Goal: Task Accomplishment & Management: Complete application form

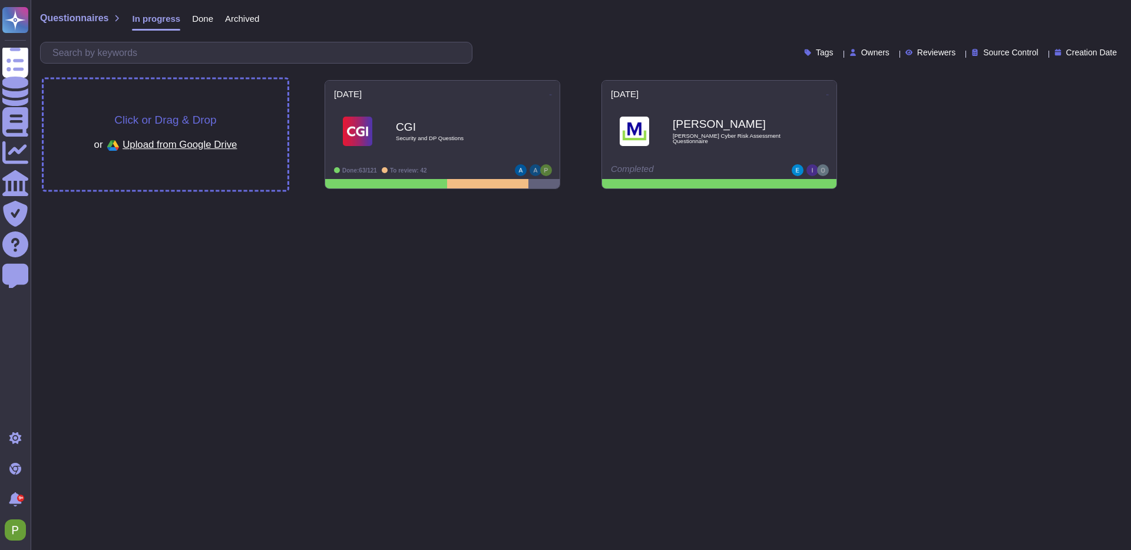
click at [164, 118] on span "Click or Drag & Drop" at bounding box center [165, 119] width 102 height 11
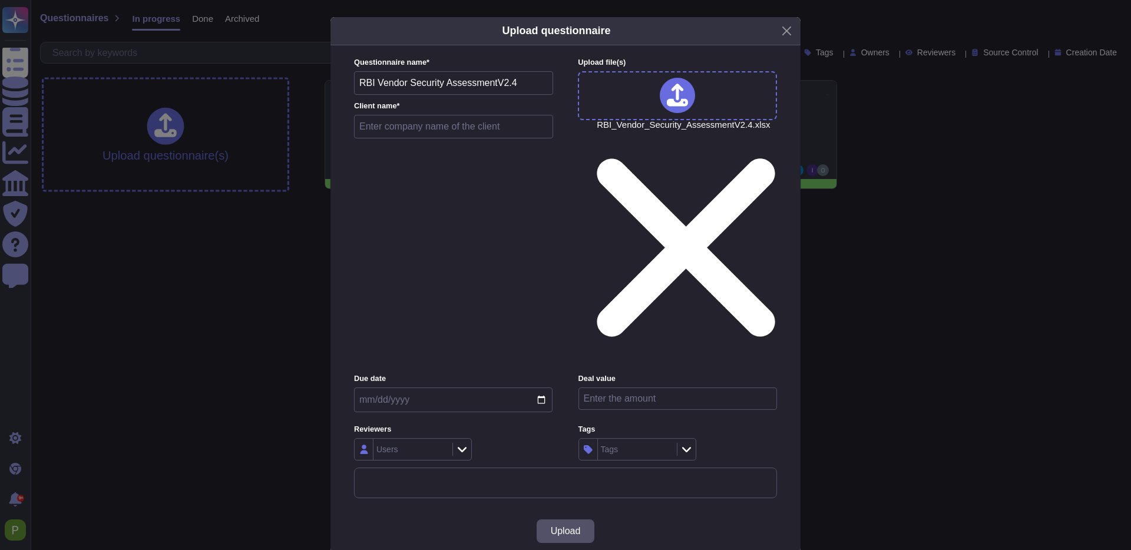
click at [535, 388] on input "date" at bounding box center [453, 400] width 199 height 25
click at [542, 388] on input "date" at bounding box center [453, 400] width 199 height 25
type input "[DATE]"
click at [646, 388] on input "number" at bounding box center [678, 399] width 199 height 22
type input "50000"
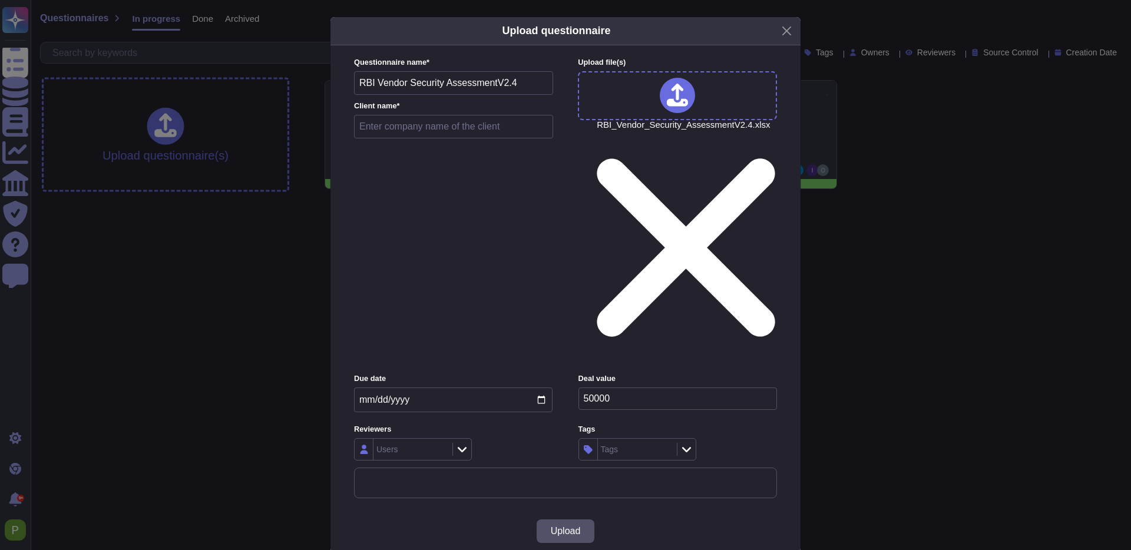
click at [415, 439] on div "Users" at bounding box center [412, 449] width 76 height 21
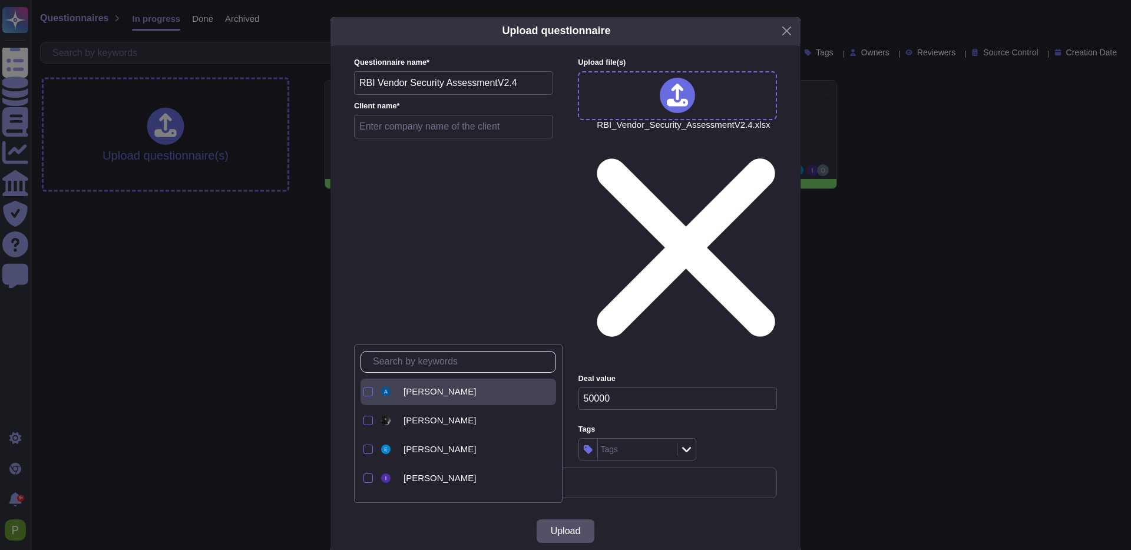
click at [415, 394] on span "Adrián Réti" at bounding box center [440, 392] width 72 height 11
click at [421, 390] on span "Imre Nagy" at bounding box center [440, 389] width 72 height 11
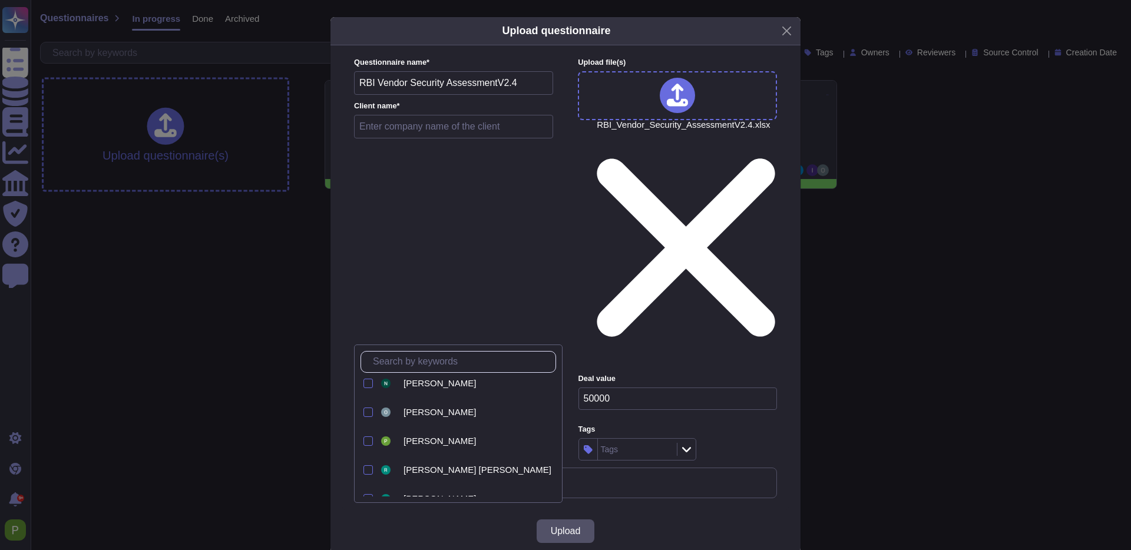
scroll to position [178, 0]
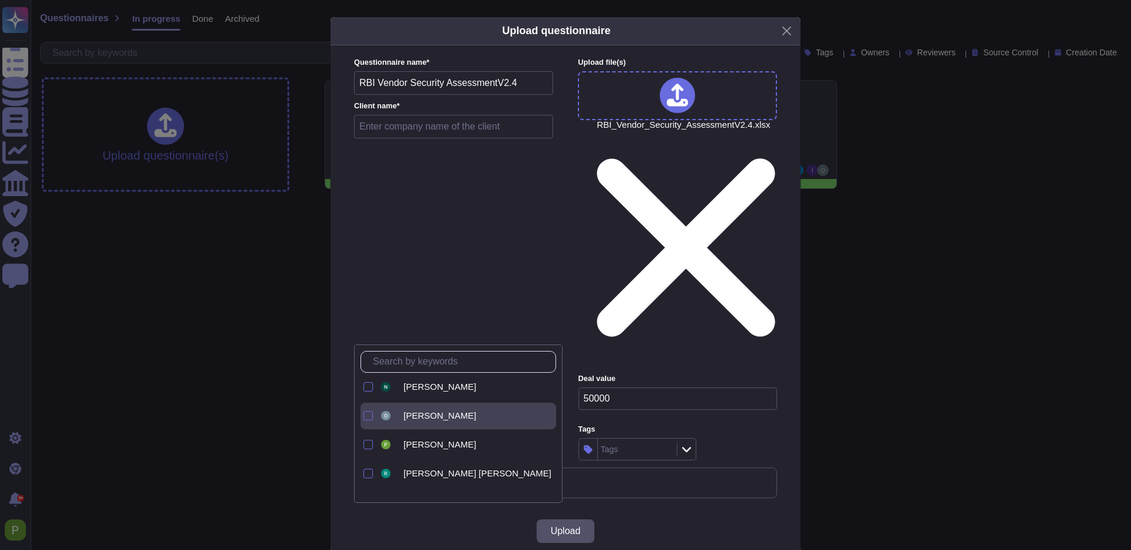
click at [434, 414] on span "Olivér Lengyel" at bounding box center [440, 416] width 72 height 11
click at [417, 444] on span "[PERSON_NAME]" at bounding box center [440, 445] width 72 height 11
click at [680, 510] on div "Upload" at bounding box center [566, 531] width 470 height 42
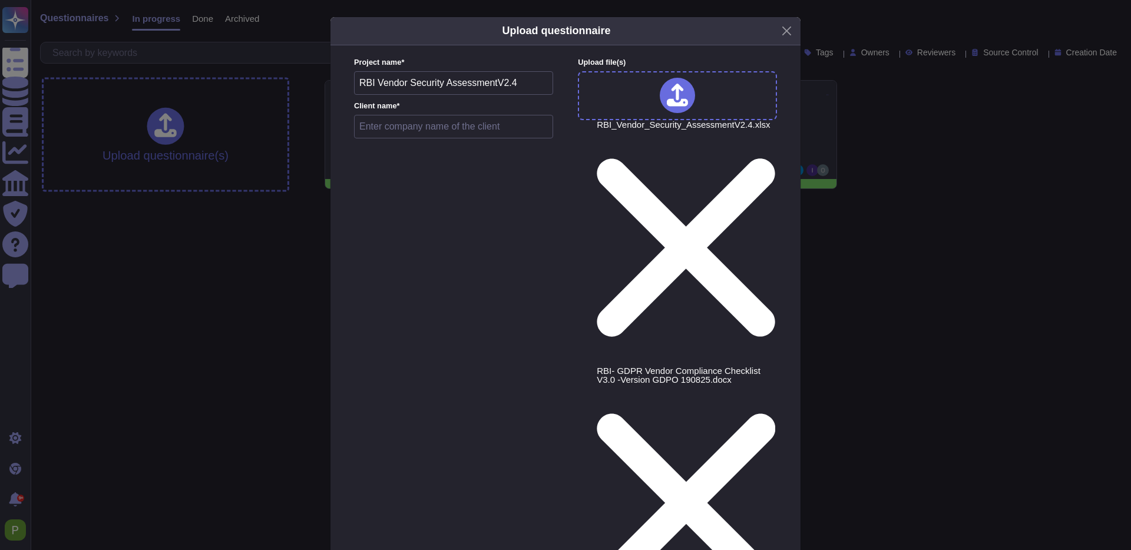
click at [431, 95] on input "RBI Vendor Security AssessmentV2.4" at bounding box center [453, 83] width 199 height 24
click at [484, 95] on input "RBI Vendor Security AssessmentV2.4" at bounding box center [453, 83] width 199 height 24
paste input "aiffesen Bank International"
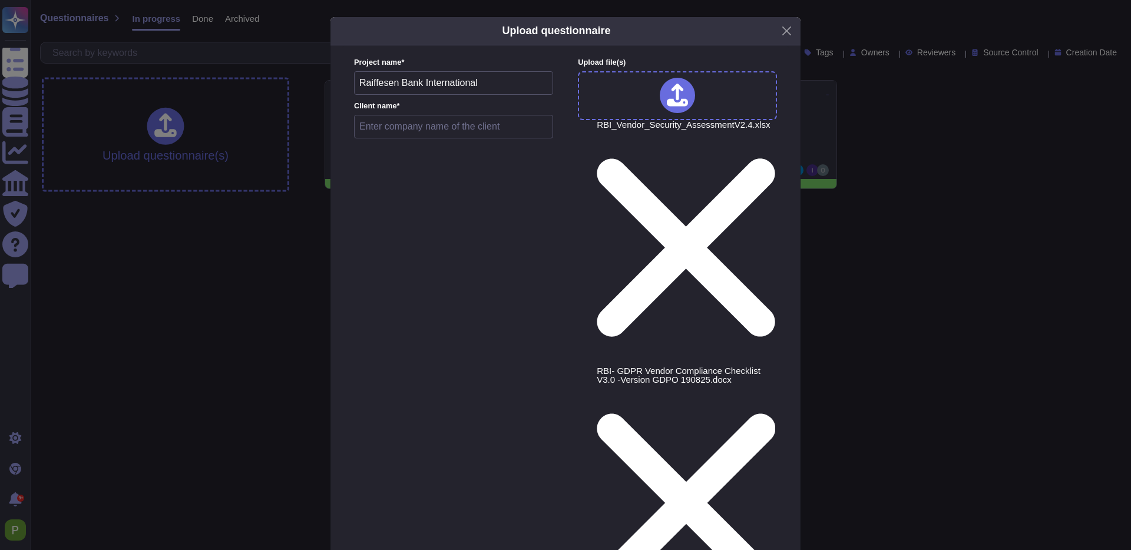
type input "Raiffesen Bank International"
click at [431, 84] on input "Raiffesen Bank International" at bounding box center [453, 83] width 199 height 24
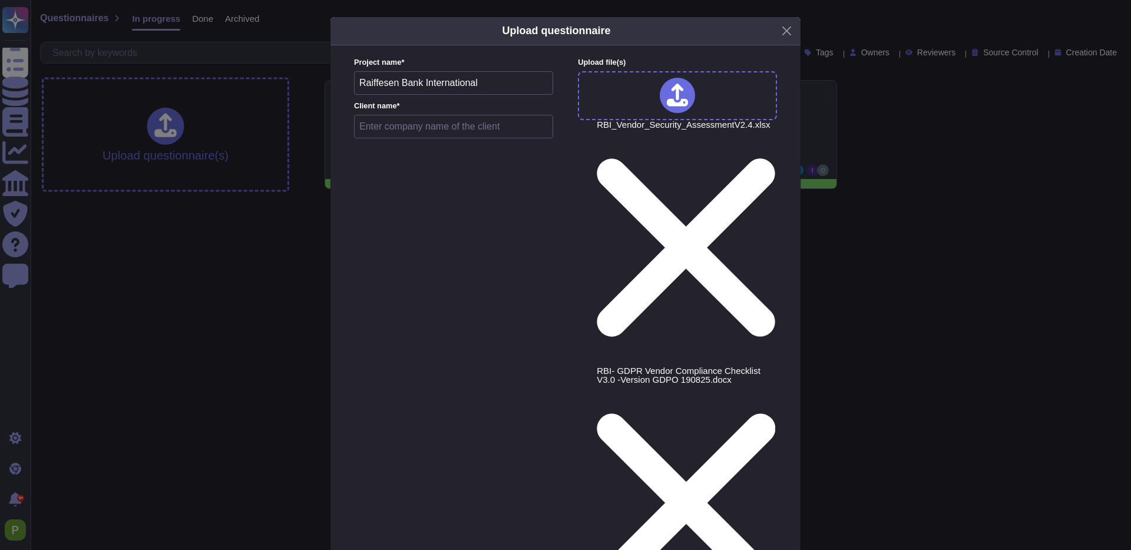
click at [431, 84] on input "Raiffesen Bank International" at bounding box center [453, 83] width 199 height 24
click at [421, 121] on input "text" at bounding box center [453, 127] width 199 height 24
paste input "Raiffesen Bank International"
type input "Raiffesen Bank International"
drag, startPoint x: 556, startPoint y: 533, endPoint x: 659, endPoint y: 488, distance: 112.2
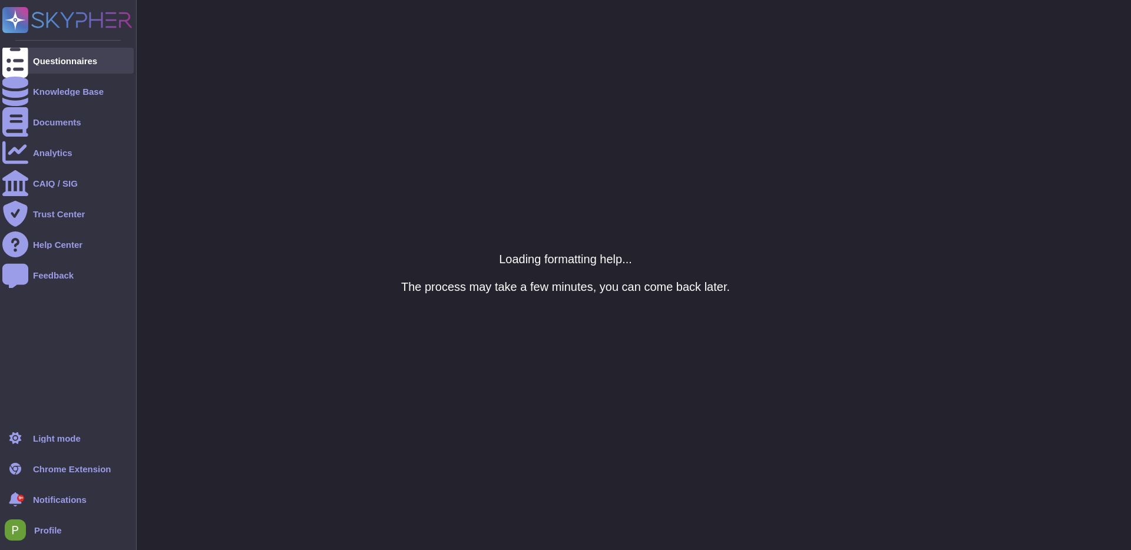
click at [27, 62] on div at bounding box center [15, 61] width 26 height 26
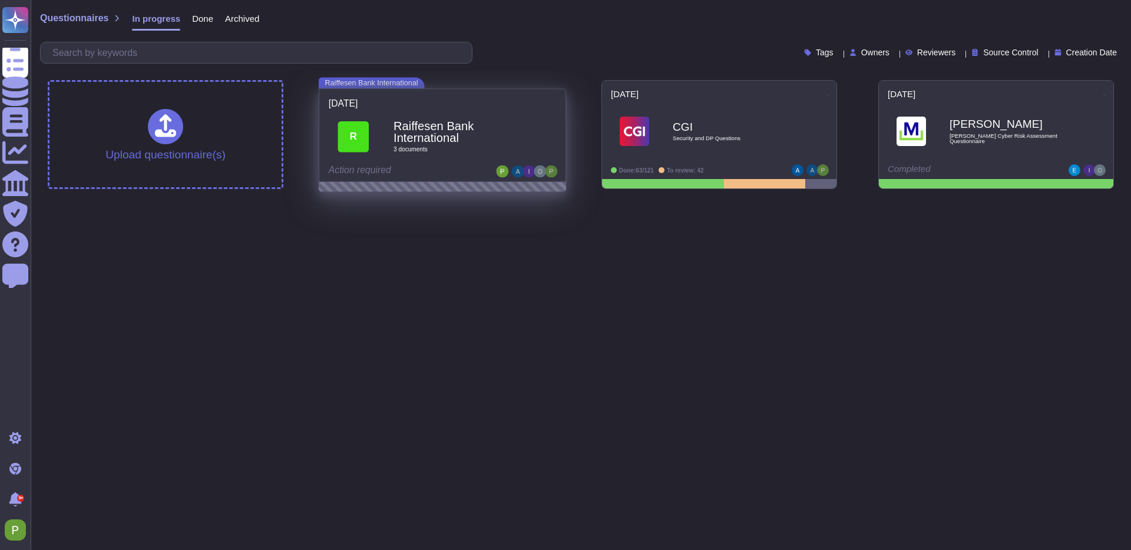
click at [452, 123] on b "Raiffesen Bank International" at bounding box center [456, 132] width 124 height 24
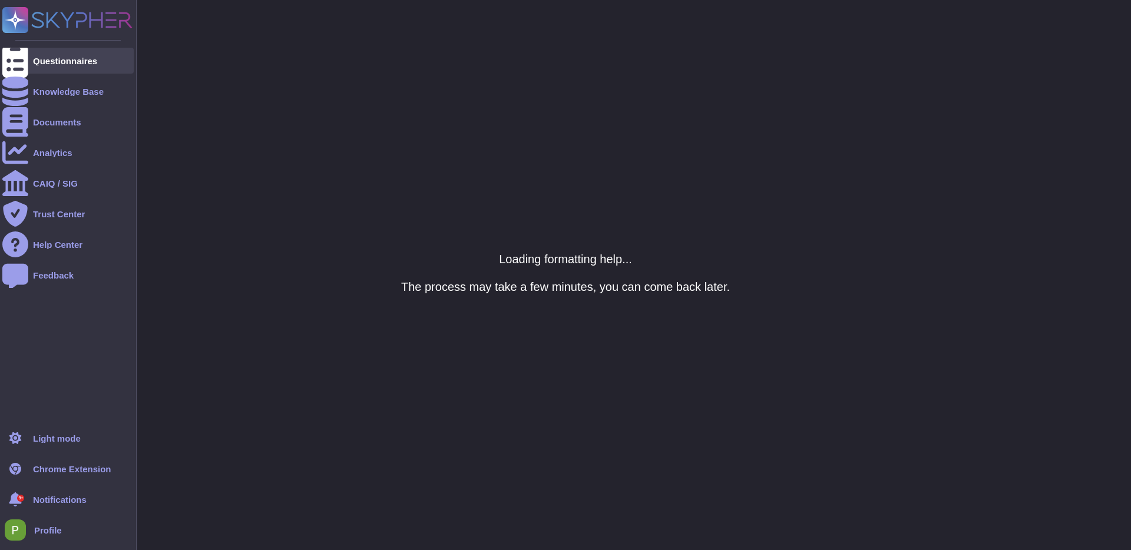
click at [79, 61] on div "Questionnaires" at bounding box center [65, 61] width 64 height 9
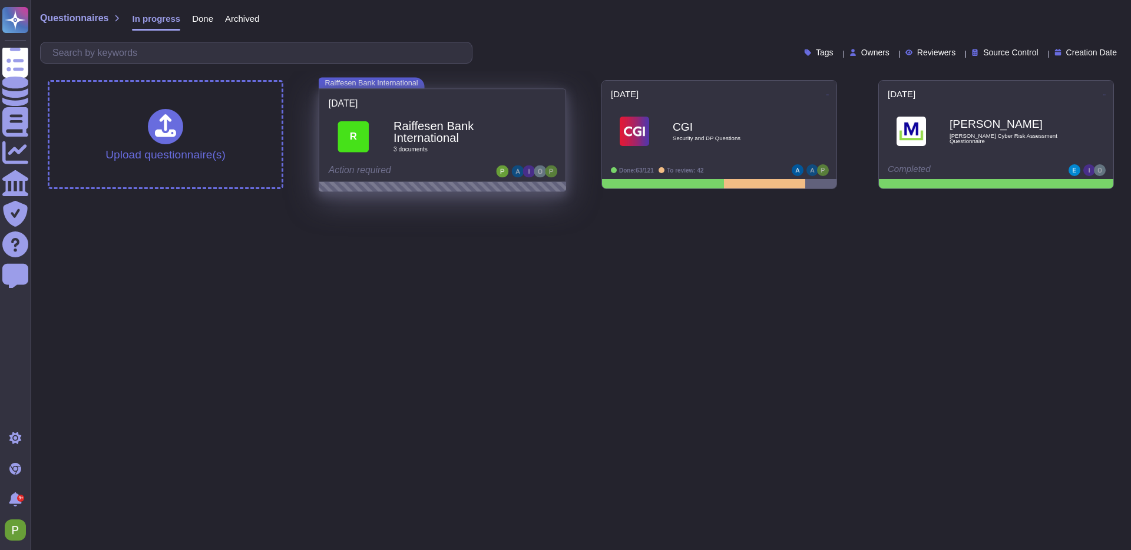
click at [397, 115] on div "Raiffesen Bank International 3 document s" at bounding box center [456, 136] width 124 height 49
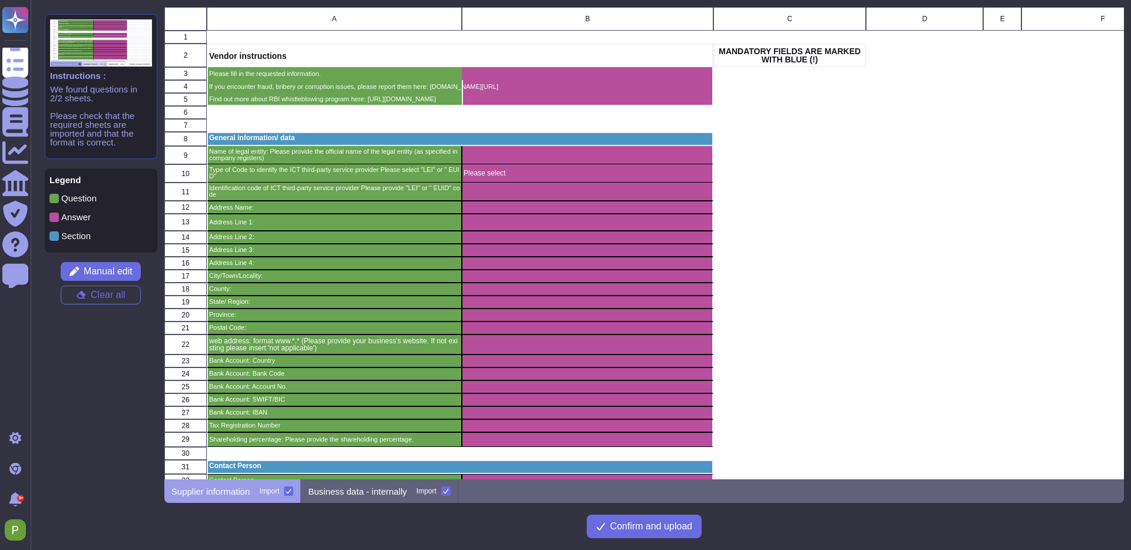
scroll to position [473, 960]
click at [659, 536] on button "Confirm and upload" at bounding box center [644, 527] width 115 height 24
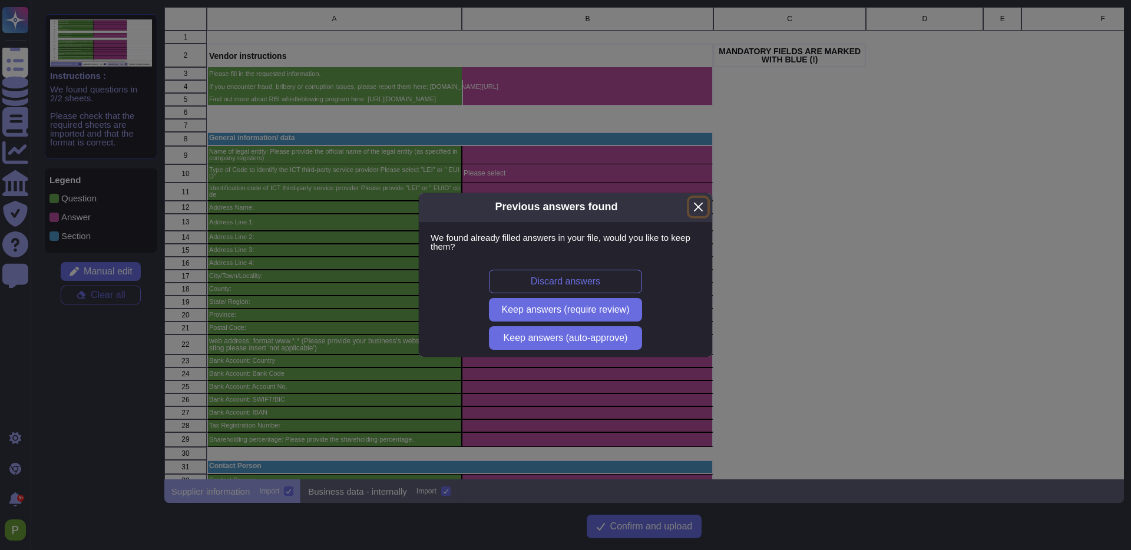
click at [699, 208] on button "Close" at bounding box center [698, 207] width 18 height 18
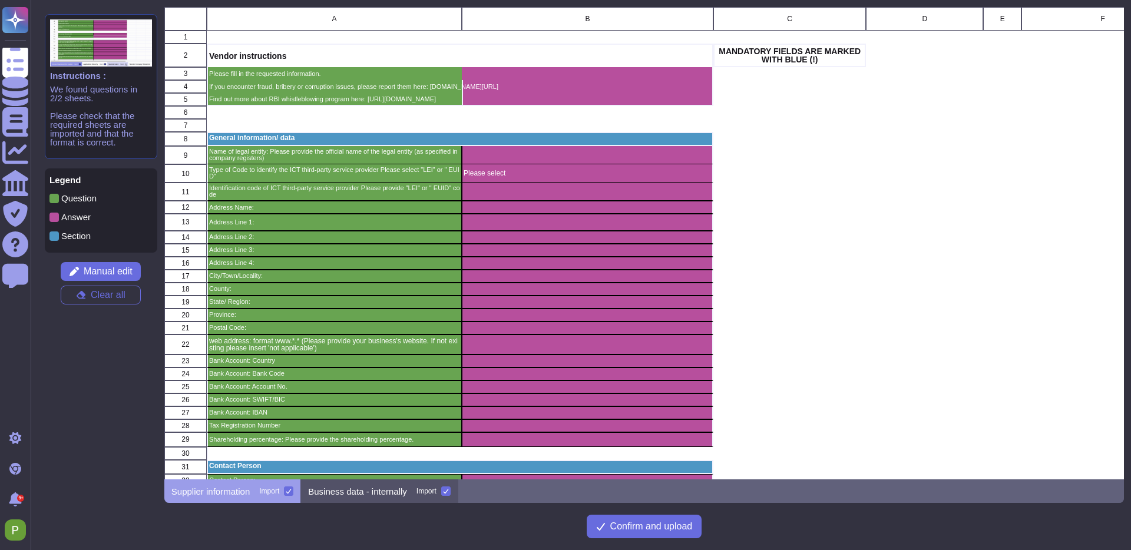
click at [385, 494] on p "Business data - internally" at bounding box center [357, 491] width 99 height 9
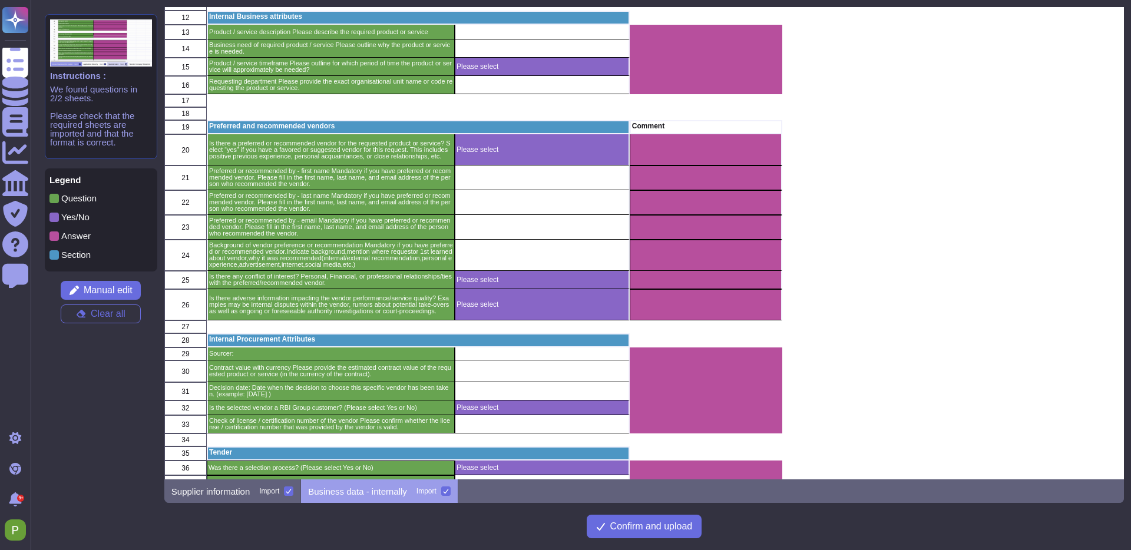
scroll to position [0, 0]
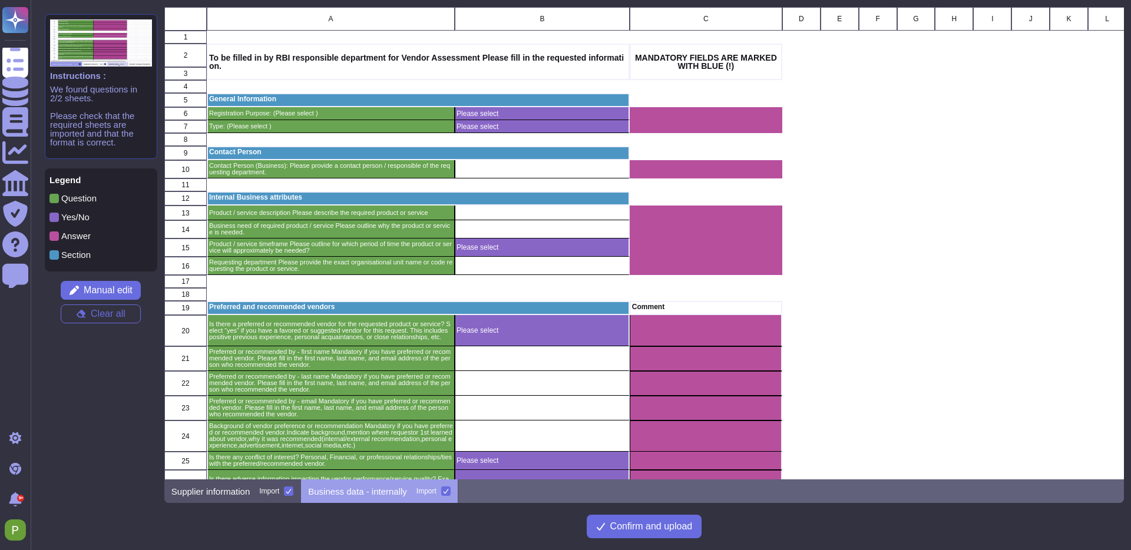
click at [207, 493] on p "Supplier information" at bounding box center [210, 491] width 78 height 9
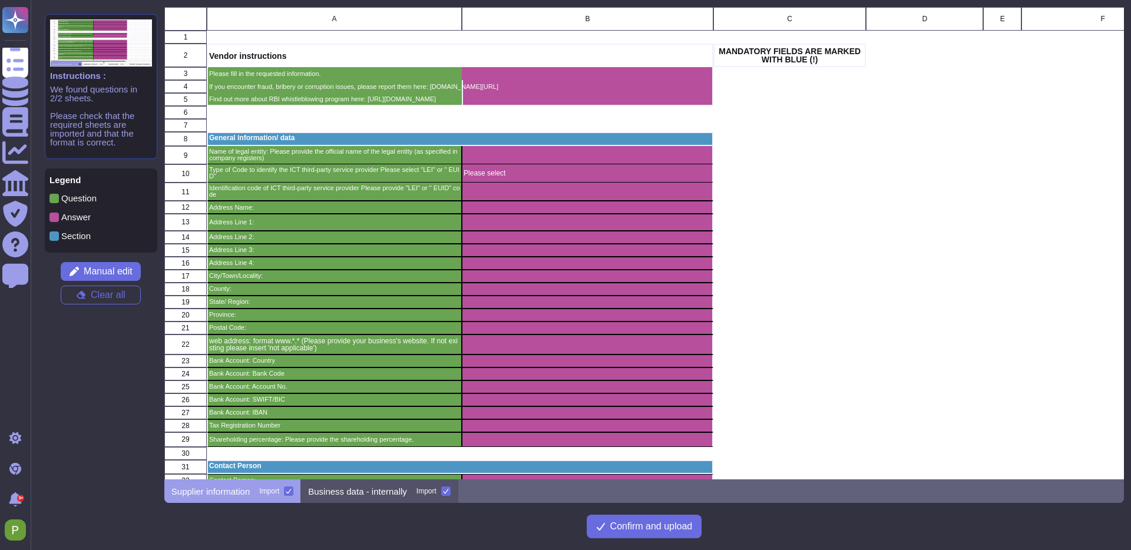
click at [362, 492] on p "Business data - internally" at bounding box center [357, 491] width 99 height 9
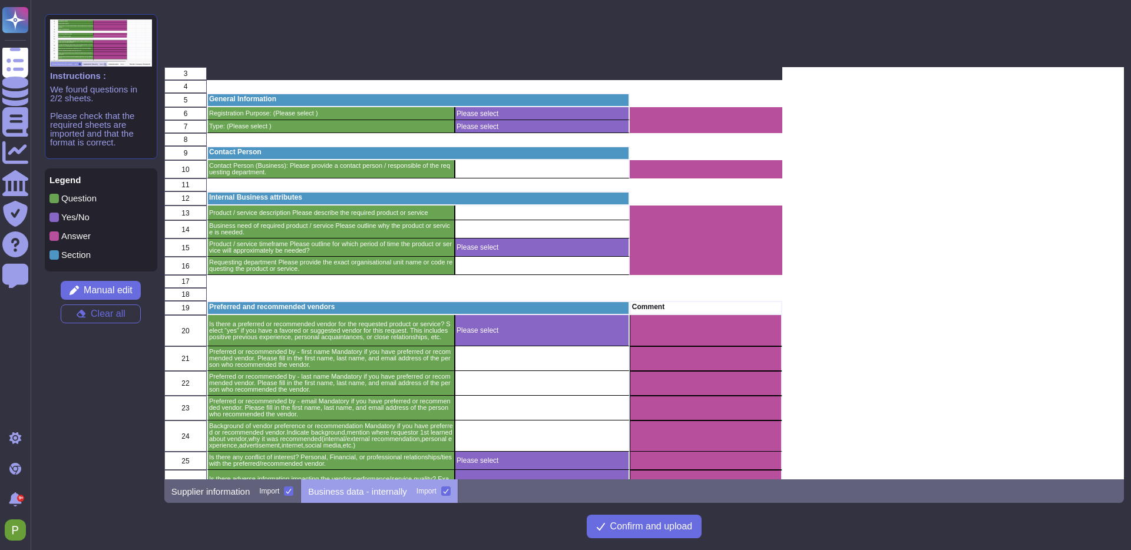
scroll to position [371, 0]
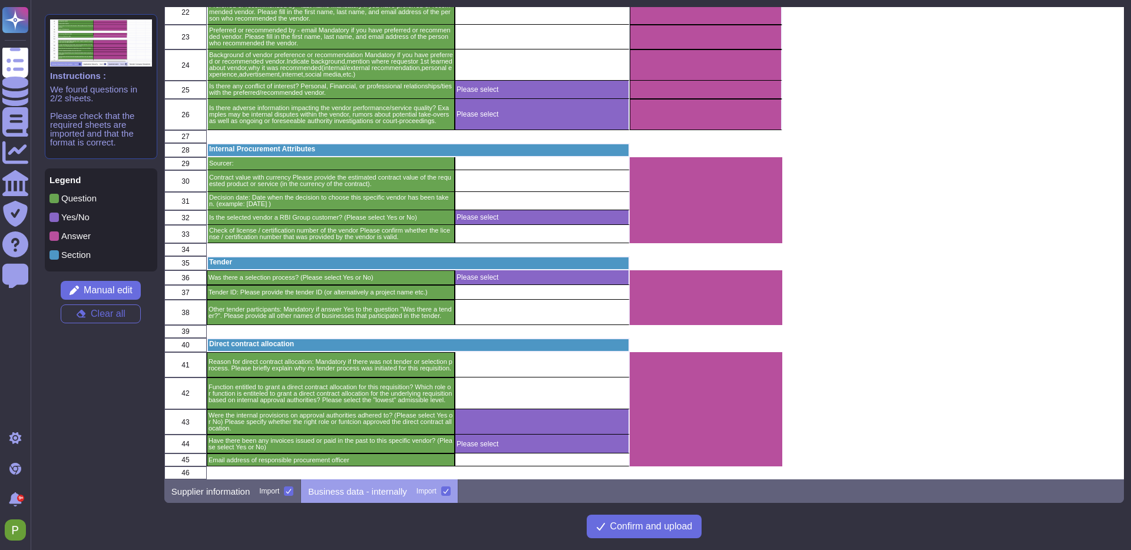
click at [451, 493] on div at bounding box center [445, 491] width 9 height 9
click at [0, 0] on input "Import" at bounding box center [0, 0] width 0 height 0
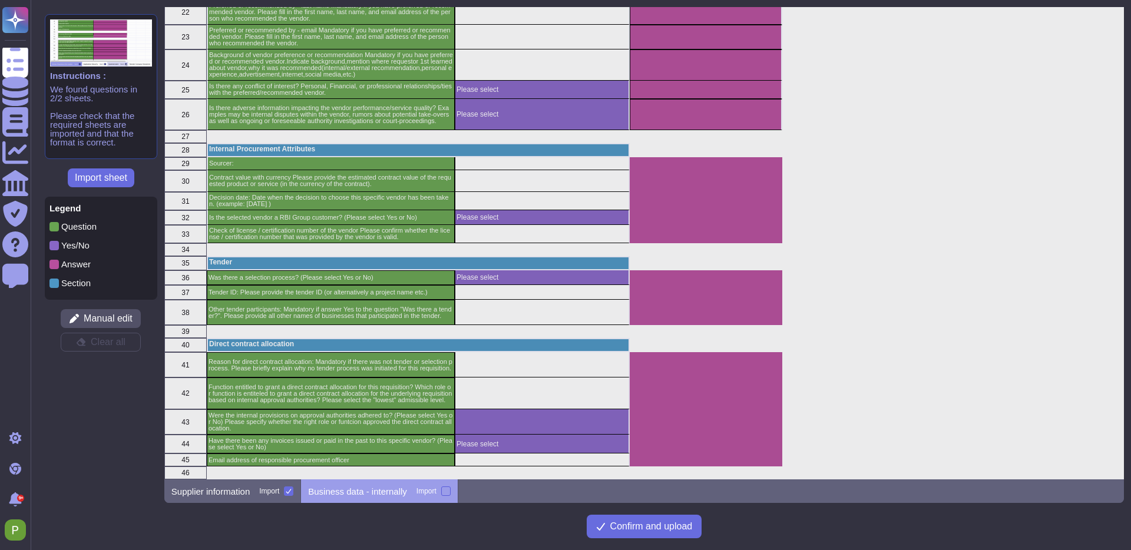
click at [451, 491] on div at bounding box center [445, 491] width 9 height 9
click at [0, 0] on input "Import" at bounding box center [0, 0] width 0 height 0
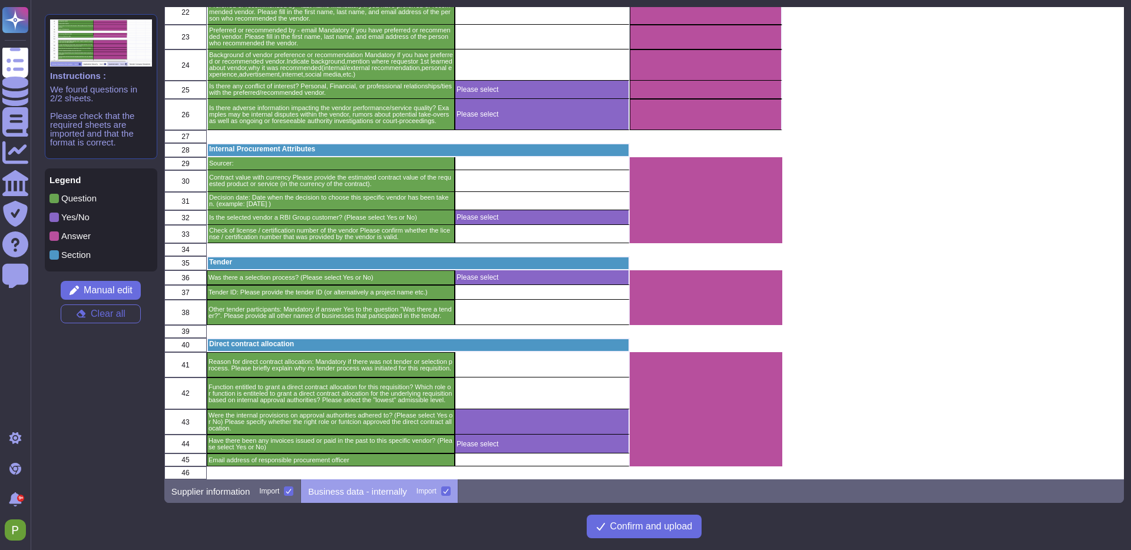
click at [104, 325] on div "Instructions : We found questions in 2/2 sheets. Please check that the required…" at bounding box center [101, 255] width 127 height 496
click at [107, 319] on span "Clear all" at bounding box center [108, 313] width 35 height 9
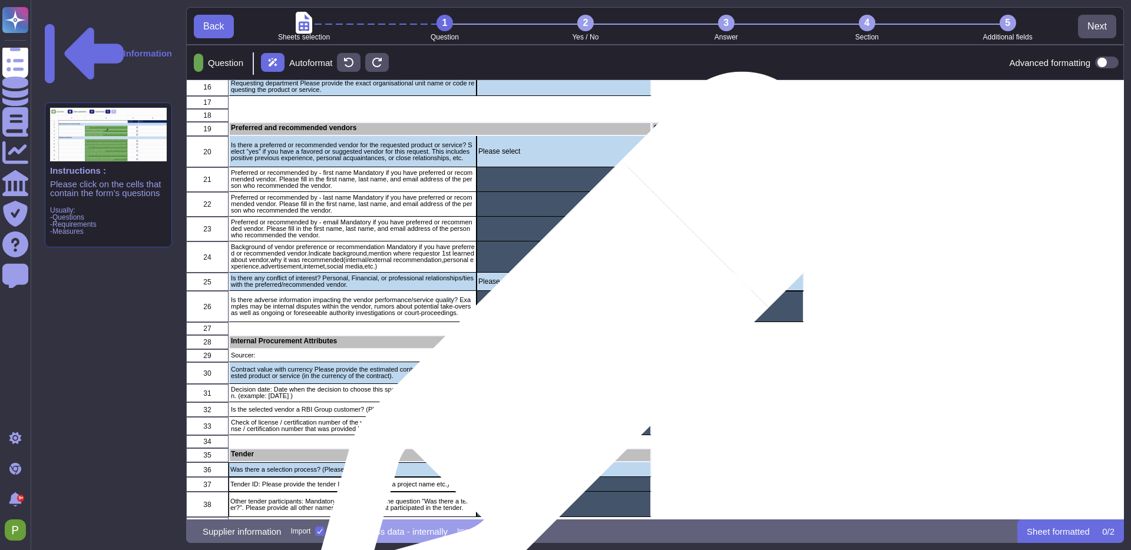
scroll to position [252, 0]
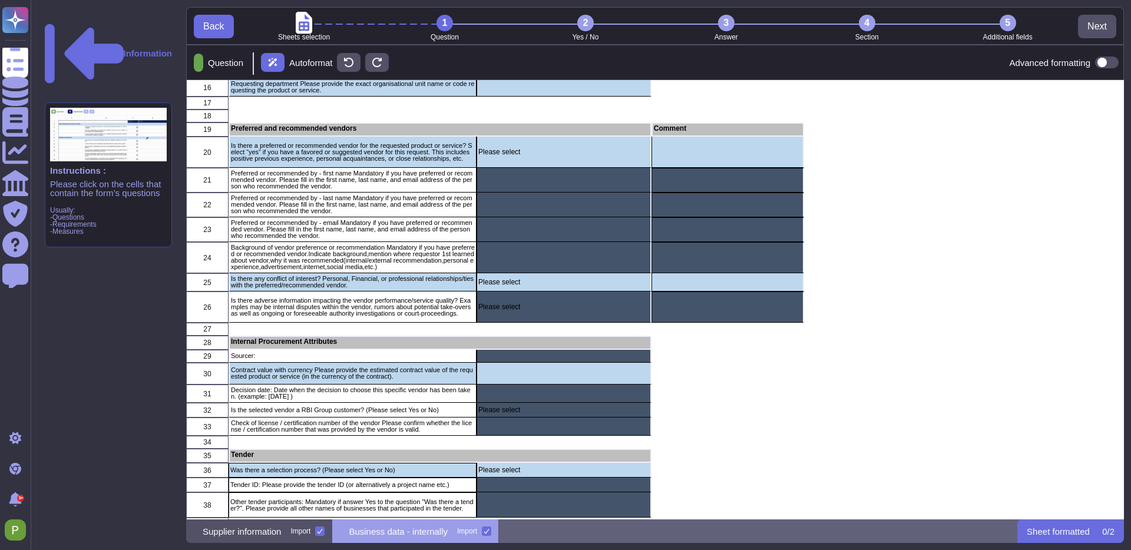
click at [309, 539] on div "Supplier information Import" at bounding box center [259, 532] width 146 height 24
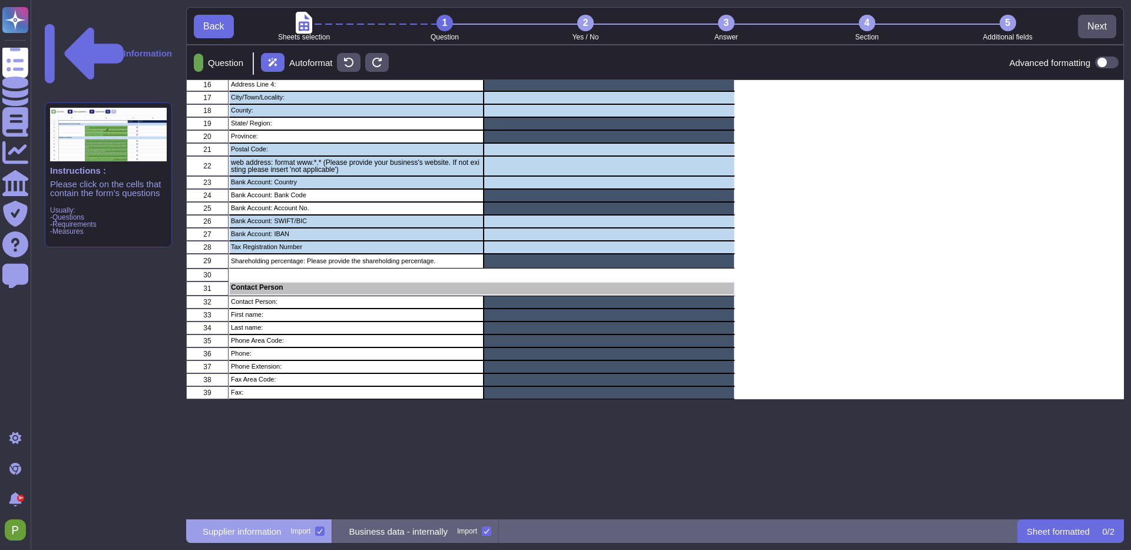
scroll to position [0, 0]
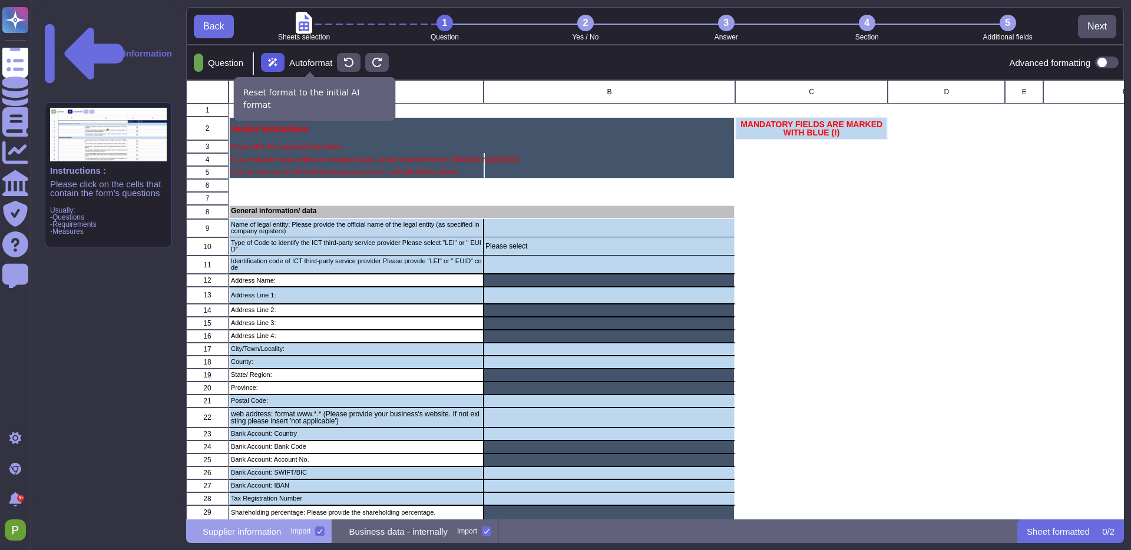
click at [278, 65] on icon at bounding box center [272, 62] width 9 height 9
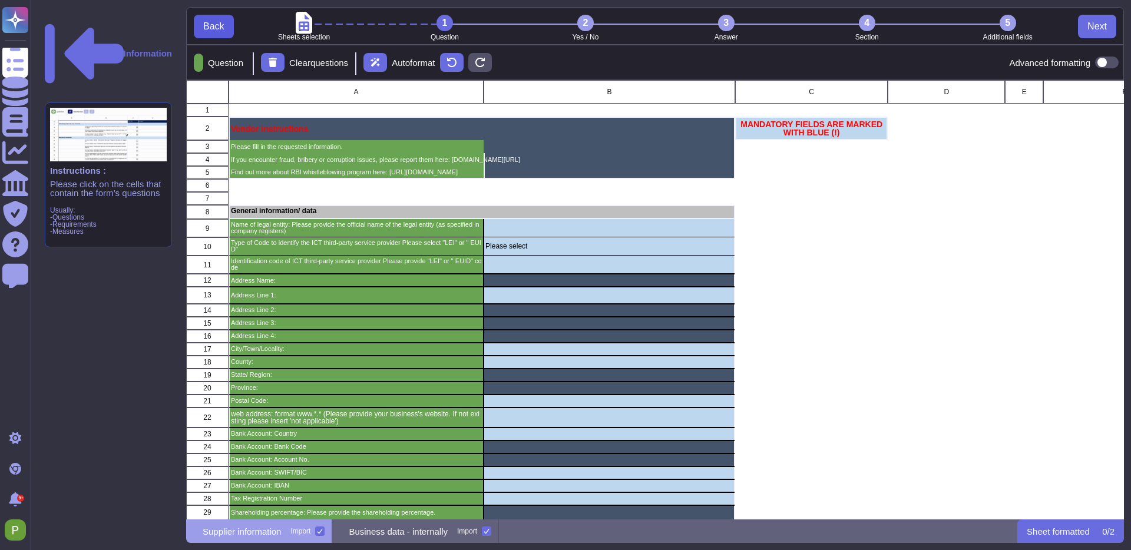
click at [216, 28] on span "Back" at bounding box center [213, 26] width 21 height 9
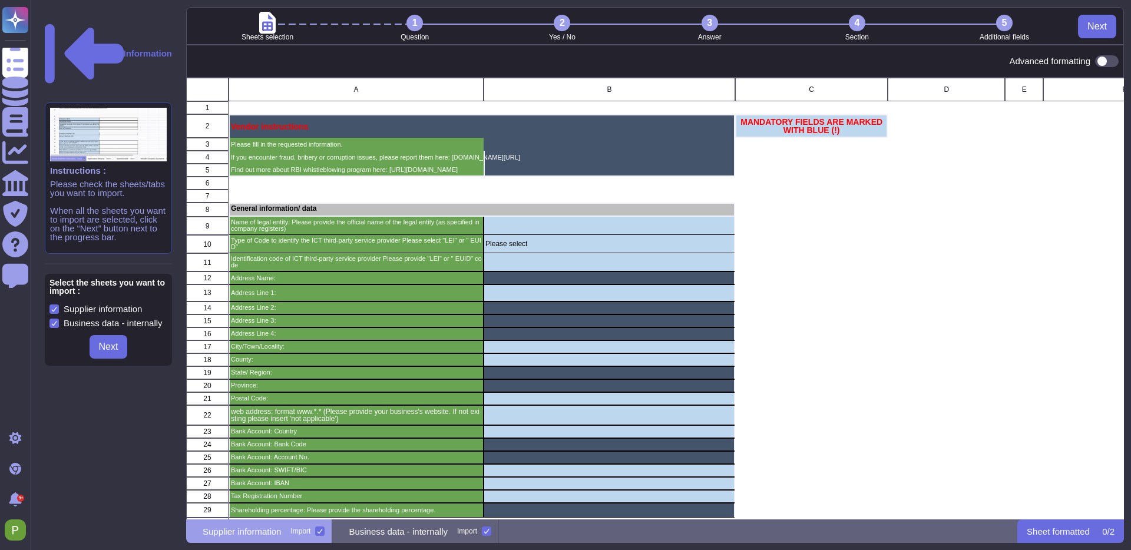
scroll to position [442, 938]
click at [216, 28] on li "Sheets selection" at bounding box center [267, 28] width 147 height 26
click at [292, 136] on div "Vendor instructions" at bounding box center [356, 126] width 255 height 24
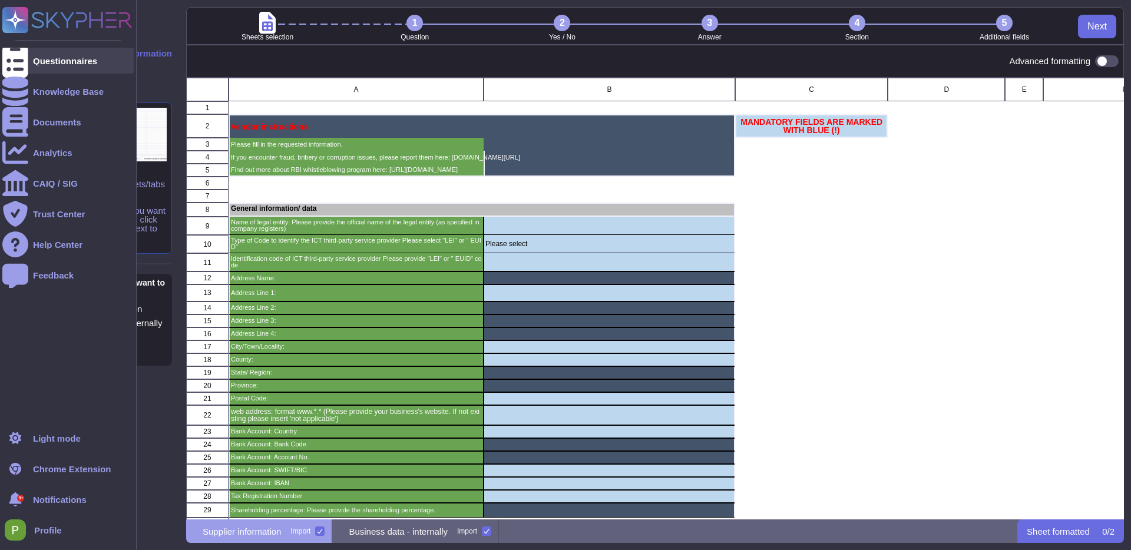
click at [28, 59] on div at bounding box center [15, 61] width 26 height 26
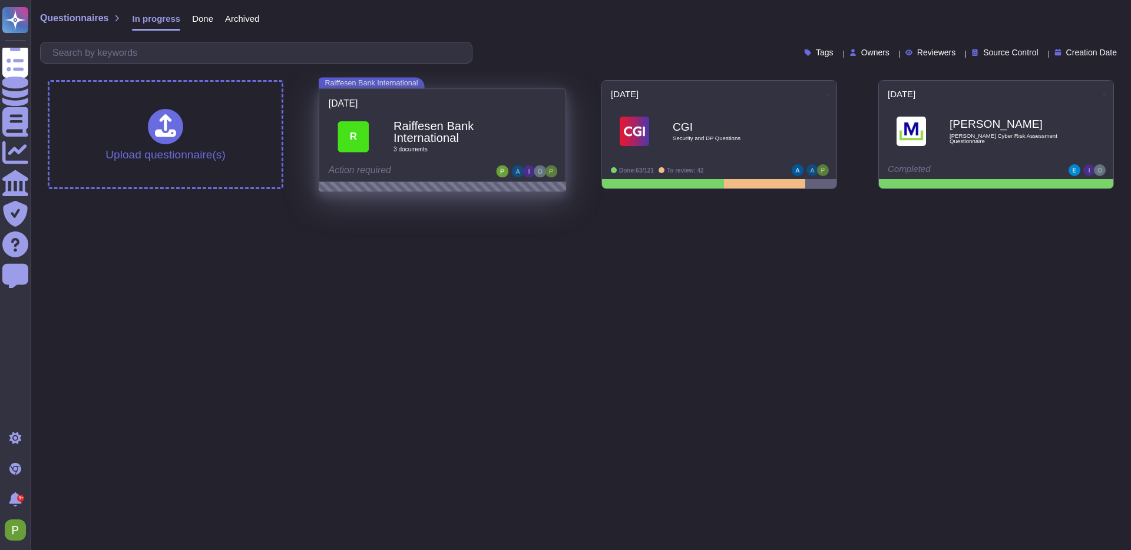
click at [486, 141] on b "Raiffesen Bank International" at bounding box center [456, 132] width 124 height 24
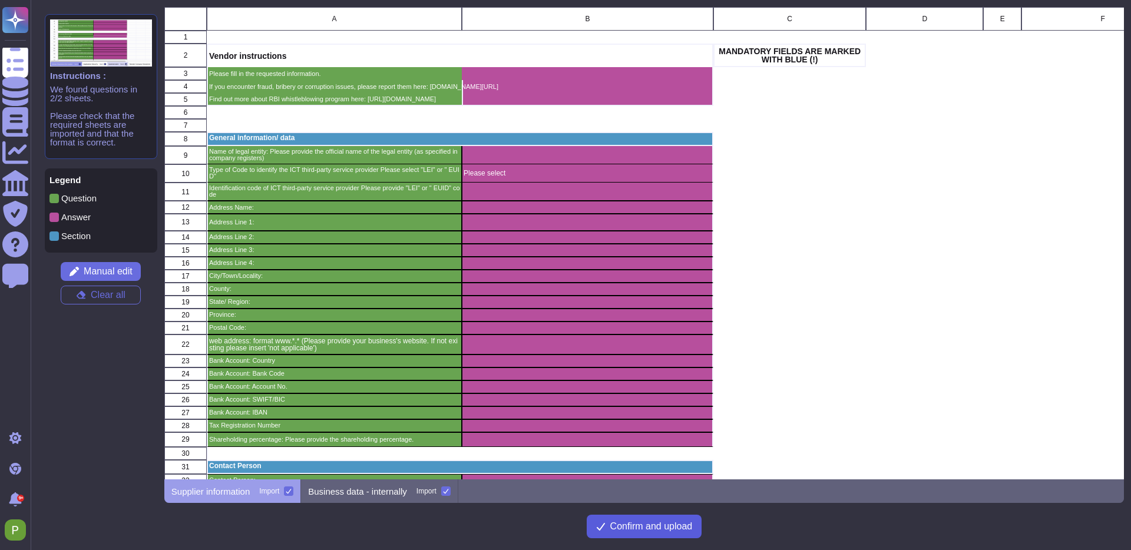
click at [622, 530] on span "Confirm and upload" at bounding box center [651, 526] width 82 height 9
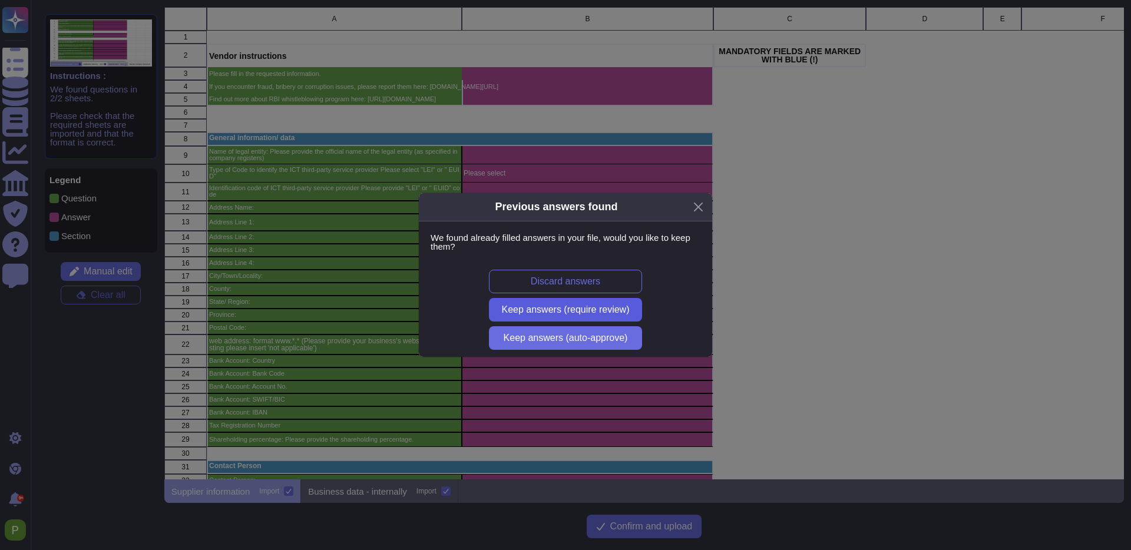
click at [608, 311] on span "Keep answers (require review)" at bounding box center [566, 309] width 128 height 9
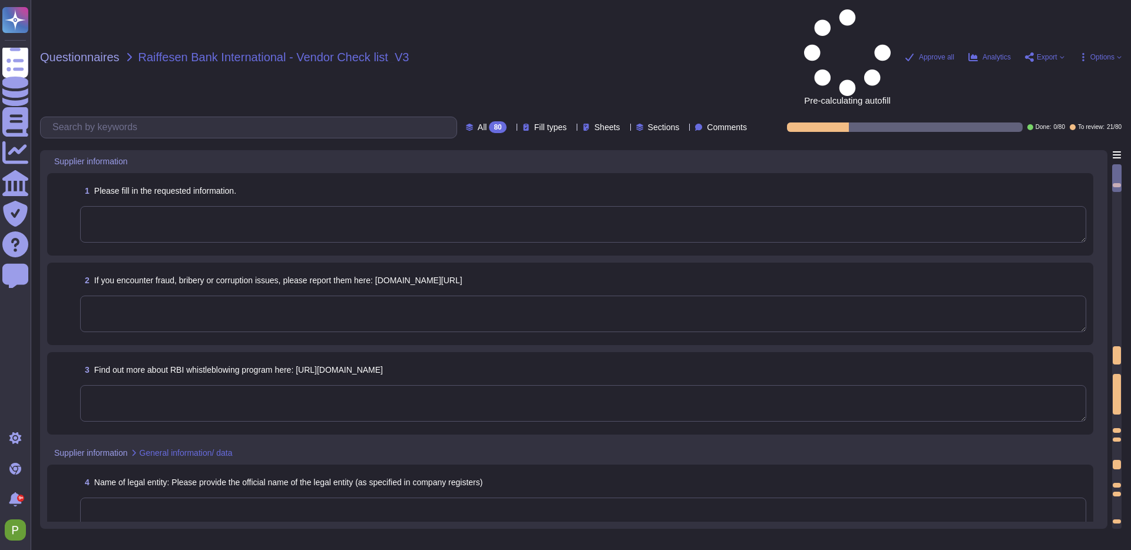
type textarea "Please select"
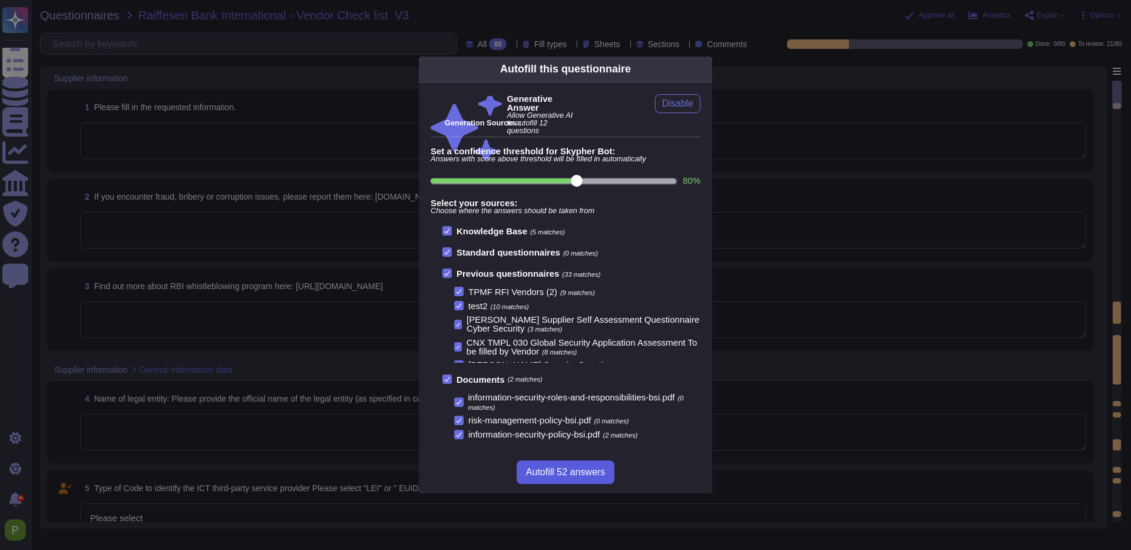
click at [566, 473] on span "Autofill 52 answers" at bounding box center [565, 472] width 79 height 9
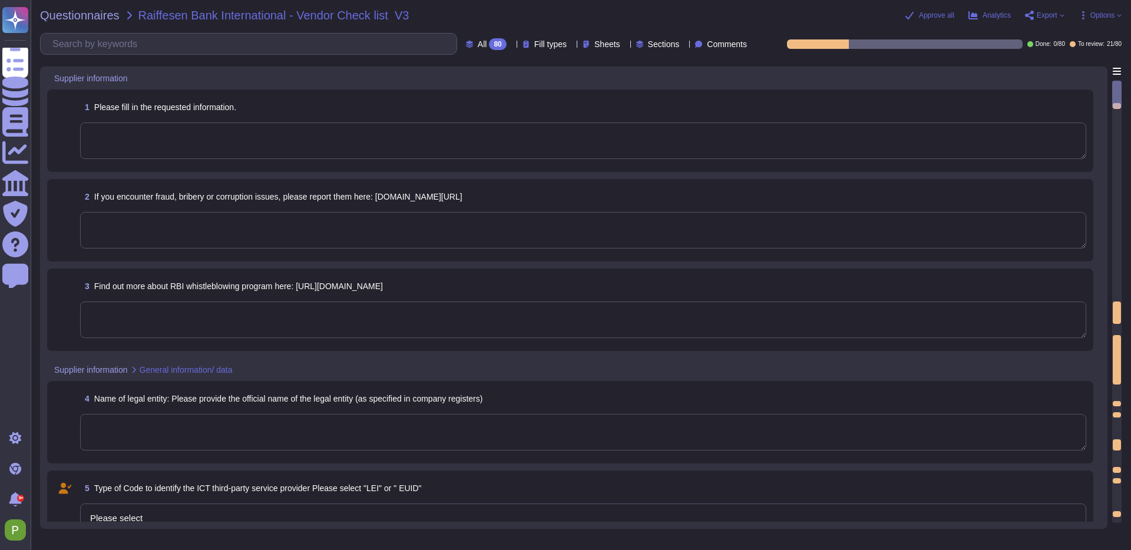
type textarea "No"
type textarea "Our Whistleblower Policy is intended to encourage and enable employees and othe…"
type textarea "The official name of the legal entity is Colossyan, Inc."
type textarea "No"
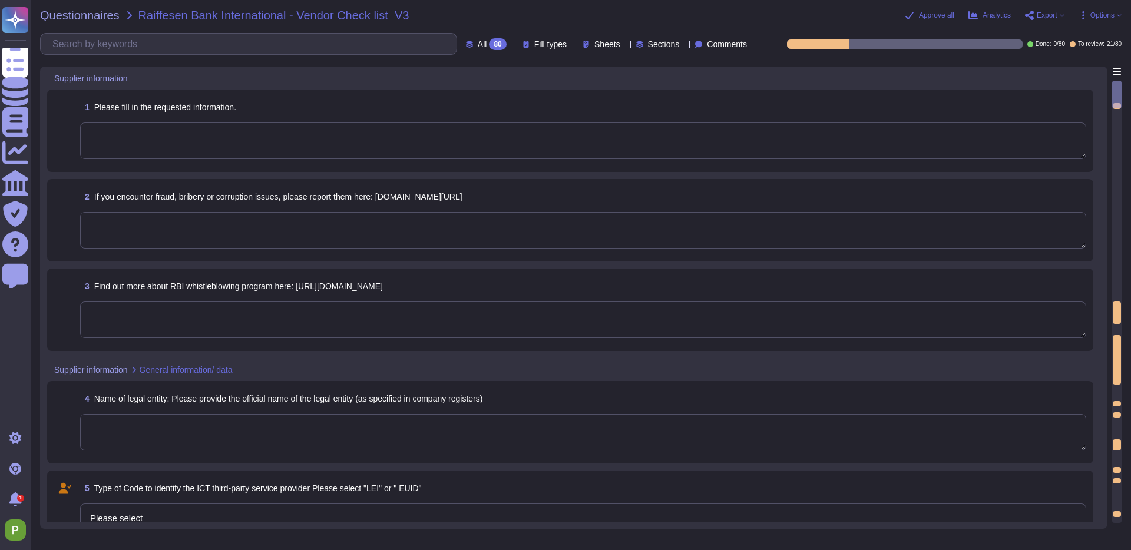
type textarea "Colossyan Inc."
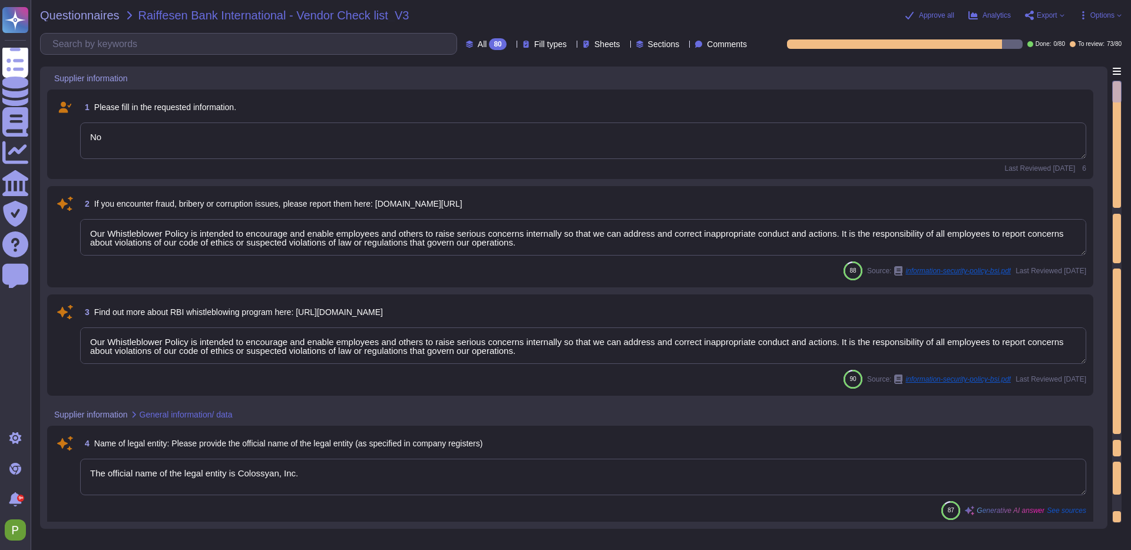
click at [154, 141] on textarea "No" at bounding box center [583, 141] width 1006 height 37
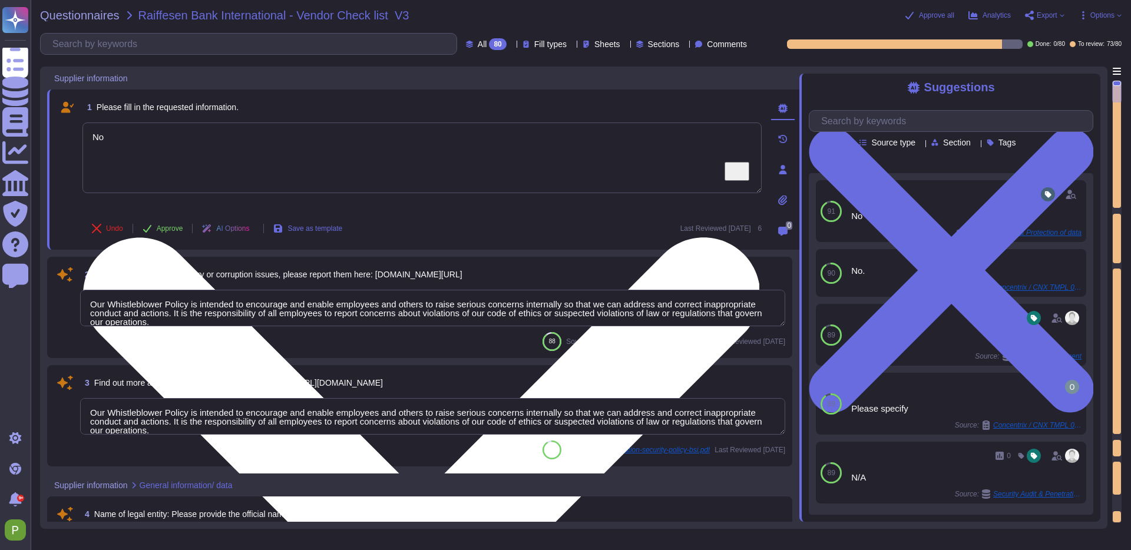
type textarea "N"
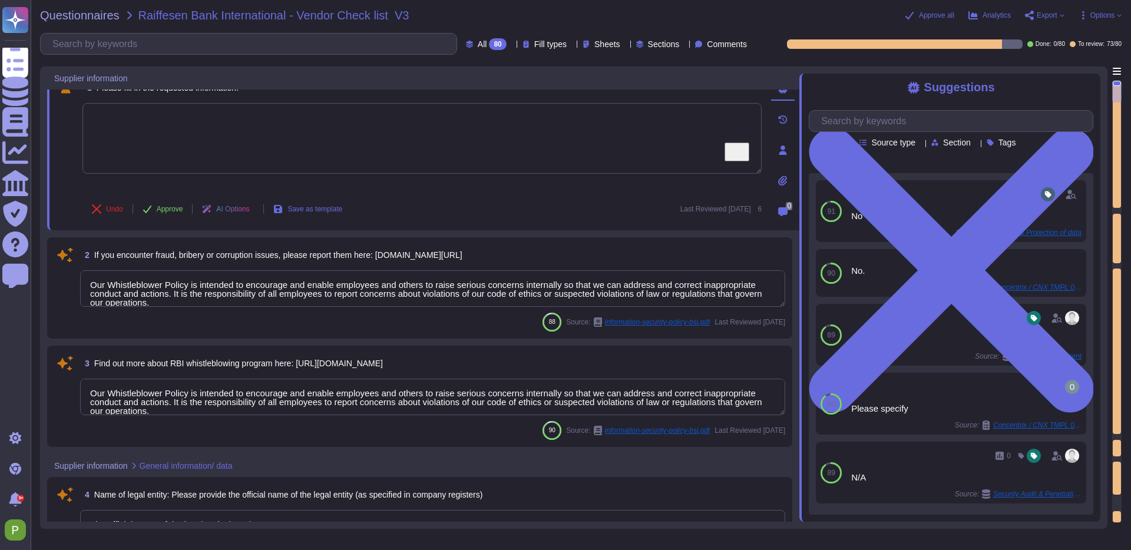
scroll to position [31, 0]
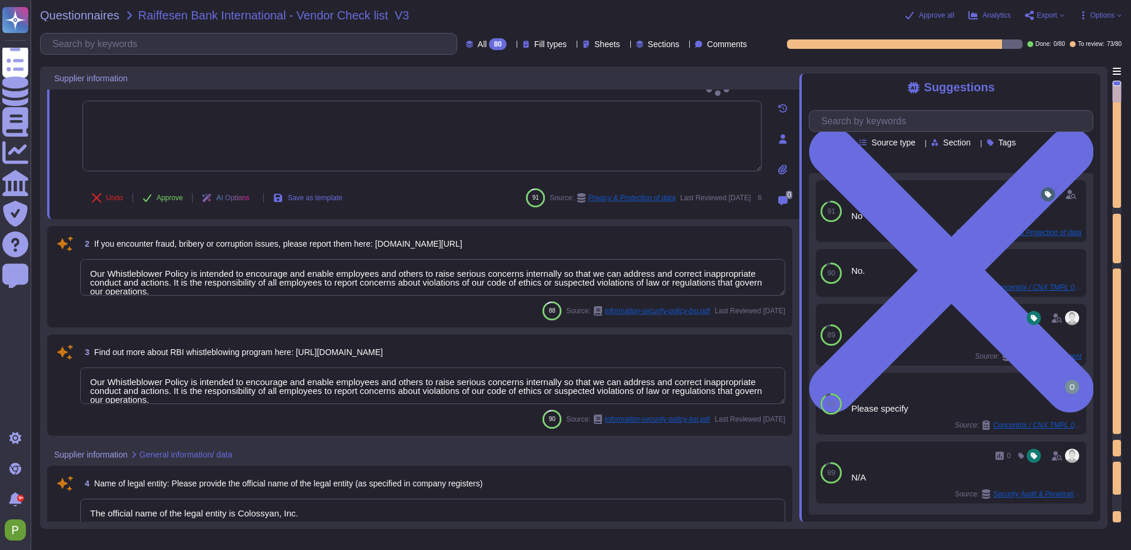
click at [329, 270] on textarea "Our Whistleblower Policy is intended to encourage and enable employees and othe…" at bounding box center [432, 277] width 705 height 37
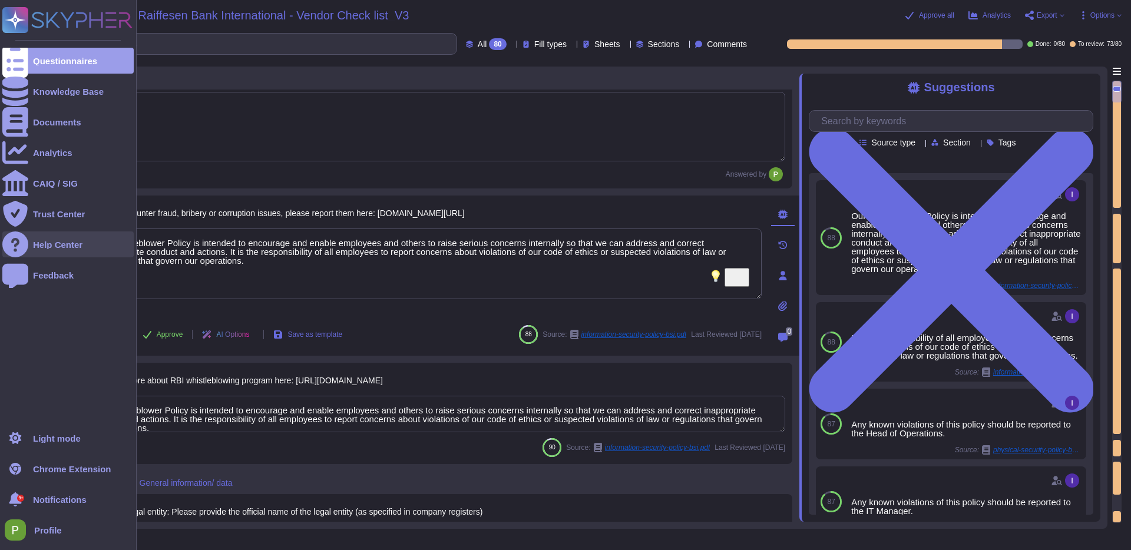
drag, startPoint x: 332, startPoint y: 270, endPoint x: 15, endPoint y: 235, distance: 319.0
click at [15, 235] on div "Questionnaires Knowledge Base Documents Analytics CAIQ / SIG Trust Center Help …" at bounding box center [565, 275] width 1131 height 550
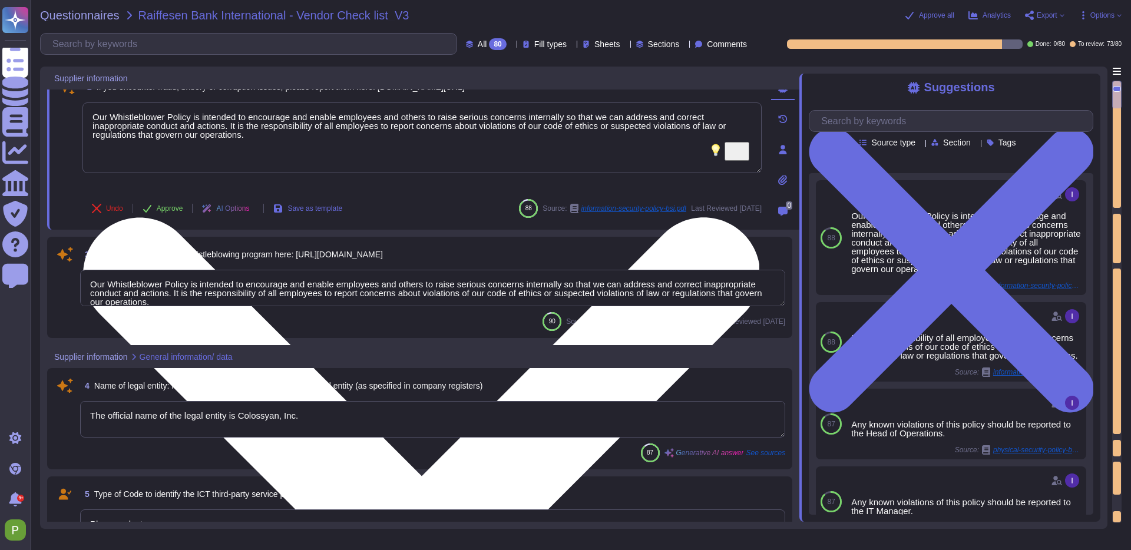
scroll to position [163, 0]
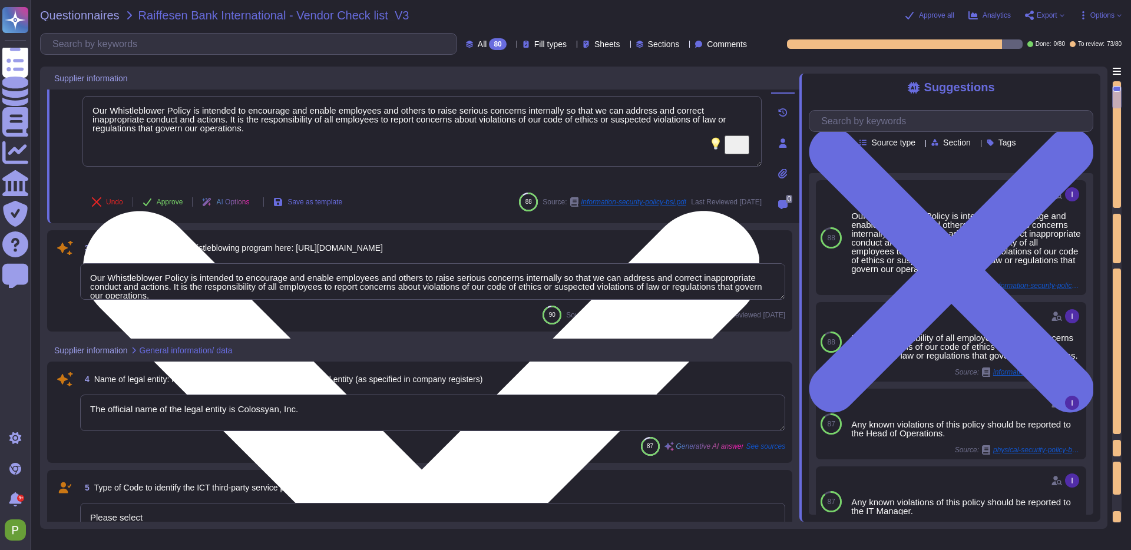
type textarea "1209 Orange Street"
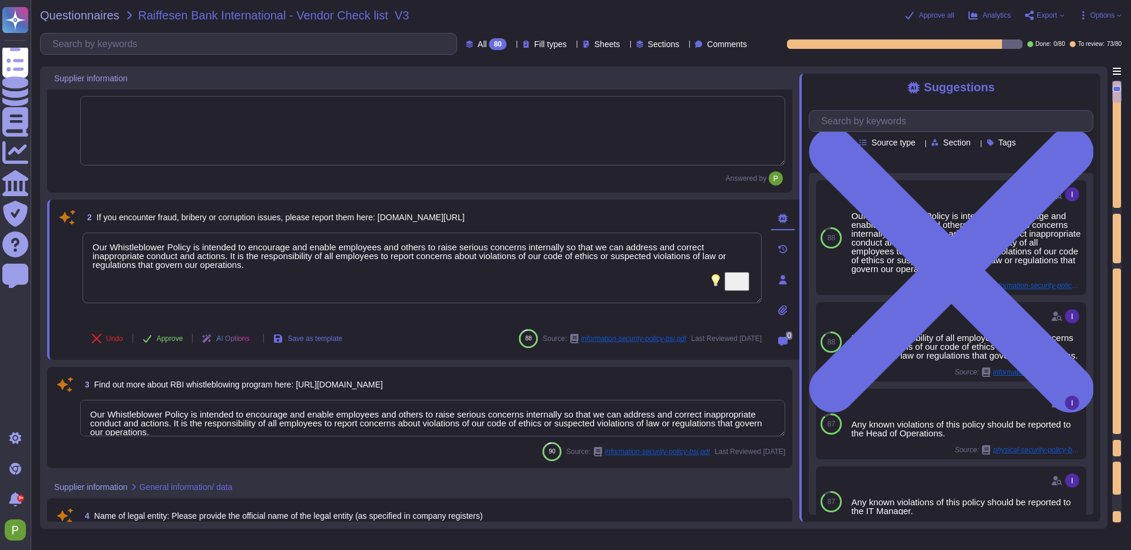
scroll to position [26, 0]
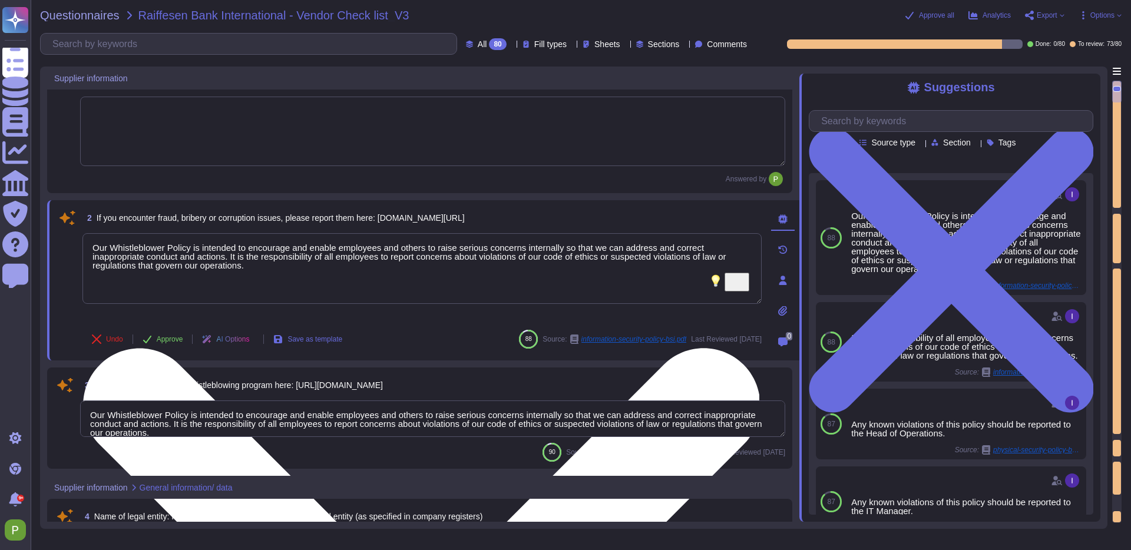
click at [265, 277] on textarea "Our Whistleblower Policy is intended to encourage and enable employees and othe…" at bounding box center [421, 268] width 679 height 71
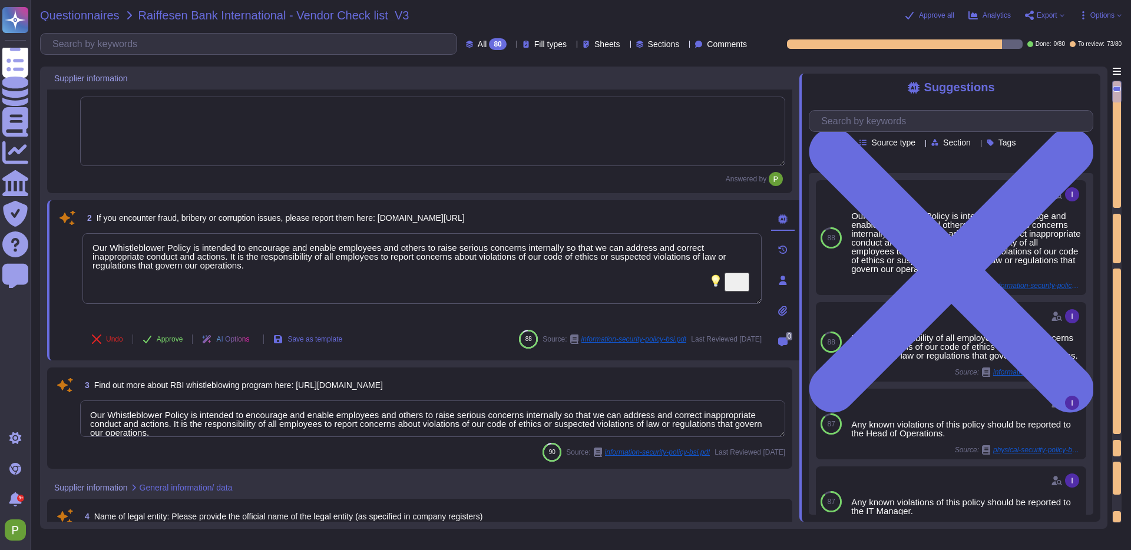
click at [96, 14] on span "Questionnaires" at bounding box center [80, 15] width 80 height 12
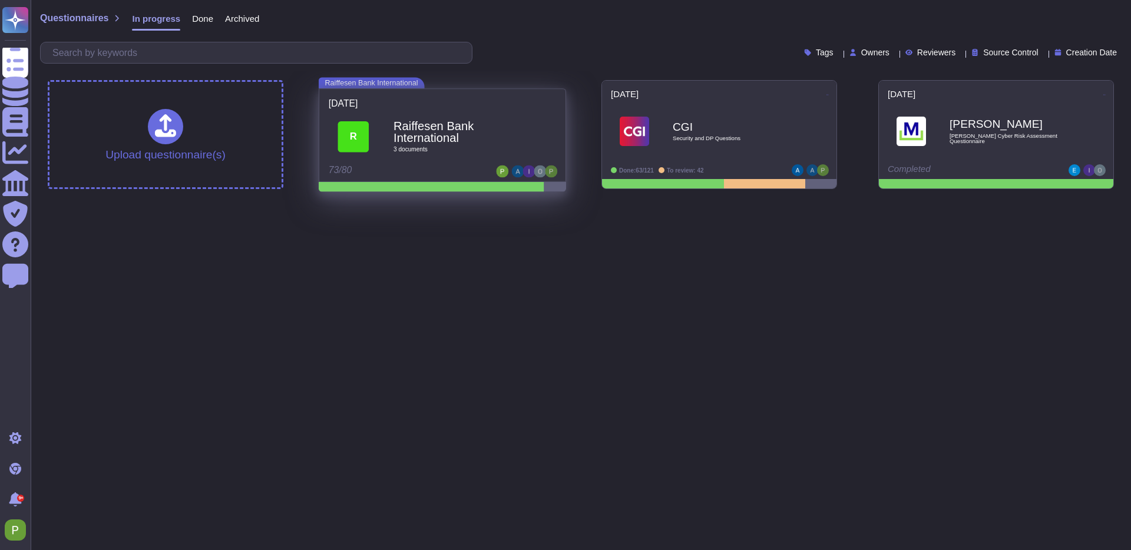
click at [533, 110] on div "R Raiffesen Bank International 3 document s" at bounding box center [442, 137] width 227 height 58
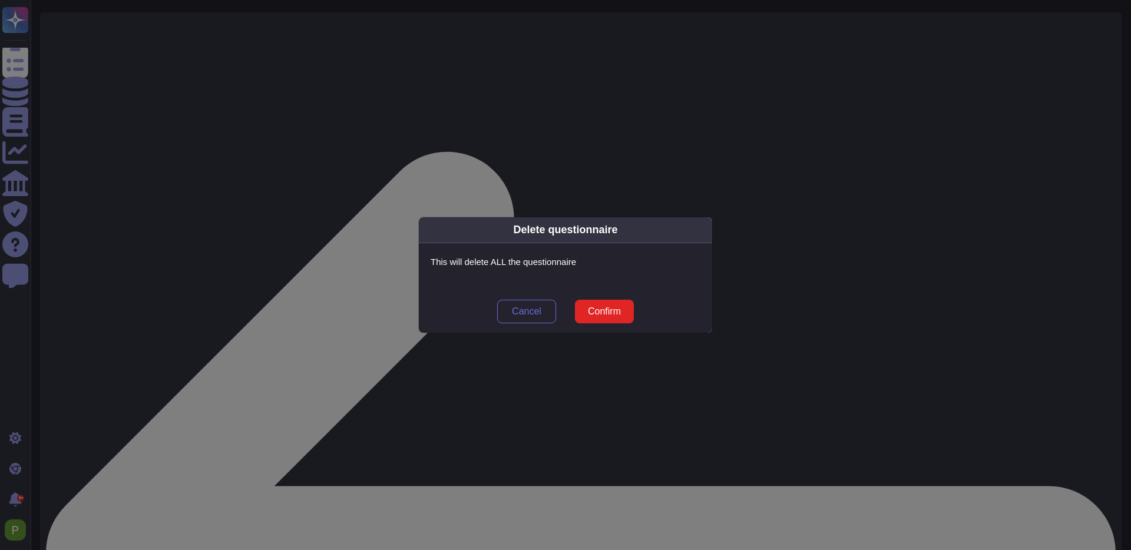
click at [594, 307] on span "Confirm" at bounding box center [604, 311] width 33 height 9
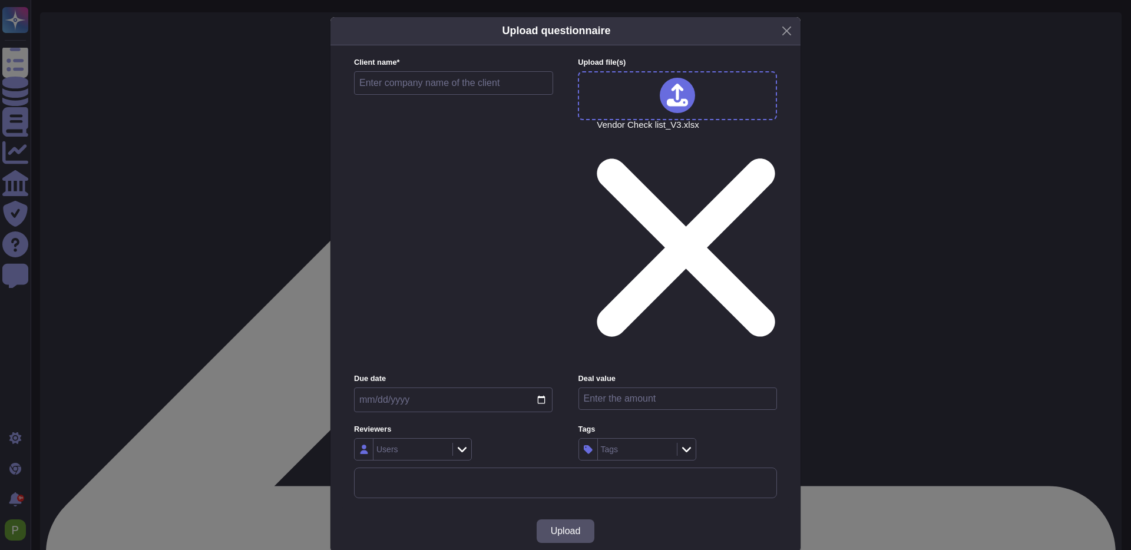
click at [463, 95] on input "text" at bounding box center [453, 83] width 199 height 24
type input "Raiffesen Bank International"
click at [472, 388] on input "date" at bounding box center [453, 400] width 199 height 25
click at [440, 388] on input "date" at bounding box center [453, 400] width 199 height 25
click at [539, 388] on input "date" at bounding box center [453, 400] width 199 height 25
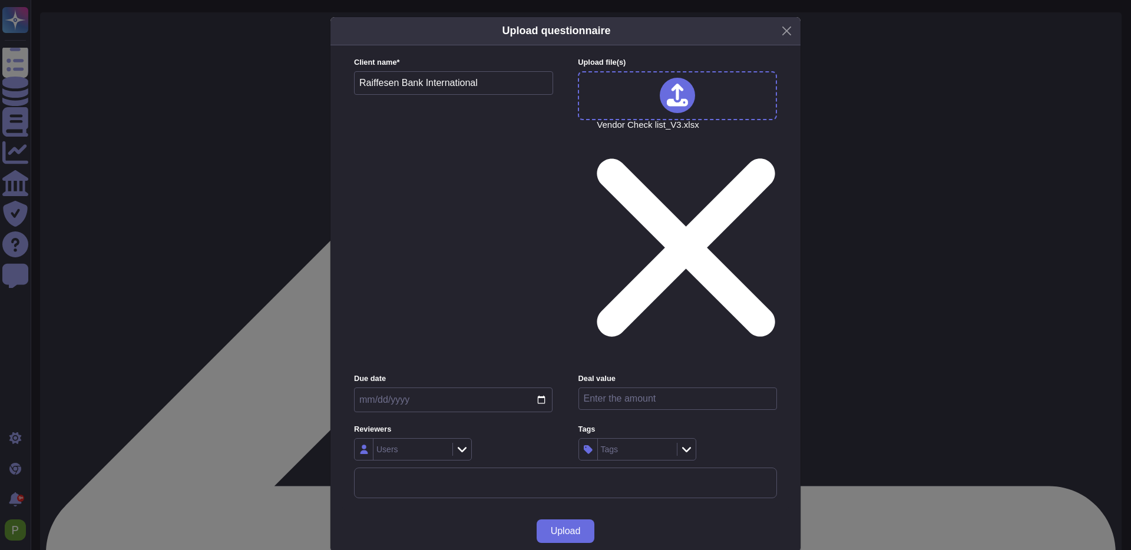
type input "2025-09-09"
click at [387, 445] on div "Users" at bounding box center [388, 449] width 22 height 8
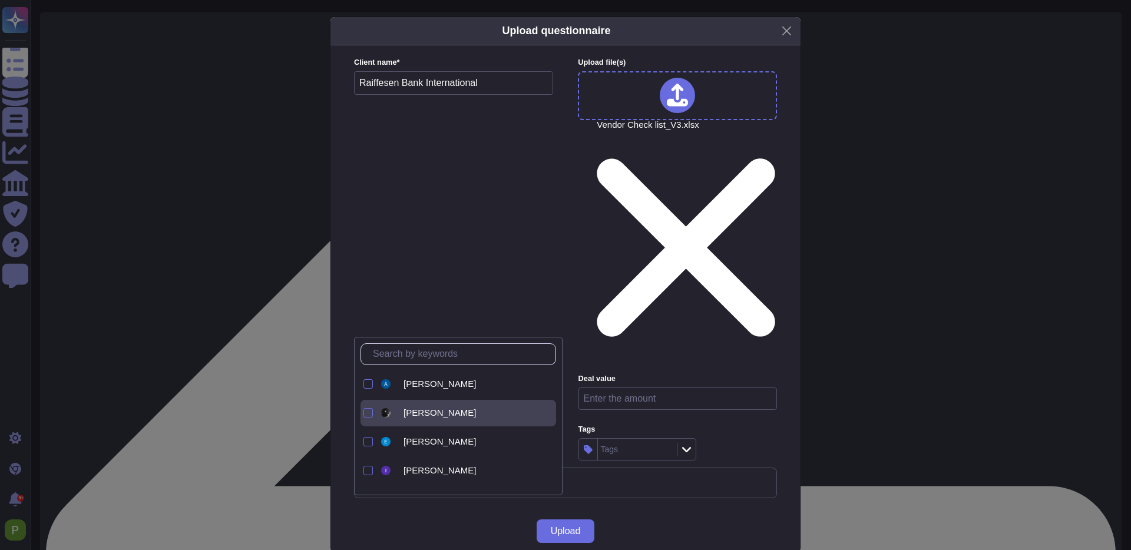
drag, startPoint x: 411, startPoint y: 388, endPoint x: 420, endPoint y: 414, distance: 27.6
click at [411, 388] on span "Adrián Réti" at bounding box center [440, 384] width 72 height 11
click at [420, 414] on span "Imre Nagy" at bounding box center [440, 410] width 72 height 11
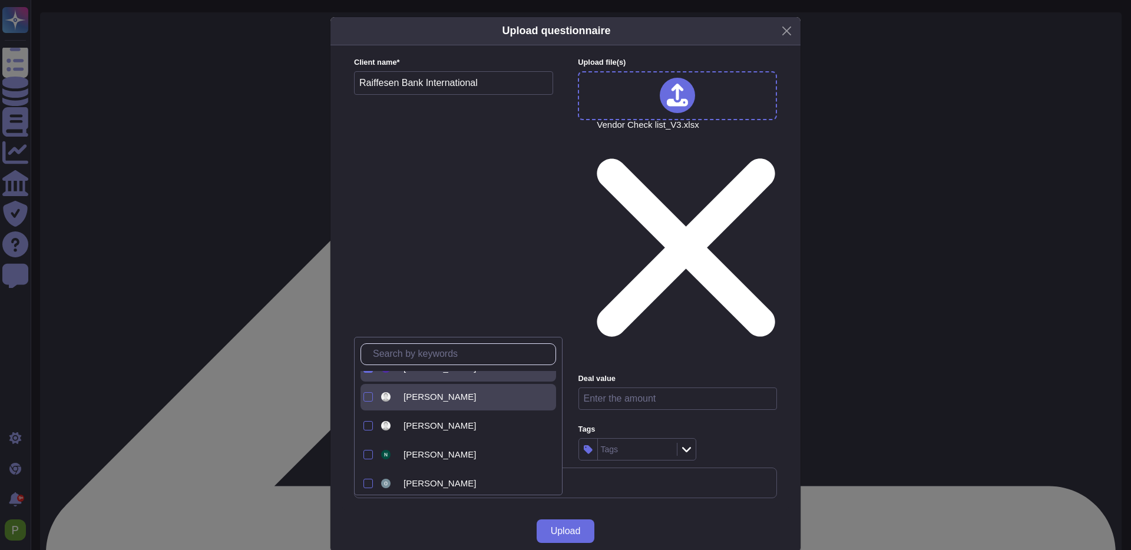
scroll to position [138, 0]
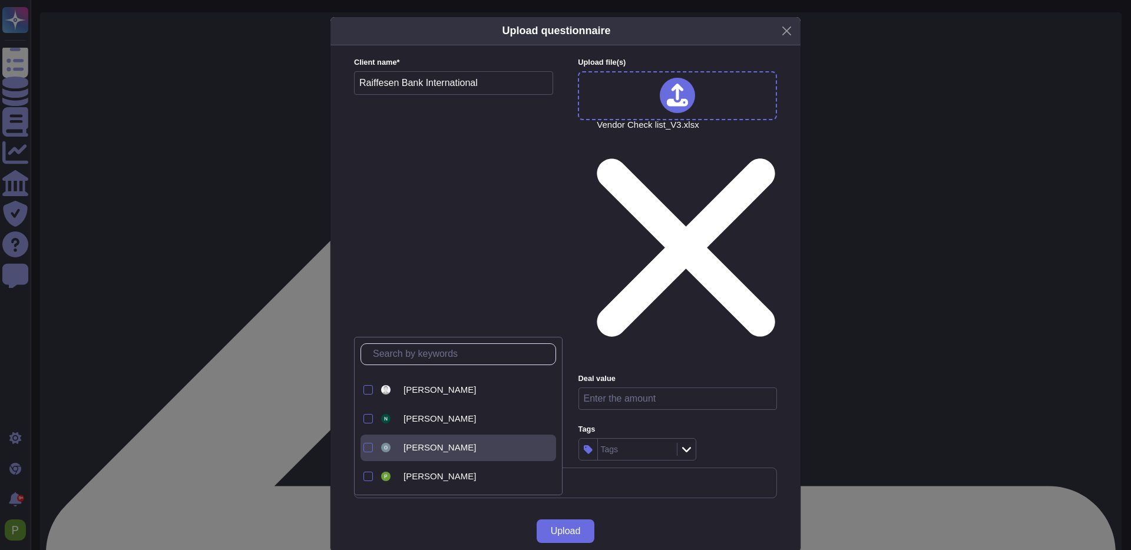
click at [415, 451] on span "Olivér Lengyel" at bounding box center [440, 447] width 72 height 11
click at [414, 472] on span "Palma Pasztor" at bounding box center [440, 476] width 72 height 11
click at [549, 520] on button "Upload" at bounding box center [566, 532] width 58 height 24
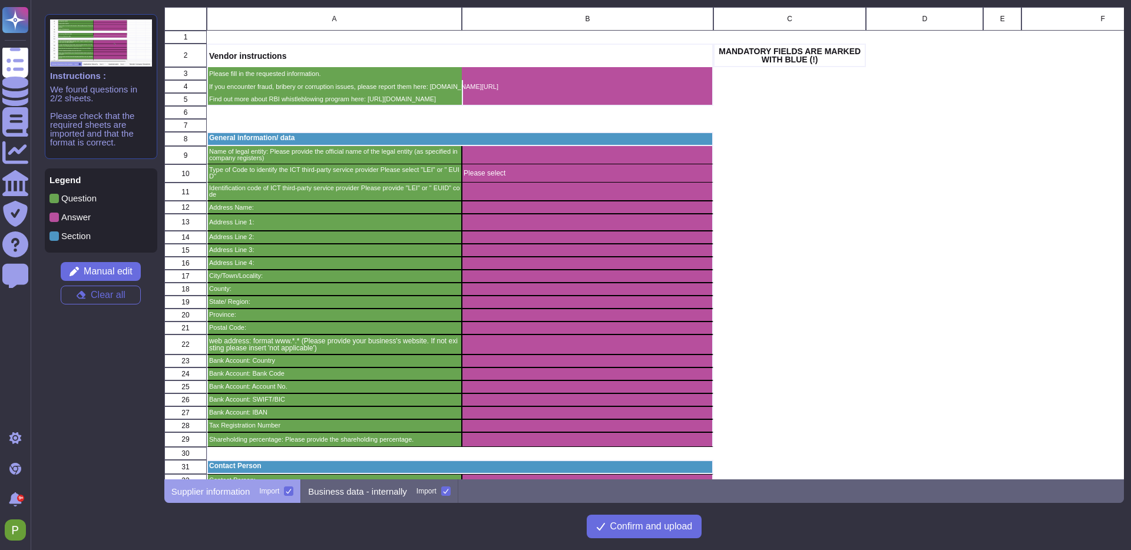
scroll to position [473, 960]
click at [356, 494] on p "Business data - internally" at bounding box center [357, 491] width 99 height 9
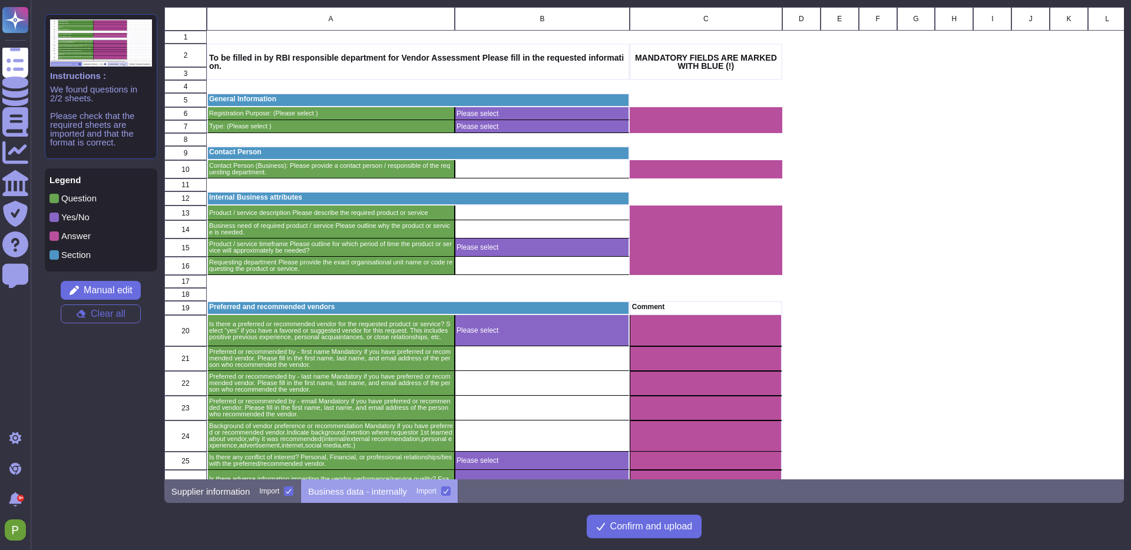
click at [448, 493] on icon at bounding box center [445, 491] width 5 height 5
click at [0, 0] on input "Import" at bounding box center [0, 0] width 0 height 0
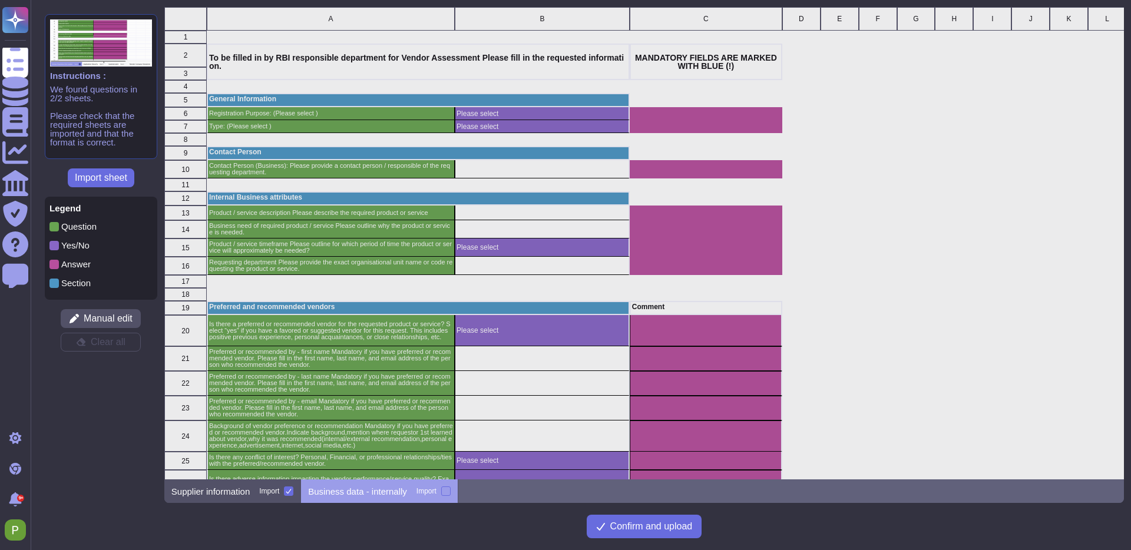
click at [241, 490] on p "Supplier information" at bounding box center [210, 491] width 78 height 9
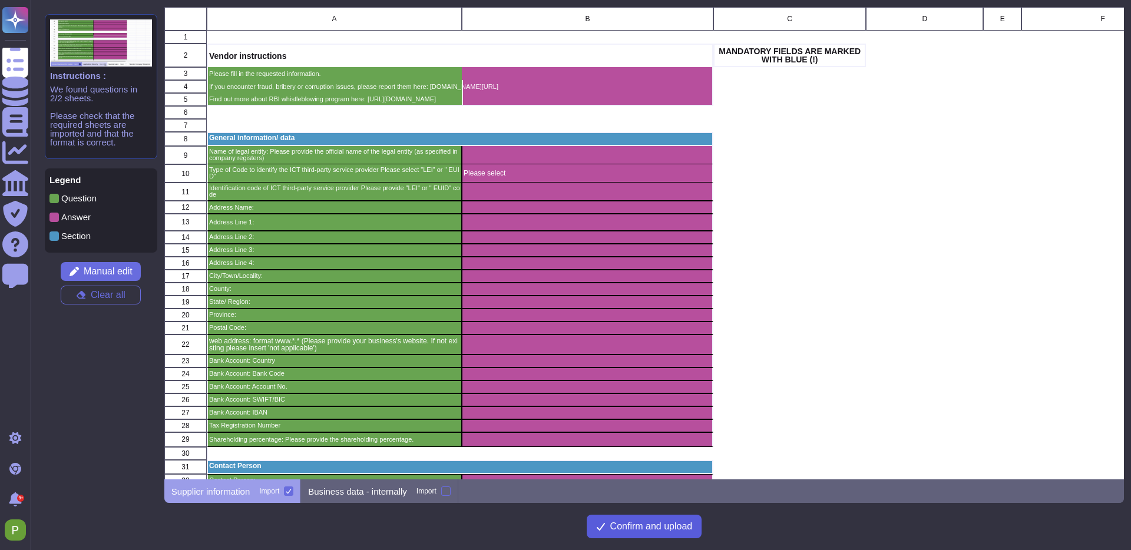
click at [621, 527] on span "Confirm and upload" at bounding box center [651, 526] width 82 height 9
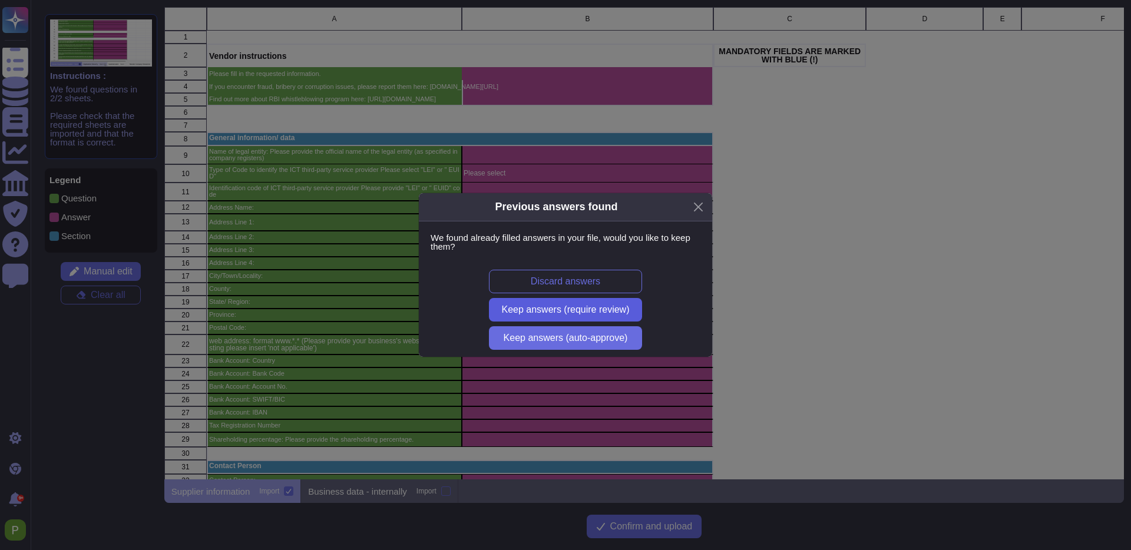
click at [615, 310] on span "Keep answers (require review)" at bounding box center [566, 309] width 128 height 9
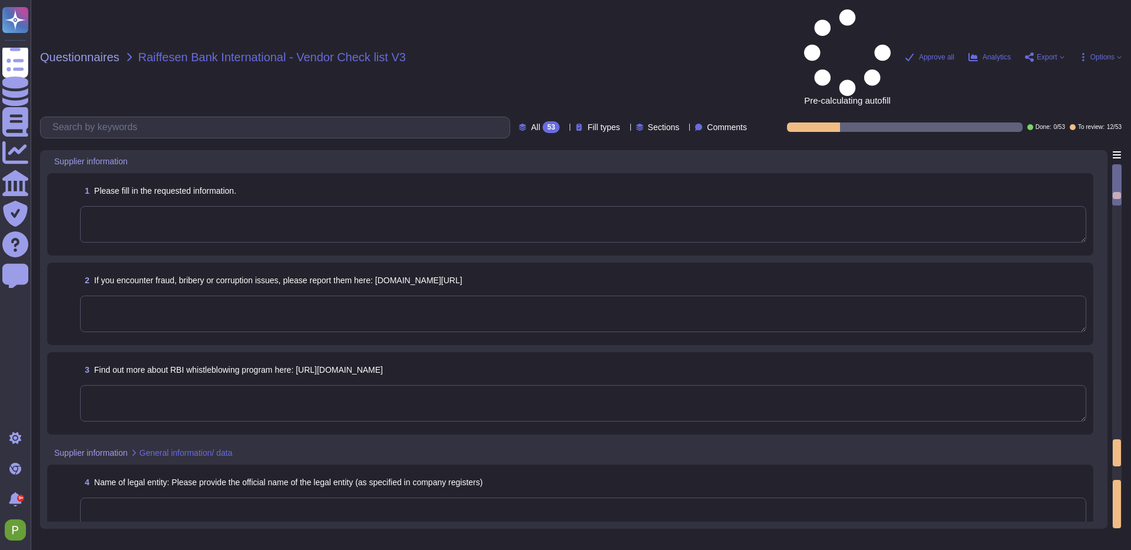
type textarea "Please select"
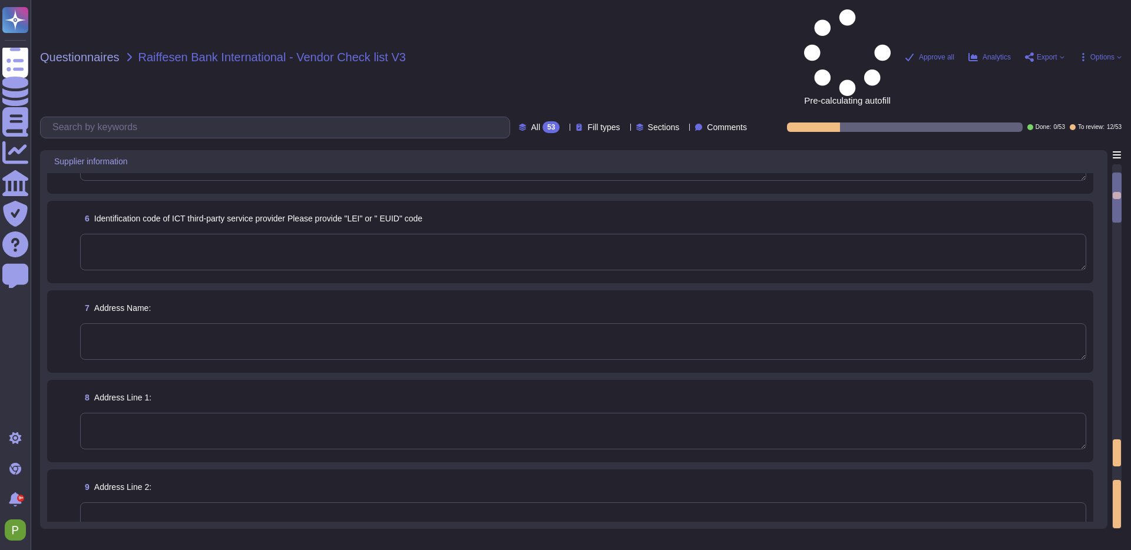
scroll to position [21, 0]
type textarea "Please select"
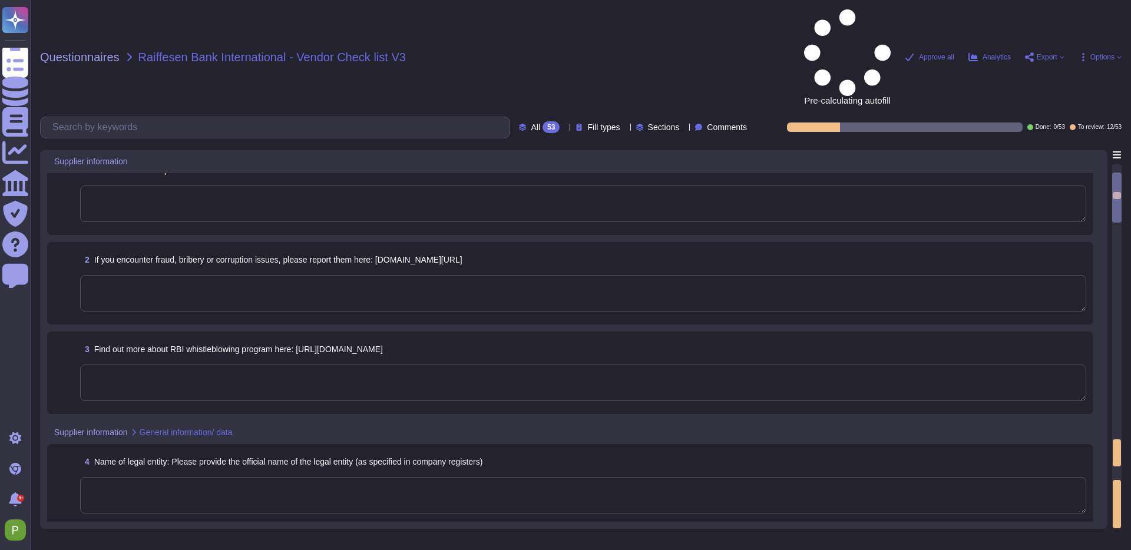
scroll to position [0, 0]
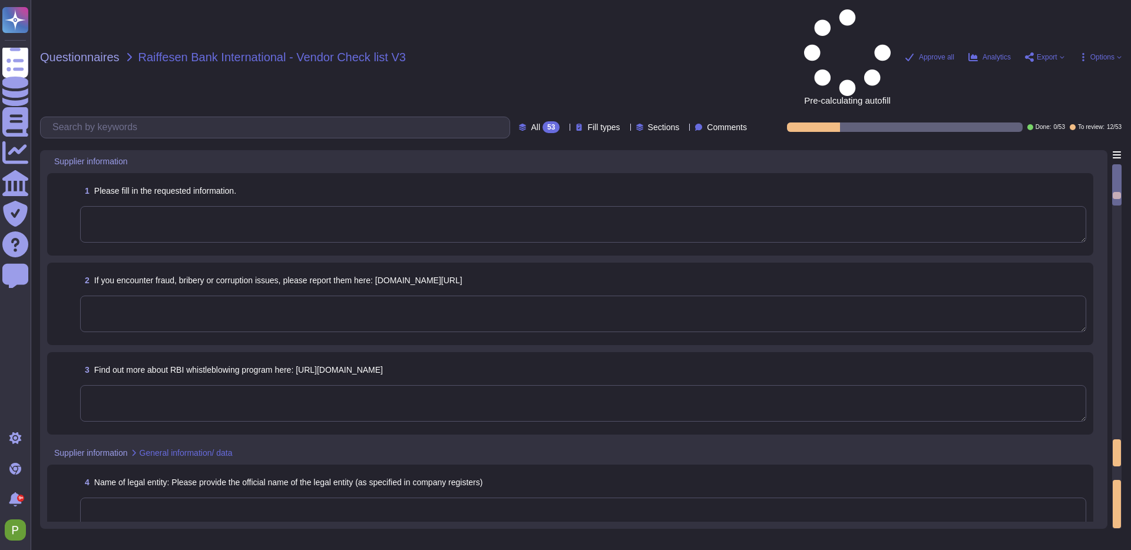
click at [229, 498] on textarea at bounding box center [583, 516] width 1006 height 37
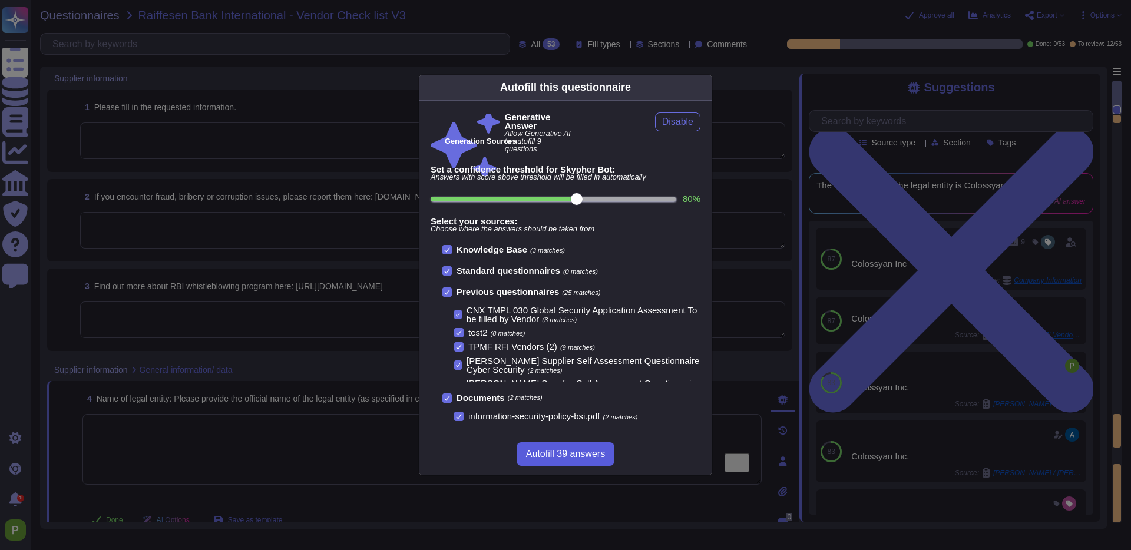
click at [572, 457] on span "Autofill 39 answers" at bounding box center [565, 454] width 79 height 9
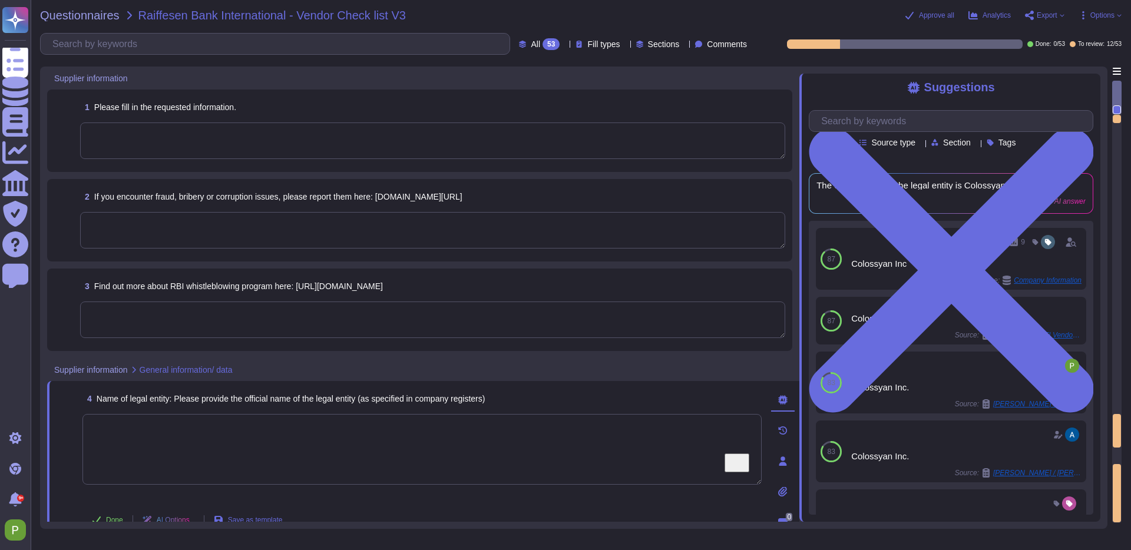
type textarea "No"
type textarea "Colossyan Inc."
type textarea "No"
type textarea "Our Whistleblower Policy is intended to encourage and enable employees and othe…"
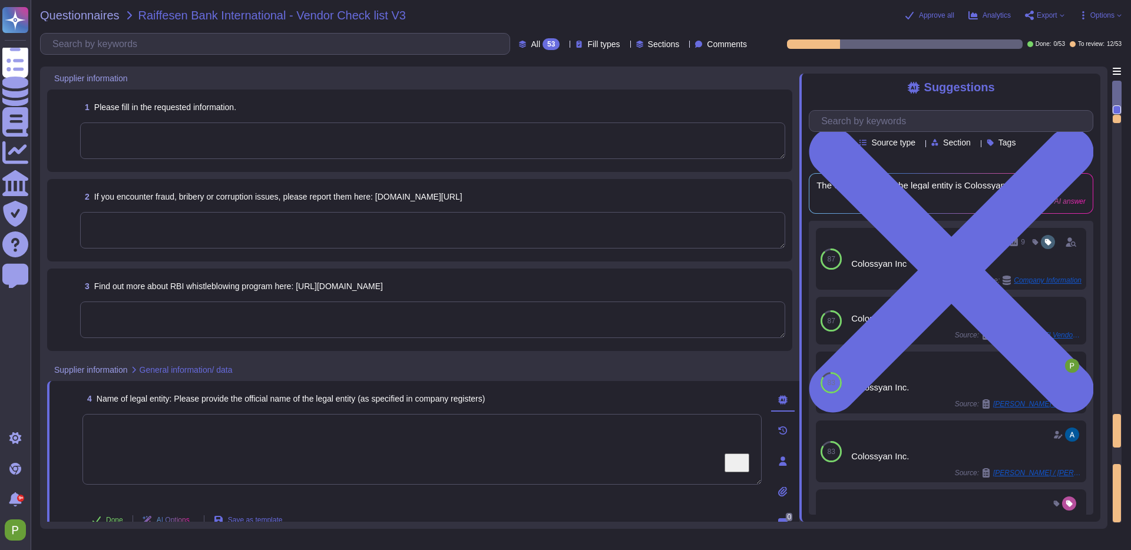
type textarea "Colossyan Inc."
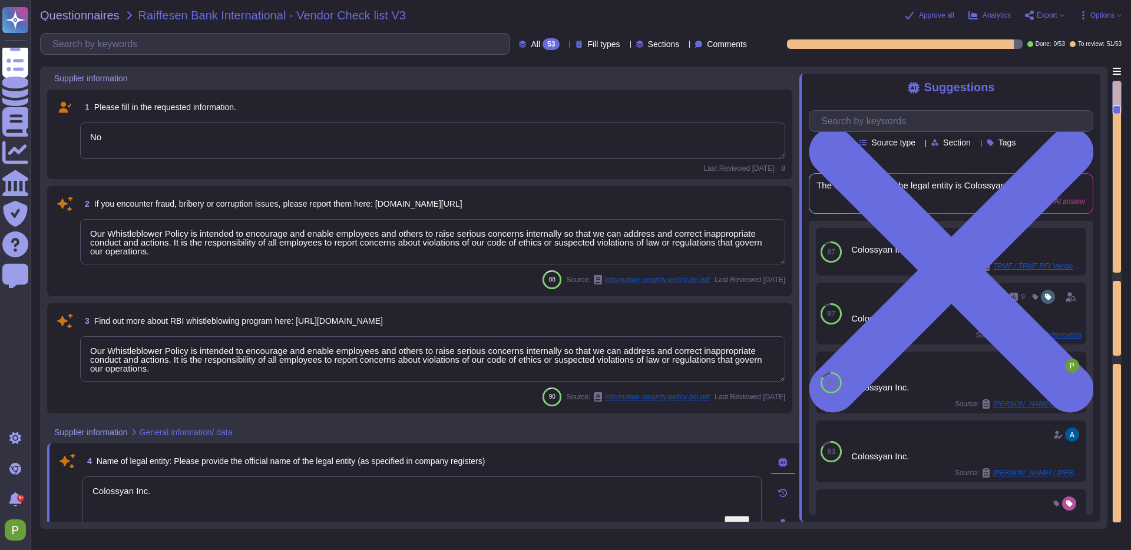
click at [114, 138] on textarea "No" at bounding box center [432, 141] width 705 height 37
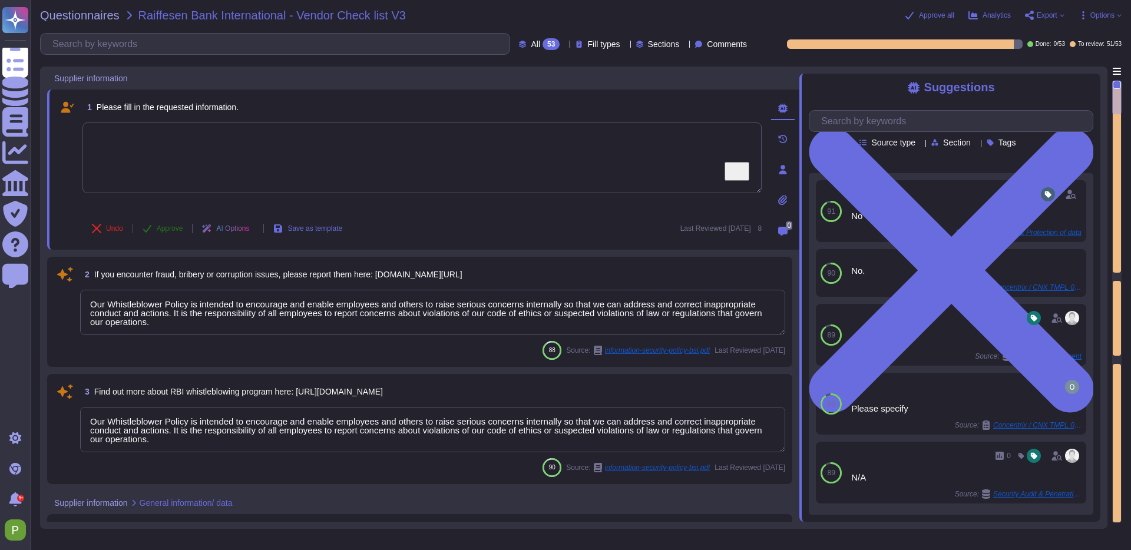
click at [152, 226] on icon at bounding box center [147, 228] width 9 height 9
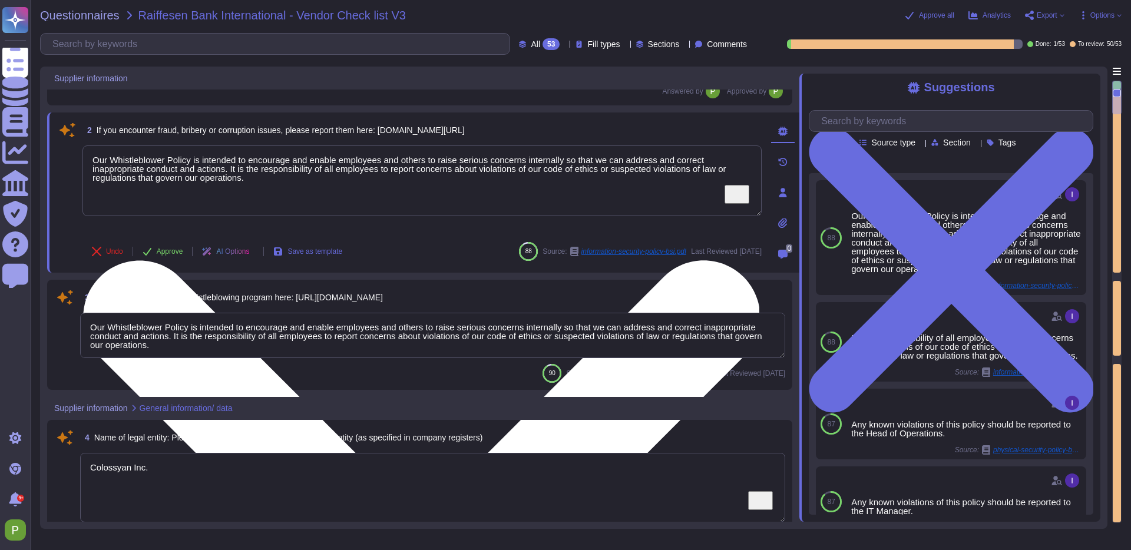
type textarea "Colossyan Inc."
click at [145, 287] on span "3 Find out more about RBI whistleblowing program here: https://www.rbinternatio…" at bounding box center [231, 297] width 303 height 21
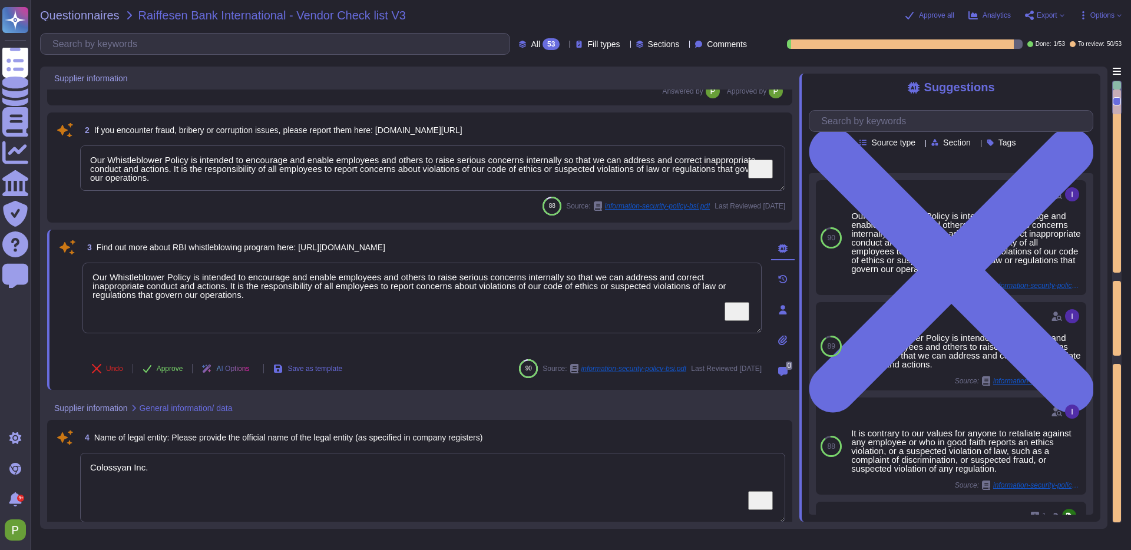
click at [177, 154] on textarea "Our Whistleblower Policy is intended to encourage and enable employees and othe…" at bounding box center [432, 168] width 705 height 45
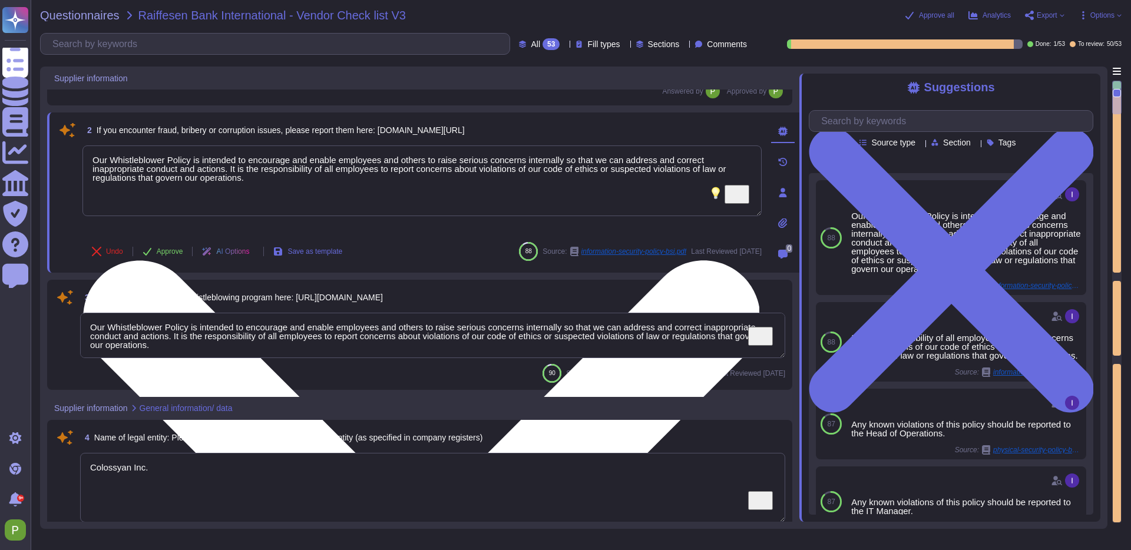
click at [177, 154] on textarea "Our Whistleblower Policy is intended to encourage and enable employees and othe…" at bounding box center [421, 181] width 679 height 71
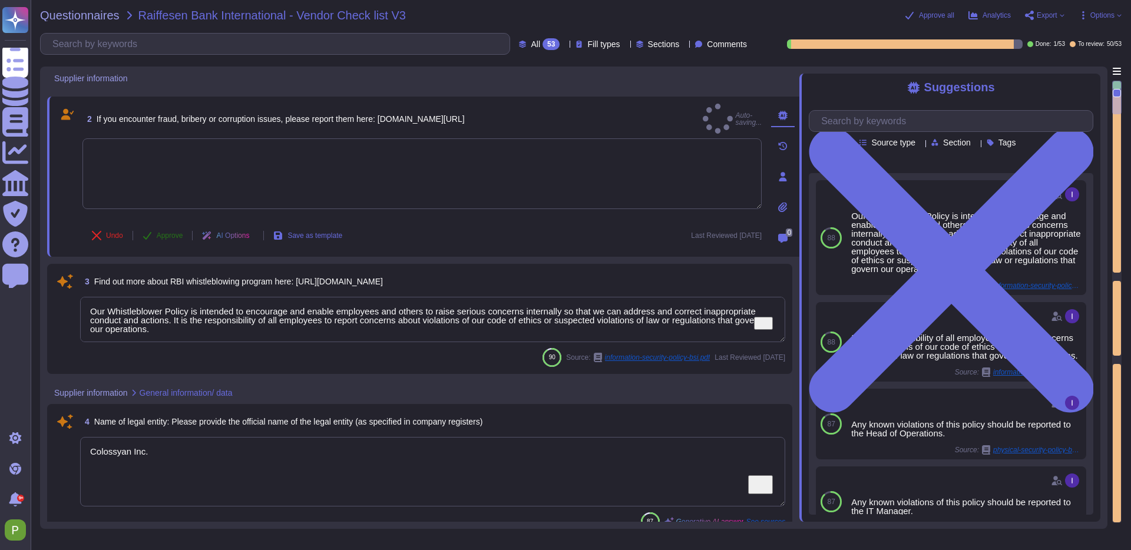
click at [158, 233] on span "Approve" at bounding box center [170, 235] width 27 height 7
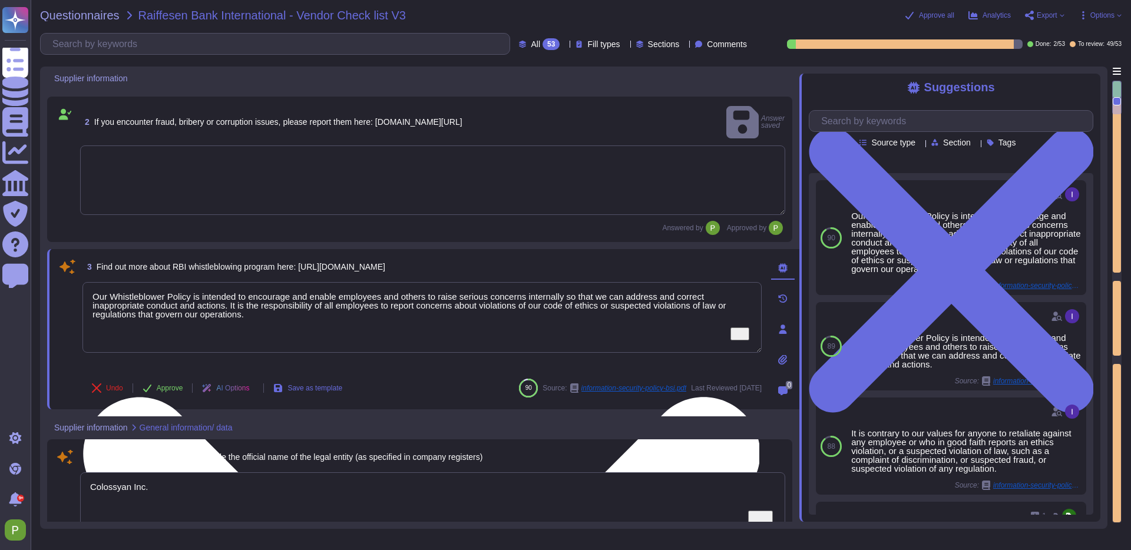
click at [170, 290] on textarea "Our Whistleblower Policy is intended to encourage and enable employees and othe…" at bounding box center [421, 317] width 679 height 71
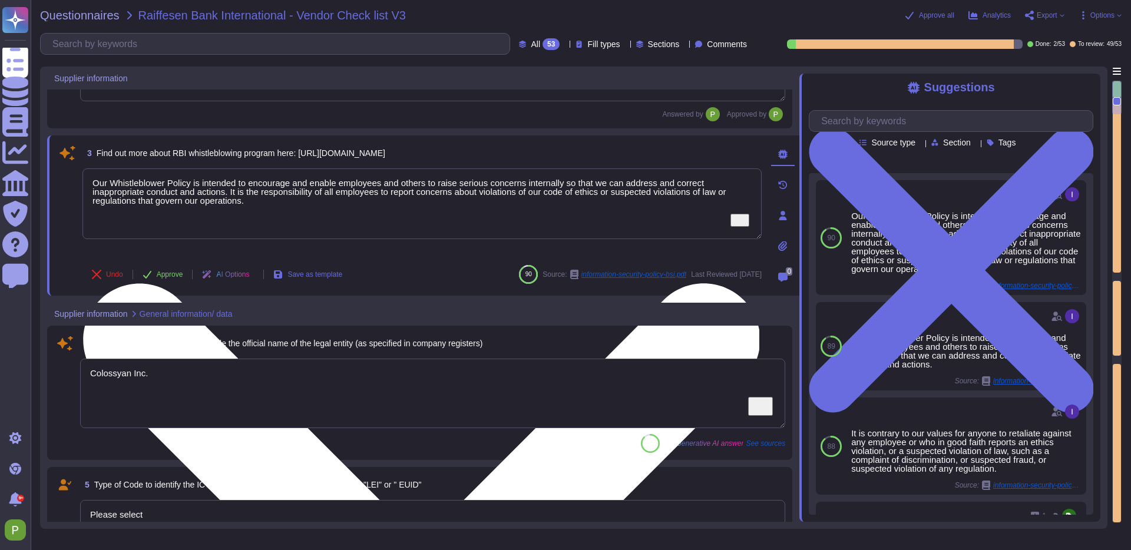
type textarea "1209 Orange Street"
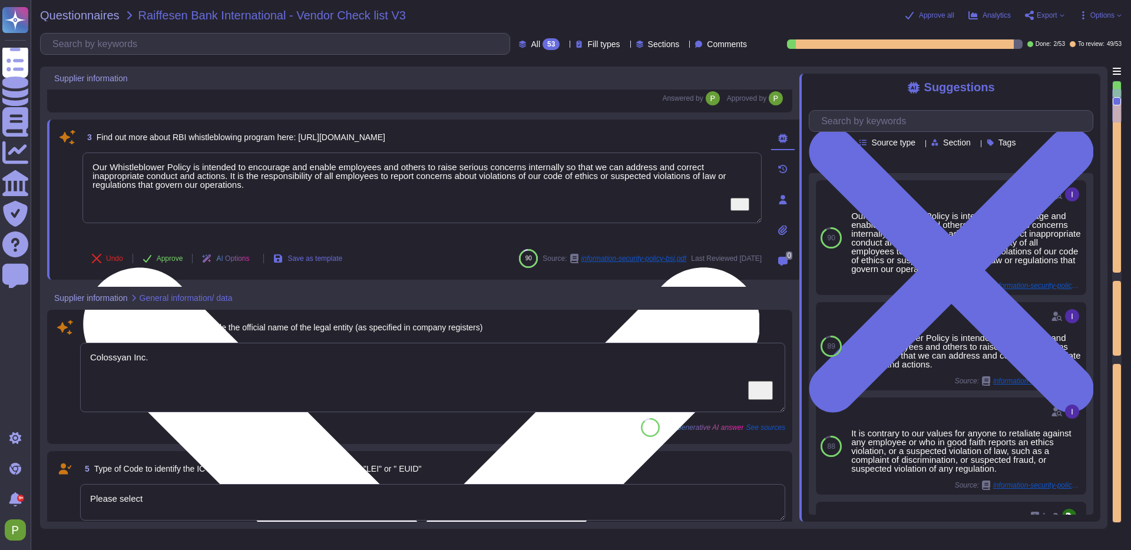
click at [206, 170] on textarea "Our Whistleblower Policy is intended to encourage and enable employees and othe…" at bounding box center [421, 188] width 679 height 71
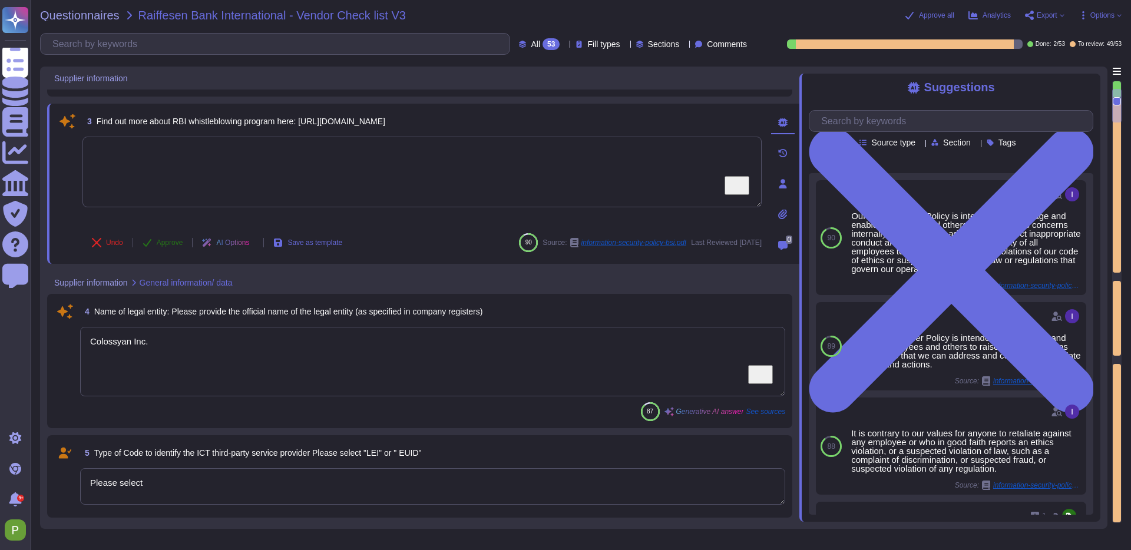
click at [166, 239] on span "Approve" at bounding box center [170, 242] width 27 height 7
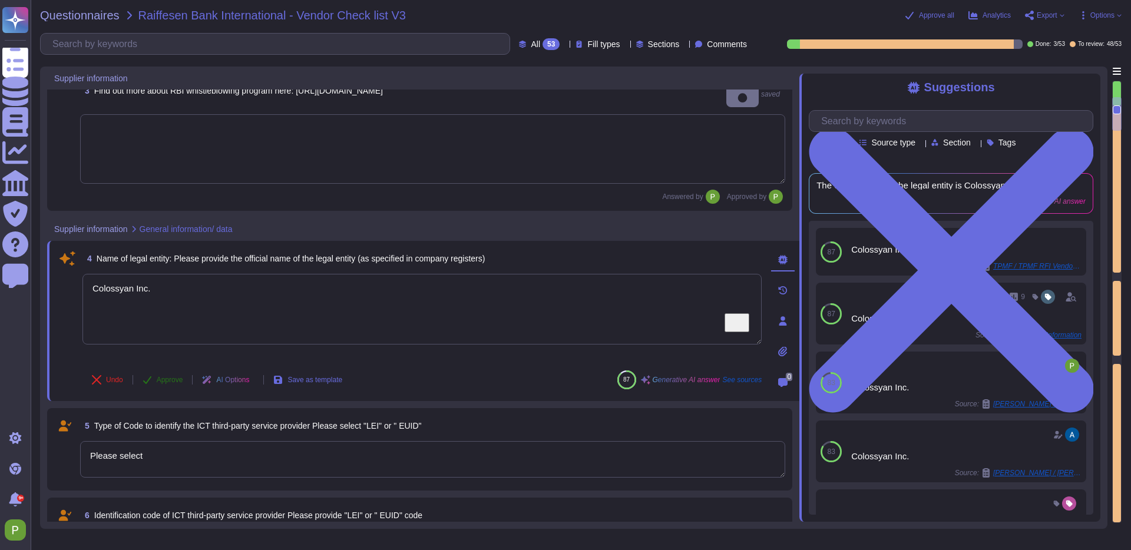
type textarea "1209 Orange Street, City of Wilmington"
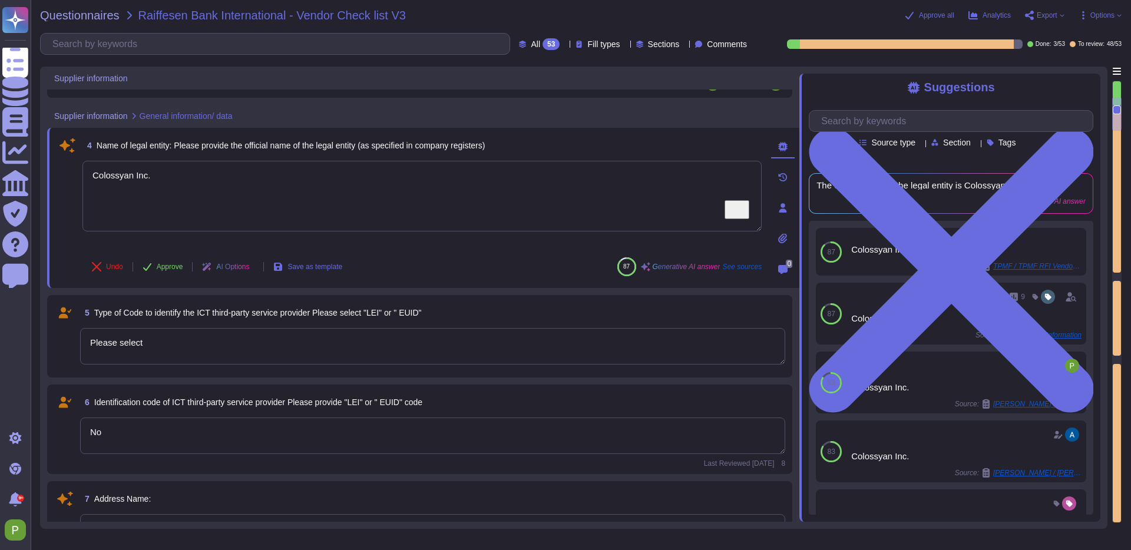
scroll to position [412, 0]
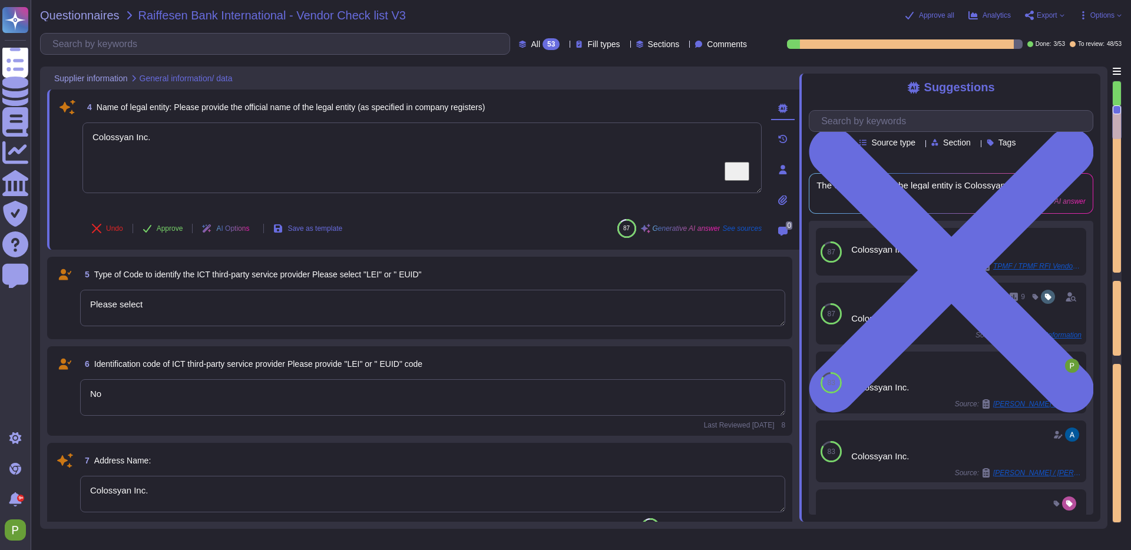
type textarea "1209 Orange Street City of Wilmington"
click at [230, 302] on textarea "Please select" at bounding box center [432, 308] width 705 height 37
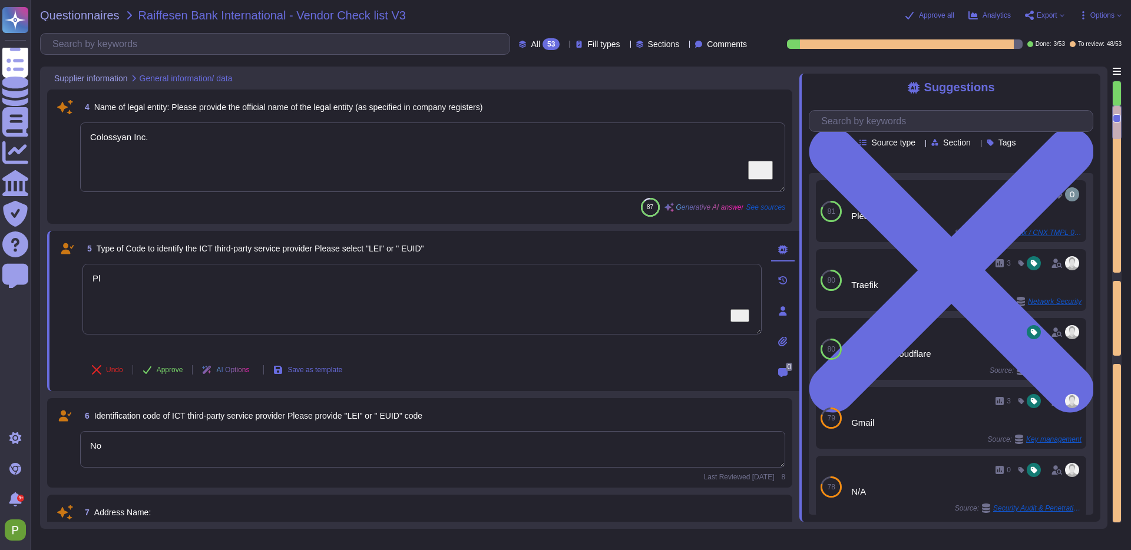
type textarea "P"
click at [292, 449] on textarea "No" at bounding box center [432, 449] width 705 height 37
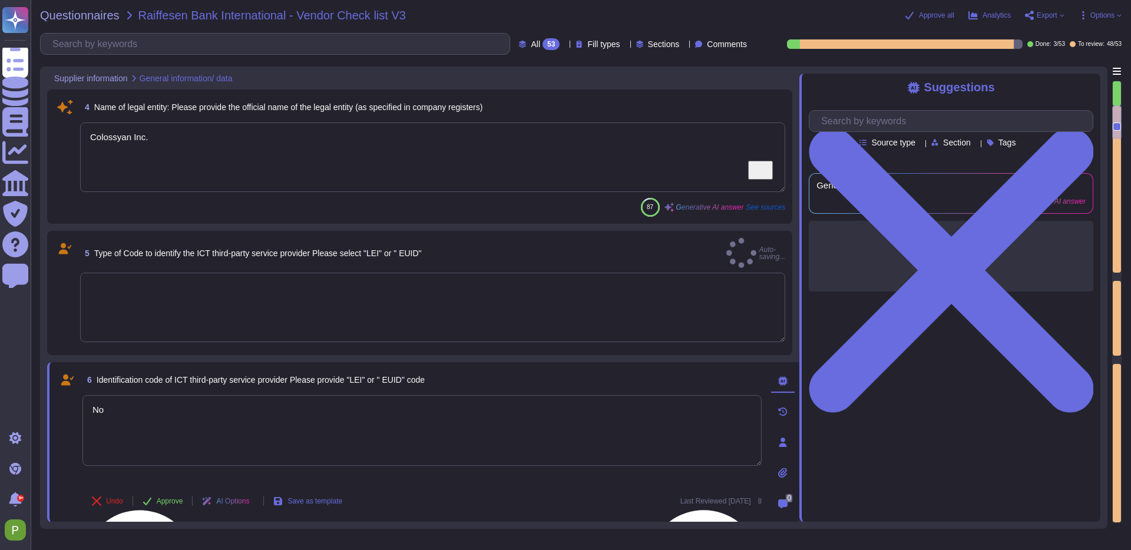
click at [292, 449] on textarea "No" at bounding box center [421, 430] width 679 height 71
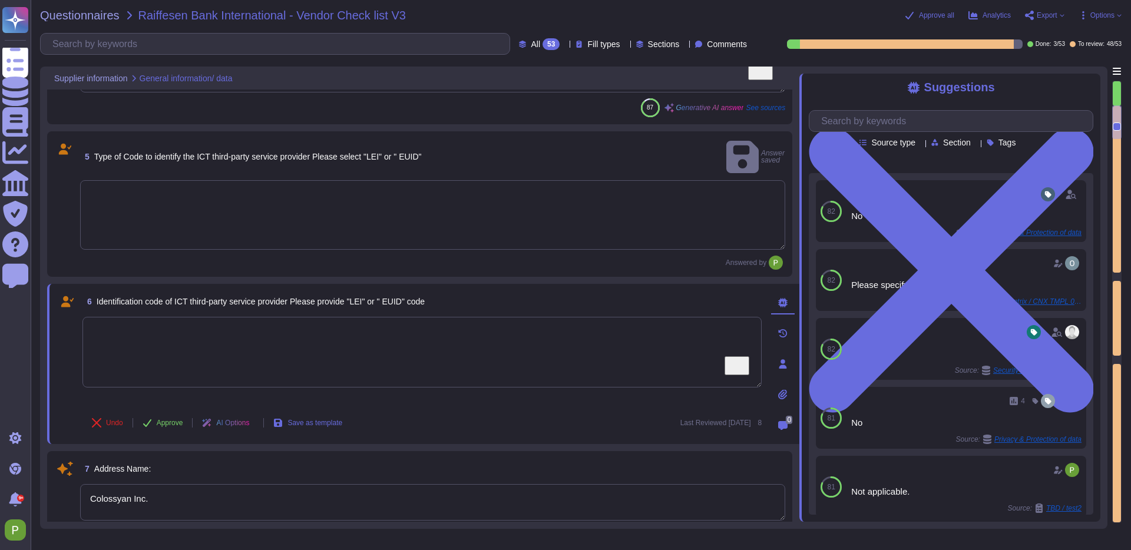
type textarea "1209 Orange Street City of Wilmington"
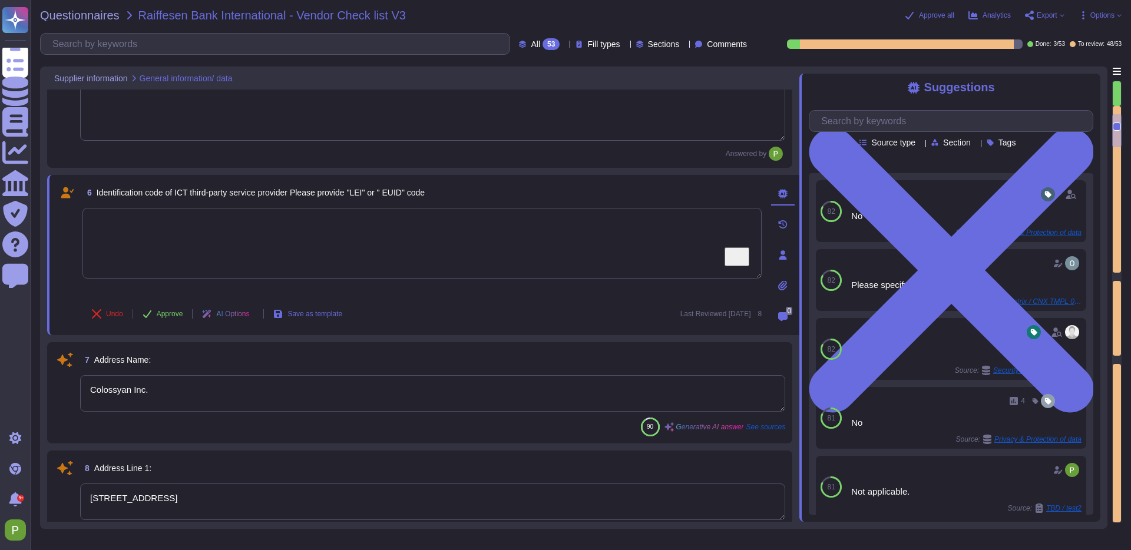
type textarea "Colossyan, Inc 1209 Orange Street City of Wilmington New Castle, Delaware 19801…"
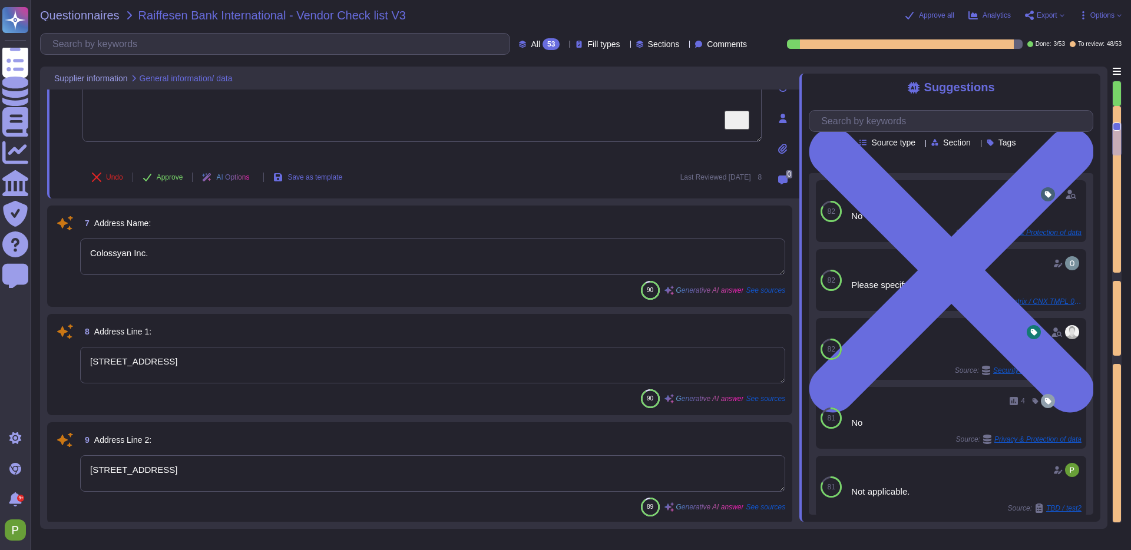
type textarea "City of Wilmington"
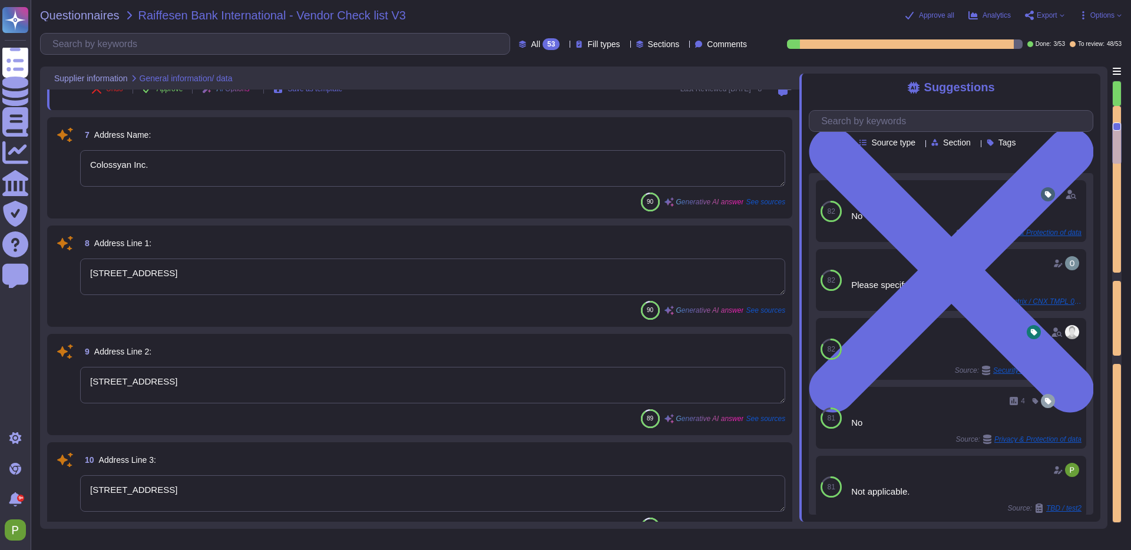
scroll to position [825, 0]
type textarea "US, UK, Hungary"
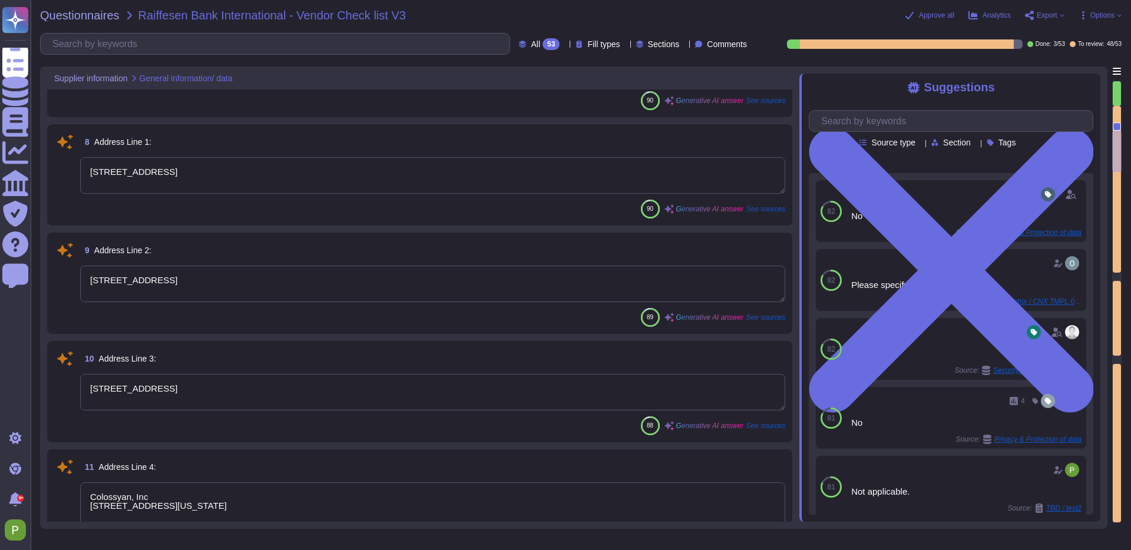
type textarea "Delaware, United States; Frankfurt, Germany; London, United Kingdom."
drag, startPoint x: 262, startPoint y: 390, endPoint x: 96, endPoint y: 383, distance: 166.3
click at [71, 387] on div "10 Address Line 3: 1209 Orange Street City of Wilmington 88 Generative AI answe…" at bounding box center [419, 391] width 731 height 87
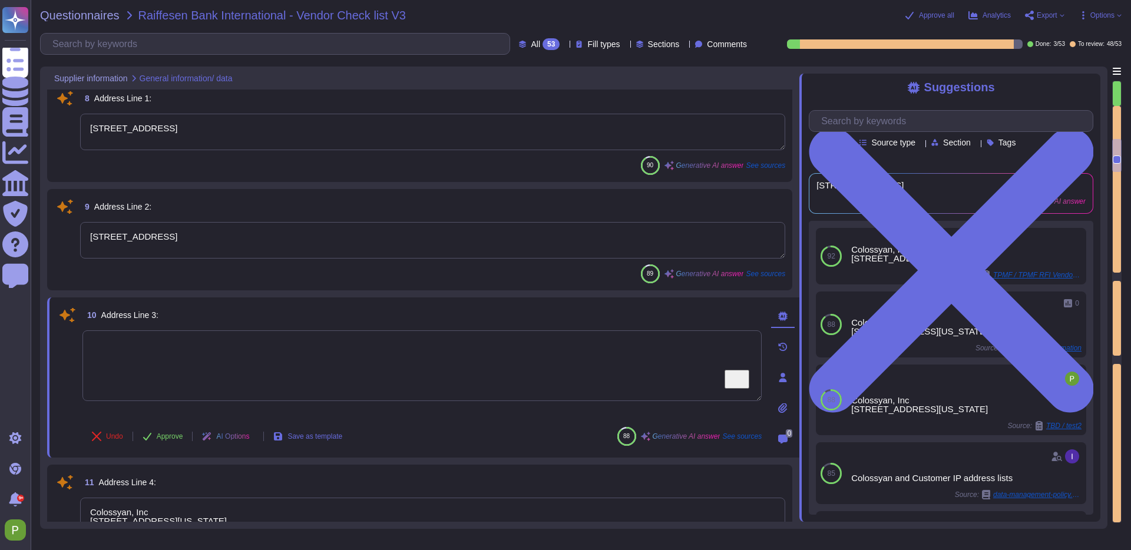
type textarea "Delaware, United States; Frankfurt, Germany; London, United Kingdom."
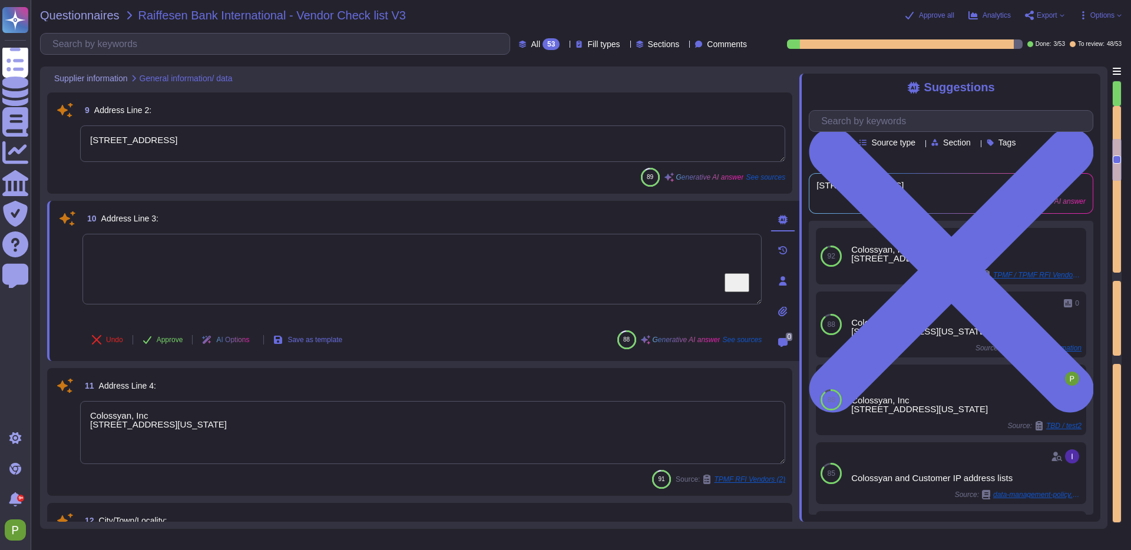
scroll to position [1029, 0]
type textarea "US, UK, Hungary"
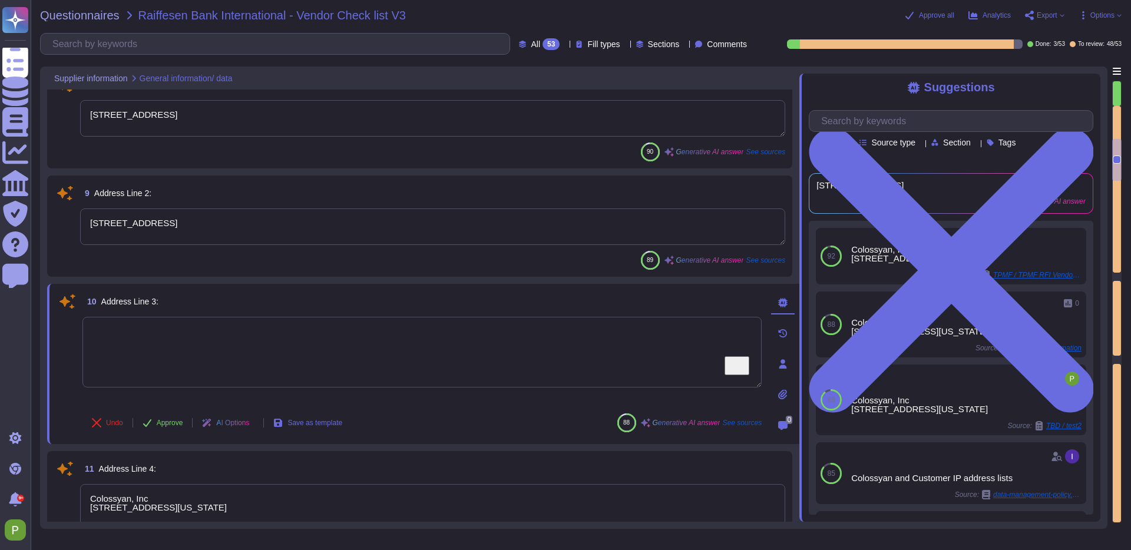
scroll to position [930, 0]
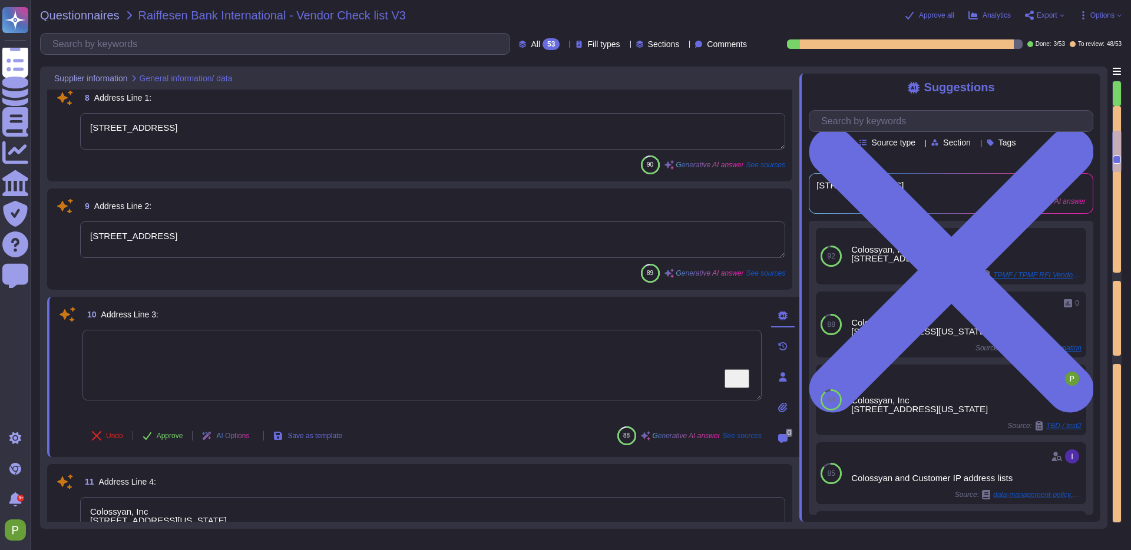
click at [186, 238] on textarea "1209 Orange Street, City of Wilmington" at bounding box center [432, 240] width 705 height 37
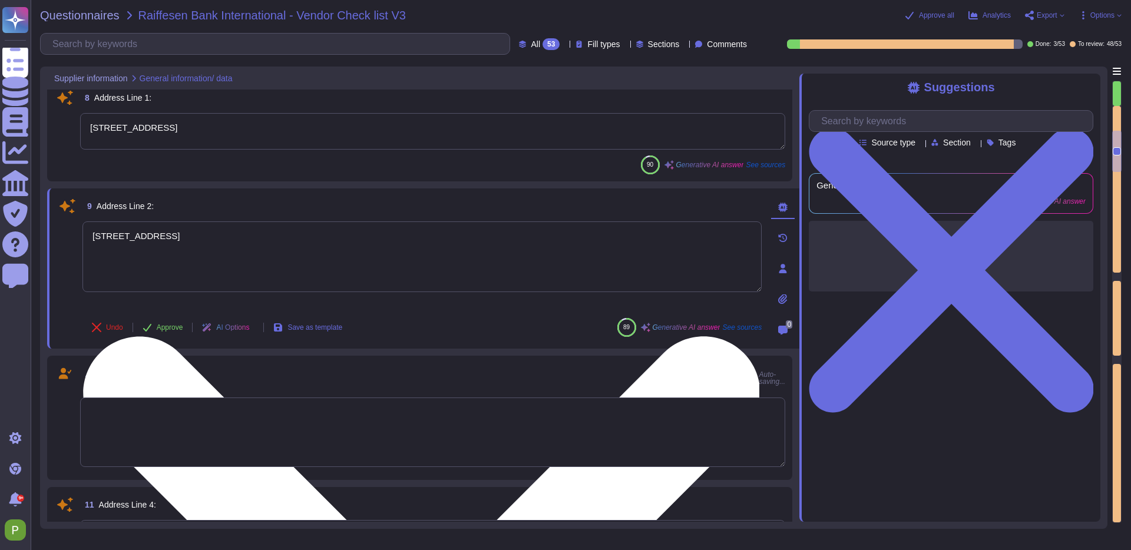
click at [186, 239] on textarea "1209 Orange Street, City of Wilmington" at bounding box center [421, 257] width 679 height 71
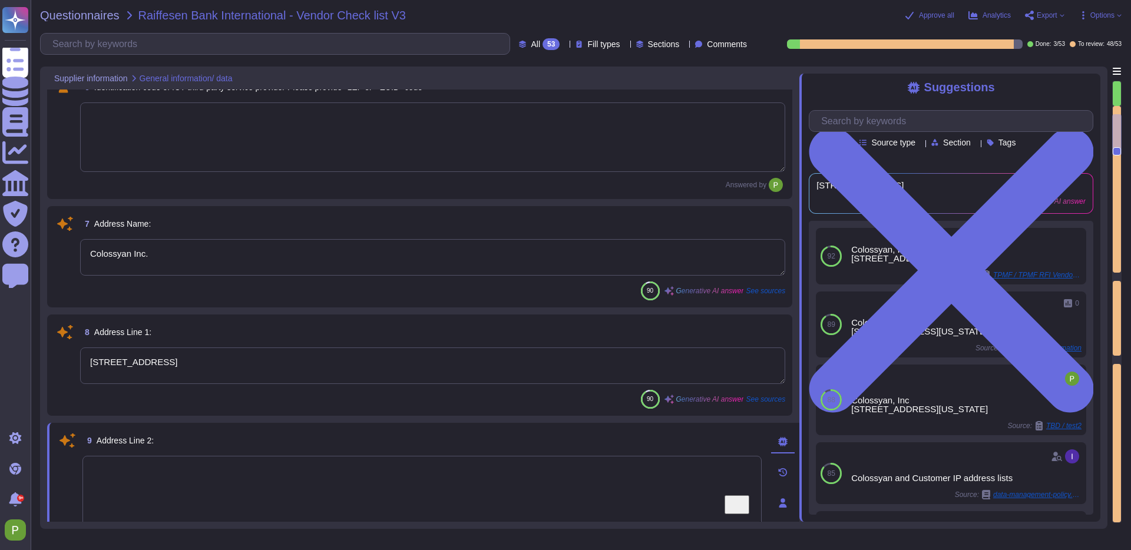
type textarea "Colossyan Inc."
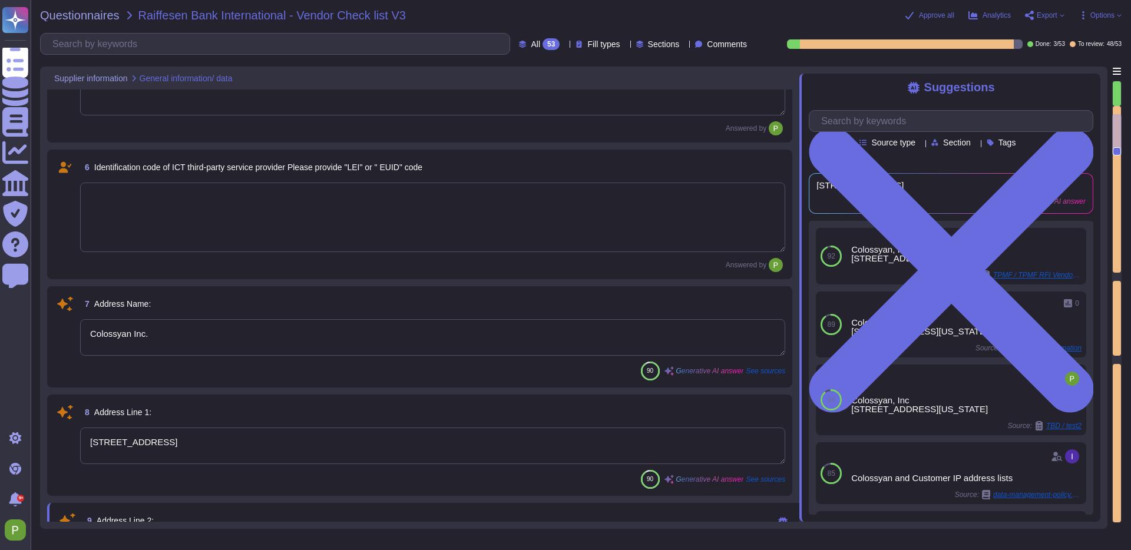
type textarea "Colossyan, Inc 1209 Orange Street City of Wilmington New Castle, Delaware 19801…"
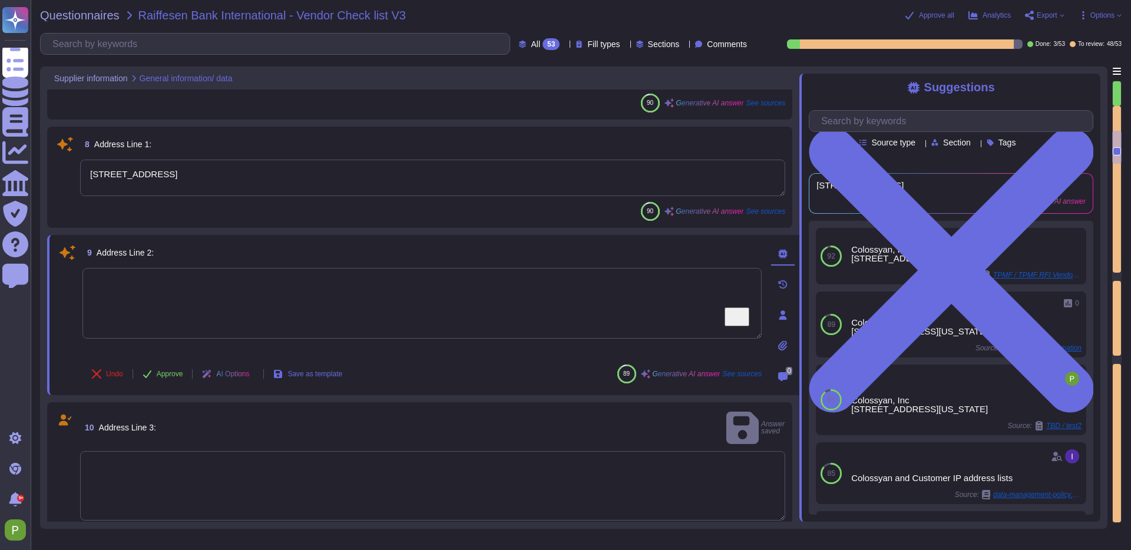
type textarea "City of Wilmington"
type textarea "US, UK, Hungary"
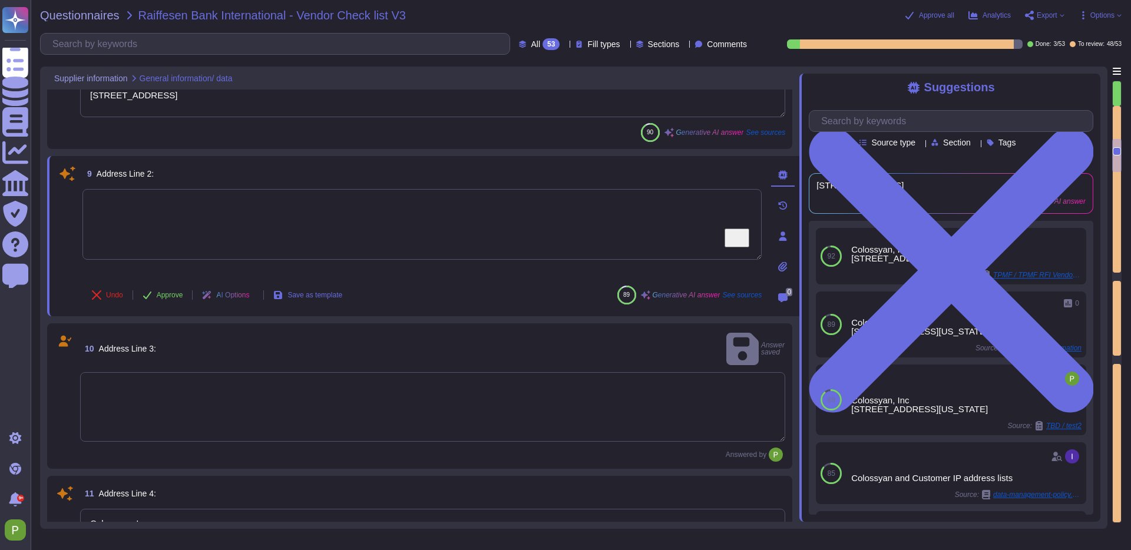
type textarea "Delaware, United States; Frankfurt, Germany; London, United Kingdom."
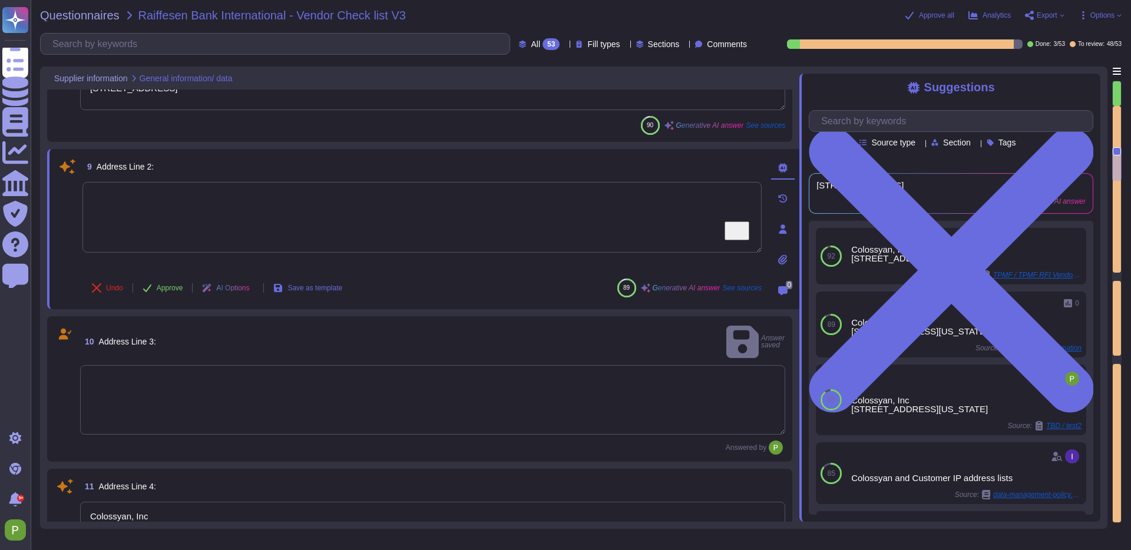
type textarea "US, UK, Hungary"
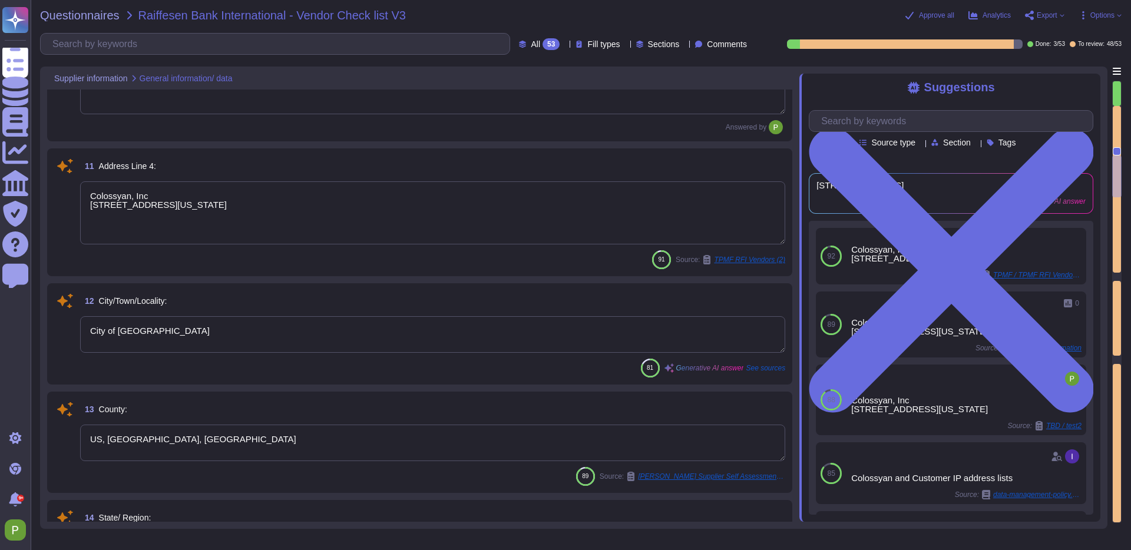
type textarea "N/A"
type textarea "colossyan.com"
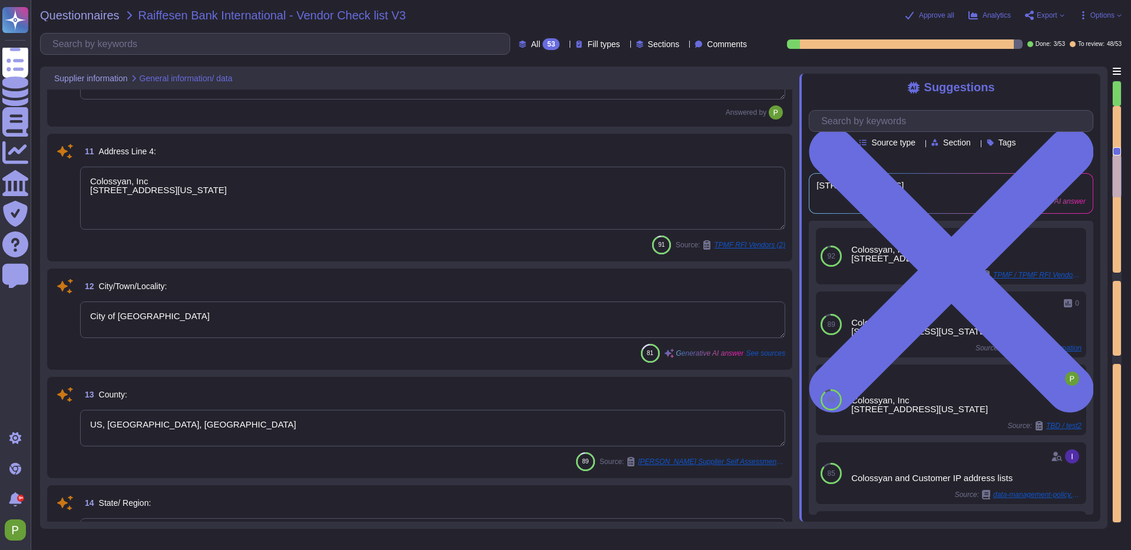
scroll to position [1210, 0]
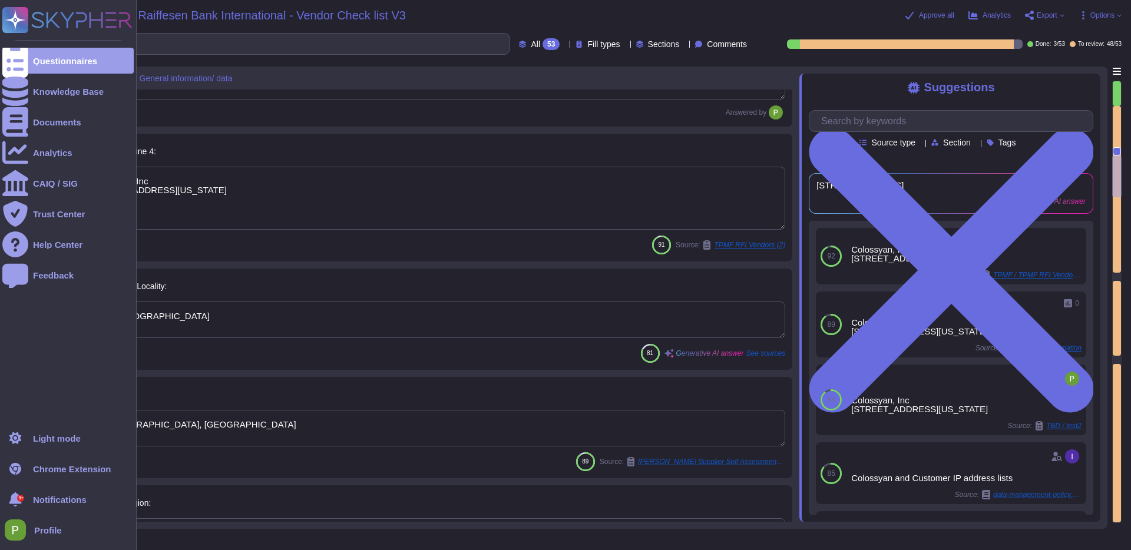
drag, startPoint x: 169, startPoint y: 424, endPoint x: 26, endPoint y: 419, distance: 142.7
click at [26, 419] on div "Questionnaires Knowledge Base Documents Analytics CAIQ / SIG Trust Center Help …" at bounding box center [565, 275] width 1131 height 550
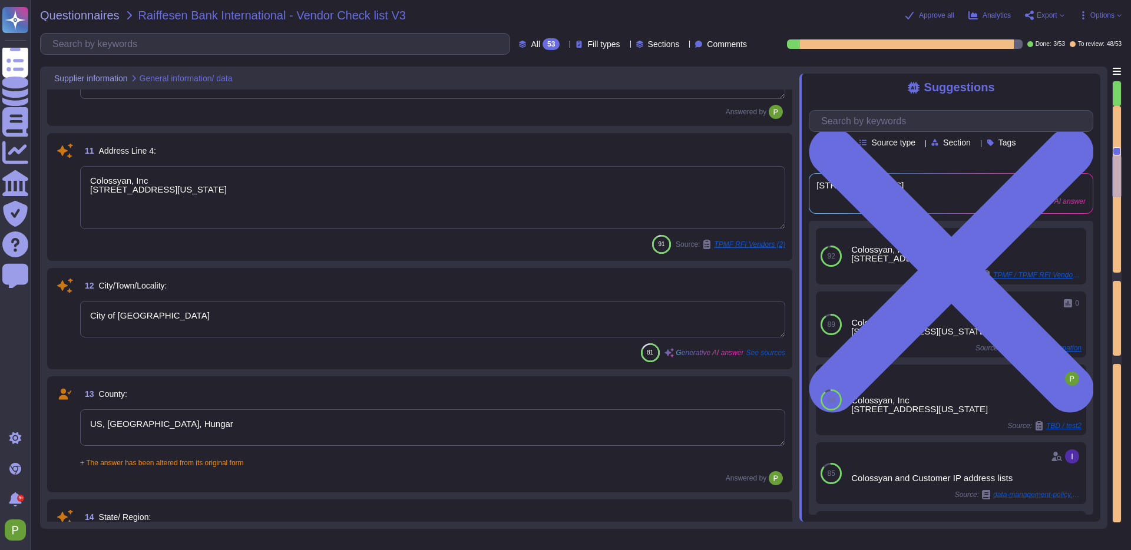
click at [148, 425] on textarea "US, UK, Hungar" at bounding box center [432, 428] width 705 height 37
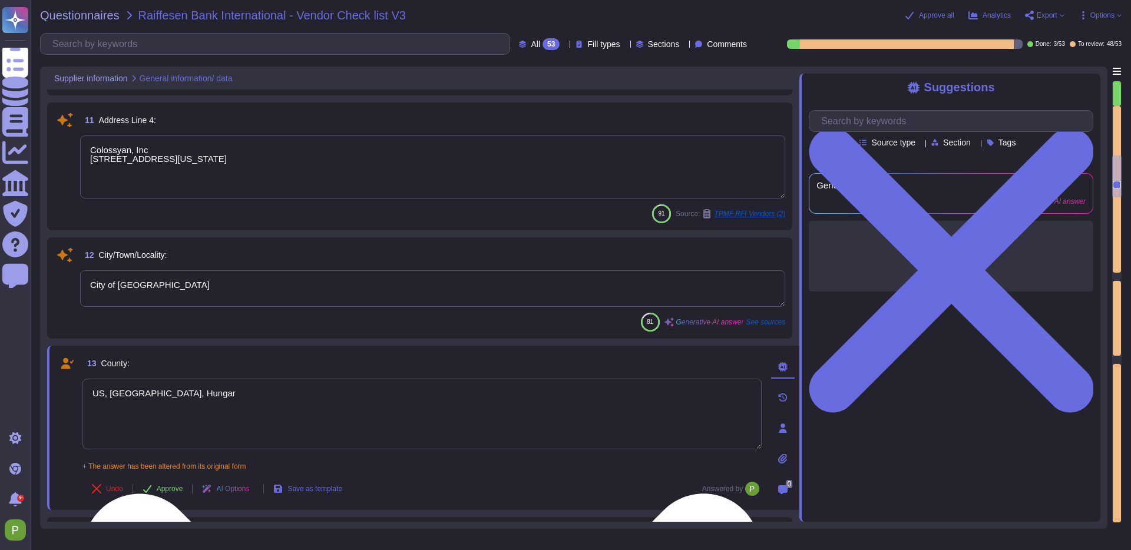
click at [148, 425] on textarea "US, UK, Hungar" at bounding box center [421, 414] width 679 height 71
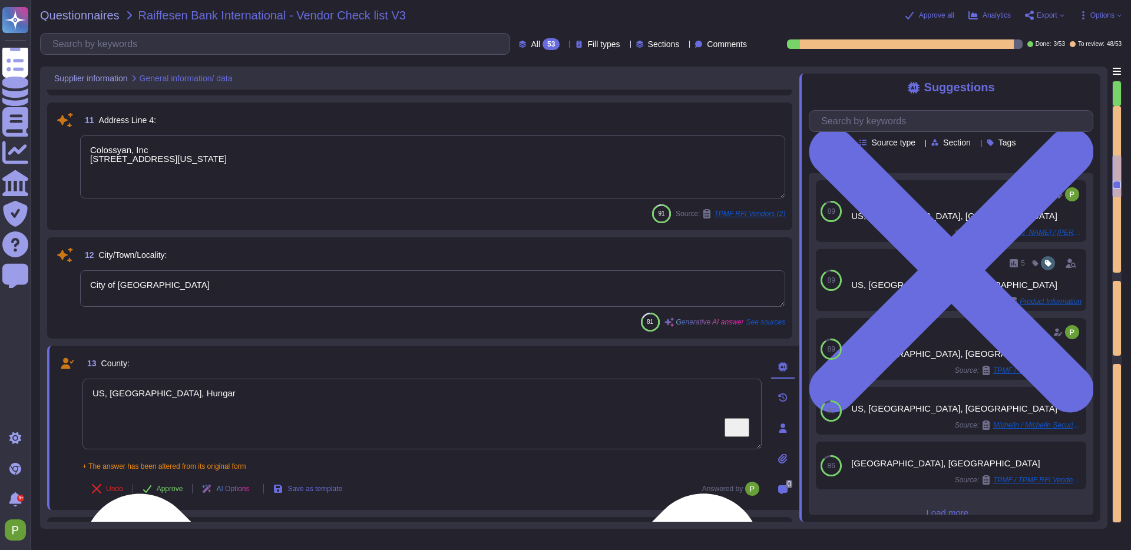
click at [128, 407] on textarea "US, UK, Hungar" at bounding box center [421, 414] width 679 height 71
drag, startPoint x: 128, startPoint y: 408, endPoint x: 114, endPoint y: 358, distance: 51.9
click at [127, 407] on textarea "US, UK, Hungar" at bounding box center [421, 414] width 679 height 71
click at [118, 397] on textarea "US, UK, Hungar" at bounding box center [421, 414] width 679 height 71
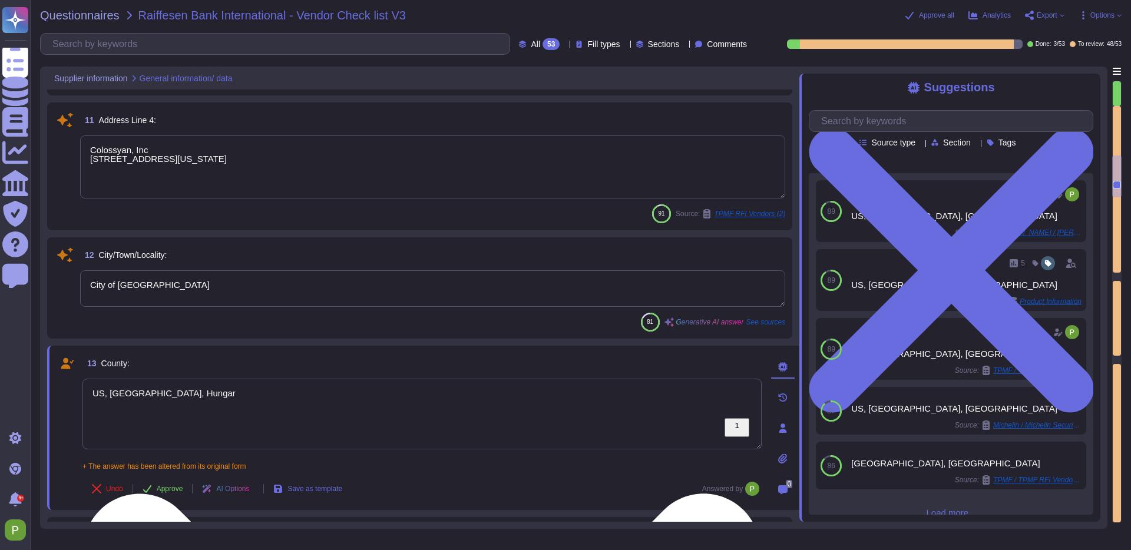
click at [118, 397] on textarea "US, UK, Hungar" at bounding box center [421, 414] width 679 height 71
type textarea "New Castle County"
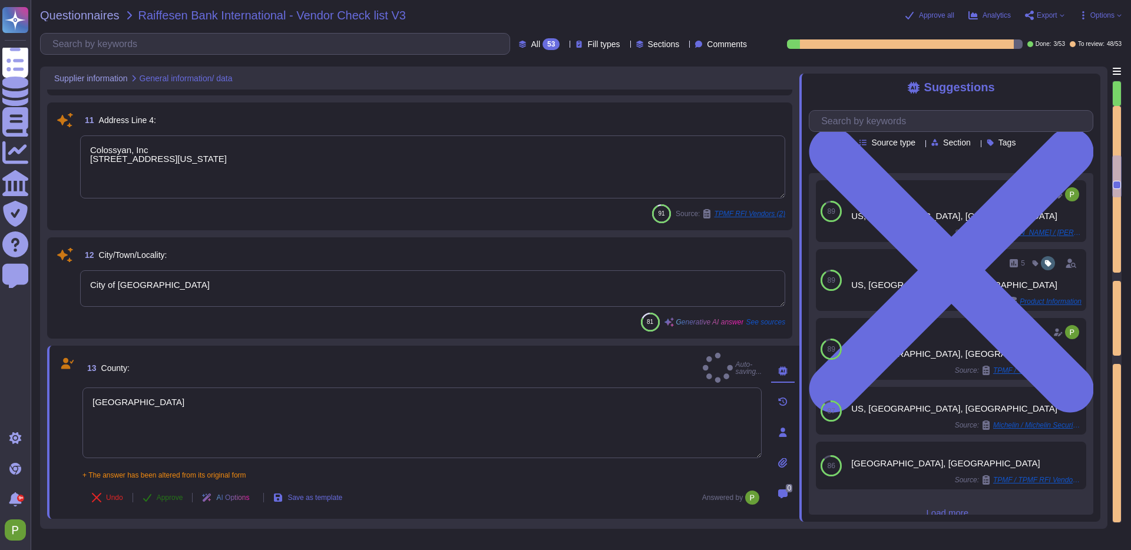
click at [166, 494] on span "Approve" at bounding box center [170, 497] width 27 height 7
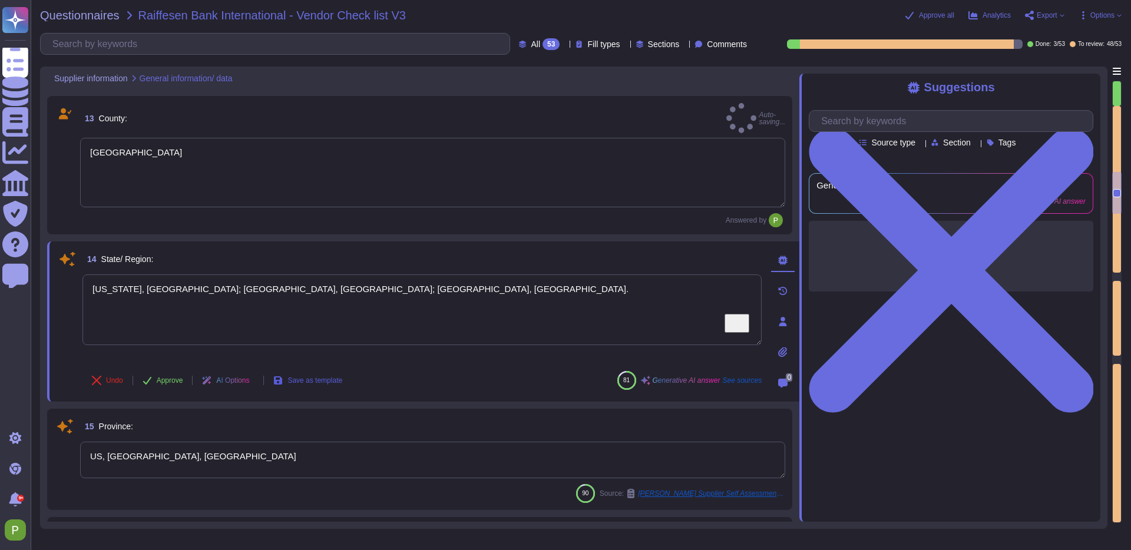
type textarea "colossyan.com"
type textarea "Glasgow, United Kingdom"
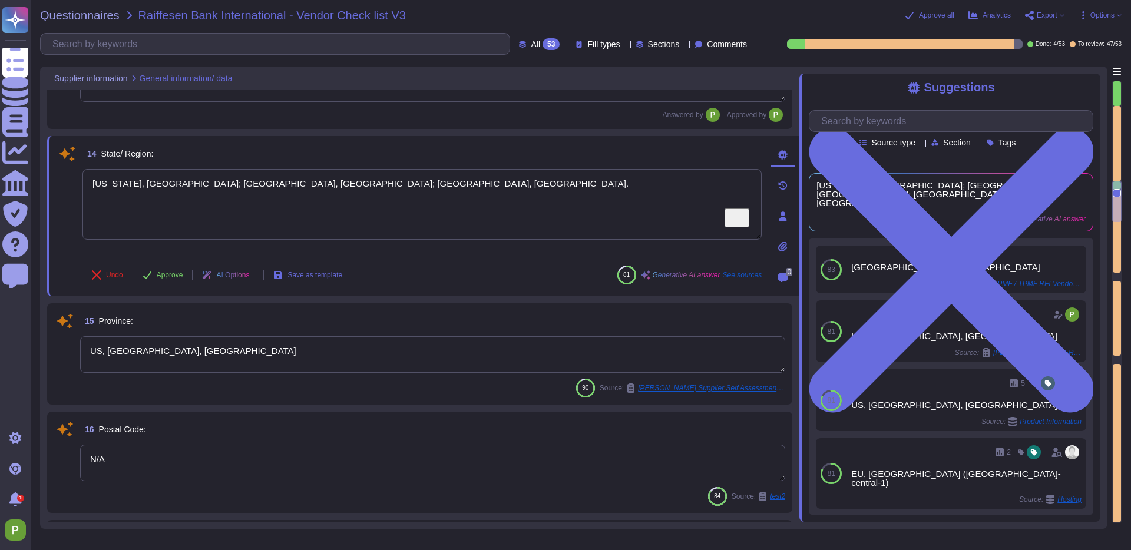
type textarea "Everything payment related is managed though our third-party payment provider: …"
type textarea "N/A"
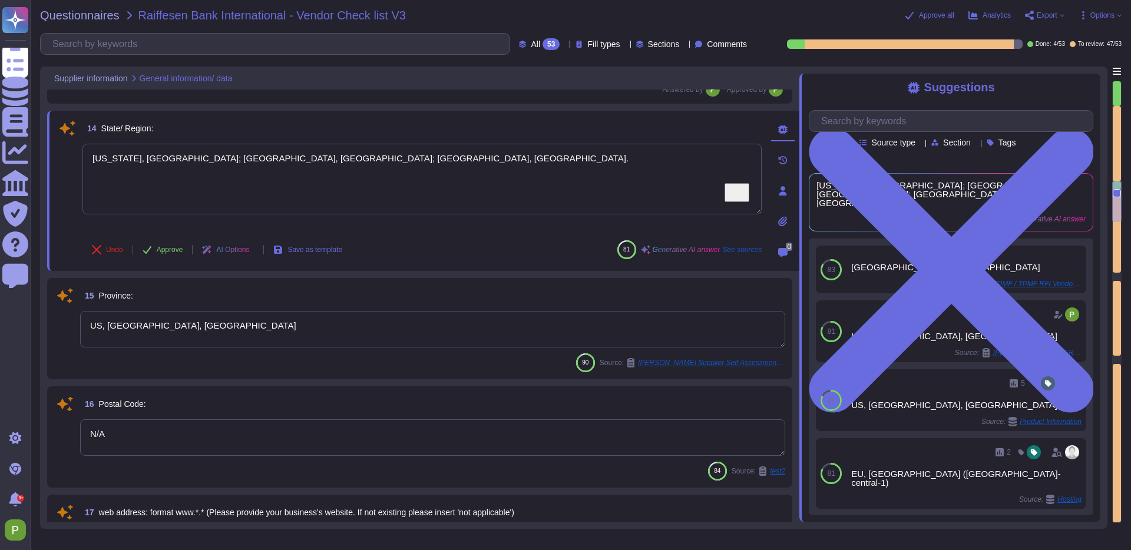
click at [140, 331] on textarea "US, UK, Hungary" at bounding box center [432, 329] width 705 height 37
click at [140, 331] on div "US, UK, Hungary" at bounding box center [432, 330] width 705 height 38
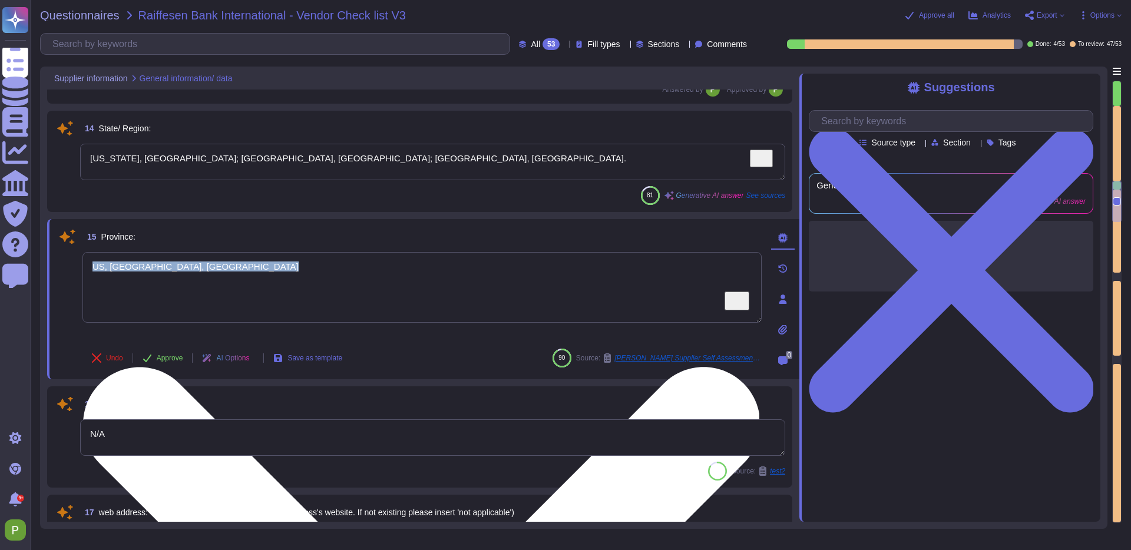
click at [140, 331] on div "US, UK, Hungary" at bounding box center [421, 295] width 679 height 87
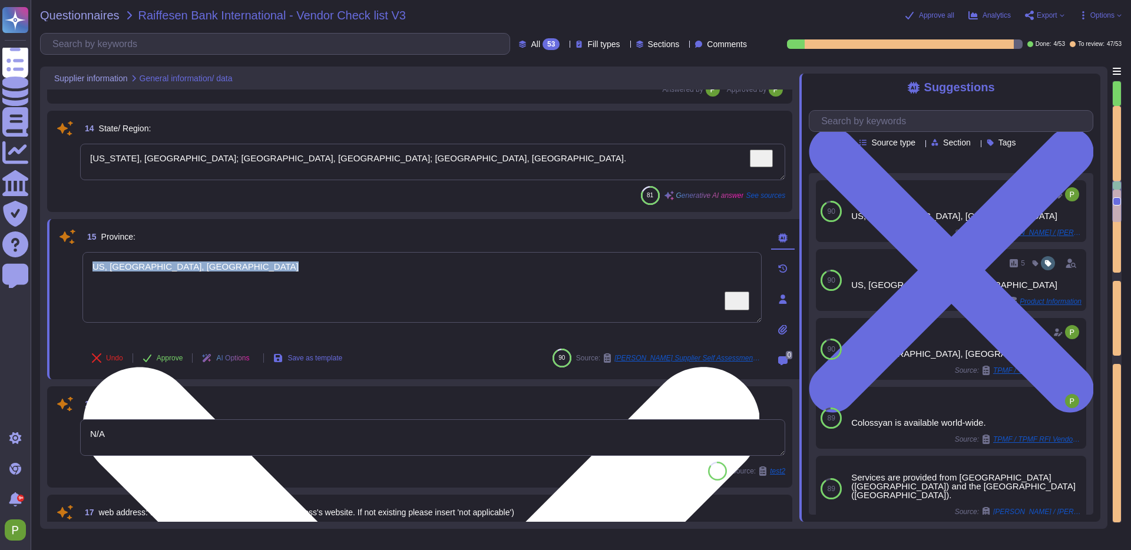
click at [257, 283] on textarea "US, UK, Hungary" at bounding box center [421, 287] width 679 height 71
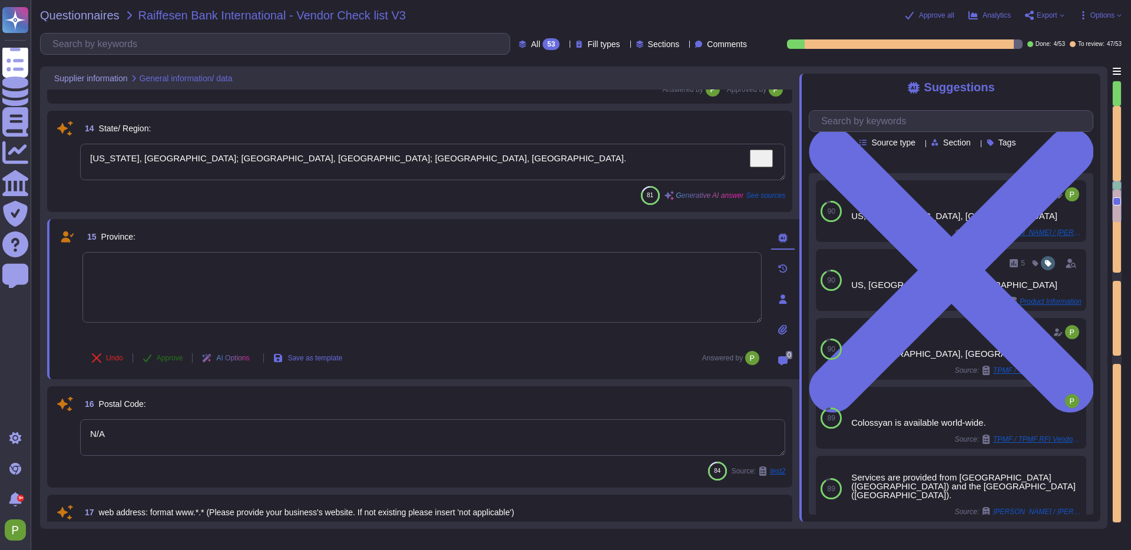
click at [157, 359] on span "Approve" at bounding box center [170, 358] width 27 height 7
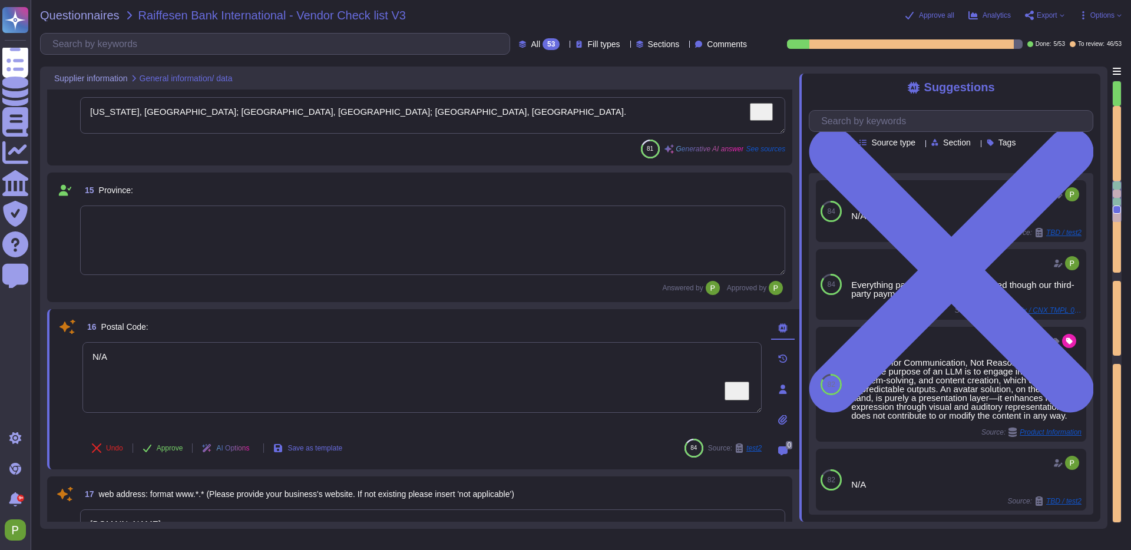
type textarea "N/A"
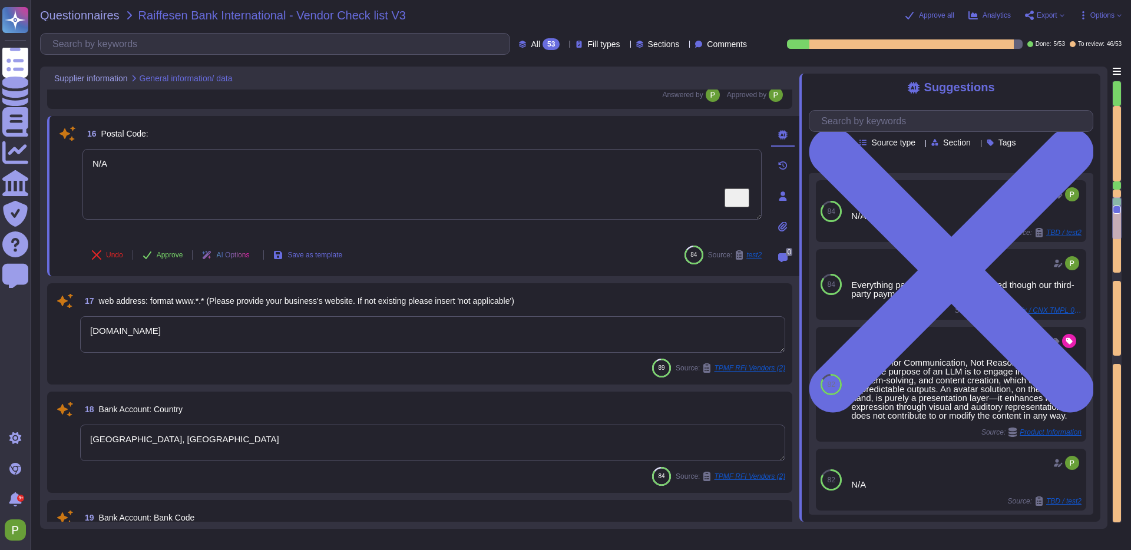
type textarea "Everything payment related is managed though our third-party payment provider: …"
type textarea "Please specify"
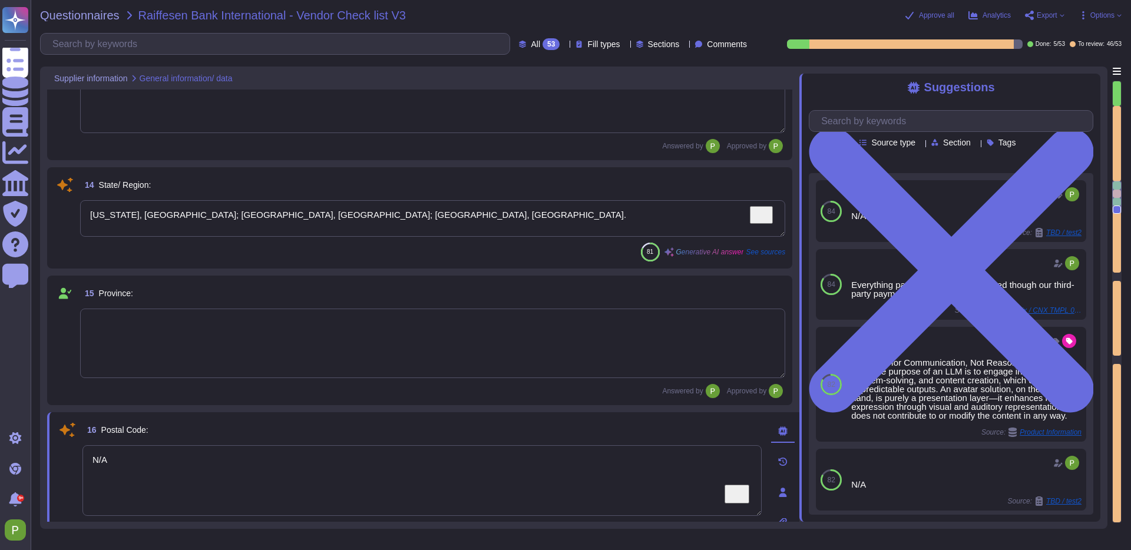
type textarea "Colossyan, Inc 1209 Orange Street City of Wilmington New Castle, Delaware 19801…"
type textarea "City of Wilmington"
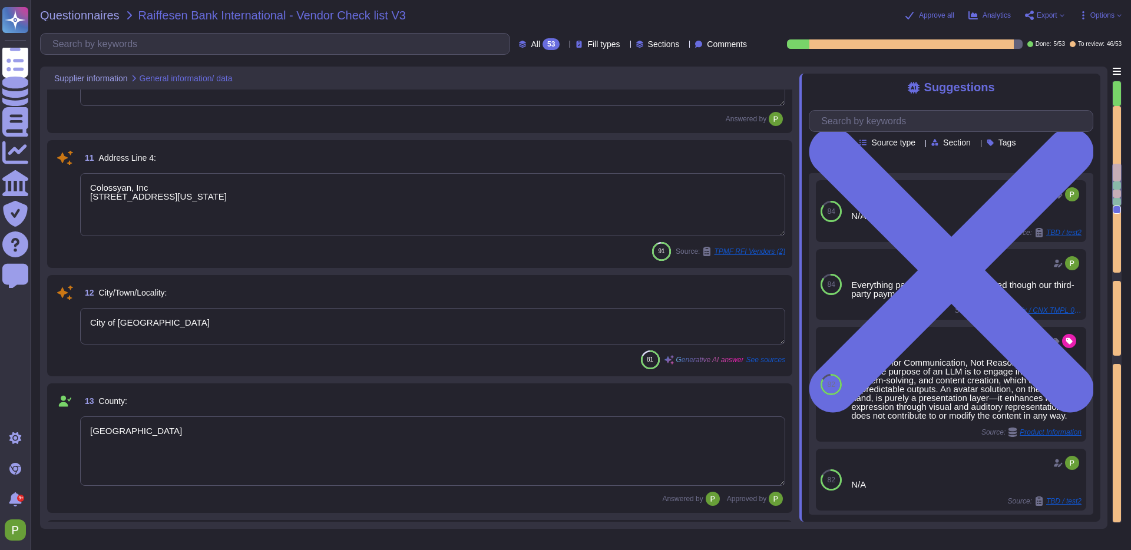
scroll to position [1087, 0]
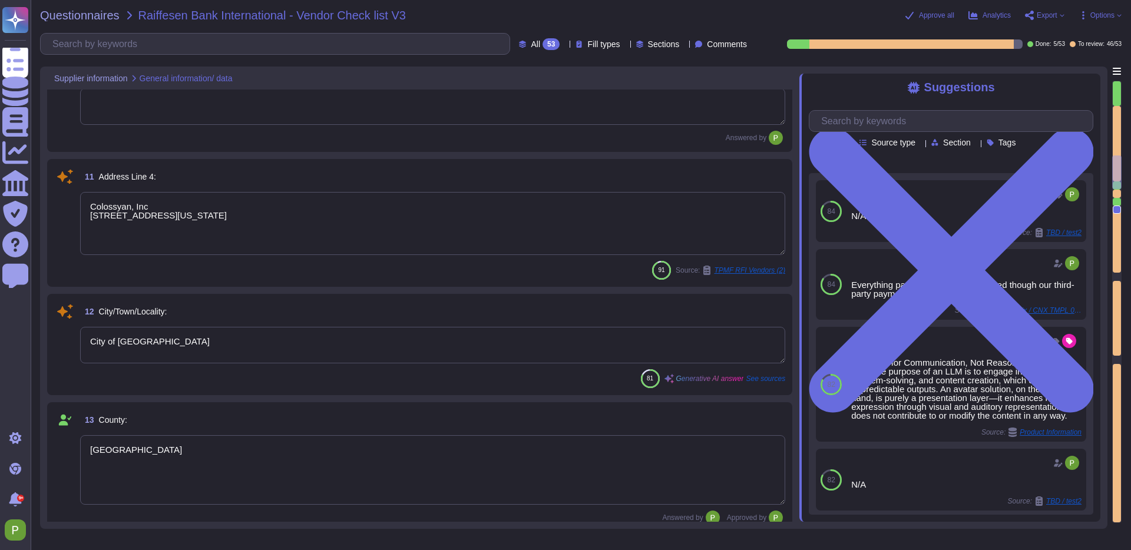
type textarea "1209 Orange Street"
click at [190, 232] on textarea "Colossyan, Inc 1209 Orange Street City of Wilmington New Castle, Delaware 19801…" at bounding box center [432, 223] width 705 height 63
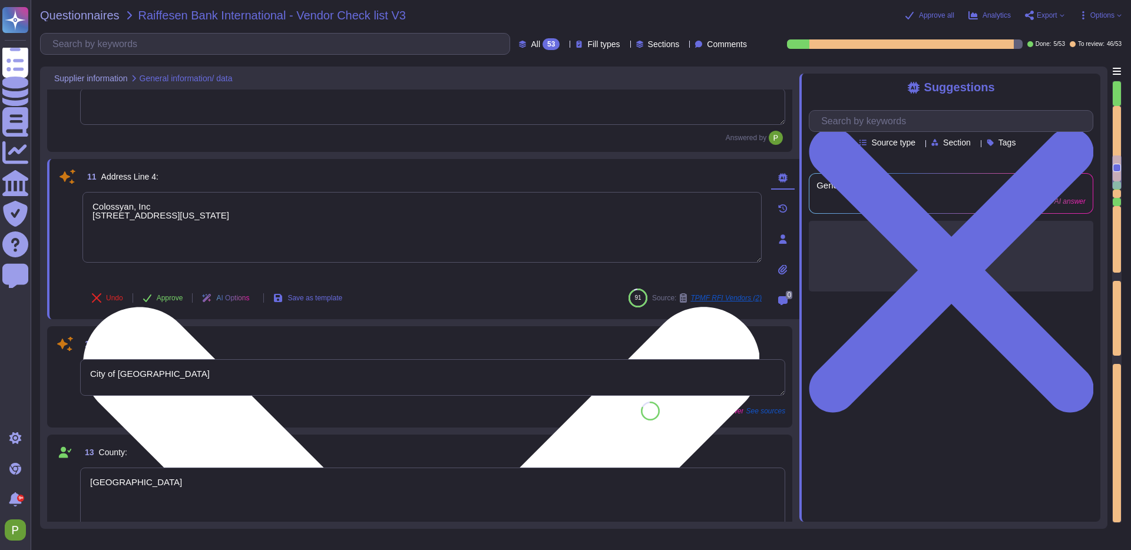
drag, startPoint x: 190, startPoint y: 232, endPoint x: 196, endPoint y: 231, distance: 6.0
click at [190, 232] on textarea "Colossyan, Inc 1209 Orange Street City of Wilmington New Castle, Delaware 19801…" at bounding box center [421, 227] width 679 height 71
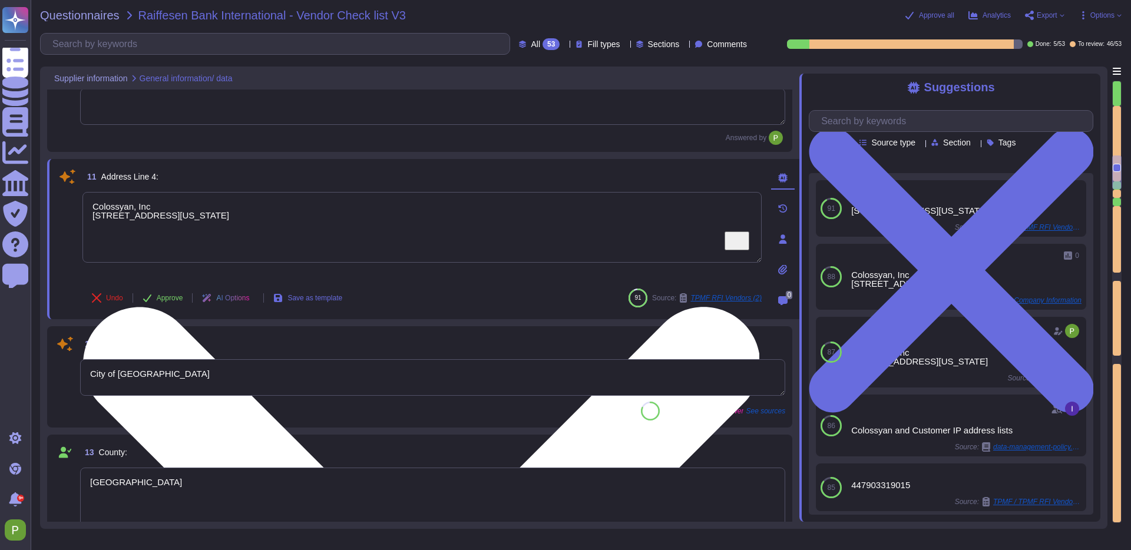
type textarea "Colossyan, Inc 1209 Orange Street City of Wilmington New Castle, Delaware Unite…"
click at [151, 244] on textarea "Colossyan, Inc 1209 Orange Street City of Wilmington New Castle, Delaware Unite…" at bounding box center [421, 227] width 679 height 71
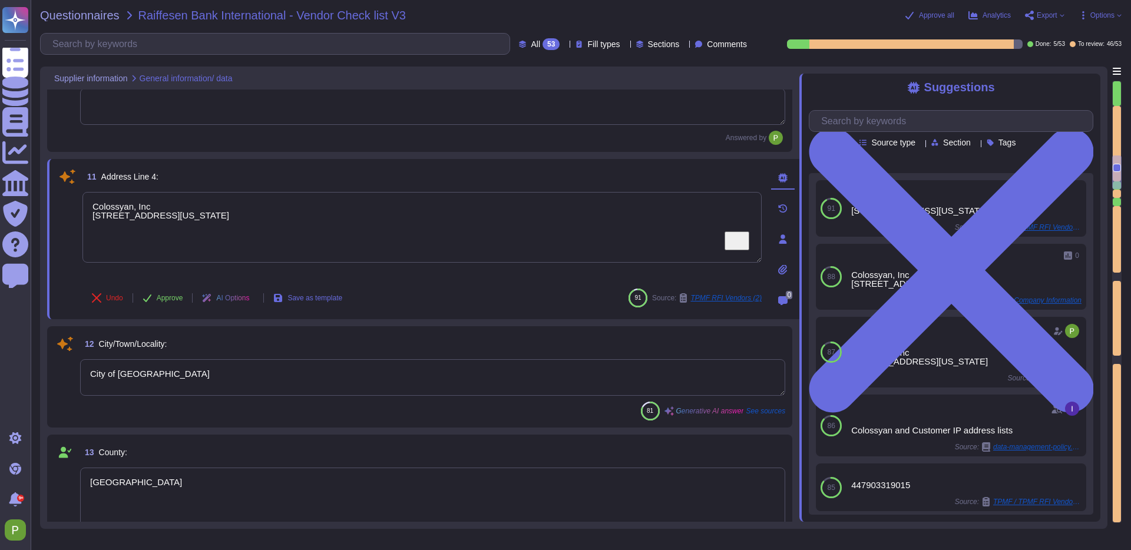
drag, startPoint x: 132, startPoint y: 235, endPoint x: 75, endPoint y: 202, distance: 65.2
click at [75, 202] on div "11 Address Line 4: Colossyan, Inc 1209 Orange Street City of Wilmington New Cas…" at bounding box center [409, 239] width 705 height 146
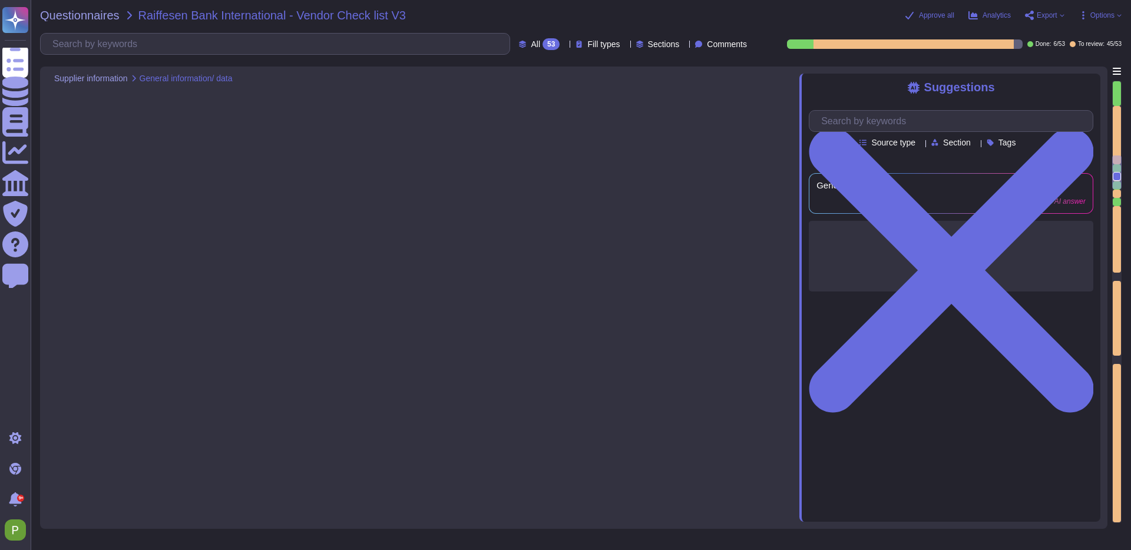
type textarea "[STREET_ADDRESS]"
type textarea "Colossyan, Inc [STREET_ADDRESS][US_STATE]"
type textarea "City of [GEOGRAPHIC_DATA]"
type textarea "New Castle County"
type textarea "Delaware, United States; Frankfurt, Germany; London, United Kingdom."
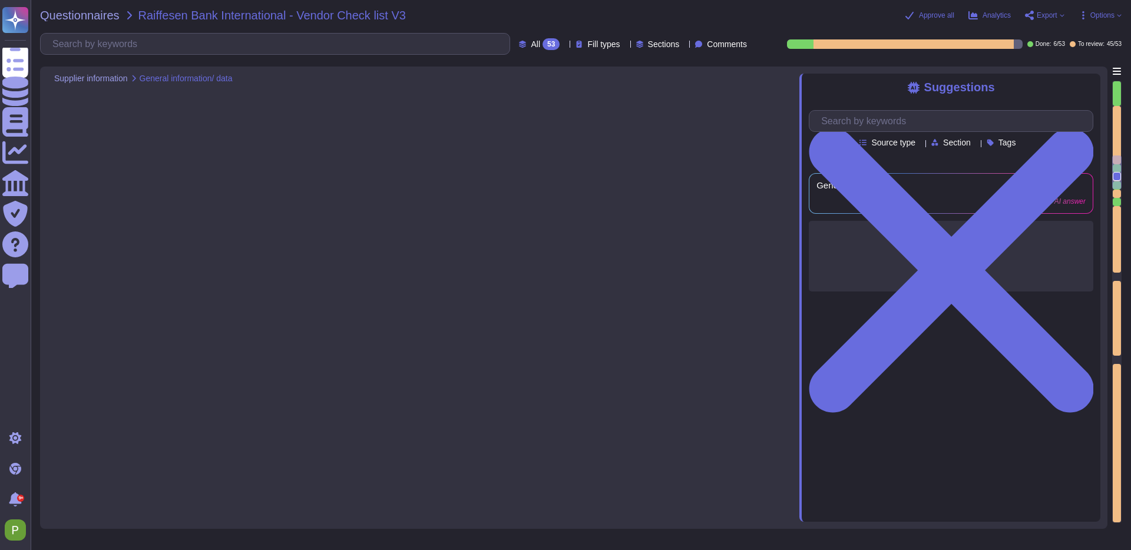
type textarea "N/A"
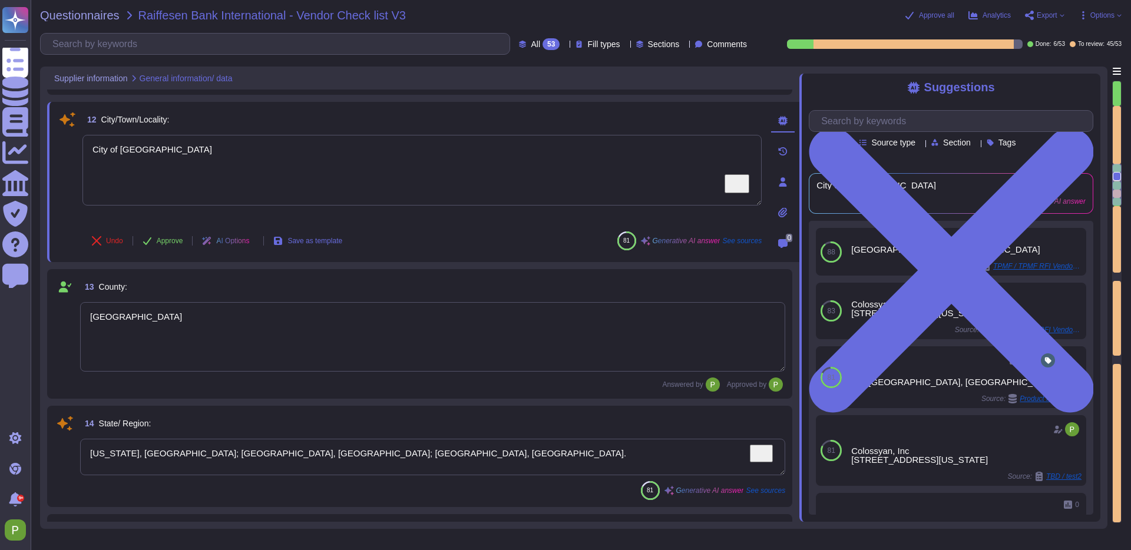
type textarea "colossyan.com"
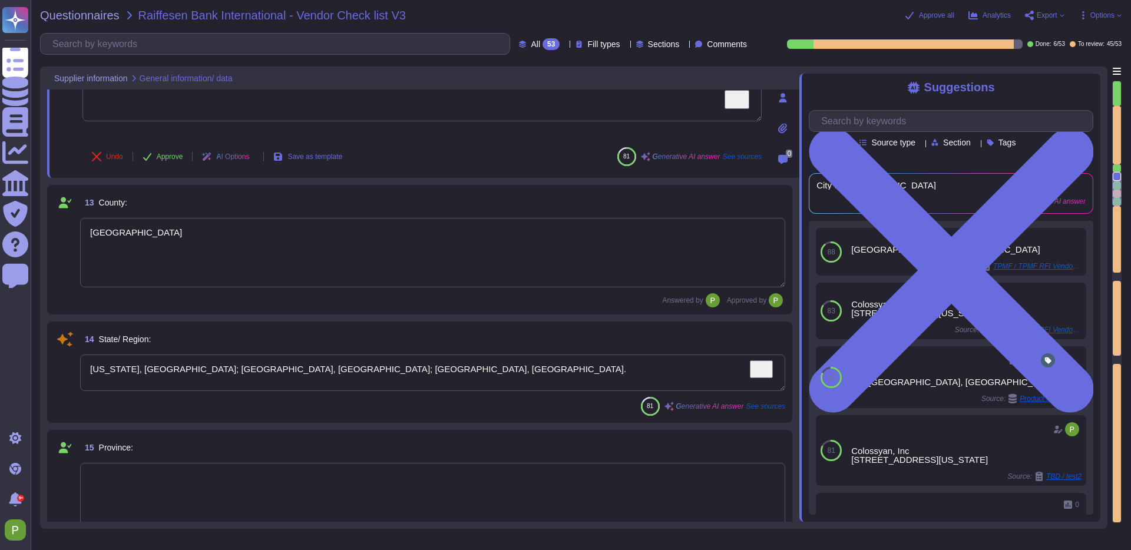
scroll to position [1383, 0]
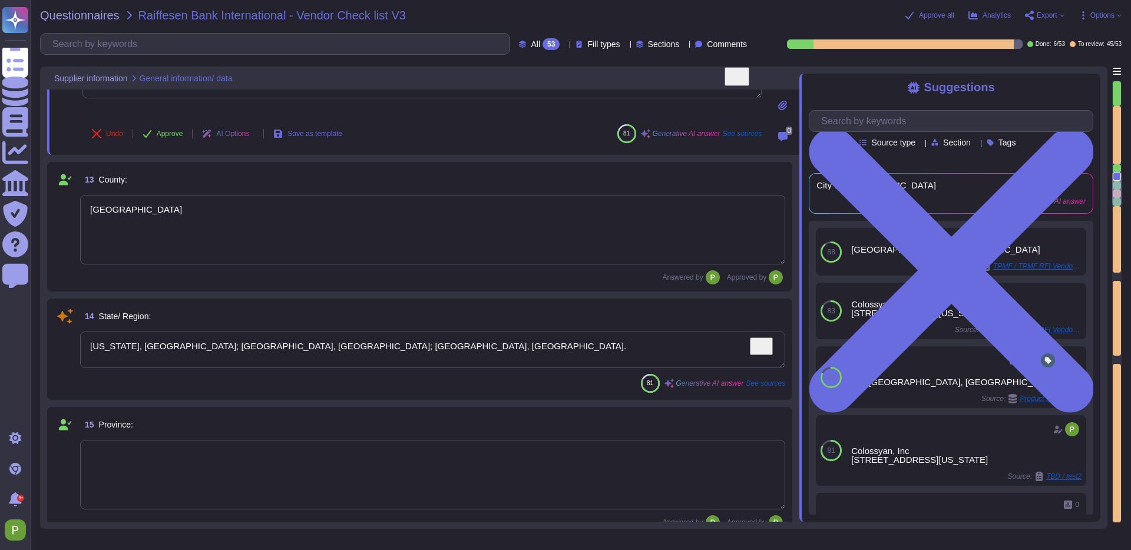
type textarea "Glasgow, United Kingdom"
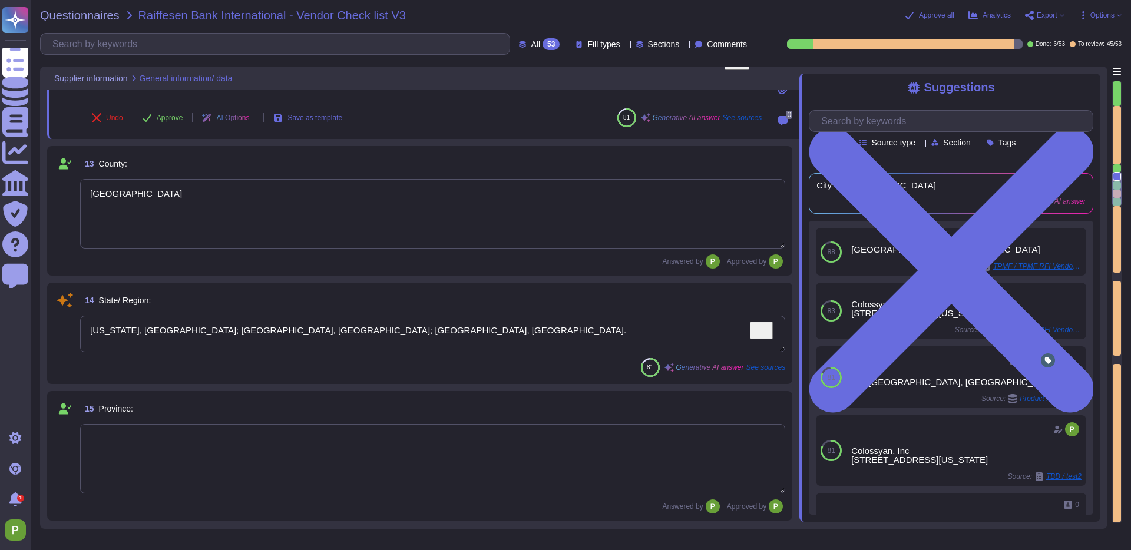
drag, startPoint x: 133, startPoint y: 329, endPoint x: 478, endPoint y: 331, distance: 345.9
click at [478, 331] on textarea "Delaware, United States; Frankfurt, Germany; London, United Kingdom." at bounding box center [432, 334] width 705 height 37
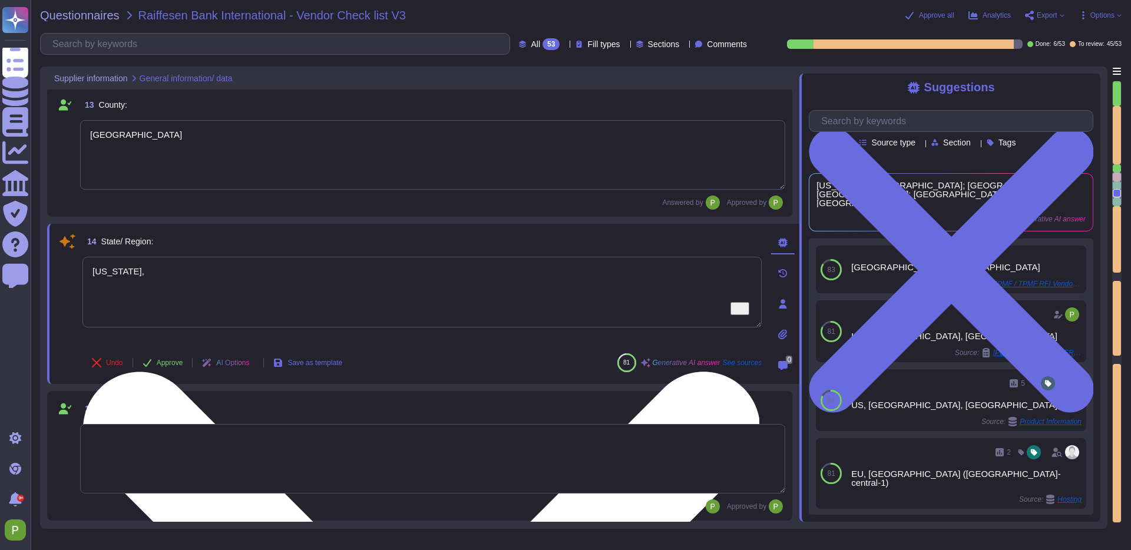
type textarea "Delaware"
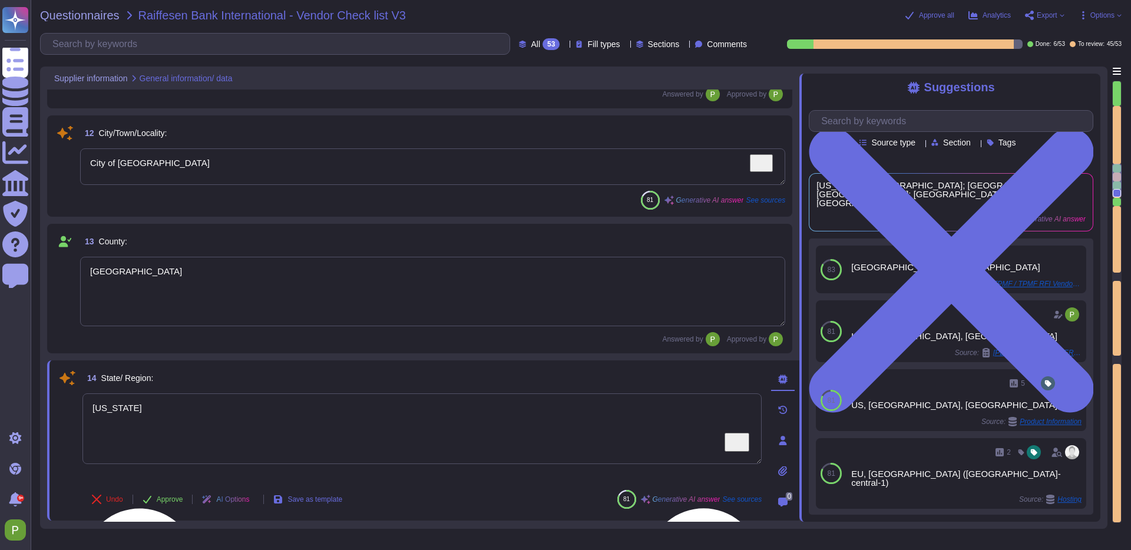
scroll to position [1247, 0]
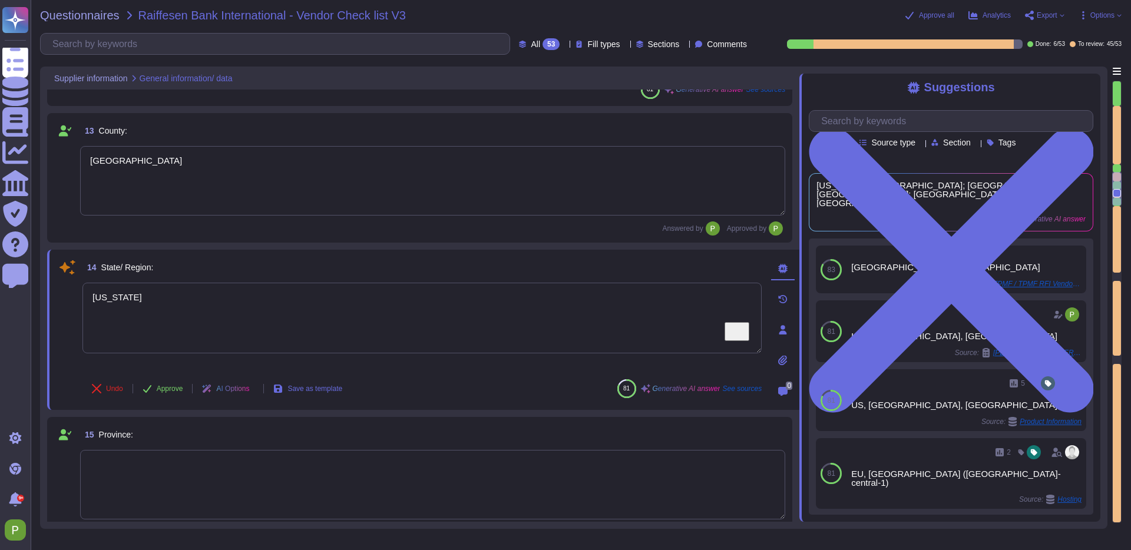
type textarea "Glasgow, United Kingdom"
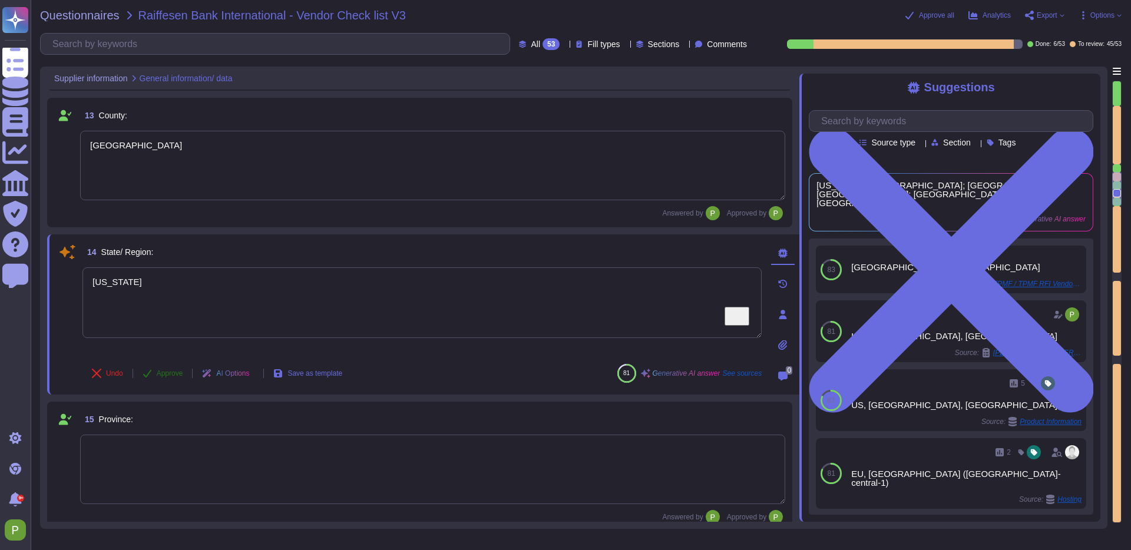
scroll to position [1378, 0]
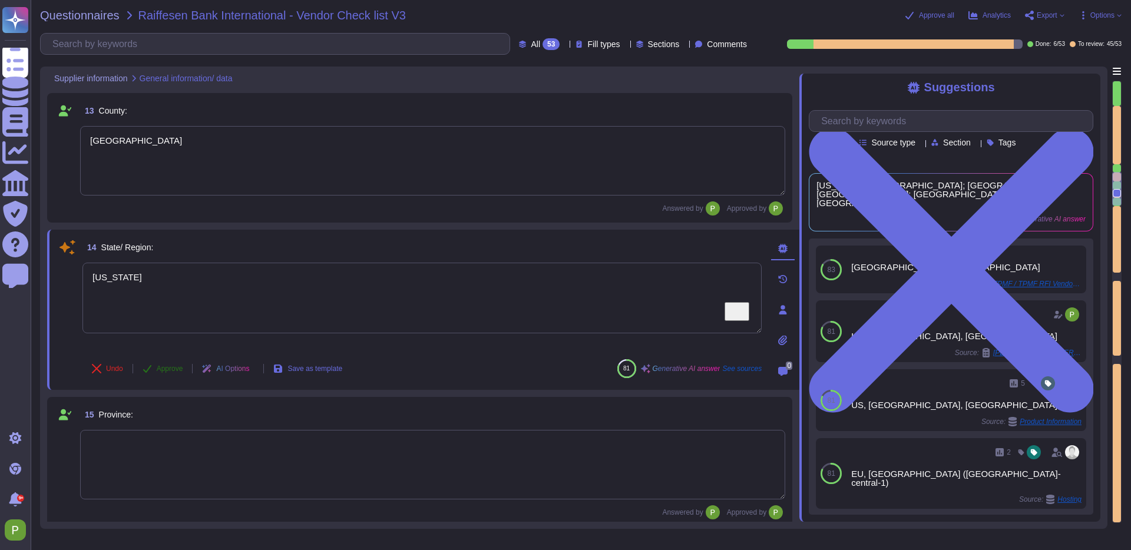
type textarea "Delaware"
click at [169, 368] on span "Approve" at bounding box center [170, 368] width 27 height 7
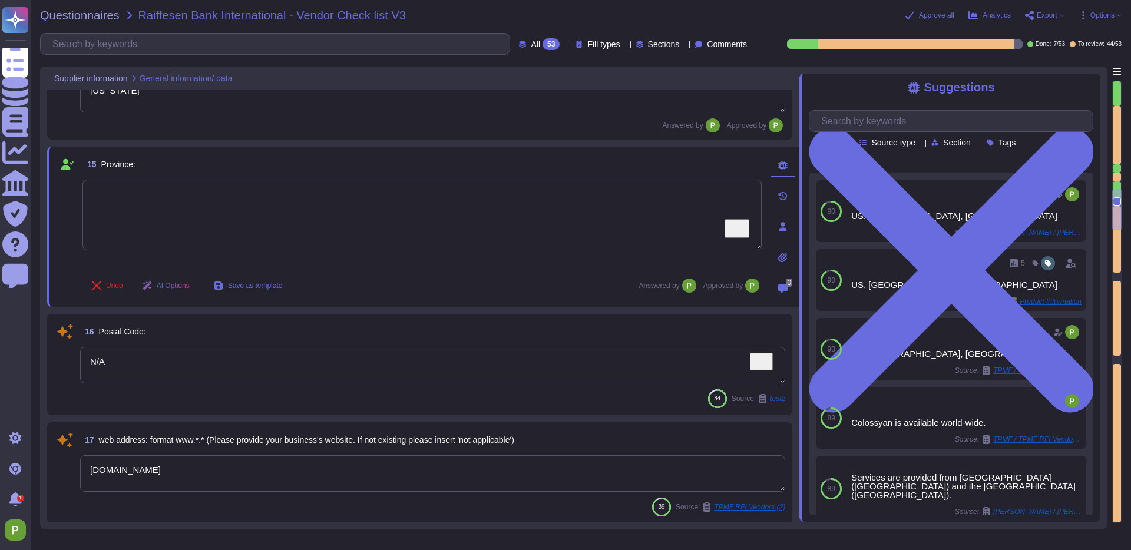
type textarea "Everything payment related is managed though our third-party payment provider: …"
type textarea "N/A"
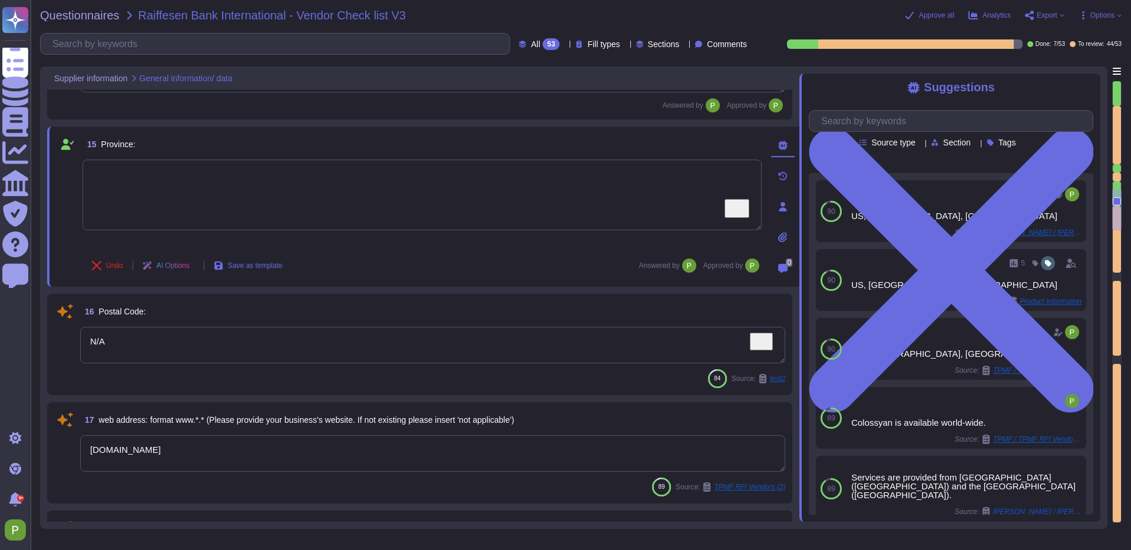
type textarea "Everything payment related is managed though our third-party payment provider: …"
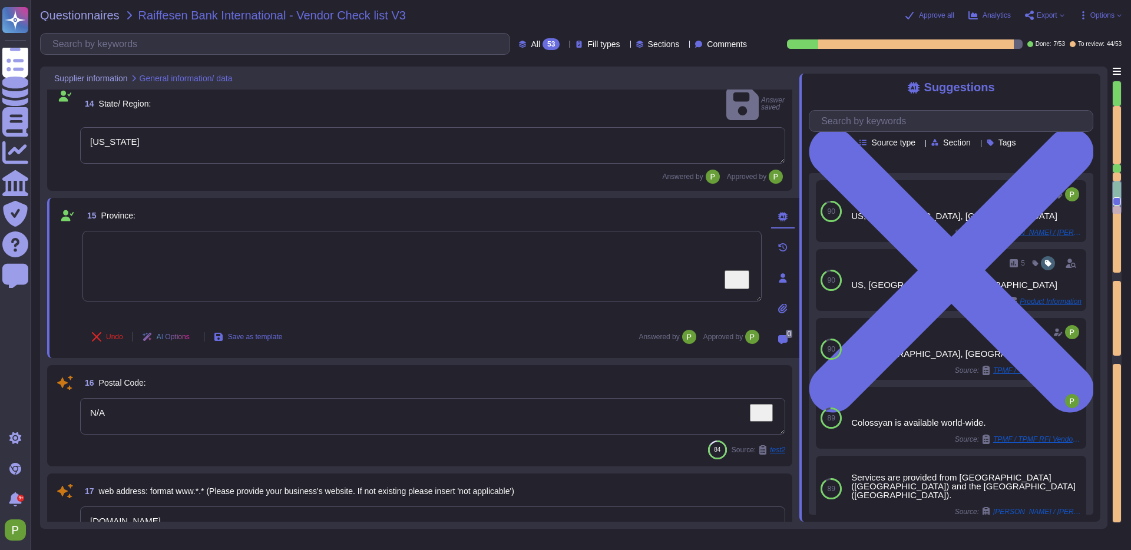
type textarea "N/A"
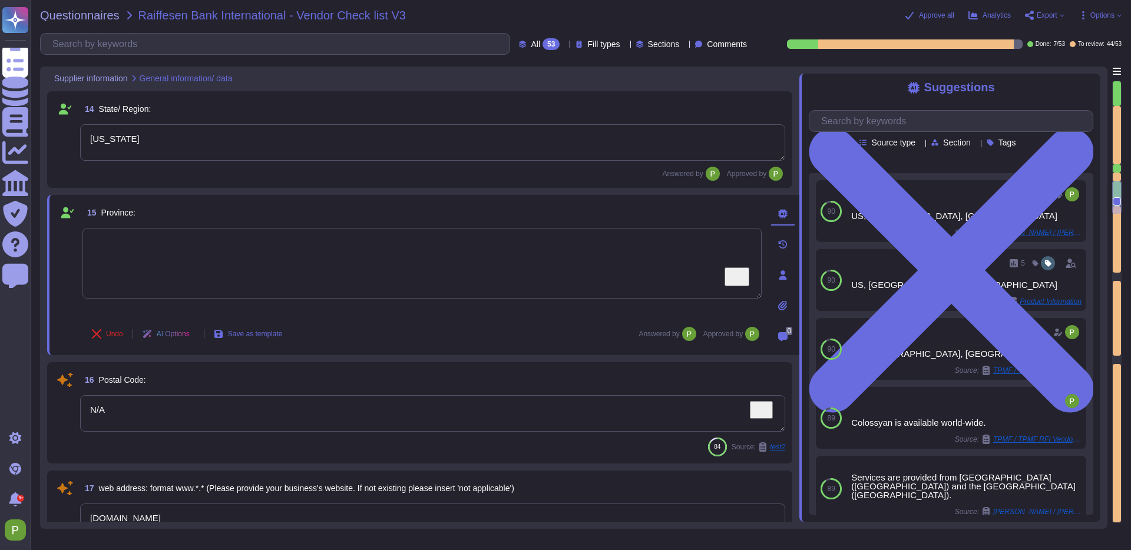
scroll to position [1484, 0]
click at [96, 417] on textarea "N/A" at bounding box center [432, 412] width 705 height 37
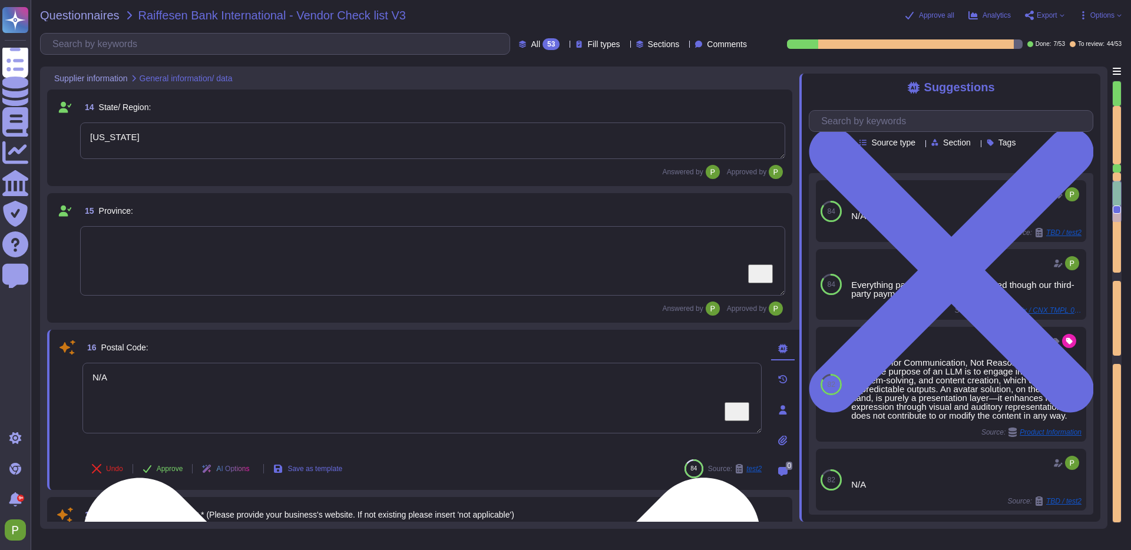
click at [96, 417] on textarea "N/A" at bounding box center [421, 398] width 679 height 71
click at [100, 379] on textarea "N/A" at bounding box center [421, 398] width 679 height 71
paste textarea "19801"
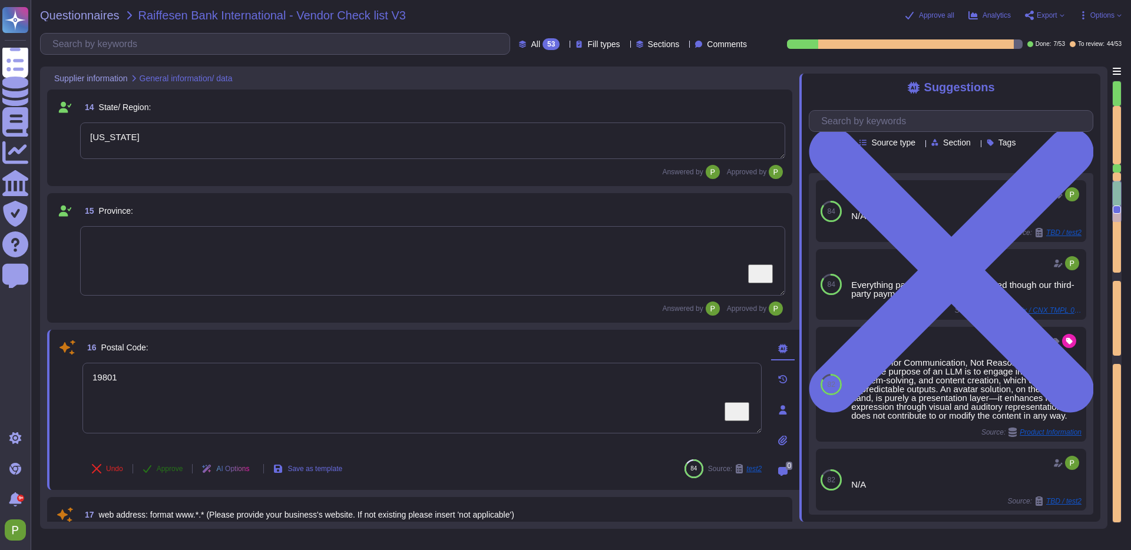
type textarea "19801"
click at [166, 468] on span "Approve" at bounding box center [170, 468] width 27 height 7
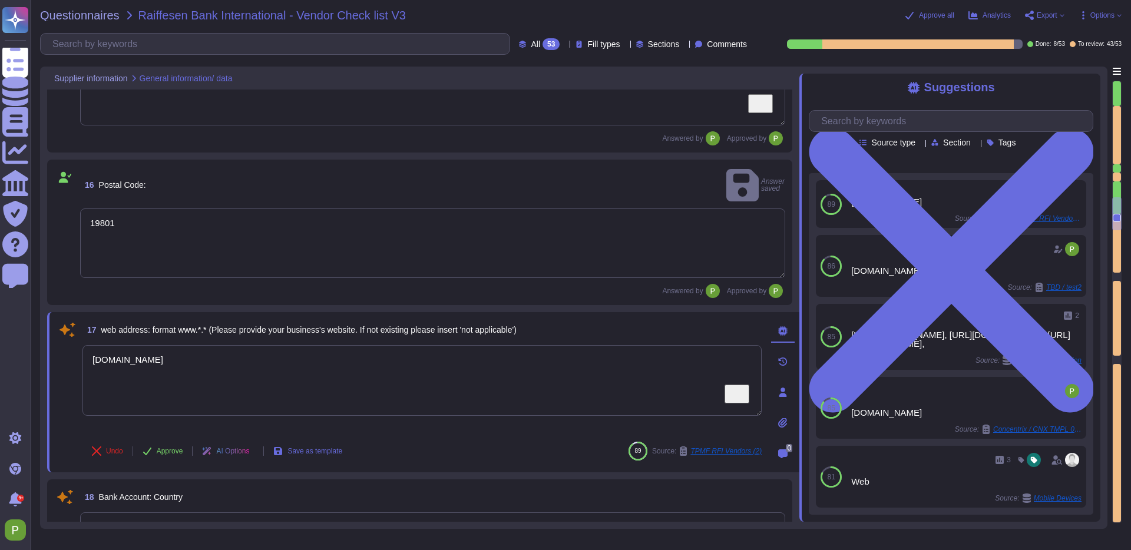
type textarea "N/A"
type textarea "Everything payment related is managed though our third-party payment provider: …"
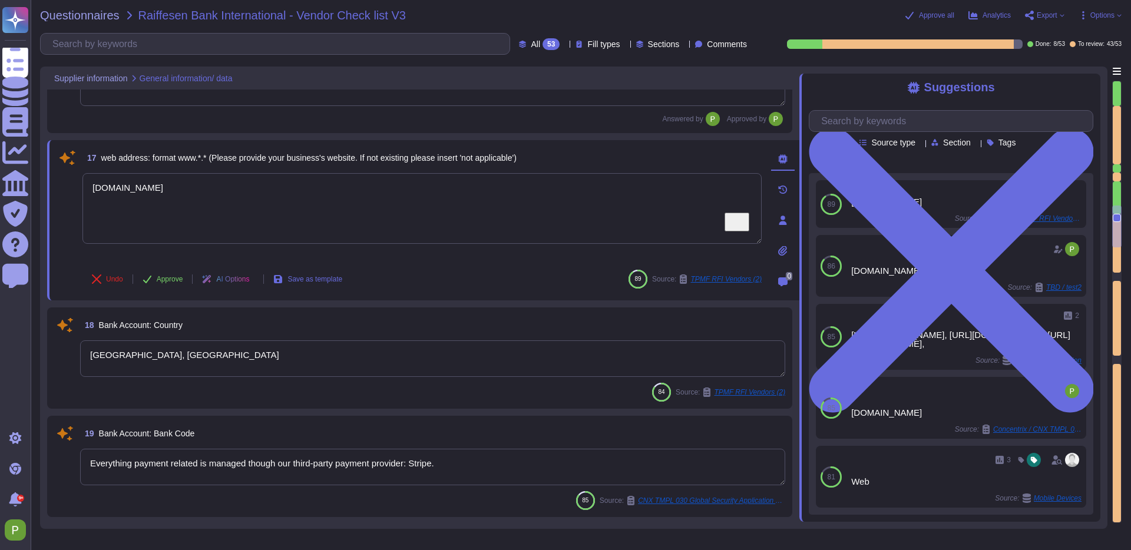
type textarea "Please specify"
type textarea "N/A"
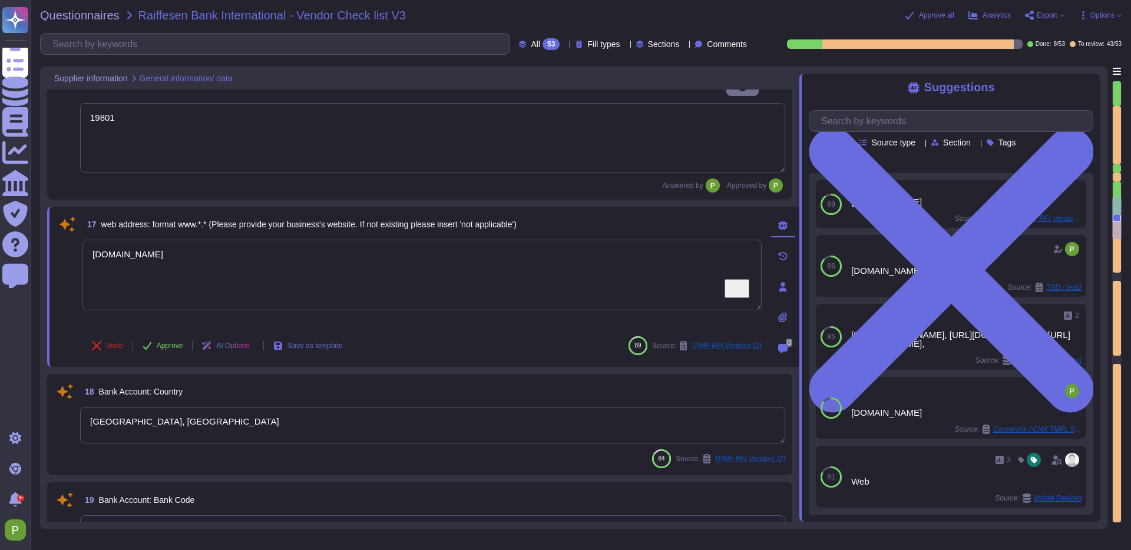
type textarea "Delaware"
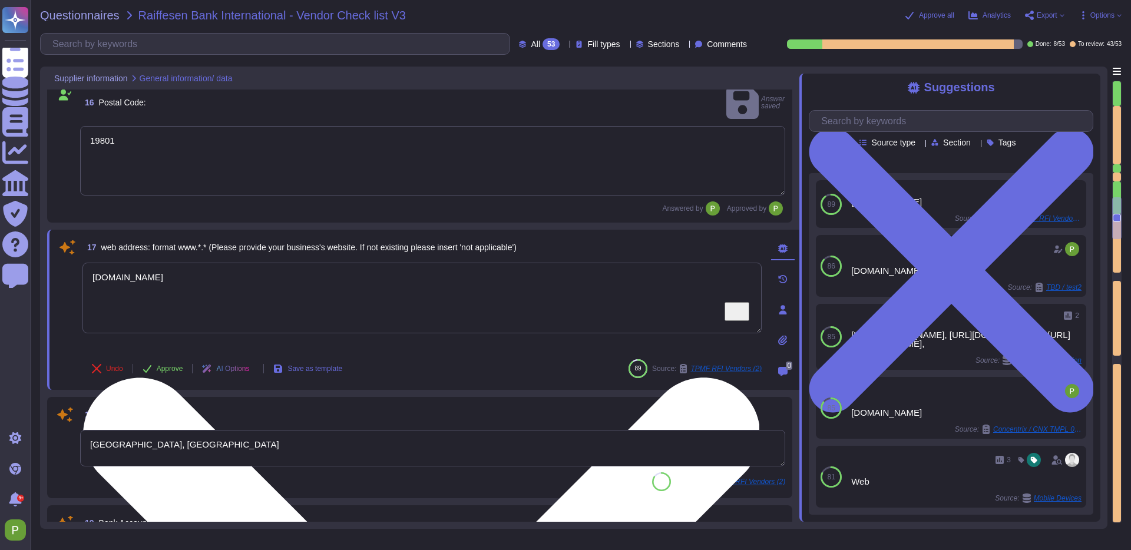
scroll to position [1717, 0]
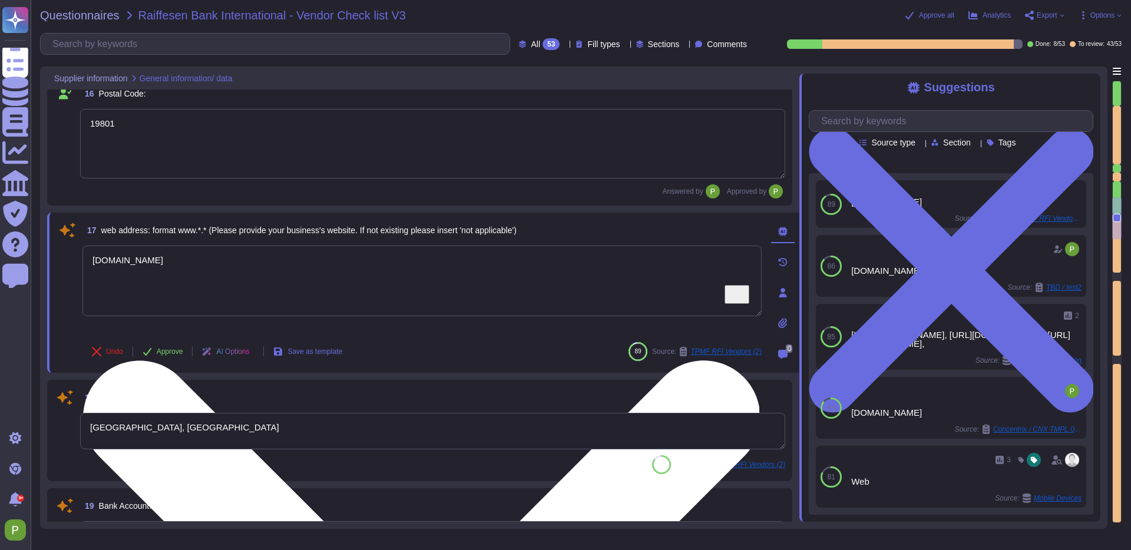
click at [103, 258] on textarea "colossyan.com" at bounding box center [421, 281] width 679 height 71
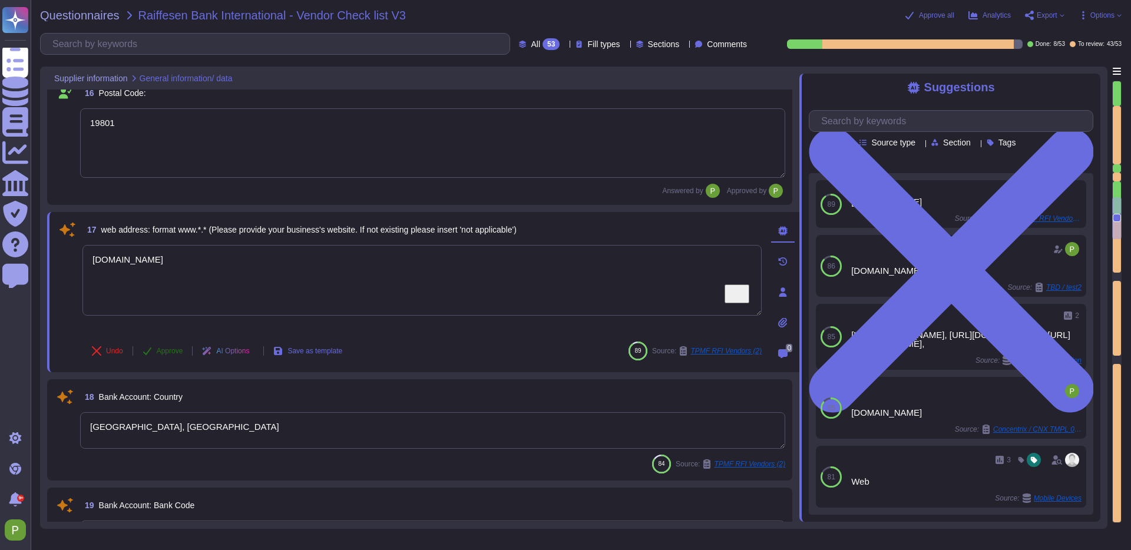
type textarea "www.colossyan.com"
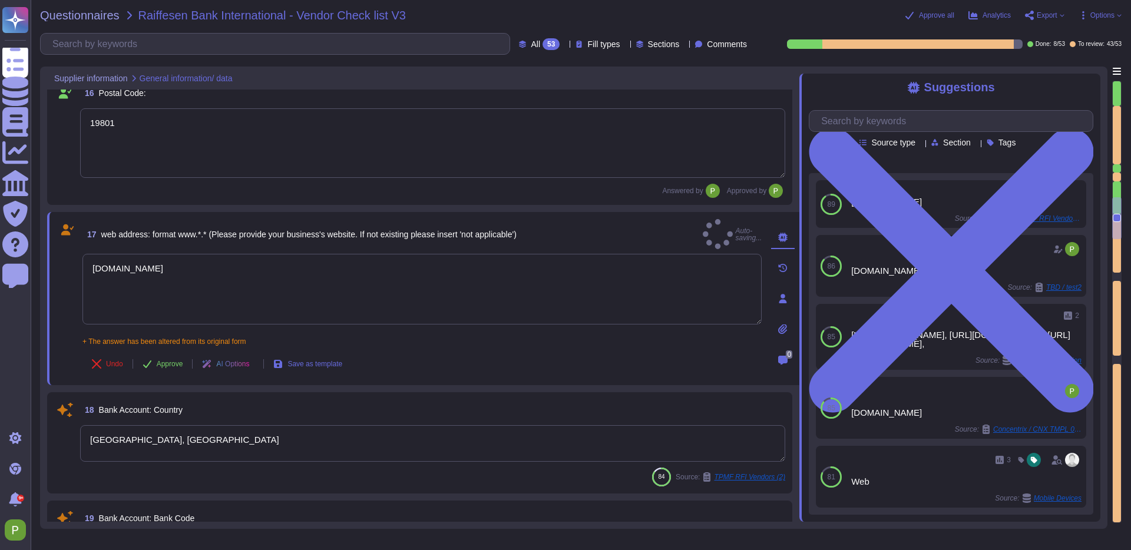
click at [167, 361] on span "Approve" at bounding box center [170, 364] width 27 height 7
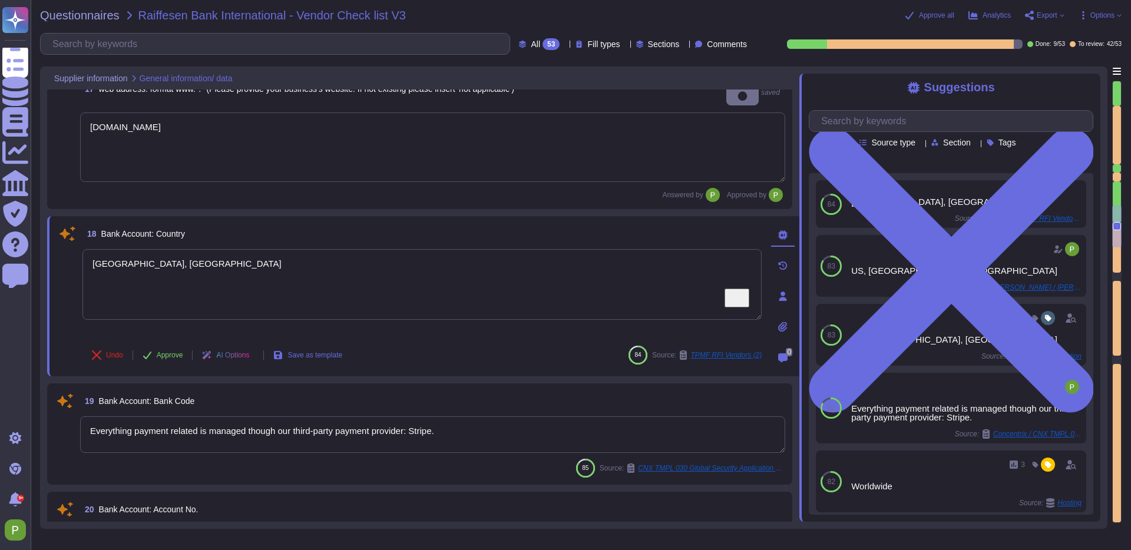
type textarea "N/A"
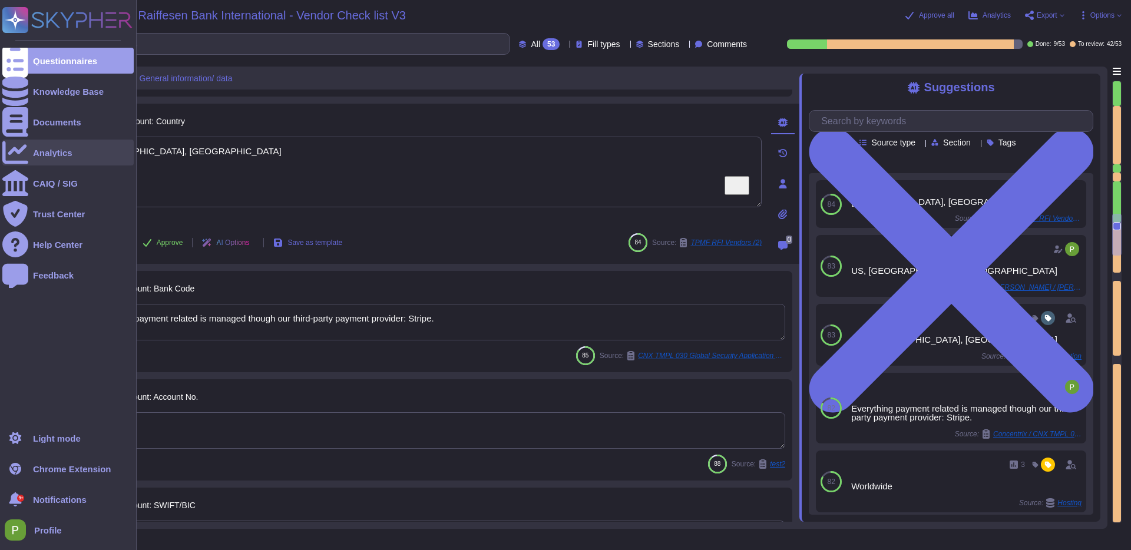
drag, startPoint x: 253, startPoint y: 157, endPoint x: 22, endPoint y: 144, distance: 230.7
click at [22, 144] on div "Questionnaires Knowledge Base Documents Analytics CAIQ / SIG Trust Center Help …" at bounding box center [565, 275] width 1131 height 550
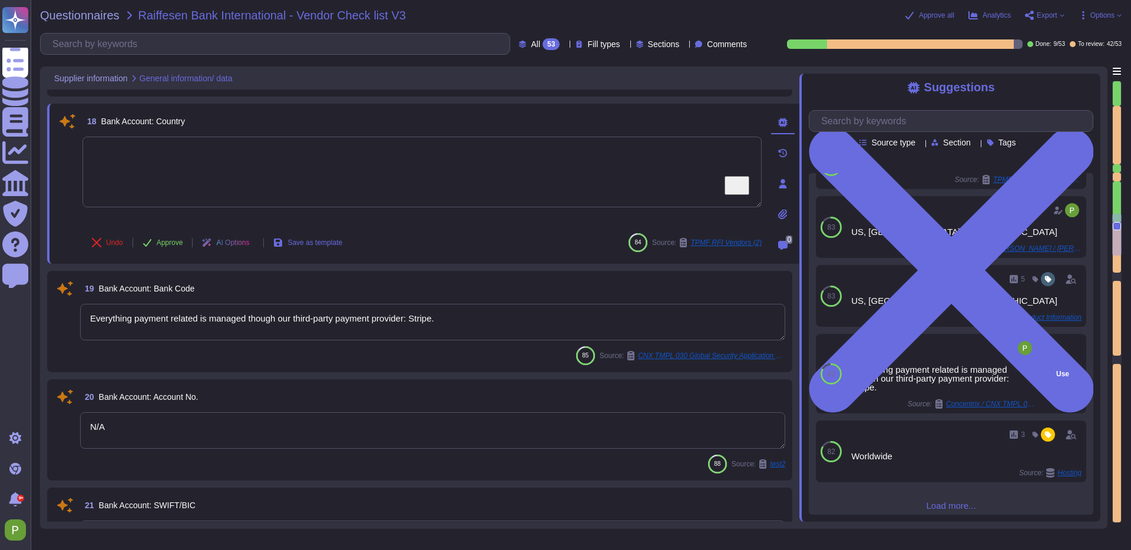
scroll to position [0, 0]
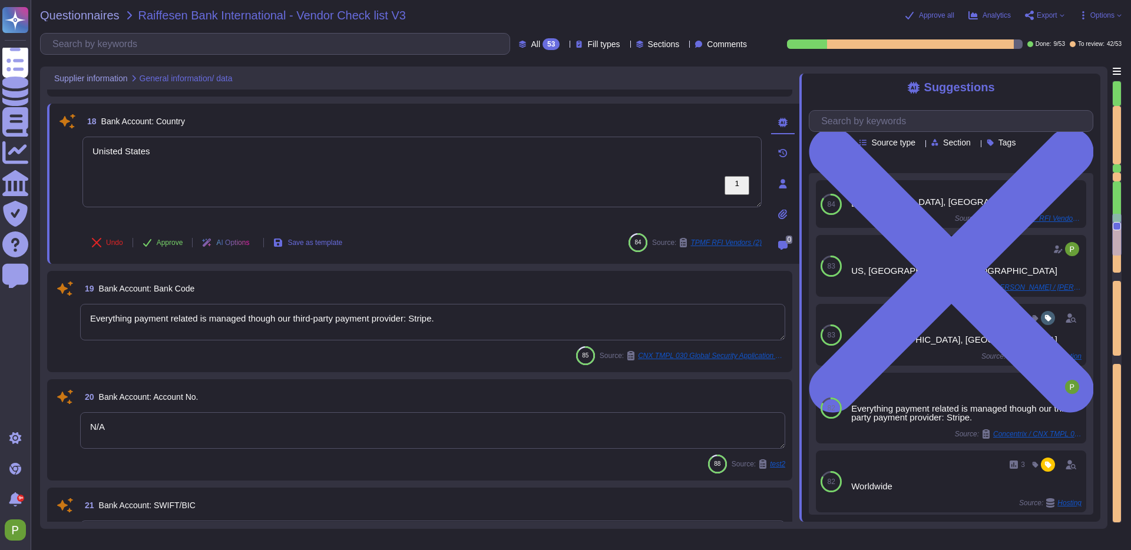
click at [387, 327] on textarea "Everything payment related is managed though our third-party payment provider: …" at bounding box center [432, 322] width 705 height 37
type textarea "Unisted States"
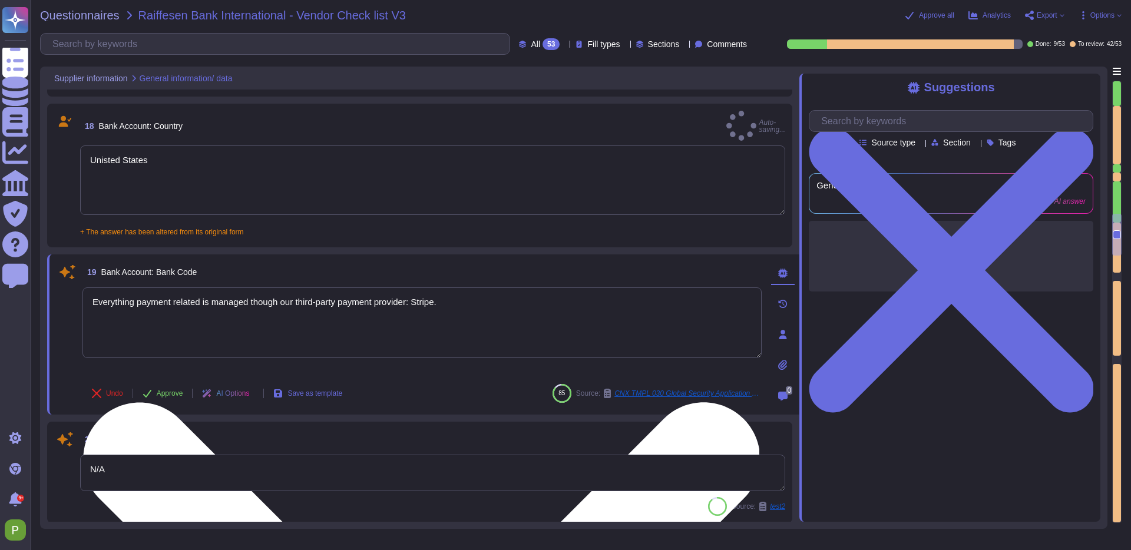
click at [387, 327] on textarea "Everything payment related is managed though our third-party payment provider: …" at bounding box center [421, 323] width 679 height 71
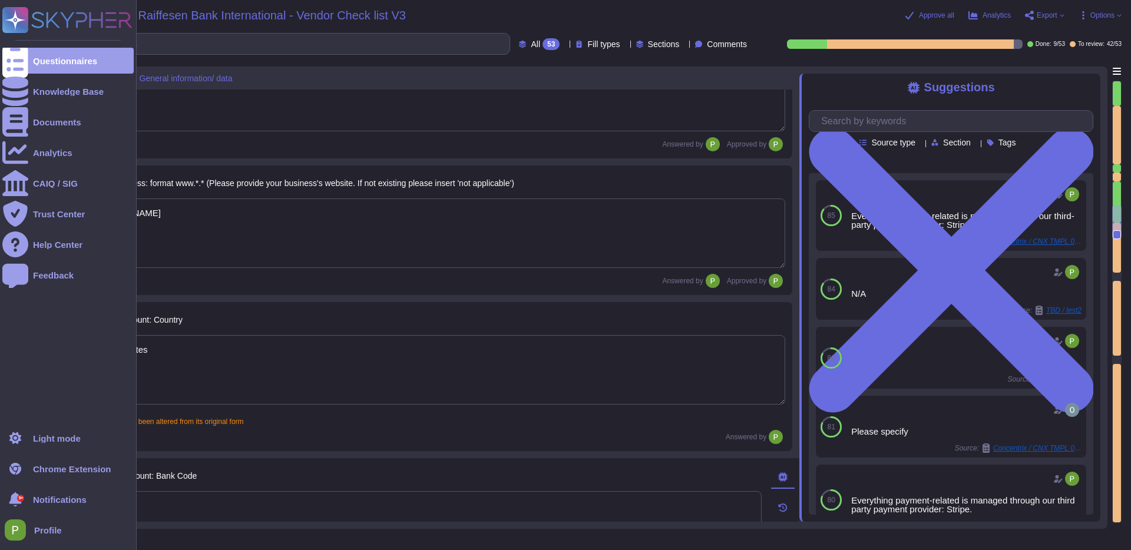
type textarea "Delaware"
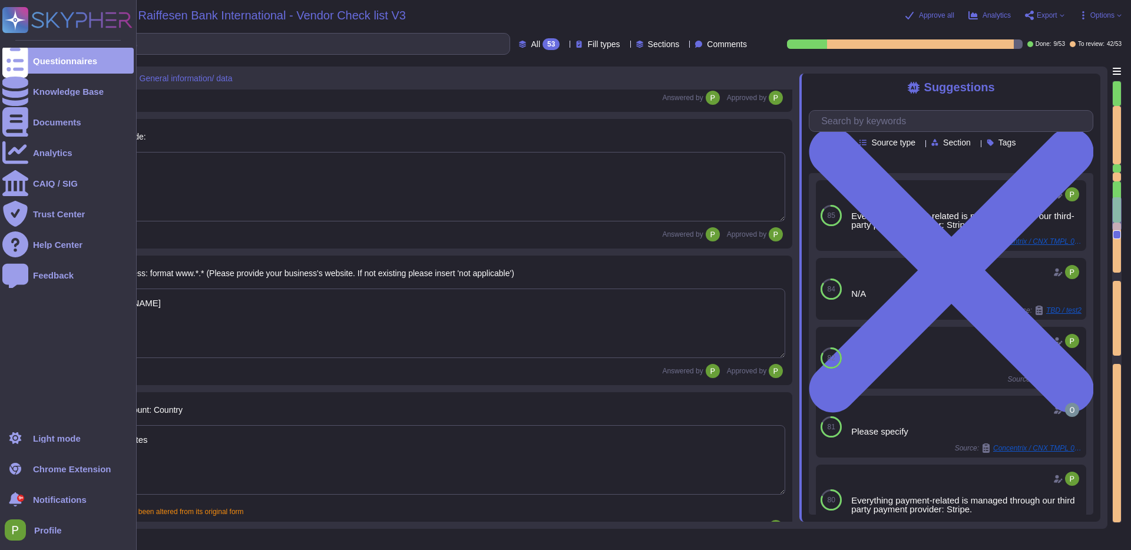
type textarea "New Castle County"
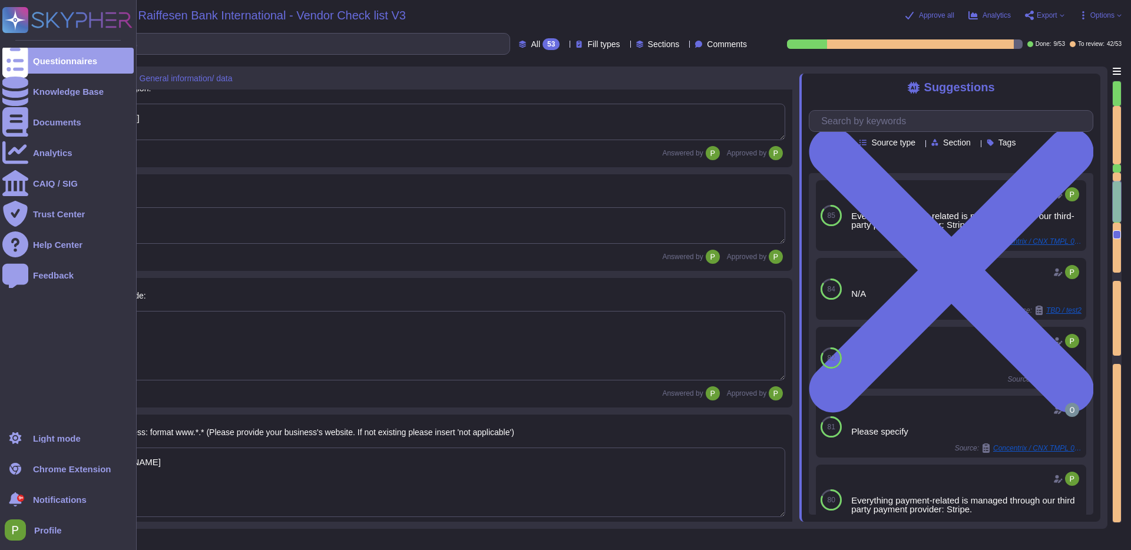
type textarea "City of Wilmington"
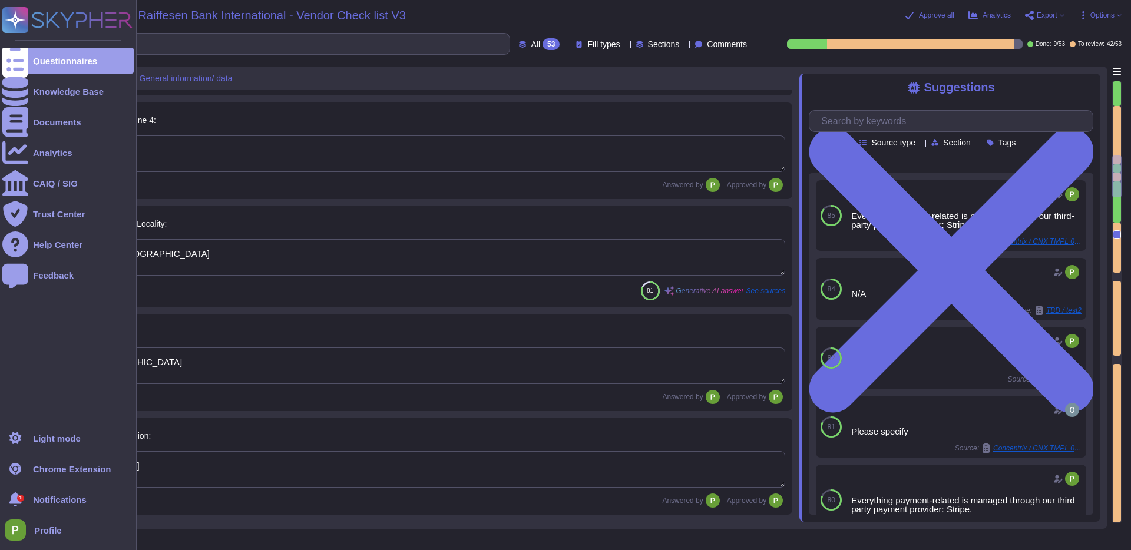
type textarea "1209 Orange Street"
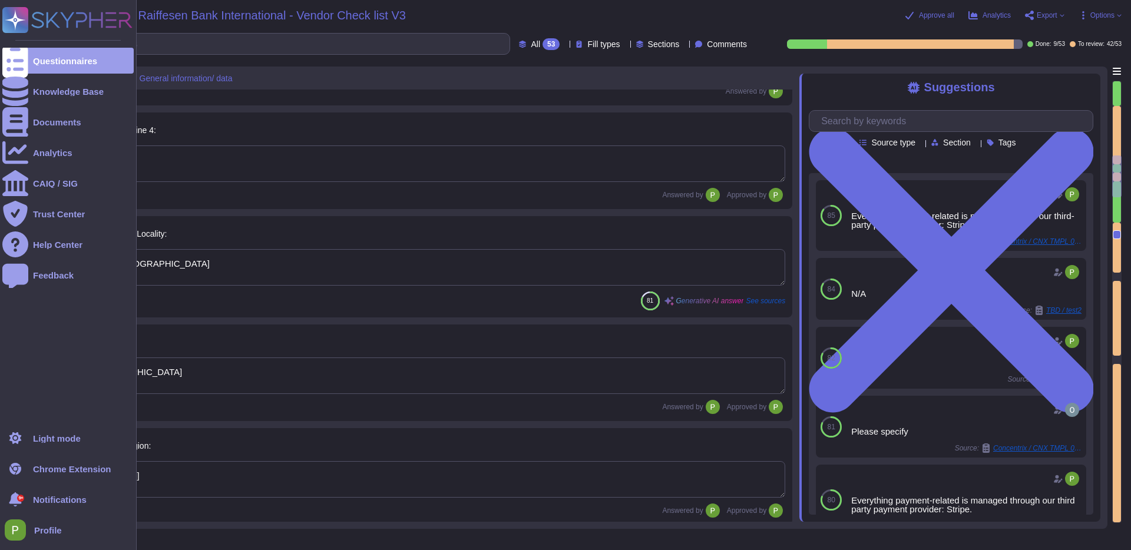
scroll to position [1131, 0]
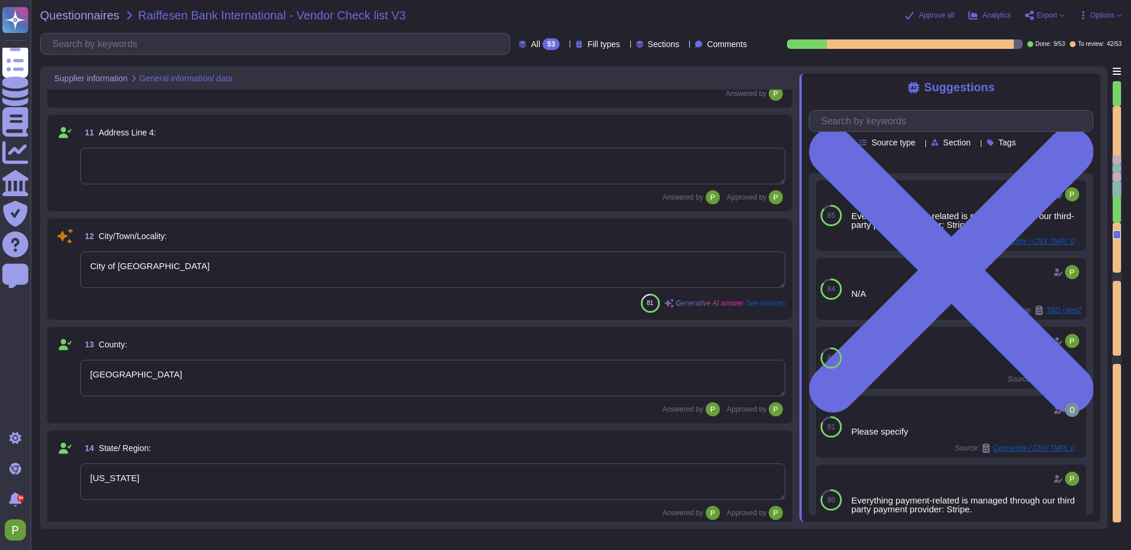
click at [120, 263] on textarea "City of Wilmington" at bounding box center [432, 270] width 705 height 37
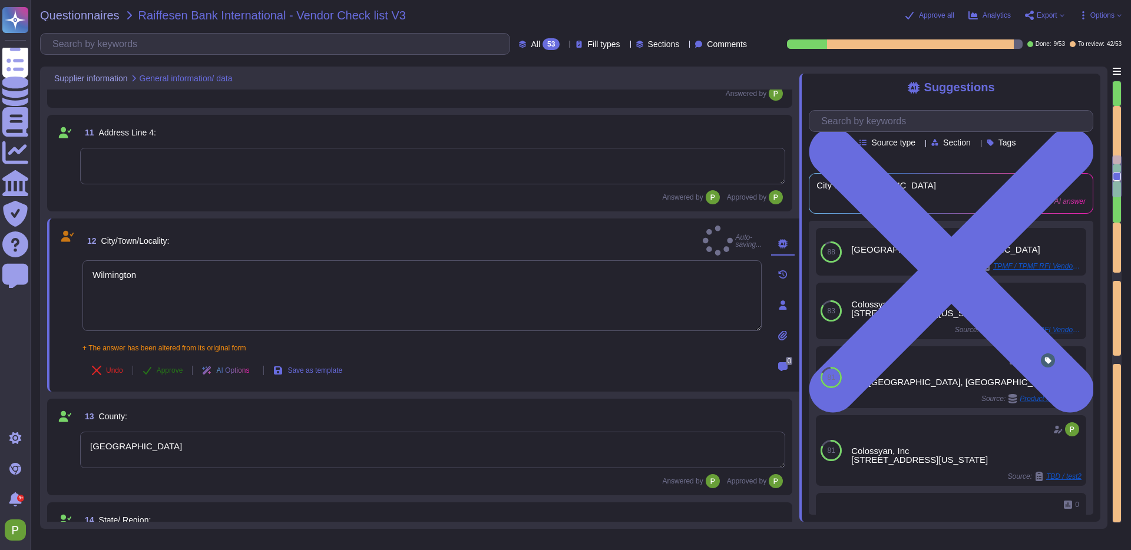
type textarea "Wilmington"
click at [164, 367] on span "Approve" at bounding box center [170, 370] width 27 height 7
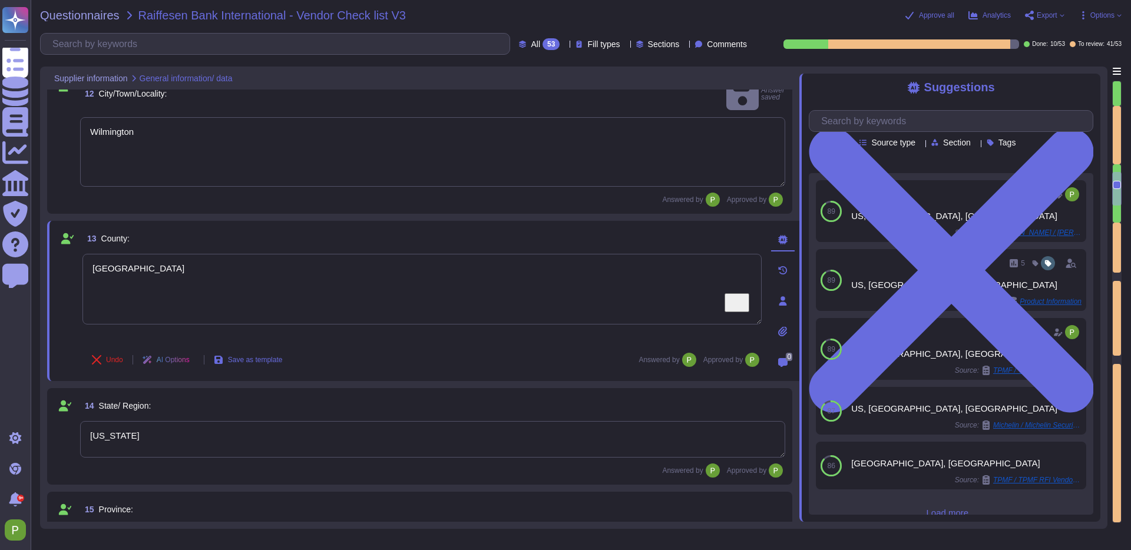
scroll to position [1362, 0]
type textarea "www.colossyan.com"
type textarea "Unisted States"
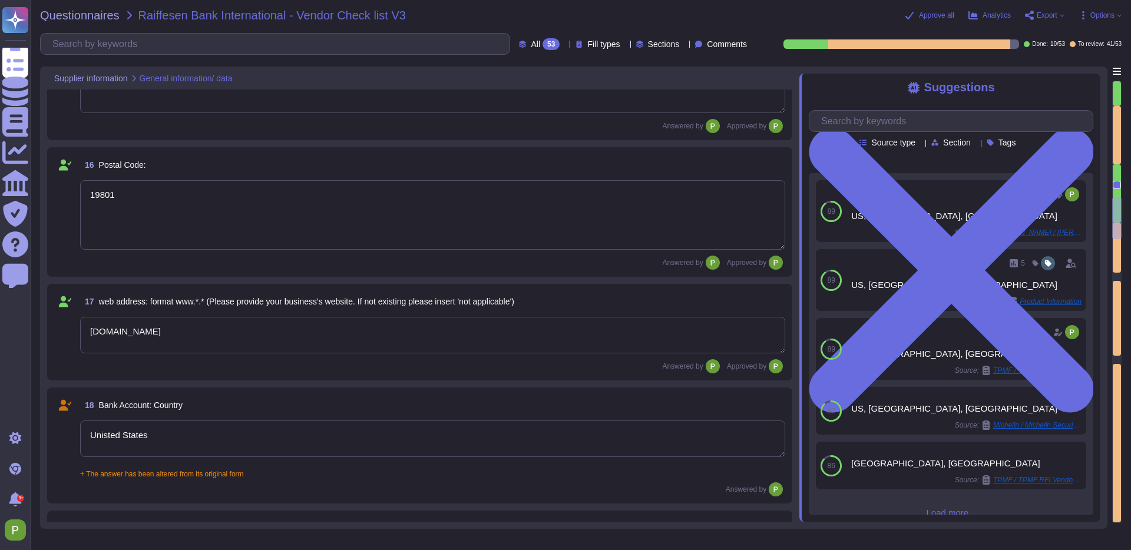
type textarea "N/A"
type textarea "Everything payment related is managed though our third-party payment provider: …"
type textarea "Please specify"
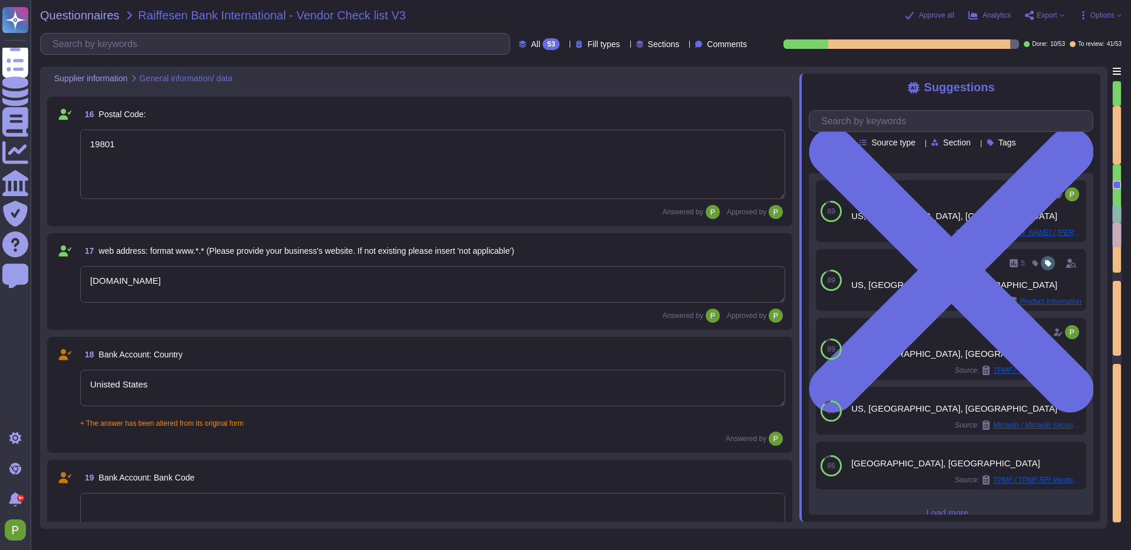
type textarea "N/A"
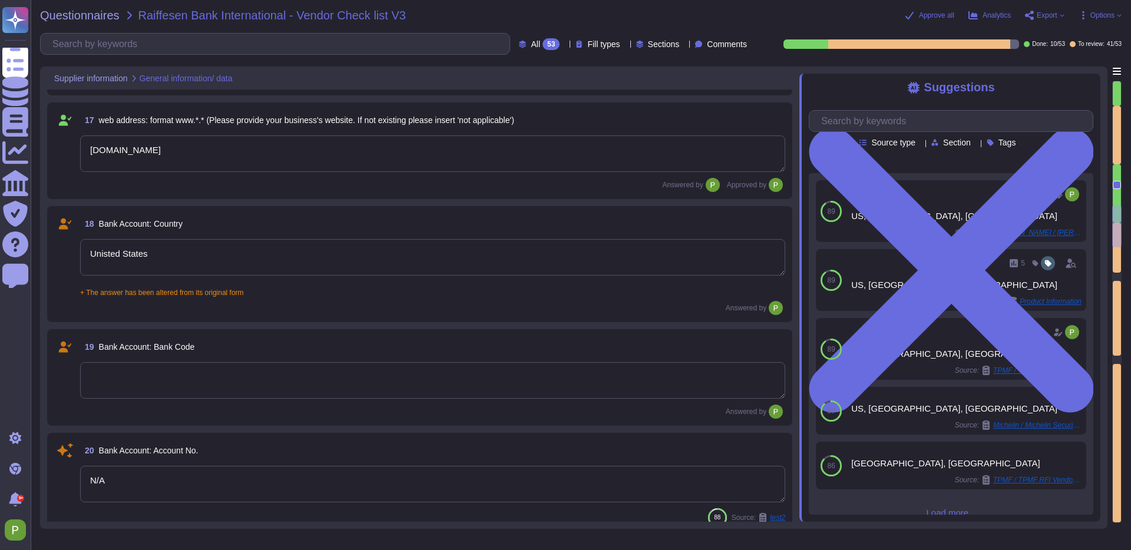
scroll to position [1852, 0]
click at [224, 253] on textarea "Unisted States" at bounding box center [432, 258] width 705 height 37
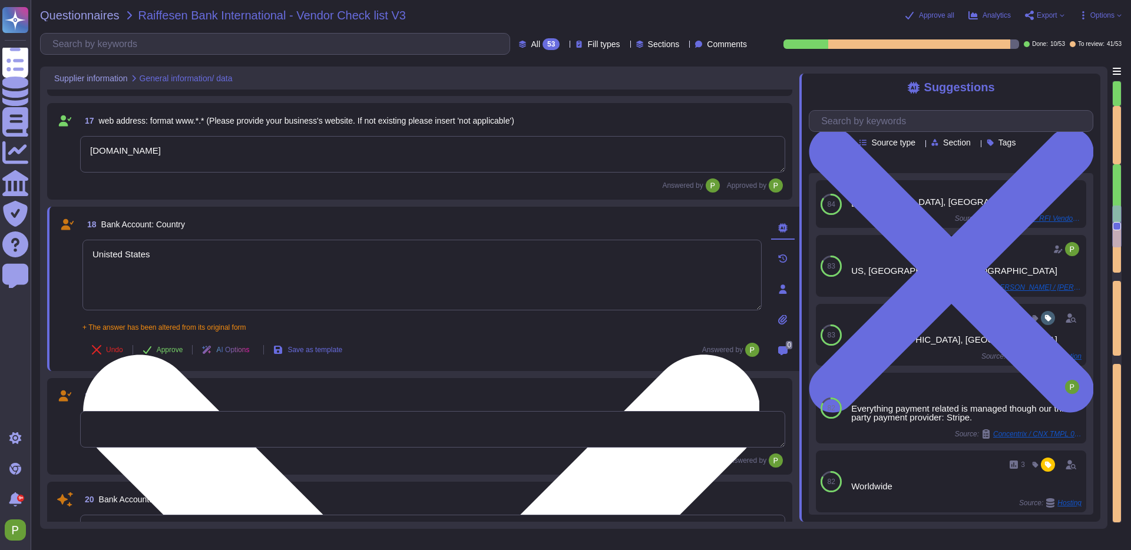
type textarea "N/A"
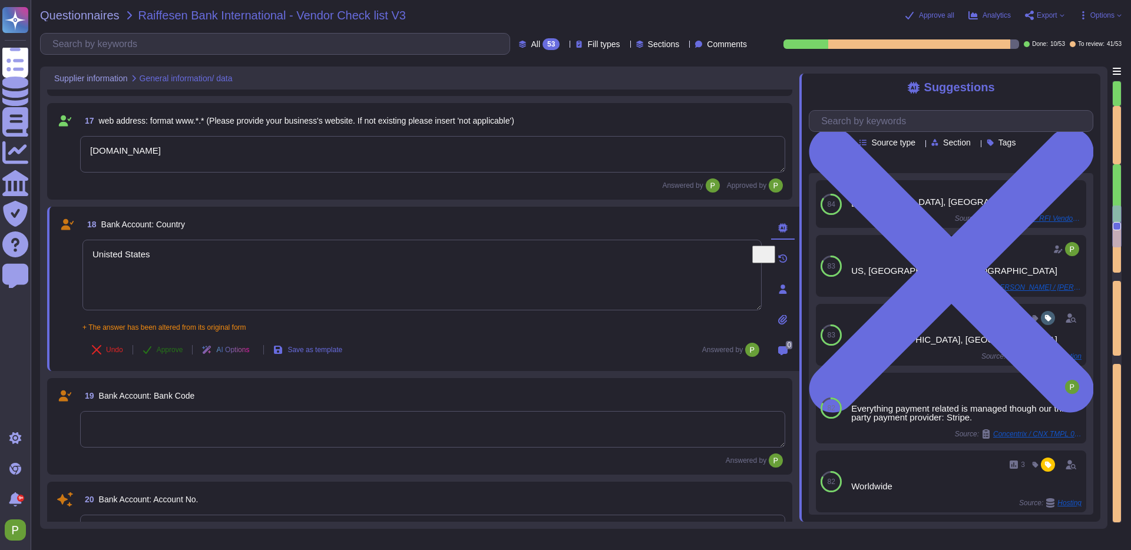
click at [166, 349] on span "Approve" at bounding box center [170, 349] width 27 height 7
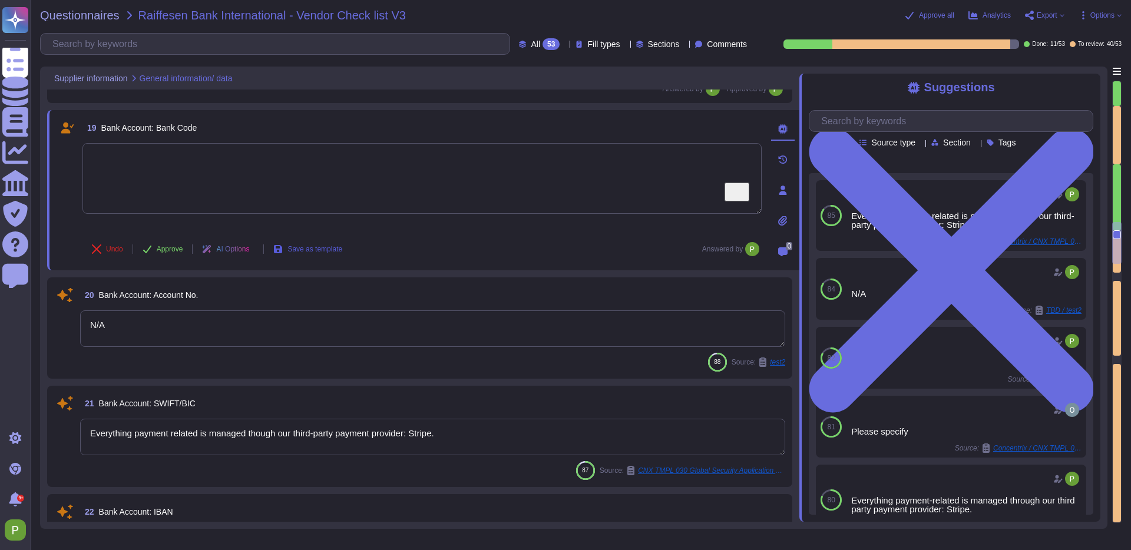
scroll to position [2037, 0]
click at [353, 435] on textarea "Everything payment related is managed though our third-party payment provider: …" at bounding box center [432, 438] width 705 height 37
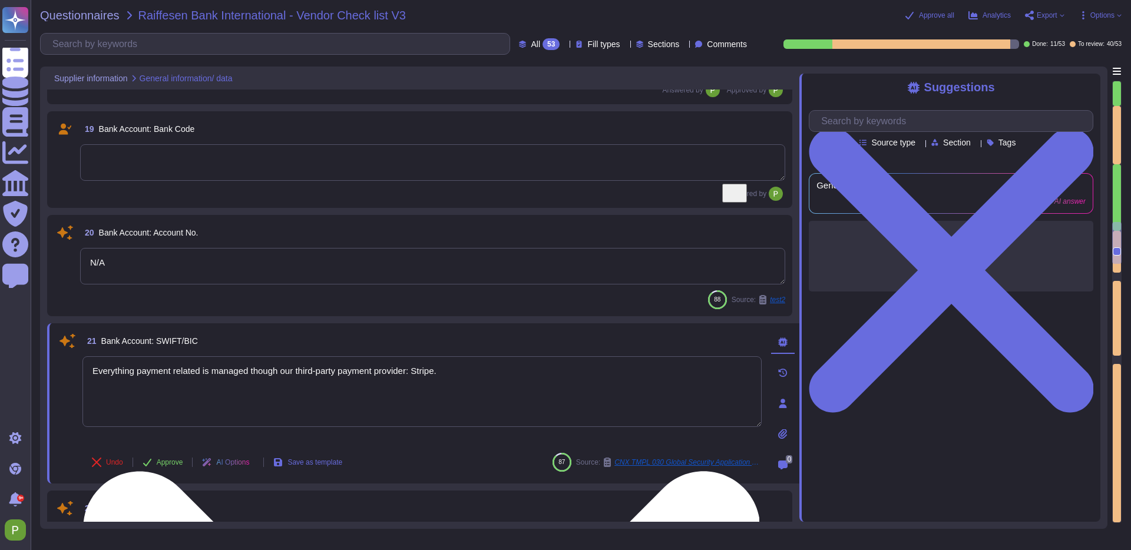
type textarea "The initial contact point for communication is the Security Team, with the VP o…"
click at [353, 435] on div "Everything payment related is managed though our third-party payment provider: …" at bounding box center [421, 399] width 679 height 87
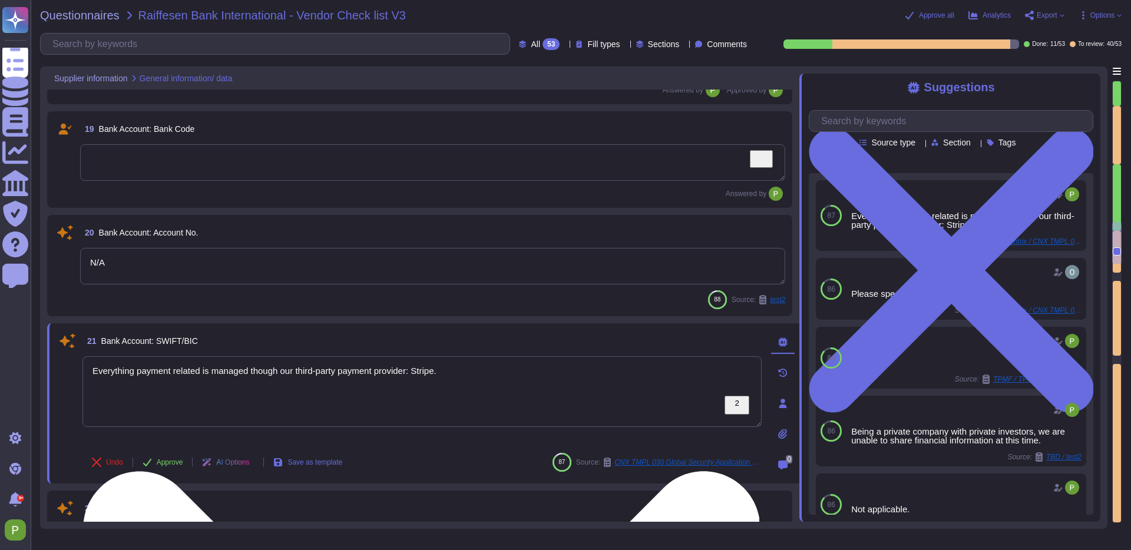
click at [374, 387] on textarea "Everything payment related is managed though our third-party payment provider: …" at bounding box center [421, 391] width 679 height 71
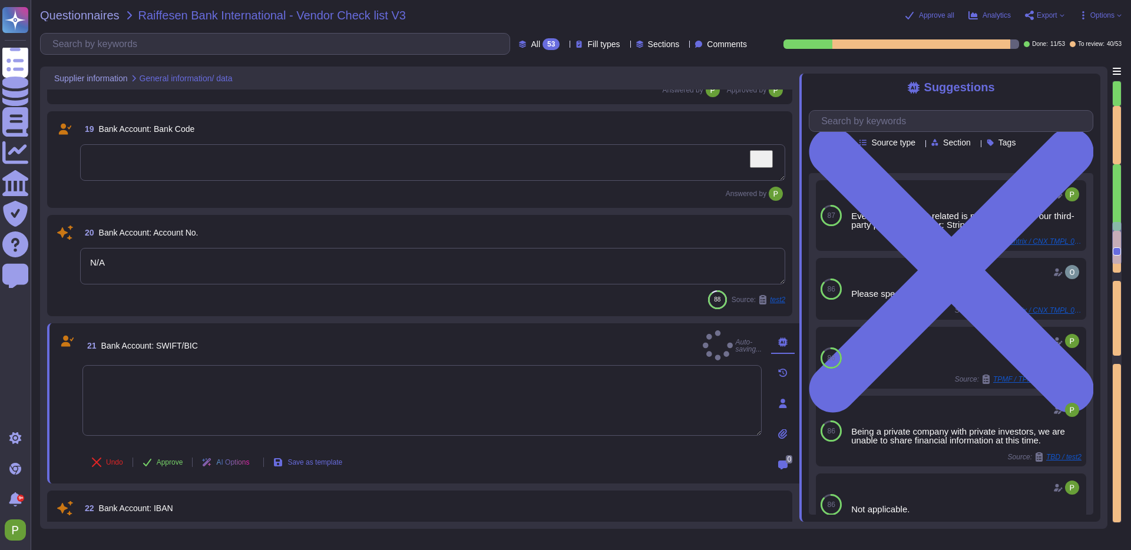
click at [170, 255] on textarea "N/A" at bounding box center [432, 266] width 705 height 37
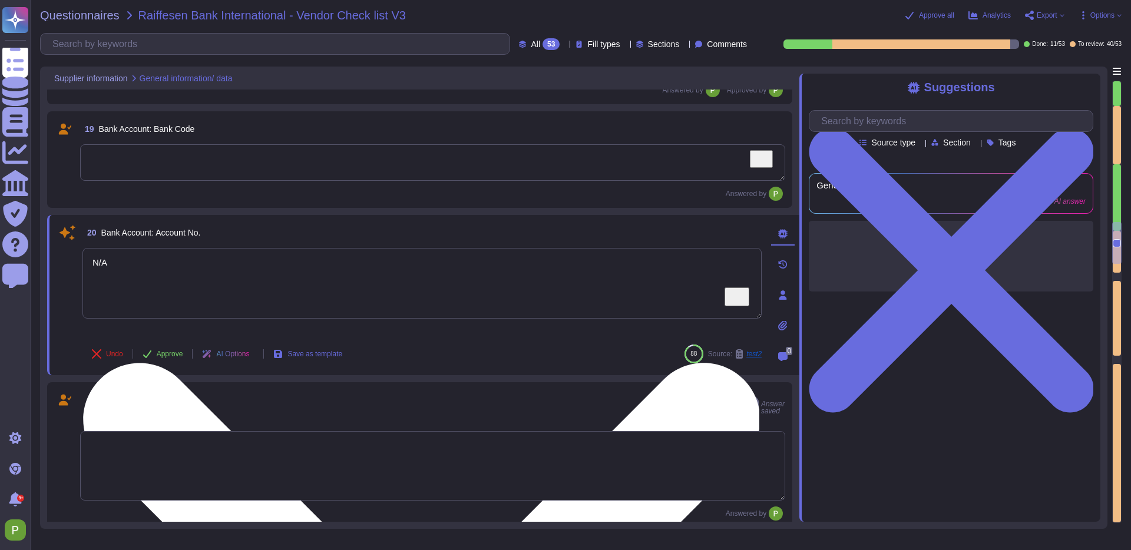
click at [170, 255] on textarea "N/A" at bounding box center [421, 283] width 679 height 71
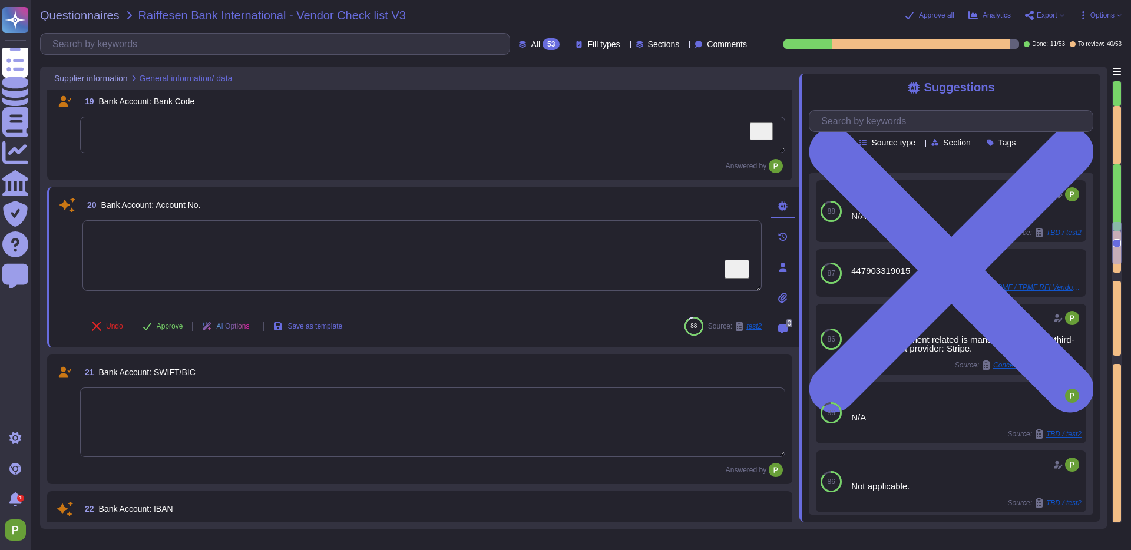
type textarea "The initial contact point for communication is the Security Team, with the VP o…"
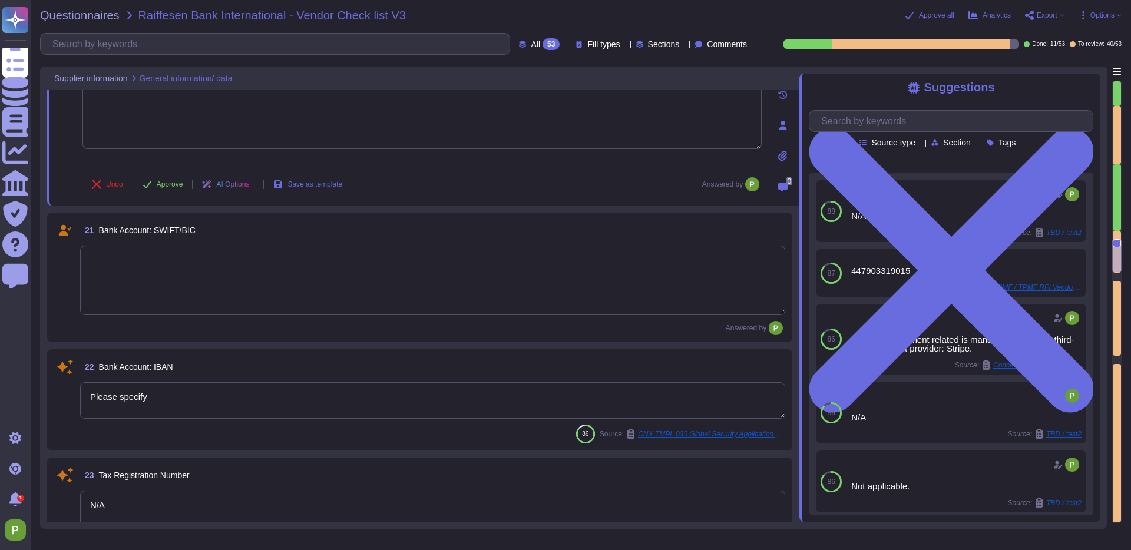
type textarea "Colossyan Inc."
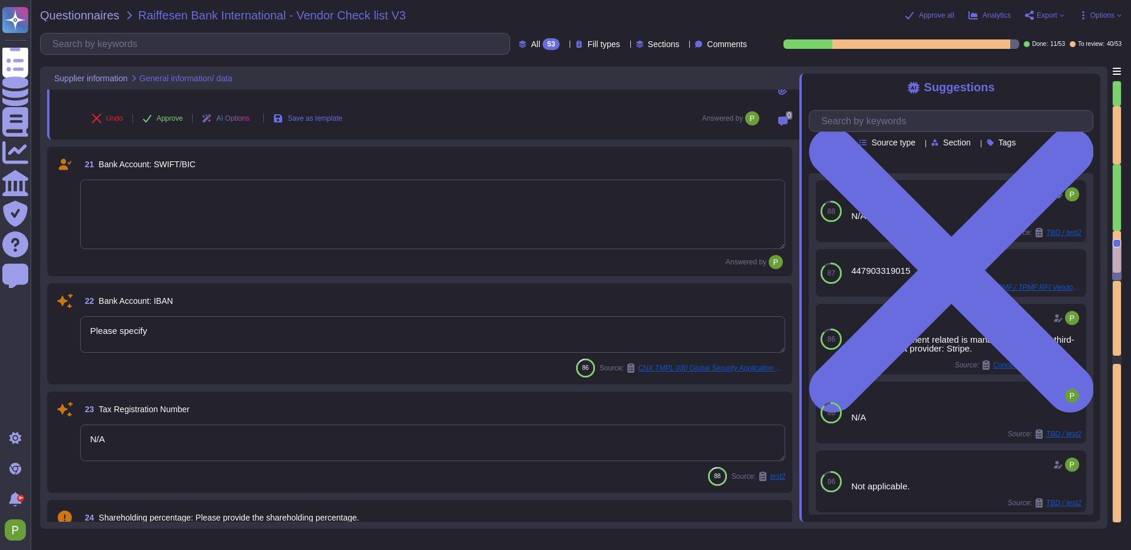
type textarea "Colossyan Inc."
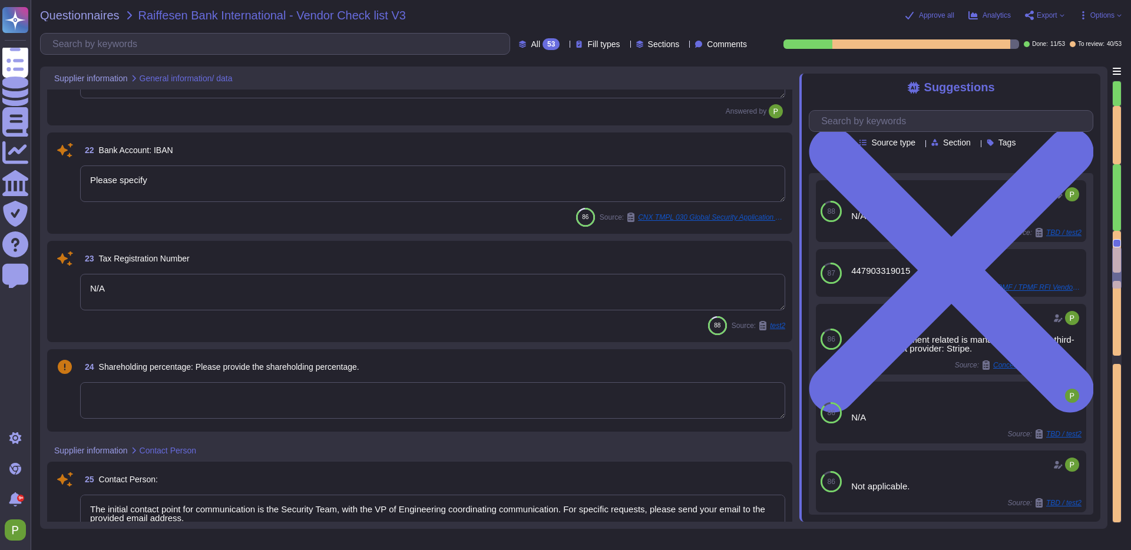
type textarea "N/A"
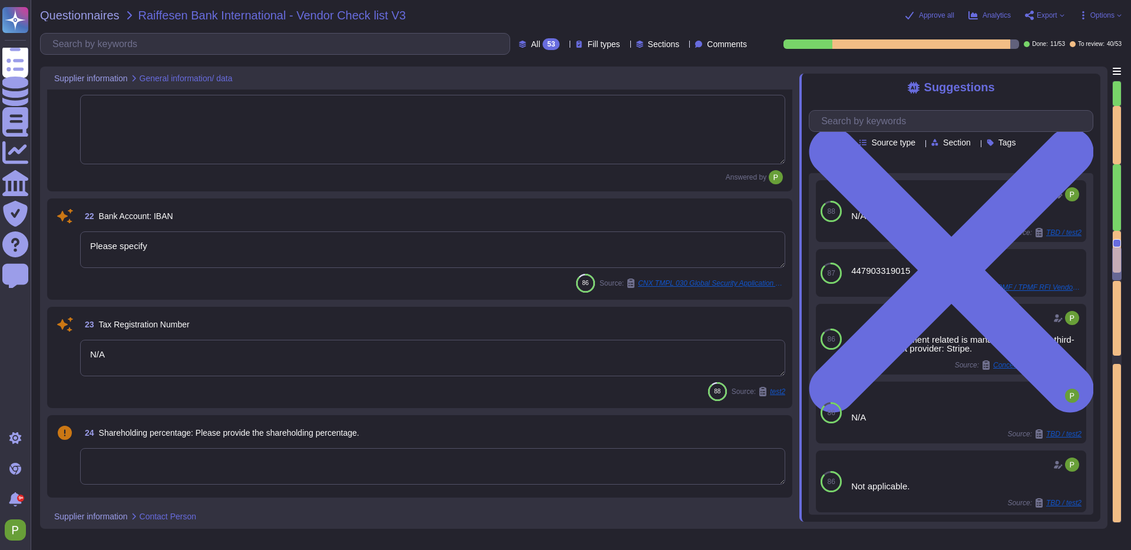
scroll to position [2336, 0]
click at [134, 358] on textarea "N/A" at bounding box center [432, 359] width 705 height 37
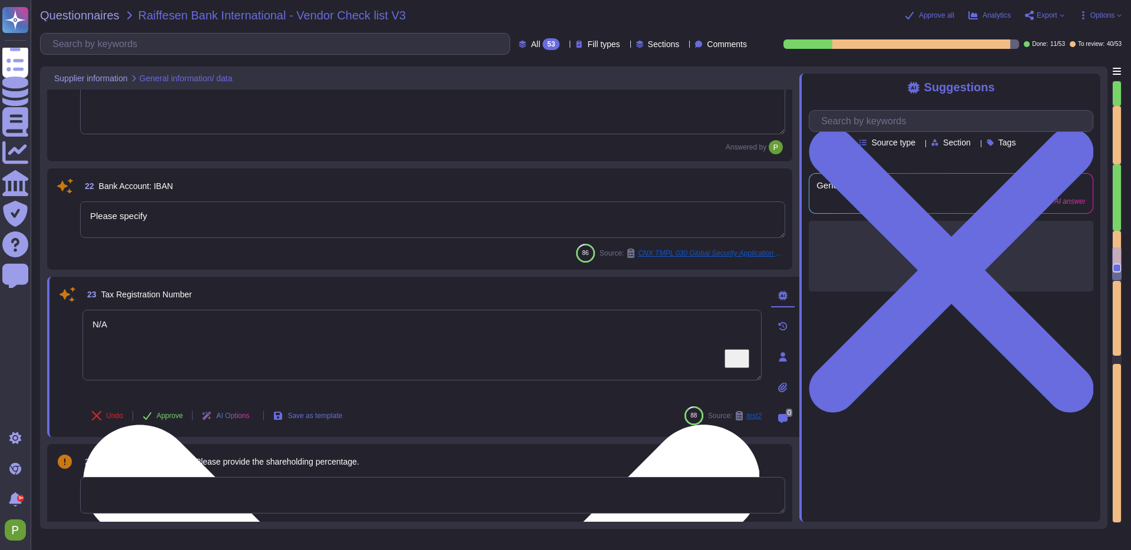
click at [134, 358] on textarea "N/A" at bounding box center [421, 345] width 679 height 71
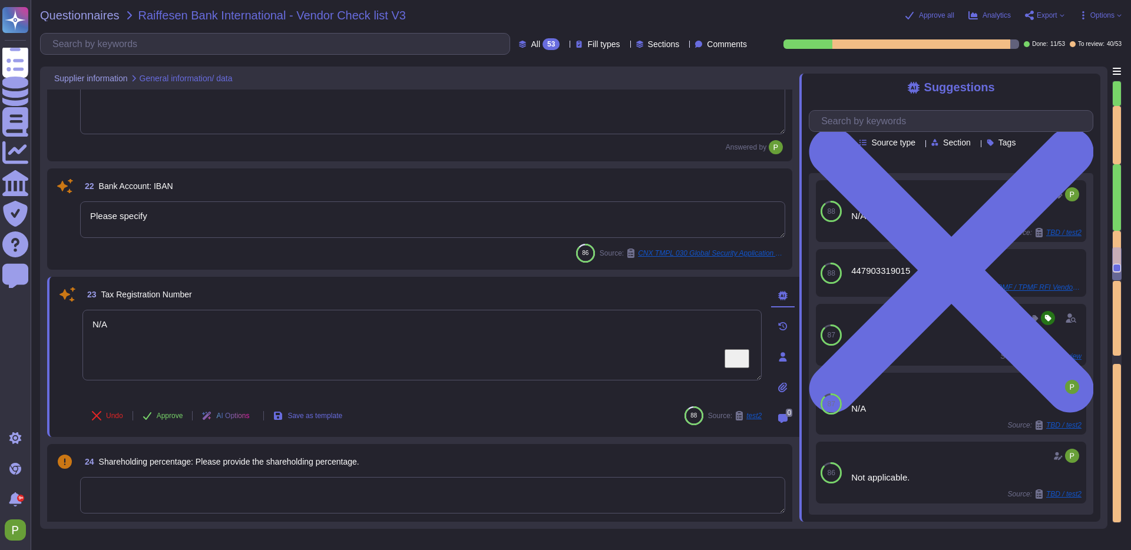
drag, startPoint x: 137, startPoint y: 351, endPoint x: 75, endPoint y: 316, distance: 71.0
click at [74, 316] on div "23 Tax Registration Number N/A Undo Approve AI Options Save as template 88 Sour…" at bounding box center [409, 357] width 705 height 146
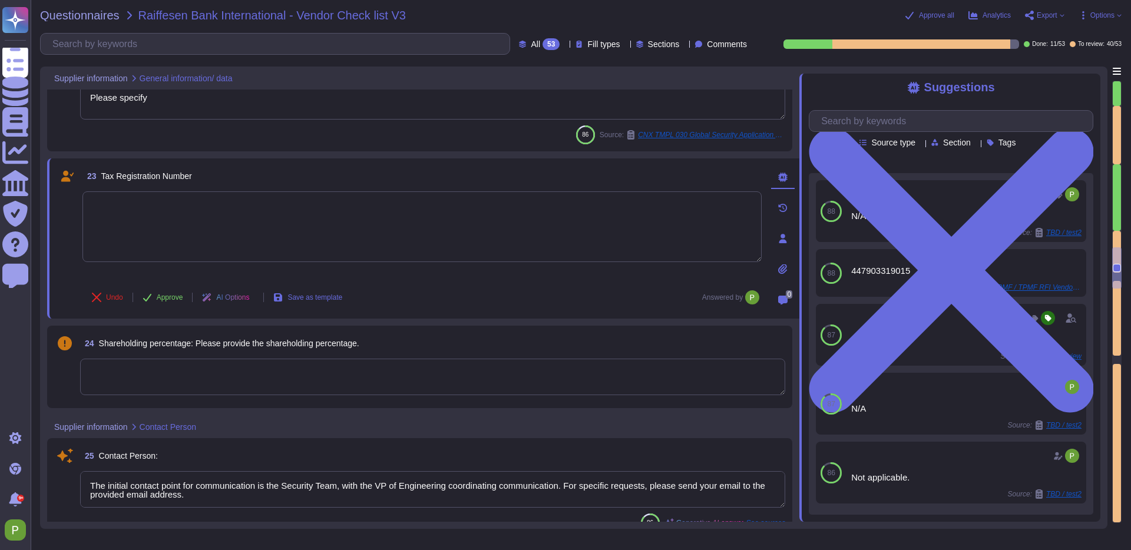
type textarea "N/A"
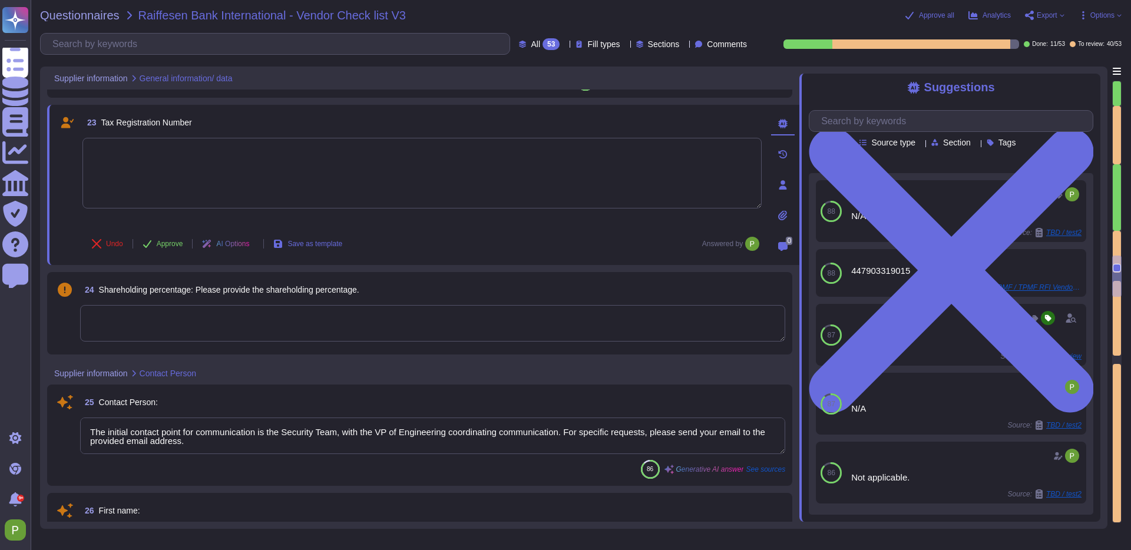
type textarea "N/A"
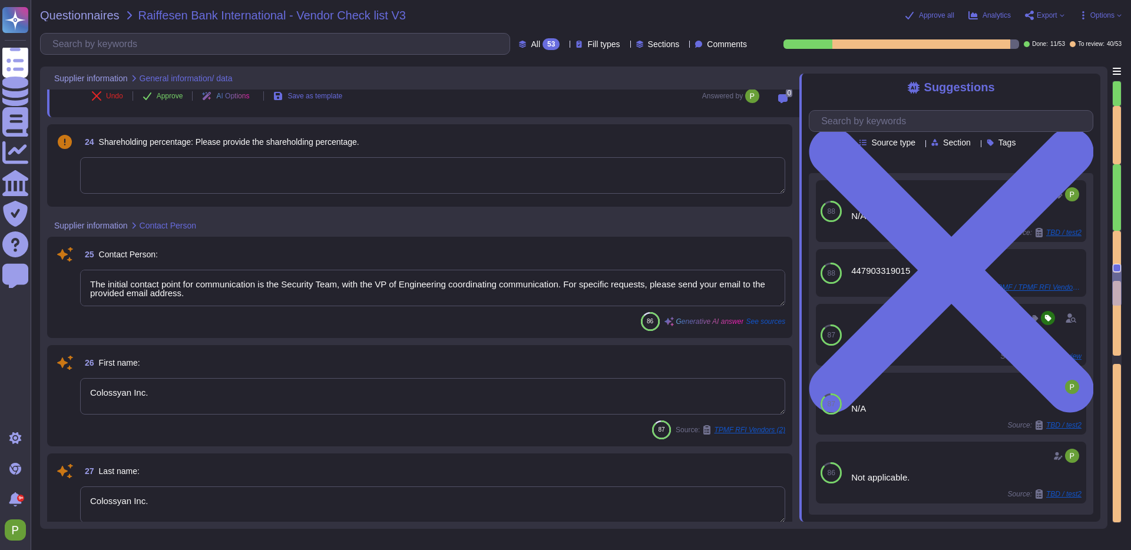
type textarea "N/A"
click at [203, 295] on textarea "The initial contact point for communication is the Security Team, with the VP o…" at bounding box center [432, 287] width 705 height 37
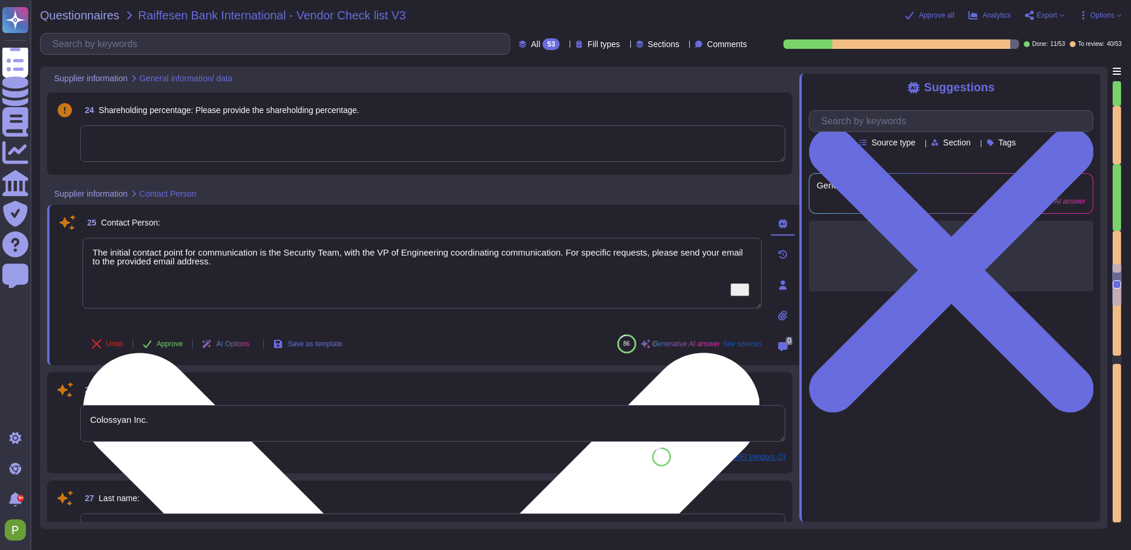
type textarea "N/A"
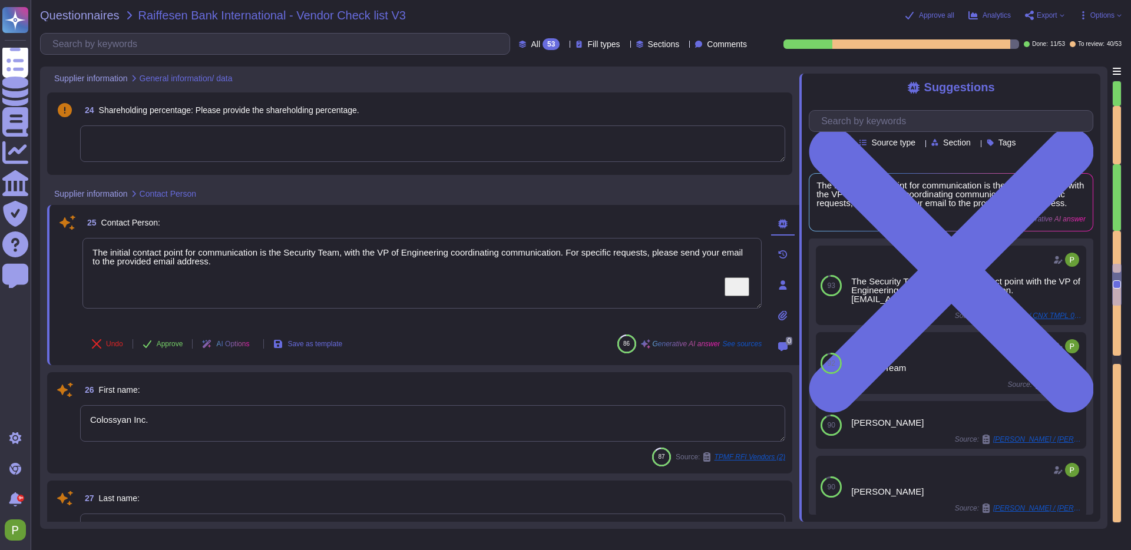
drag, startPoint x: 240, startPoint y: 263, endPoint x: 48, endPoint y: 237, distance: 193.3
click at [48, 237] on div "25 Contact Person: The initial contact point for communication is the Security …" at bounding box center [423, 285] width 752 height 160
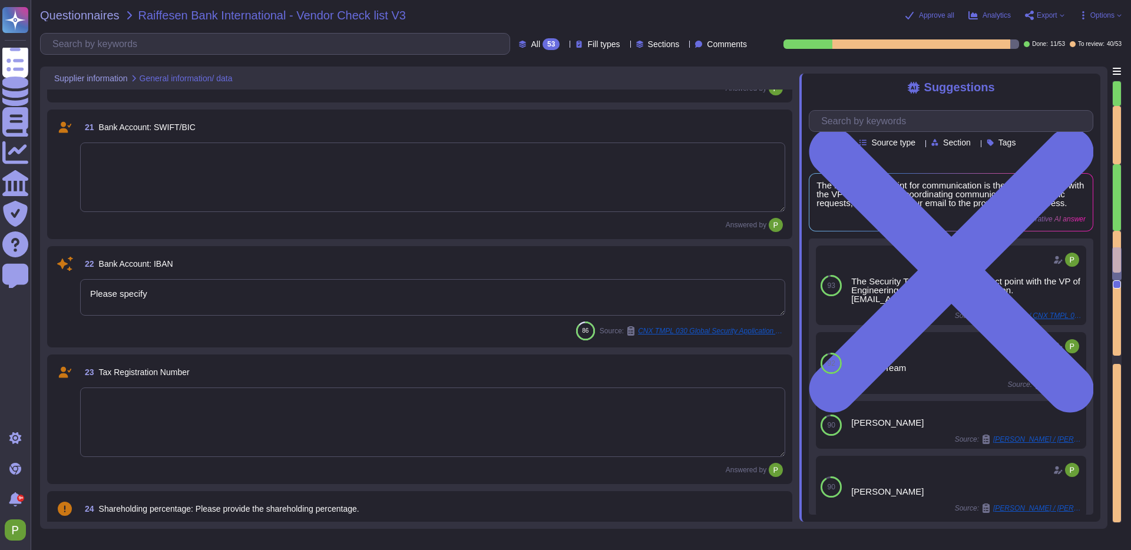
scroll to position [2224, 0]
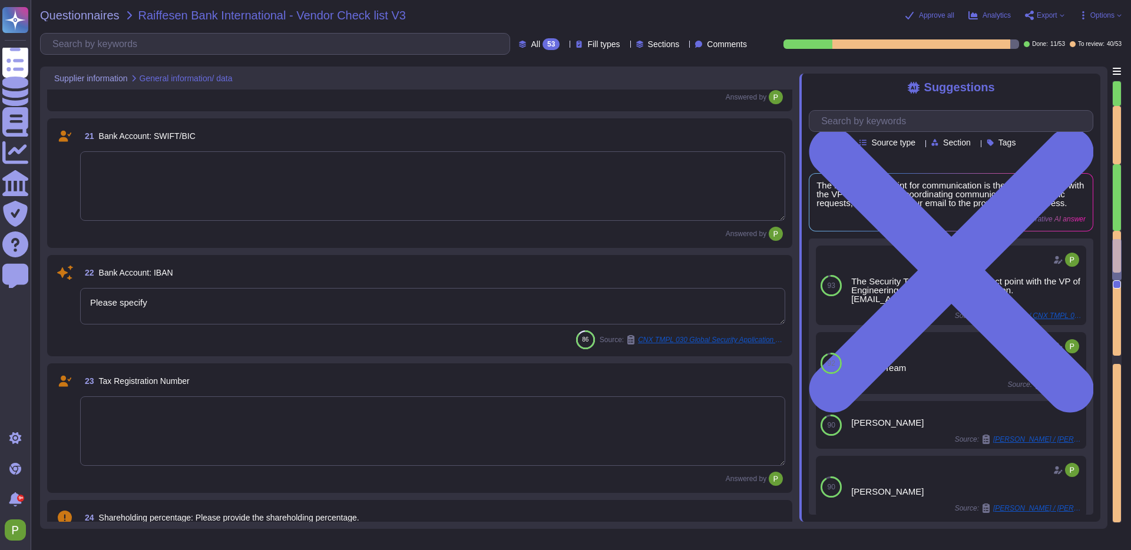
type textarea "Unisted States"
click at [137, 294] on textarea "Please specify" at bounding box center [432, 306] width 705 height 37
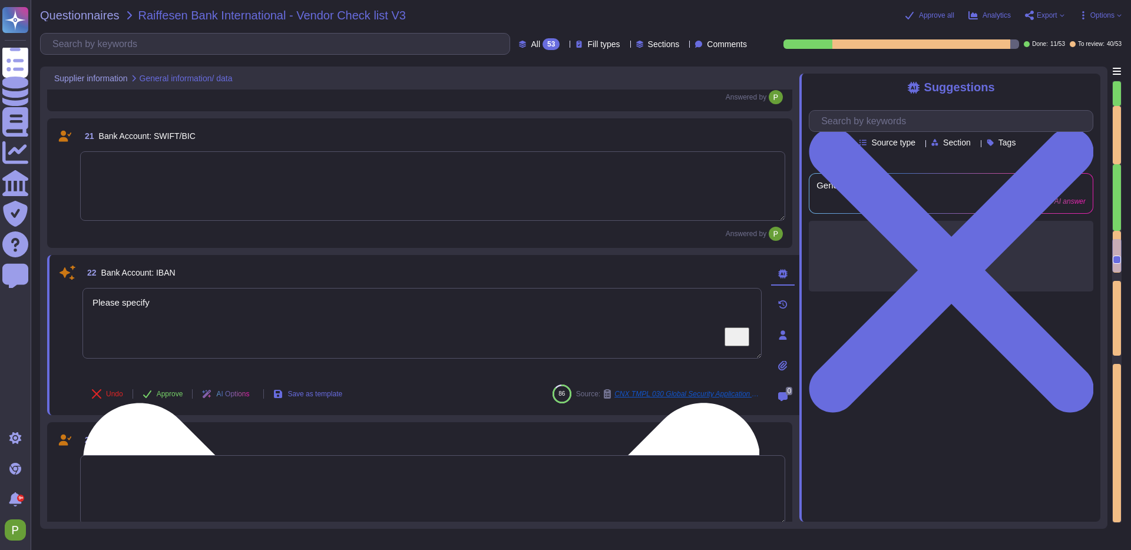
click at [137, 294] on textarea "Please specify" at bounding box center [421, 323] width 679 height 71
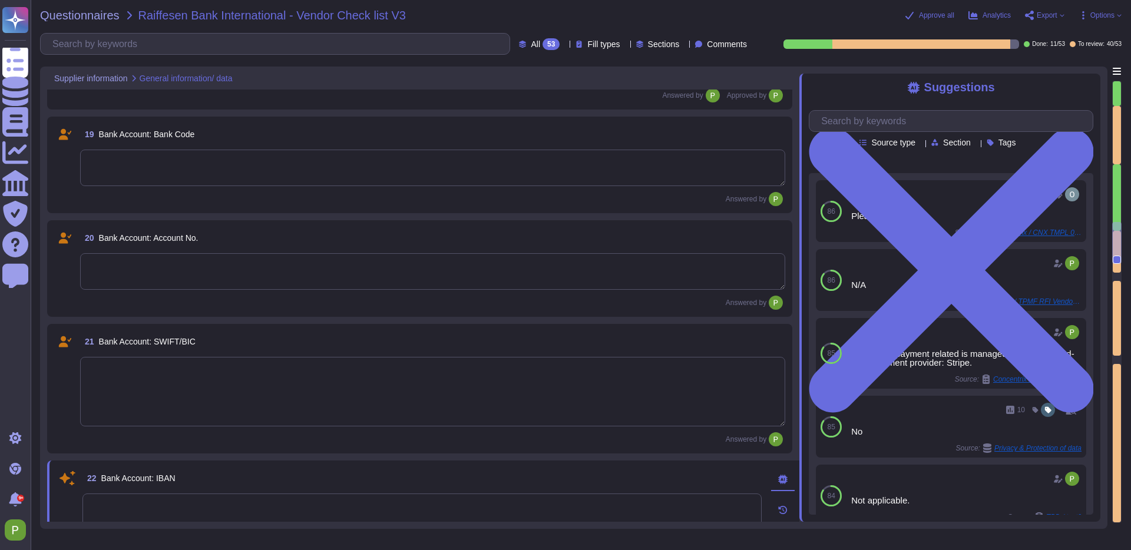
type textarea "19801"
type textarea "www.colossyan.com"
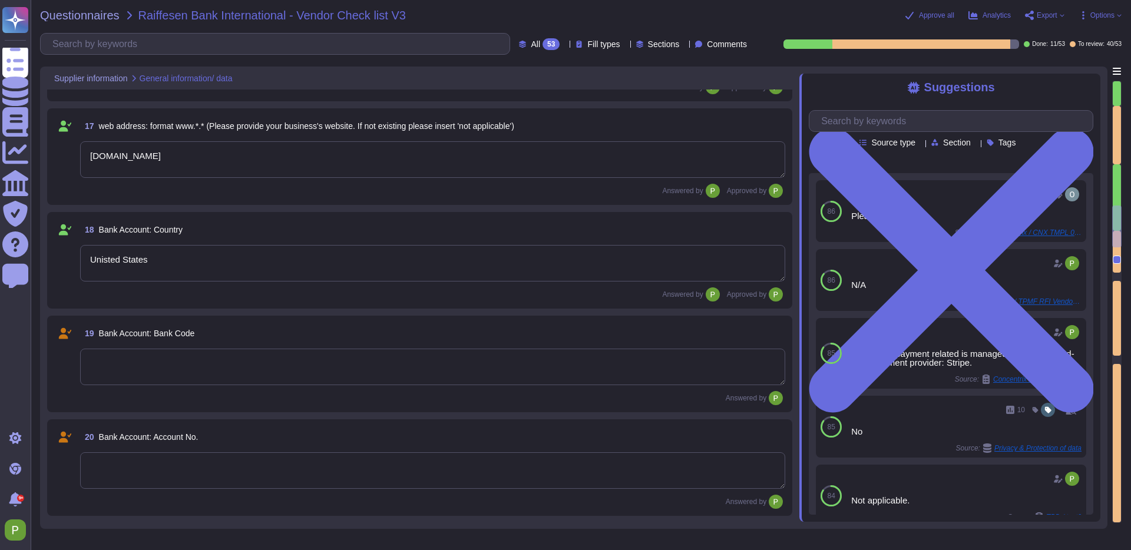
type textarea "Delaware"
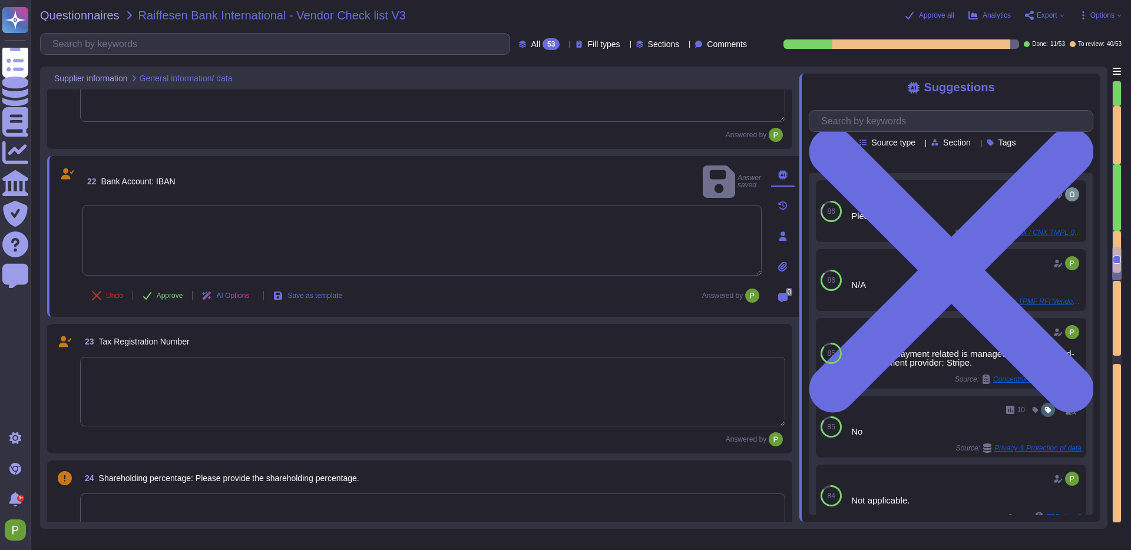
type textarea "Colossyan Inc."
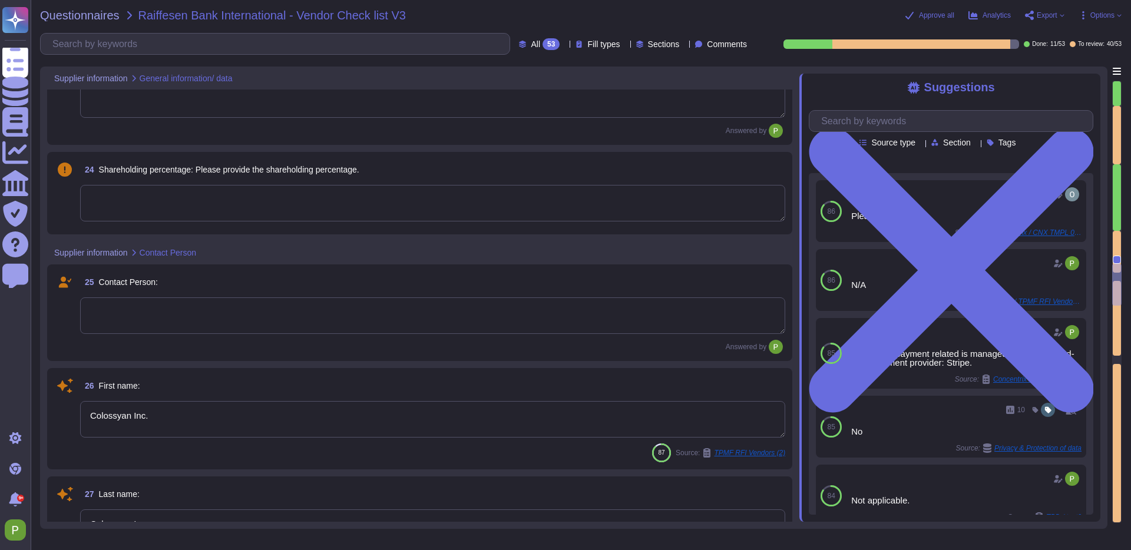
type textarea "N/A"
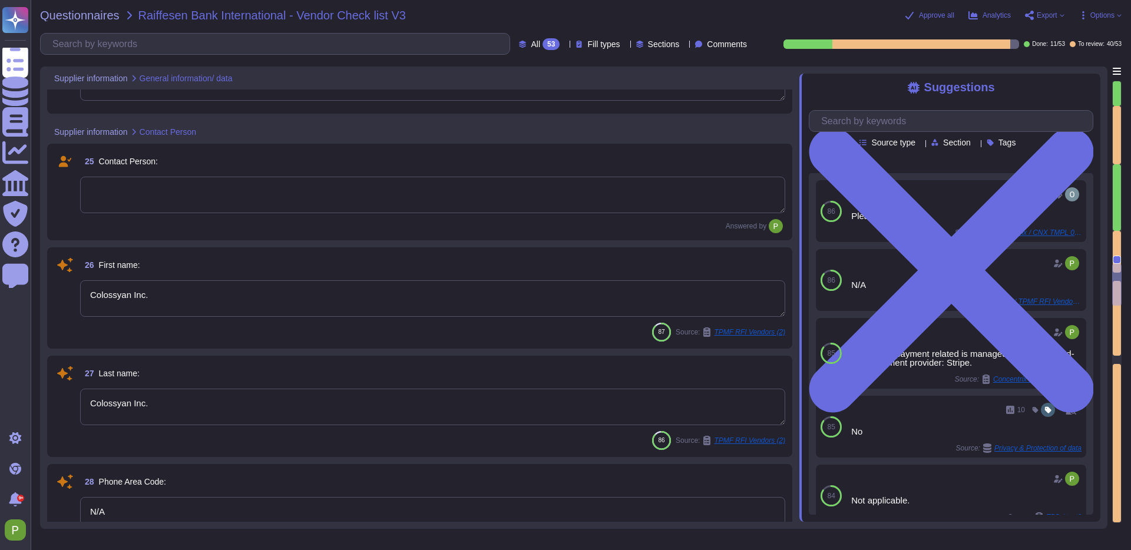
scroll to position [2725, 0]
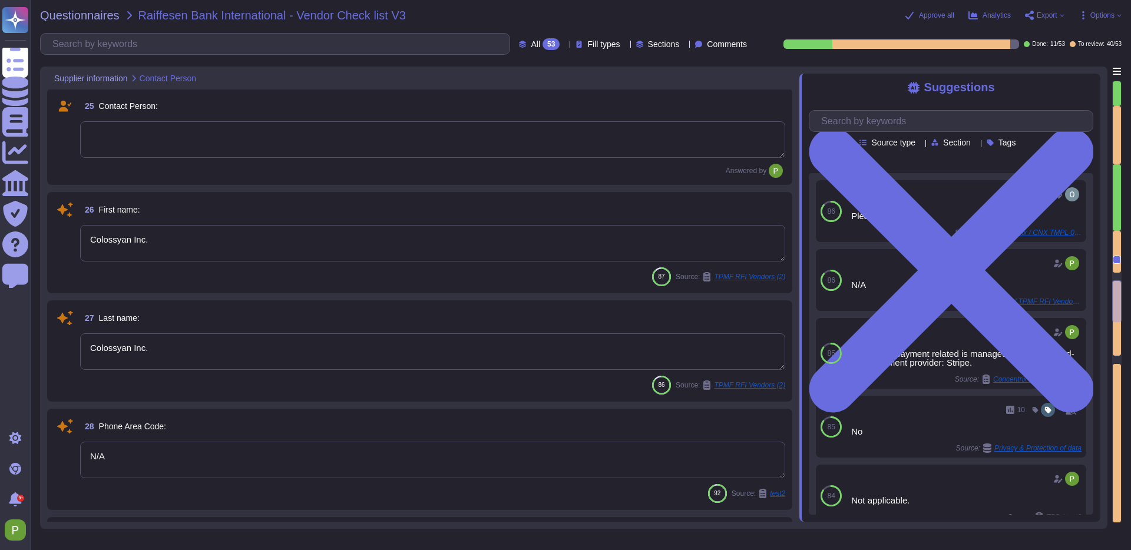
type textarea "N/A"
click at [153, 237] on textarea "Colossyan Inc." at bounding box center [432, 243] width 705 height 37
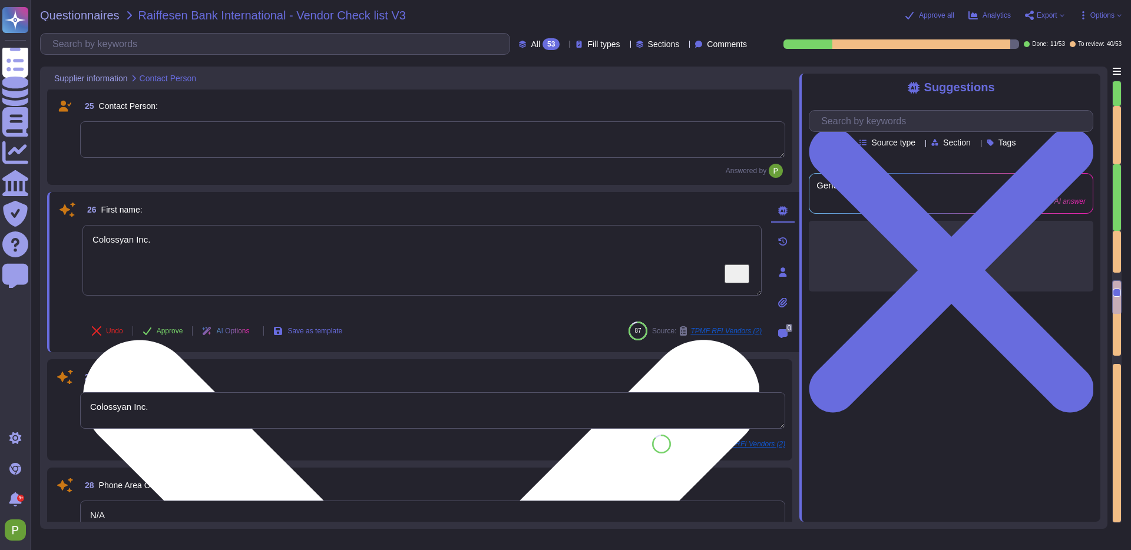
click at [153, 237] on textarea "Colossyan Inc." at bounding box center [421, 260] width 679 height 71
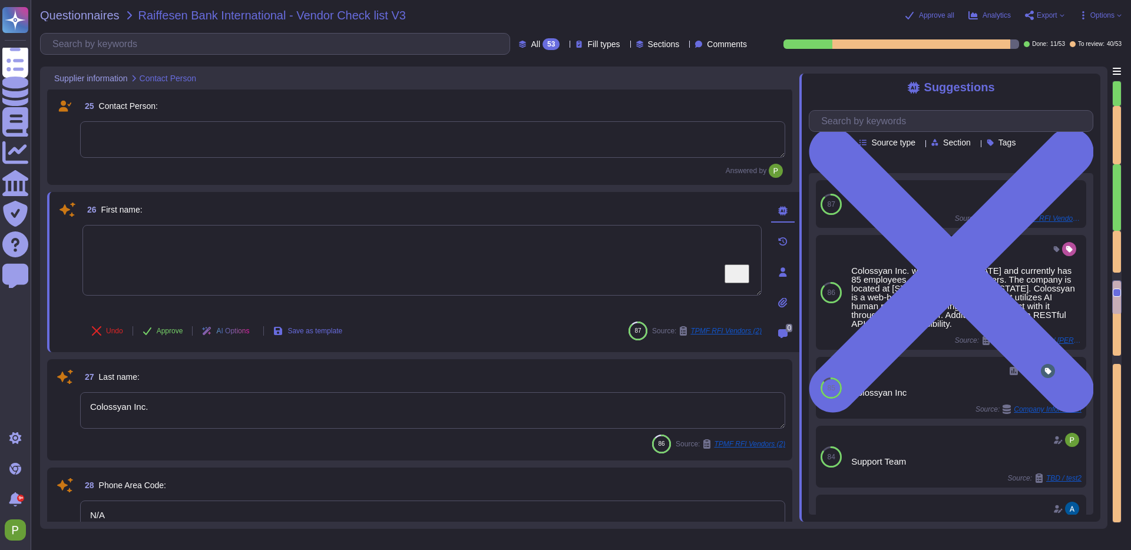
click at [108, 404] on textarea "Colossyan Inc." at bounding box center [432, 410] width 705 height 37
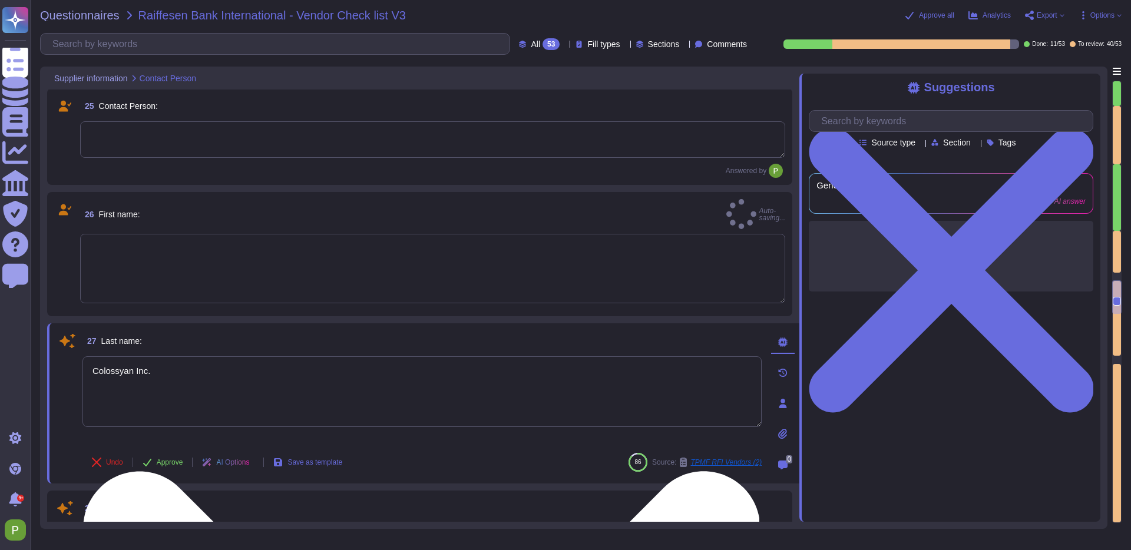
click at [108, 404] on textarea "Colossyan Inc." at bounding box center [421, 391] width 679 height 71
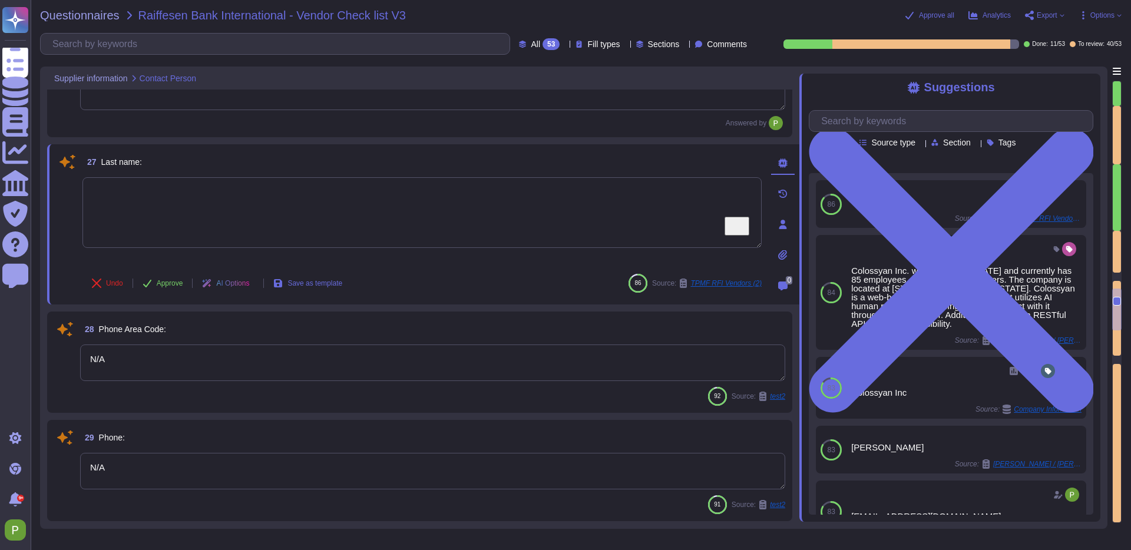
type textarea "N/A"
click at [124, 342] on textarea "N/A" at bounding box center [432, 360] width 705 height 37
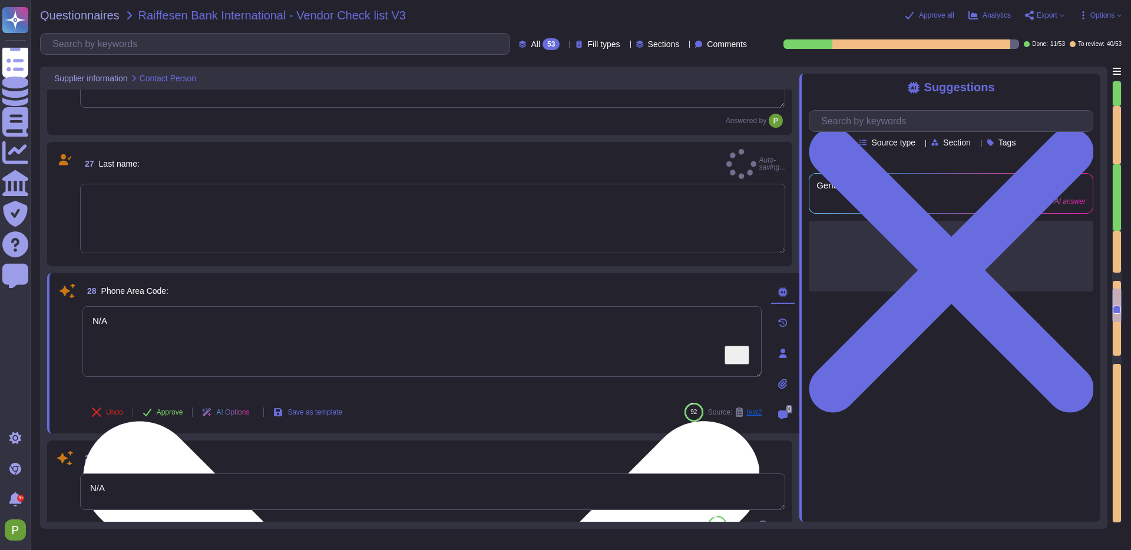
click at [124, 335] on textarea "N/A" at bounding box center [421, 341] width 679 height 71
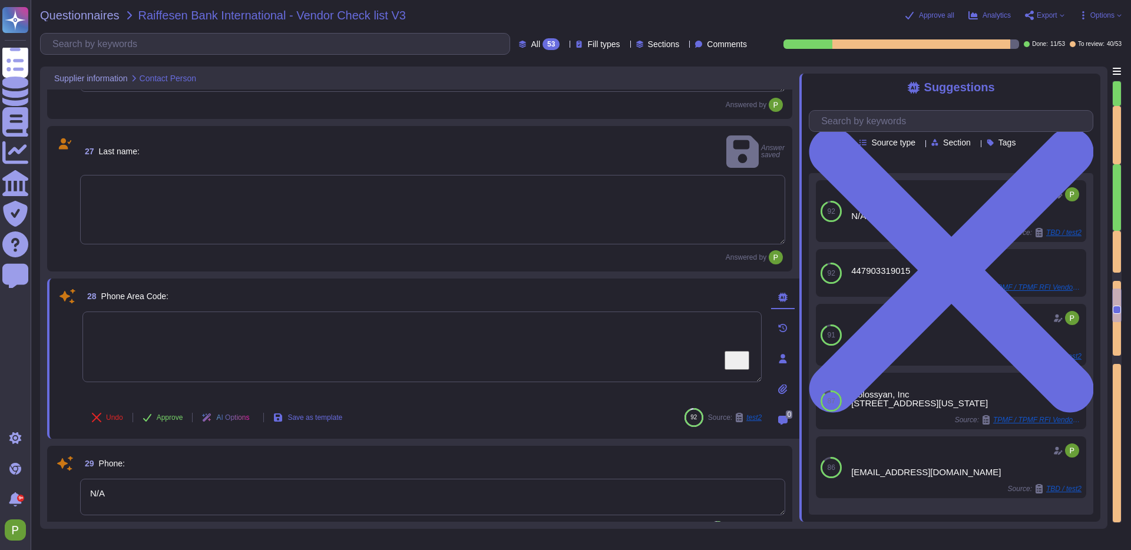
click at [112, 480] on textarea "N/A" at bounding box center [432, 497] width 705 height 37
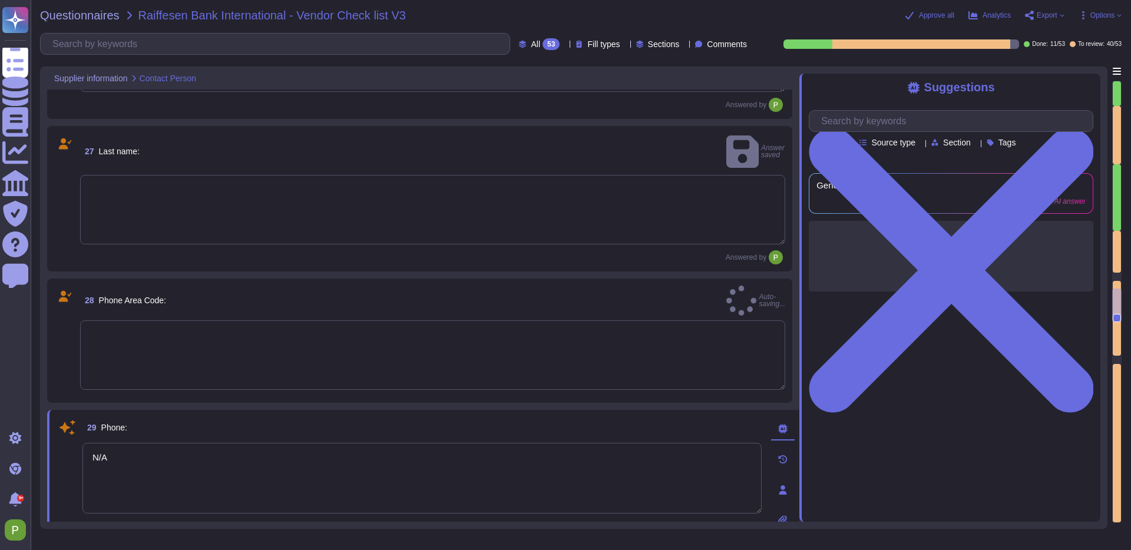
click at [112, 480] on textarea "N/A" at bounding box center [421, 478] width 679 height 71
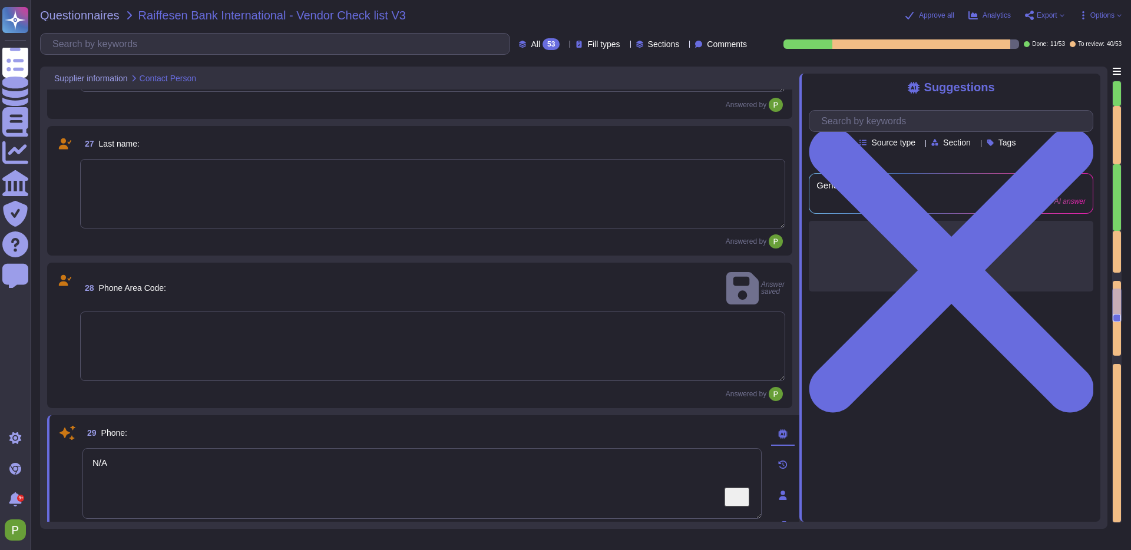
click at [136, 461] on textarea "N/A" at bounding box center [421, 483] width 679 height 71
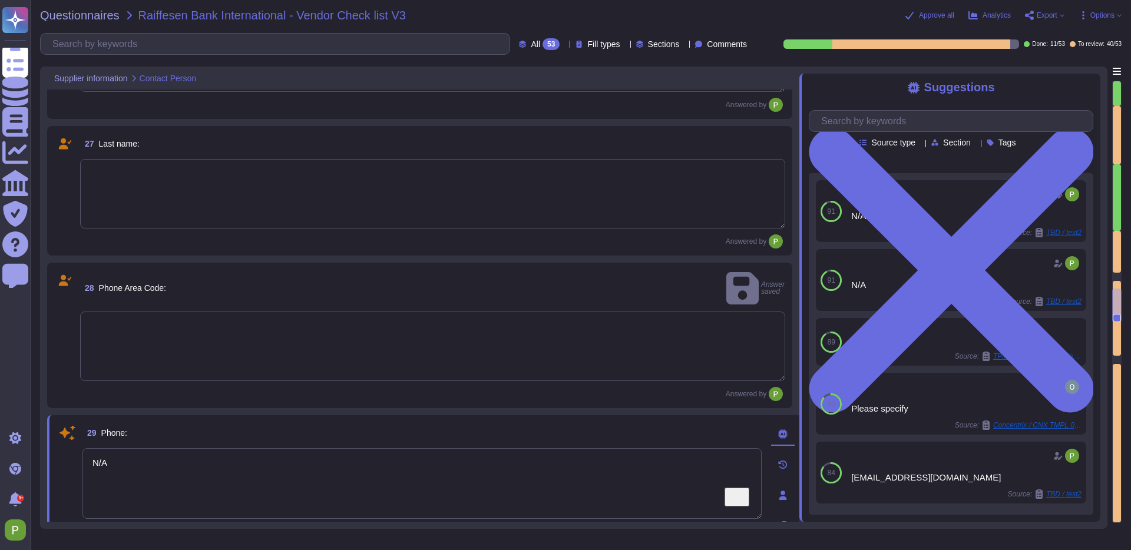
click at [136, 461] on textarea "N/A" at bounding box center [421, 483] width 679 height 71
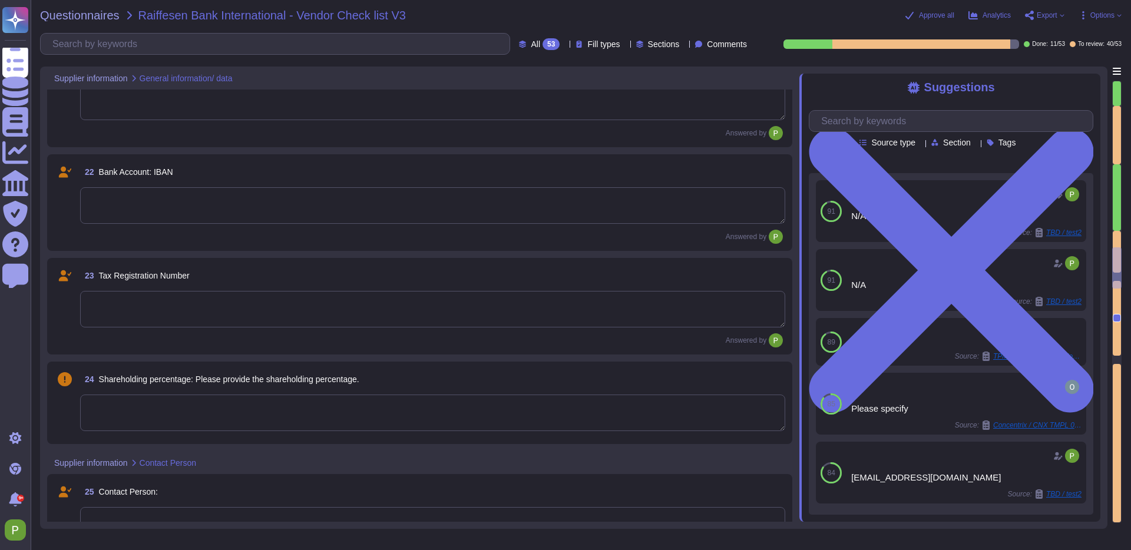
type textarea "Unisted States"
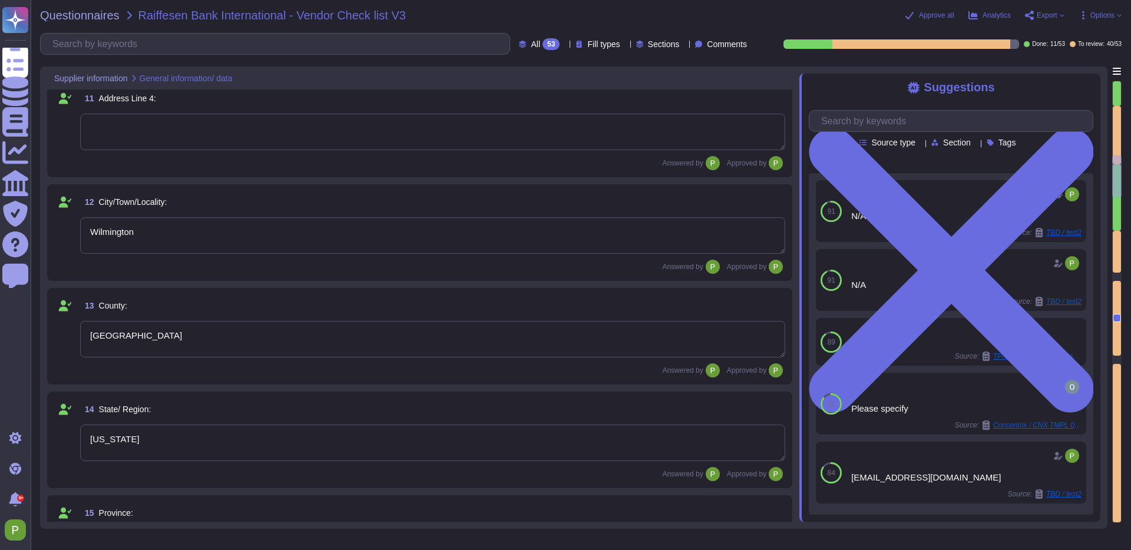
type textarea "1209 Orange Street"
type textarea "Wilmington"
type textarea "New Castle County"
type textarea "Delaware"
type textarea "19801"
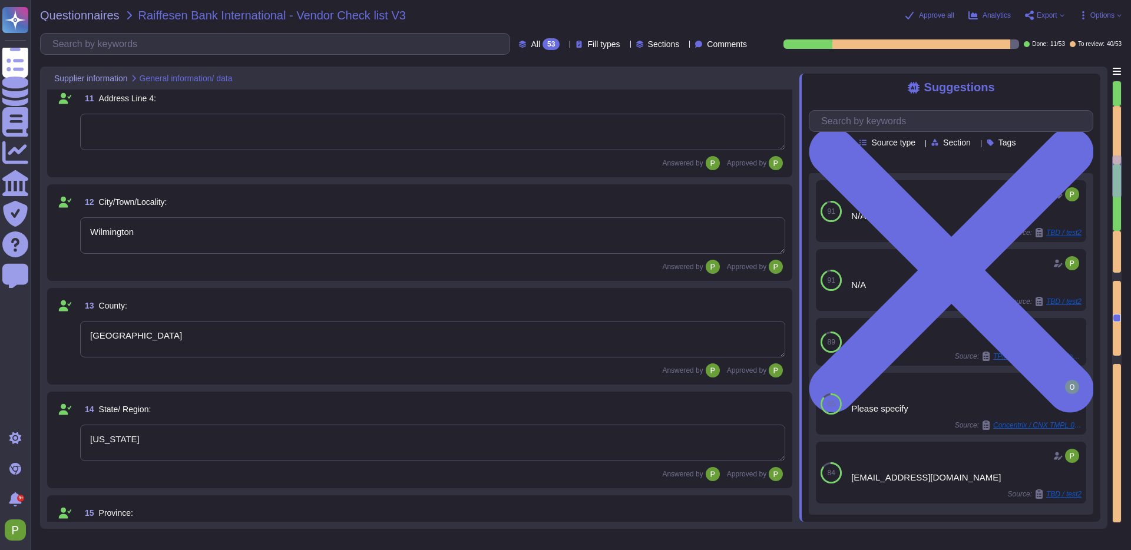
type textarea "www.colossyan.com"
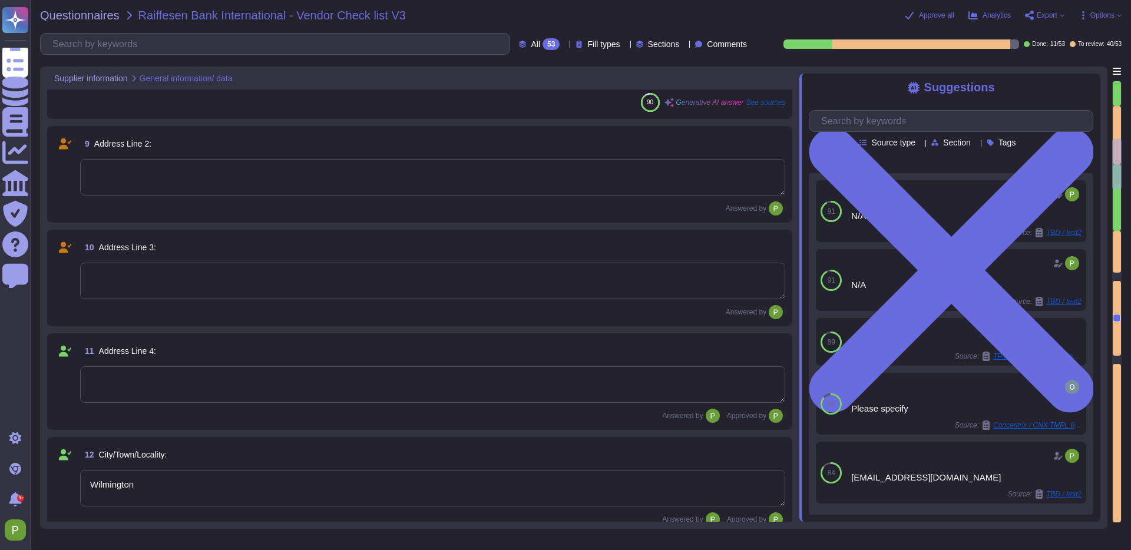
type textarea "19801"
type textarea "www.colossyan.com"
type textarea "Unisted States"
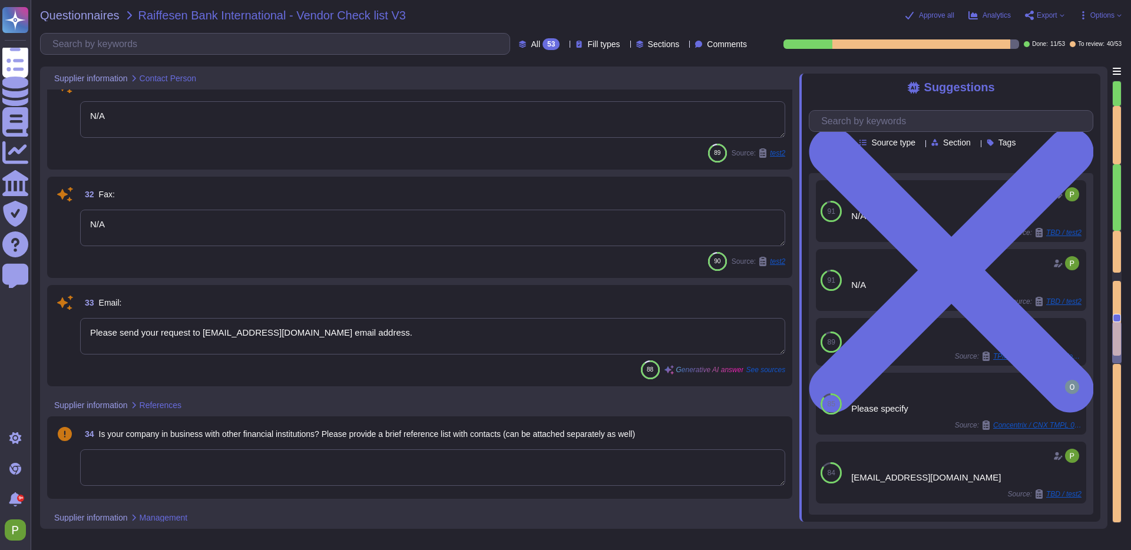
type textarea "Colossyan Inc."
type textarea "July 15, 2025"
type textarea "Colossyan Inc."
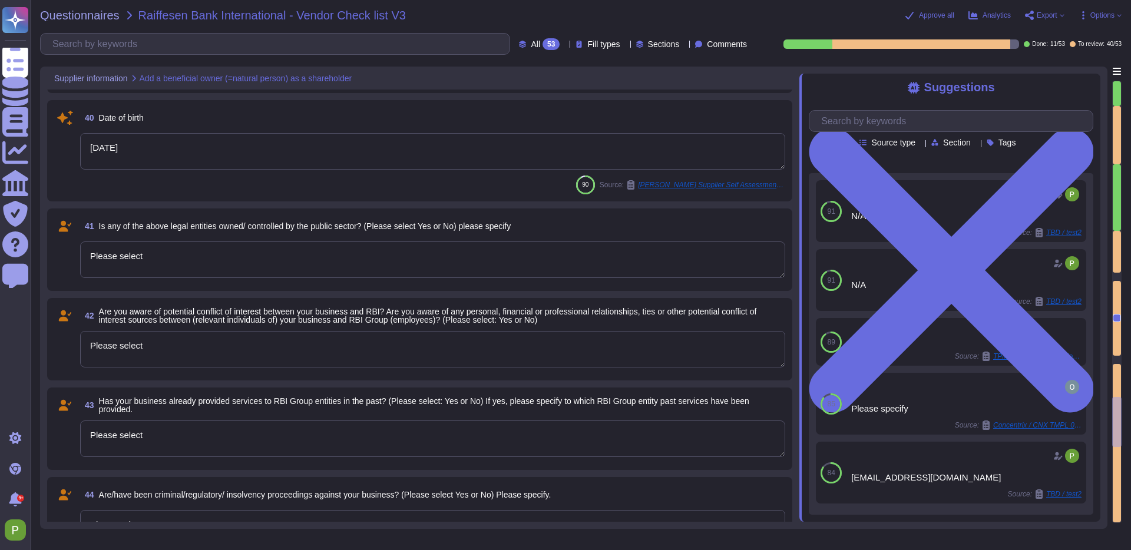
type textarea "July 15, 2025"
type textarea "Please select"
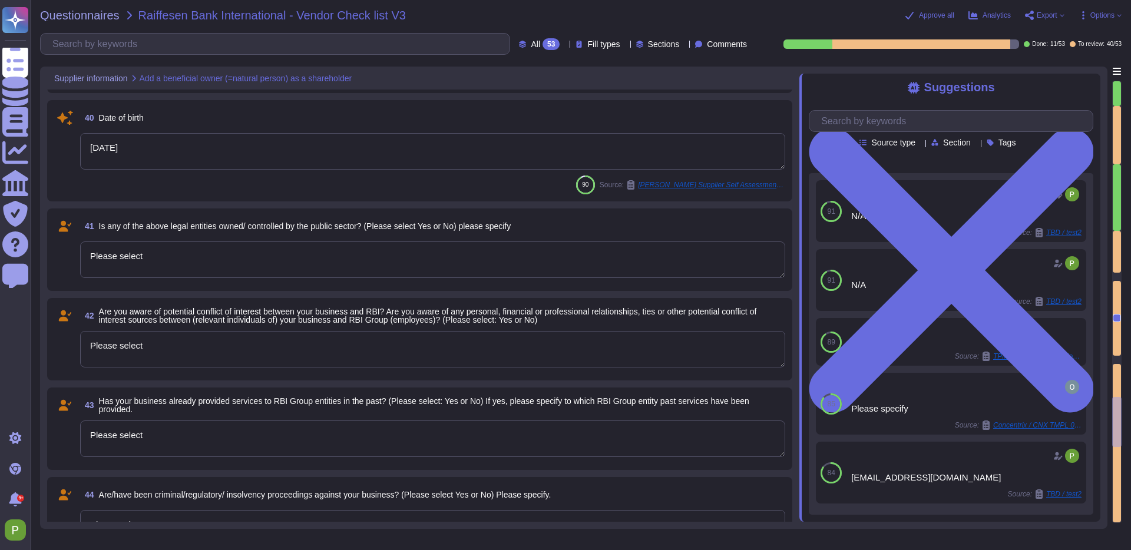
type textarea "SOC II Type II and GDPR Compliant. Colossyan holds a SOC2 Type I report and is …"
type textarea "As a privately held company, we do not publicly disclose our audited financial …"
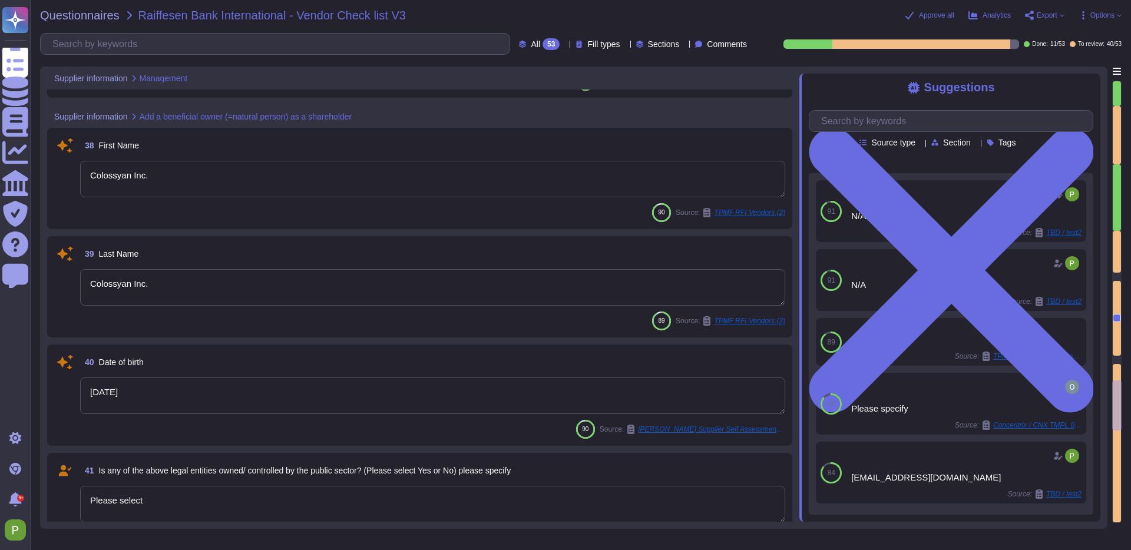
type textarea "Colossyan Inc."
type textarea "July 15, 2025"
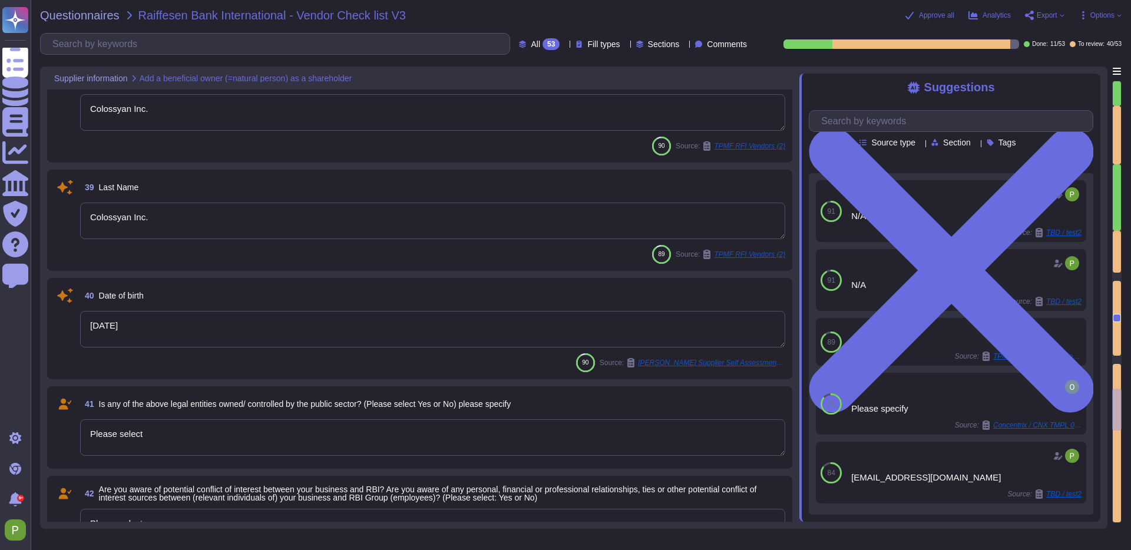
scroll to position [3901, 0]
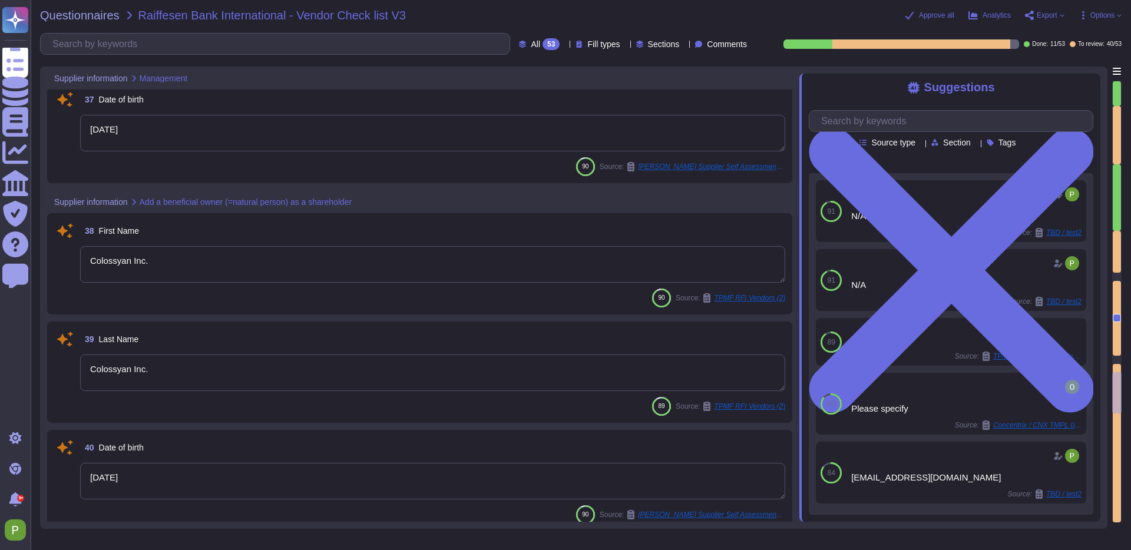
type textarea "Colossyan Inc."
type textarea "July 15, 2025"
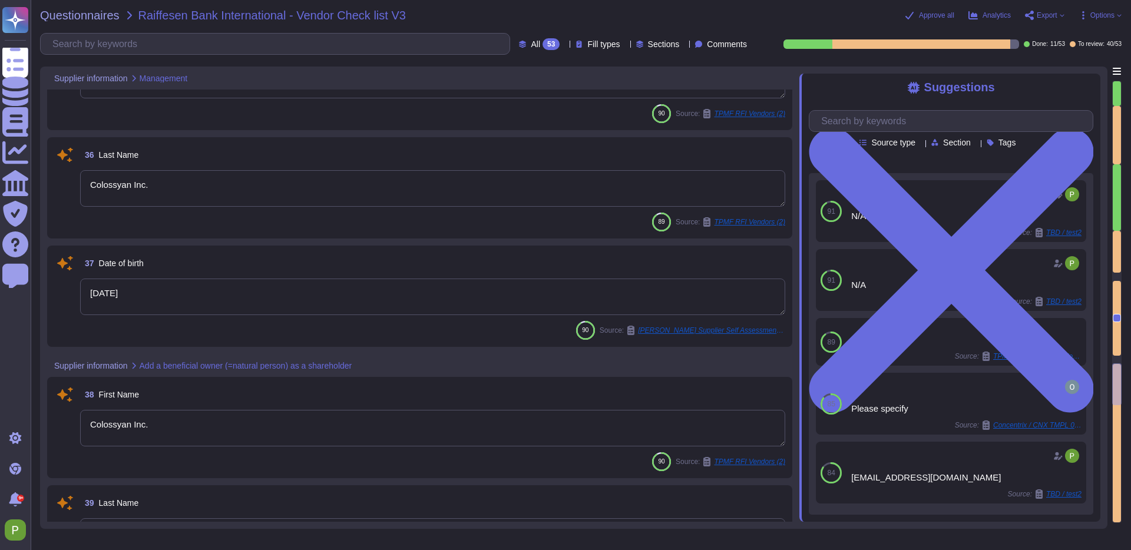
scroll to position [3603, 0]
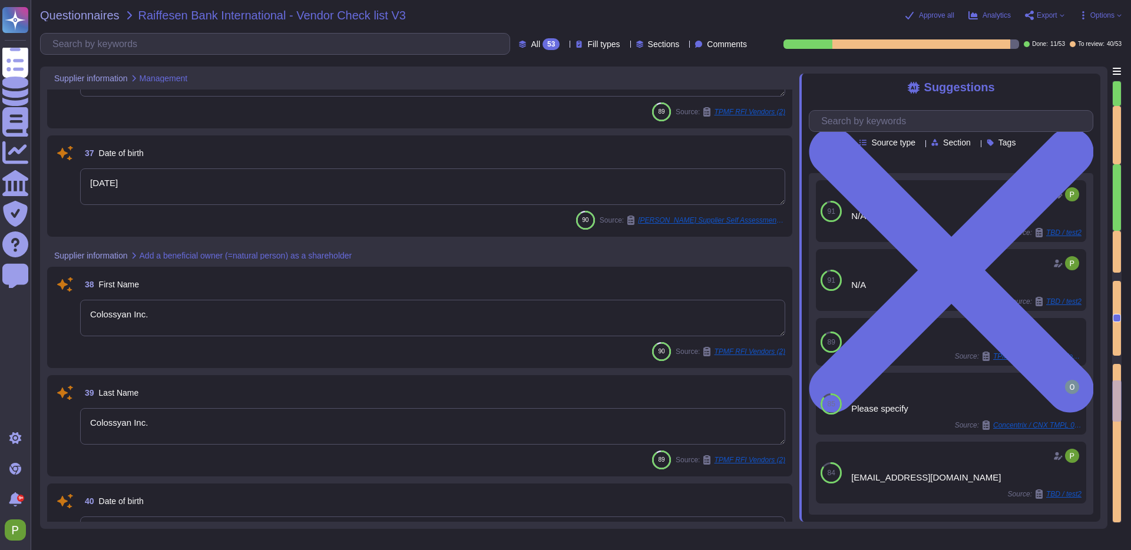
type textarea "Please select"
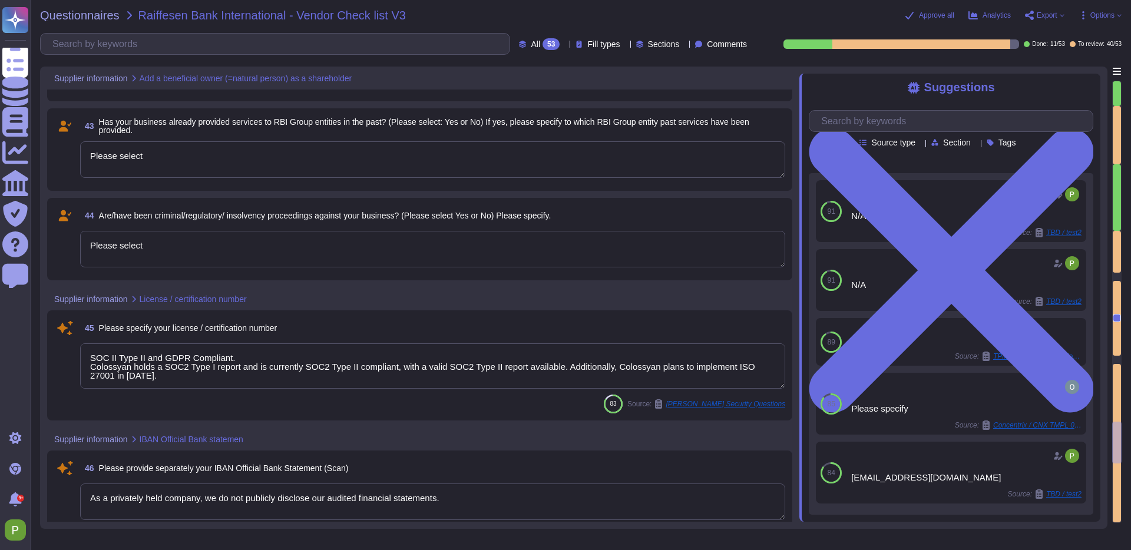
type textarea "SOC II Type II and GDPR Compliant. Colossyan holds a SOC2 Type I report and is …"
type textarea "As a privately held company, we do not publicly disclose our audited financial …"
type textarea "Select all relevant: see extra sheet attached to email"
type textarea "Select all relevant"
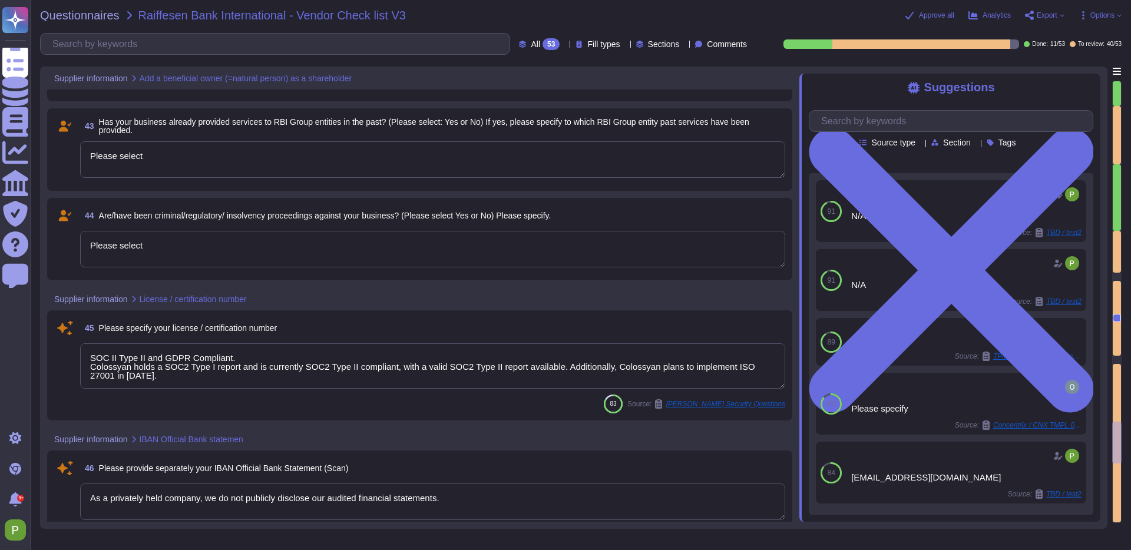
type textarea "Select all relevant"
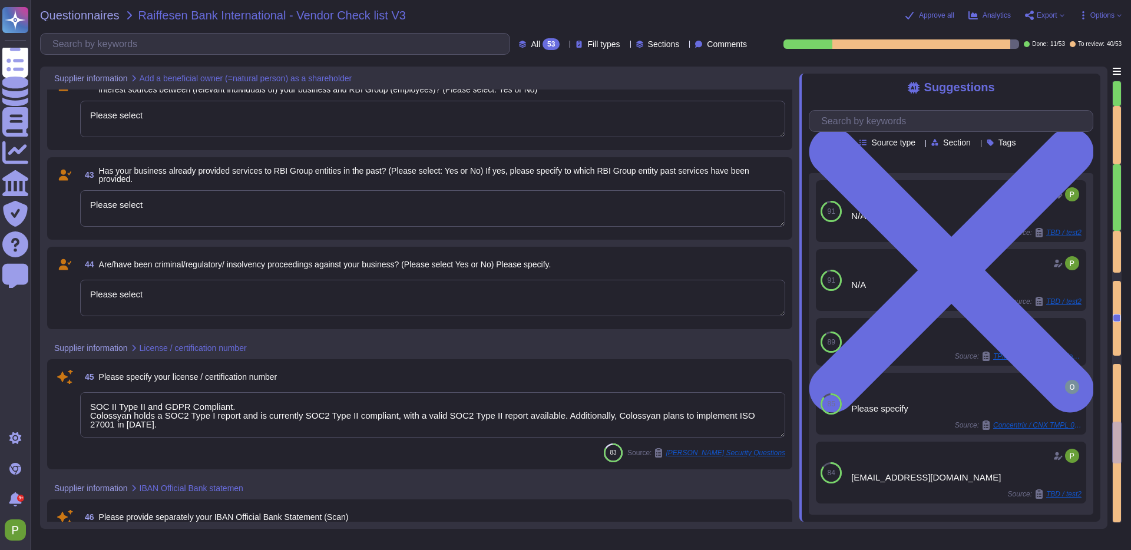
type textarea "Colossyan Inc."
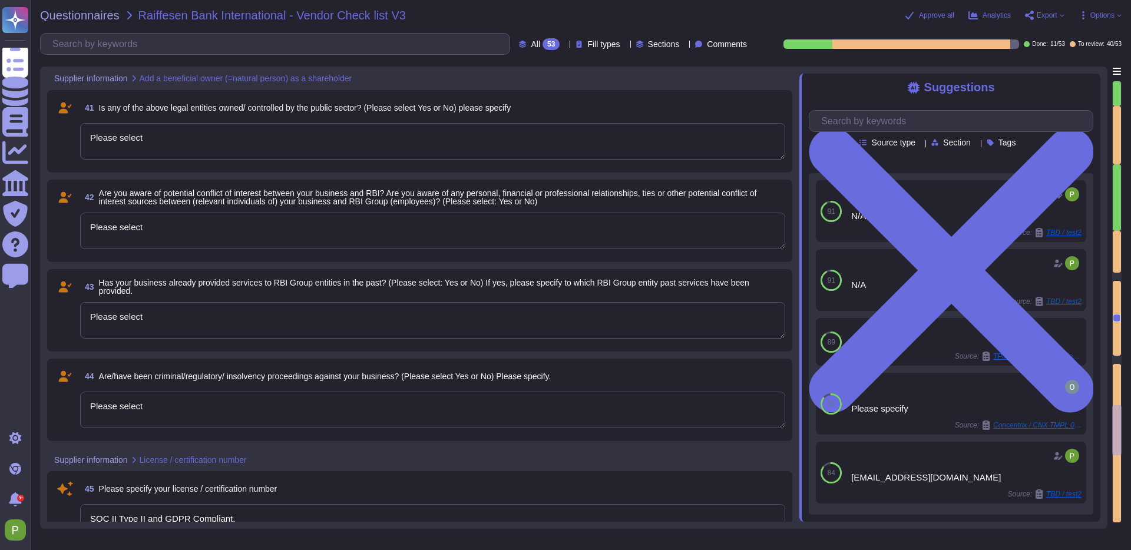
type textarea "Colossyan Inc."
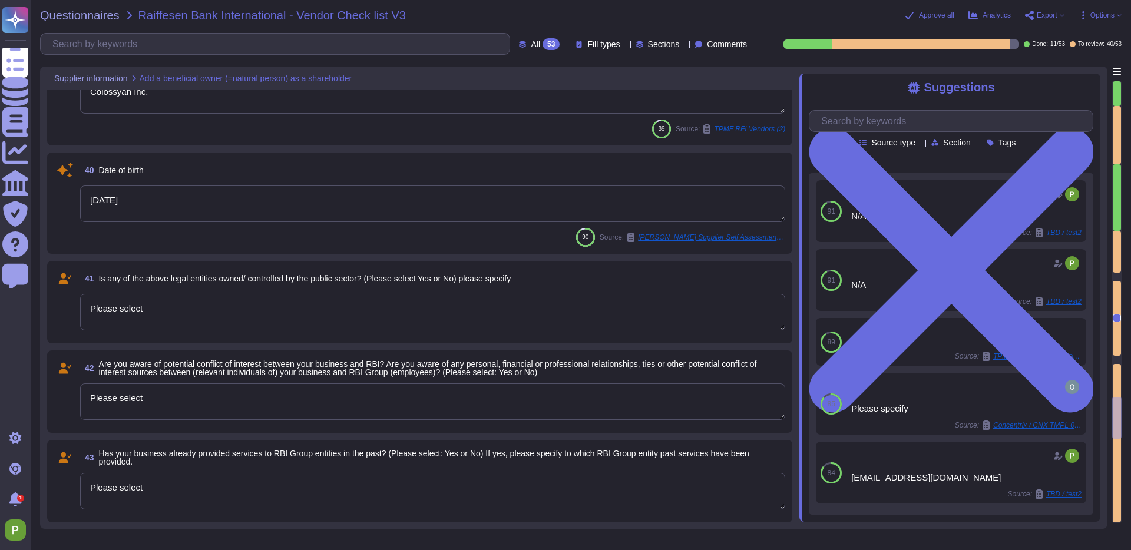
scroll to position [4024, 0]
click at [174, 385] on textarea "Please select" at bounding box center [432, 403] width 705 height 37
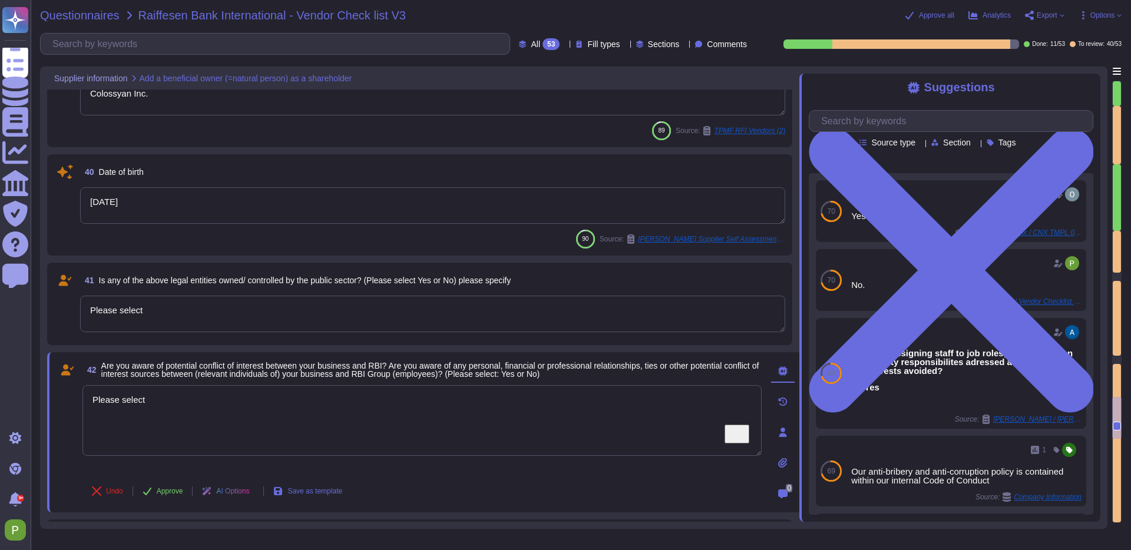
click at [107, 18] on span "Questionnaires" at bounding box center [80, 15] width 80 height 12
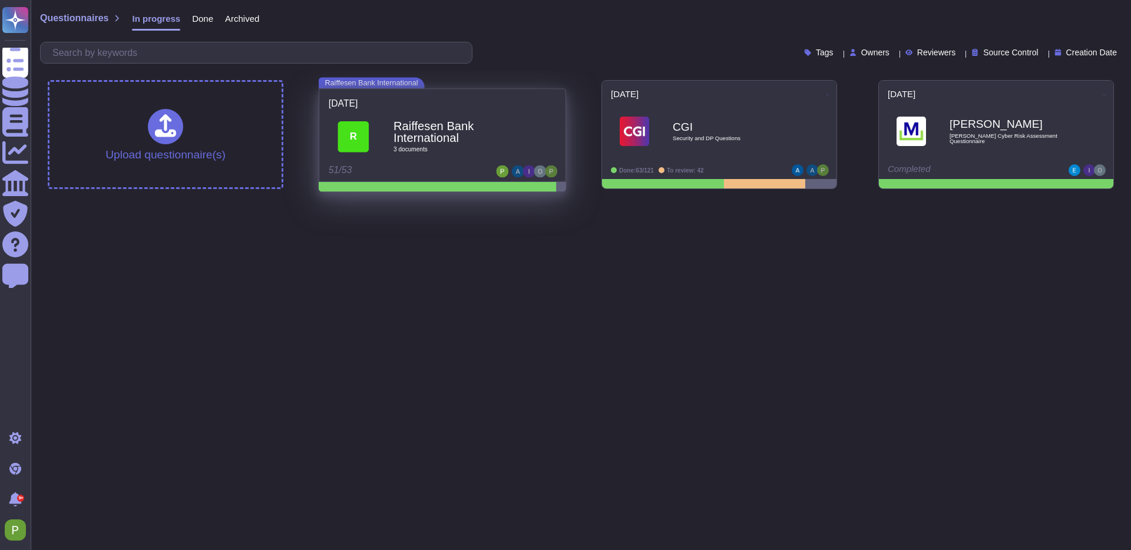
click at [511, 147] on span "3 document s" at bounding box center [456, 150] width 124 height 6
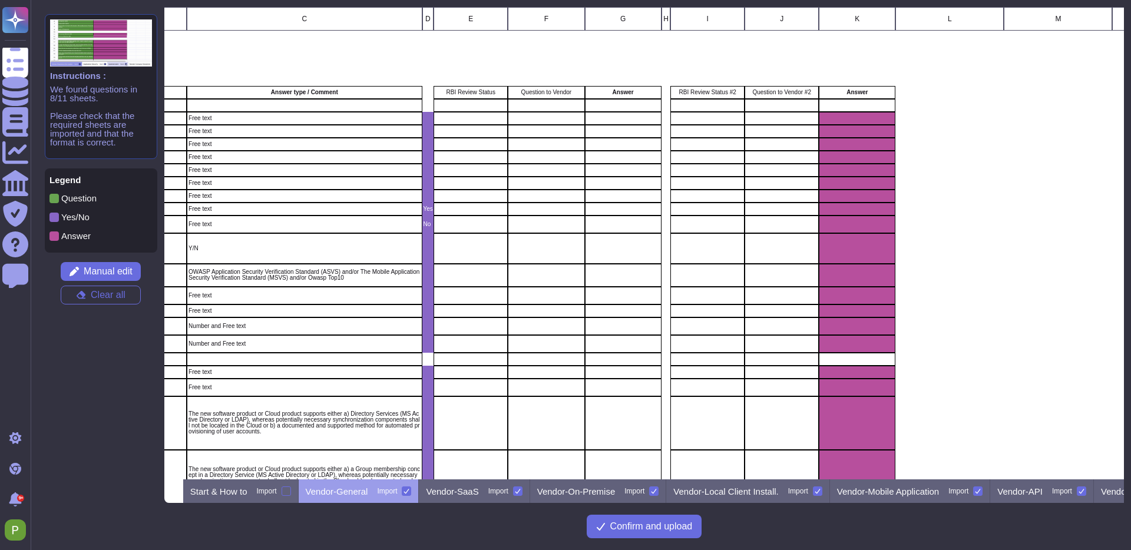
scroll to position [0, 544]
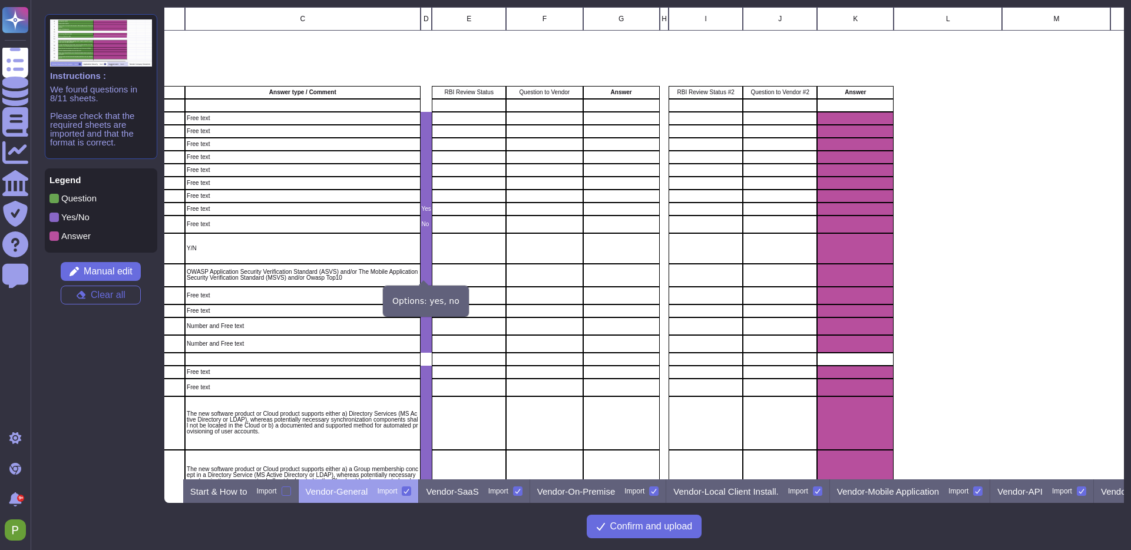
click at [430, 295] on icon "grid" at bounding box center [562, 427] width 264 height 264
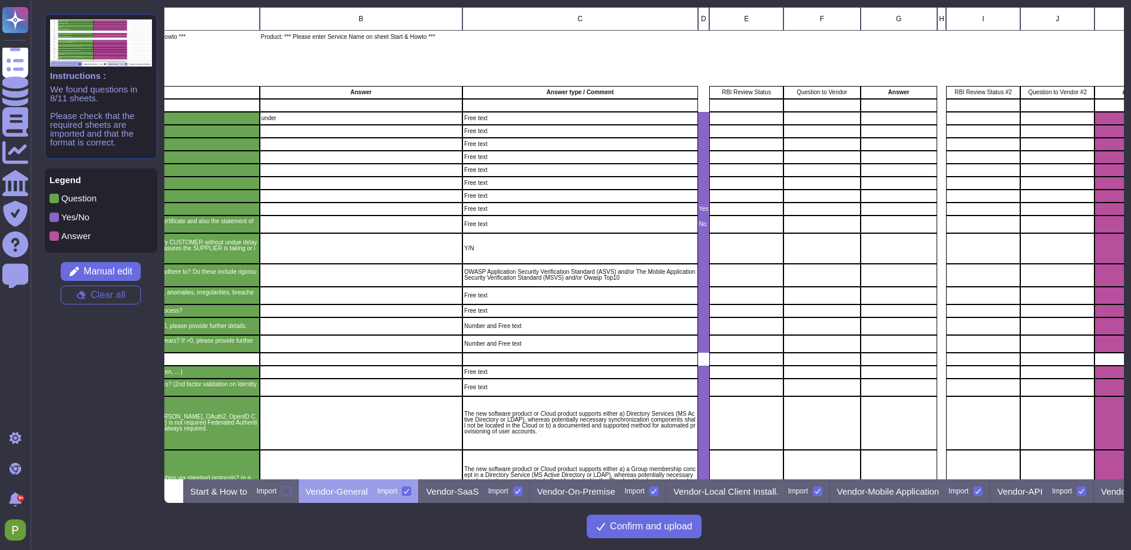
scroll to position [0, 269]
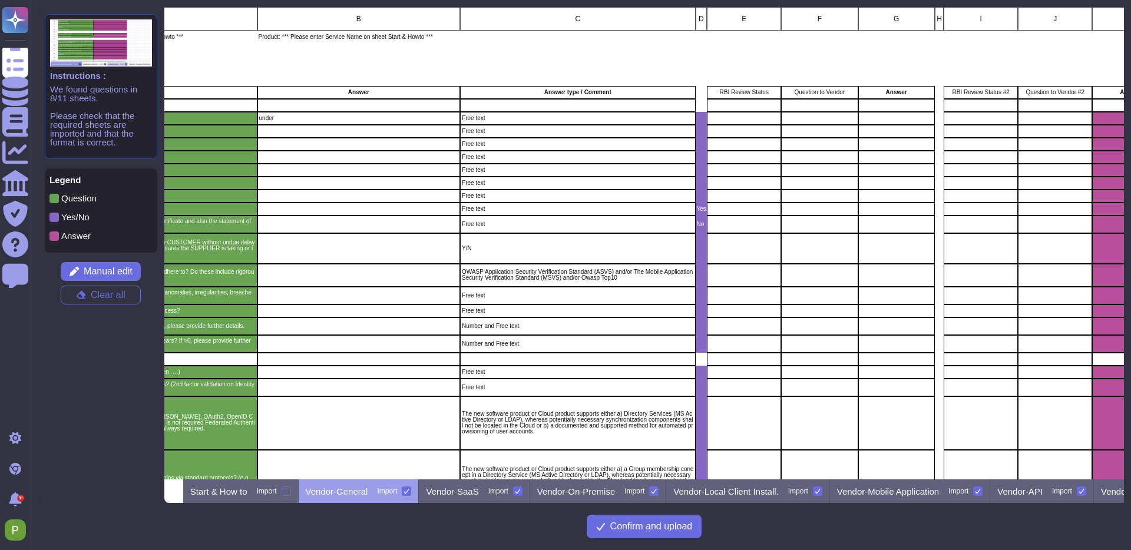
click at [603, 279] on p "OWASP Application Security Verification Standard (ASVS) and/or The Mobile Appli…" at bounding box center [578, 275] width 232 height 12
click at [478, 495] on p "Vendor-SaaS" at bounding box center [452, 491] width 52 height 9
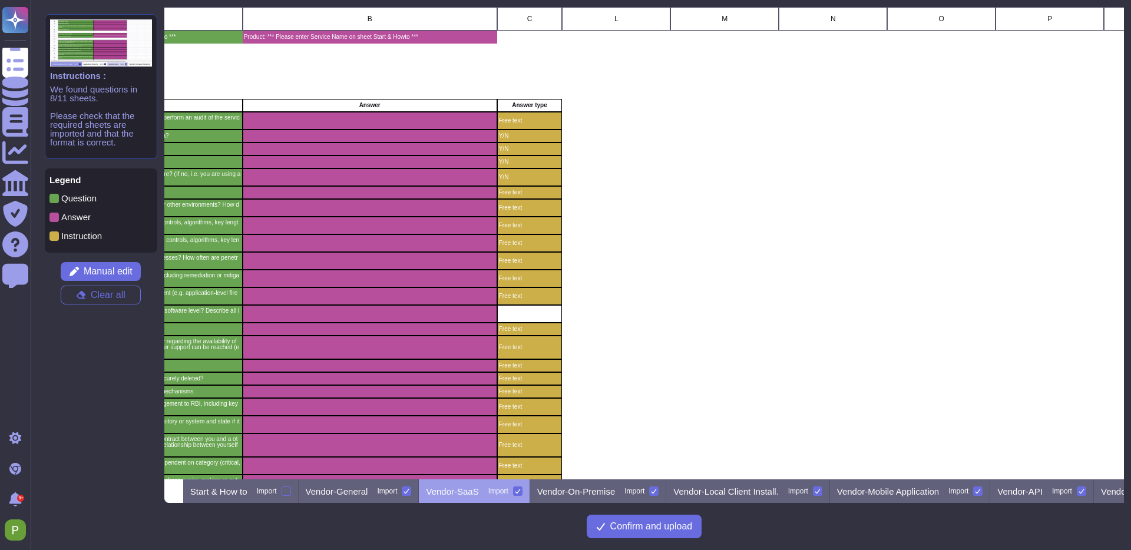
scroll to position [0, 0]
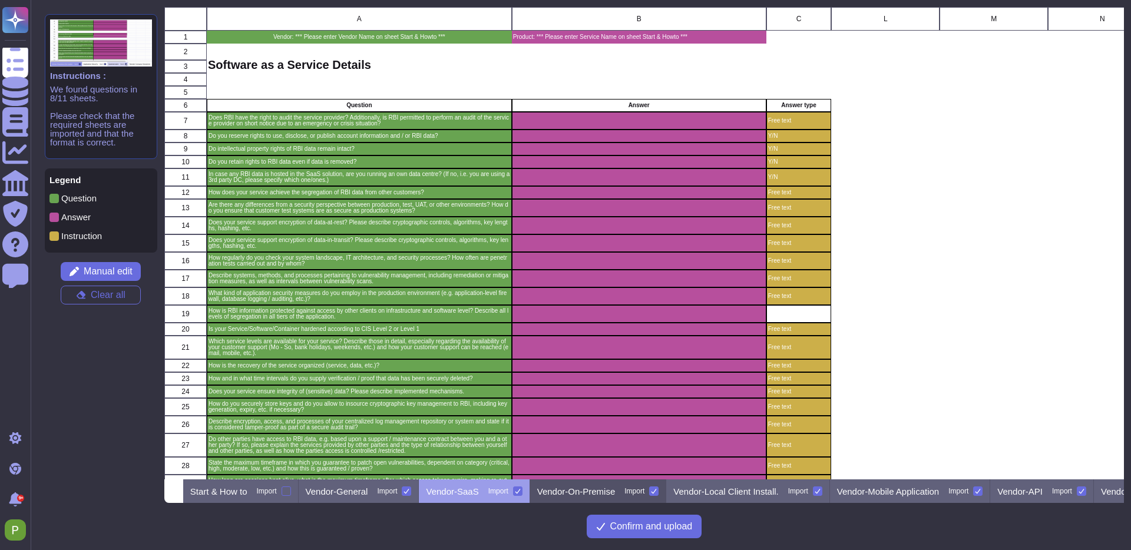
click at [616, 491] on p "Vendor-On-Premise" at bounding box center [576, 491] width 78 height 9
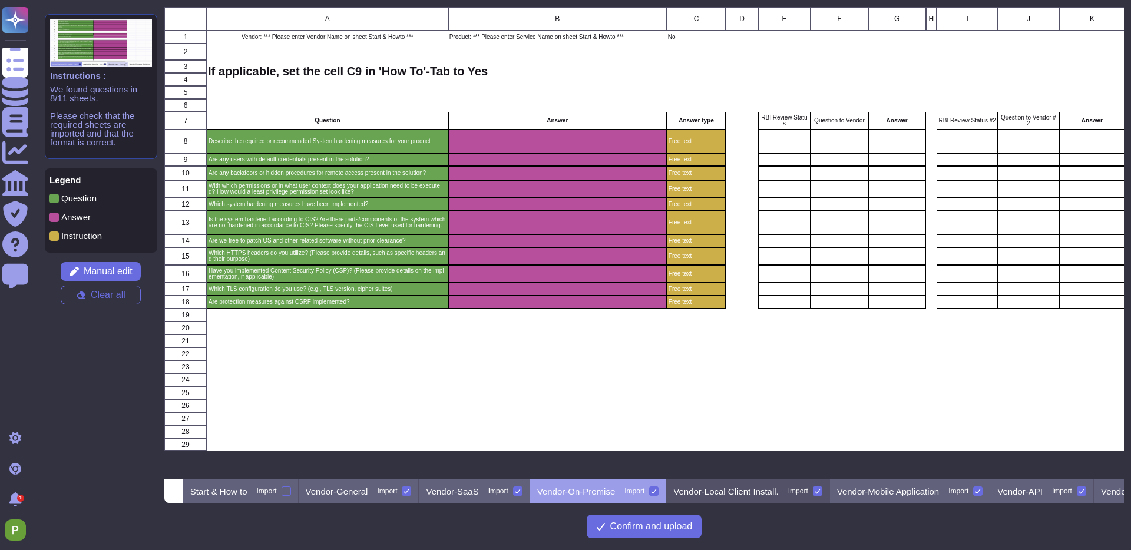
click at [770, 494] on p "Vendor-Local Client Install." at bounding box center [725, 491] width 105 height 9
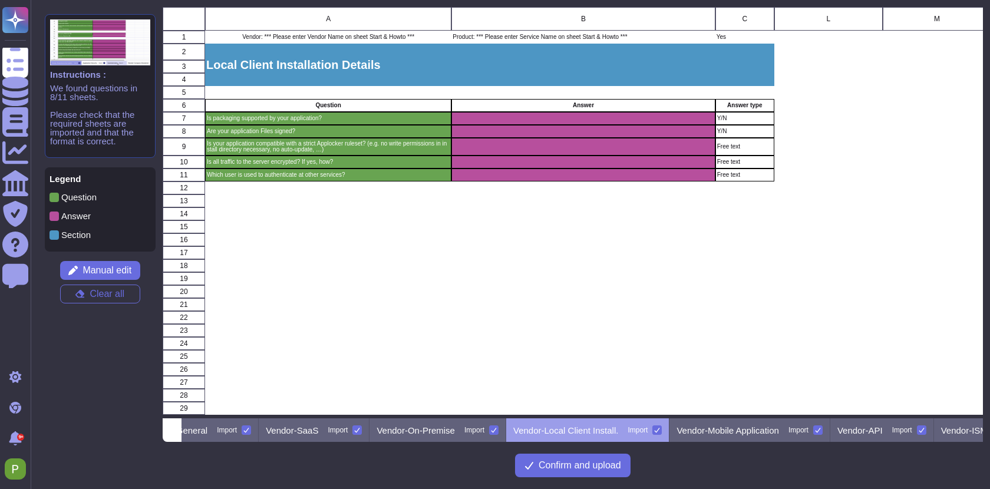
scroll to position [0, 162]
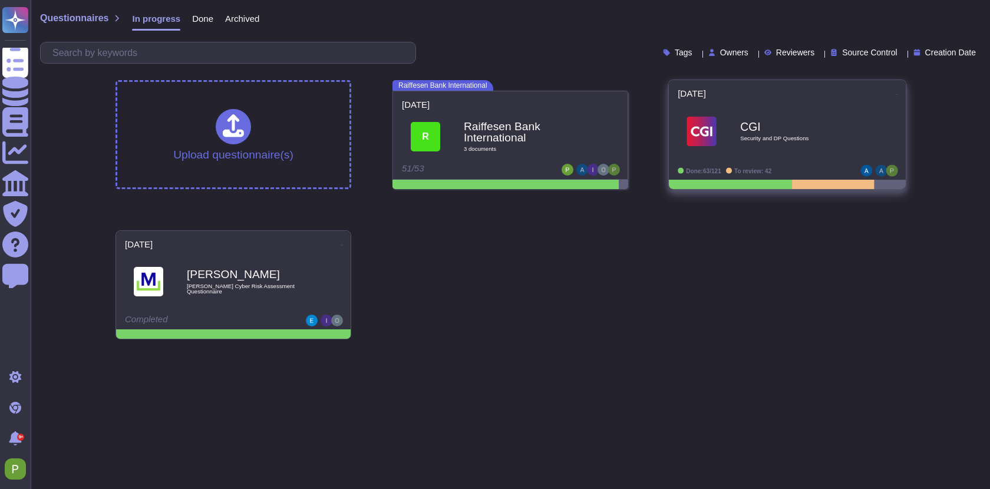
click at [810, 117] on div "CGI Security and DP Questions" at bounding box center [799, 132] width 119 height 48
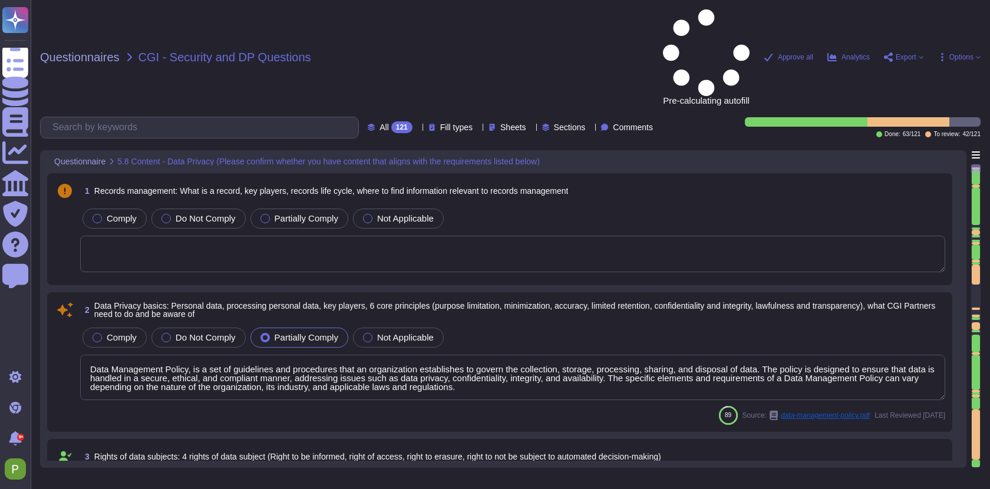
type textarea "Data Management Policy, is a set of guidelines and procedures that an organizat…"
type textarea "Read more abut how we use personal data in regards to third parties in our priv…"
type textarea "A thorough forensic report will be created about the events and decisions leadi…"
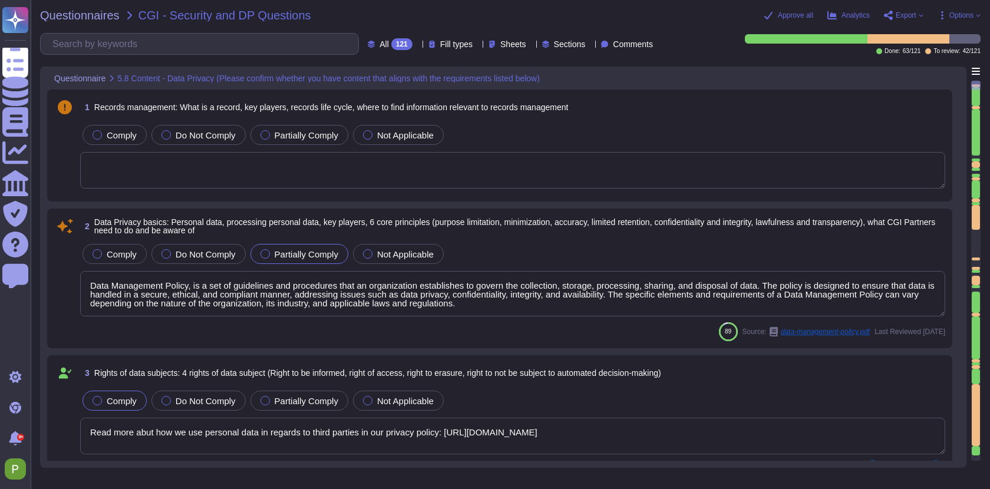
click at [435, 168] on textarea at bounding box center [512, 170] width 865 height 37
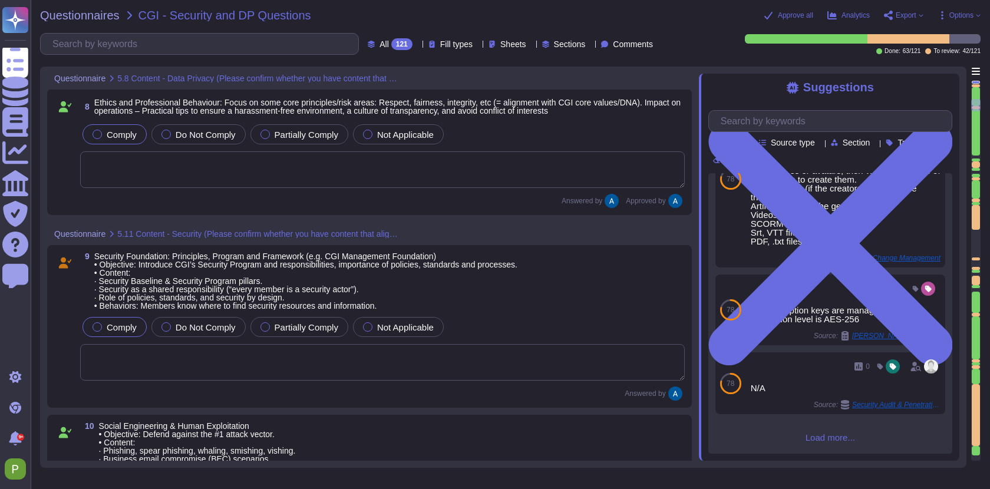
scroll to position [1000, 0]
drag, startPoint x: 181, startPoint y: 259, endPoint x: 312, endPoint y: 257, distance: 131.4
click at [312, 257] on span "Security Foundation: Principles, Program and Framework (e.g. CGI Management Fou…" at bounding box center [305, 280] width 423 height 59
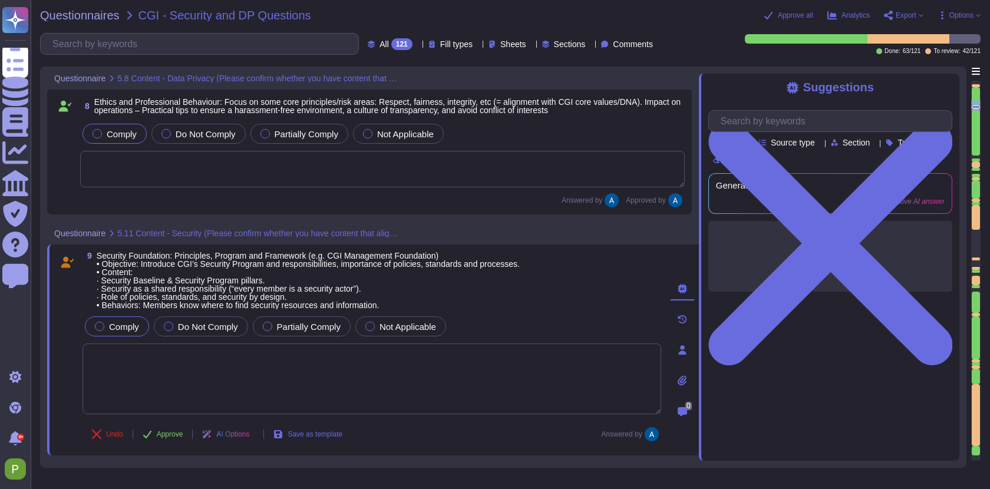
scroll to position [0, 0]
click at [312, 257] on span "Security Foundation: Principles, Program and Framework (e.g. CGI Management Fou…" at bounding box center [308, 281] width 423 height 58
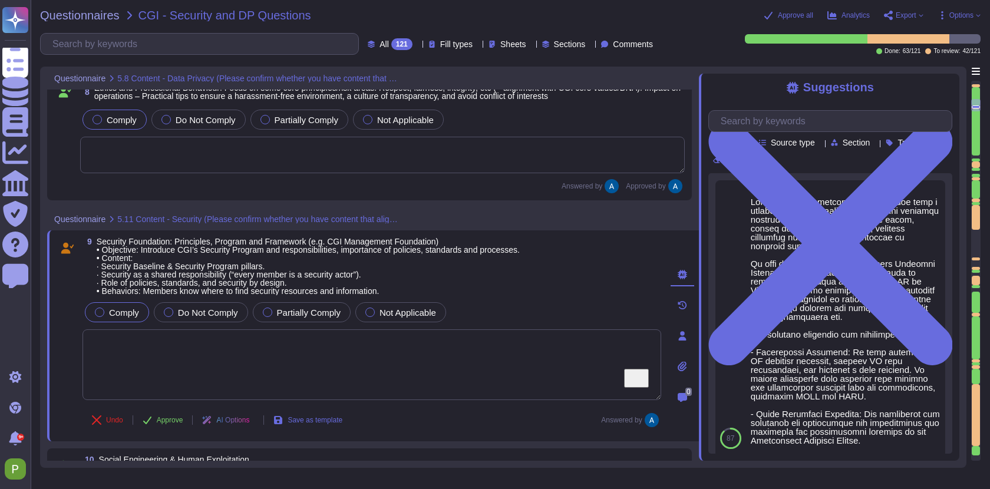
click at [235, 369] on textarea "To enrich screen reader interactions, please activate Accessibility in Grammarl…" at bounding box center [371, 364] width 579 height 71
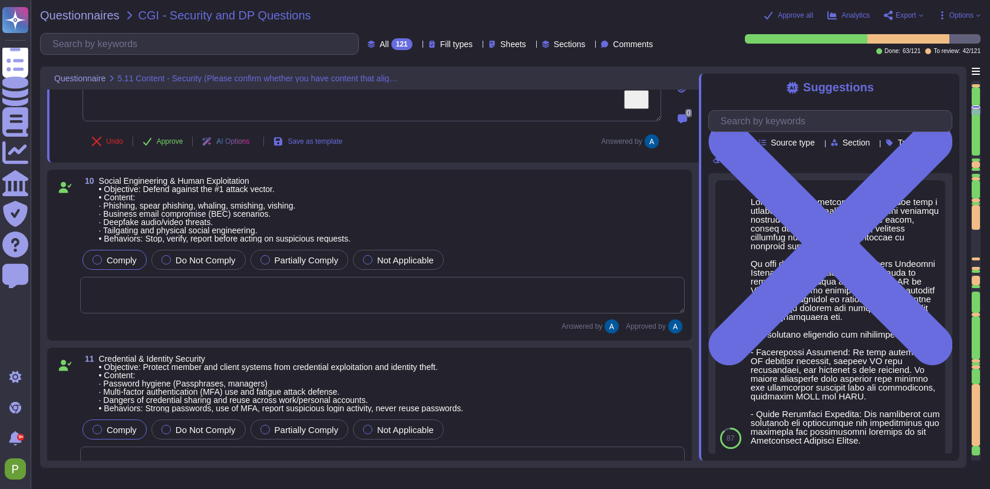
scroll to position [1268, 0]
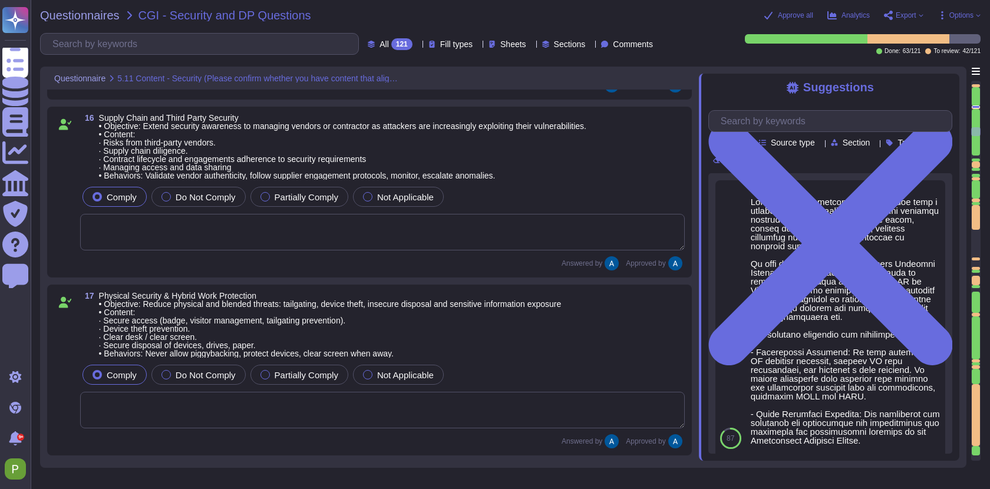
type textarea "Yes, the products, solutions, or services offered require the collection, stora…"
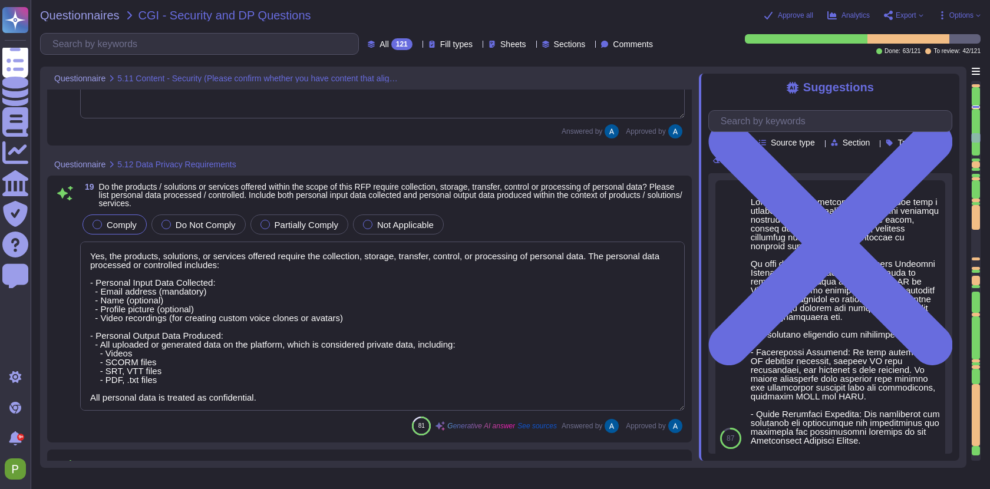
type textarea "We prioritize supplier diversification to reduce reliance on a single source an…"
type textarea "Documentation is available and downloadable from Colossyan Trust Center: https:…"
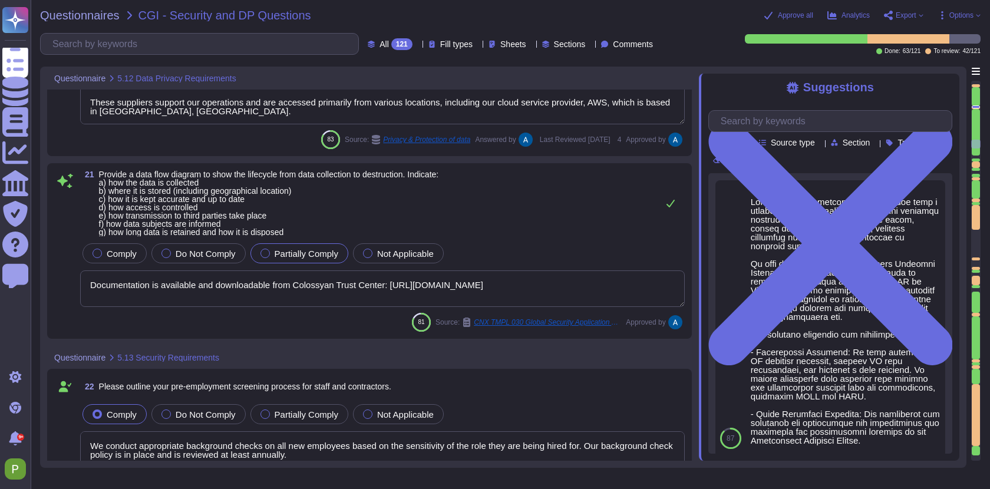
type textarea "We conduct appropriate background checks on all new employees based on the sens…"
type textarea "Our security induction process includes the following key components: 1. Mandat…"
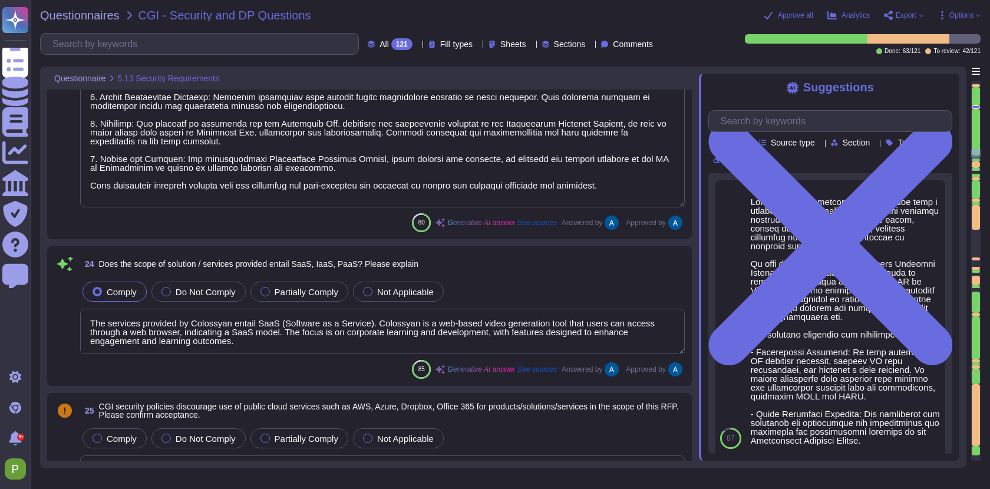
type textarea "The services provided by Colossyan entail SaaS (Software as a Service). Colossy…"
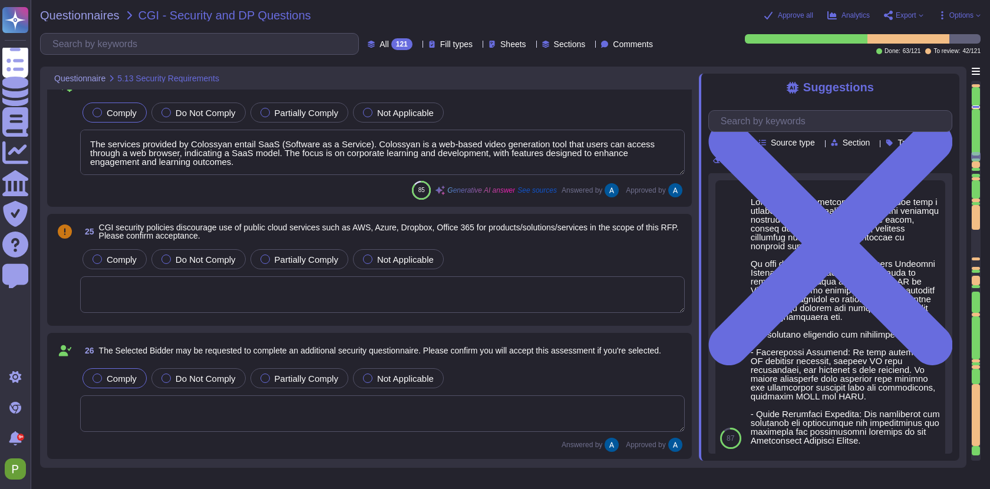
type textarea "Colossyan has not appointed a data protection officer. This is because, based o…"
click at [336, 301] on textarea "To enrich screen reader interactions, please activate Accessibility in Grammarl…" at bounding box center [382, 294] width 605 height 37
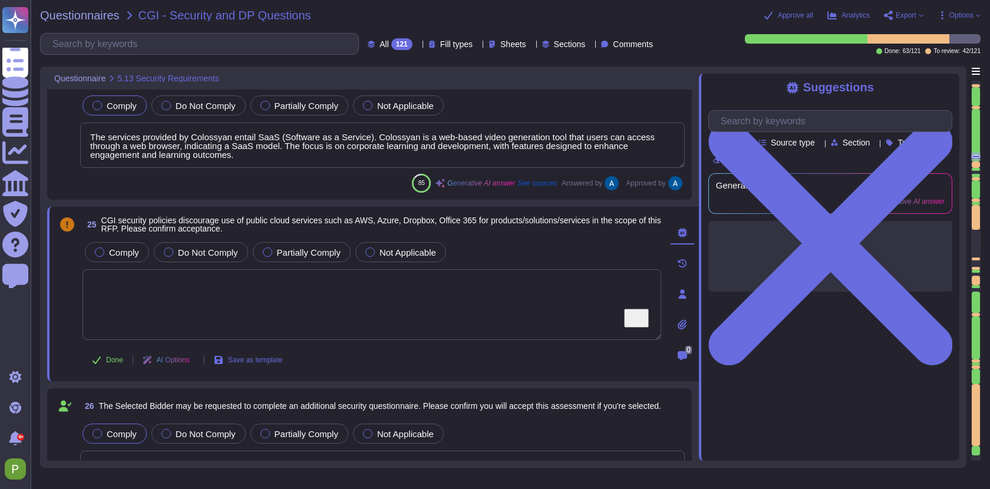
type textarea "Colossyan has not appointed a data protection officer. This is because, based o…"
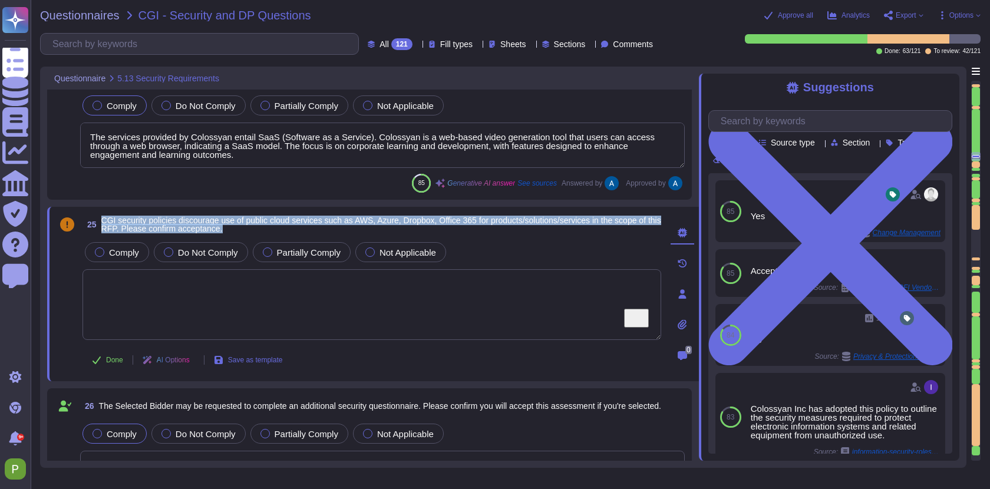
drag, startPoint x: 300, startPoint y: 226, endPoint x: 104, endPoint y: 219, distance: 196.3
click at [104, 219] on span "CGI security policies discourage use of public cloud services such as AWS, Azur…" at bounding box center [381, 224] width 560 height 16
copy span "CGI security policies discourage use of public cloud services such as AWS, Azur…"
click at [167, 250] on div at bounding box center [168, 251] width 9 height 9
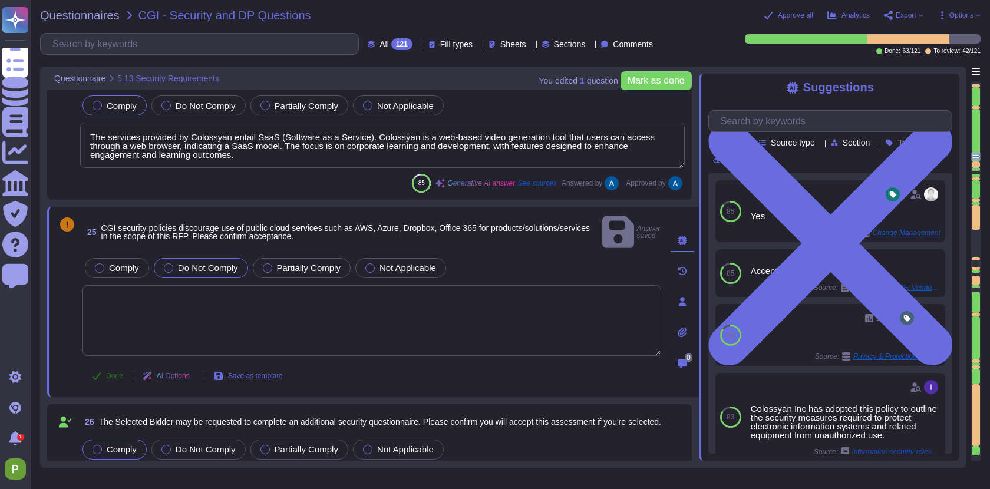
click at [109, 372] on span "Done" at bounding box center [114, 375] width 17 height 7
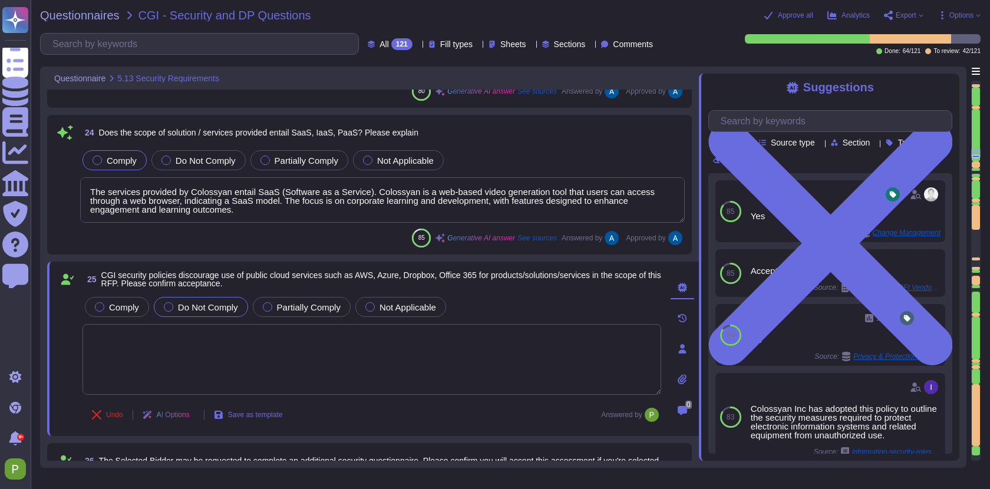
type textarea "We conduct appropriate background checks on all new employees based on the sens…"
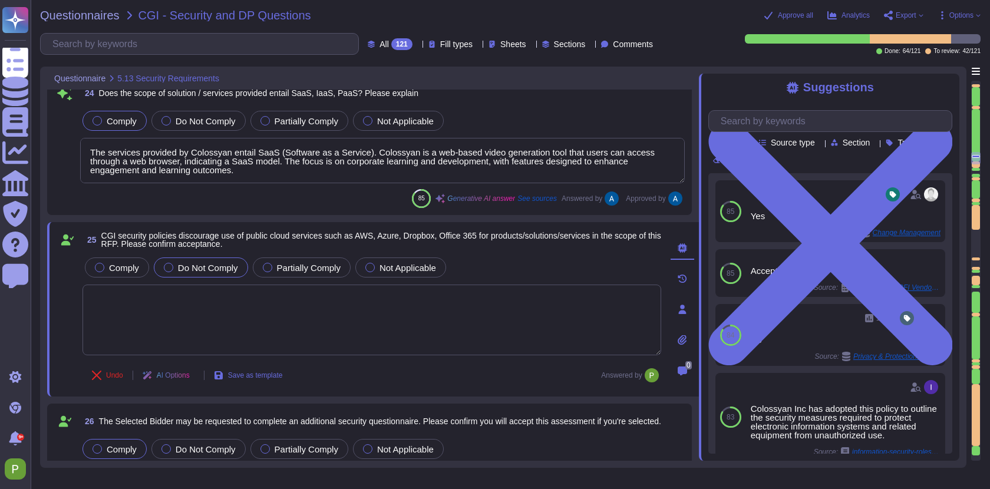
type textarea "Colossyan has not appointed a data protection officer. This is because, based o…"
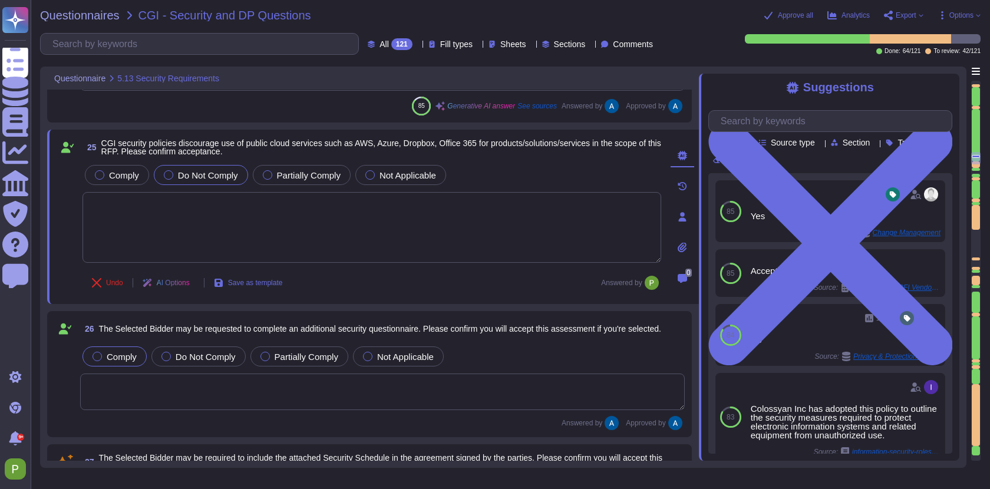
scroll to position [4055, 0]
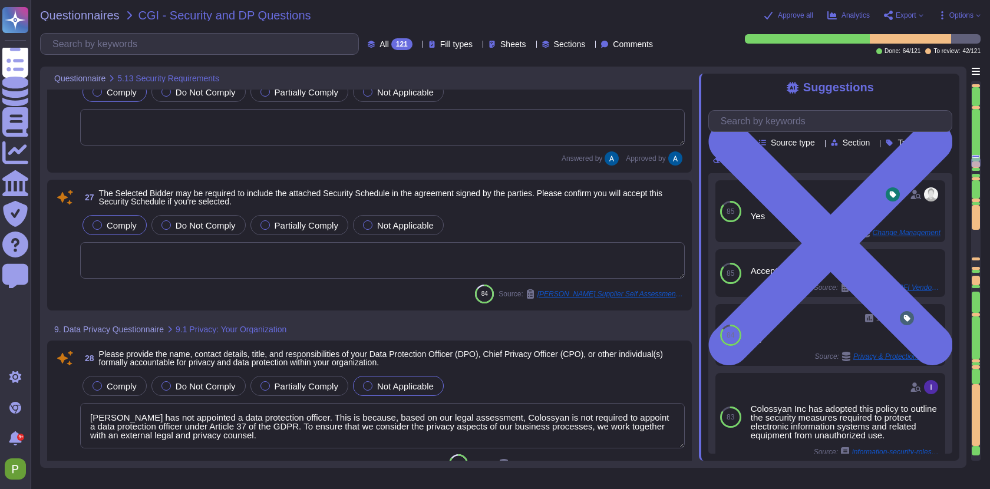
type textarea "Colossyan's internal privacy organization is structured with a Compliance repre…"
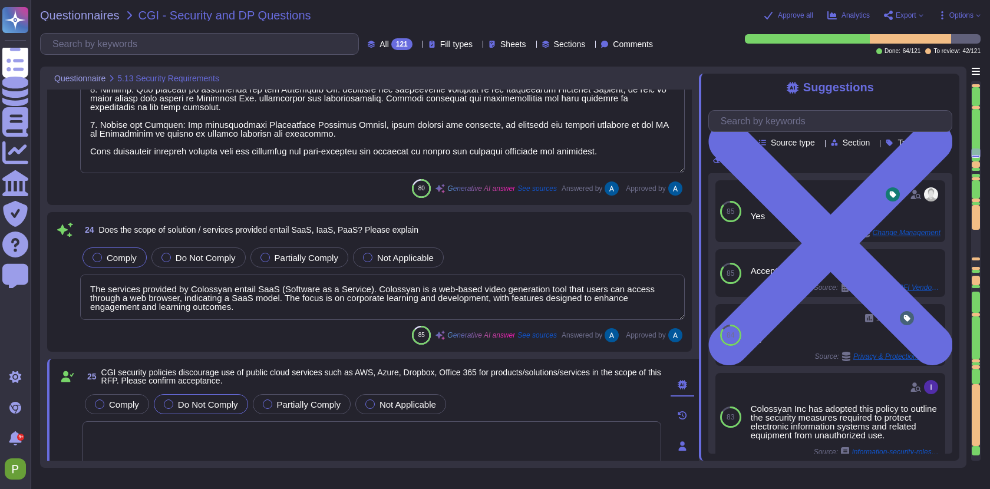
type textarea "We conduct appropriate background checks on all new employees based on the sens…"
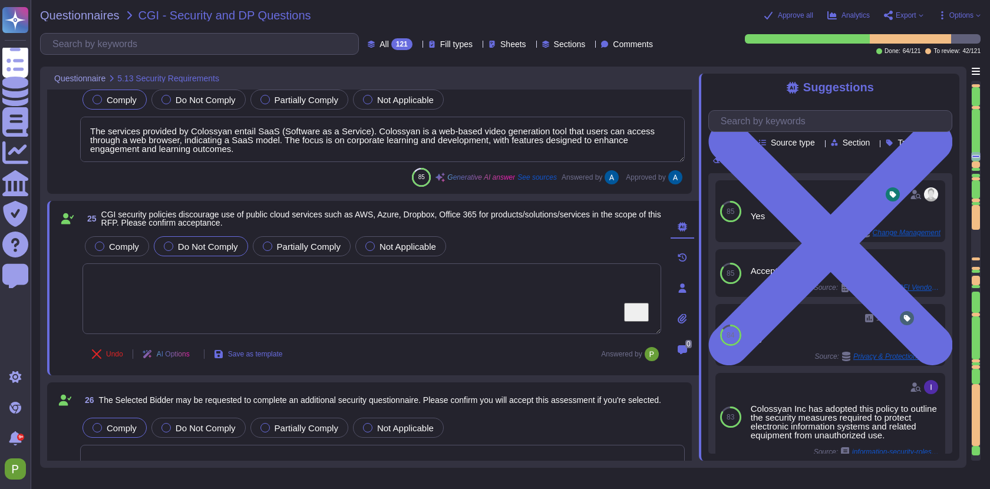
type textarea "Colossyan has not appointed a data protection officer. This is because, based o…"
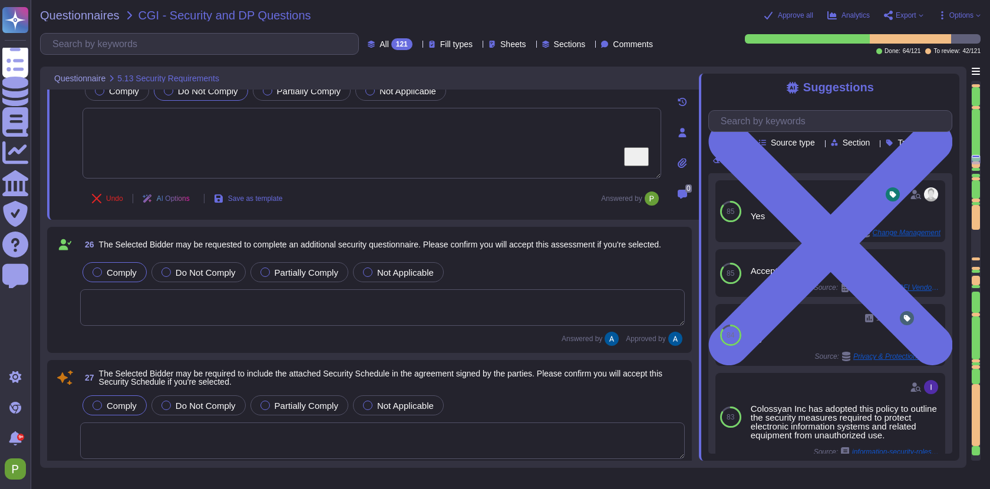
scroll to position [4147, 0]
type textarea "Colossyan's internal privacy organization is structured with a Compliance repre…"
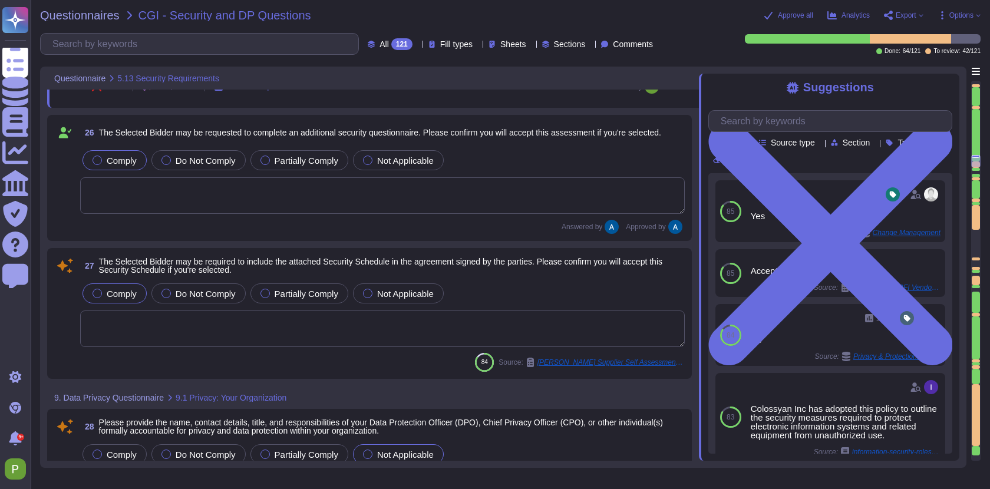
scroll to position [4251, 0]
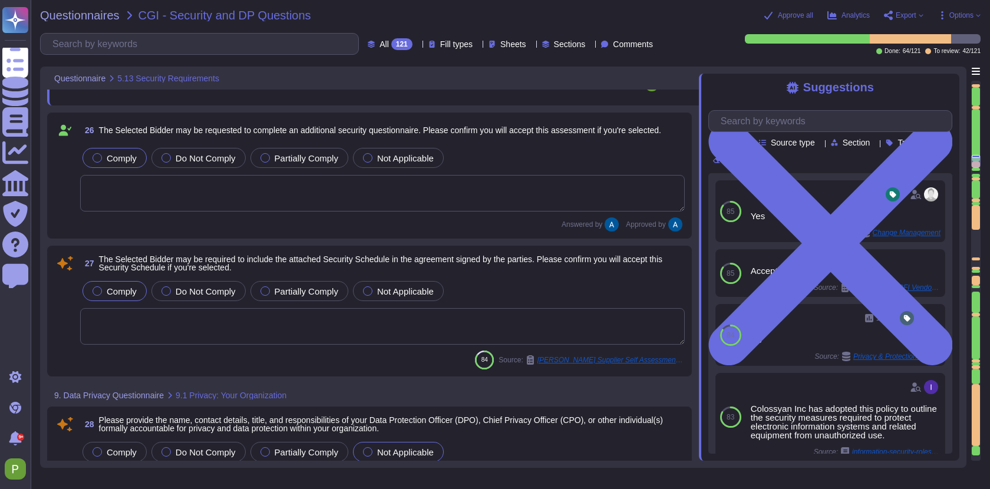
click at [318, 329] on textarea "To enrich screen reader interactions, please activate Accessibility in Grammarl…" at bounding box center [382, 326] width 605 height 37
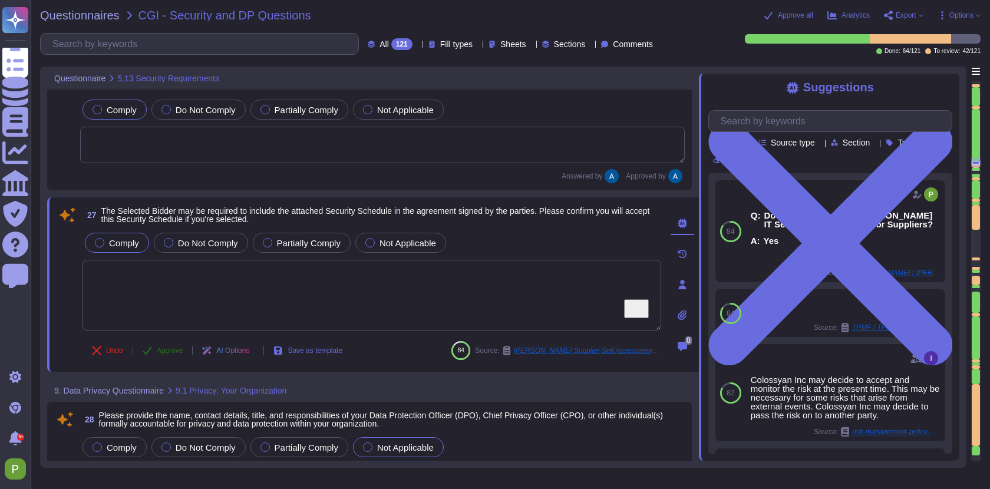
click at [155, 348] on button "Approve" at bounding box center [163, 351] width 60 height 24
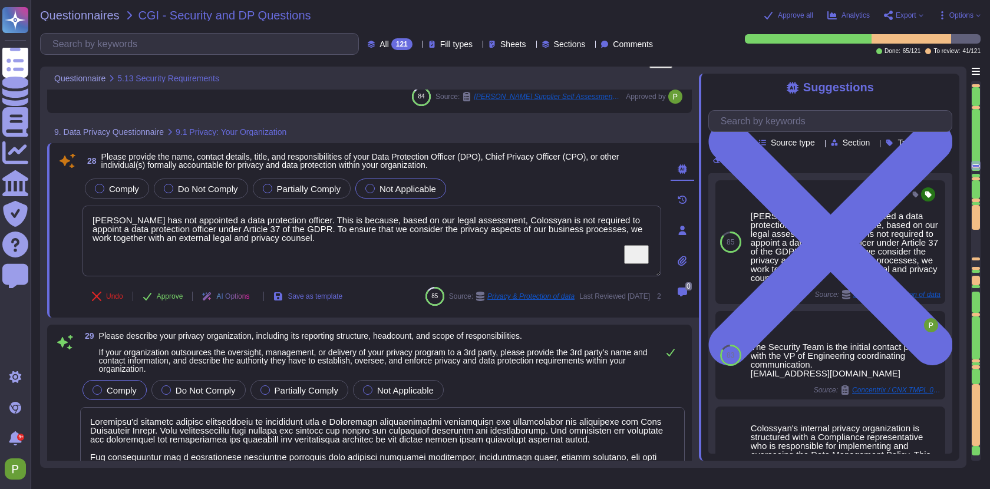
scroll to position [4487, 0]
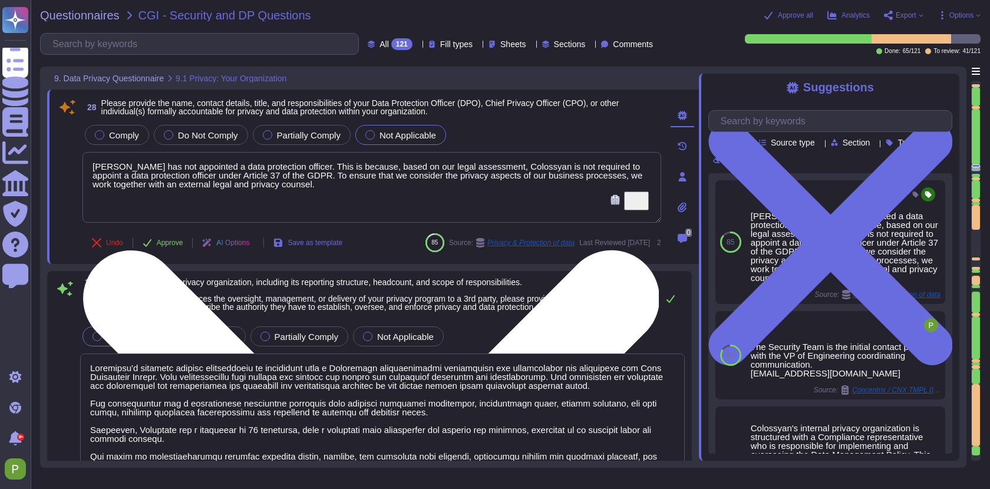
click at [356, 184] on textarea "Colossyan has not appointed a data protection officer. This is because, based o…" at bounding box center [371, 187] width 579 height 71
drag, startPoint x: 356, startPoint y: 186, endPoint x: 111, endPoint y: 163, distance: 246.2
click at [111, 163] on textarea "Colossyan has not appointed a data protection officer. This is because, based o…" at bounding box center [371, 187] width 579 height 71
click at [160, 172] on textarea "Colossyan has not appointed a data protection officer. This is because, based o…" at bounding box center [371, 187] width 579 height 71
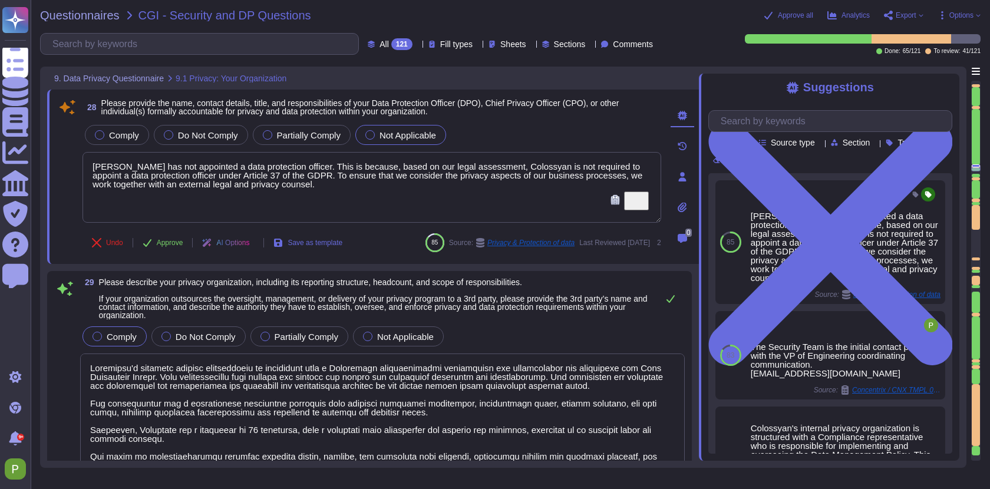
drag, startPoint x: 356, startPoint y: 183, endPoint x: 47, endPoint y: 118, distance: 316.1
click at [47, 118] on div "28 Please provide the name, contact details, title, and responsibilities of you…" at bounding box center [373, 177] width 652 height 174
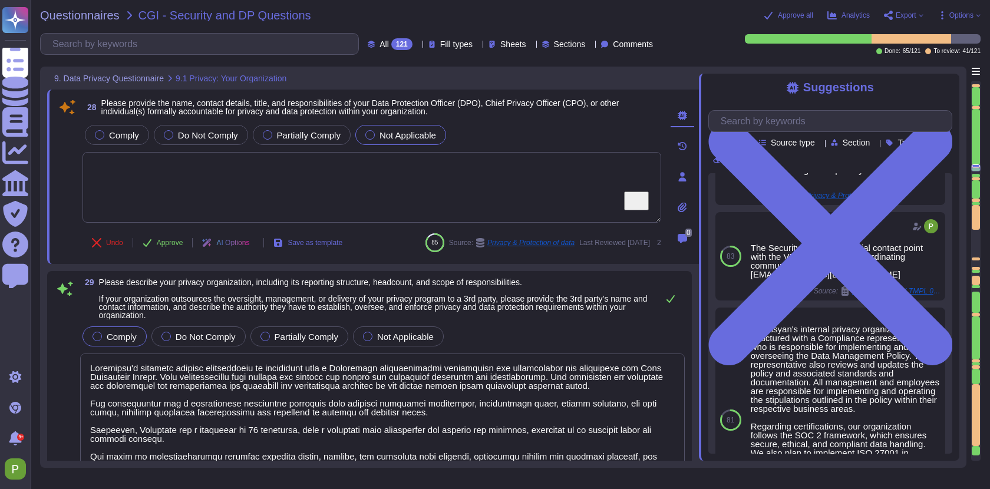
scroll to position [116, 0]
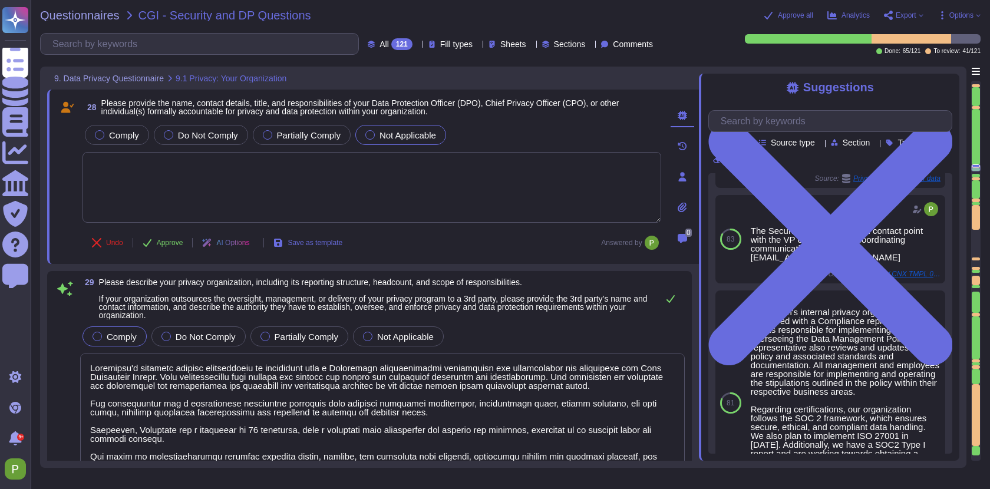
click at [366, 180] on textarea "To enrich screen reader interactions, please activate Accessibility in Grammarl…" at bounding box center [371, 187] width 579 height 71
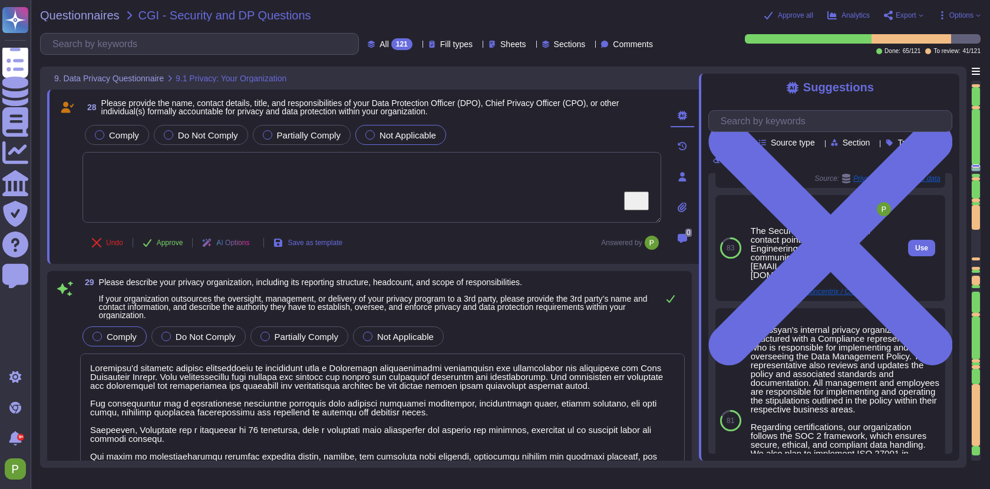
scroll to position [0, 0]
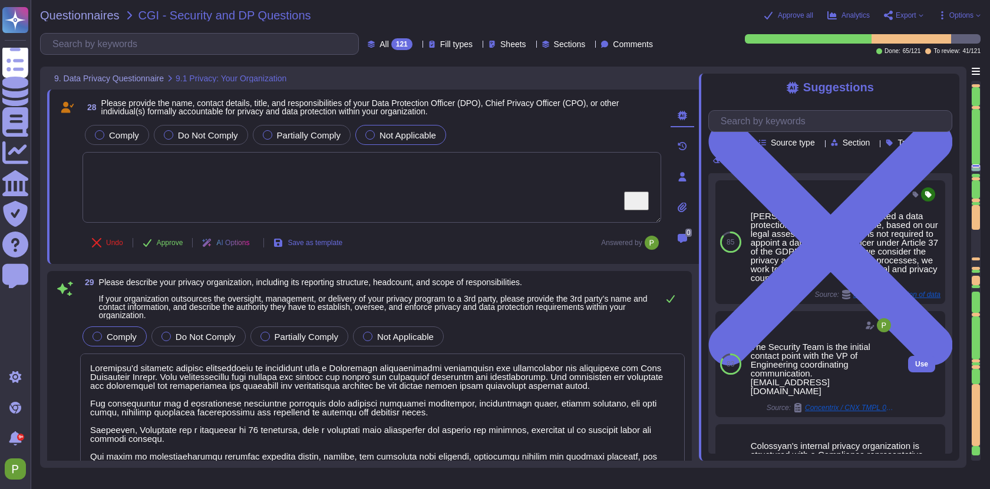
click at [801, 239] on div "Colossyan has not appointed a data protection officer. This is because, based o…" at bounding box center [846, 247] width 190 height 71
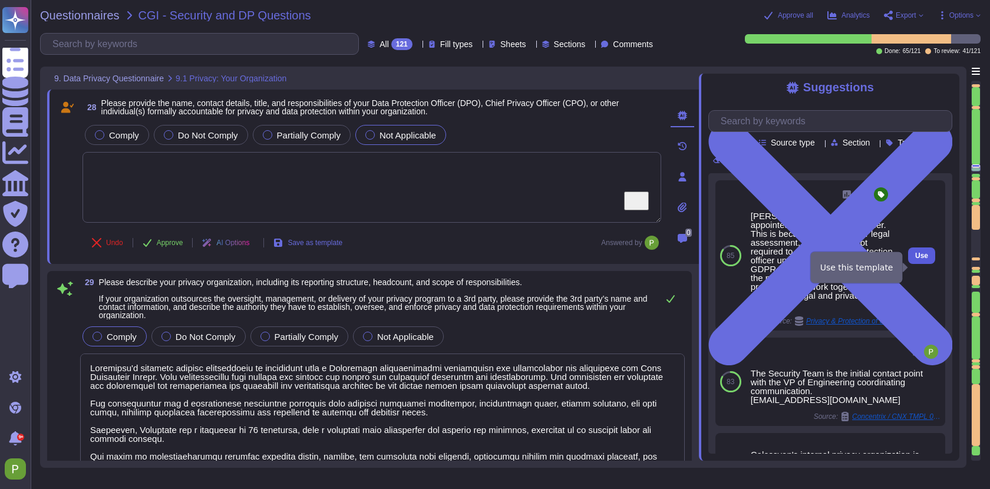
click at [920, 259] on span "Use" at bounding box center [921, 255] width 13 height 7
type textarea "Colossyan has not appointed a data protection officer. This is because, based o…"
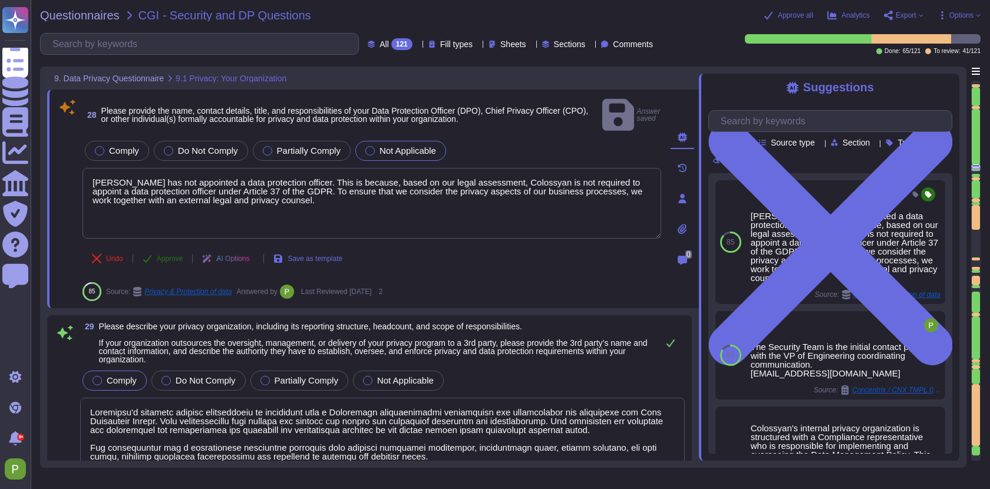
click at [166, 255] on span "Approve" at bounding box center [170, 258] width 27 height 7
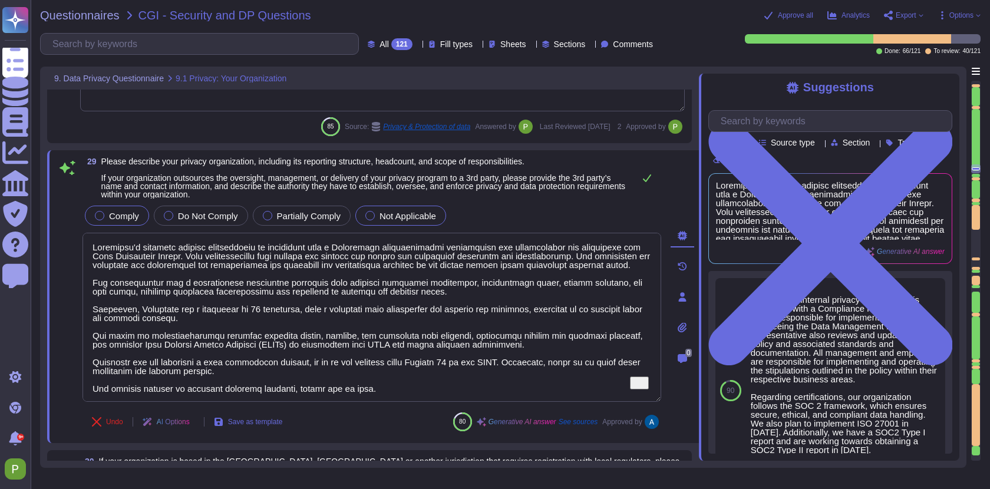
scroll to position [10, 0]
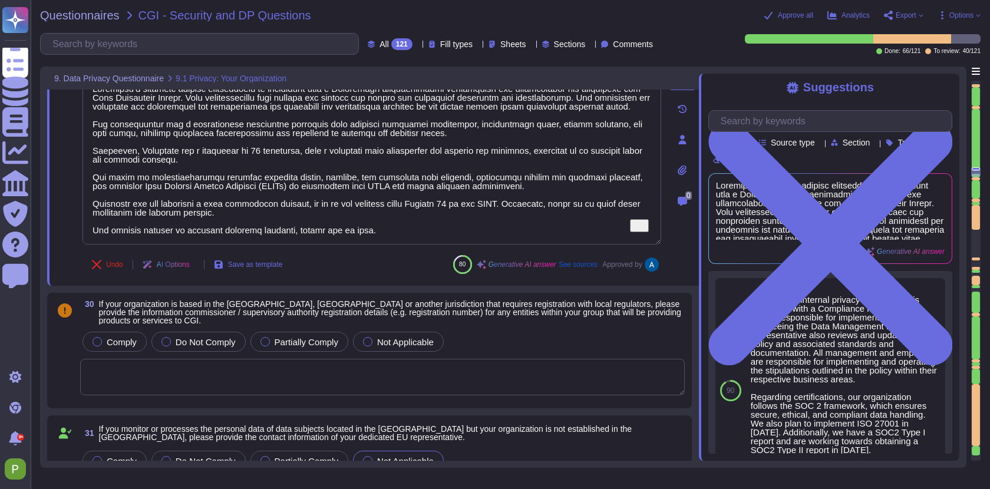
type textarea "Colossyan has implemented a mandatory internal Data Privacy training program fo…"
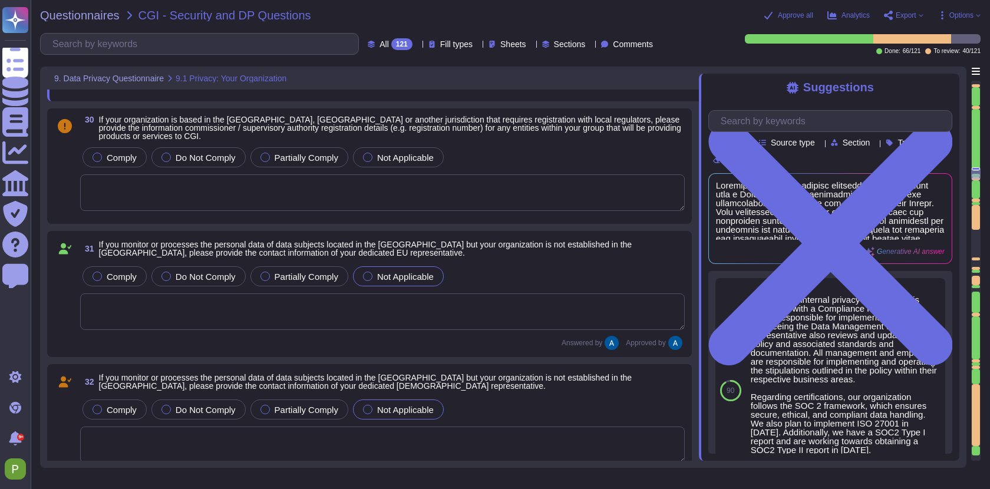
type textarea "You can access our Data Privacy policy here: https://www.colossyan.com/privacy."
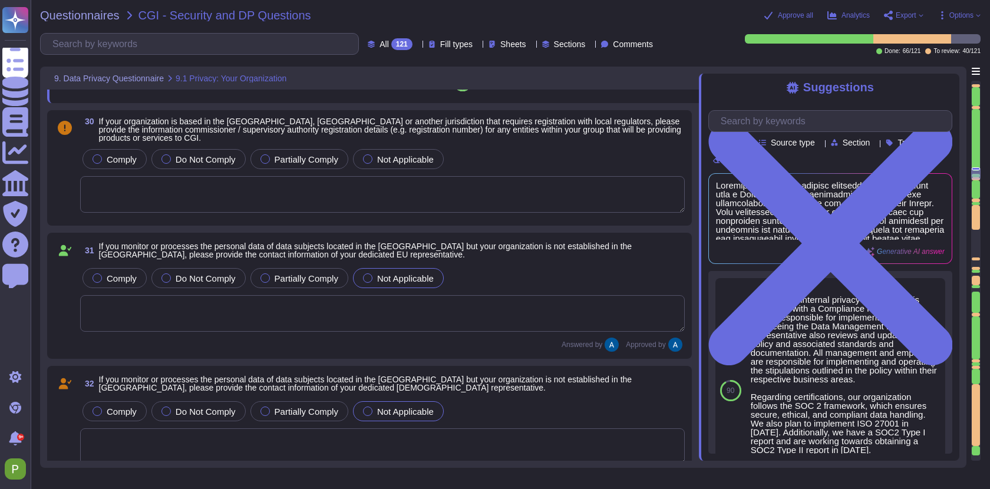
scroll to position [4933, 0]
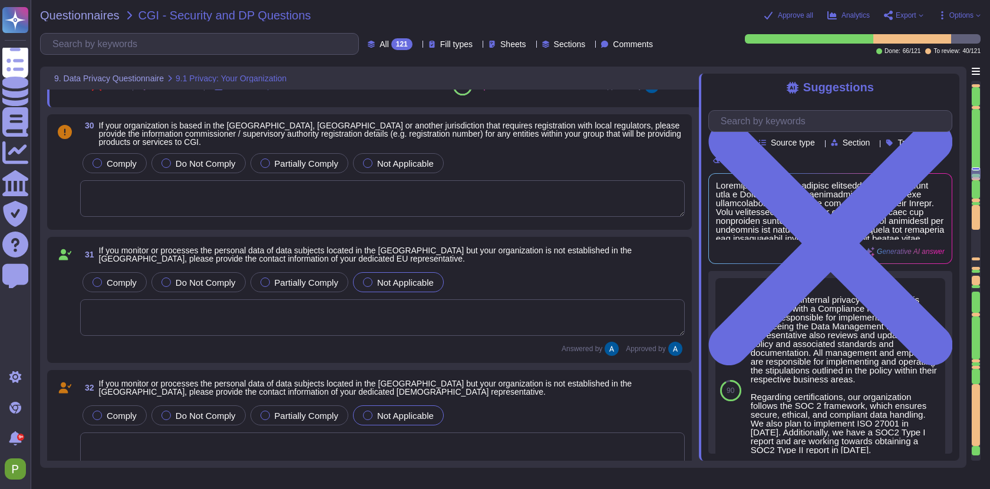
click at [286, 319] on textarea at bounding box center [382, 317] width 605 height 37
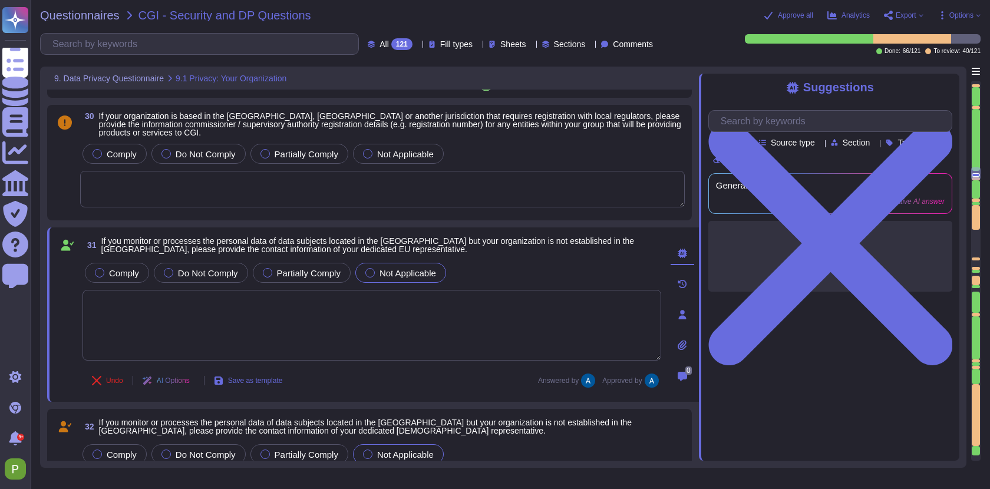
scroll to position [1, 0]
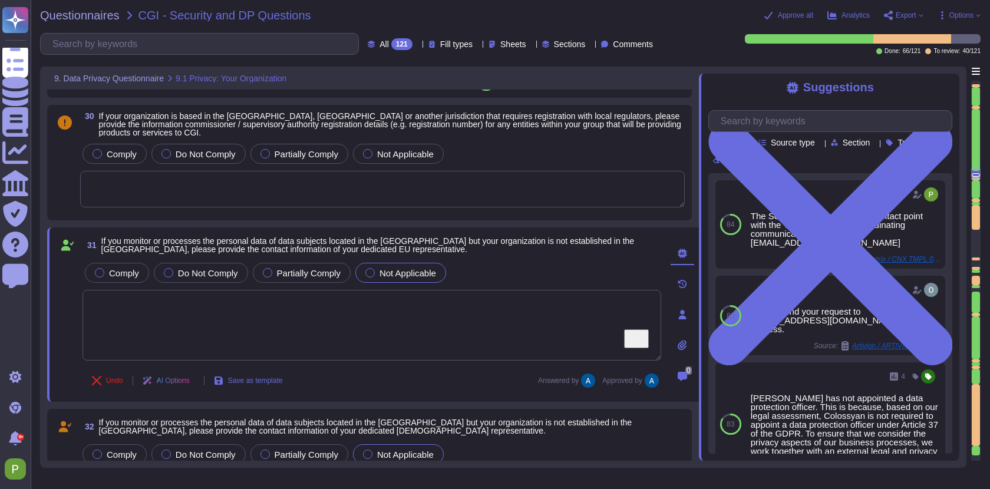
paste textarea "Delaware Filing Number: 5944819"
type textarea "Delaware Filing Number: 5944819"
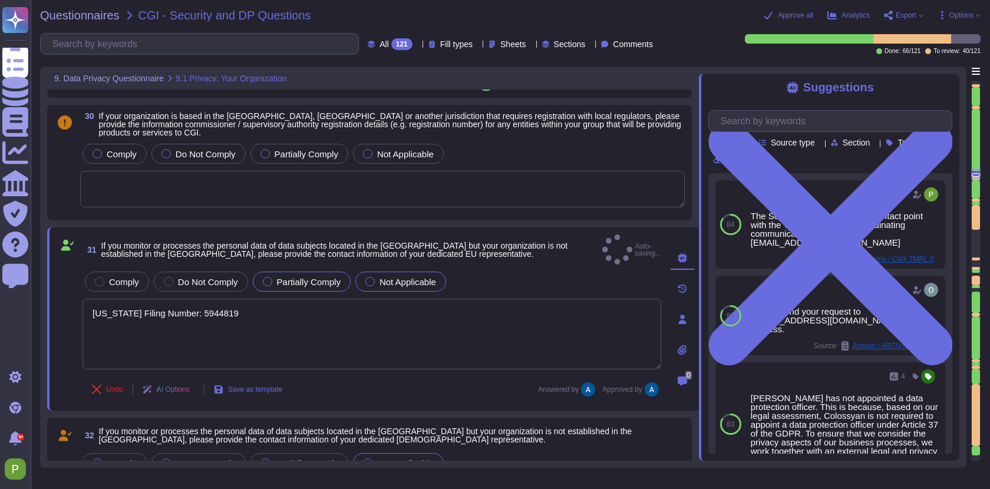
click at [300, 277] on span "Partially Comply" at bounding box center [309, 282] width 64 height 10
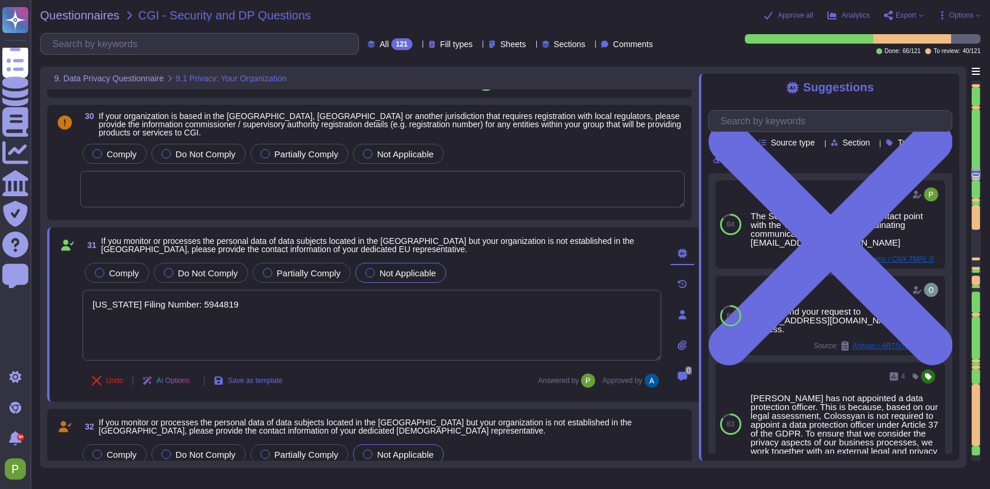
click at [279, 196] on textarea "To enrich screen reader interactions, please activate Accessibility in Grammarl…" at bounding box center [382, 189] width 605 height 37
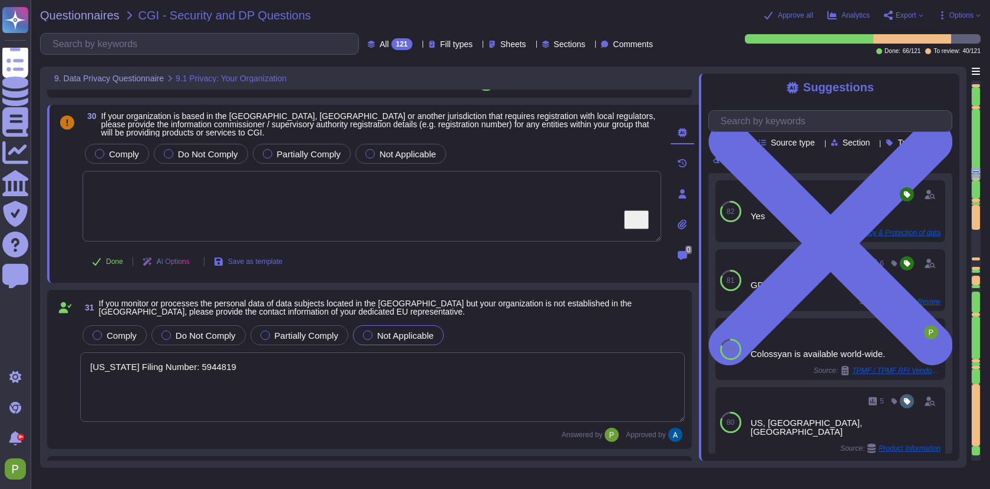
paste textarea "Delaware Filing Number: 5944819"
type textarea "Delaware Filing Number: 5944819"
click at [214, 365] on textarea "Delaware Filing Number: 5944819" at bounding box center [382, 387] width 605 height 70
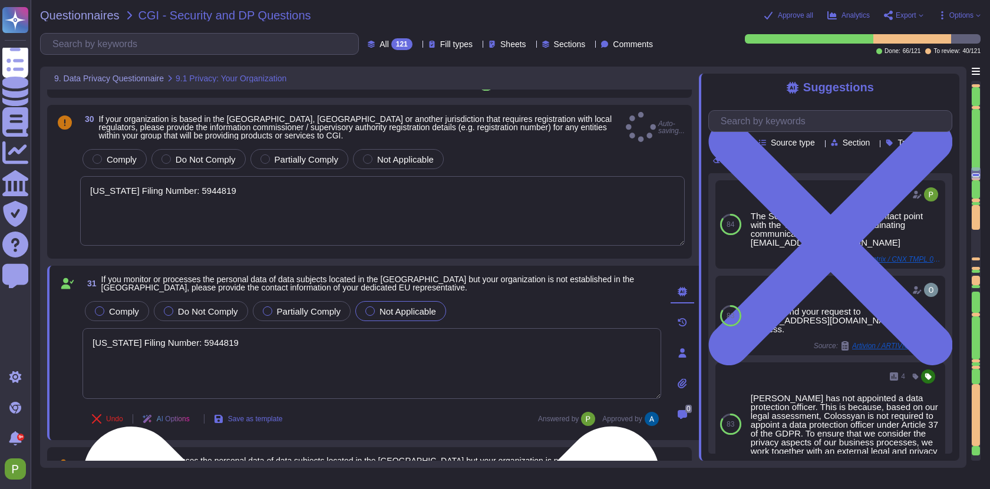
click at [214, 365] on textarea "Delaware Filing Number: 5944819" at bounding box center [371, 363] width 579 height 71
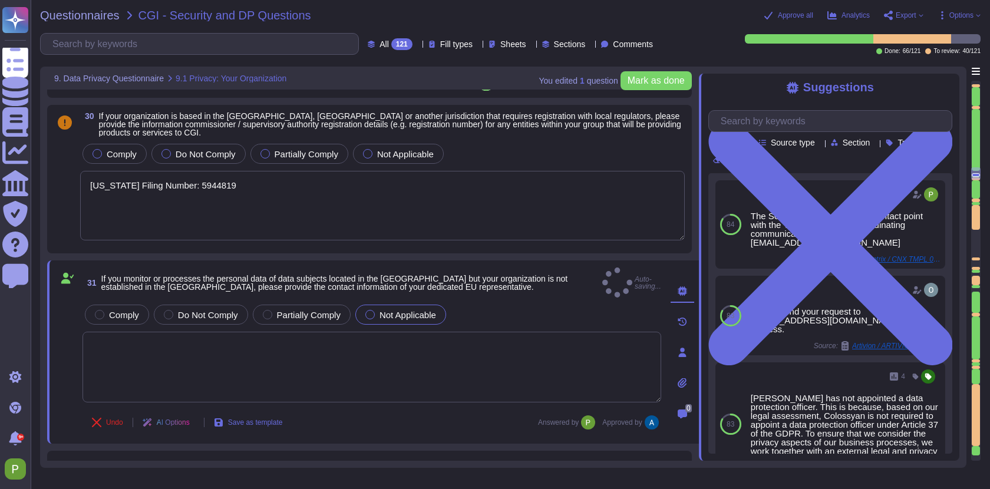
click at [398, 201] on textarea "Delaware Filing Number: 5944819" at bounding box center [382, 206] width 605 height 70
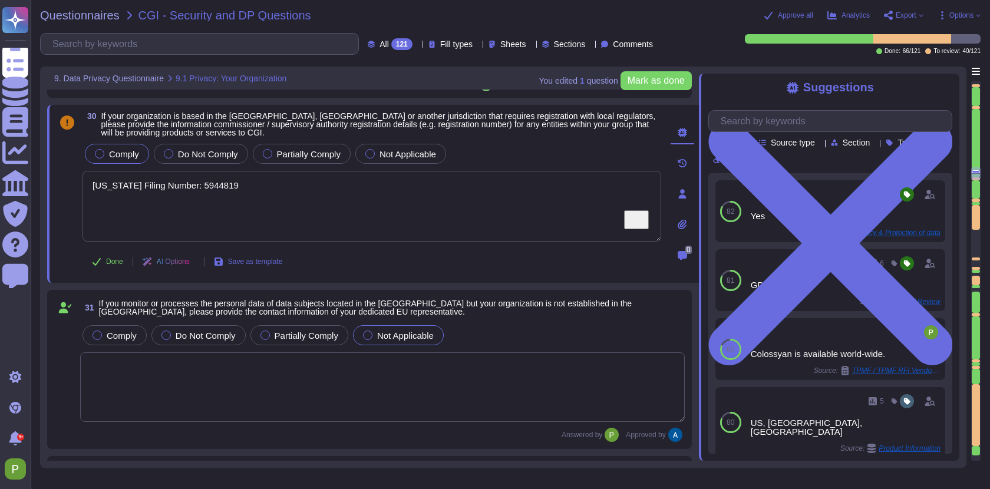
click at [117, 157] on span "Comply" at bounding box center [124, 154] width 30 height 10
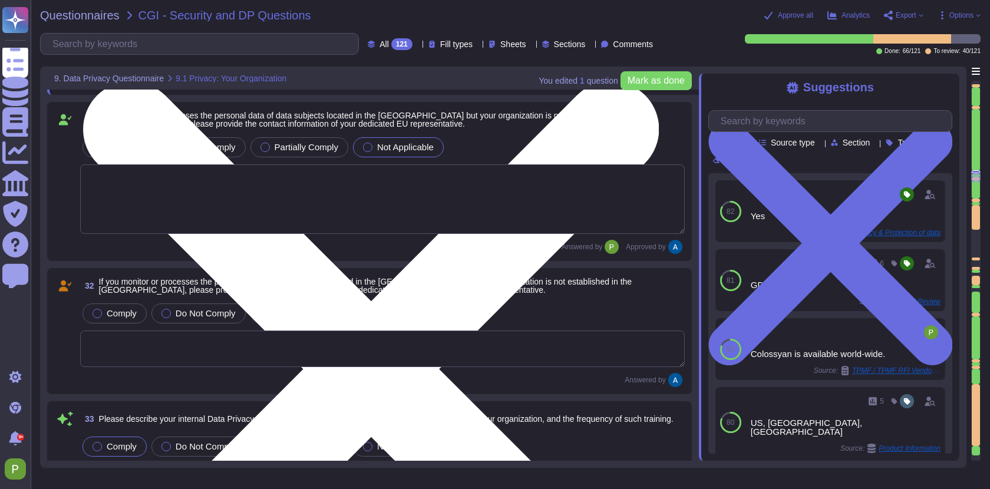
scroll to position [5129, 0]
type textarea "You can access our Data Privacy policy here: https://www.colossyan.com/privacy."
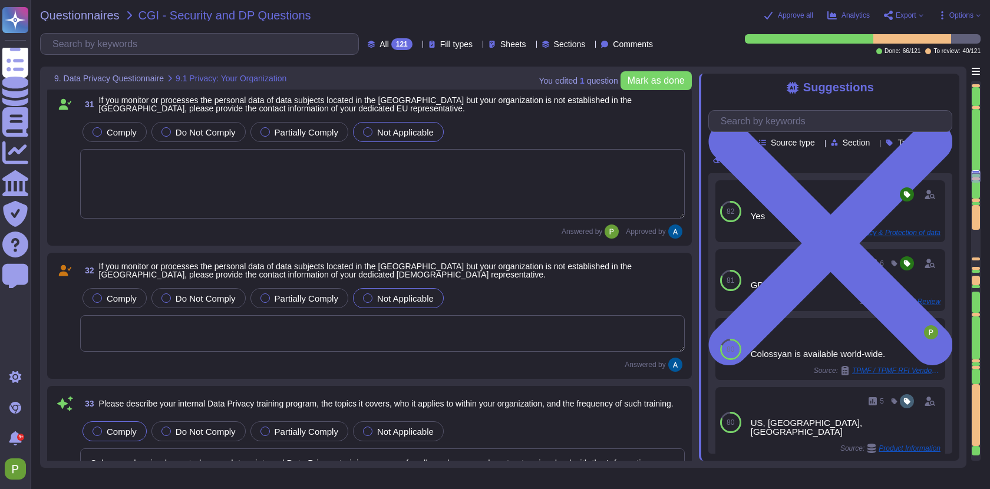
click at [480, 336] on textarea "To enrich screen reader interactions, please activate Accessibility in Grammarl…" at bounding box center [382, 333] width 605 height 37
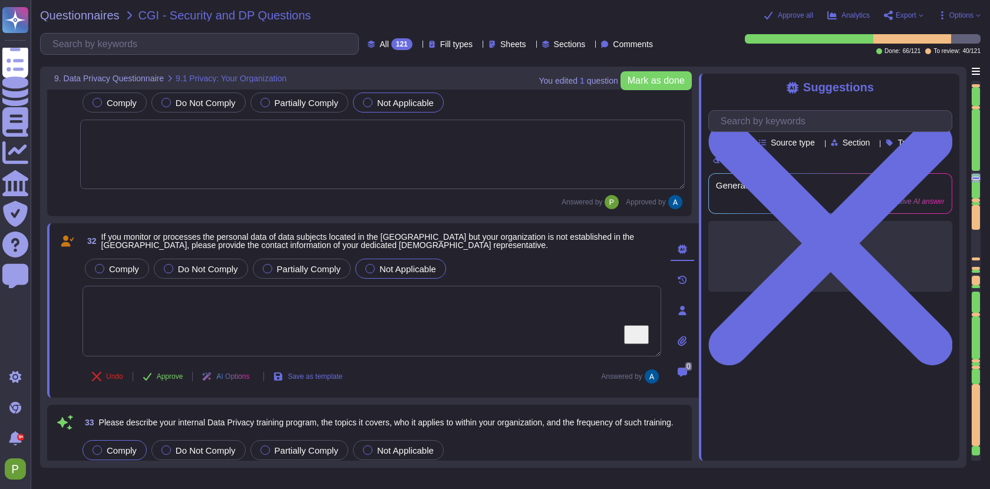
type textarea "You can access our Data Privacy policy here: https://www.colossyan.com/privacy."
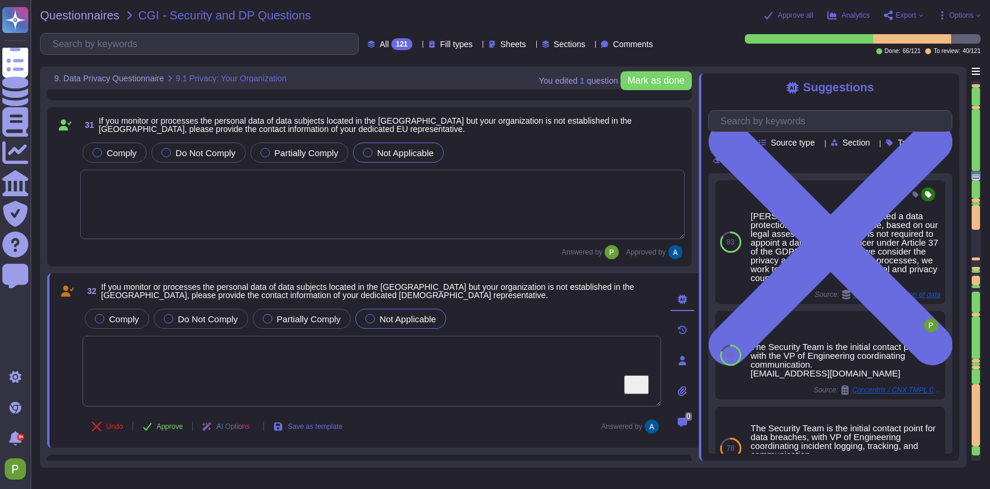
scroll to position [5119, 0]
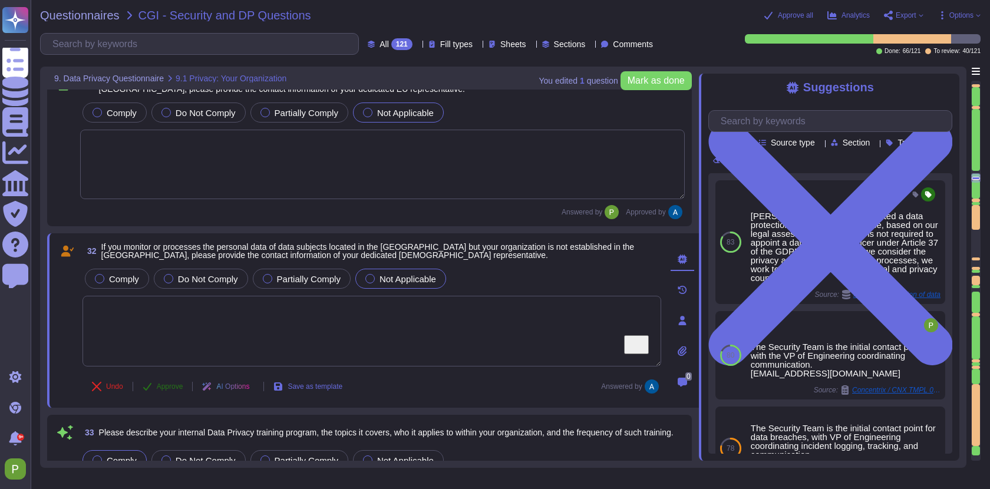
click at [160, 386] on span "Approve" at bounding box center [170, 386] width 27 height 7
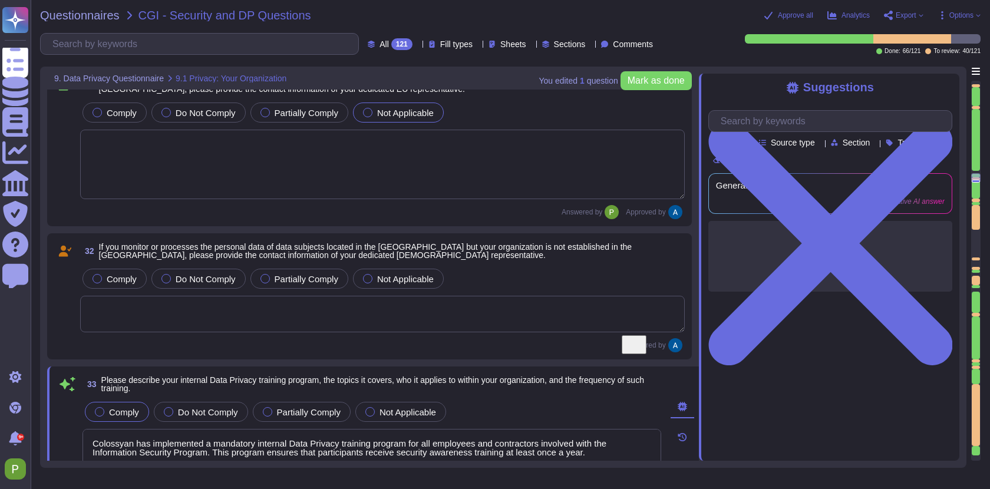
type textarea "Colossyan has a comprehensive procedure for handling data breaches, which inclu…"
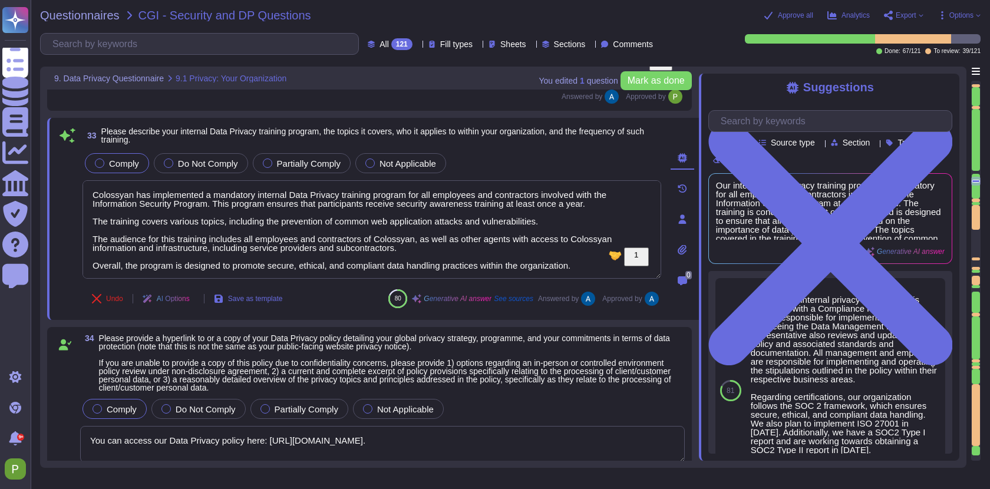
scroll to position [1, 0]
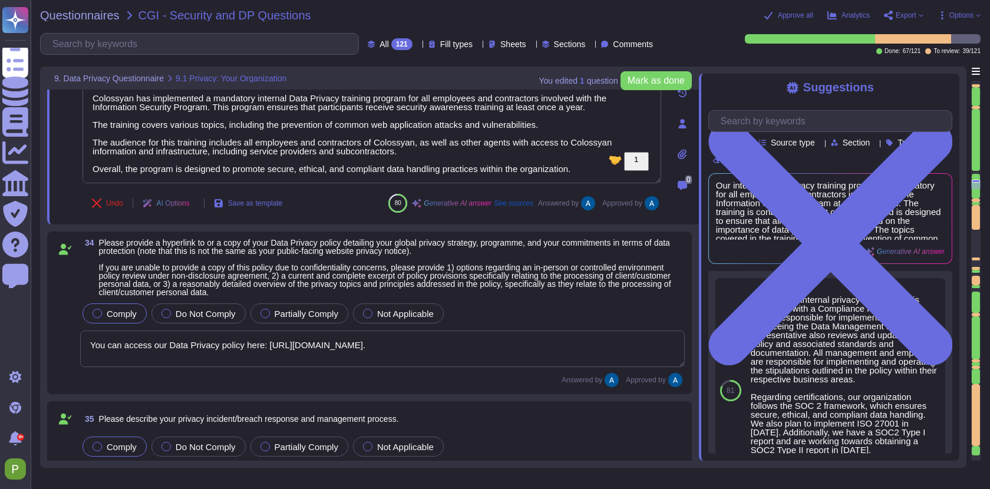
type textarea "Colossyan does not have any major incidents in the past. The status of incident…"
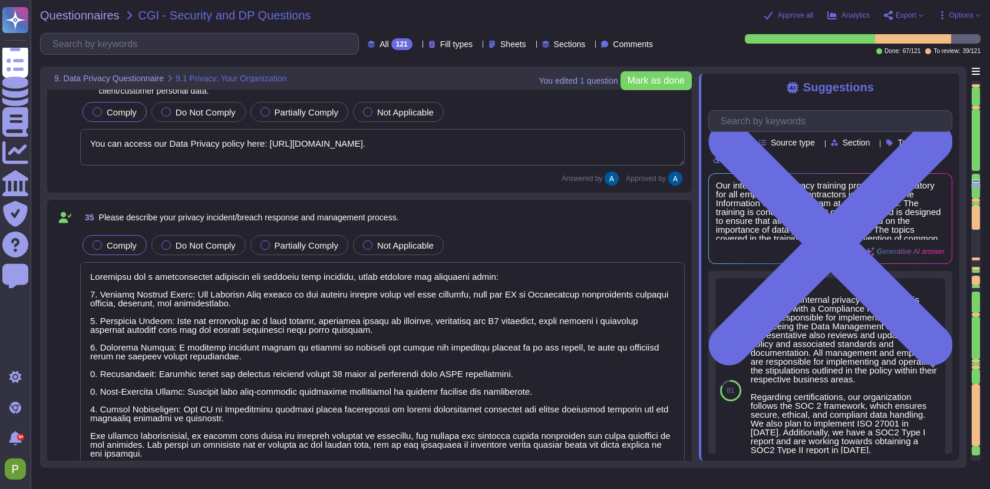
type textarea "Colossyan holds a SOC2 Type I report and is currently SOC2 Type II compliant, w…"
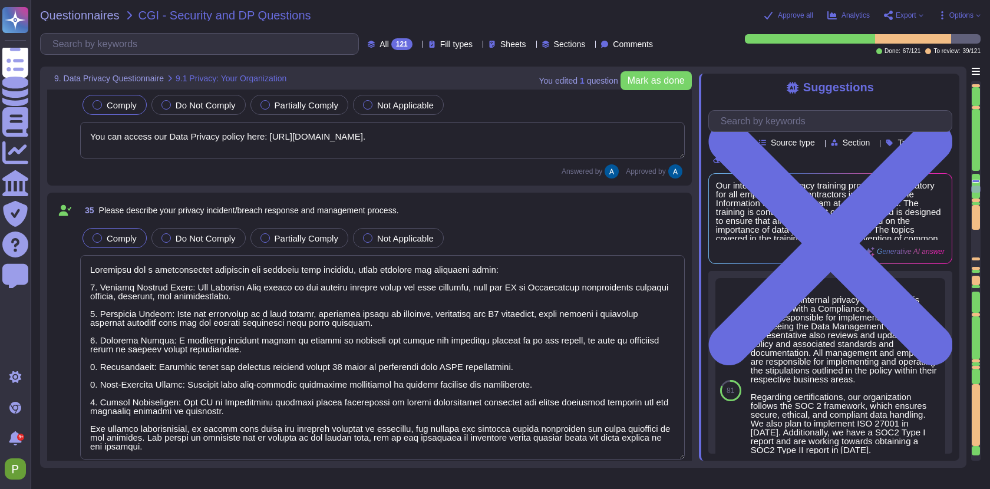
type textarea "Colossyan is a creative video generation tool. Users can chose to upload any ki…"
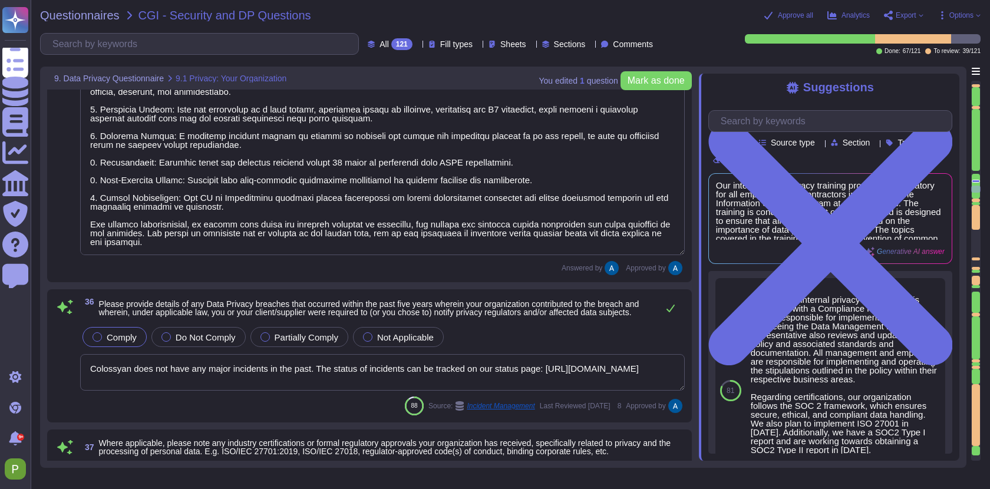
scroll to position [5848, 0]
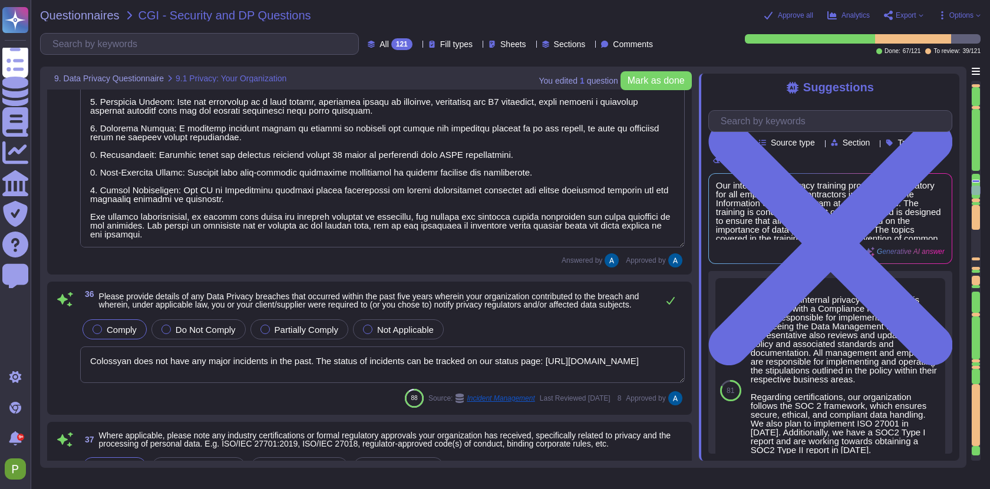
type textarea "The categories of personal data that would be processed by our solution include…"
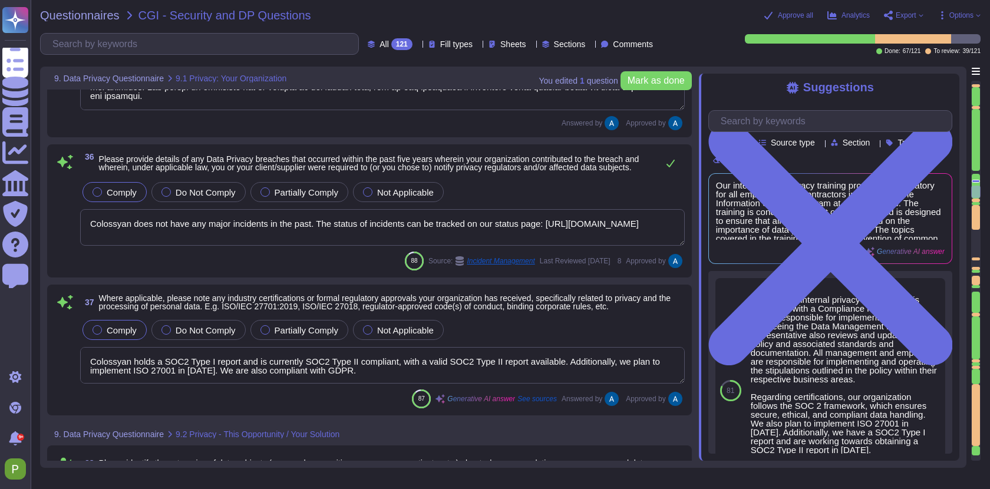
scroll to position [1, 0]
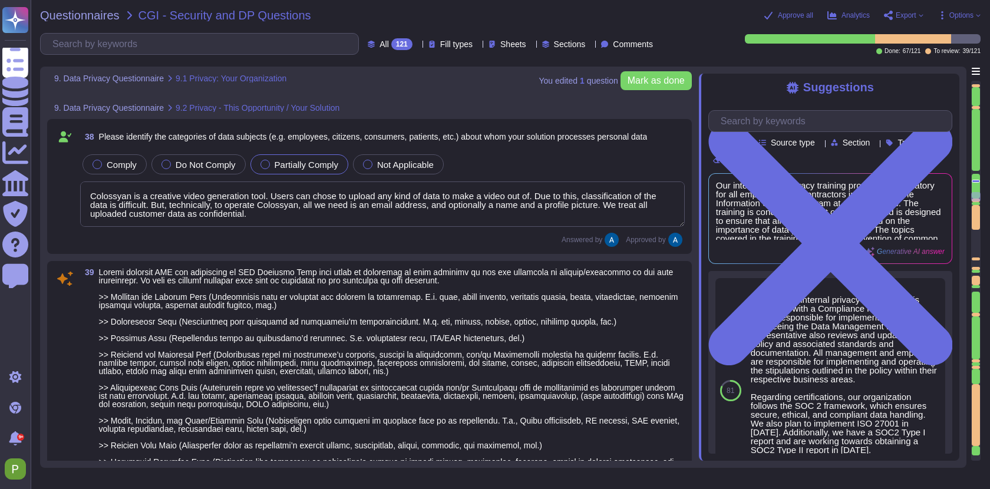
type textarea "GDPR"
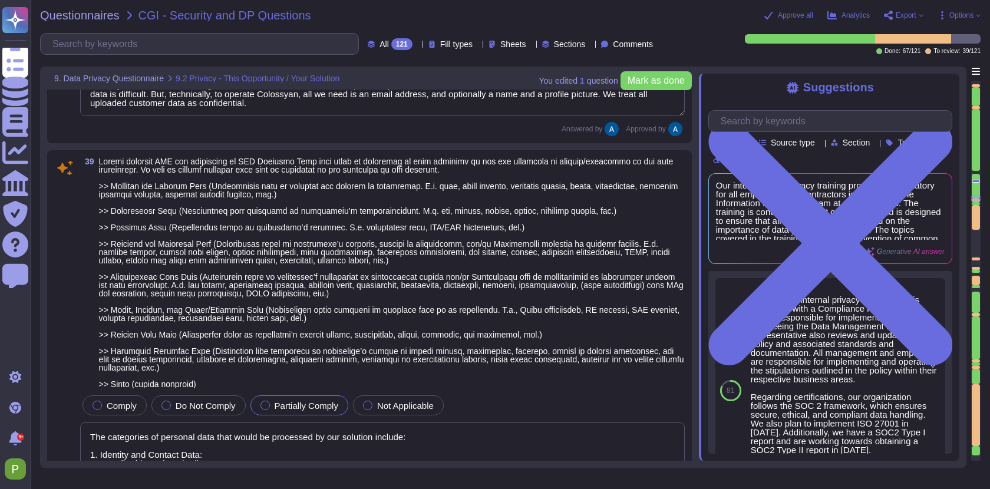
scroll to position [6398, 0]
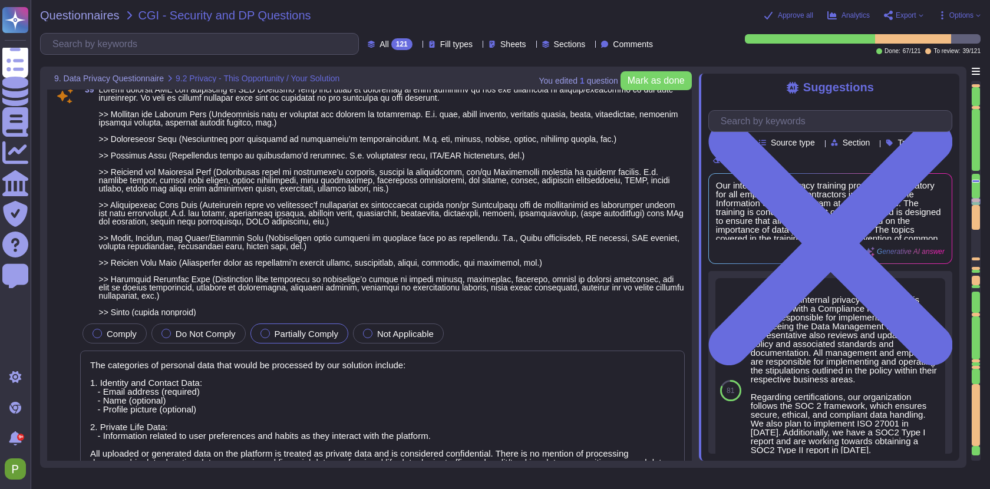
type textarea "We have no agreement in place currently with CGI"
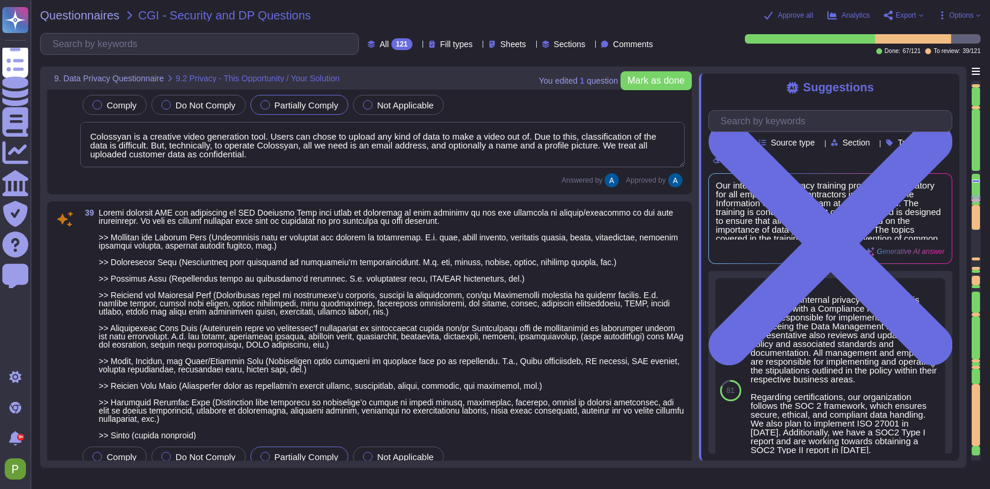
scroll to position [6344, 0]
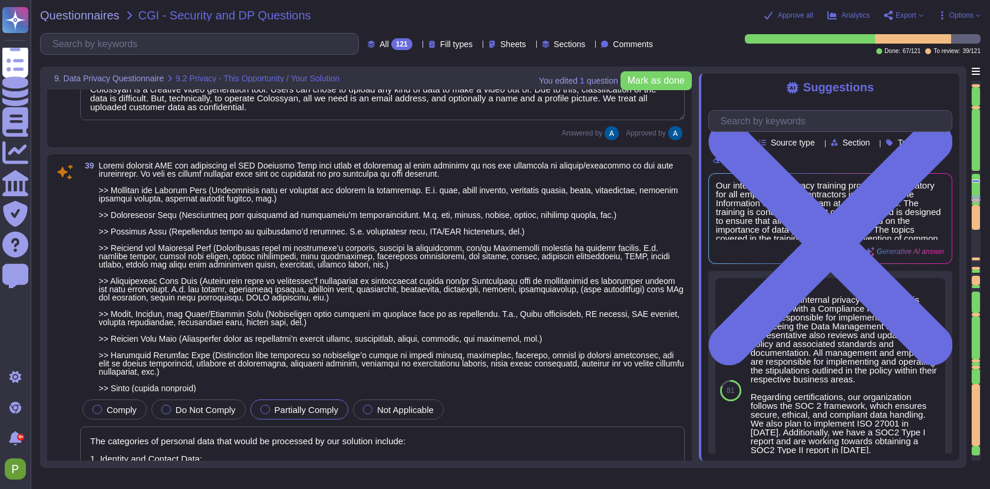
type textarea "We have no agreement in place currently with CGI"
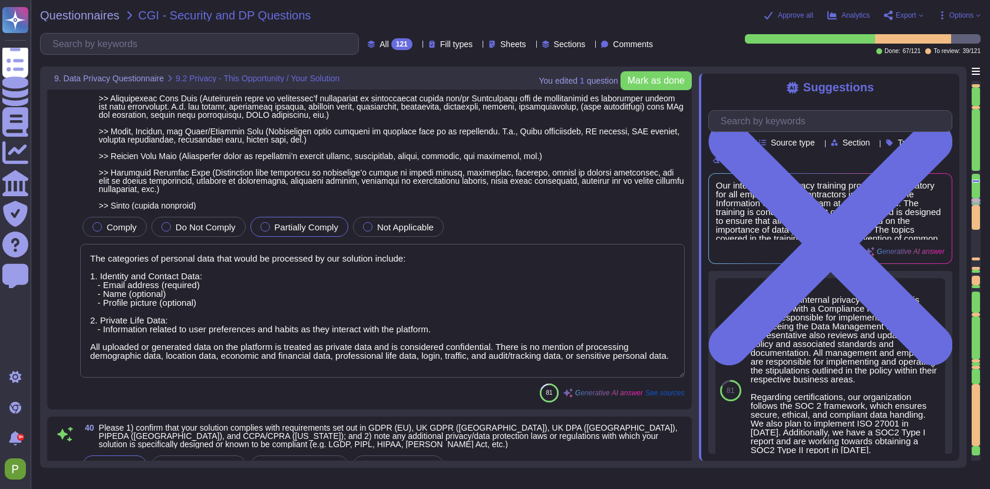
type textarea "Colossyan applies several technical and organizational measures (TOMs) to prote…"
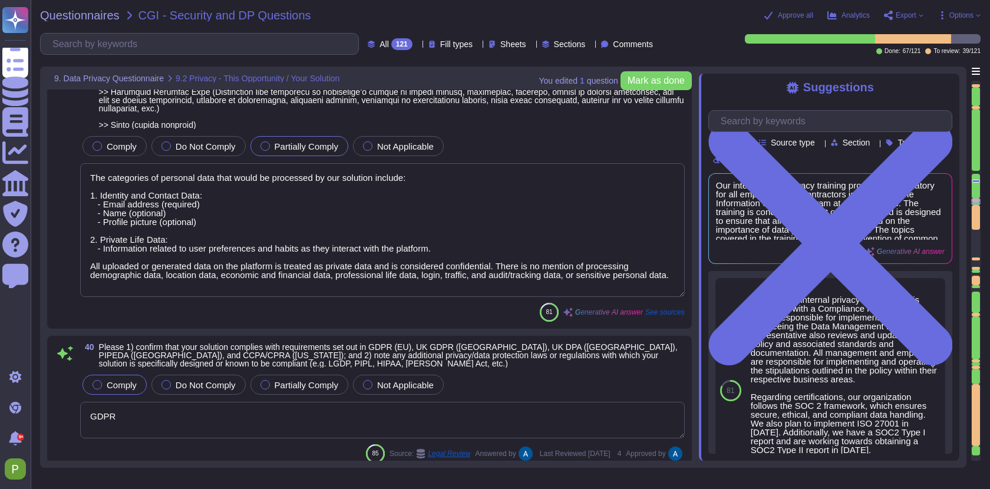
scroll to position [1, 0]
click at [550, 193] on textarea "The categories of personal data that would be processed by our solution include…" at bounding box center [382, 230] width 605 height 134
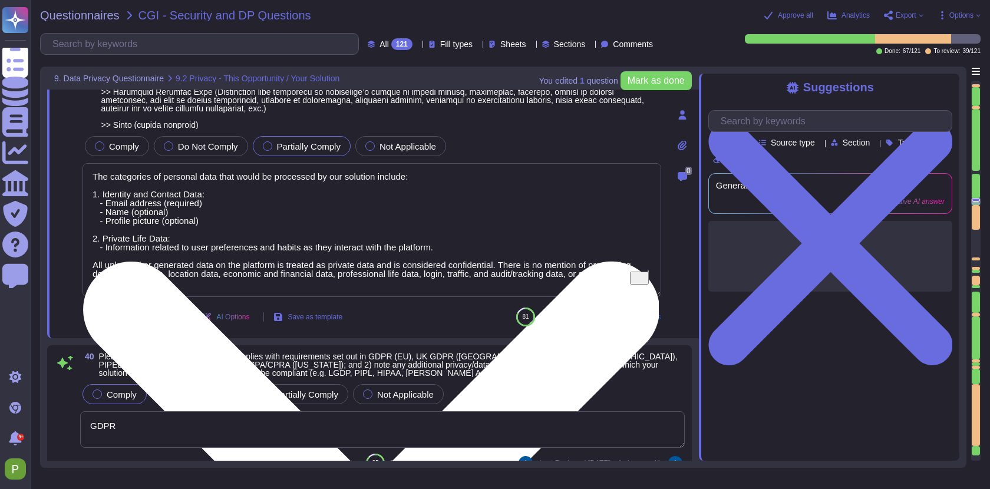
type textarea "Colossyan applies several technical and organizational measures (TOMs) to prote…"
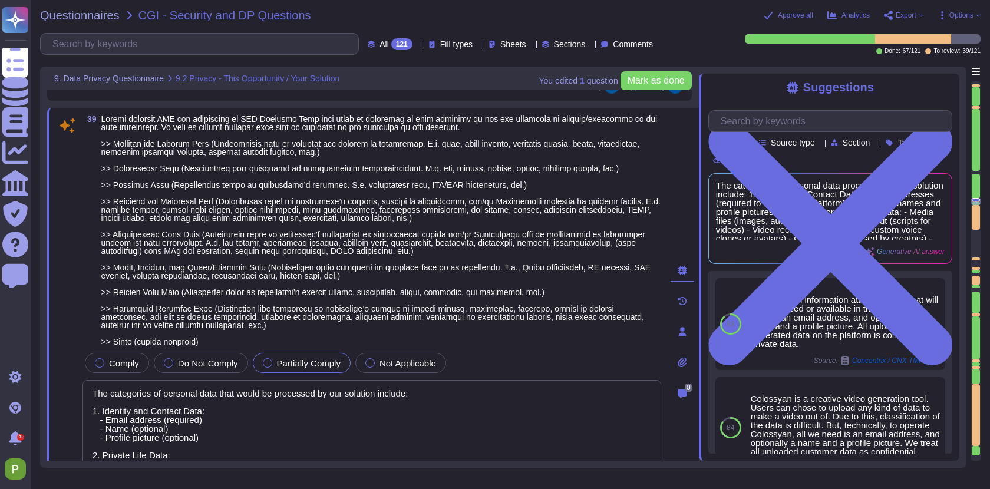
scroll to position [6425, 0]
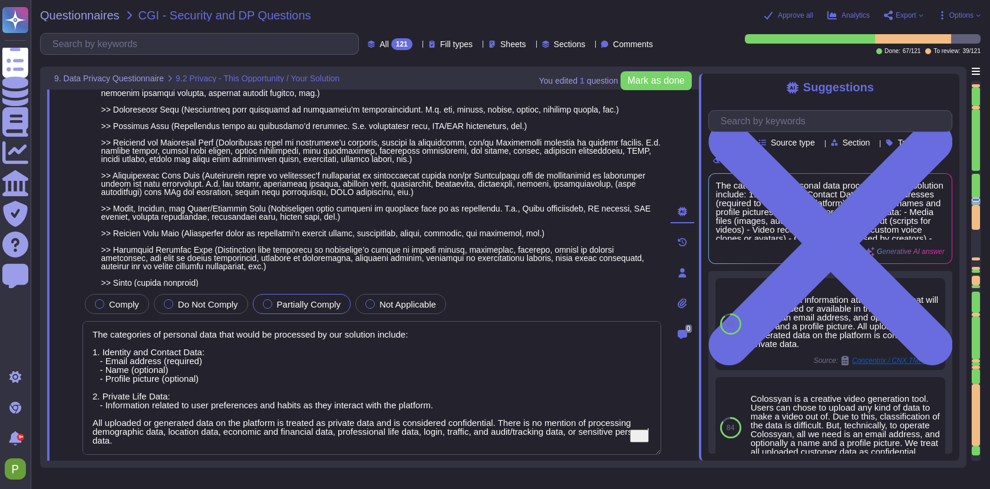
type textarea "We have no agreement in place currently with CGI"
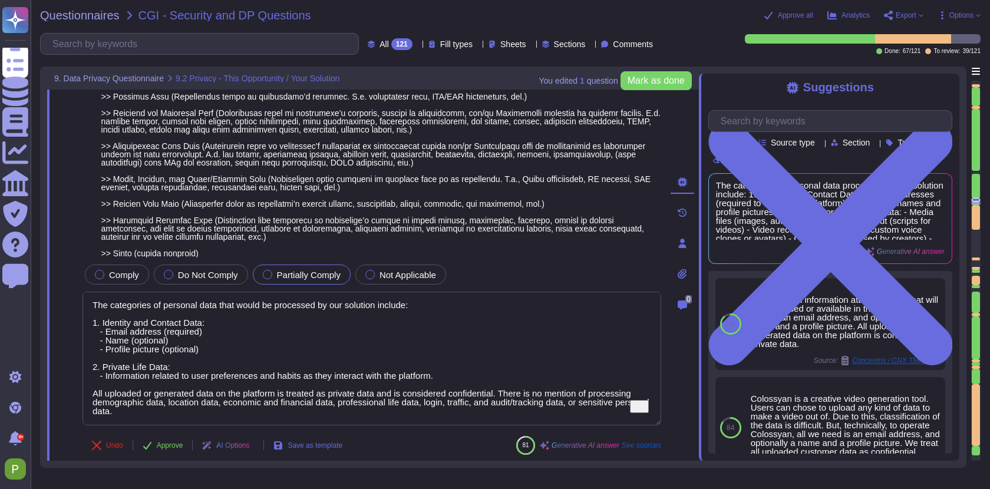
scroll to position [6529, 0]
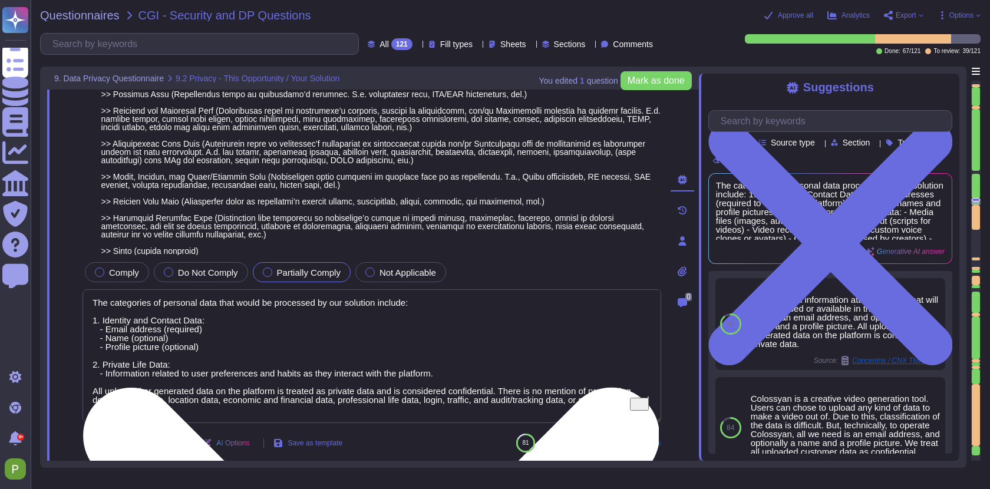
drag, startPoint x: 174, startPoint y: 399, endPoint x: 326, endPoint y: 417, distance: 152.5
click at [326, 417] on textarea "The categories of personal data that would be processed by our solution include…" at bounding box center [371, 356] width 579 height 134
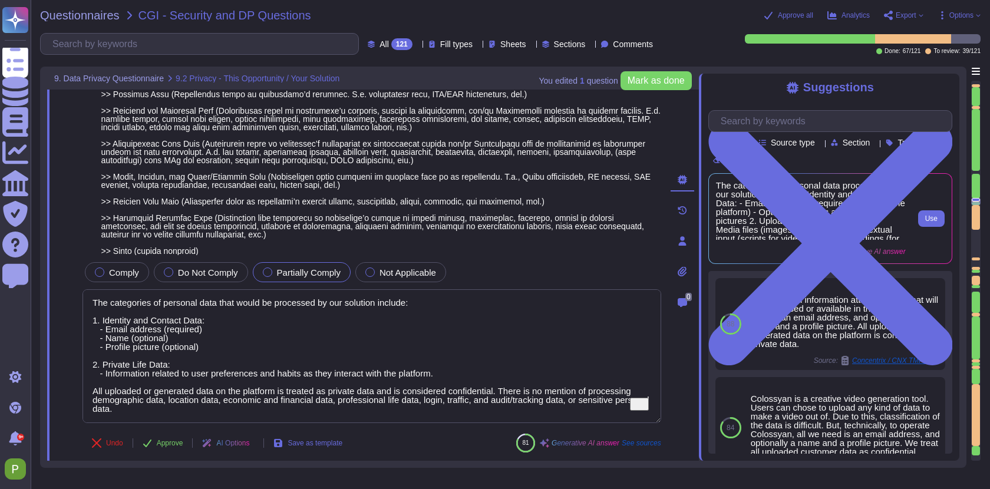
click at [791, 232] on span "The categories of personal data processed by our solution include: 1. Identity …" at bounding box center [811, 210] width 190 height 59
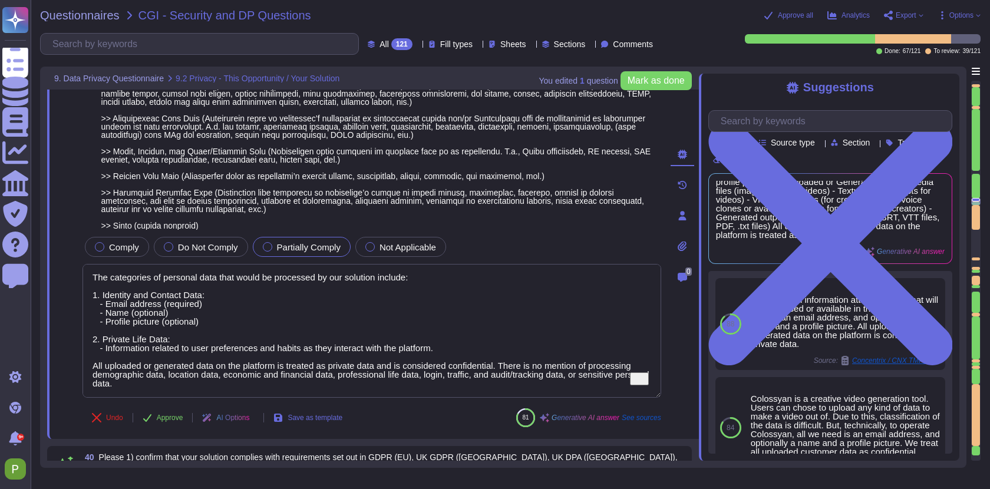
type textarea "We have no agreement in place currently with CGI"
type textarea "Colossyan applies several technical and organizational measures (TOMs) to prote…"
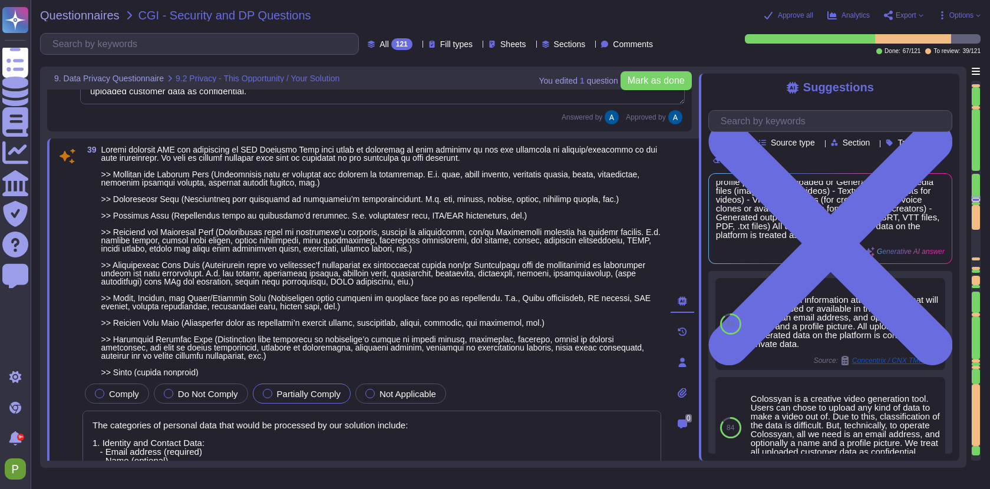
scroll to position [6406, 0]
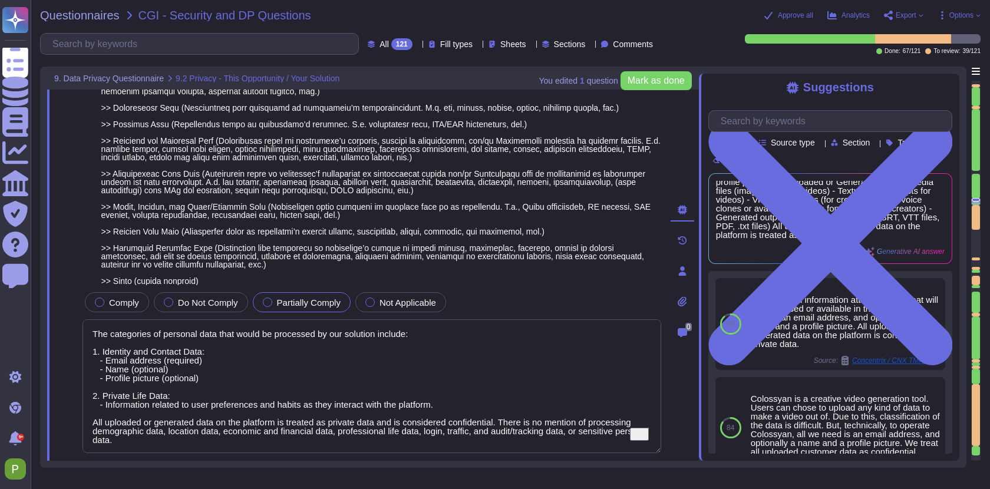
type textarea "We have no agreement in place currently with CGI"
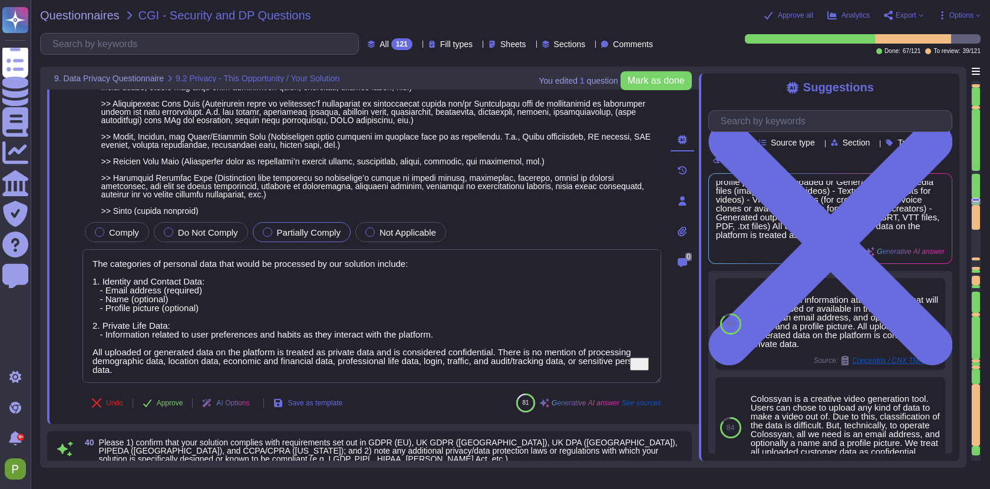
type textarea "Colossyan applies several technical and organizational measures (TOMs) to prote…"
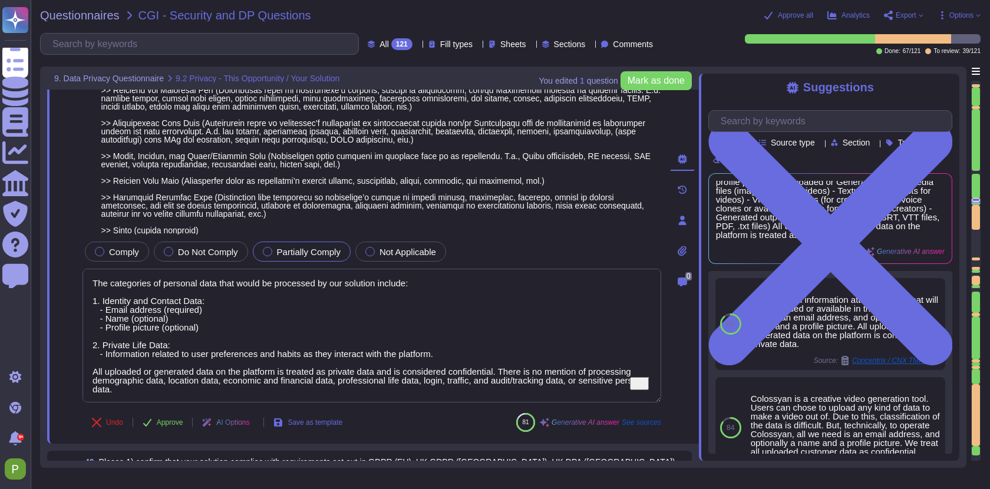
type textarea "We have no agreement in place currently with CGI"
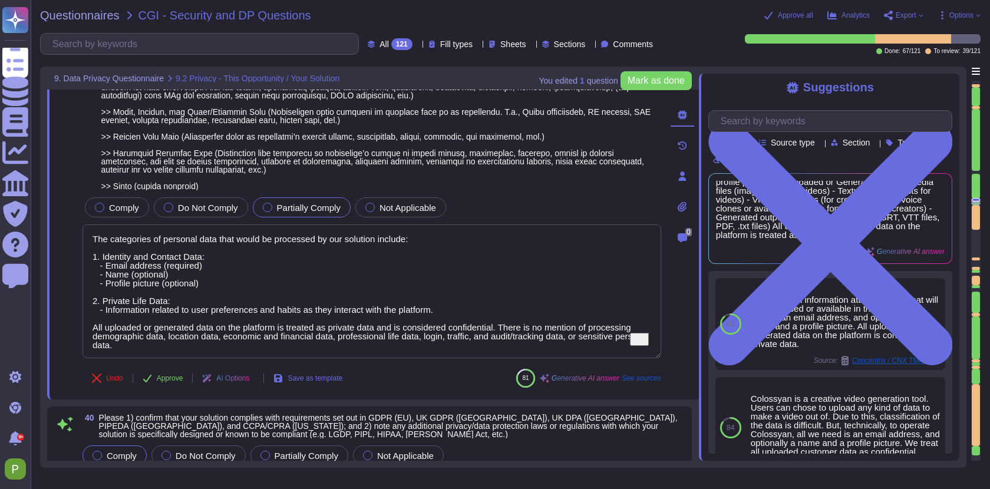
type textarea "Colossyan applies several technical and organizational measures (TOMs) to prote…"
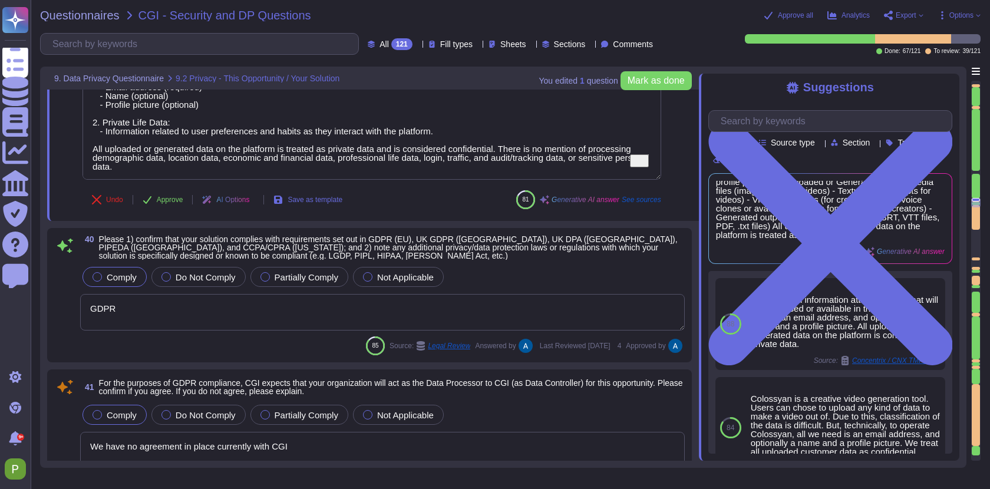
scroll to position [6774, 0]
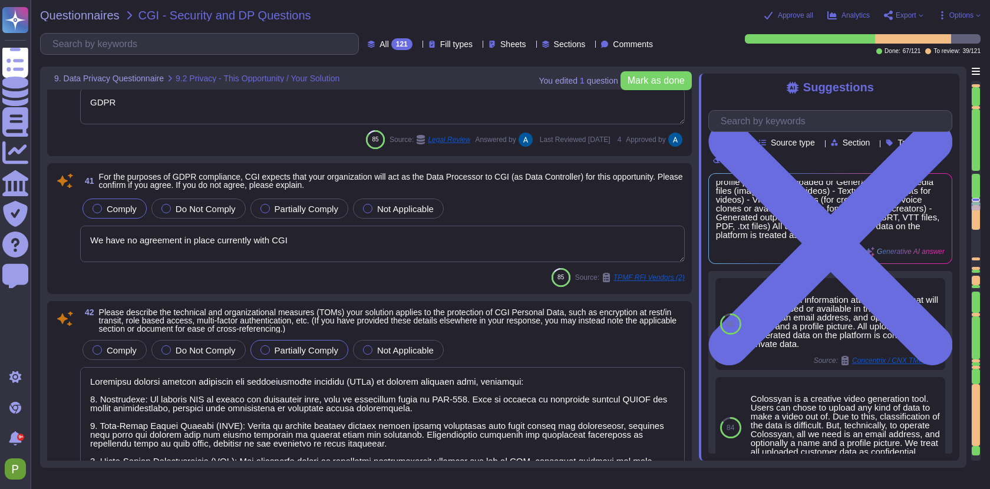
type textarea "We have no agreement in place currently with CGI"
click at [258, 249] on textarea "We have no agreement in place currently with CGI" at bounding box center [382, 243] width 605 height 37
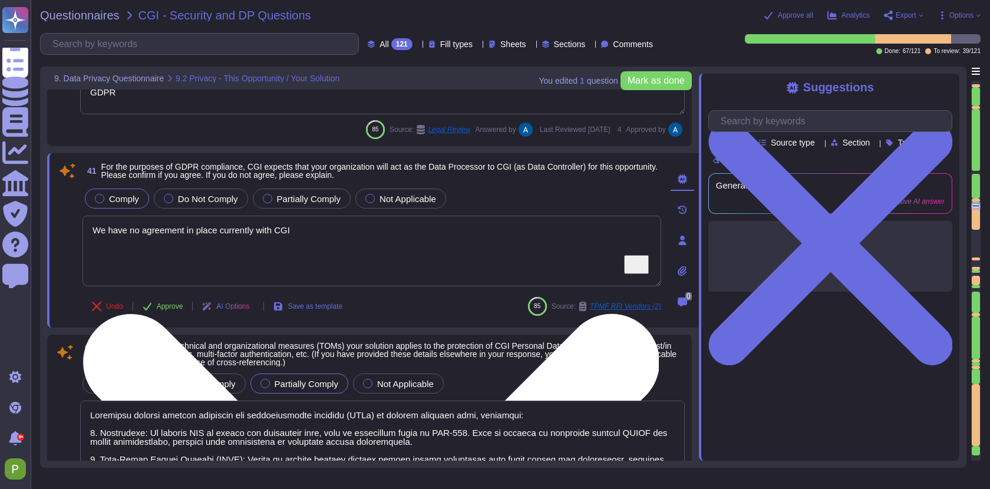
type textarea "We have no agreement in place currently with CGI"
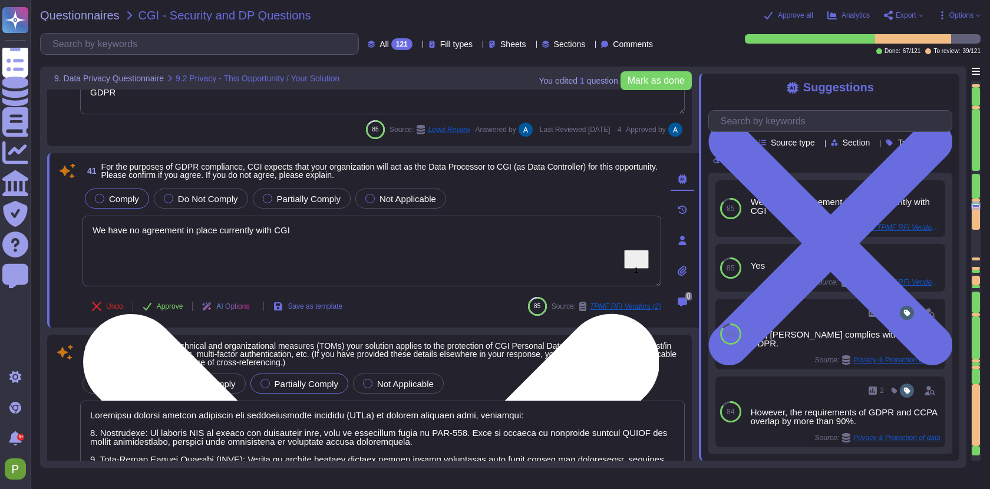
click at [321, 245] on textarea "We have no agreement in place currently with CGI" at bounding box center [371, 251] width 579 height 71
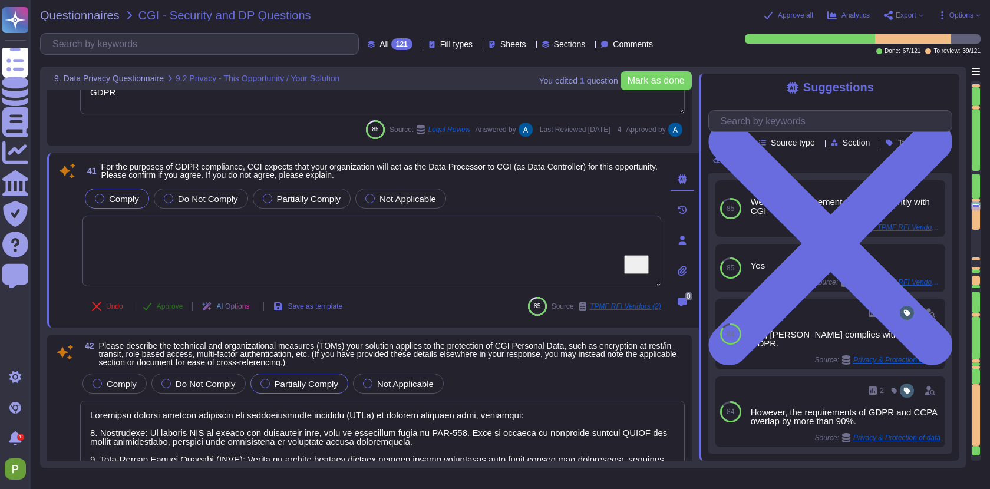
click at [164, 310] on span "Approve" at bounding box center [170, 306] width 27 height 7
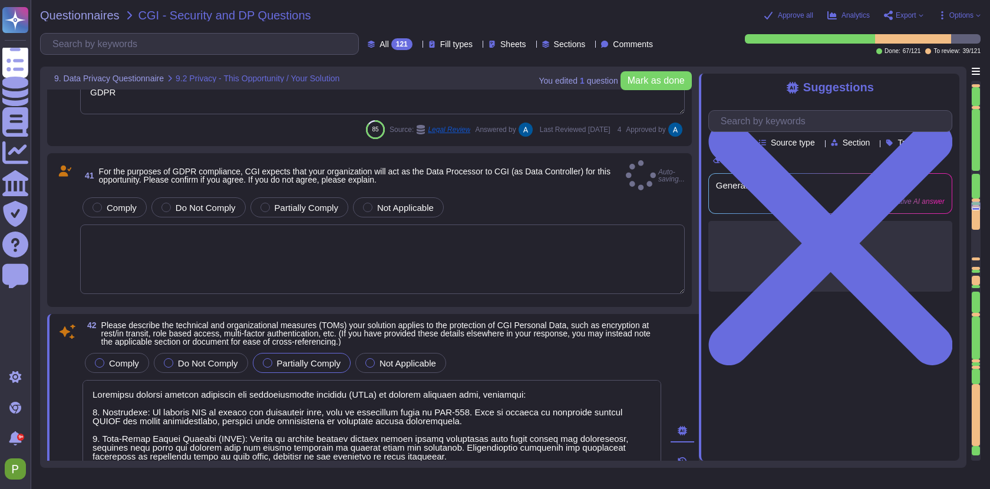
type textarea "We have no agreement in place currently with CGI"
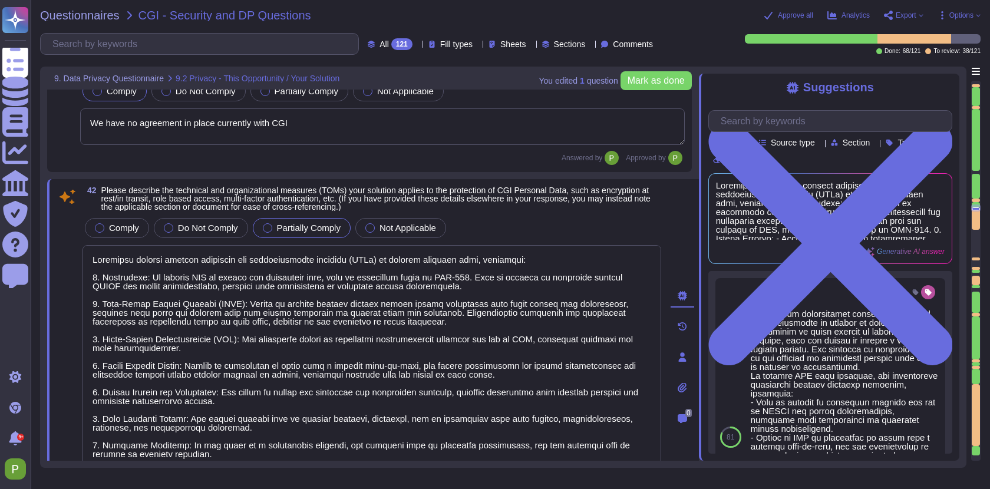
type textarea "Our solution supports and responds to data subjects exercising their rights thr…"
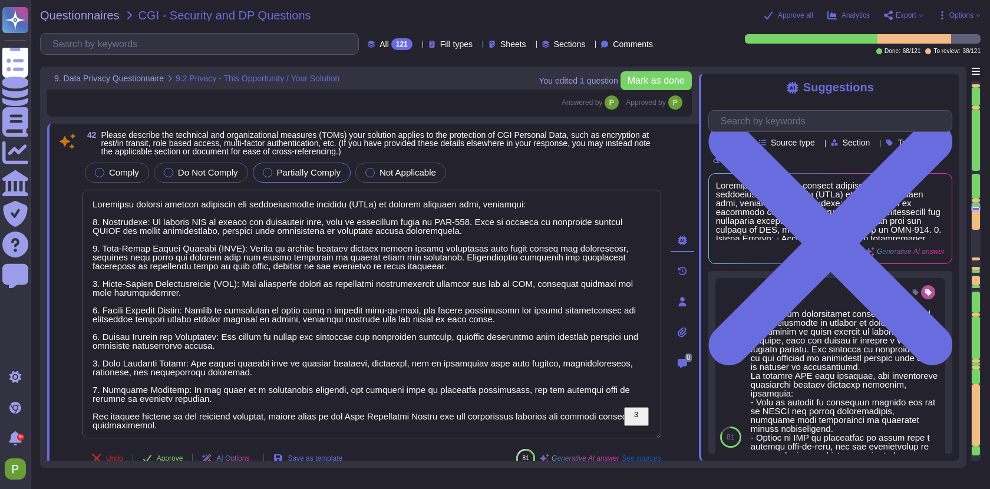
scroll to position [7156, 0]
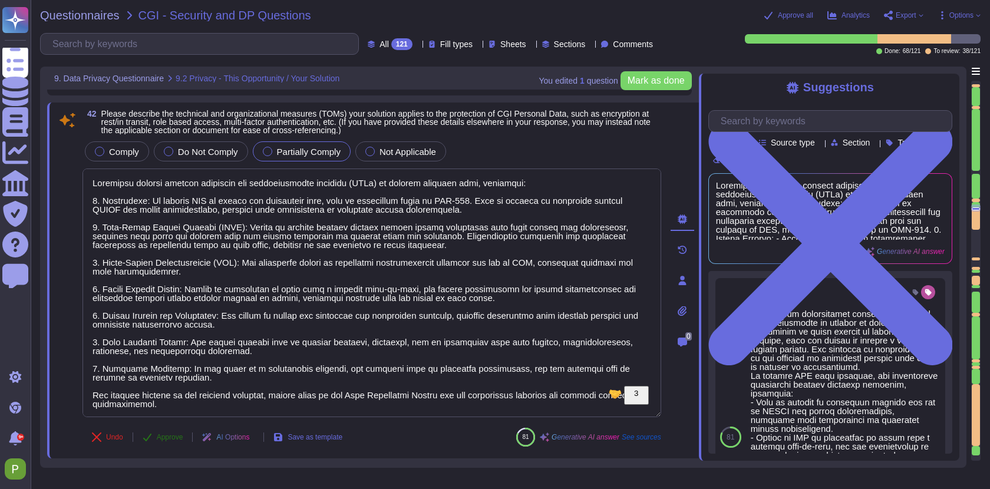
click at [172, 441] on span "Approve" at bounding box center [170, 437] width 27 height 7
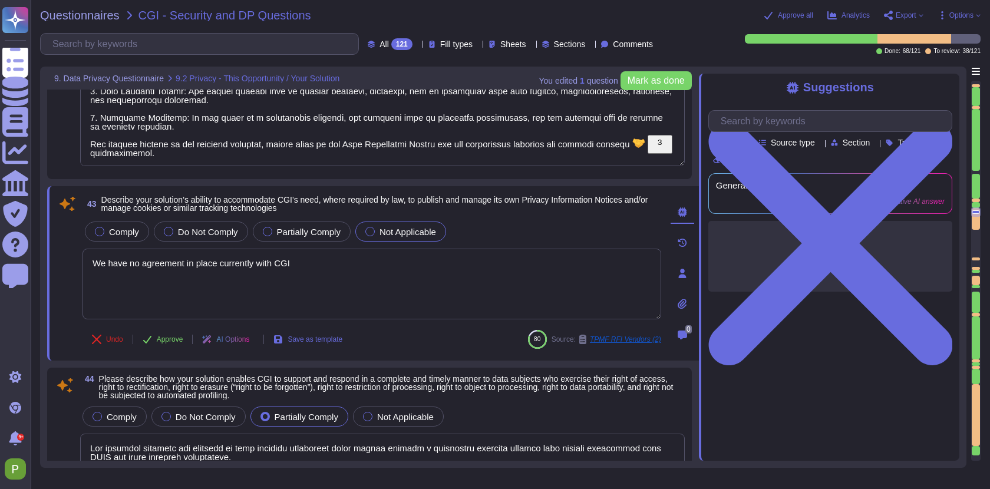
type textarea "Our solution supports and responds to data subjects exercising their rights thr…"
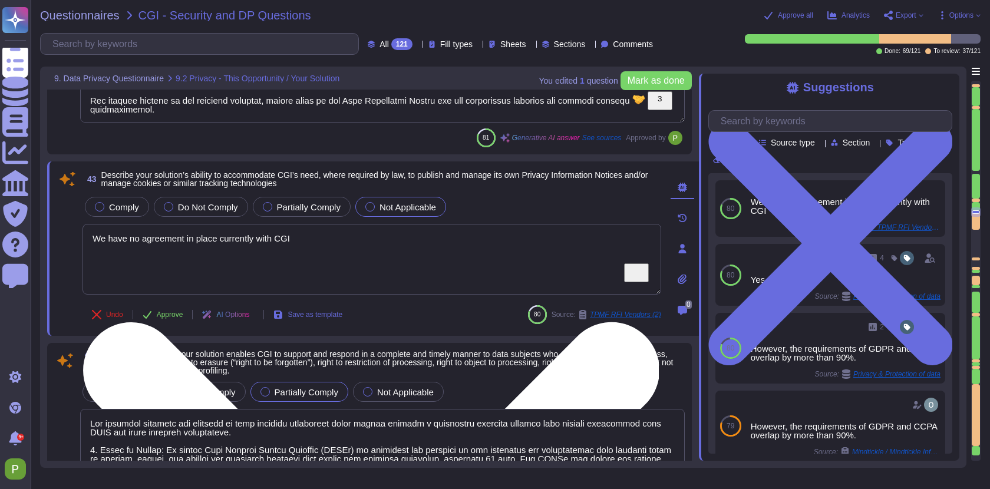
type textarea "1) User access to personal data is controlled through a comprehensive access an…"
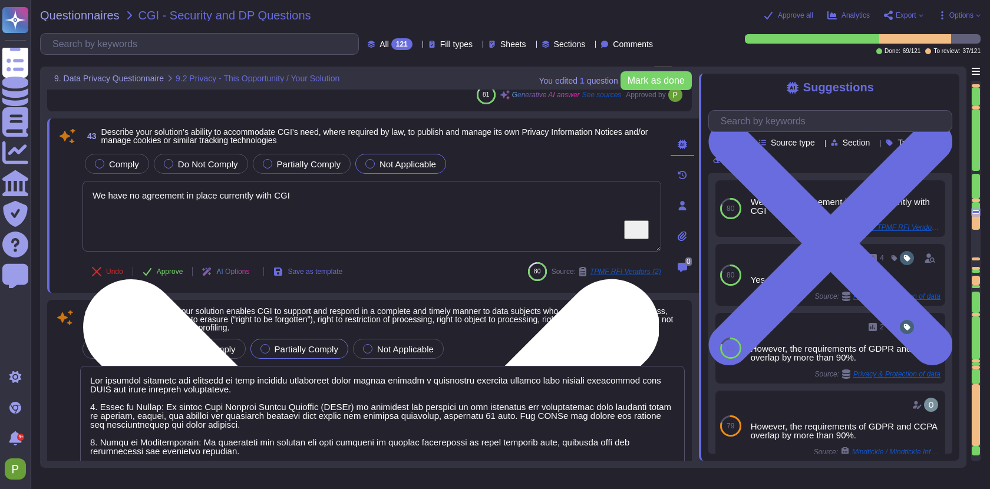
scroll to position [7479, 0]
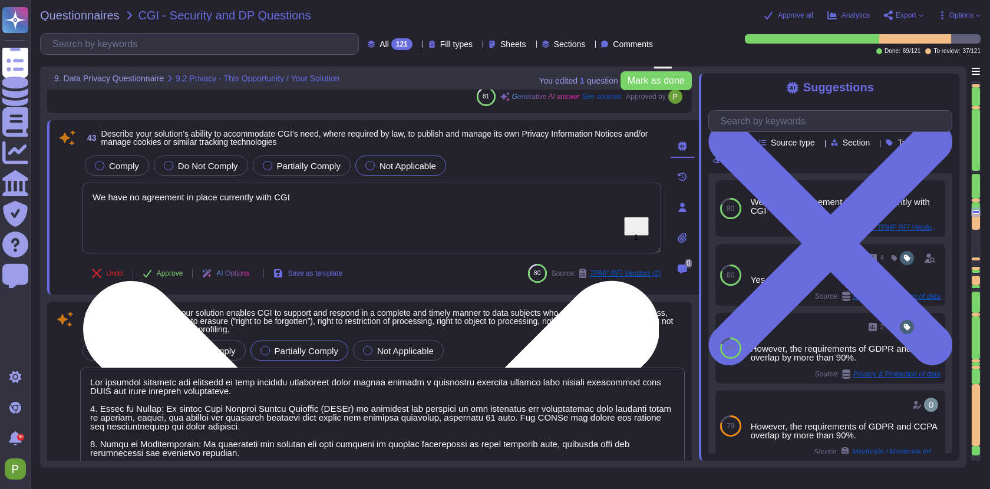
click at [323, 197] on textarea "We have no agreement in place currently with CGI" at bounding box center [371, 218] width 579 height 71
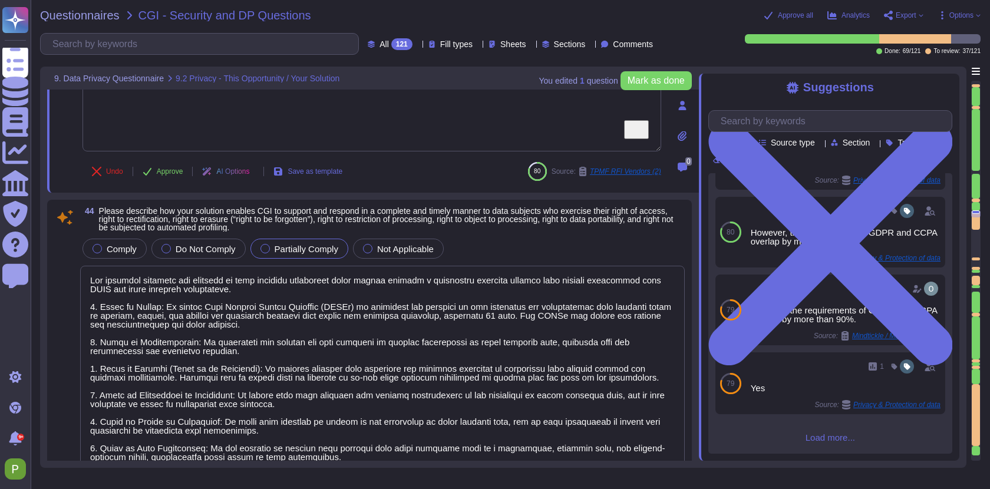
scroll to position [7583, 0]
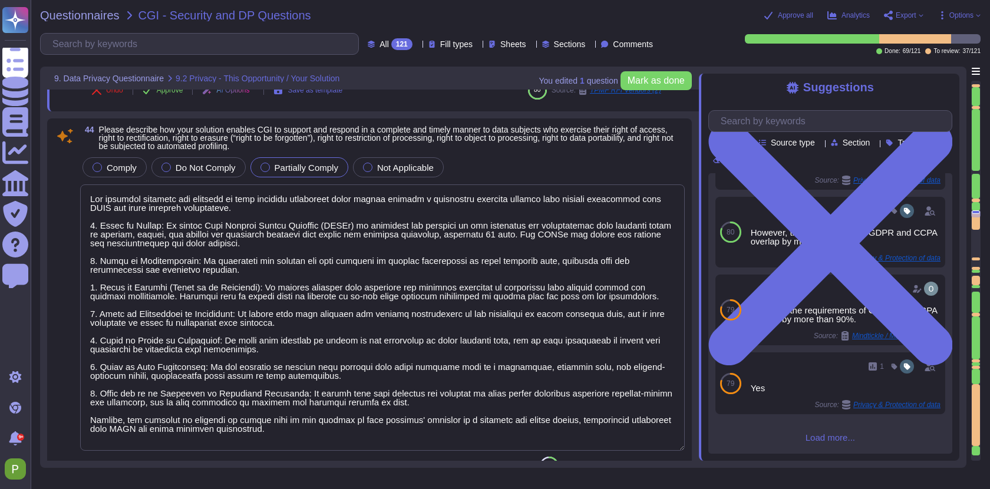
type textarea "Colossyan has incorporated "Privacy by Design and Default" principles through s…"
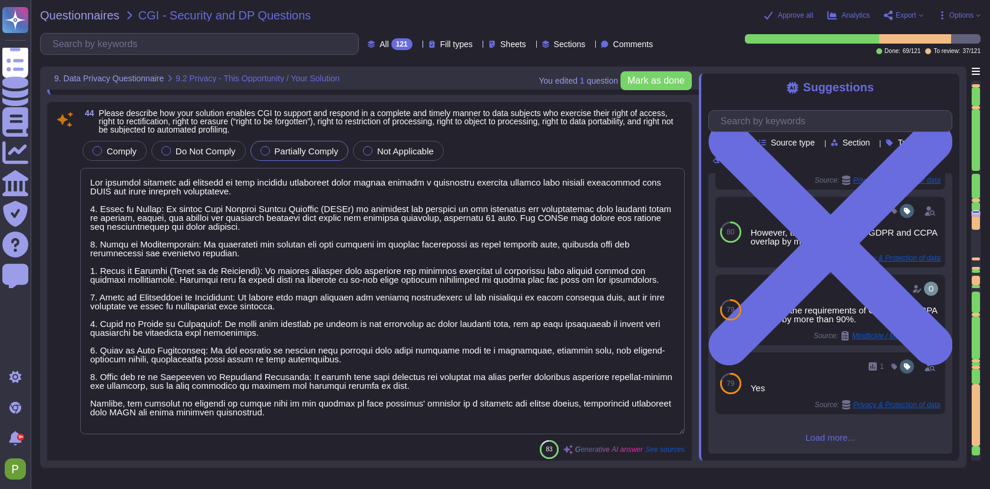
scroll to position [7679, 0]
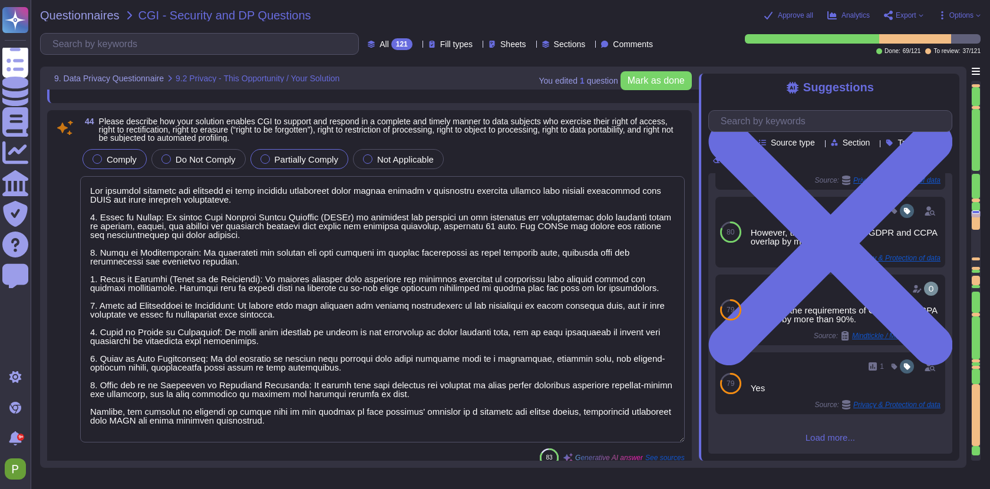
click at [118, 154] on span "Comply" at bounding box center [122, 159] width 30 height 10
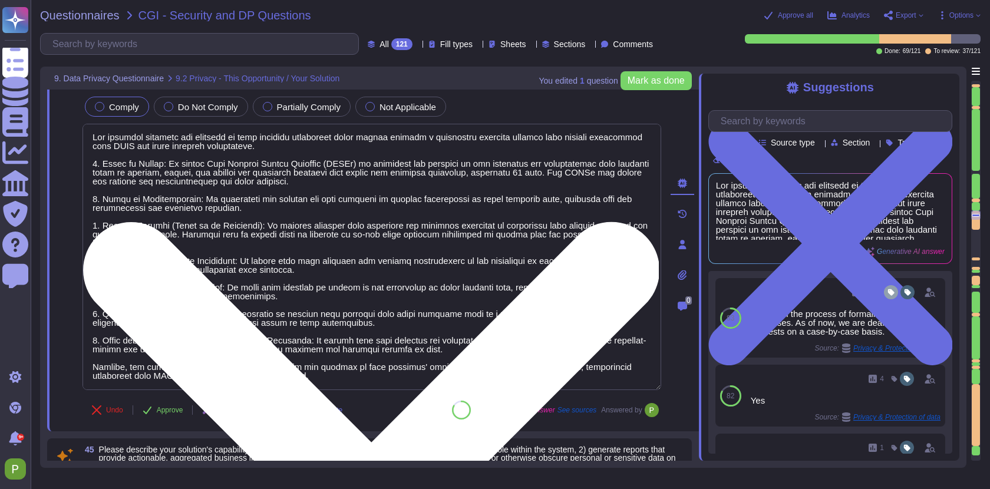
scroll to position [7708, 0]
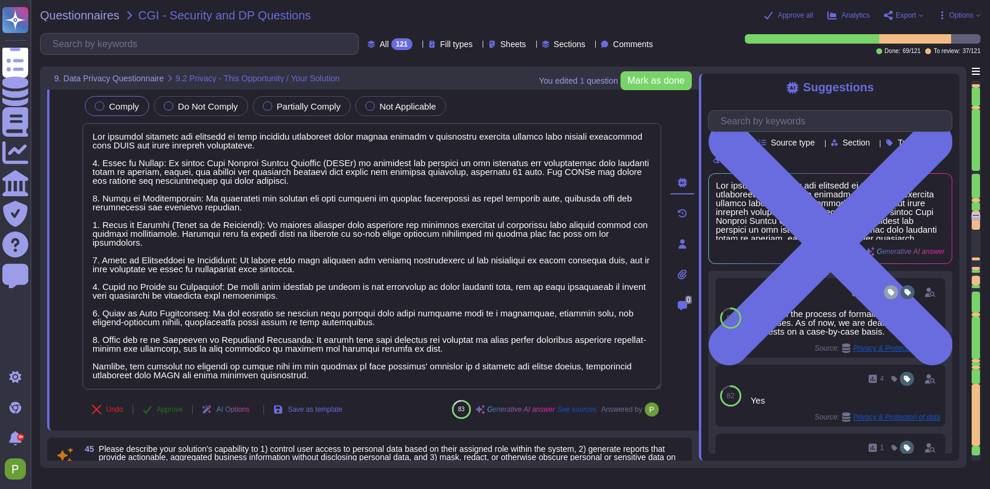
click at [169, 408] on span "Approve" at bounding box center [170, 409] width 27 height 7
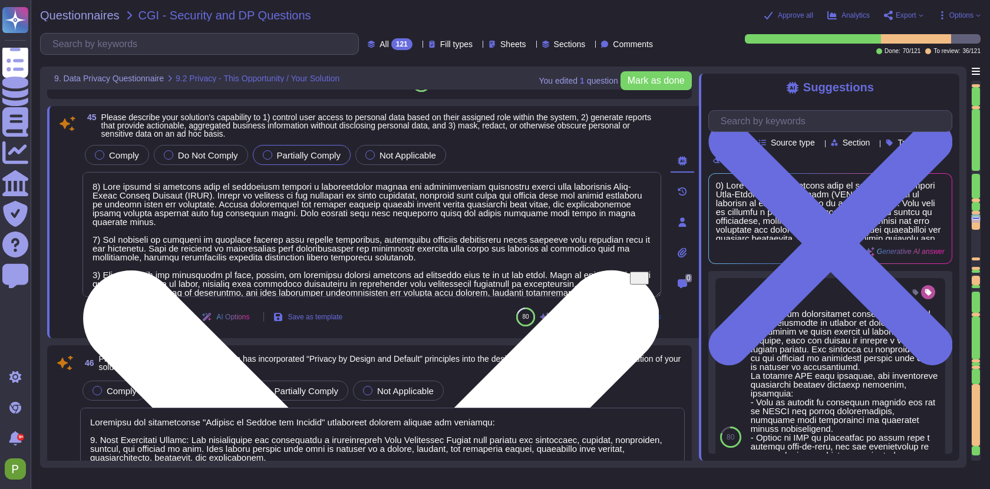
type textarea "We have no agreement in place currently with CGI"
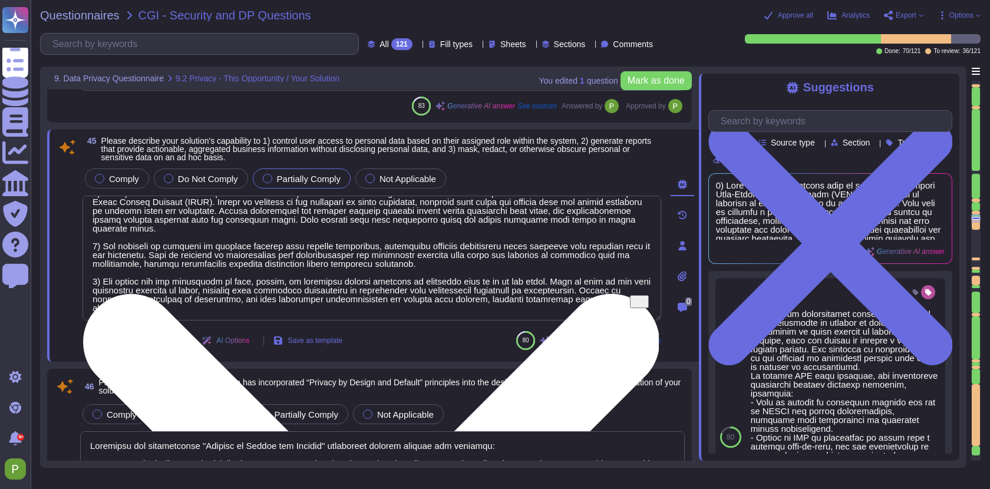
scroll to position [19, 0]
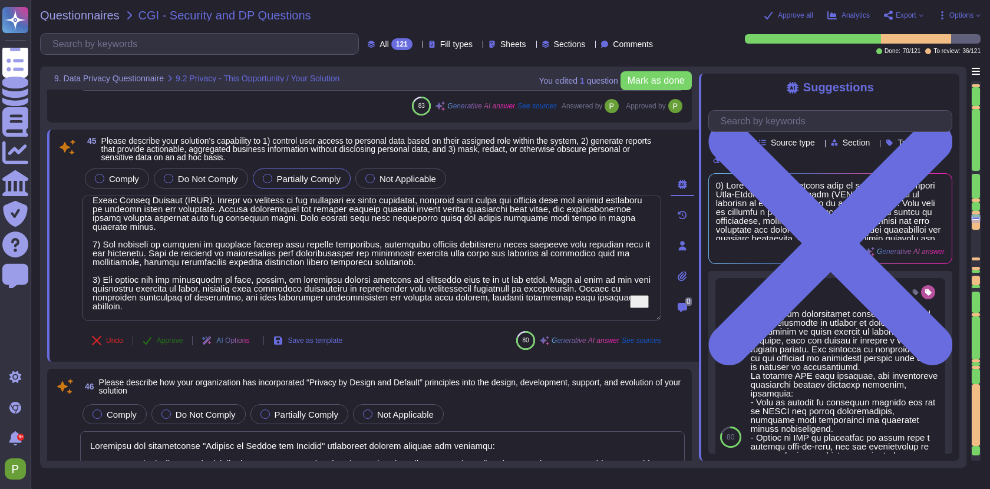
click at [168, 337] on span "Approve" at bounding box center [170, 340] width 27 height 7
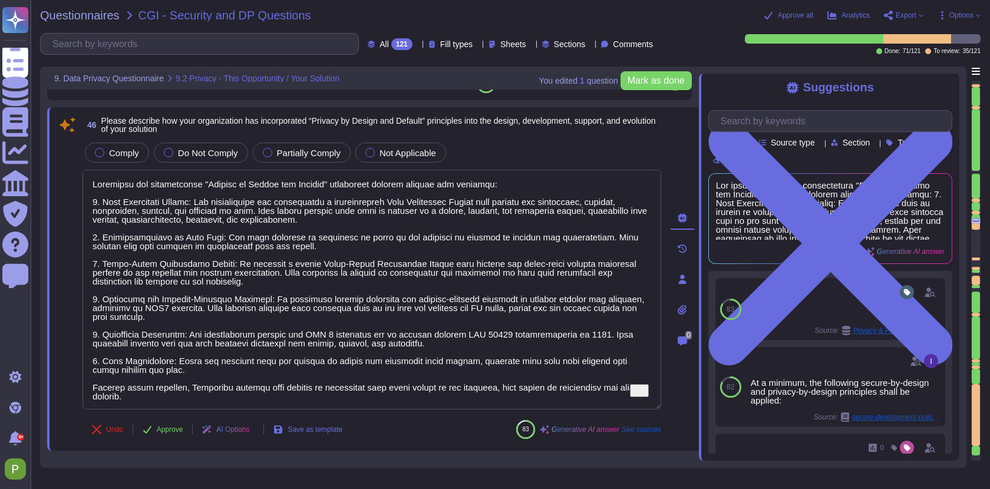
scroll to position [8248, 0]
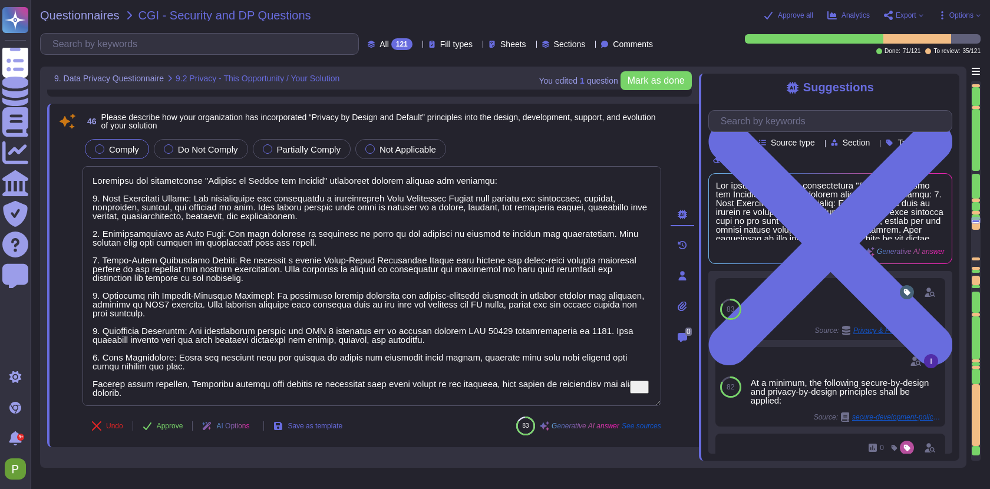
click at [123, 153] on span "Comply" at bounding box center [124, 149] width 30 height 10
click at [161, 425] on span "Approve" at bounding box center [170, 425] width 27 height 7
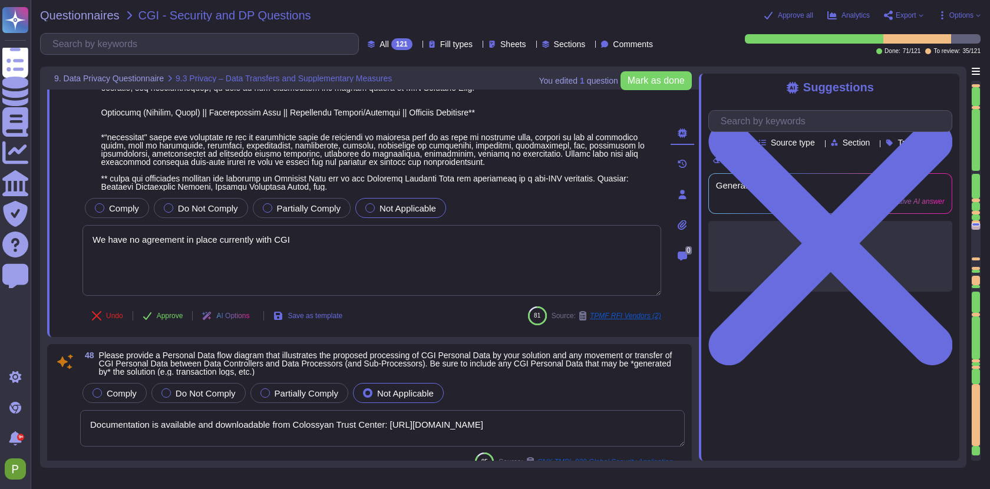
type textarea "Documentation is available and downloadable from Colossyan Trust Center: https:…"
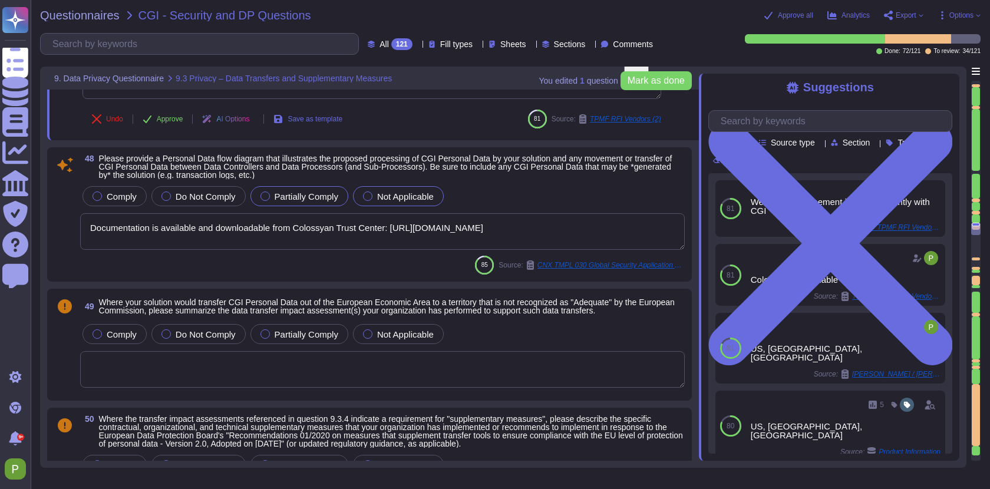
scroll to position [8835, 0]
click at [254, 245] on textarea "Documentation is available and downloadable from Colossyan Trust Center: https:…" at bounding box center [382, 232] width 605 height 37
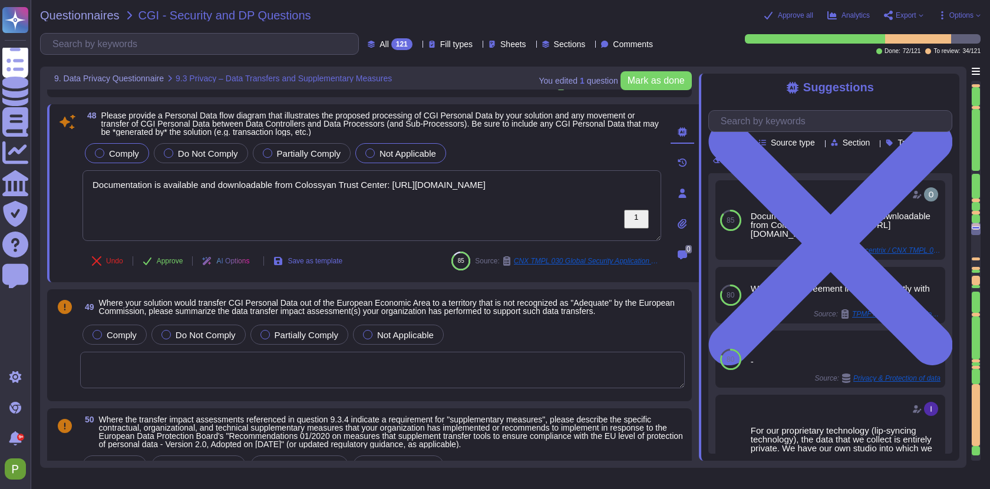
click at [106, 153] on label "Comply" at bounding box center [117, 152] width 44 height 9
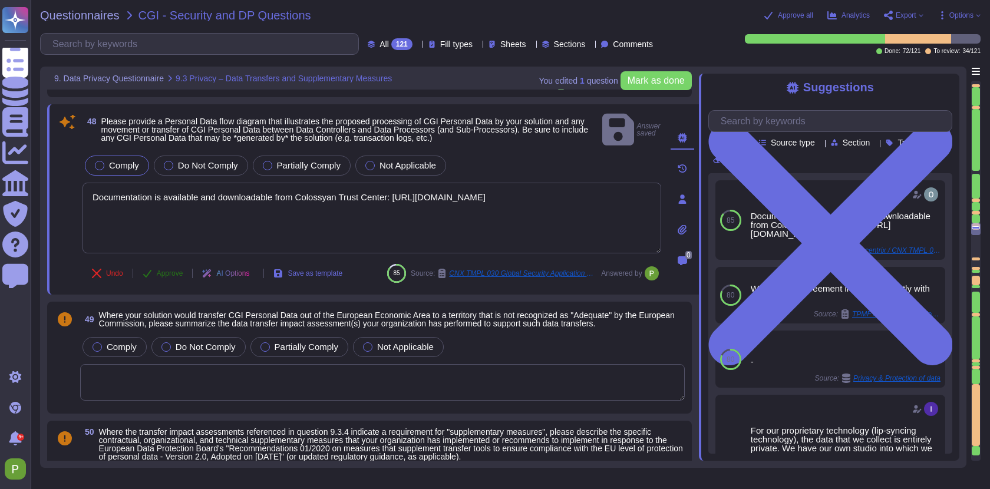
click at [165, 270] on span "Approve" at bounding box center [170, 273] width 27 height 7
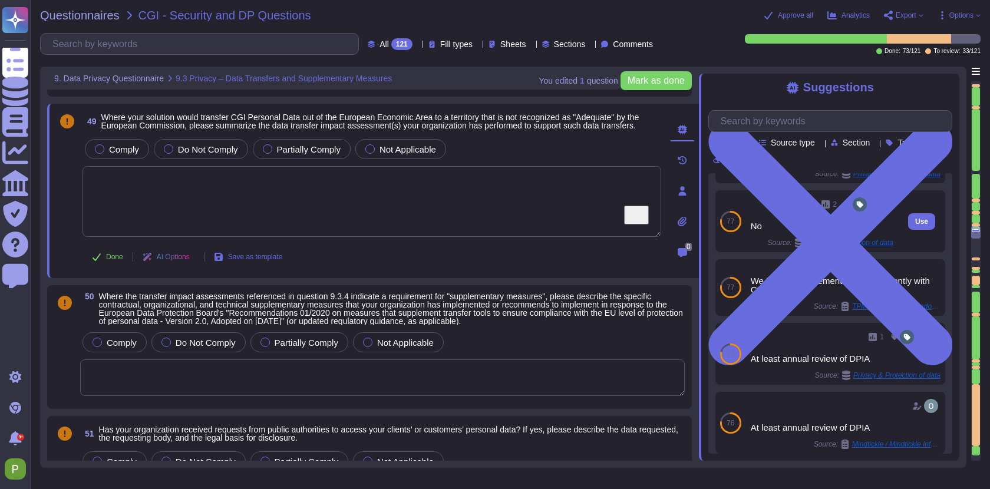
scroll to position [110, 0]
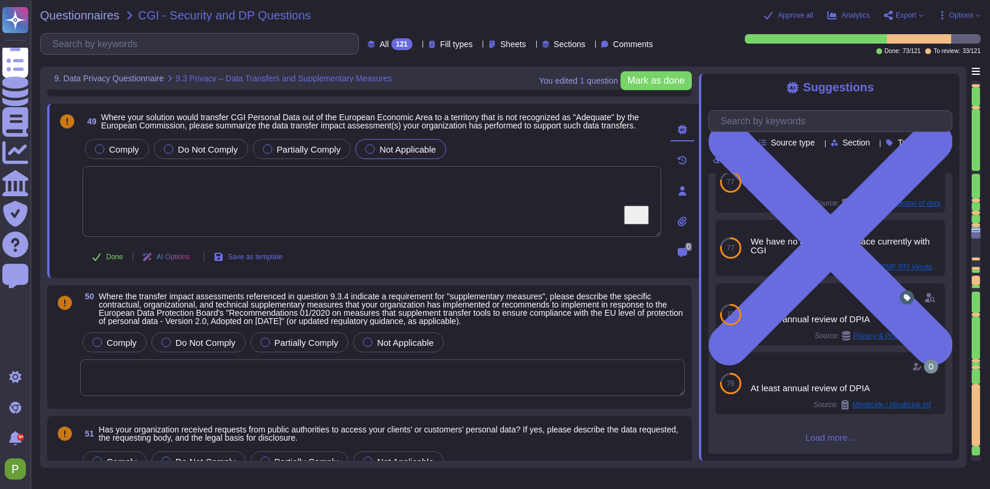
click at [365, 158] on div "Not Applicable" at bounding box center [400, 149] width 91 height 20
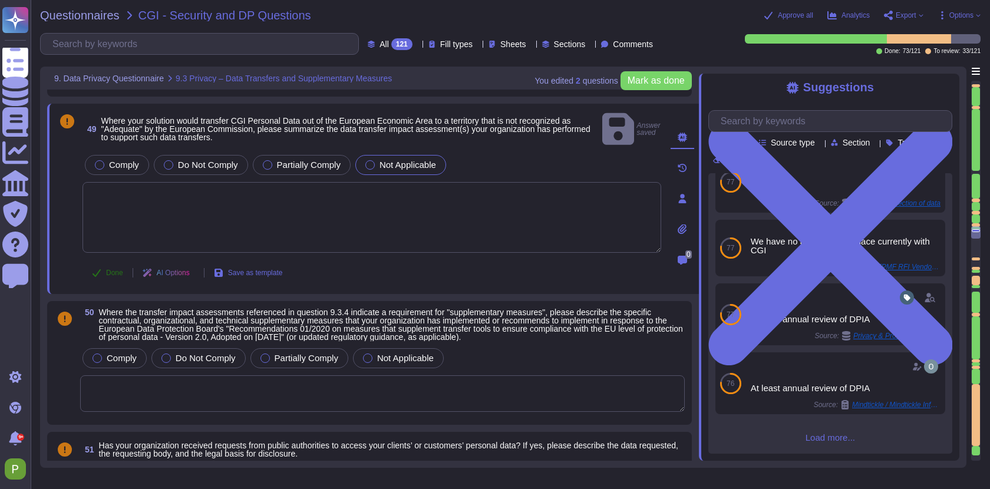
click at [114, 269] on span "Done" at bounding box center [114, 272] width 17 height 7
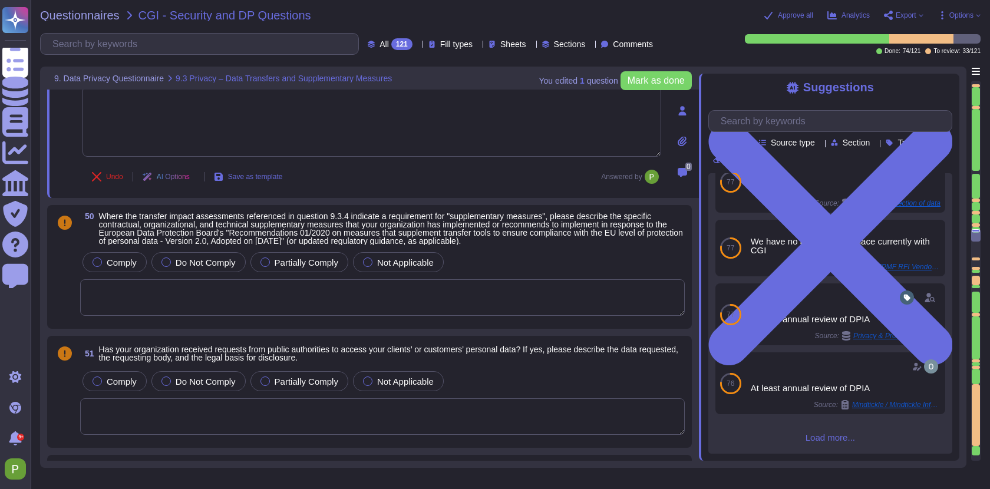
scroll to position [9083, 0]
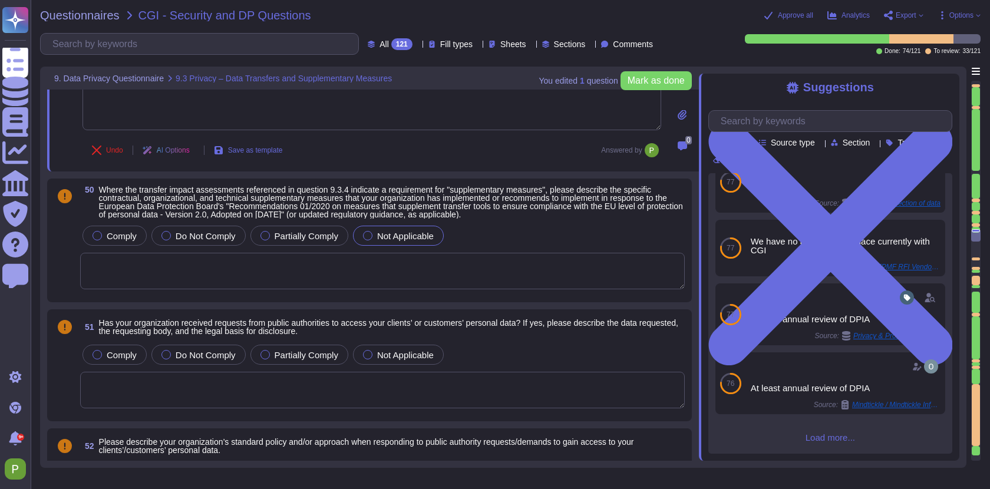
click at [376, 244] on div "Not Applicable" at bounding box center [398, 236] width 91 height 20
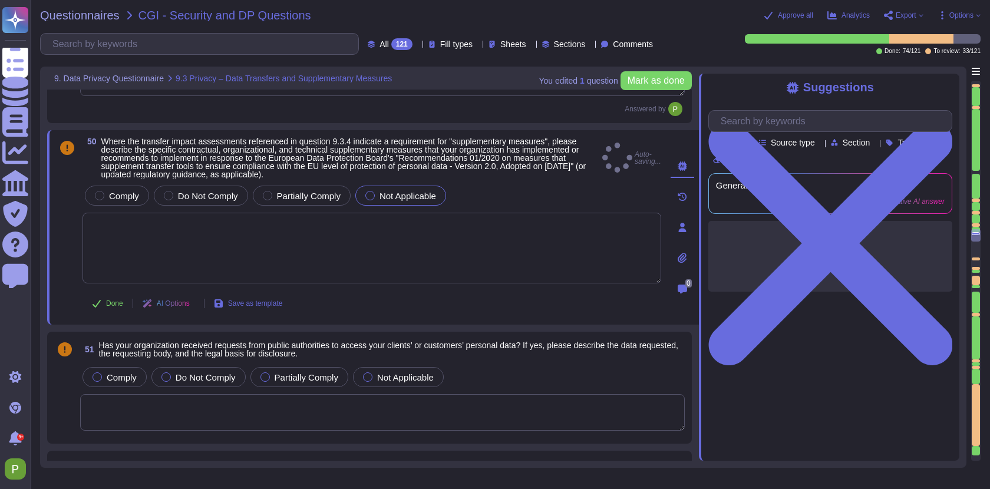
scroll to position [0, 0]
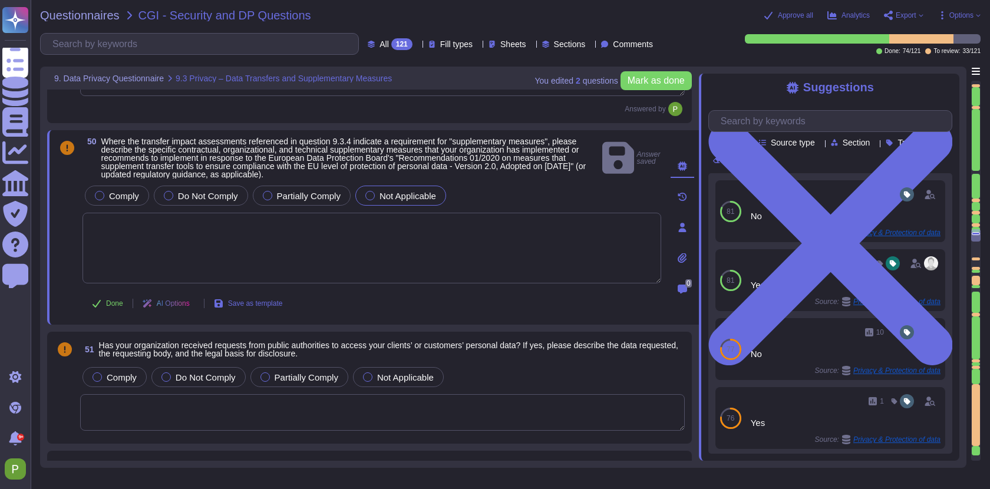
click at [376, 243] on textarea at bounding box center [371, 248] width 579 height 71
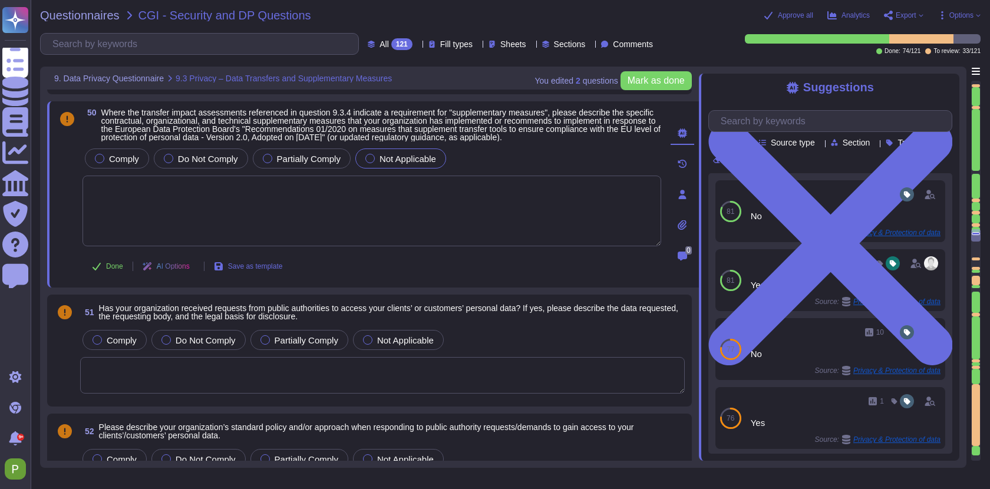
scroll to position [9104, 0]
click at [114, 270] on span "Done" at bounding box center [114, 266] width 17 height 7
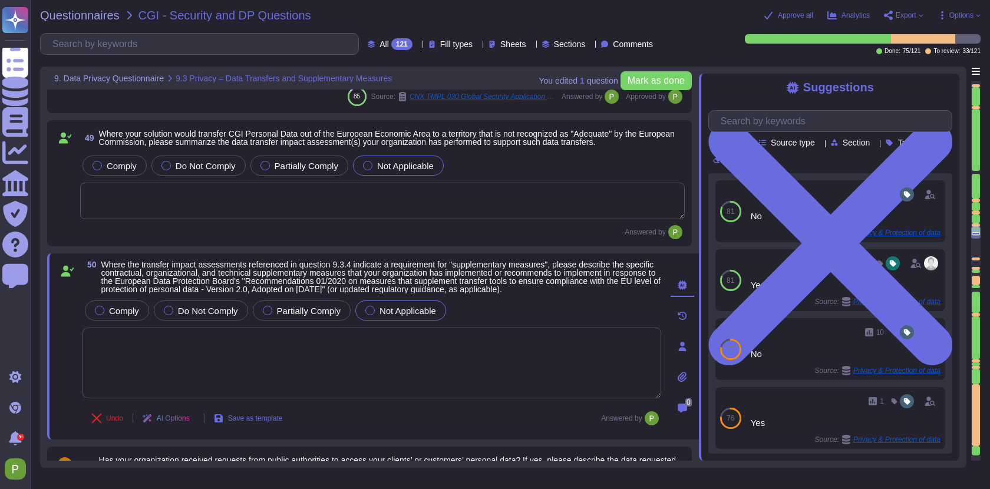
type textarea "We have no agreement in place currently with CGI"
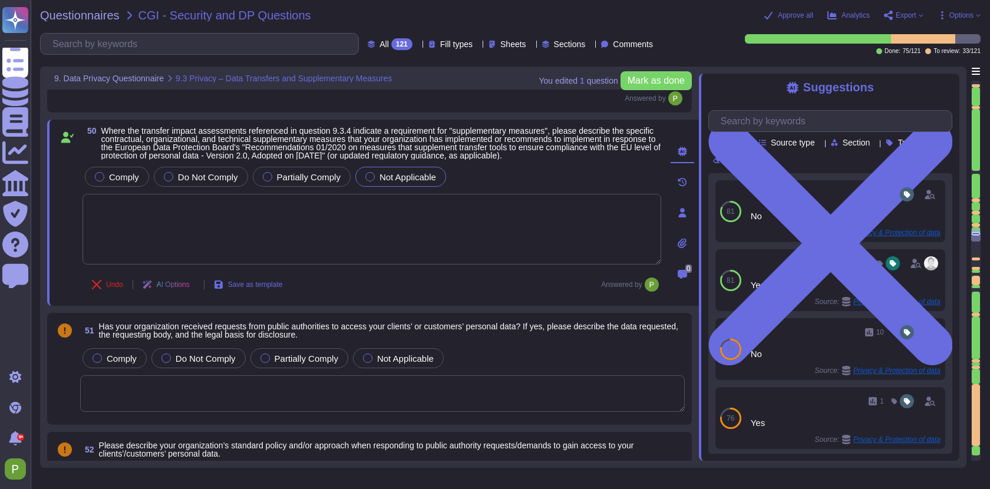
scroll to position [9086, 0]
click at [252, 216] on textarea at bounding box center [371, 229] width 579 height 71
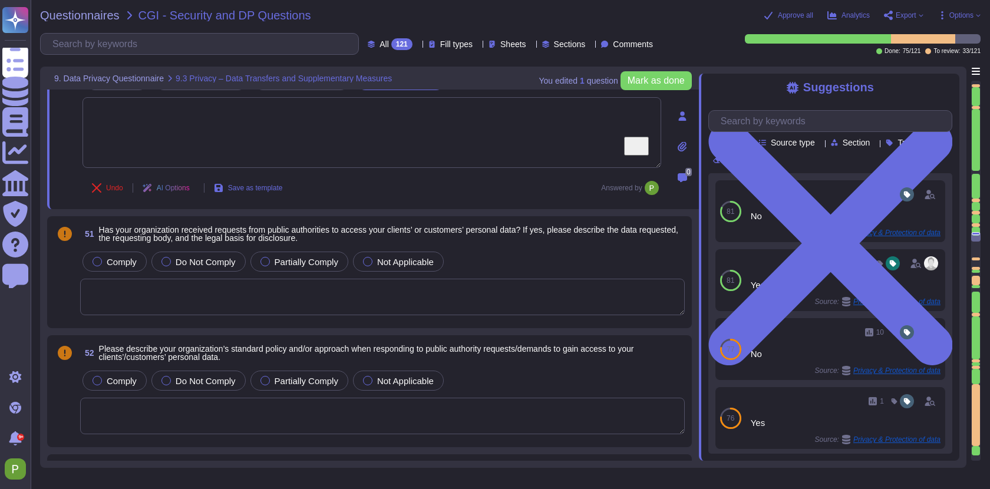
scroll to position [9184, 0]
click at [369, 266] on div at bounding box center [367, 260] width 9 height 9
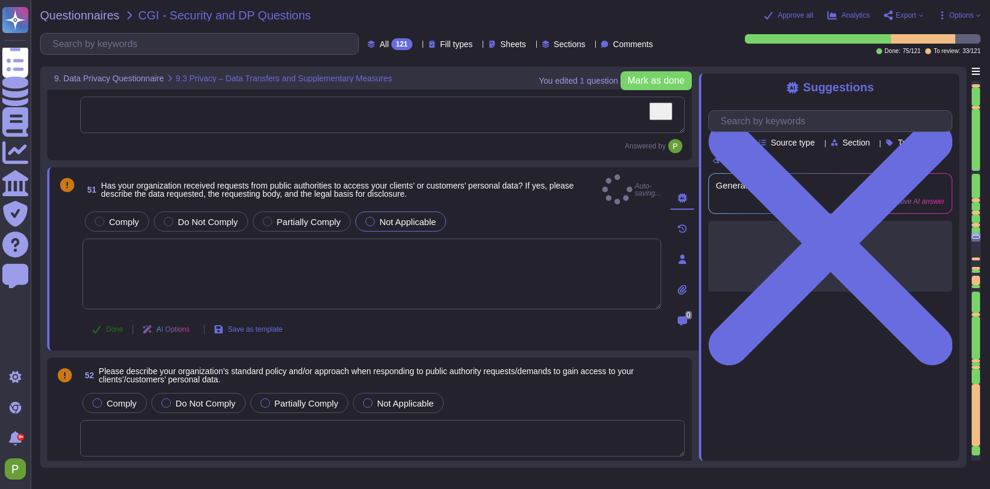
click at [106, 326] on span "Done" at bounding box center [114, 329] width 17 height 7
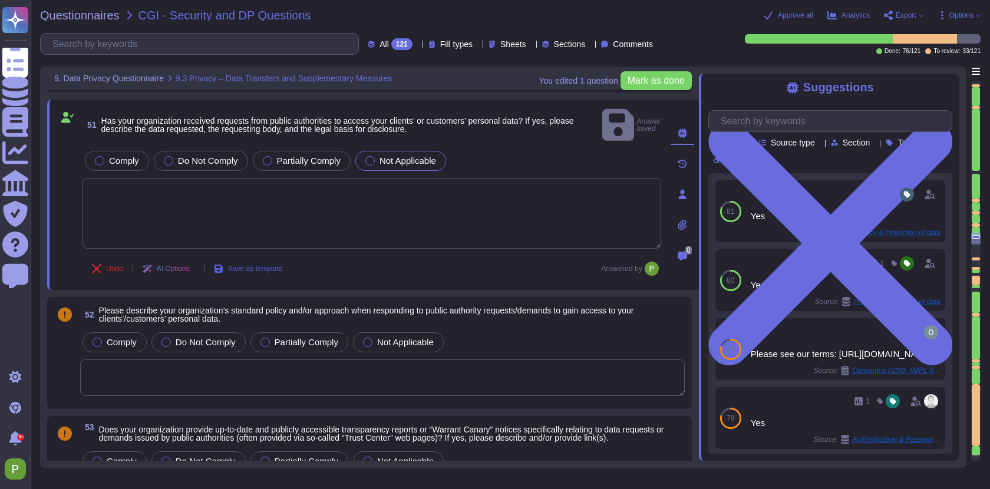
scroll to position [9252, 0]
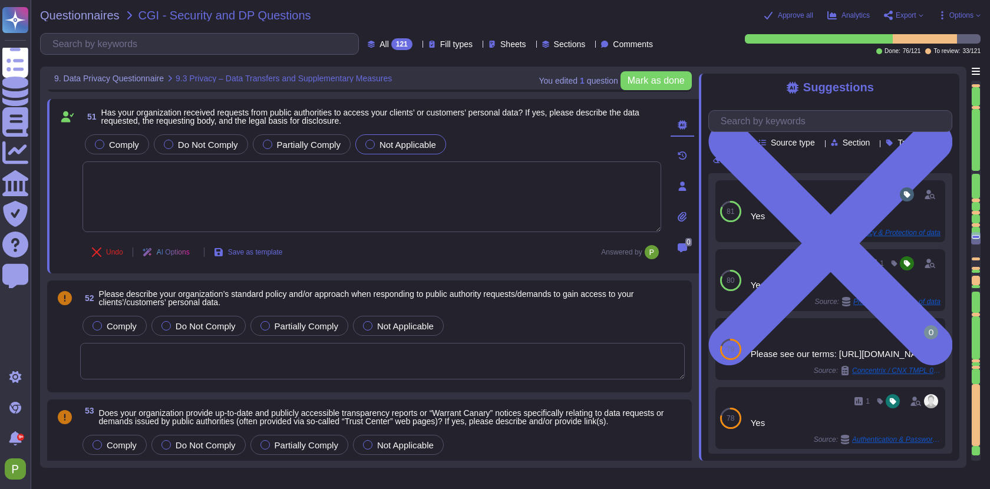
click at [402, 364] on textarea at bounding box center [382, 361] width 605 height 37
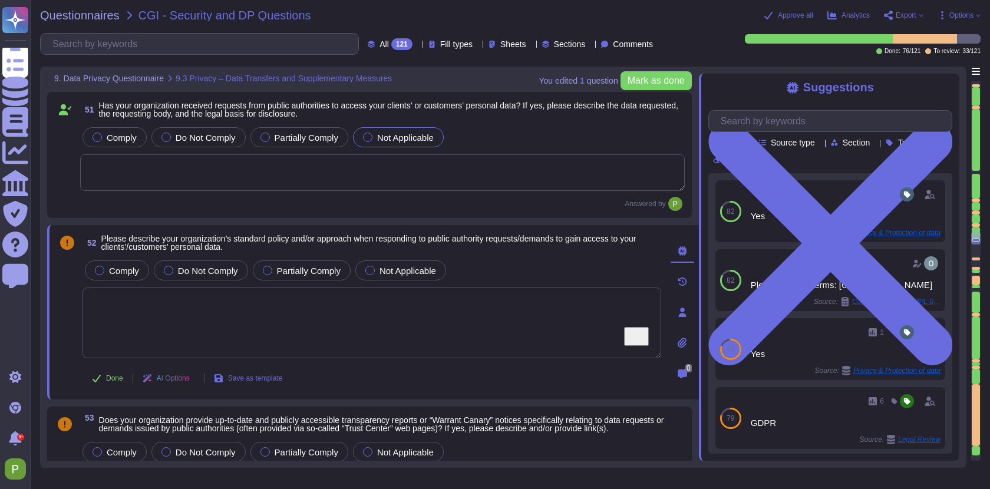
scroll to position [1, 0]
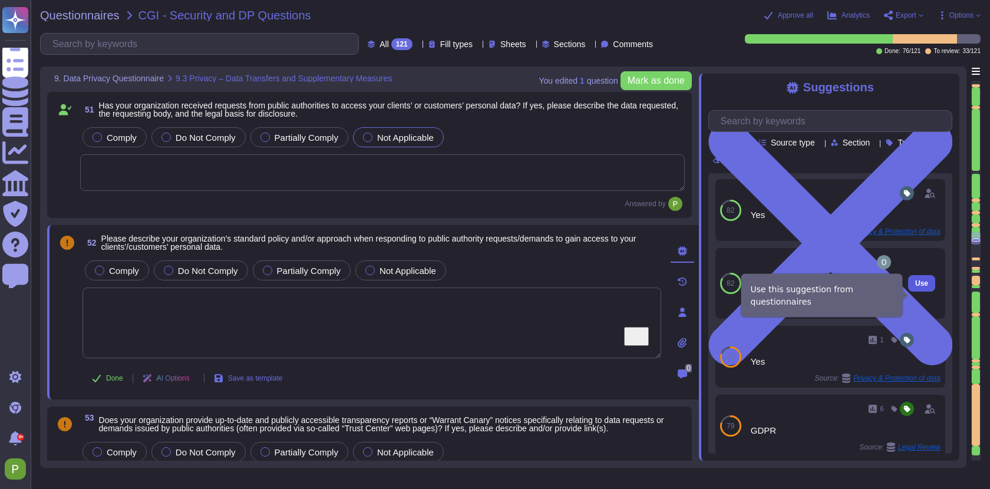
click at [917, 287] on span "Use" at bounding box center [921, 283] width 13 height 7
type textarea "Please see our terms: https://www.colossyan.com/terms"
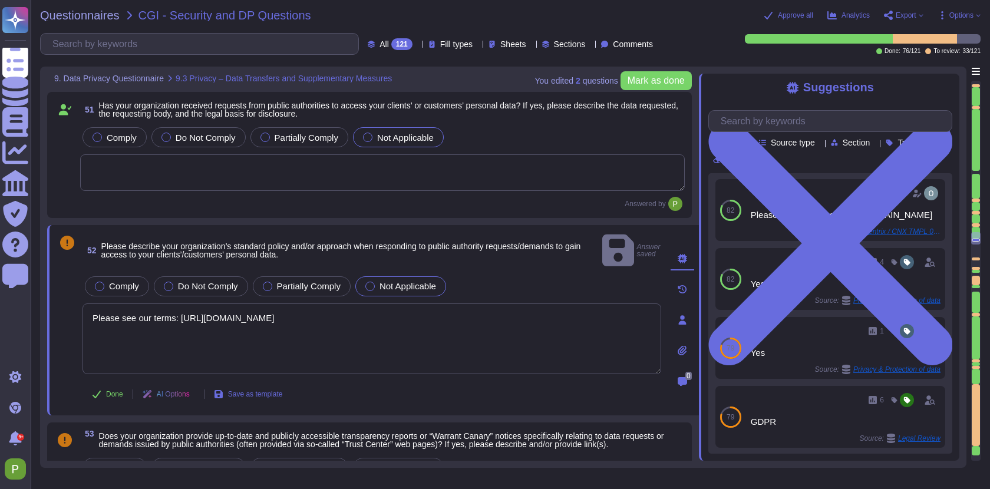
click at [380, 282] on label "Not Applicable" at bounding box center [400, 286] width 71 height 9
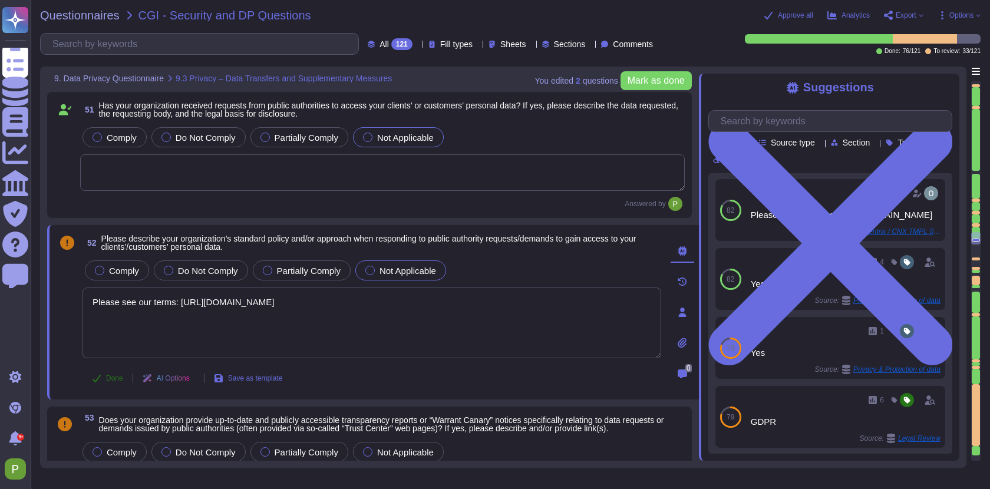
click at [101, 380] on button "Done" at bounding box center [107, 378] width 50 height 24
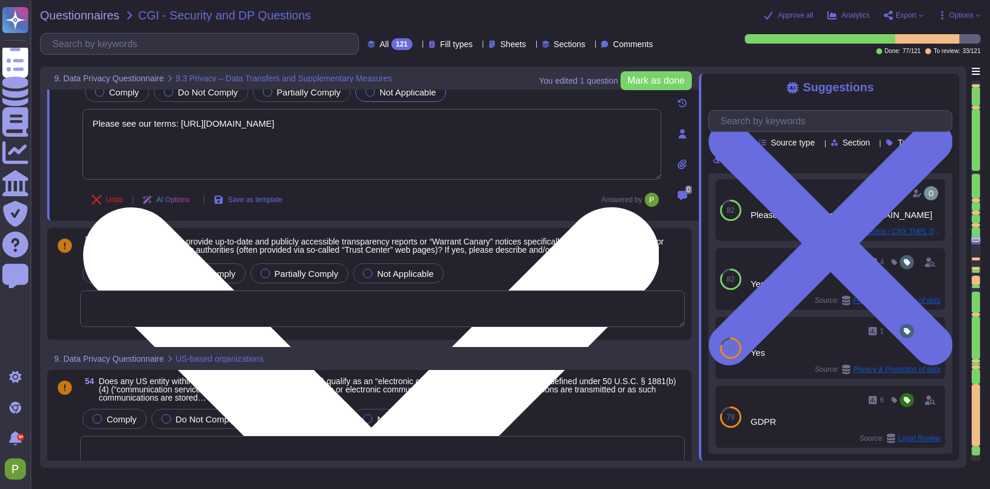
scroll to position [9434, 0]
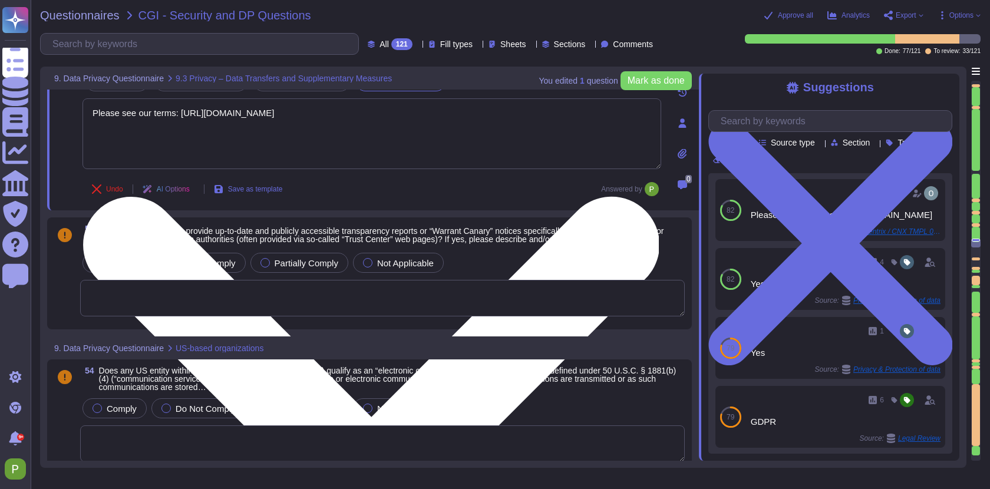
click at [323, 294] on textarea at bounding box center [382, 298] width 605 height 37
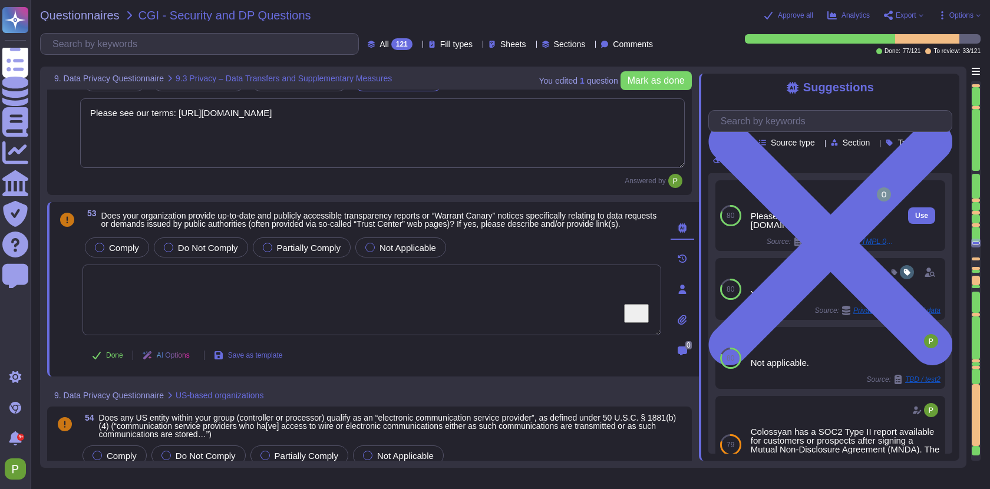
scroll to position [213, 0]
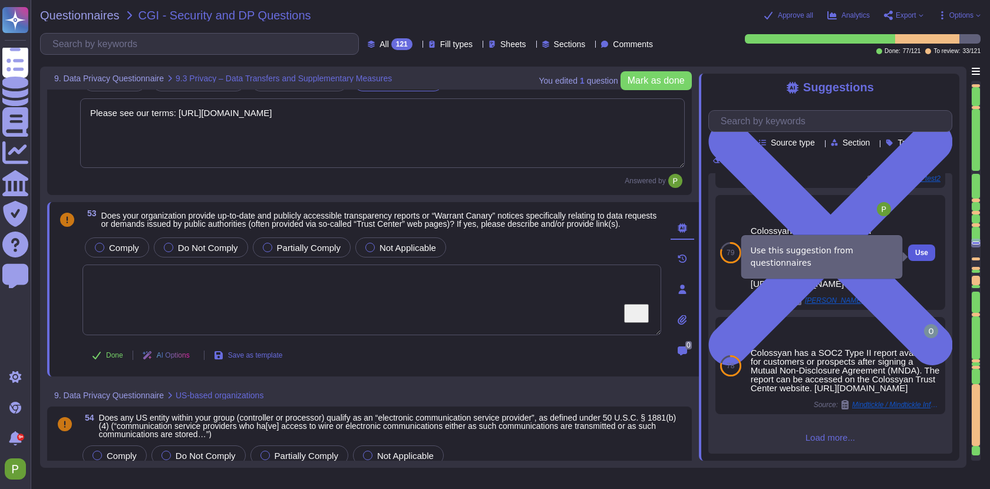
click at [918, 253] on span "Use" at bounding box center [921, 252] width 13 height 7
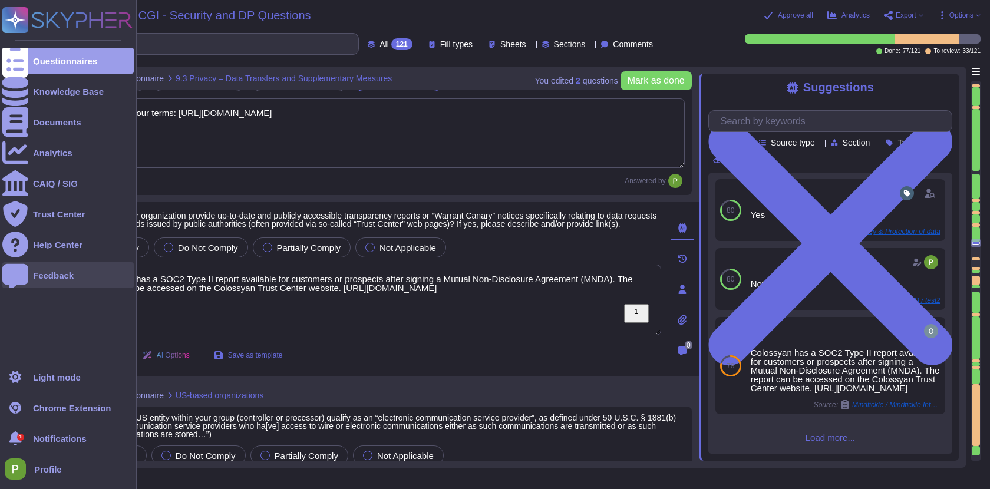
drag, startPoint x: 636, startPoint y: 280, endPoint x: 45, endPoint y: 270, distance: 591.7
click at [45, 270] on div "Questionnaires Knowledge Base Documents Analytics CAIQ / SIG Trust Center Help …" at bounding box center [495, 244] width 990 height 489
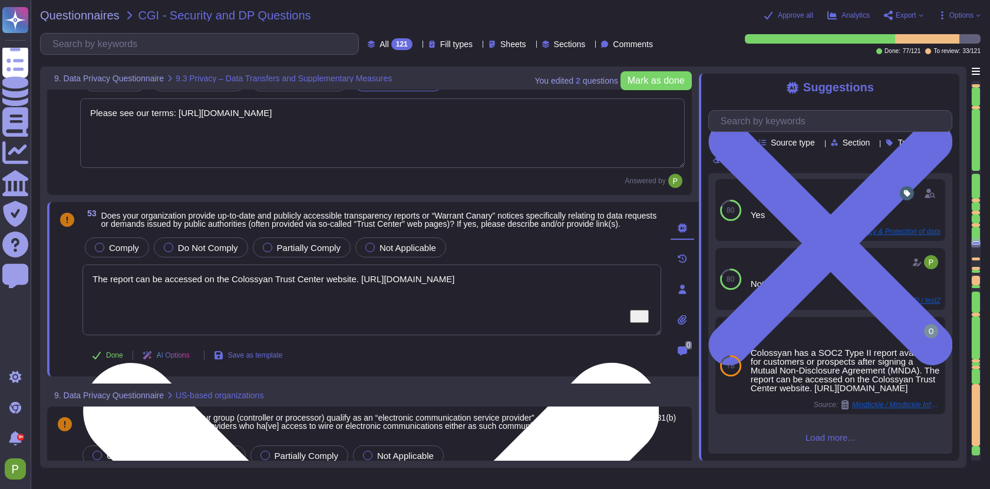
click at [150, 289] on textarea "The report can be accessed on the Colossyan Trust Center website. https://secur…" at bounding box center [371, 300] width 579 height 71
click at [133, 282] on textarea "The report can be accessed on the Colossyan Trust Center website. https://secur…" at bounding box center [371, 300] width 579 height 71
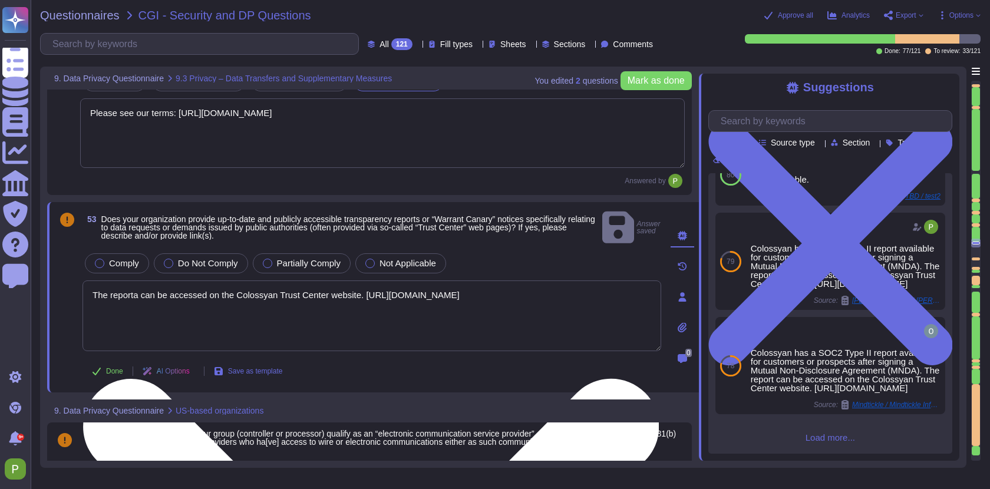
click at [139, 283] on textarea "The reporta can be accessed on the Colossyan Trust Center website. https://secu…" at bounding box center [371, 315] width 579 height 71
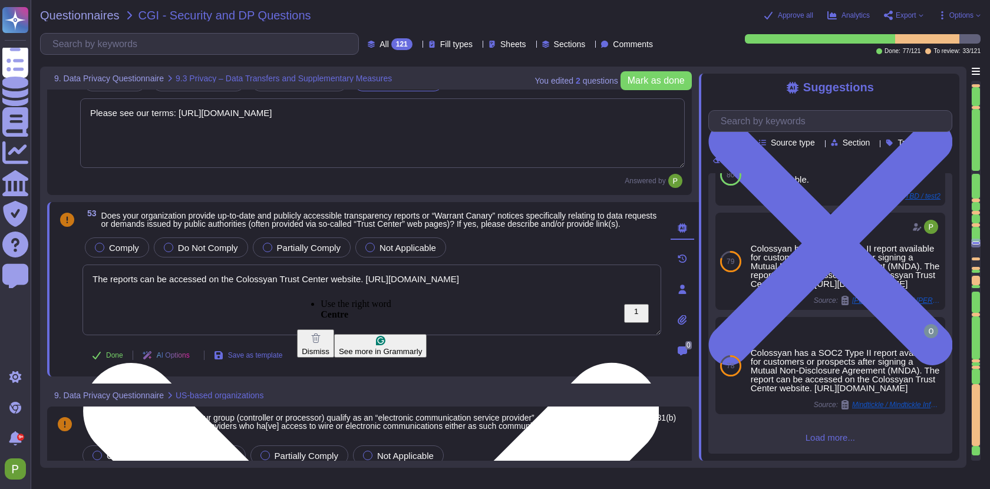
click at [222, 315] on textarea "The reports can be accessed on the Colossyan Trust Center website. https://secu…" at bounding box center [371, 300] width 579 height 71
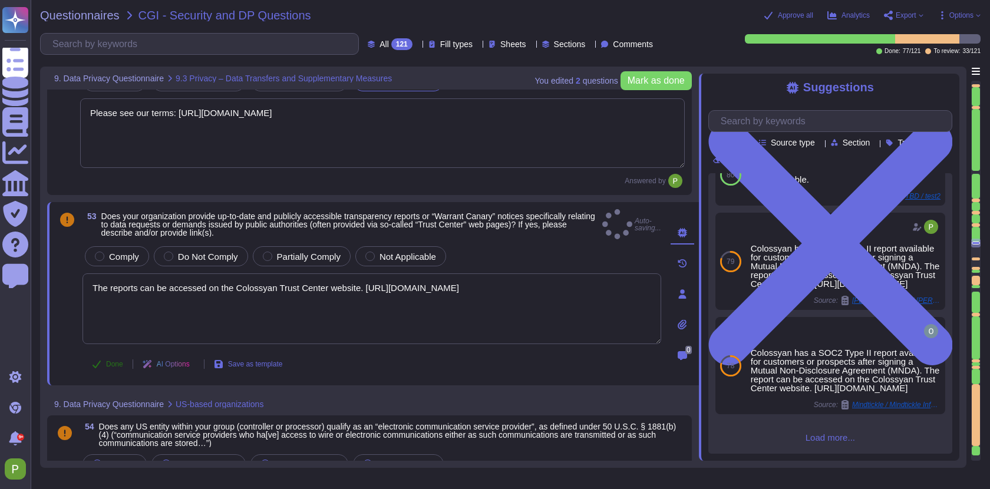
click at [101, 355] on button "Done" at bounding box center [107, 364] width 50 height 24
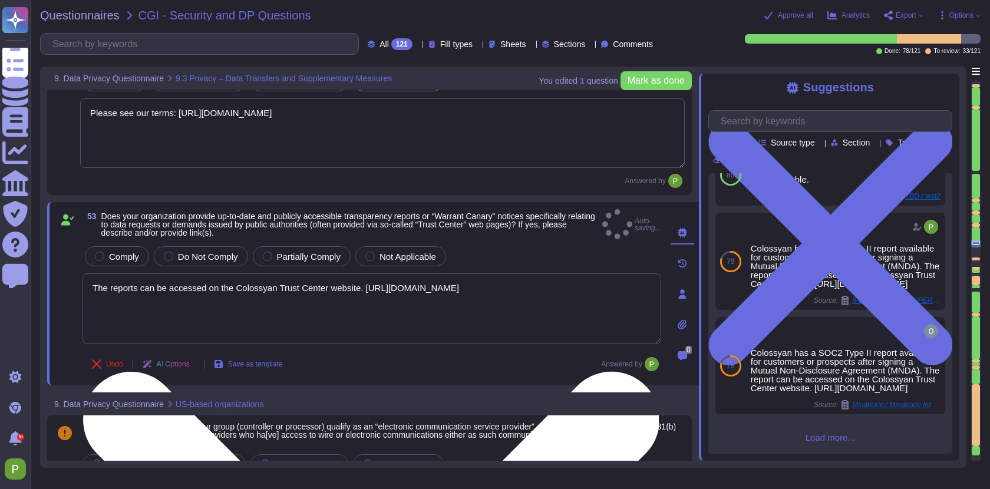
type textarea "The reports can be accessed on the Colossyan Trust Center website. https://secu…"
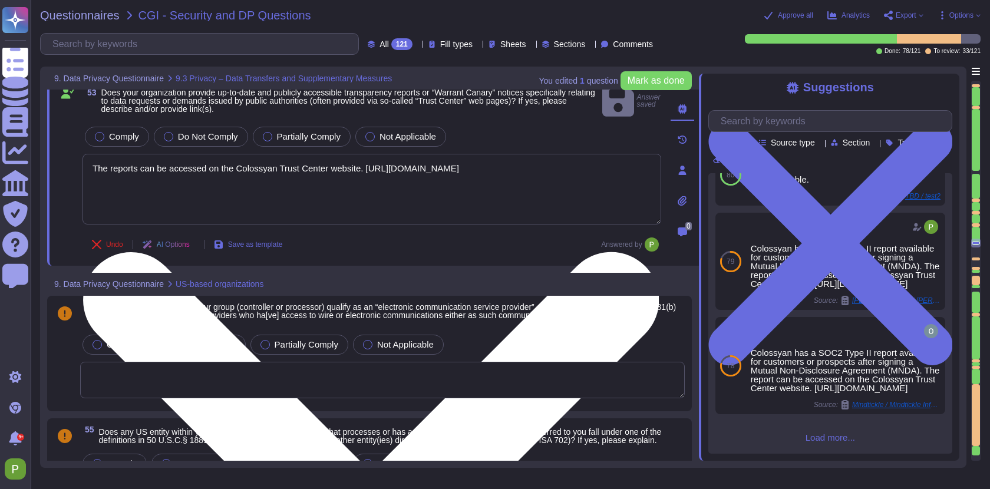
scroll to position [9578, 0]
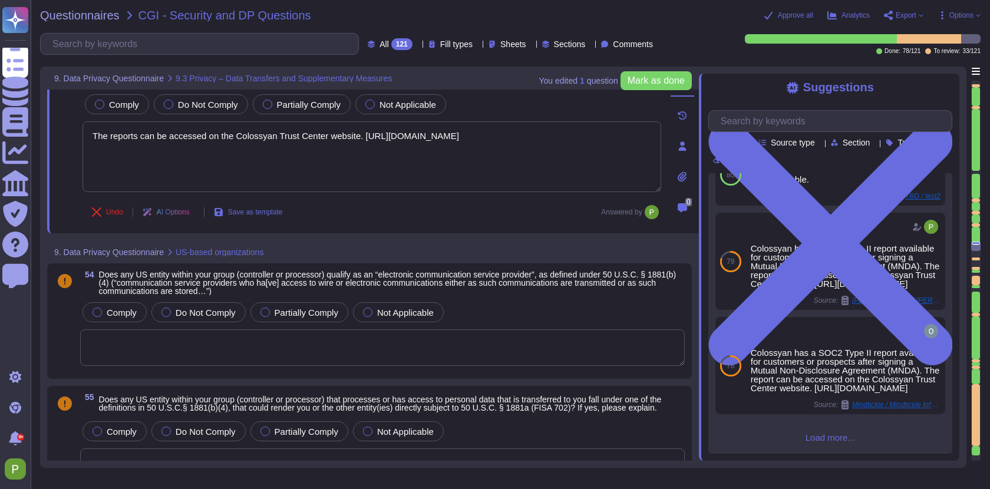
click at [408, 358] on textarea at bounding box center [382, 347] width 605 height 37
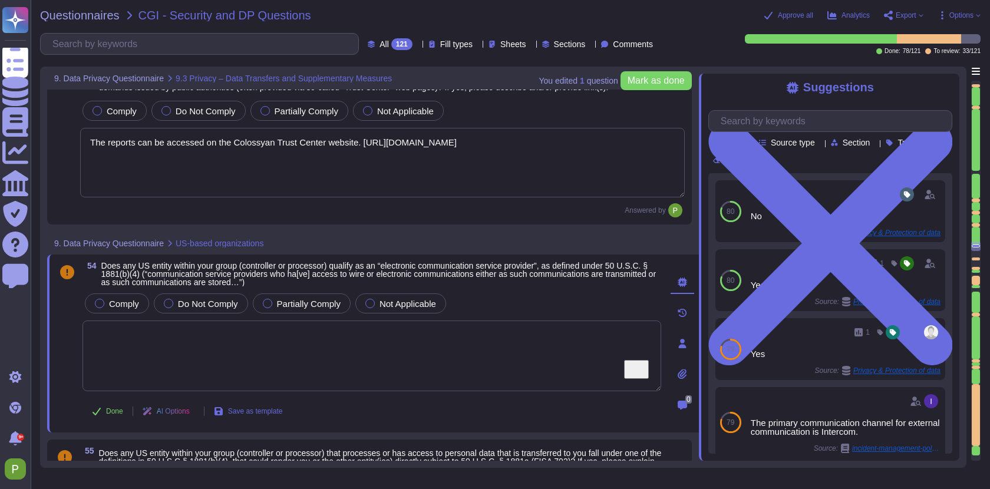
scroll to position [9565, 0]
click at [404, 307] on span "Not Applicable" at bounding box center [407, 303] width 57 height 10
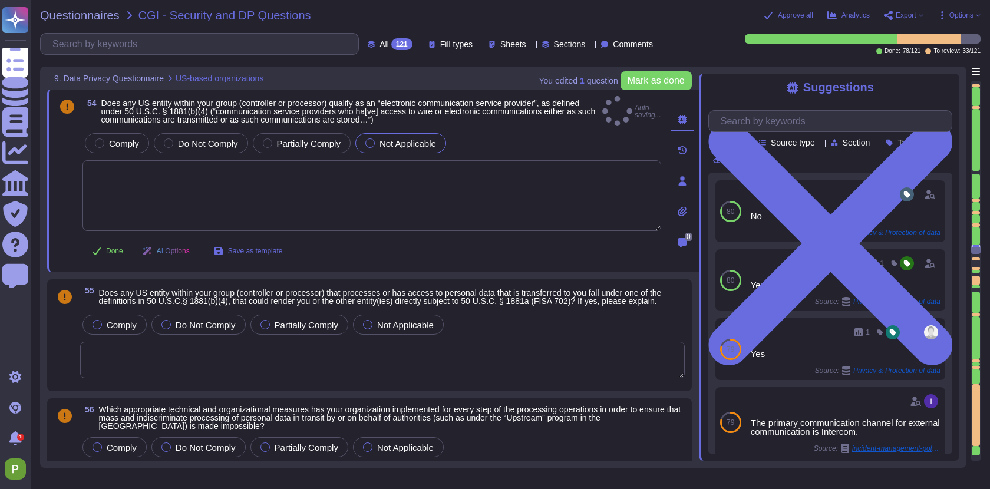
type textarea "Accepted"
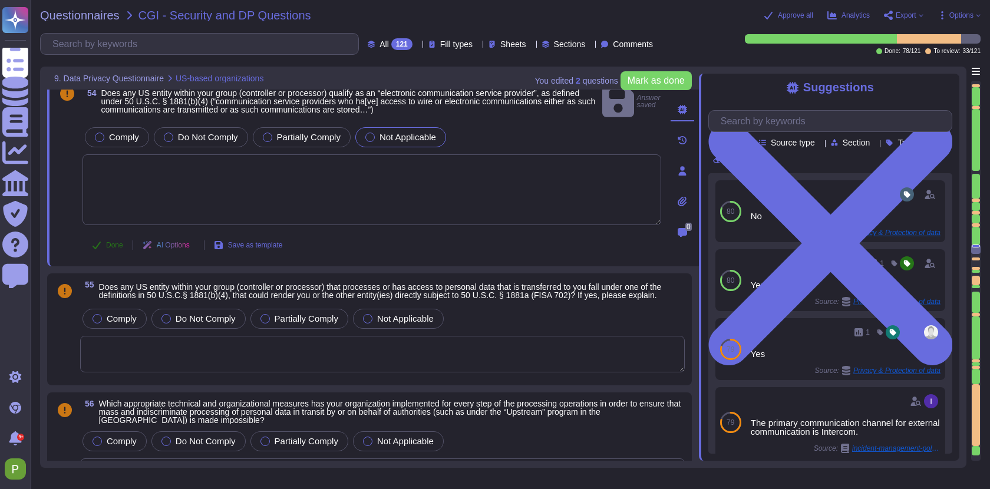
click at [108, 242] on span "Done" at bounding box center [114, 245] width 17 height 7
click at [390, 313] on span "Not Applicable" at bounding box center [405, 318] width 57 height 10
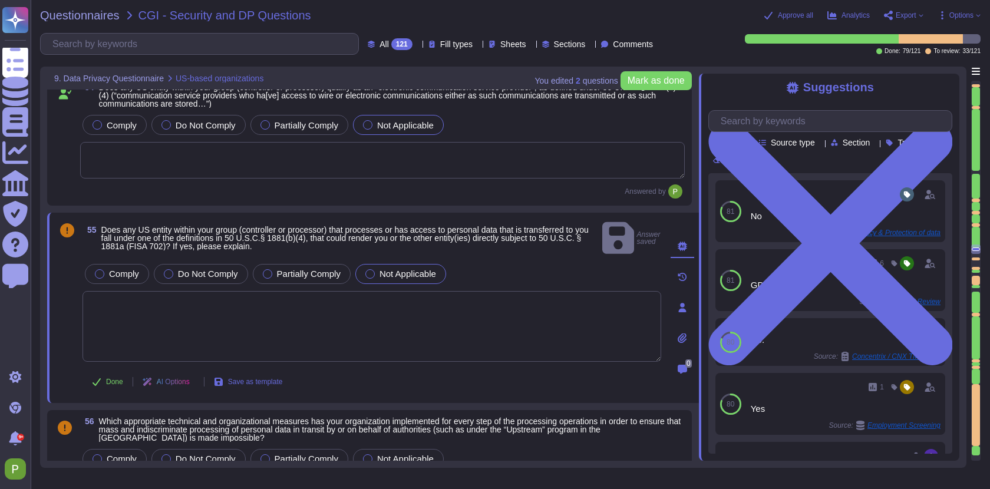
click at [395, 269] on span "Not Applicable" at bounding box center [407, 274] width 57 height 10
click at [117, 378] on span "Done" at bounding box center [114, 381] width 17 height 7
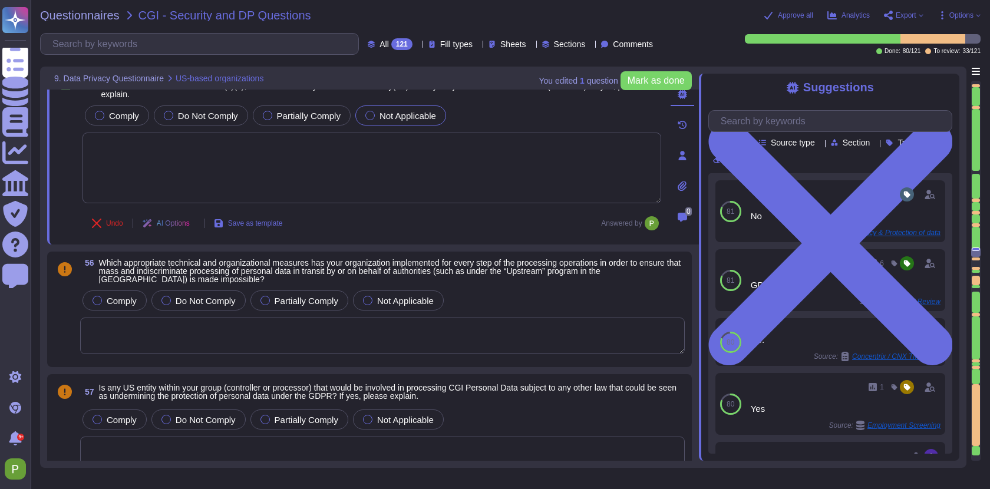
scroll to position [9874, 0]
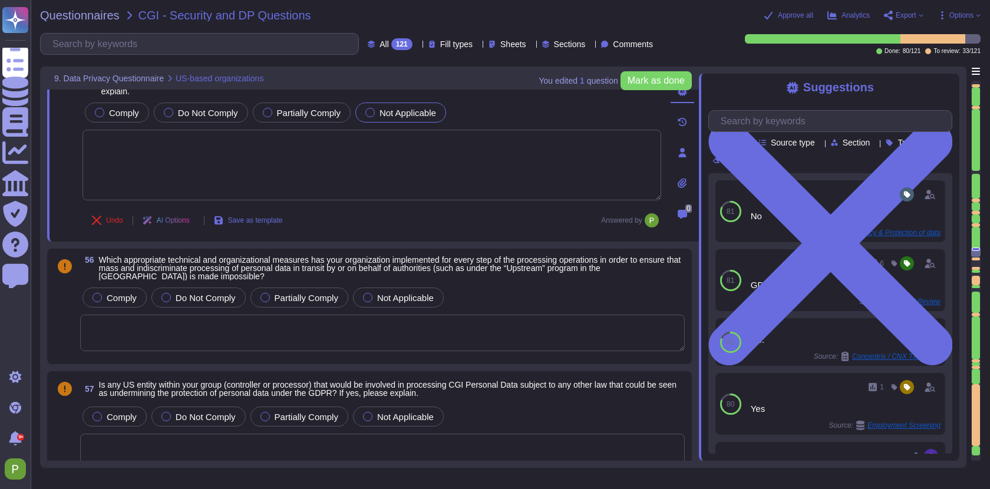
click at [269, 320] on div "Comply Do Not Comply Partially Comply Not Applicable" at bounding box center [382, 318] width 605 height 67
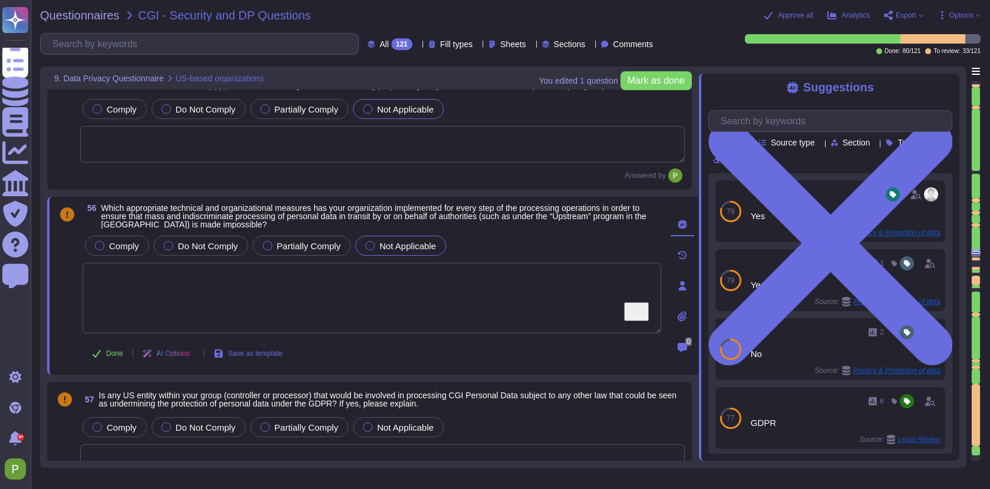
click at [394, 251] on span "Not Applicable" at bounding box center [407, 246] width 57 height 10
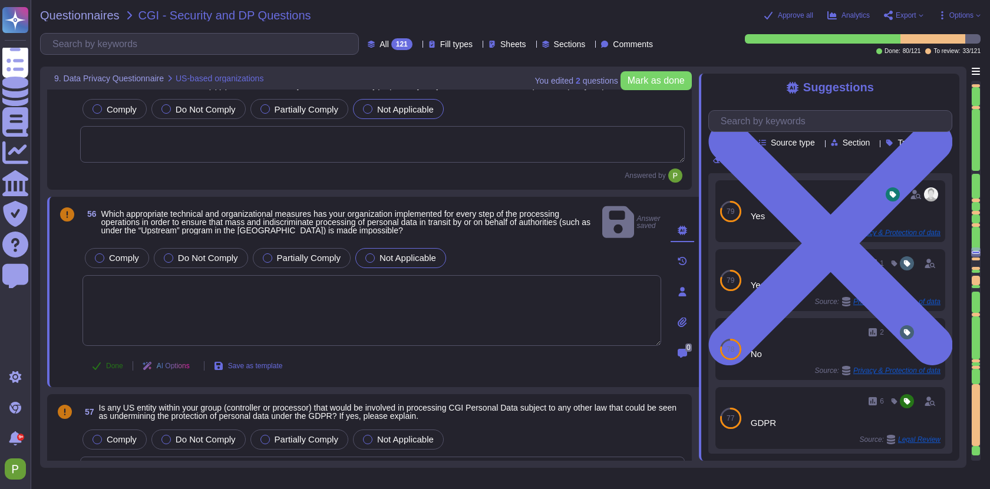
click at [117, 366] on span "Done" at bounding box center [114, 365] width 17 height 7
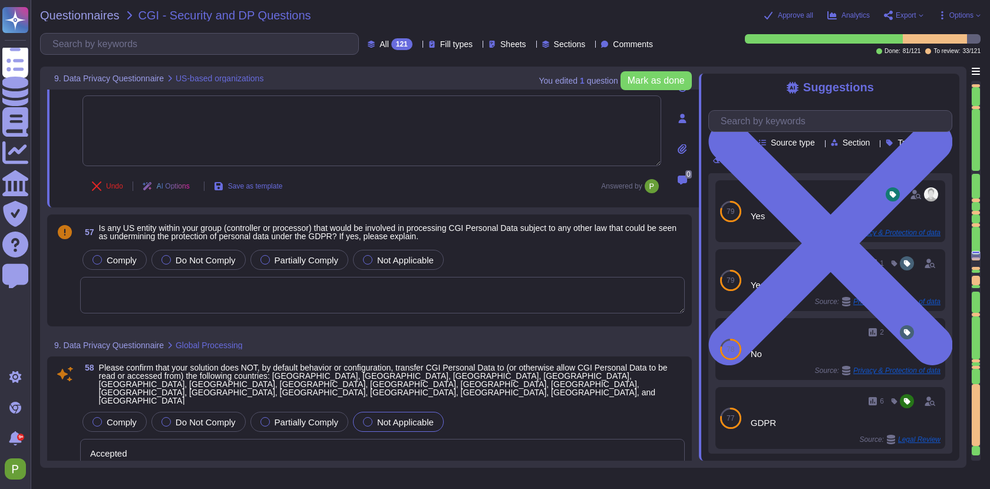
scroll to position [10045, 0]
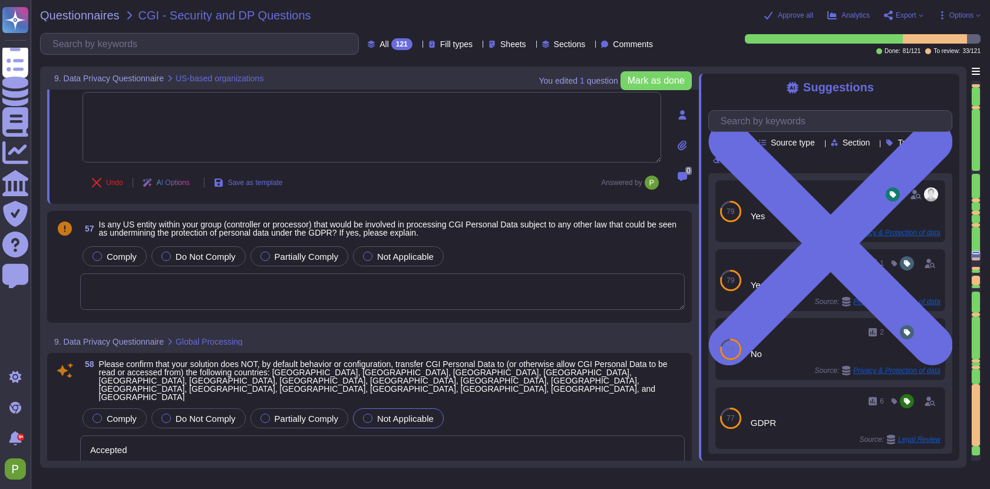
click at [223, 310] on textarea "To enrich screen reader interactions, please activate Accessibility in Grammarl…" at bounding box center [382, 291] width 605 height 37
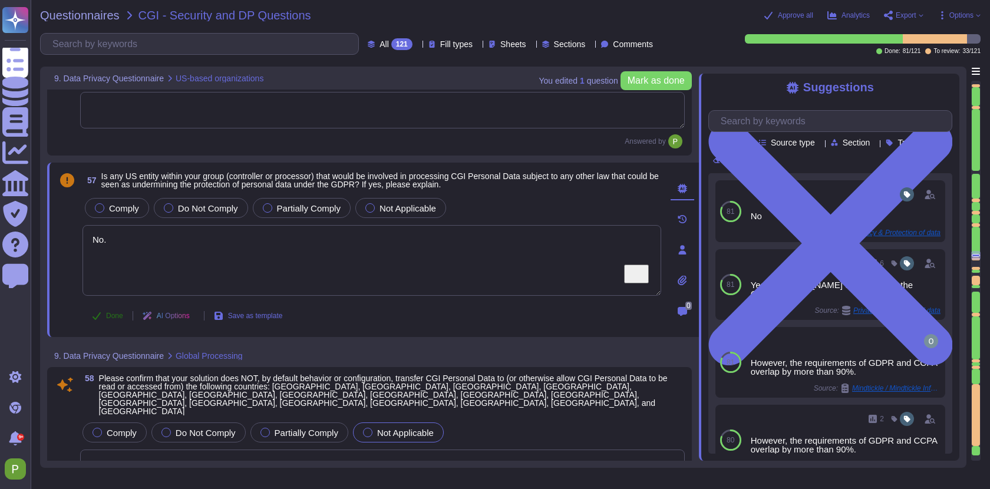
type textarea "No."
click at [111, 319] on span "Done" at bounding box center [114, 315] width 17 height 7
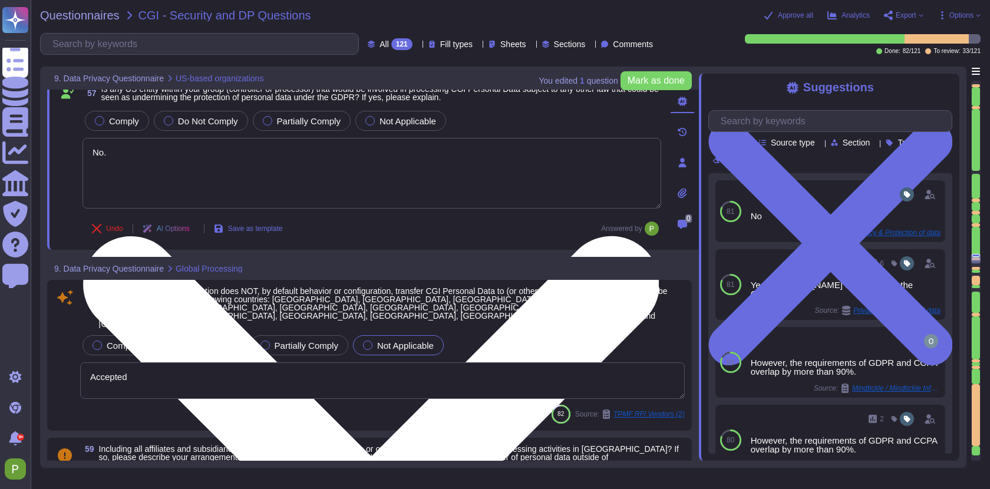
type textarea "Colossyan cloud service provider is AWS Data center is located in Frankfurt, Ge…"
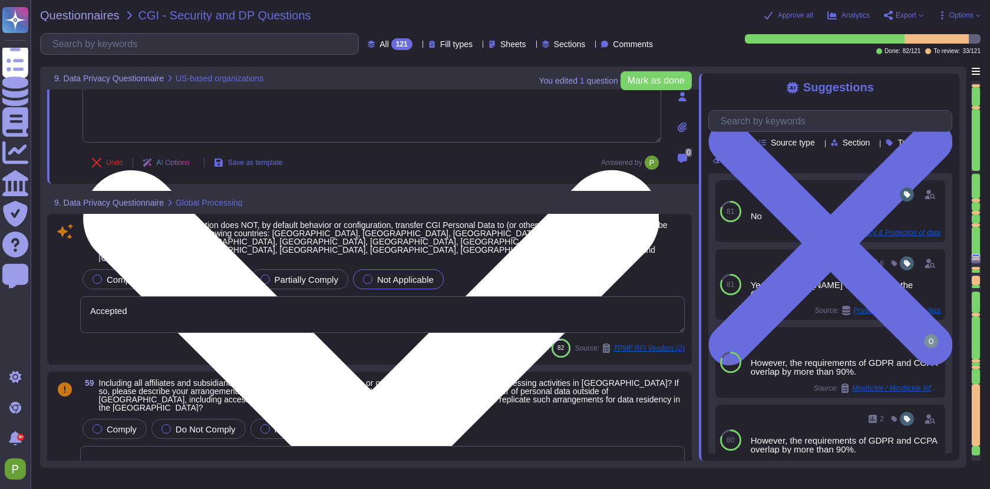
scroll to position [10206, 0]
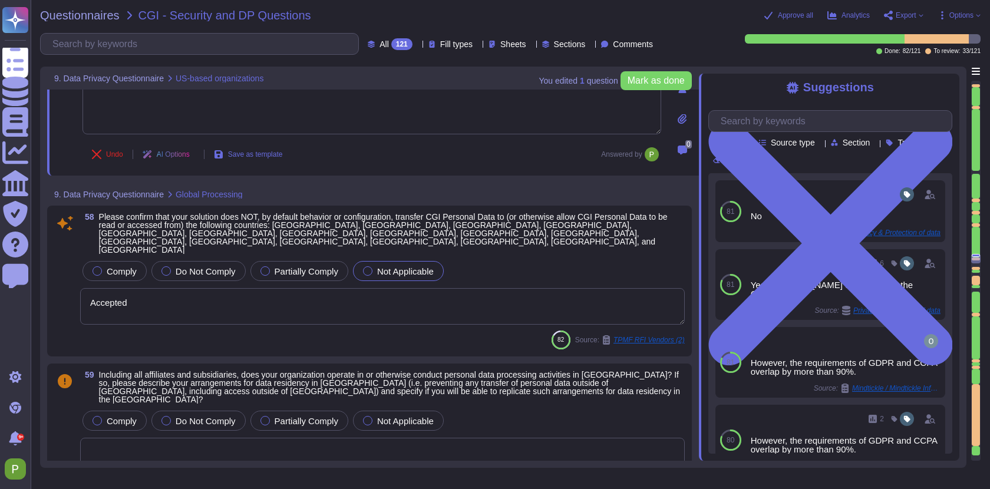
click at [398, 303] on textarea "Accepted" at bounding box center [382, 306] width 605 height 37
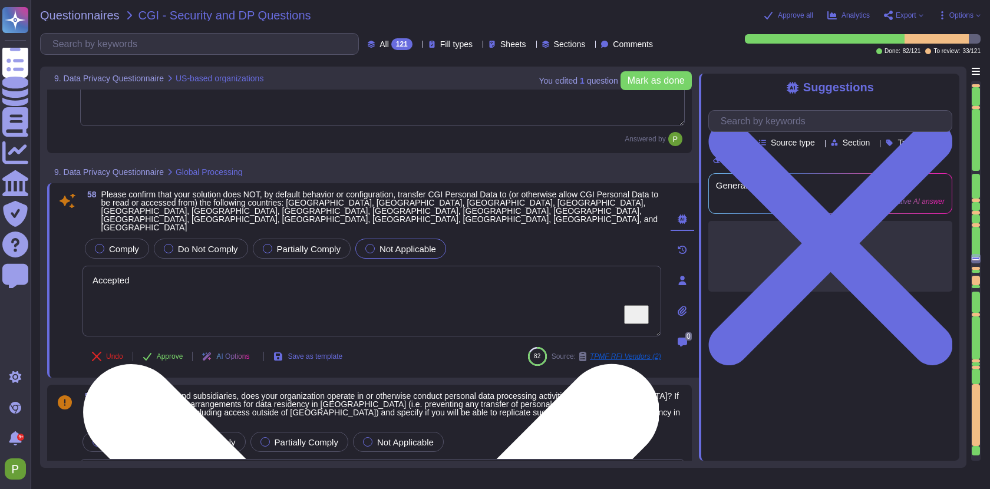
type textarea "Colossyan cloud service provider is AWS Data center is located in Frankfurt, Ge…"
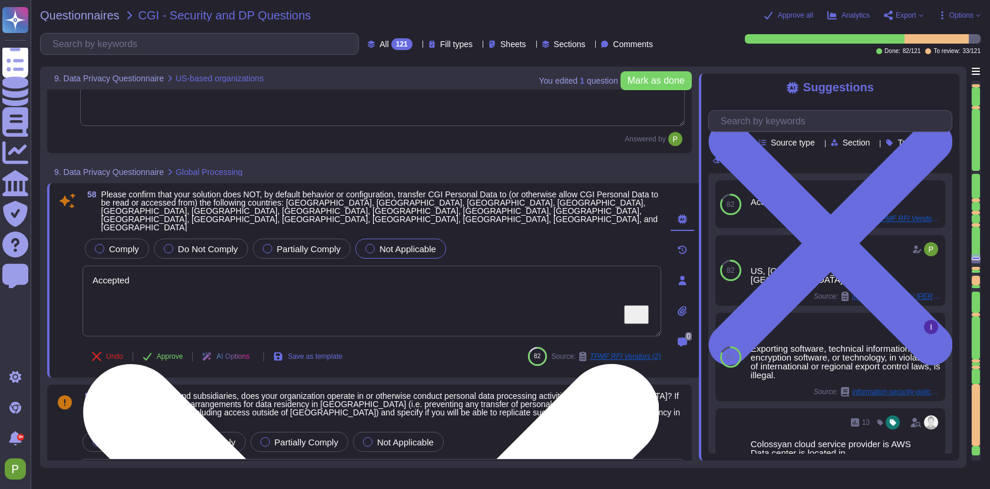
click at [397, 302] on textarea "Accepted" at bounding box center [371, 301] width 579 height 71
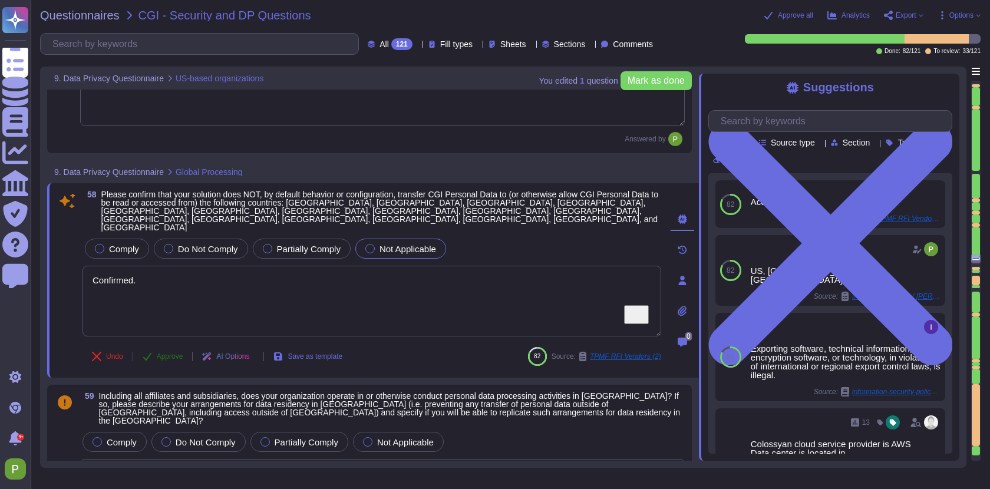
type textarea "Confirmed."
click at [173, 359] on div "58 Please confirm that your solution does NOT, by default behavior or configura…" at bounding box center [359, 280] width 605 height 180
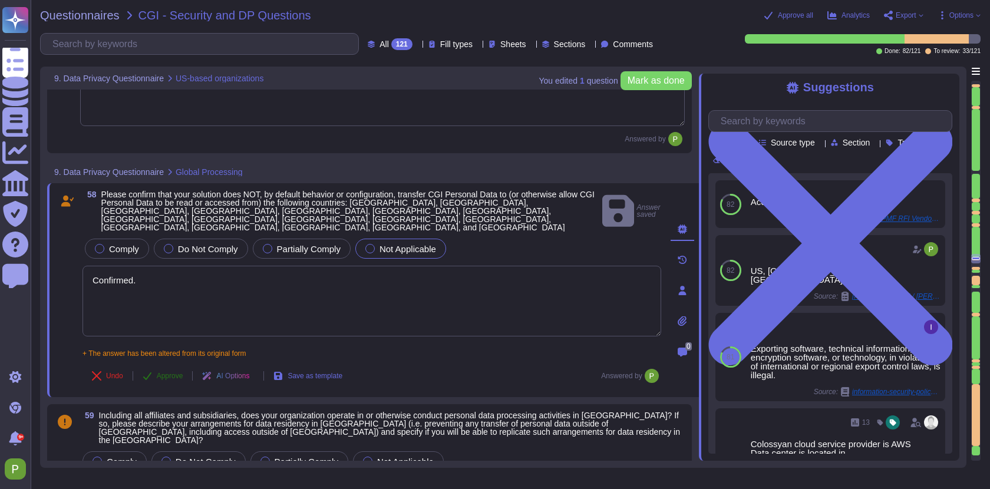
click at [174, 379] on span "Approve" at bounding box center [170, 375] width 27 height 7
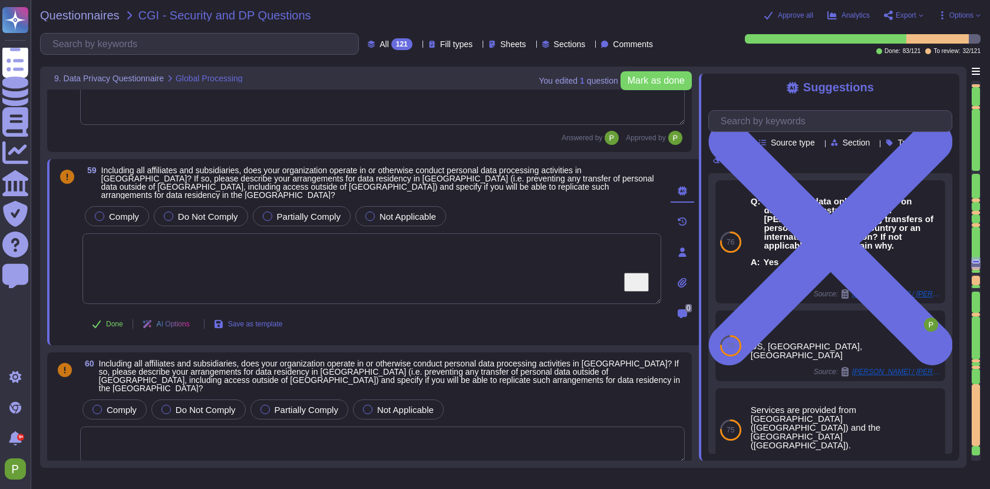
type textarea "We utilize our proprietary AI service, which is distinct from high-risk LLM sol…"
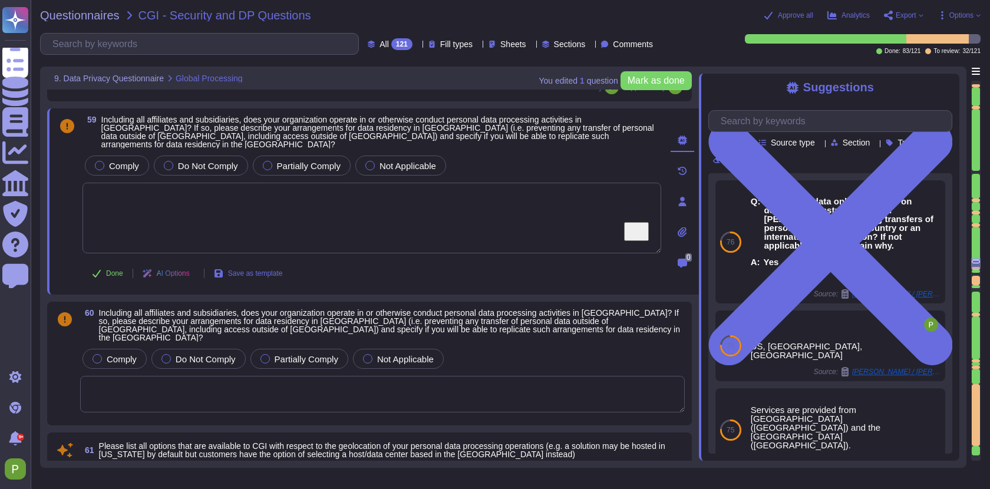
scroll to position [10461, 0]
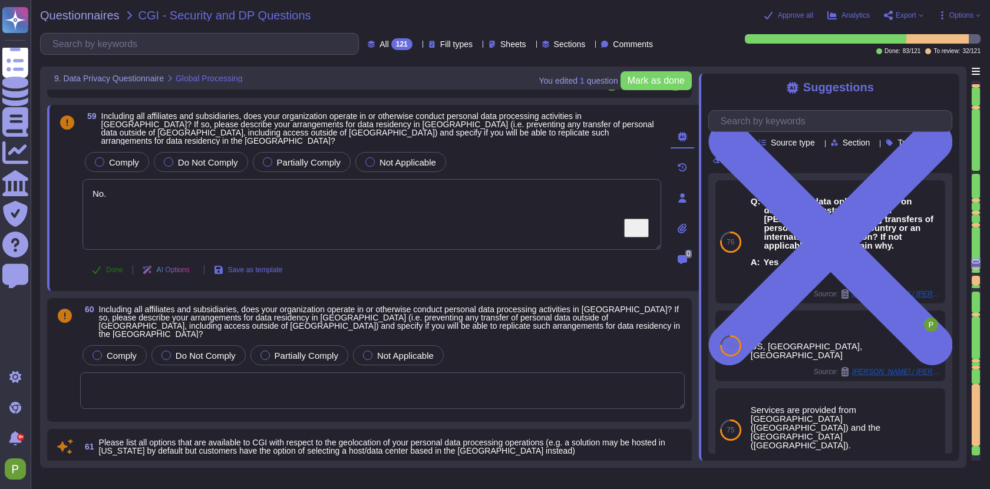
type textarea "No."
click at [109, 258] on button "Done" at bounding box center [107, 270] width 50 height 24
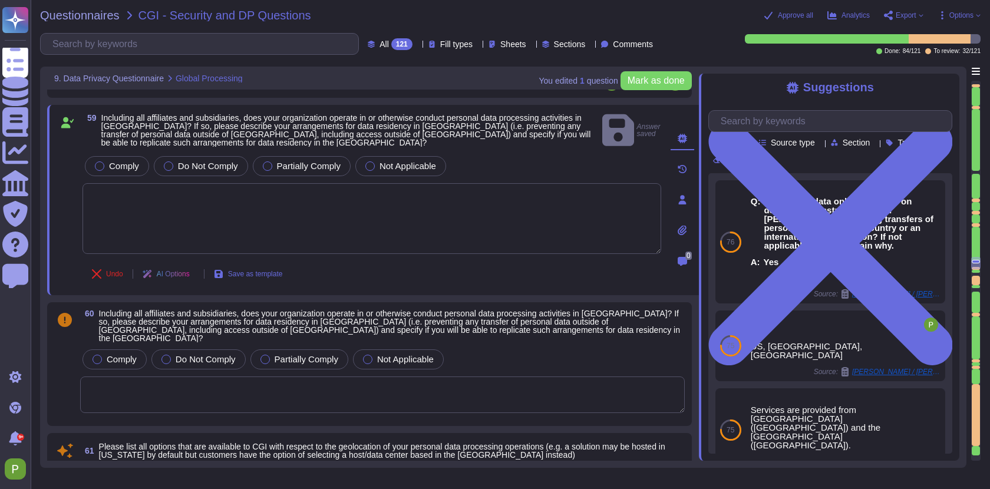
click at [149, 377] on textarea at bounding box center [382, 395] width 605 height 37
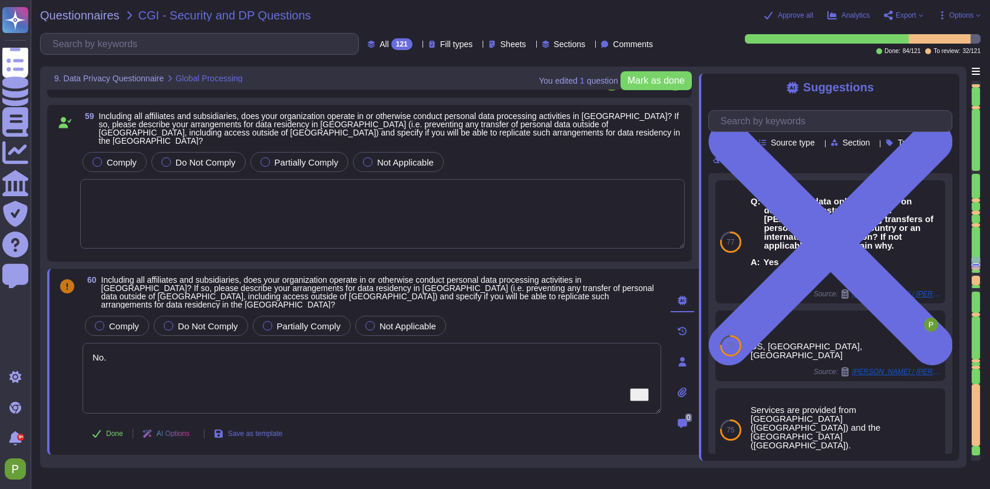
type textarea "No."
click at [112, 420] on div "Done AI Options Save as template" at bounding box center [186, 434] width 209 height 28
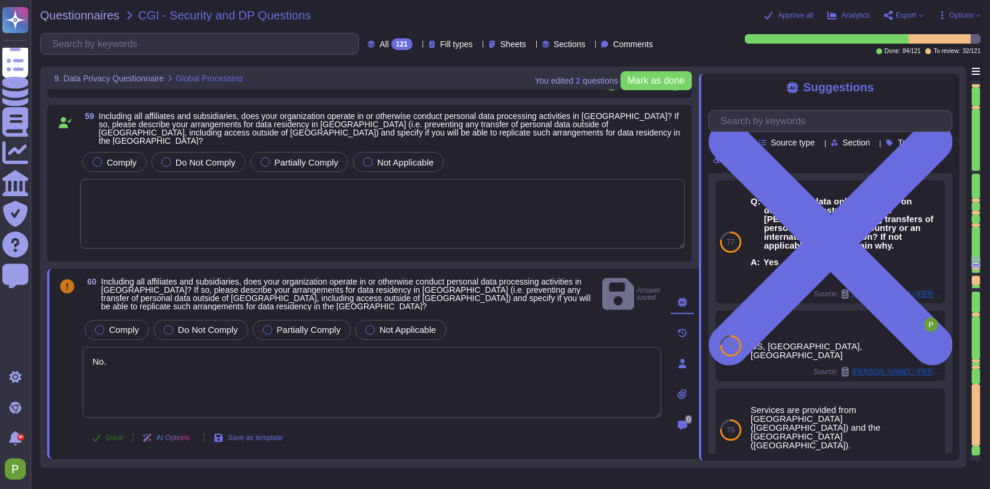
click at [111, 434] on span "Done" at bounding box center [114, 437] width 17 height 7
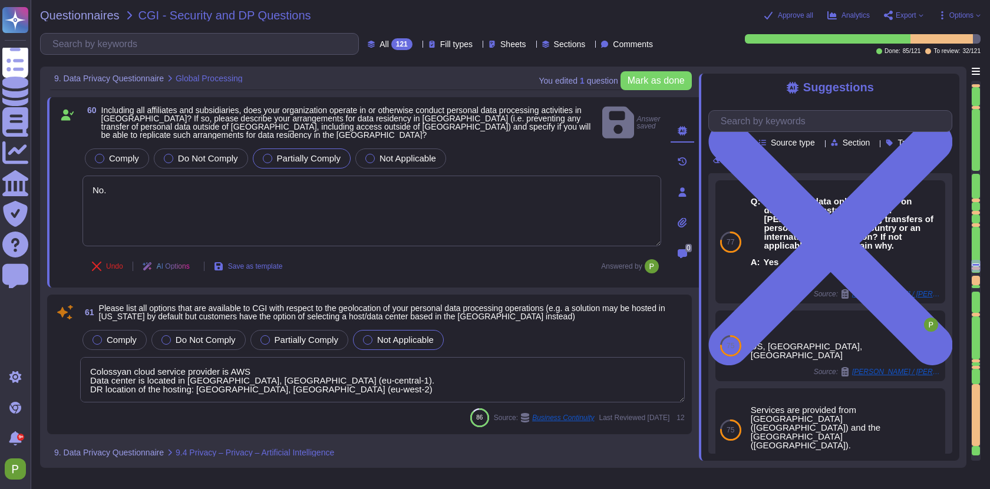
scroll to position [10638, 0]
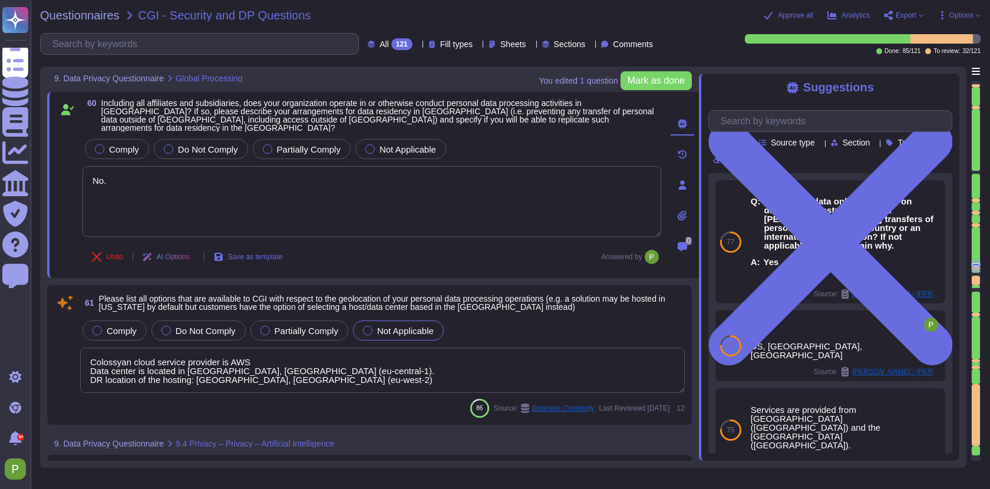
click at [402, 348] on textarea "Colossyan cloud service provider is AWS Data center is located in Frankfurt, Ge…" at bounding box center [382, 370] width 605 height 45
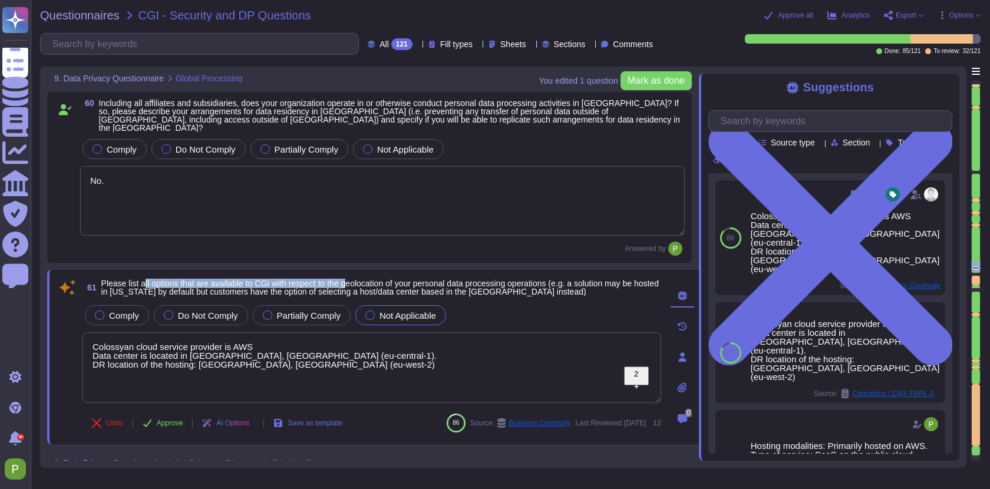
drag, startPoint x: 146, startPoint y: 259, endPoint x: 361, endPoint y: 262, distance: 214.5
click at [361, 279] on span "Please list all options that are available to CGI with respect to the geolocati…" at bounding box center [379, 288] width 557 height 18
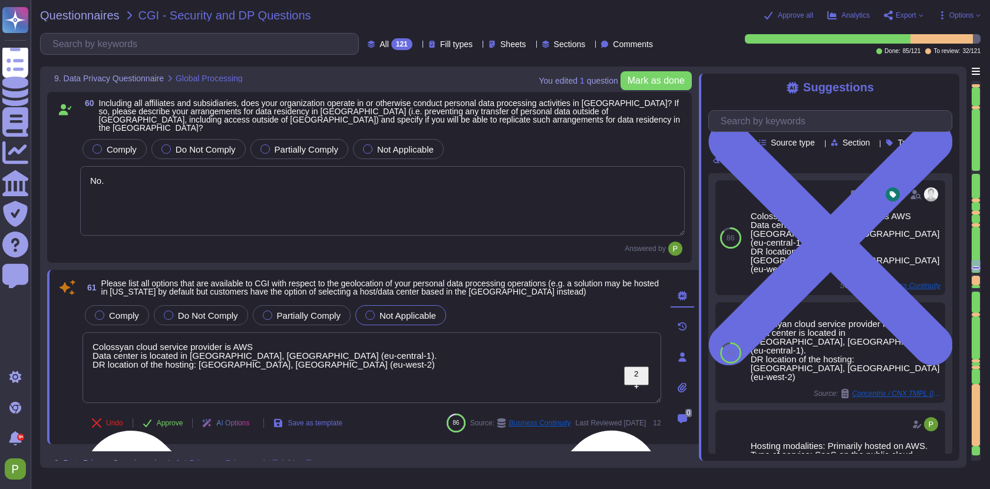
click at [333, 345] on textarea "Colossyan cloud service provider is AWS Data center is located in Frankfurt, Ge…" at bounding box center [371, 367] width 579 height 71
click at [166, 420] on span "Approve" at bounding box center [170, 423] width 27 height 7
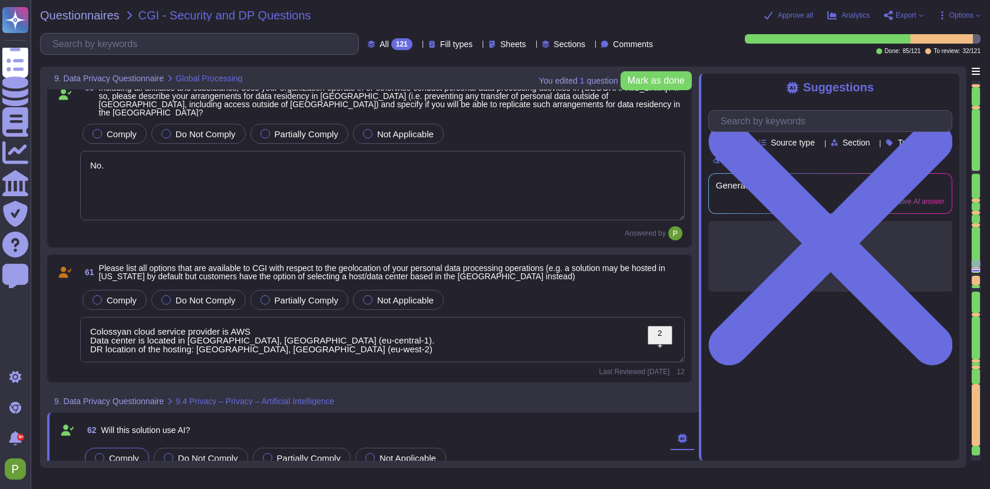
type textarea "All Colossyan Inc employees and contractors involved with the Information Secur…"
type textarea "The solution controls data source and quality through a rigorous QA process tha…"
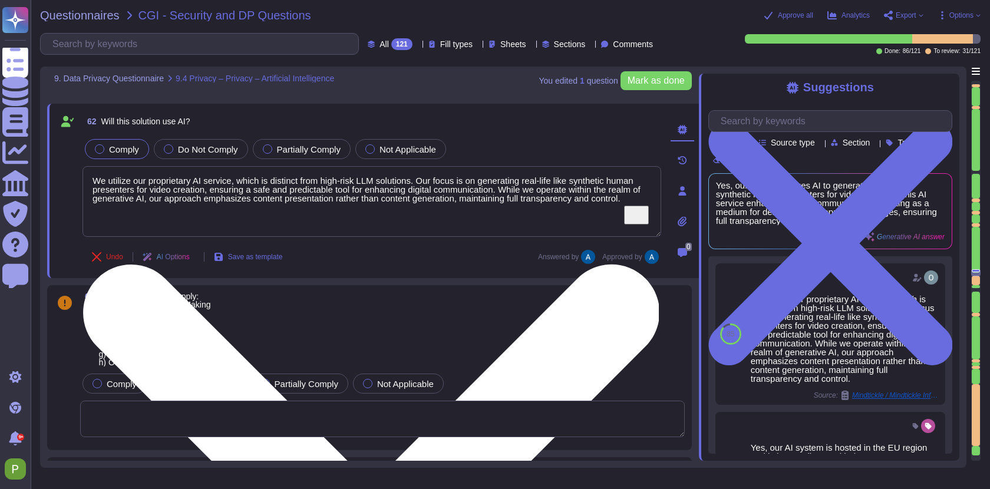
scroll to position [10938, 0]
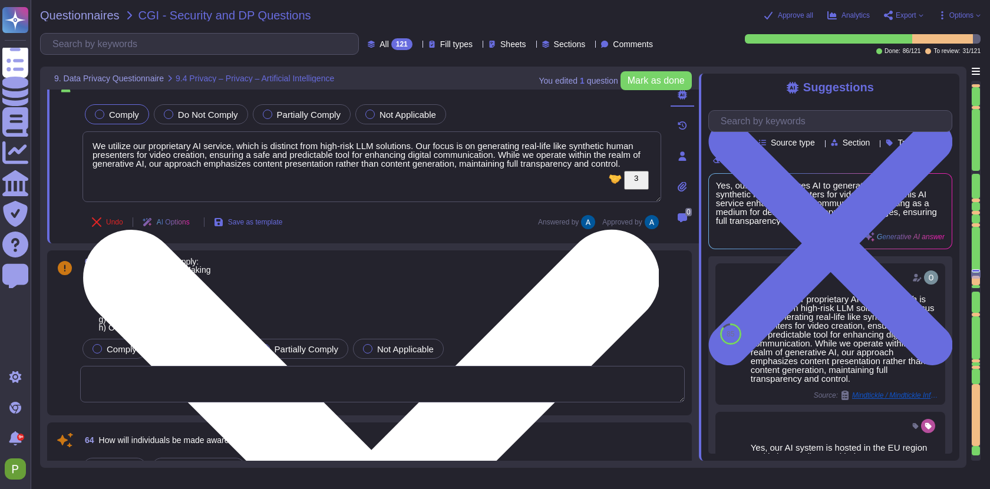
type textarea "The training data is collected in our recording studio in Budapest, and we use …"
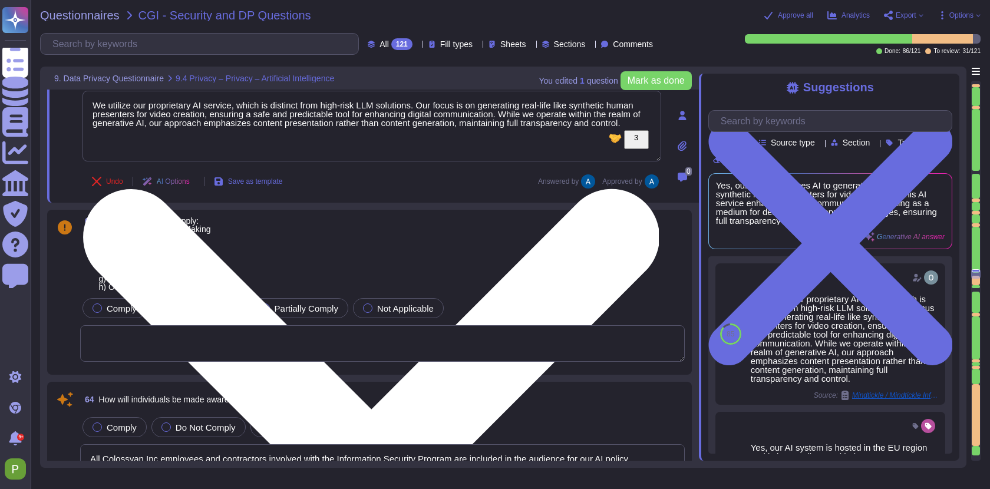
scroll to position [10999, 0]
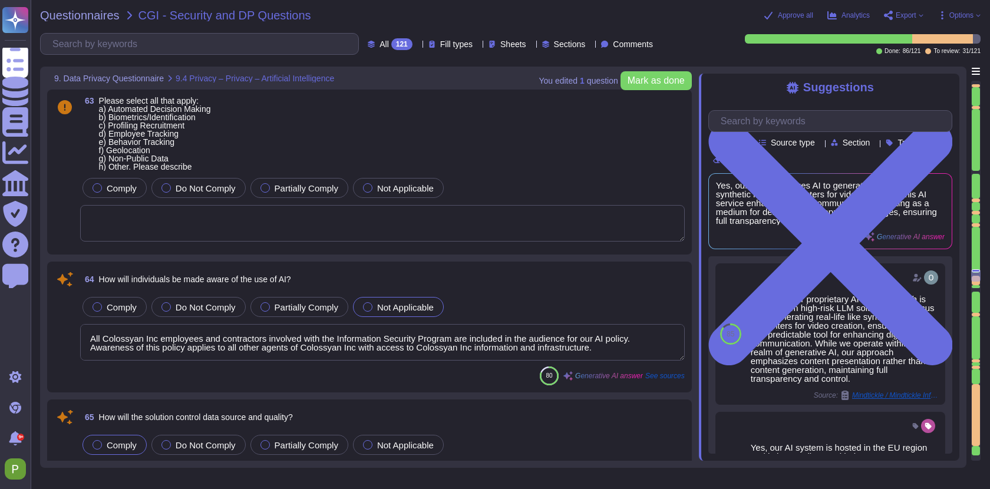
type textarea "If production customer data is approved for use in development or testing, it s…"
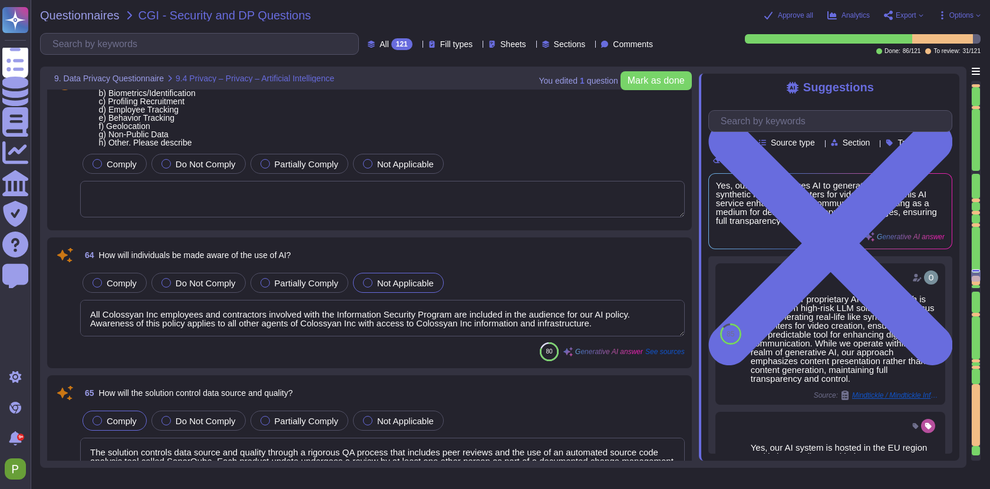
scroll to position [11144, 0]
click at [355, 321] on textarea "All Colossyan Inc employees and contractors involved with the Information Secur…" at bounding box center [382, 317] width 605 height 37
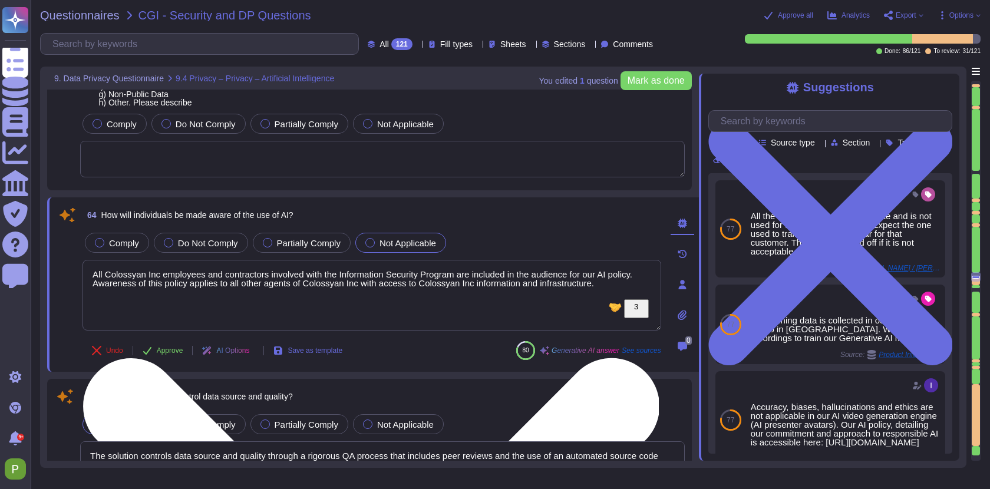
click at [492, 300] on textarea "All Colossyan Inc employees and contractors involved with the Information Secur…" at bounding box center [371, 295] width 579 height 71
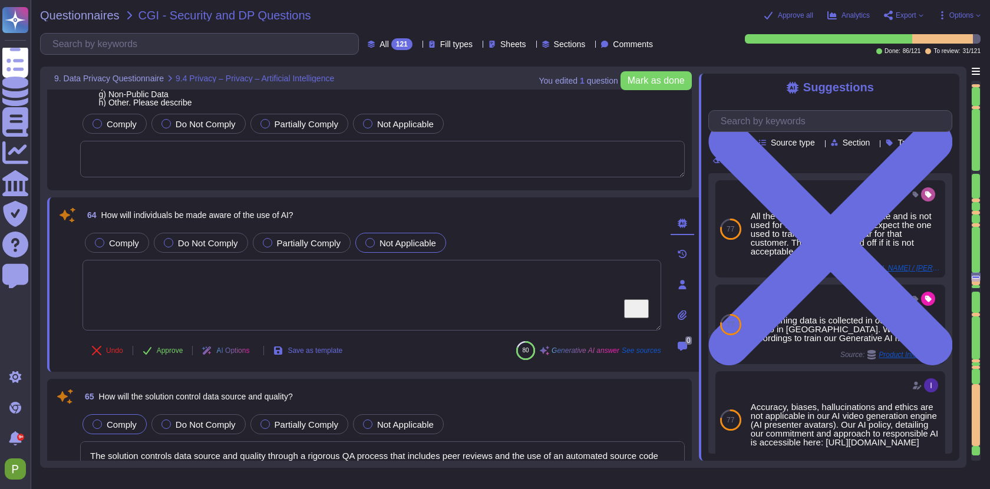
click at [515, 229] on div "64 How will individuals be made aware of the use of AI? Comply Do Not Comply Pa…" at bounding box center [359, 284] width 605 height 160
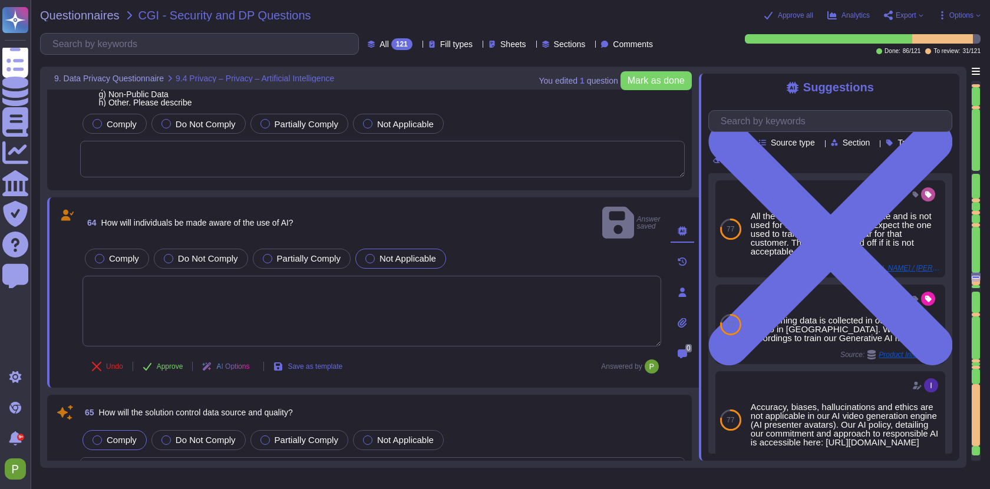
click at [567, 295] on textarea "To enrich screen reader interactions, please activate Accessibility in Grammarl…" at bounding box center [371, 311] width 579 height 71
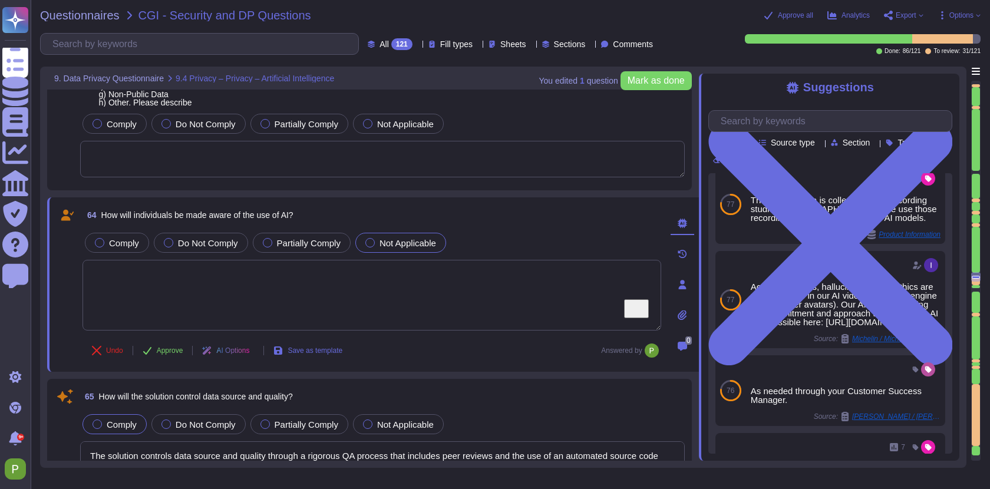
scroll to position [115, 0]
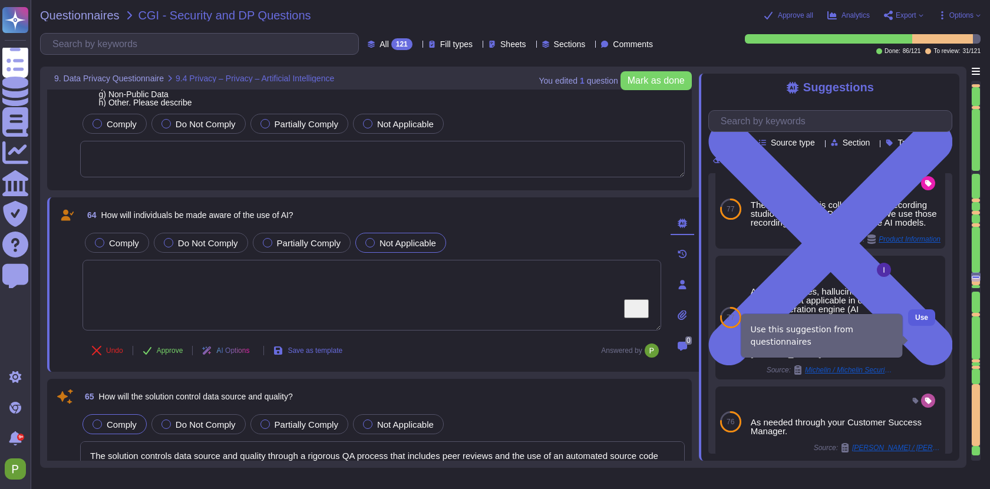
click at [914, 326] on button "Use" at bounding box center [921, 317] width 27 height 16
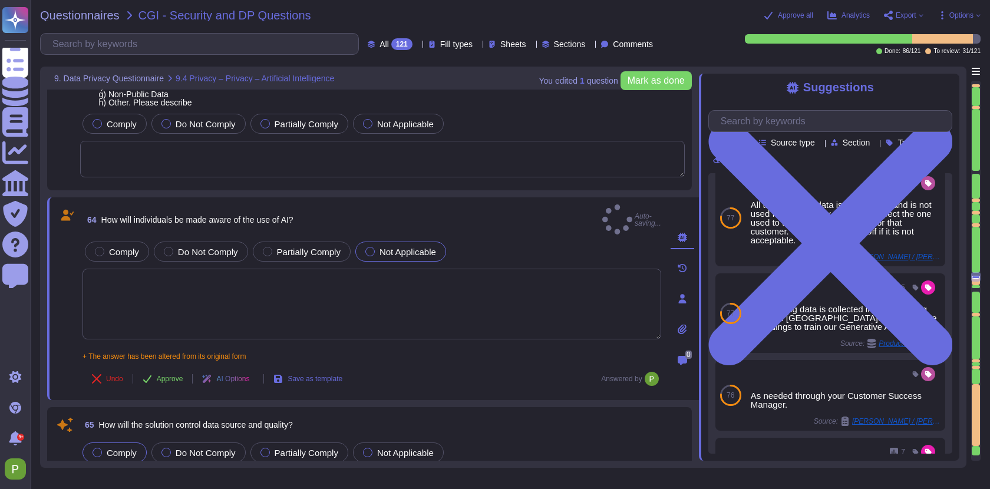
type textarea "Accuracy, biases, hallucinations and ethics are not applicable in our AI video …"
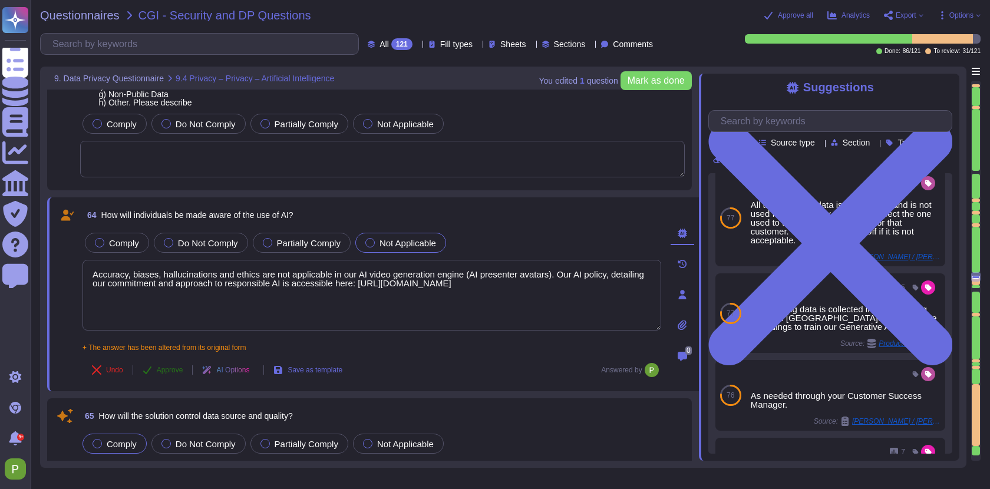
click at [154, 370] on button "Approve" at bounding box center [163, 370] width 60 height 24
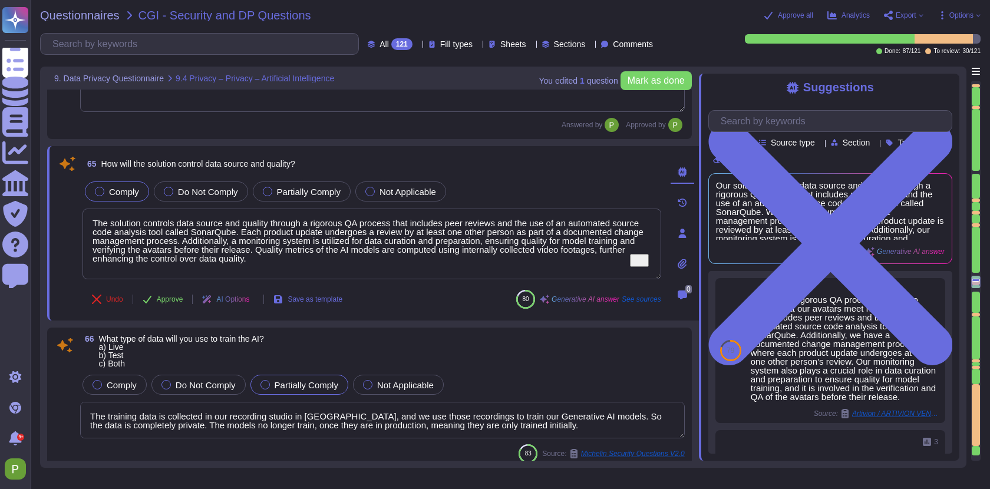
type textarea "Operations to deliver the product/service will be taking place in Germany (Fran…"
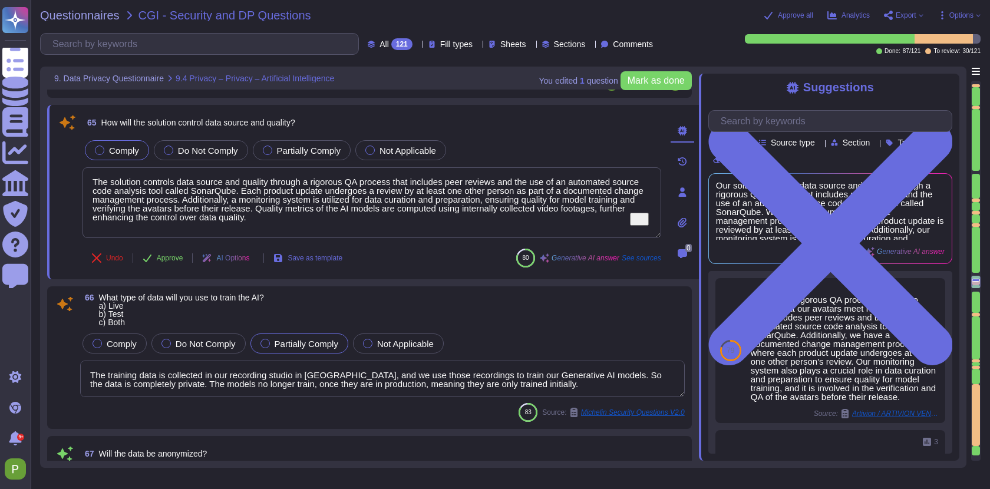
scroll to position [11397, 0]
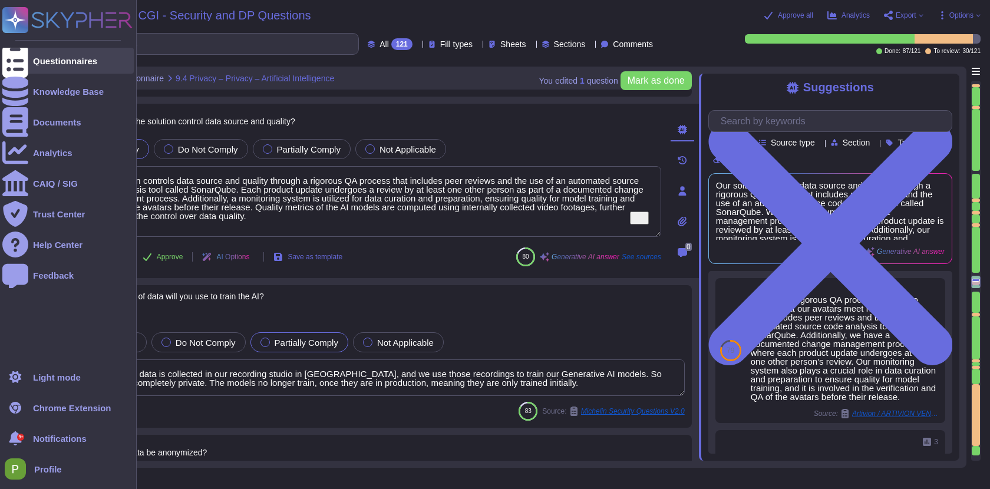
click at [54, 65] on div "Questionnaires" at bounding box center [65, 61] width 64 height 9
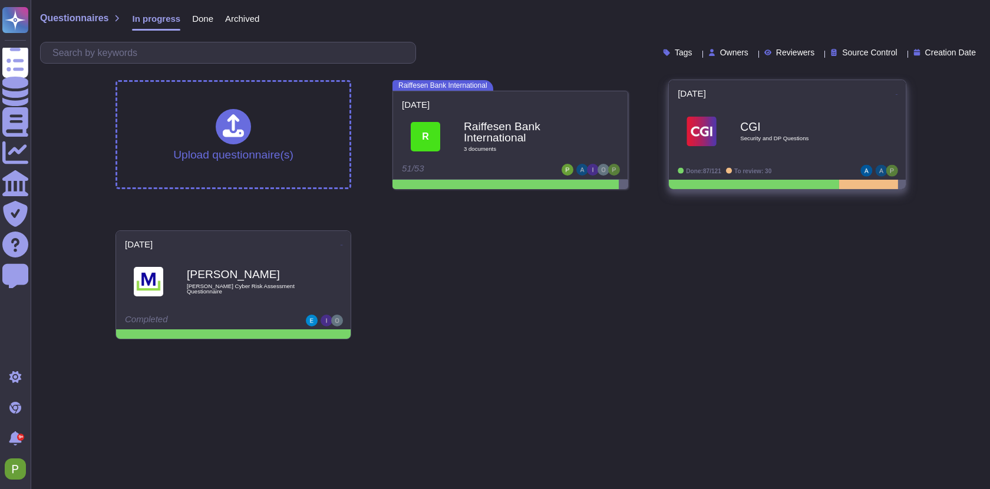
click at [795, 134] on div "CGI Security and DP Questions" at bounding box center [799, 132] width 119 height 48
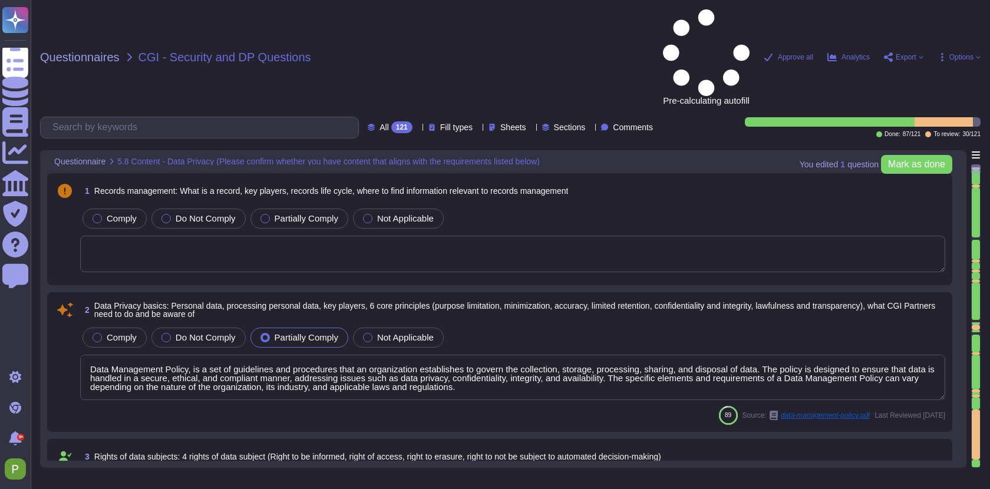
type textarea "Data Management Policy, is a set of guidelines and procedures that an organizat…"
type textarea "Read more abut how we use personal data in regards to third parties in our priv…"
type textarea "A thorough forensic report will be created about the events and decisions leadi…"
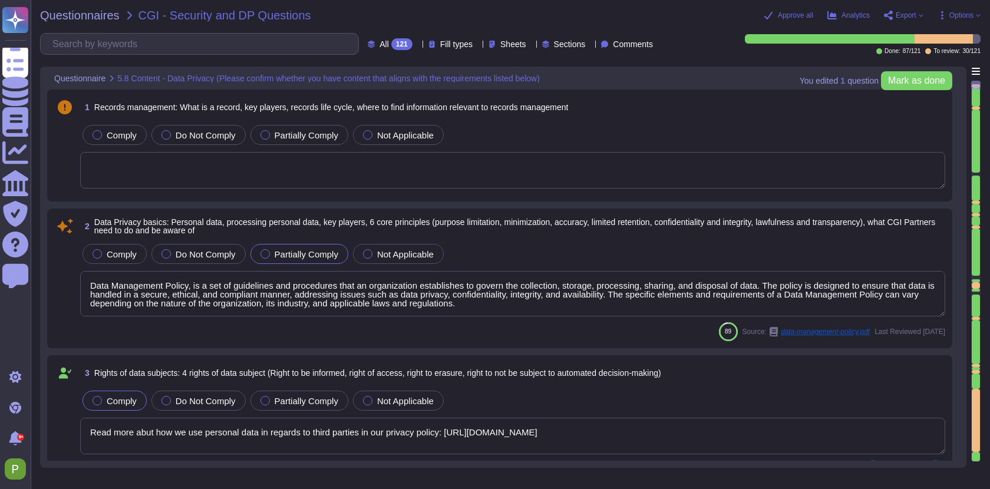
click at [229, 290] on textarea "Data Management Policy, is a set of guidelines and procedures that an organizat…" at bounding box center [512, 293] width 865 height 45
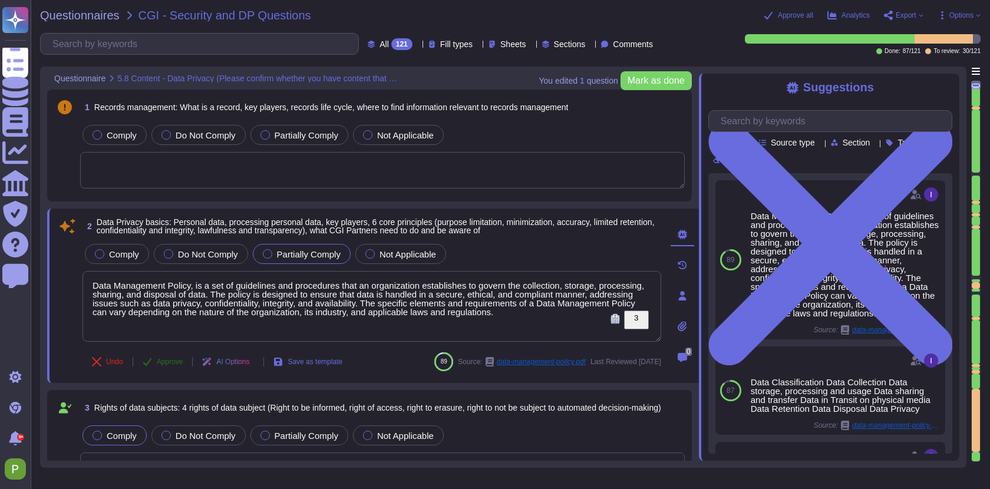
click at [163, 359] on span "Approve" at bounding box center [170, 361] width 27 height 7
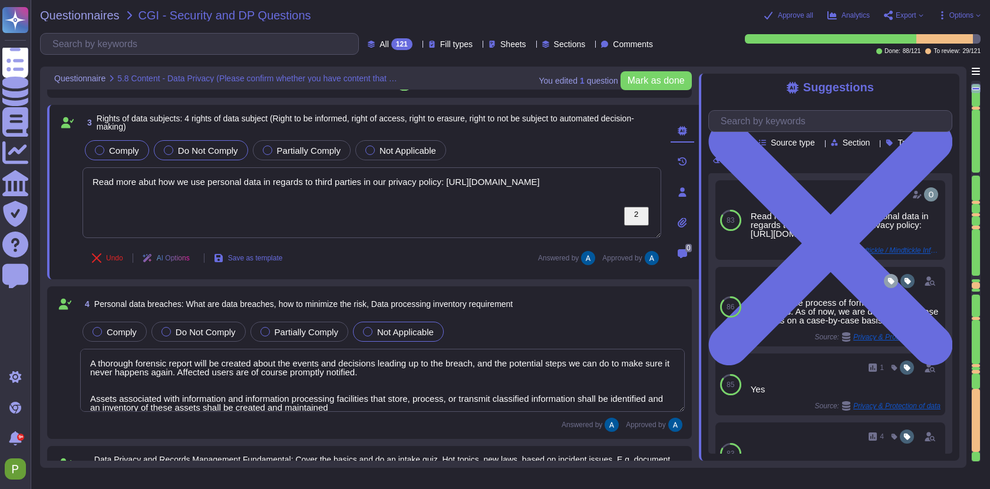
scroll to position [254, 0]
click at [976, 392] on div at bounding box center [976, 420] width 8 height 63
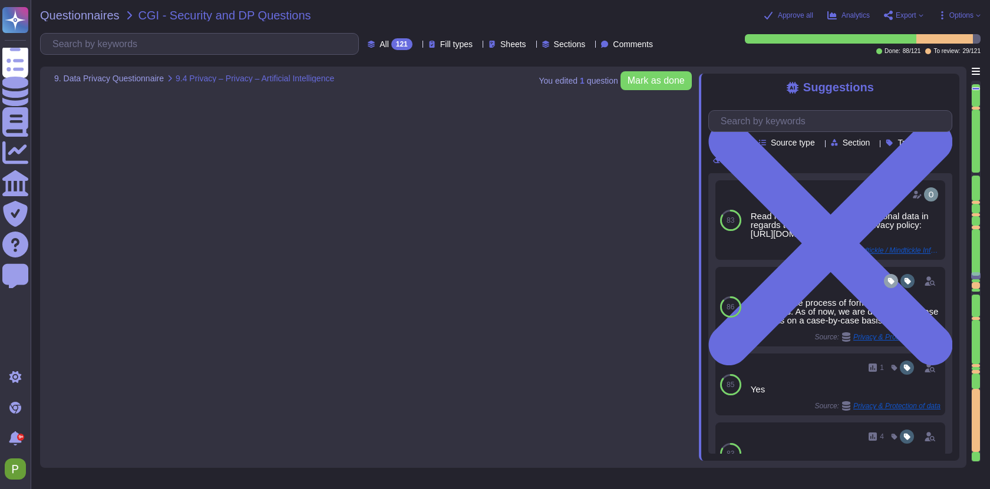
type textarea "The training data is collected in our recording studio in Budapest, and we use …"
type textarea "If production customer data is approved for use in development or testing, it s…"
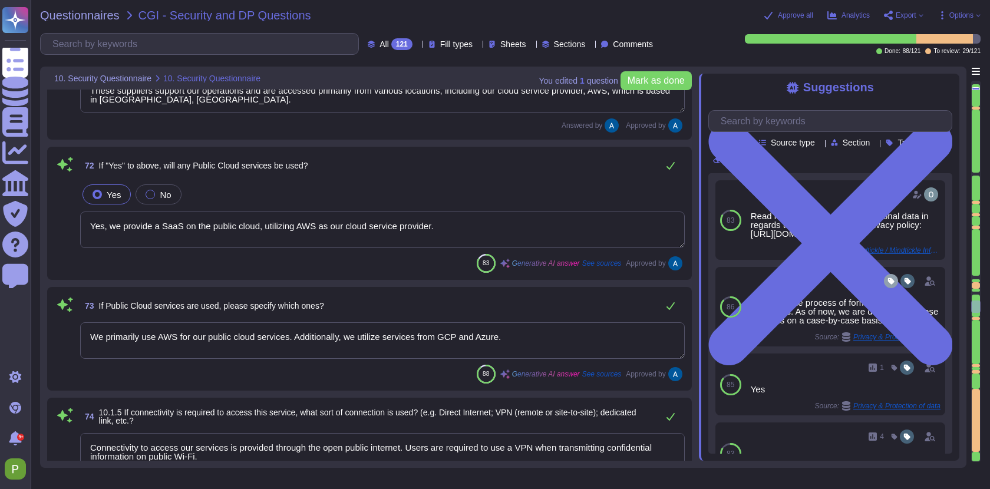
type textarea "We prioritize supplier diversification to reduce reliance on a single source an…"
type textarea "Yes, we provide a SaaS on the public cloud, utilizing AWS as our cloud service …"
type textarea "We primarily use AWS for our public cloud services. Additionally, we utilize se…"
type textarea "Connectivity to access our services is provided through the open public interne…"
type textarea "Yes, we have an information security policy that is established, approved, and …"
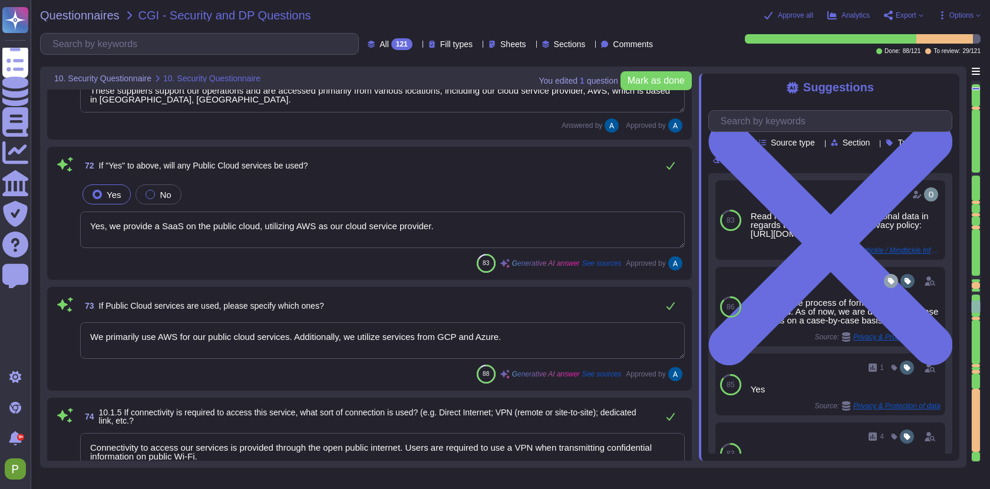
type textarea "1. Data Classification 2. Data Handling Policy 3. Data Privacy 4. Data Retentio…"
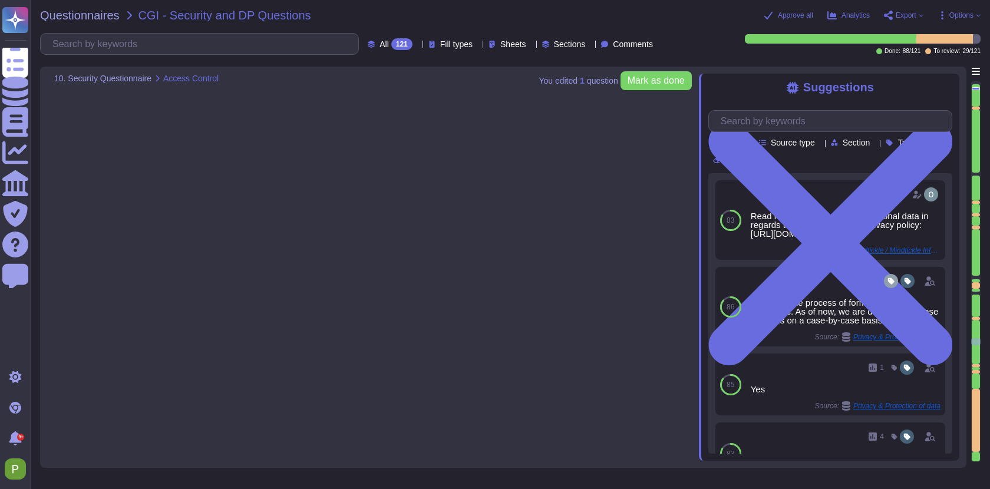
type textarea "Colossyan Inc shall determine the type and level of access granted to individua…"
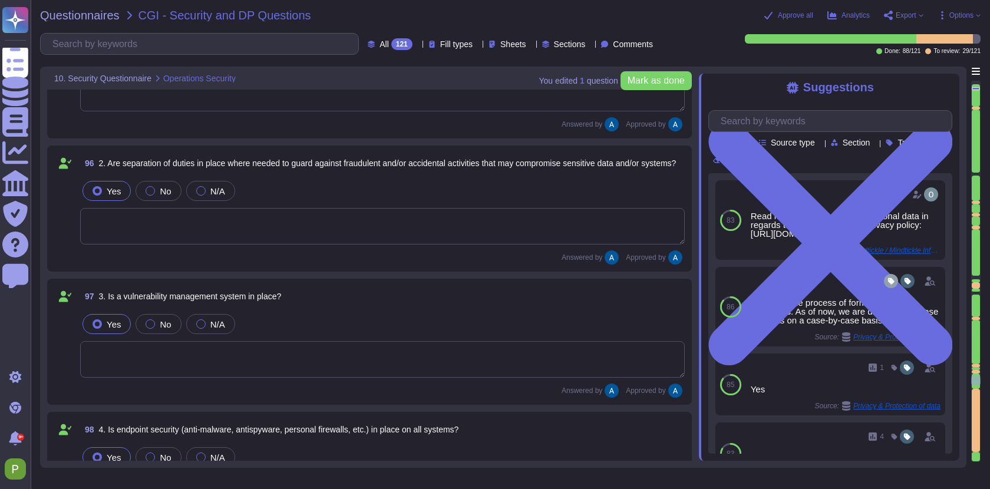
type textarea "Critical systems and data are backed up in accordance with the confidentiality,…"
type textarea "Yes, data/system restoration tests are performed regularly, at least once a yea…"
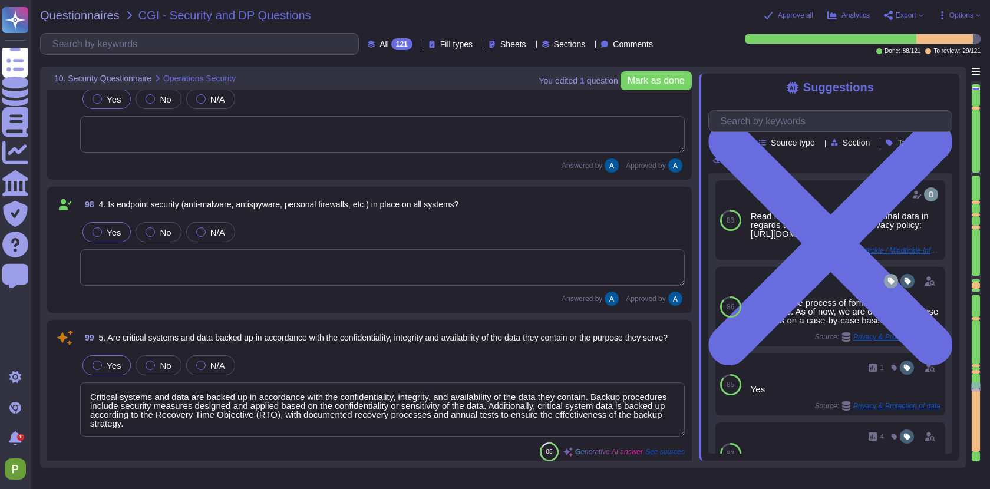
type textarea "Yes, all backup media is encrypted with AES-256, ensuring that the data remains…"
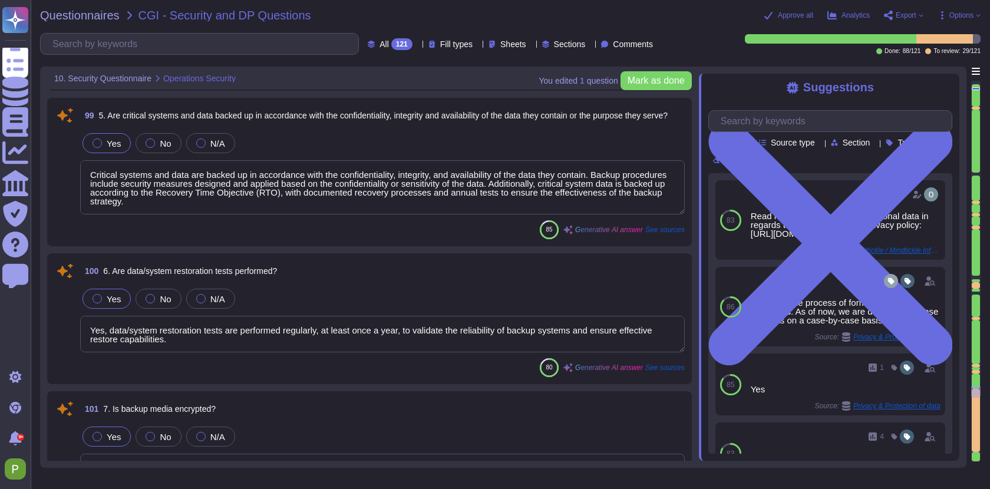
type textarea "All systems are configured to produce detailed logs appropriate to their functi…"
type textarea "Our access control systems are tied to a centralized system that provides granu…"
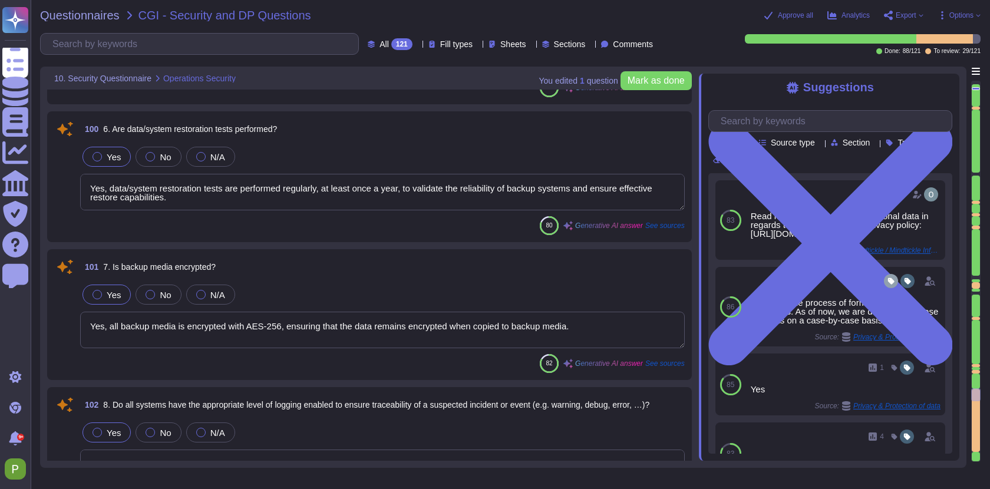
type textarea "Yes, we employ server hardening as part of our documented security and hardenin…"
click at [266, 190] on textarea "Yes, data/system restoration tests are performed regularly, at least once a yea…" at bounding box center [382, 191] width 605 height 37
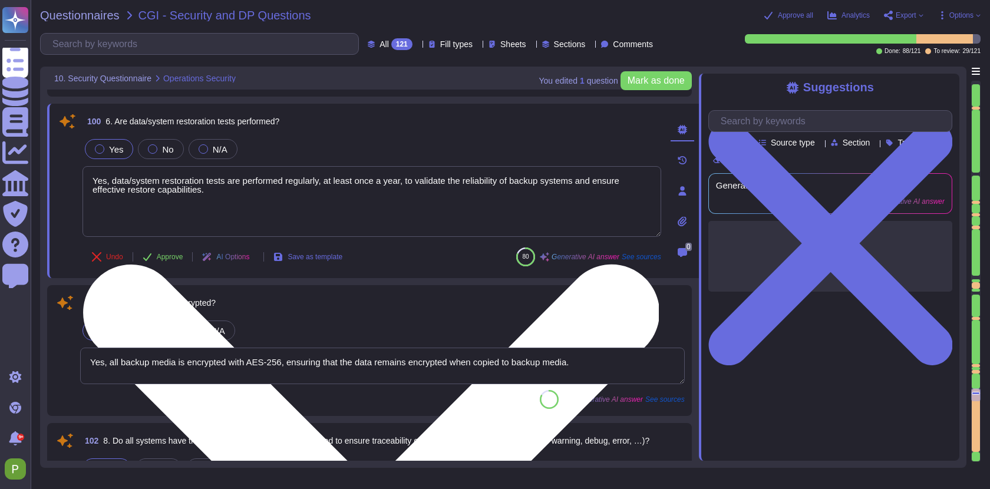
type textarea "Yes, we employ server hardening as part of our documented security and hardenin…"
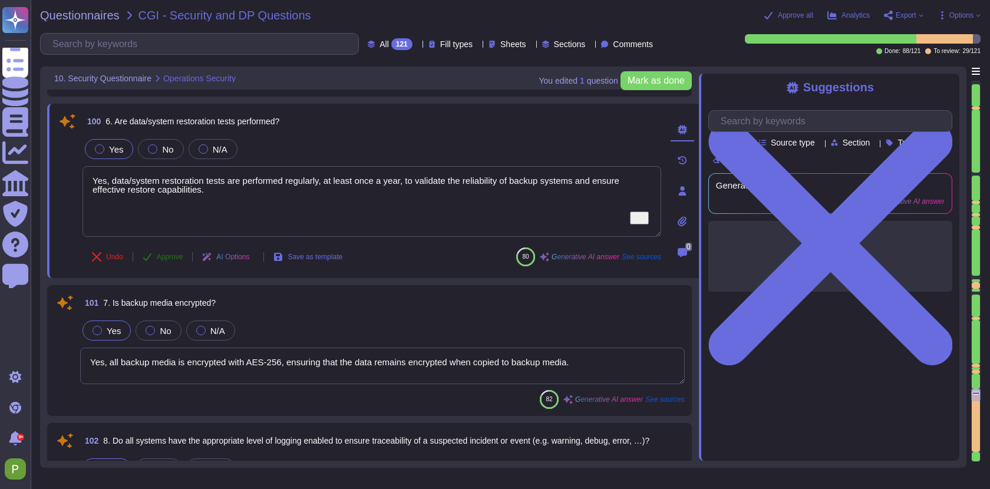
click at [166, 260] on span "Approve" at bounding box center [170, 256] width 27 height 7
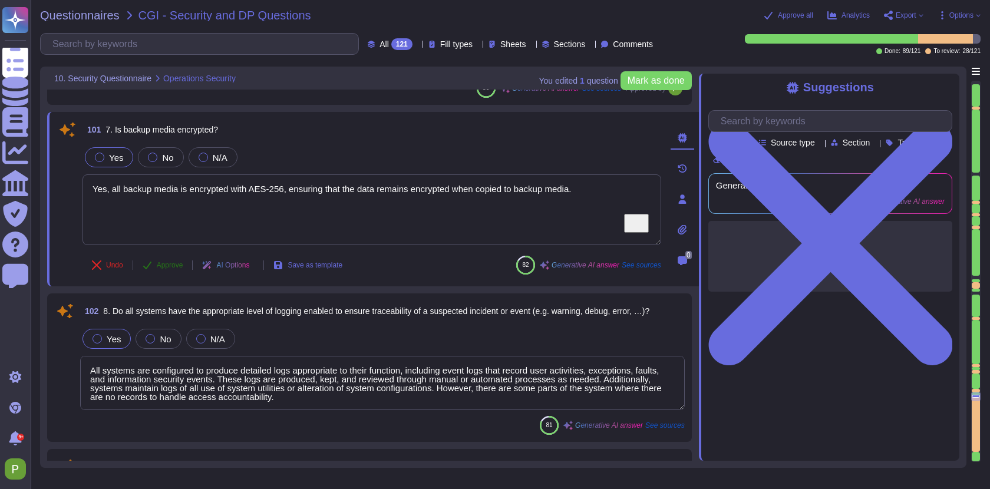
click at [161, 355] on div "102 8. Do all systems have the appropriate level of logging enabled to ensure t…" at bounding box center [369, 367] width 630 height 134
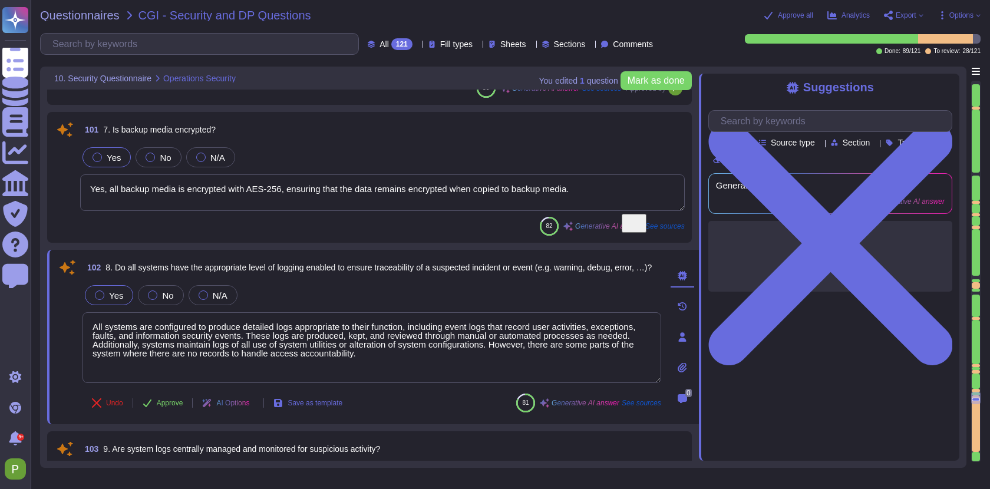
scroll to position [15648, 0]
click at [179, 190] on textarea "Yes, all backup media is encrypted with AES-256, ensuring that the data remains…" at bounding box center [382, 191] width 605 height 37
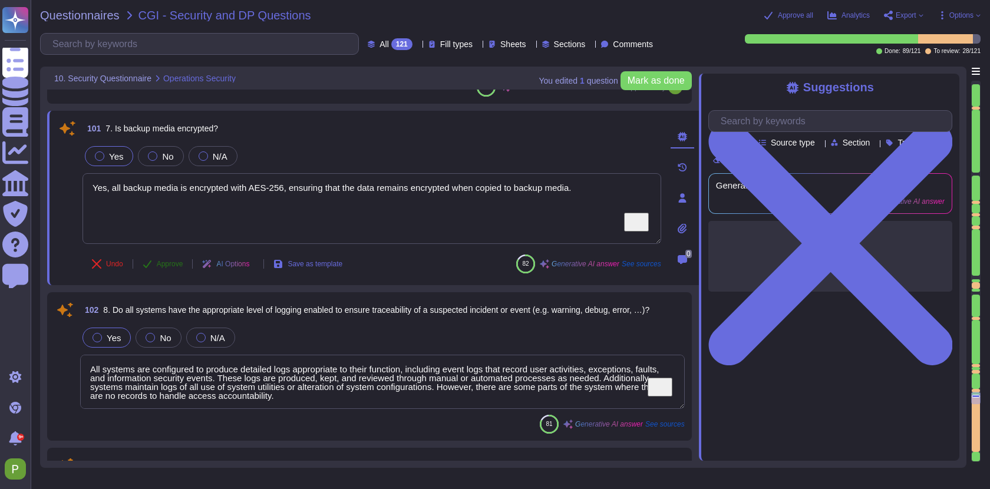
click at [161, 264] on span "Approve" at bounding box center [170, 263] width 27 height 7
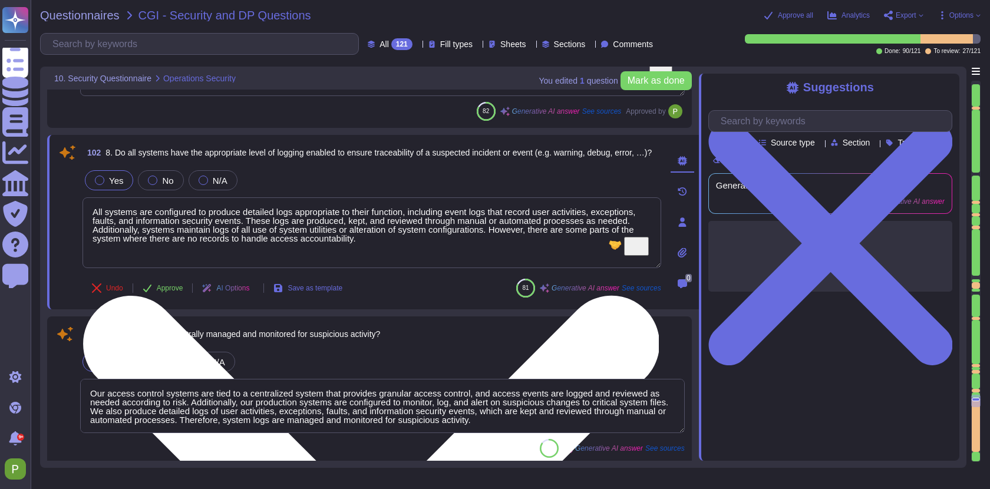
scroll to position [15781, 0]
type textarea "Yes, networks are segmented, and rules are in place to ensure physical and logi…"
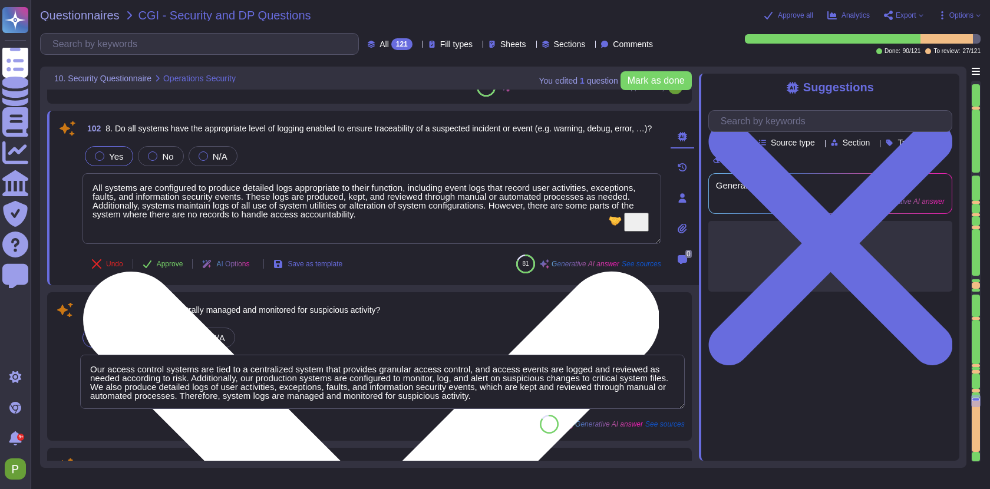
click at [190, 204] on textarea "All systems are configured to produce detailed logs appropriate to their functi…" at bounding box center [371, 208] width 579 height 71
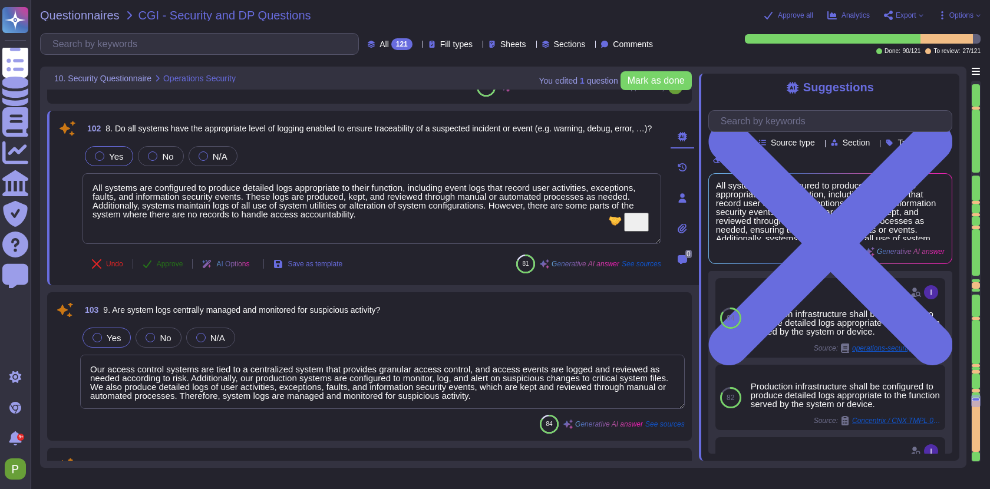
click at [177, 265] on span "Approve" at bounding box center [170, 263] width 27 height 7
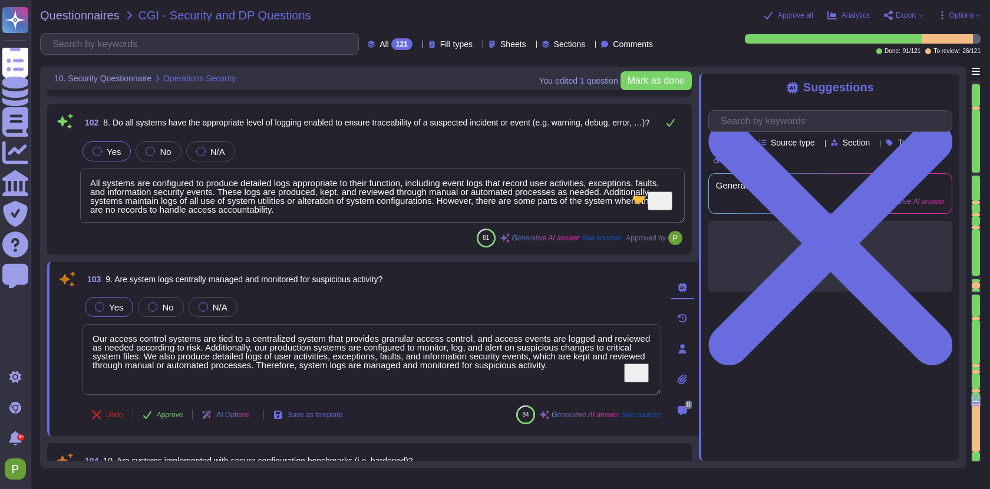
type textarea "Yes, networks are segmented, and rules are in place to ensure physical and logi…"
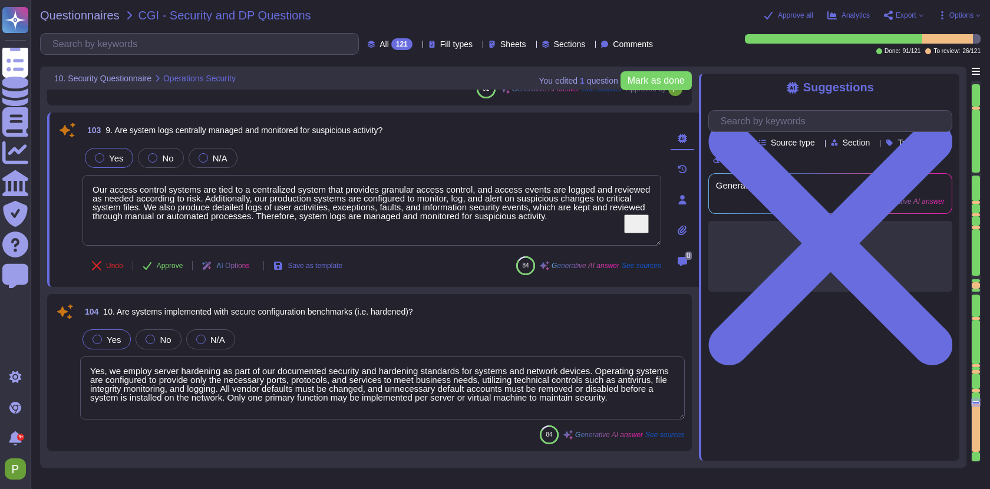
type textarea "Yes, authentication is in place and is aligned with the sensitivity of the info…"
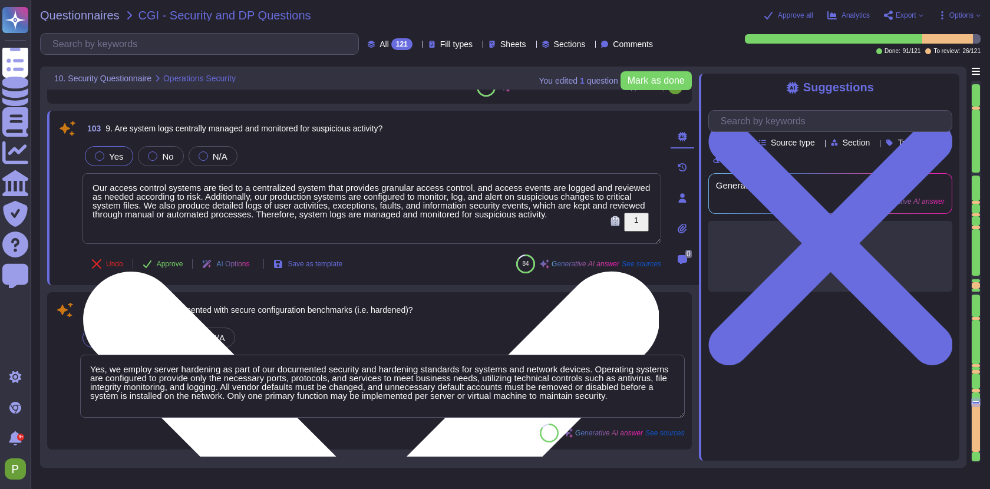
click at [177, 233] on textarea "Our access control systems are tied to a centralized system that provides granu…" at bounding box center [371, 208] width 579 height 71
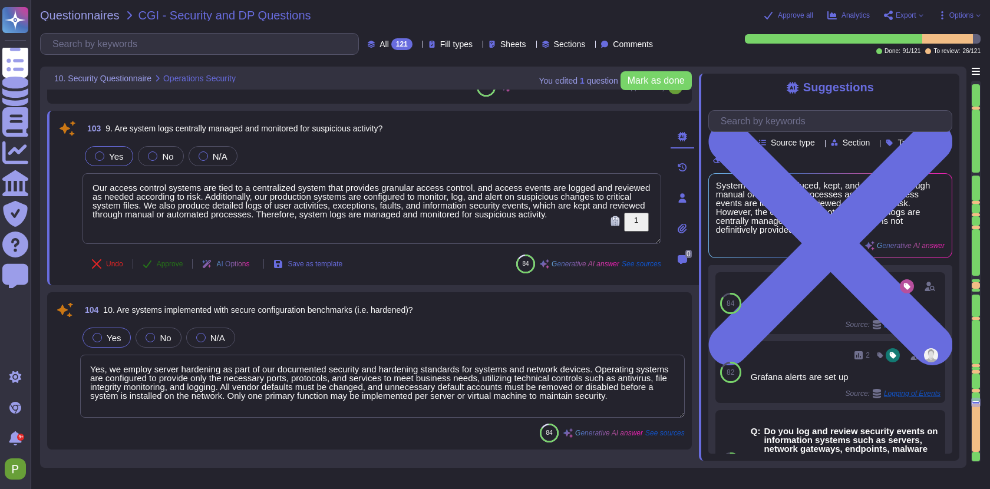
click at [169, 262] on span "Approve" at bounding box center [170, 263] width 27 height 7
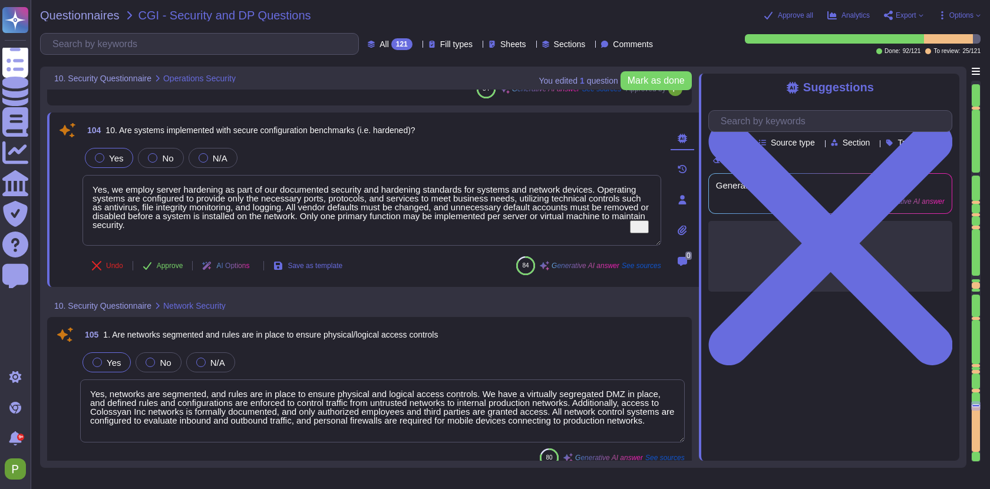
type textarea "Yes, we have implemented a data protection and privacy measures, including an i…"
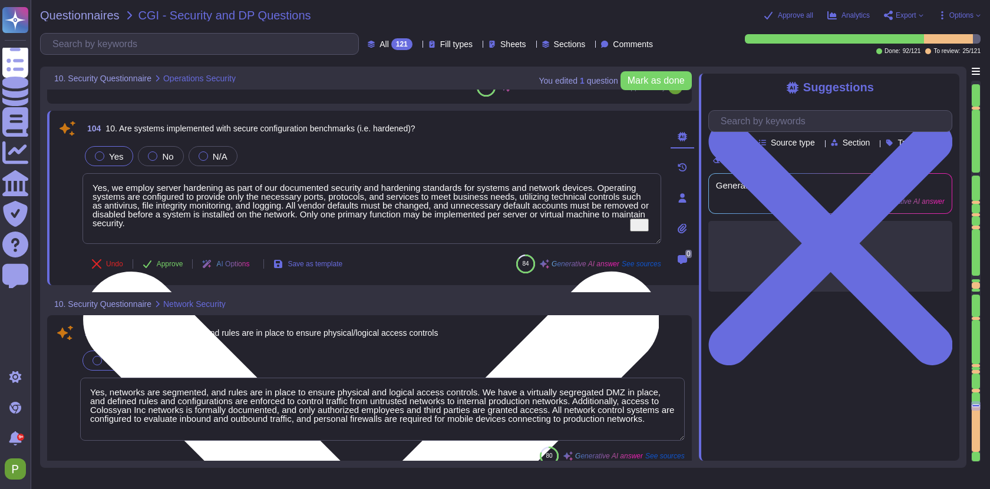
click at [177, 225] on textarea "Yes, we employ server hardening as part of our documented security and hardenin…" at bounding box center [371, 208] width 579 height 71
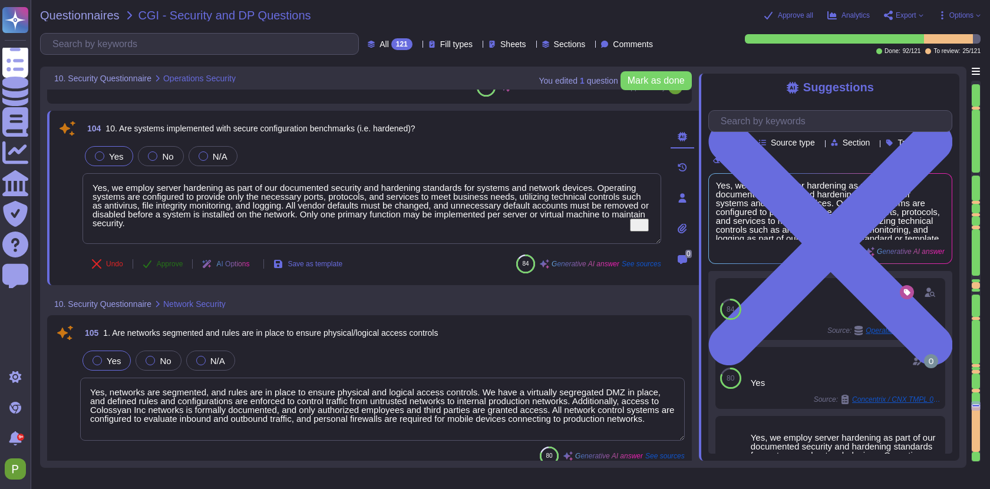
click at [170, 264] on span "Approve" at bounding box center [170, 263] width 27 height 7
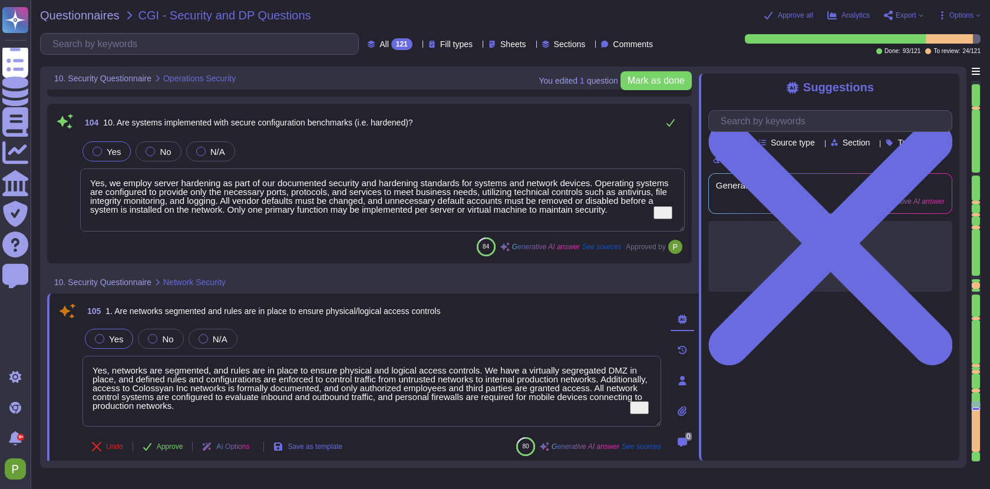
type textarea "Yes, we have implemented a data protection and privacy measures, including an i…"
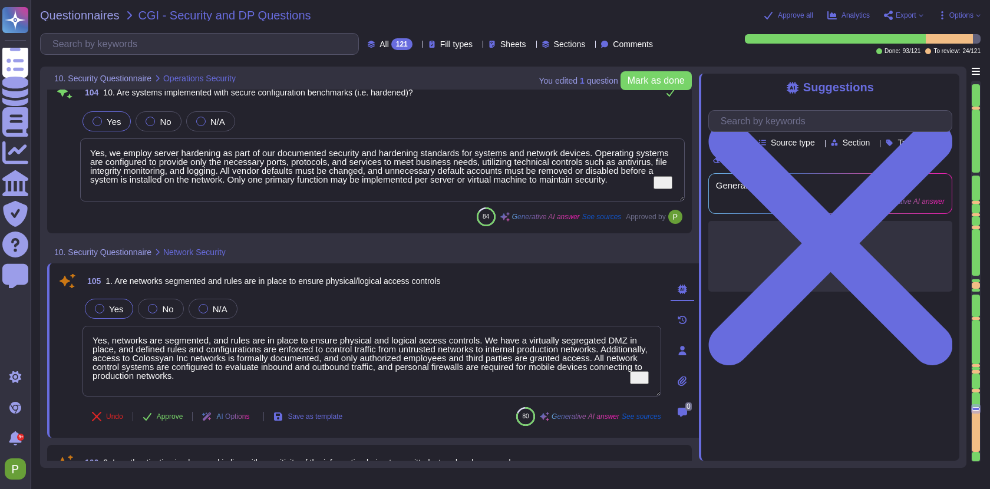
type textarea "Yes, we utilize secure disposal methods for data that is no longer needed. All …"
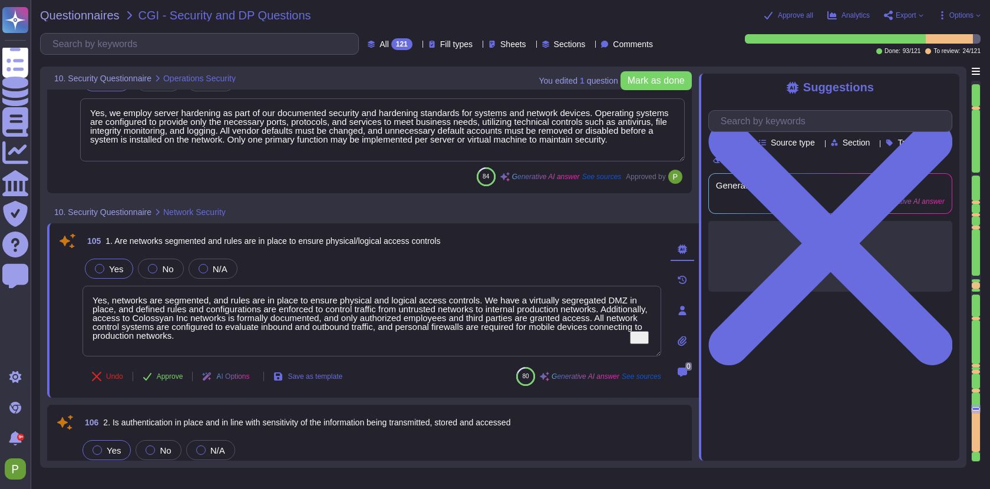
type textarea "All systems are configured to produce detailed logs appropriate to their functi…"
type textarea "Our access control systems are tied to a centralized system that provides granu…"
type textarea "Yes, we employ server hardening as part of our documented security and hardenin…"
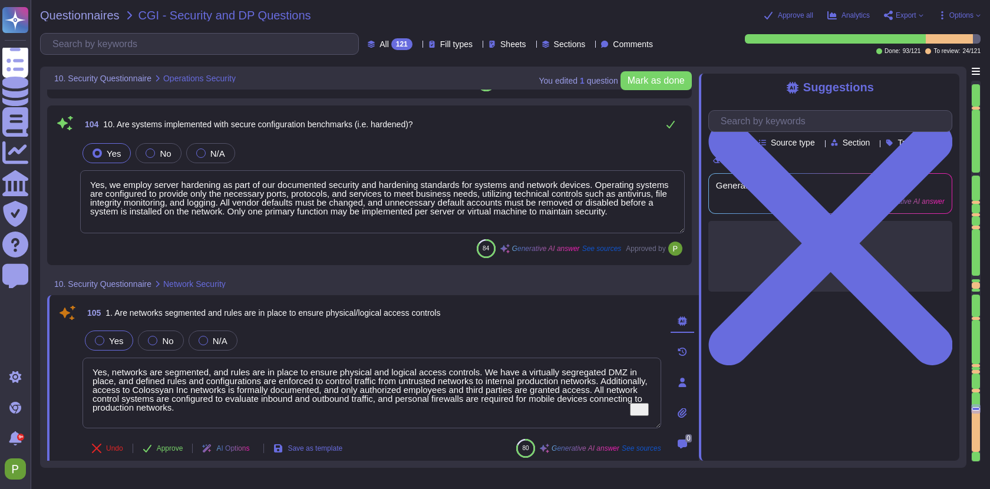
scroll to position [16002, 0]
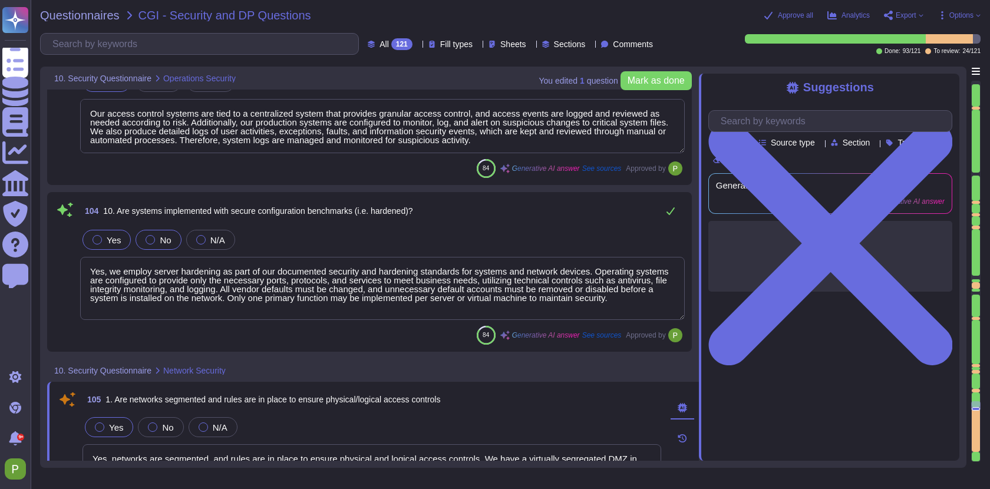
type textarea "Yes, all backup media is encrypted with AES-256, ensuring that the data remains…"
click at [106, 236] on label "Yes" at bounding box center [107, 239] width 28 height 9
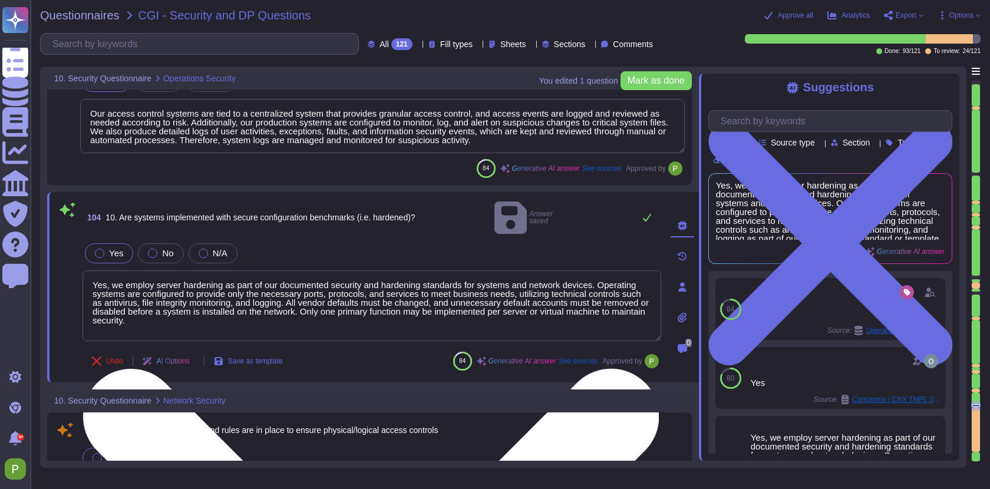
click at [200, 297] on textarea "Yes, we employ server hardening as part of our documented security and hardenin…" at bounding box center [371, 305] width 579 height 71
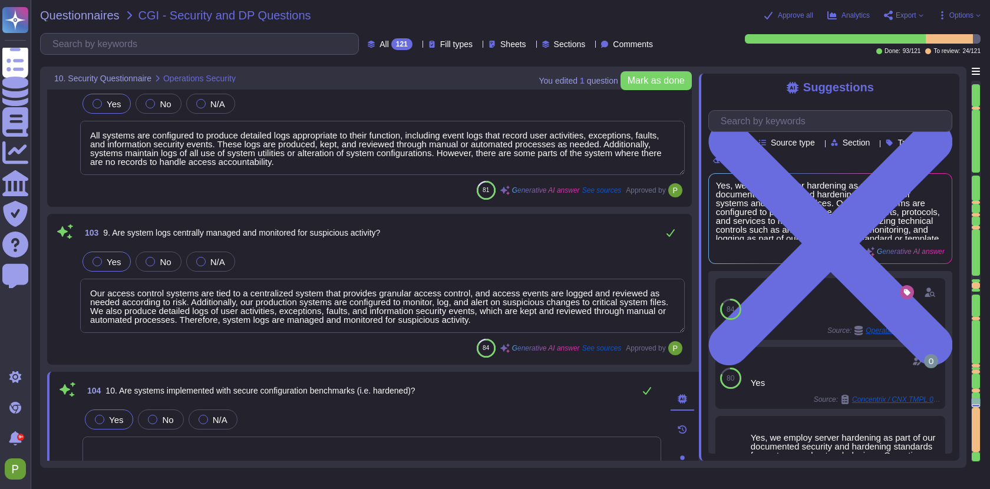
scroll to position [15829, 0]
type textarea "Yes, data/system restoration tests are performed regularly, at least once a yea…"
click at [333, 302] on textarea "Our access control systems are tied to a centralized system that provides granu…" at bounding box center [382, 306] width 605 height 54
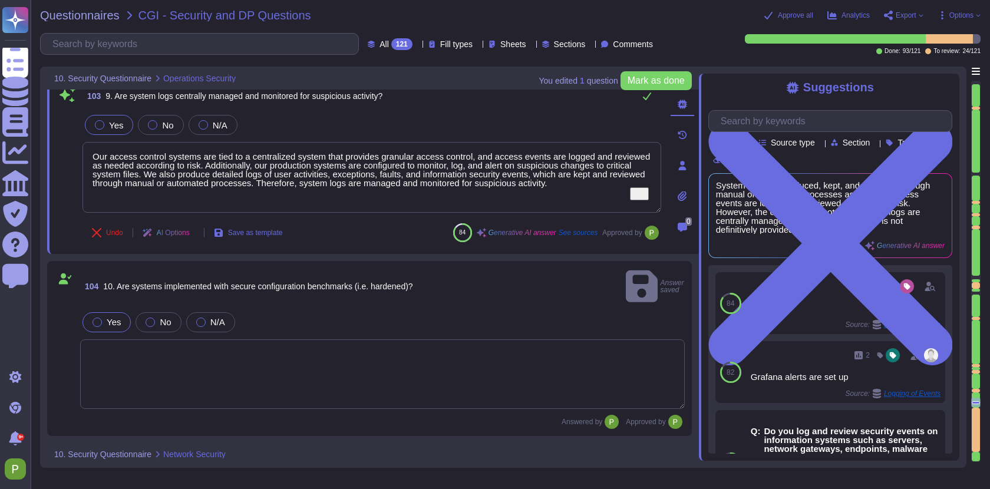
scroll to position [16001, 0]
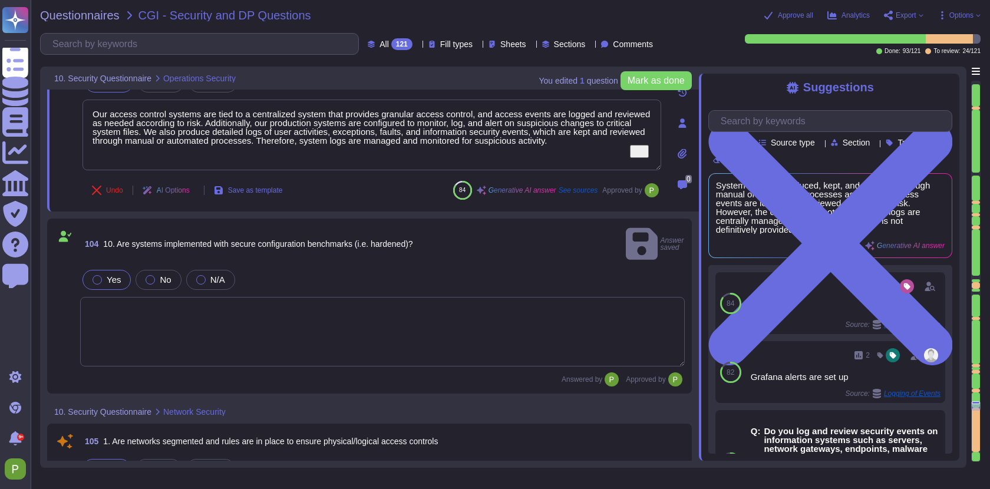
click at [189, 301] on textarea "To enrich screen reader interactions, please activate Accessibility in Grammarl…" at bounding box center [382, 332] width 605 height 70
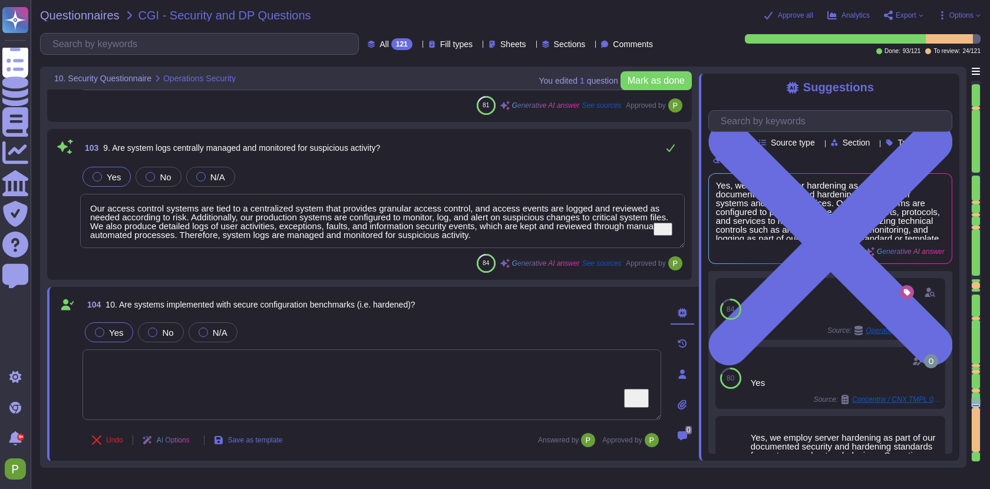
scroll to position [15886, 0]
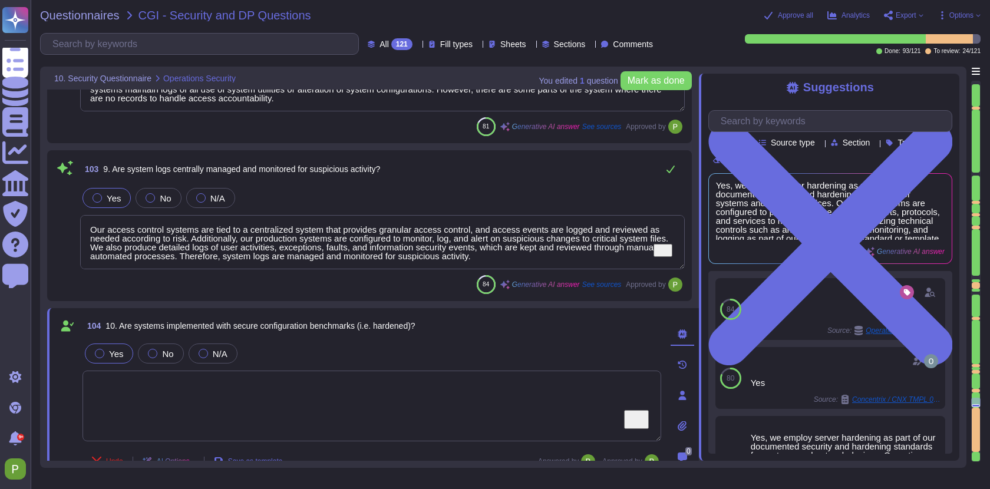
click at [313, 240] on textarea "Our access control systems are tied to a centralized system that provides granu…" at bounding box center [382, 242] width 605 height 54
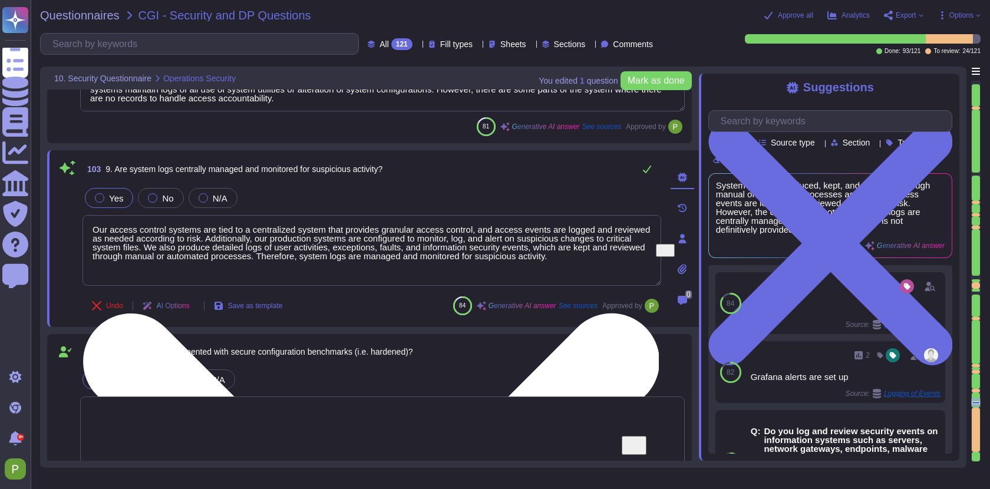
click at [313, 240] on textarea "Our access control systems are tied to a centralized system that provides granu…" at bounding box center [371, 250] width 579 height 71
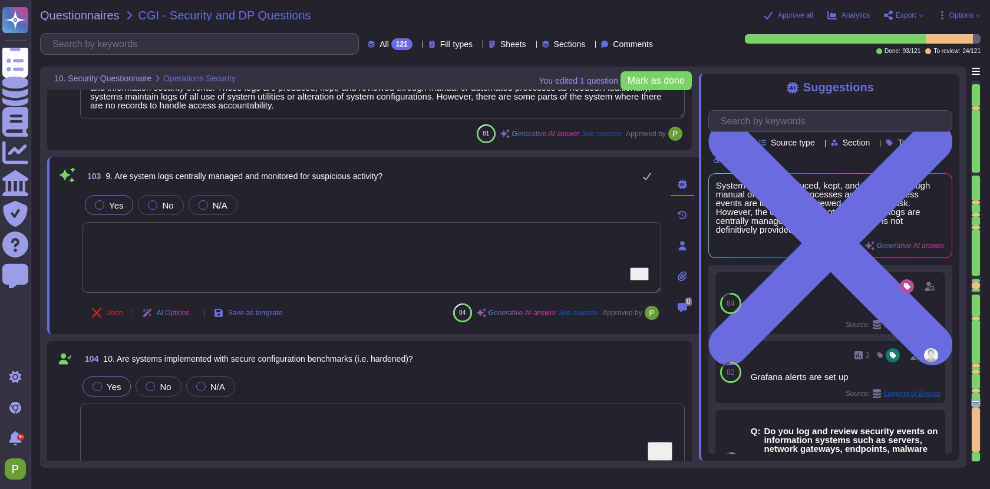
type textarea "Yes, data/system restoration tests are performed regularly, at least once a yea…"
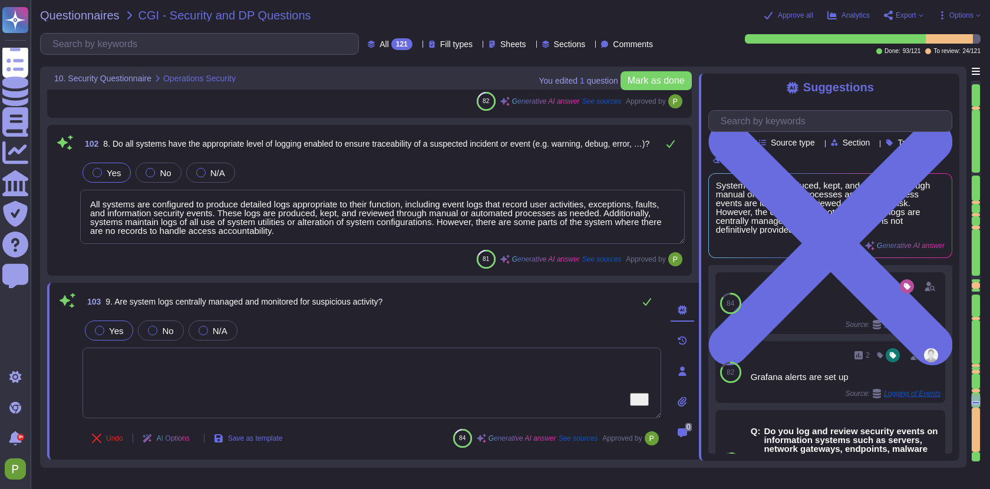
scroll to position [15731, 0]
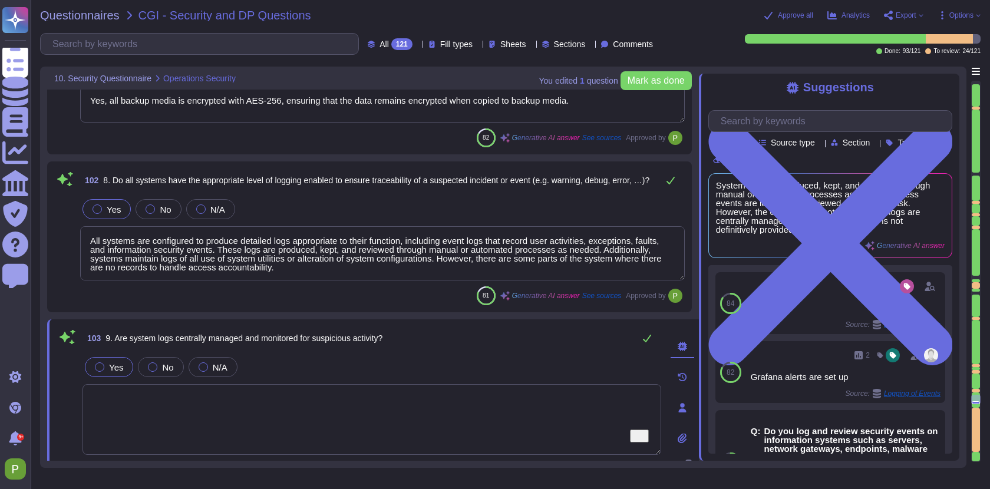
type textarea "Critical systems and data are backed up in accordance with the confidentiality,…"
click at [250, 255] on textarea "All systems are configured to produce detailed logs appropriate to their functi…" at bounding box center [382, 253] width 605 height 54
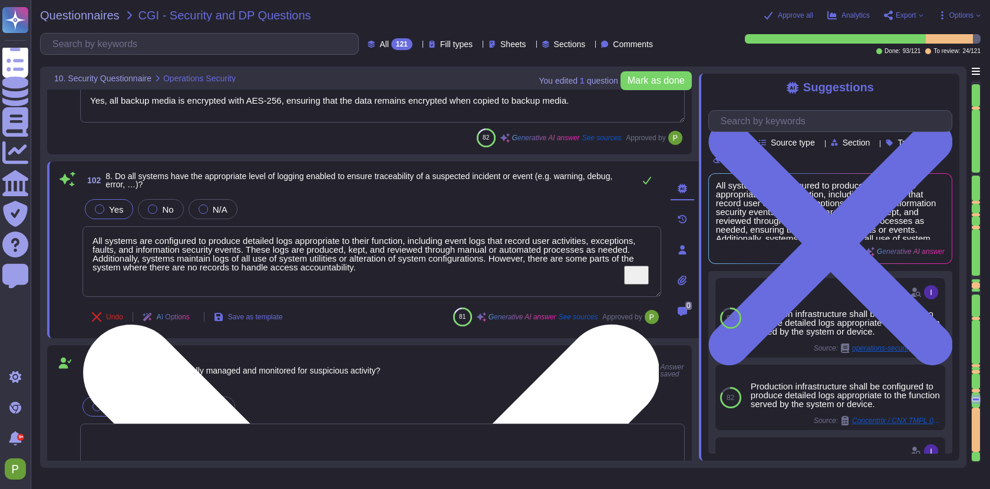
click at [250, 255] on textarea "All systems are configured to produce detailed logs appropriate to their functi…" at bounding box center [371, 261] width 579 height 71
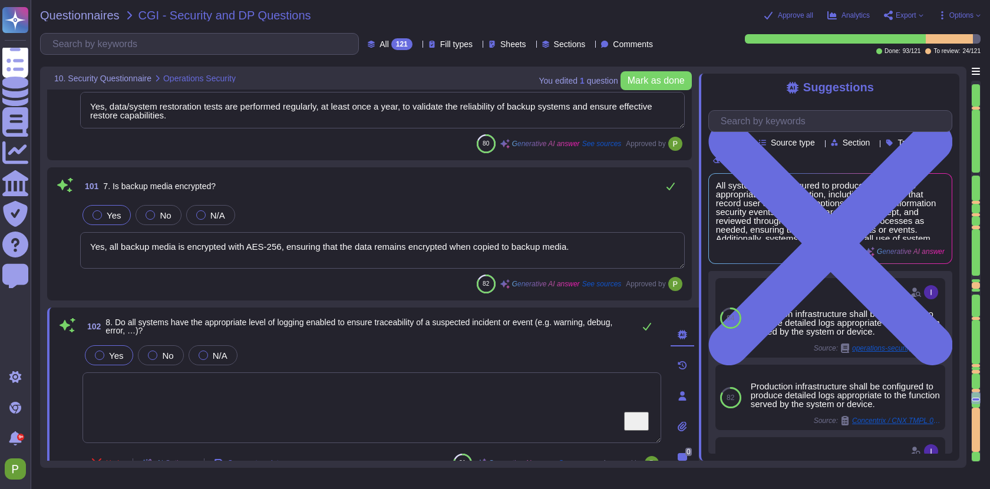
scroll to position [15583, 0]
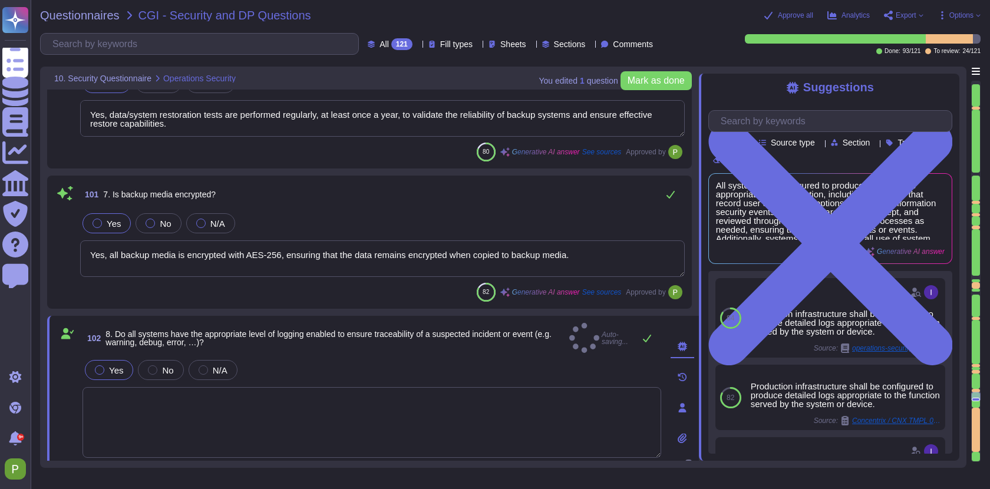
click at [201, 253] on textarea "Yes, all backup media is encrypted with AES-256, ensuring that the data remains…" at bounding box center [382, 258] width 605 height 37
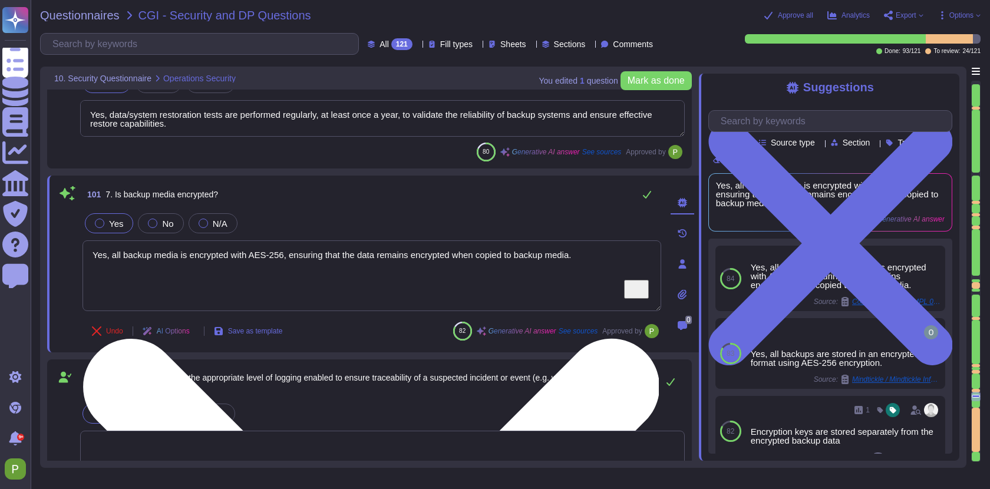
click at [201, 253] on textarea "Yes, all backup media is encrypted with AES-256, ensuring that the data remains…" at bounding box center [371, 275] width 579 height 71
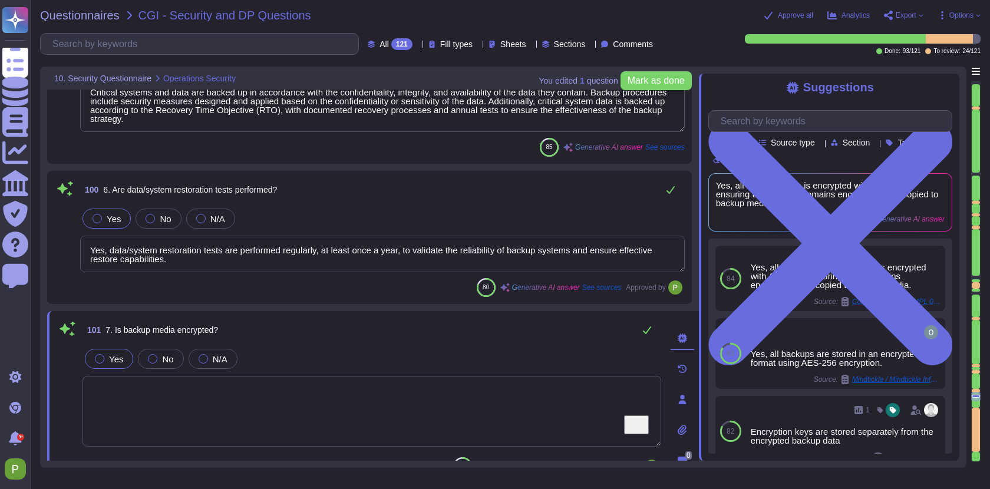
scroll to position [15427, 0]
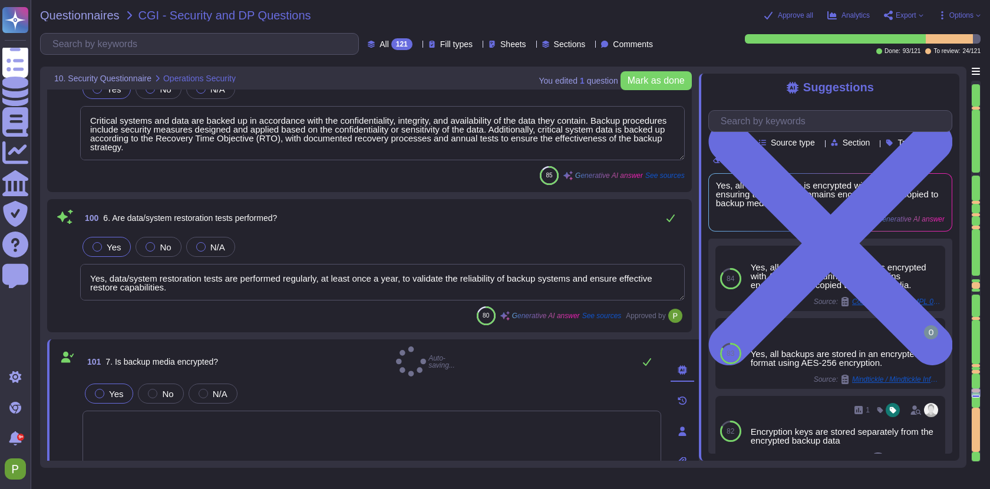
click at [158, 277] on textarea "Yes, data/system restoration tests are performed regularly, at least once a yea…" at bounding box center [382, 282] width 605 height 37
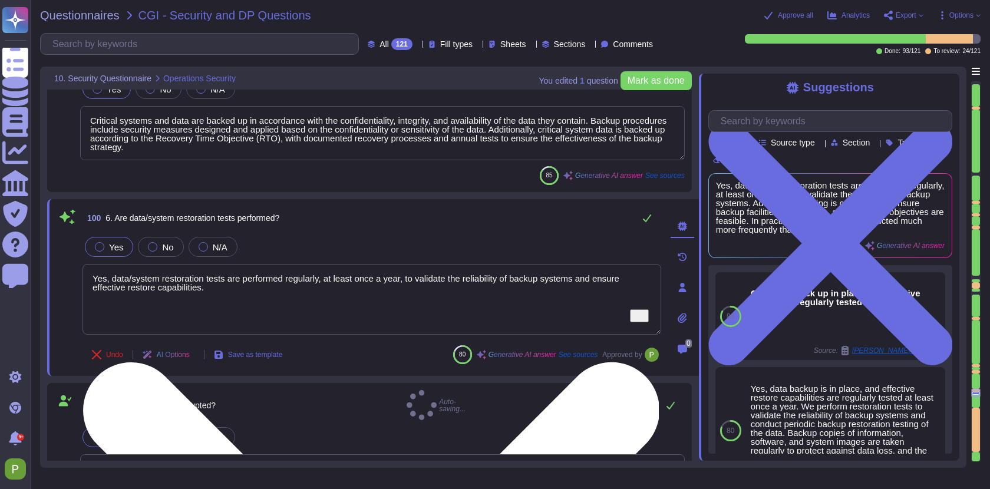
click at [158, 277] on textarea "Yes, data/system restoration tests are performed regularly, at least once a yea…" at bounding box center [371, 299] width 579 height 71
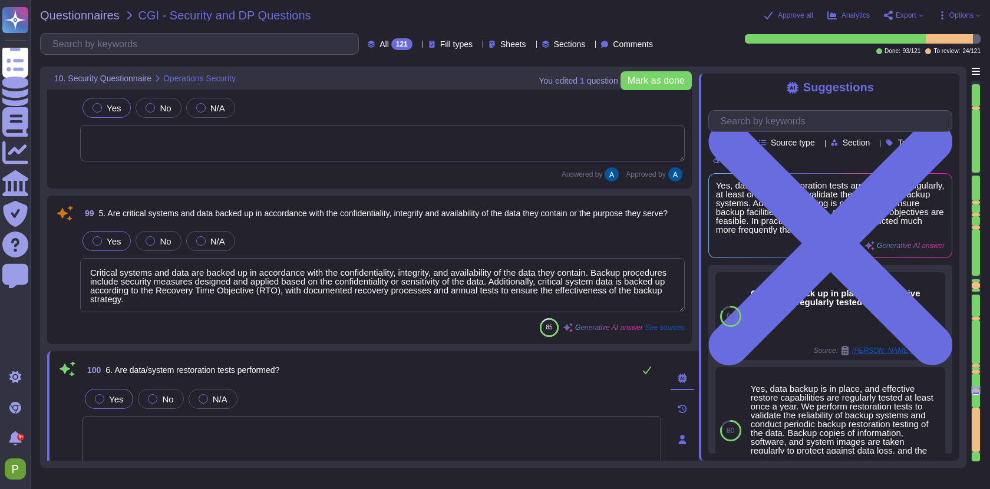
scroll to position [15276, 0]
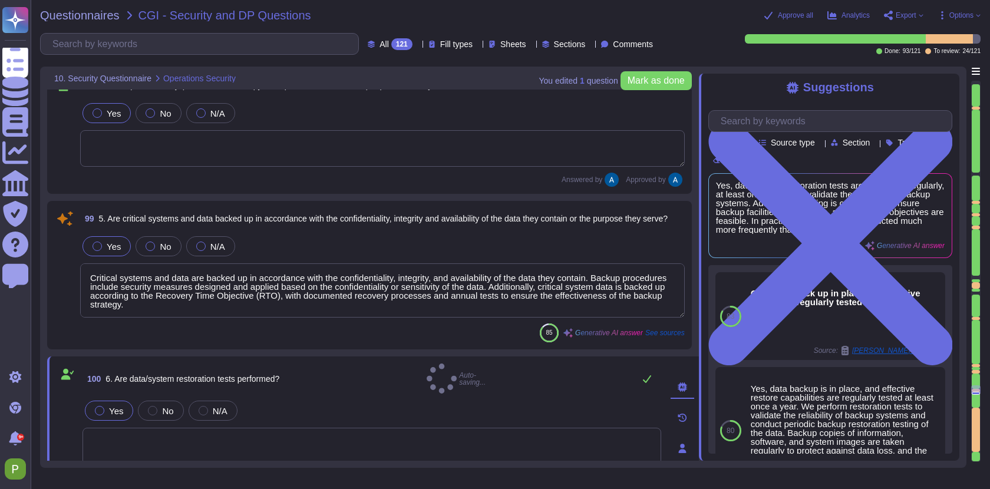
click at [154, 286] on textarea "Critical systems and data are backed up in accordance with the confidentiality,…" at bounding box center [382, 290] width 605 height 54
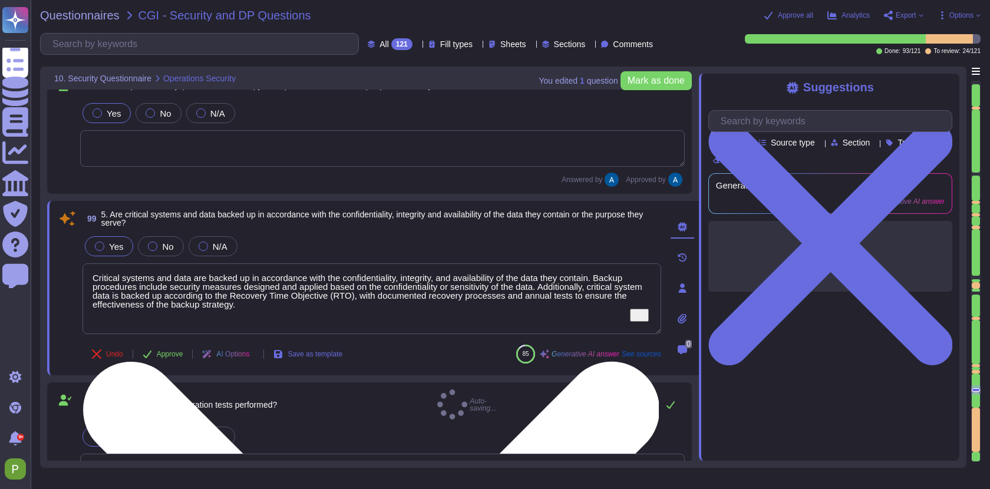
click at [154, 286] on textarea "Critical systems and data are backed up in accordance with the confidentiality,…" at bounding box center [371, 298] width 579 height 71
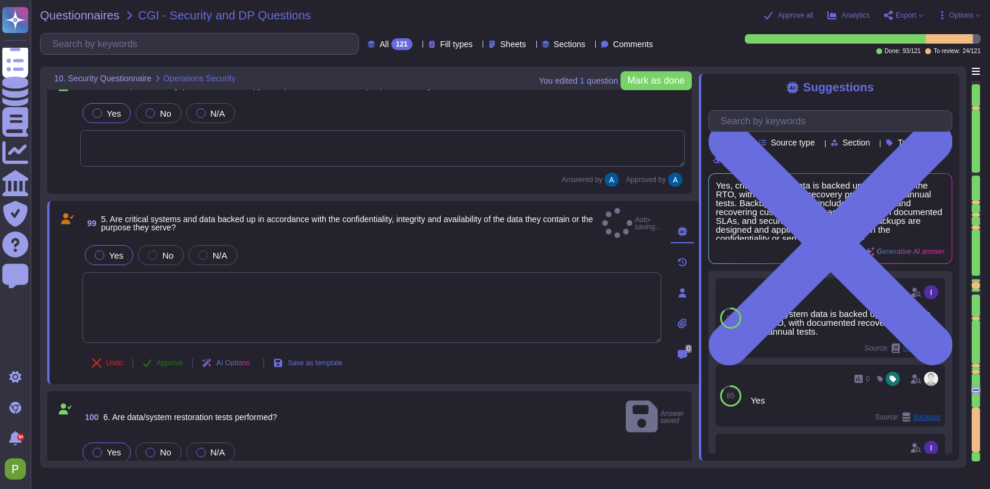
click at [170, 358] on button "Approve" at bounding box center [163, 363] width 60 height 24
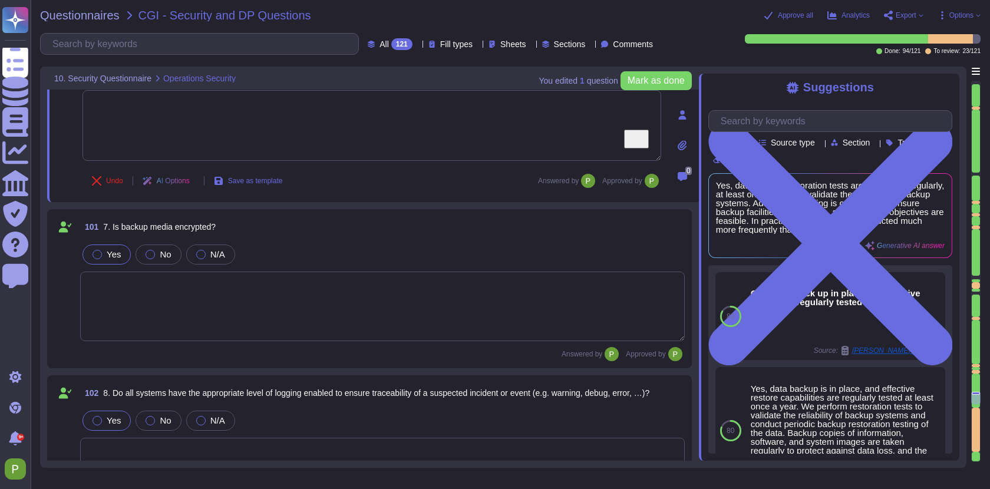
type textarea "Yes, networks are segmented, and rules are in place to ensure physical and logi…"
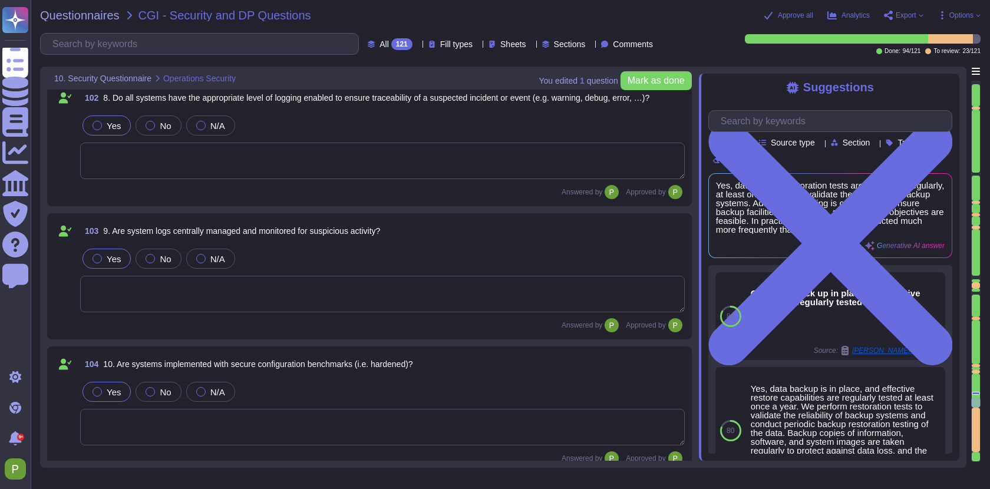
type textarea "Yes, authentication is in place and is aligned with the sensitivity of the info…"
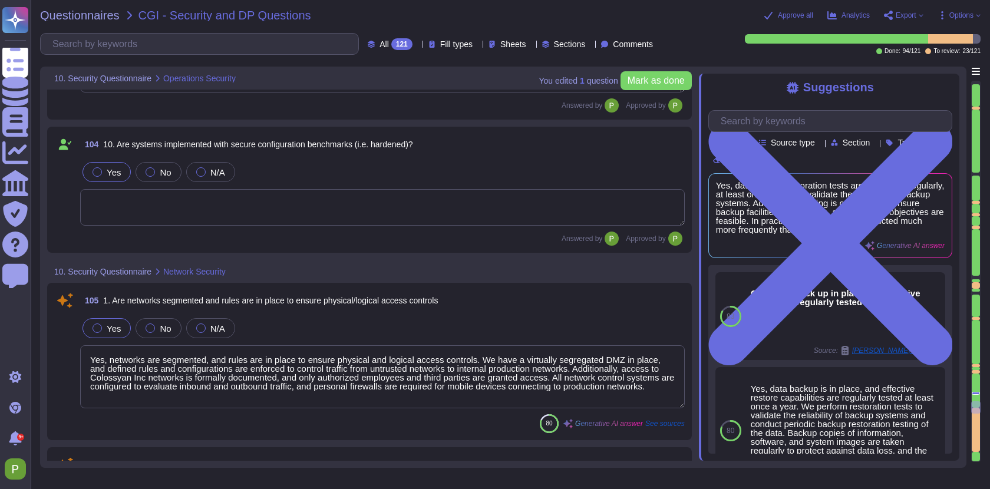
type textarea "Yes, we have implemented a data protection and privacy measures, including an i…"
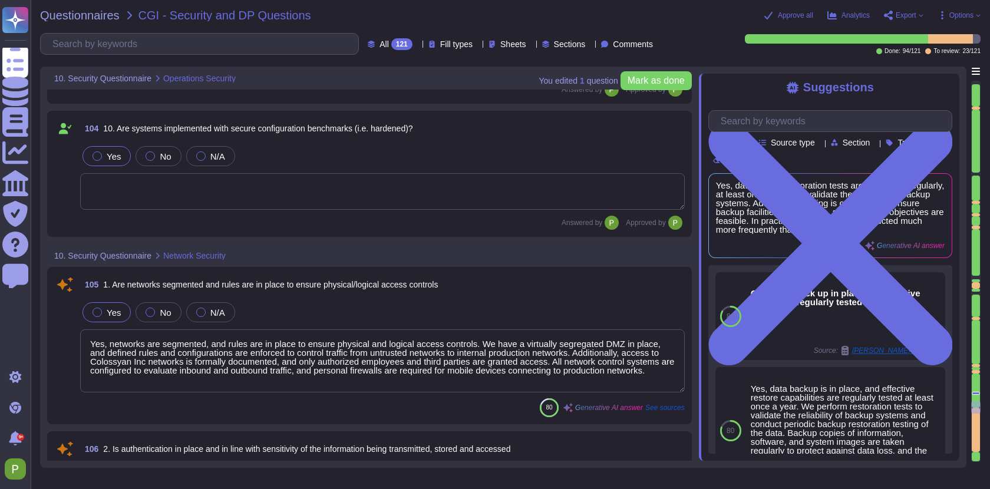
click at [336, 379] on textarea "Yes, networks are segmented, and rules are in place to ensure physical and logi…" at bounding box center [382, 360] width 605 height 63
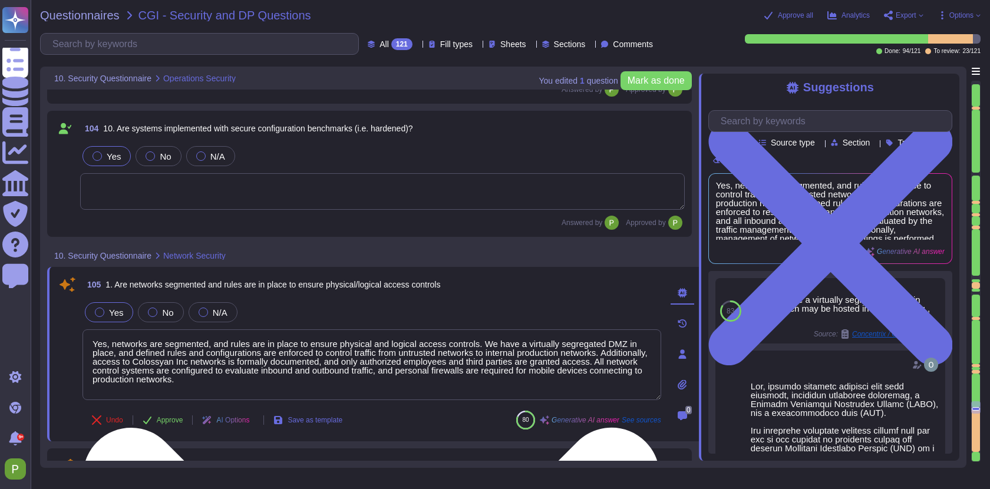
click at [336, 379] on textarea "Yes, networks are segmented, and rules are in place to ensure physical and logi…" at bounding box center [371, 364] width 579 height 71
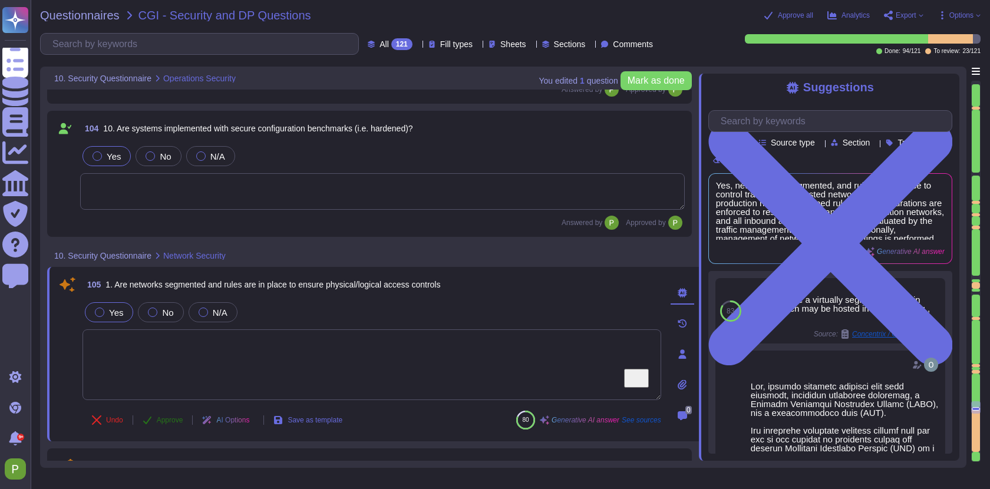
click at [170, 421] on span "Approve" at bounding box center [170, 420] width 27 height 7
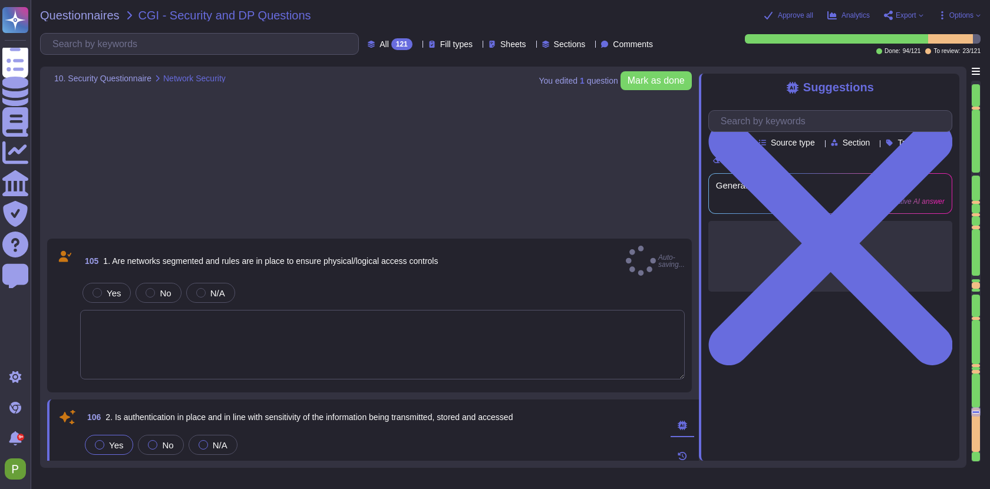
scroll to position [16344, 0]
type textarea "Yes, we utilize secure disposal methods for data that is no longer needed. All …"
type textarea "Yes, suppliers are subject to a security risk assessment before entering into a…"
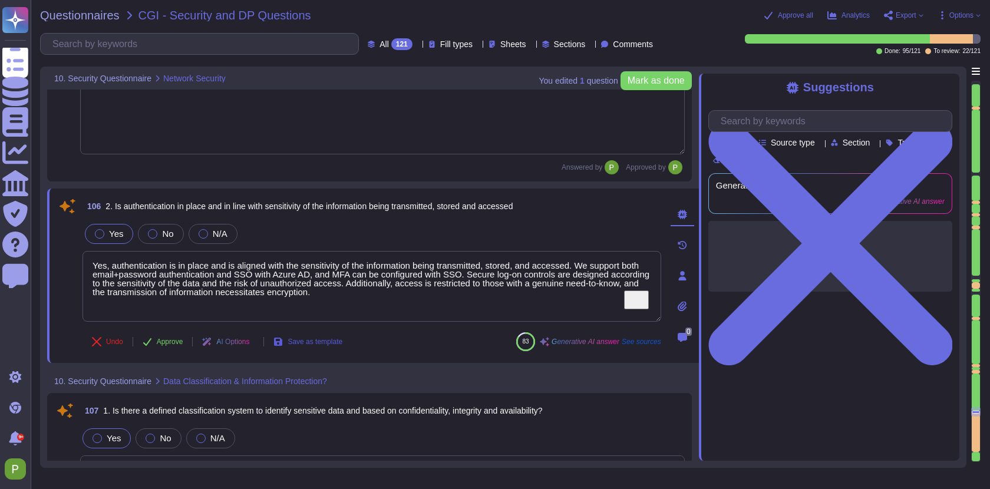
type textarea "Yes, suppliers are subject to a security risk assessment before entering into a…"
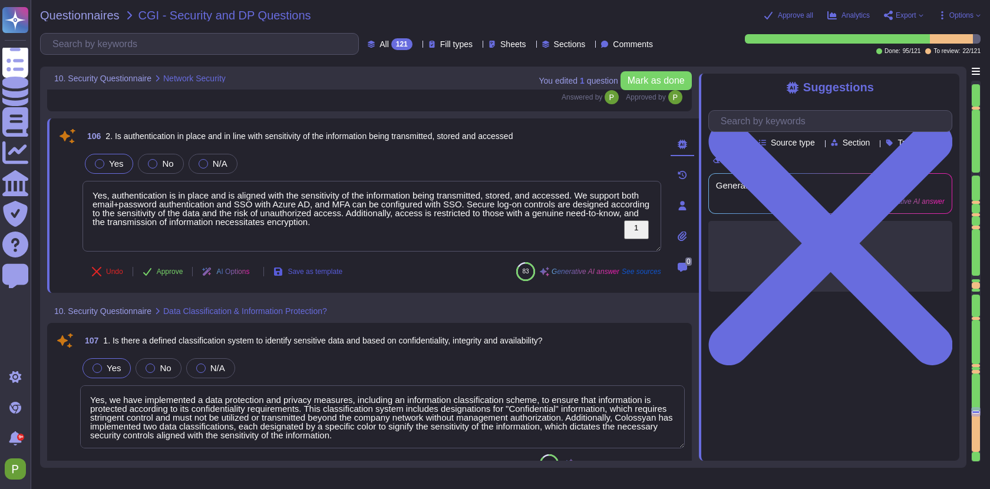
scroll to position [16420, 0]
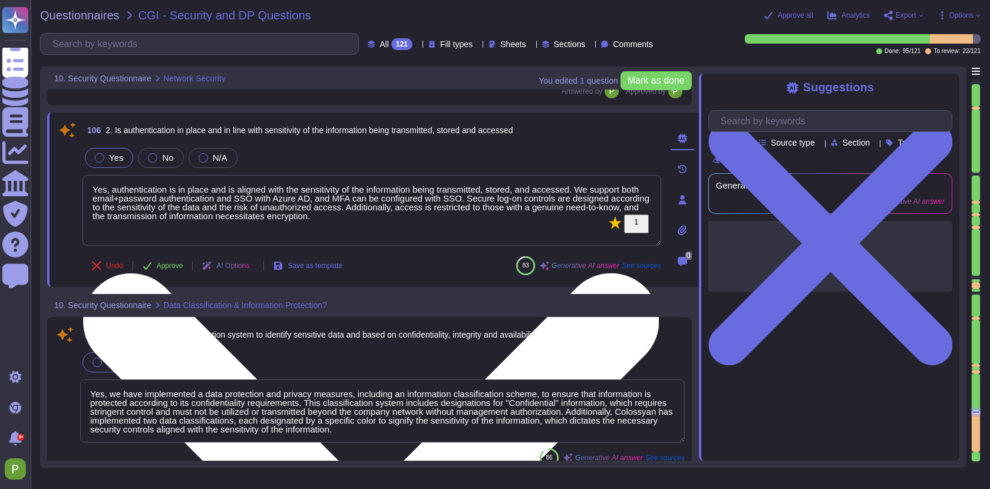
click at [234, 183] on textarea "Yes, authentication is in place and is aligned with the sensitivity of the info…" at bounding box center [371, 210] width 579 height 71
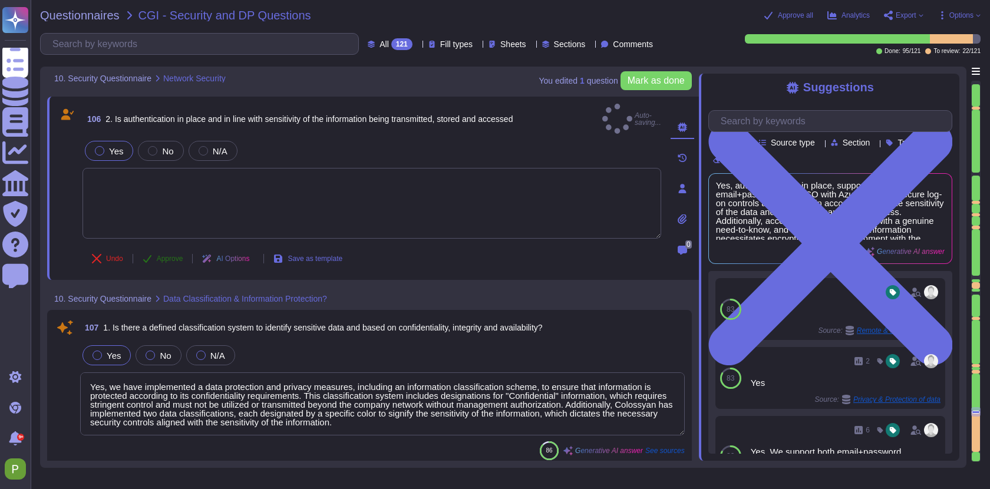
click at [166, 255] on span "Approve" at bounding box center [170, 258] width 27 height 7
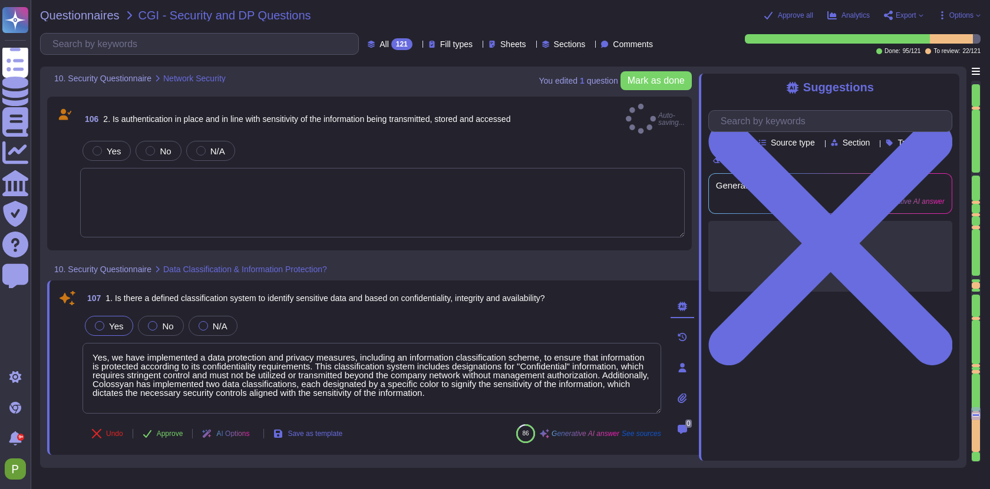
type textarea "Yes, authentication is in place and is aligned with the sensitivity of the info…"
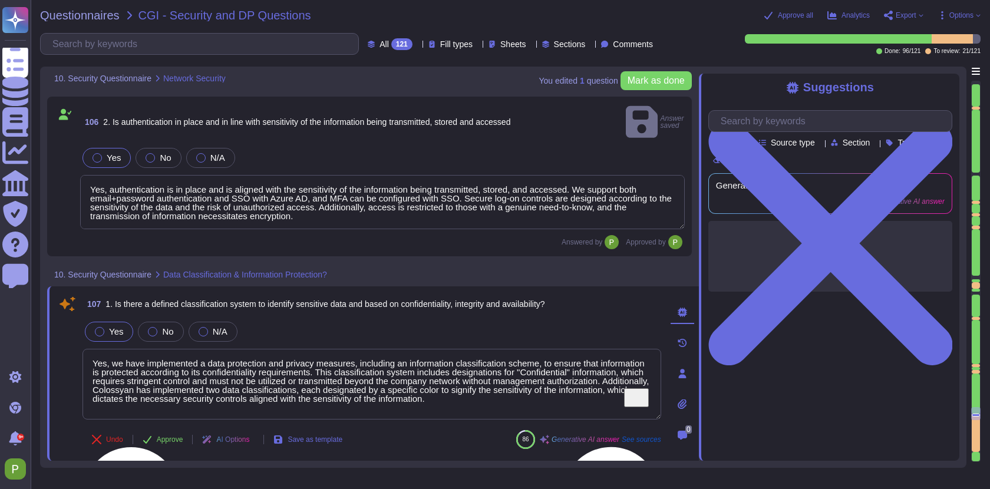
click at [191, 374] on textarea "Yes, we have implemented a data protection and privacy measures, including an i…" at bounding box center [371, 384] width 579 height 71
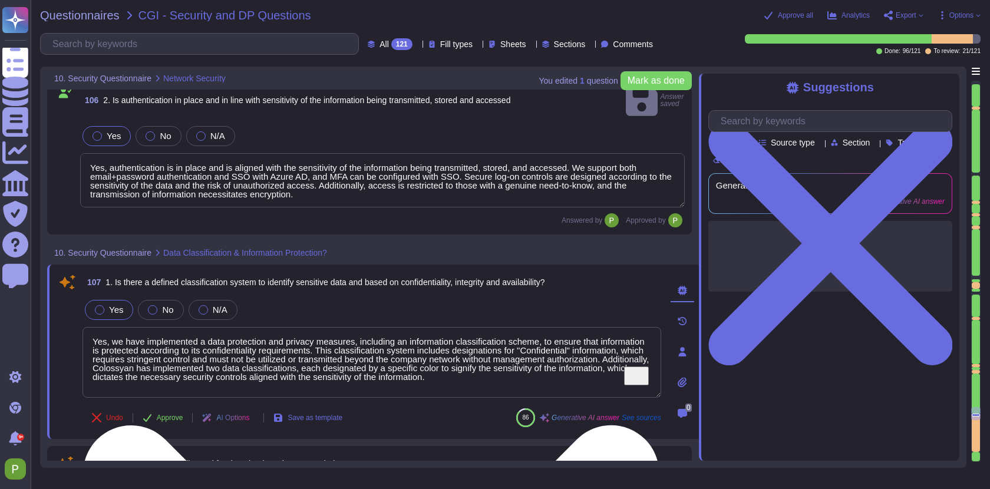
click at [191, 374] on textarea "Yes, we have implemented a data protection and privacy measures, including an i…" at bounding box center [371, 362] width 579 height 71
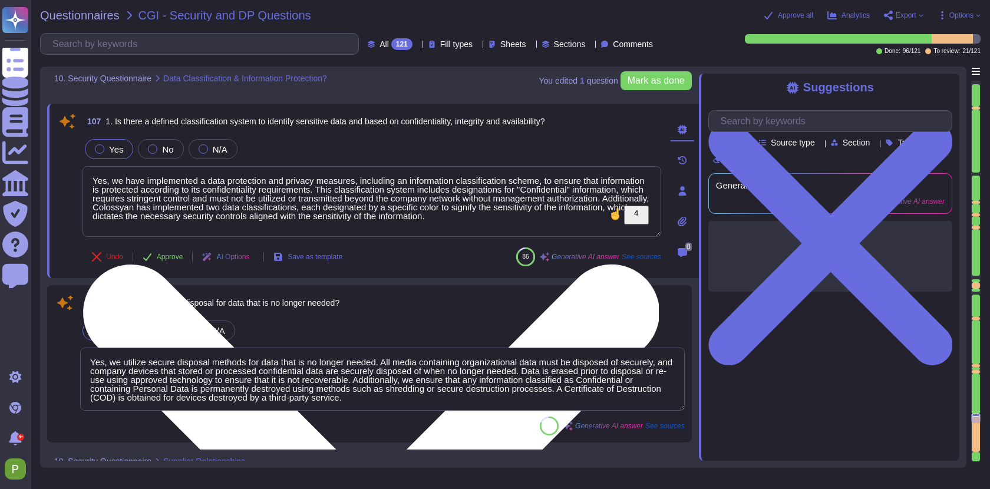
scroll to position [16586, 0]
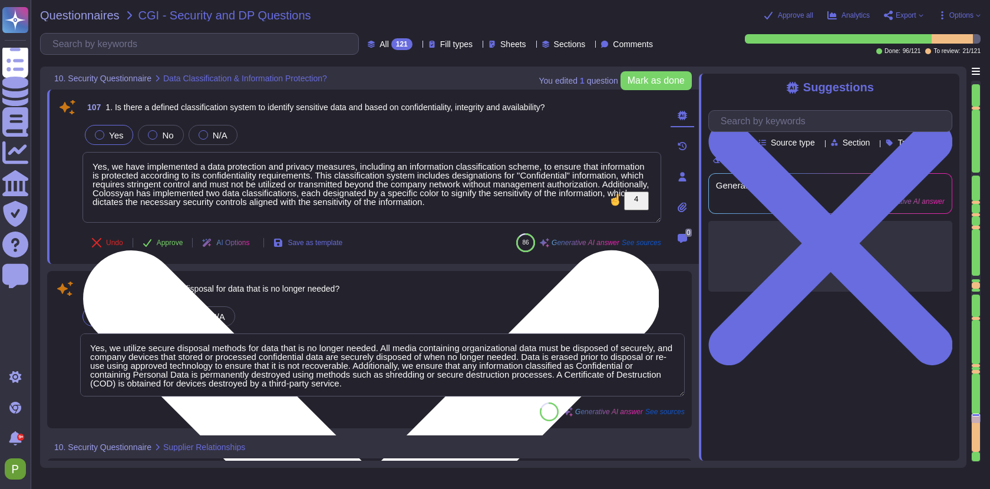
click at [196, 178] on textarea "Yes, we have implemented a data protection and privacy measures, including an i…" at bounding box center [371, 187] width 579 height 71
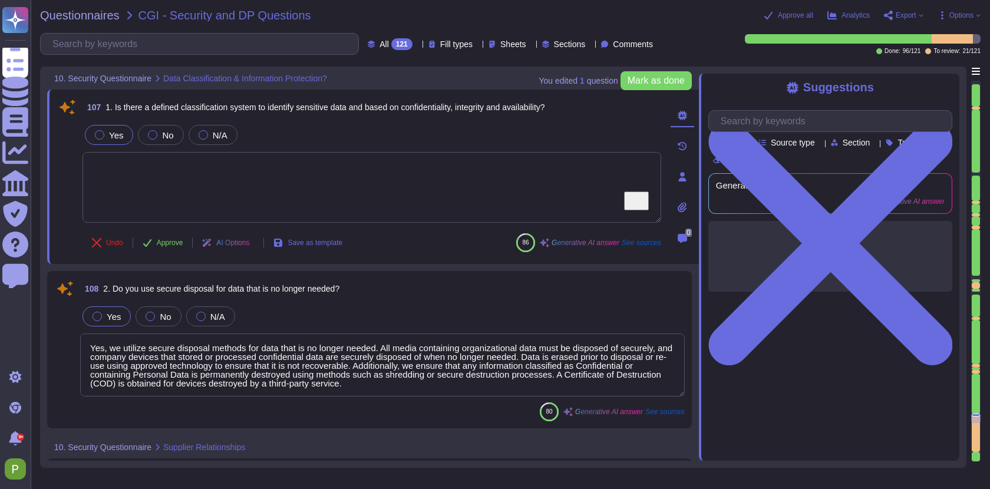
click at [196, 178] on textarea "To enrich screen reader interactions, please activate Accessibility in Grammarl…" at bounding box center [371, 187] width 579 height 71
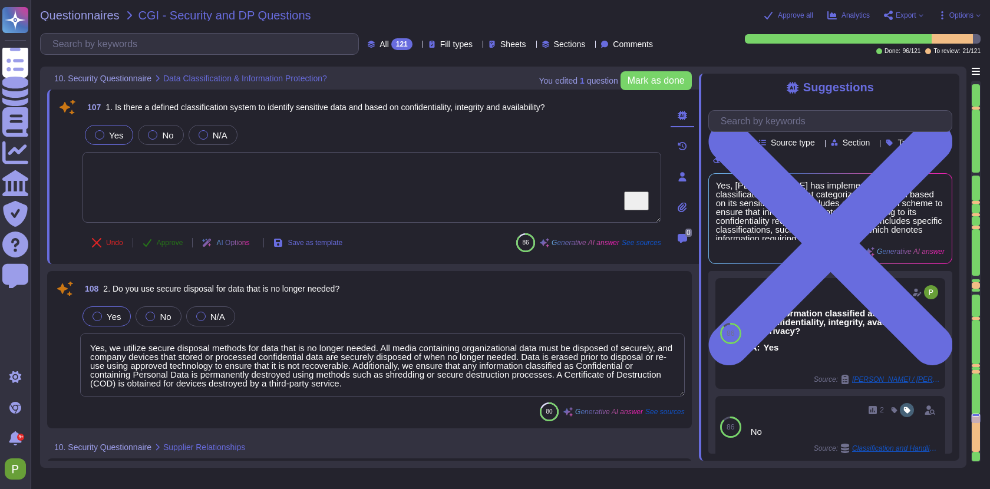
click at [166, 240] on span "Approve" at bounding box center [170, 242] width 27 height 7
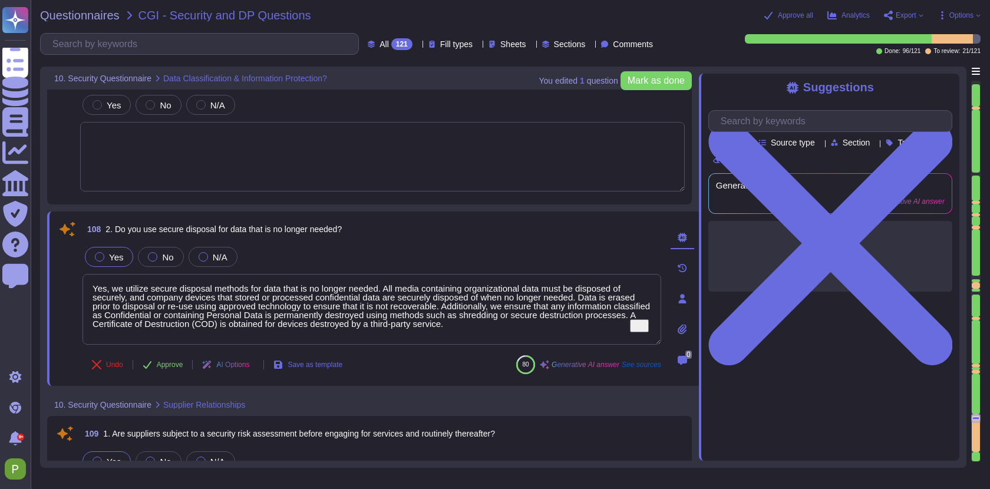
scroll to position [16731, 0]
type textarea "Yes, supplier contracts include security clauses that support good security pra…"
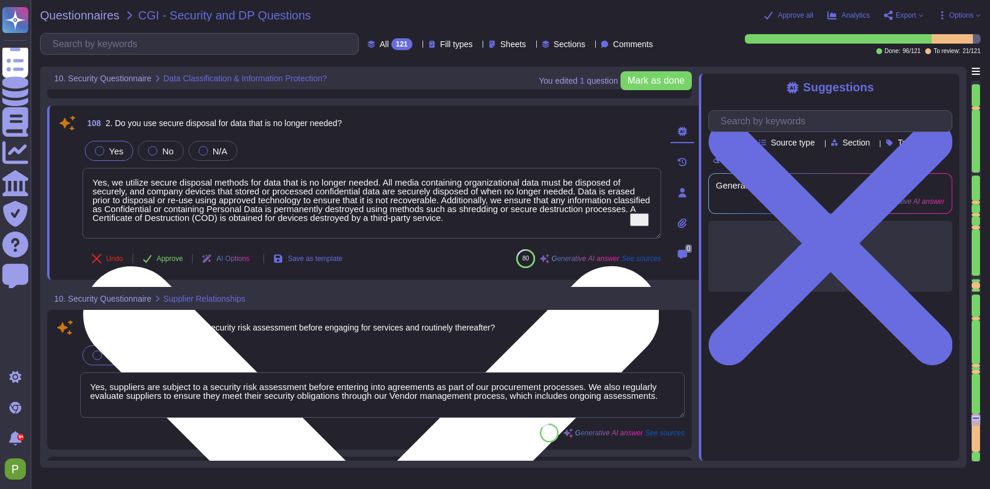
click at [199, 195] on textarea "Yes, we utilize secure disposal methods for data that is no longer needed. All …" at bounding box center [371, 203] width 579 height 71
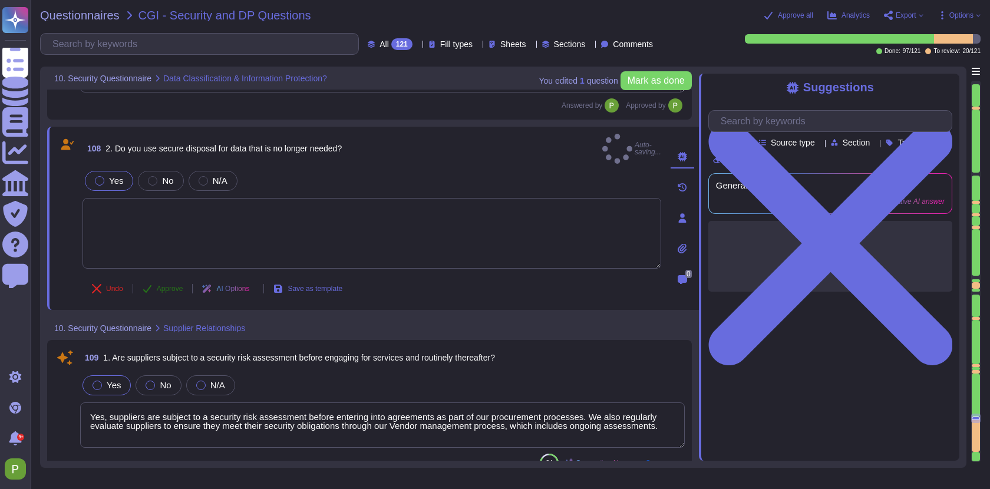
click at [176, 285] on span "Approve" at bounding box center [170, 288] width 27 height 7
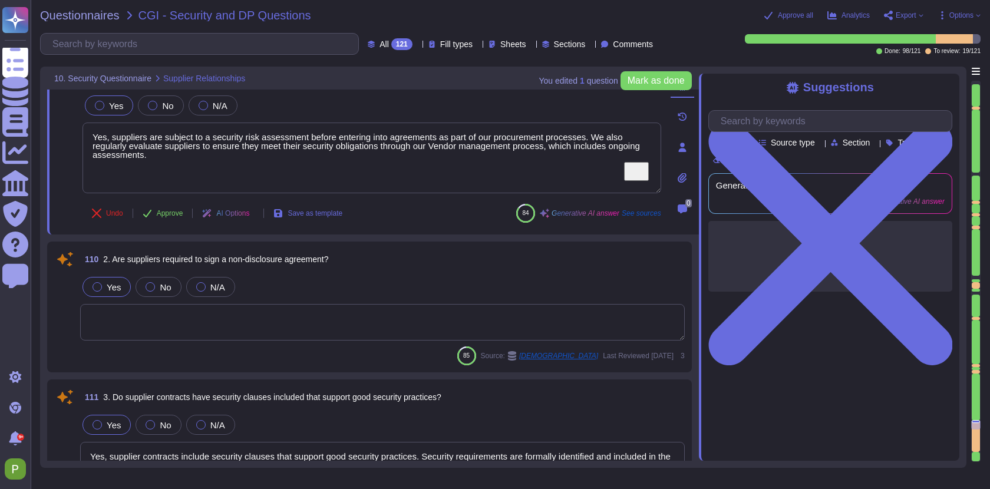
type textarea "Yes."
type textarea "Yes, there is a documented and defined process in place to ensure the managemen…"
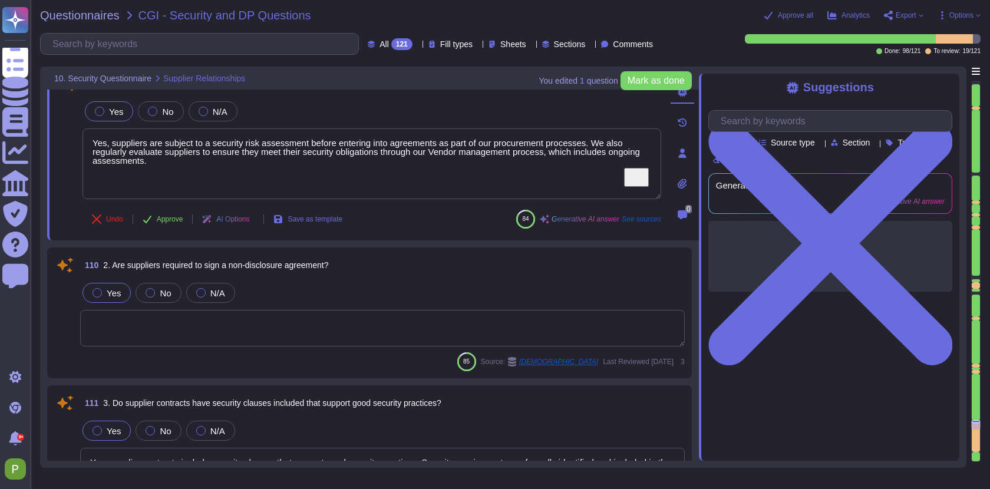
scroll to position [16927, 0]
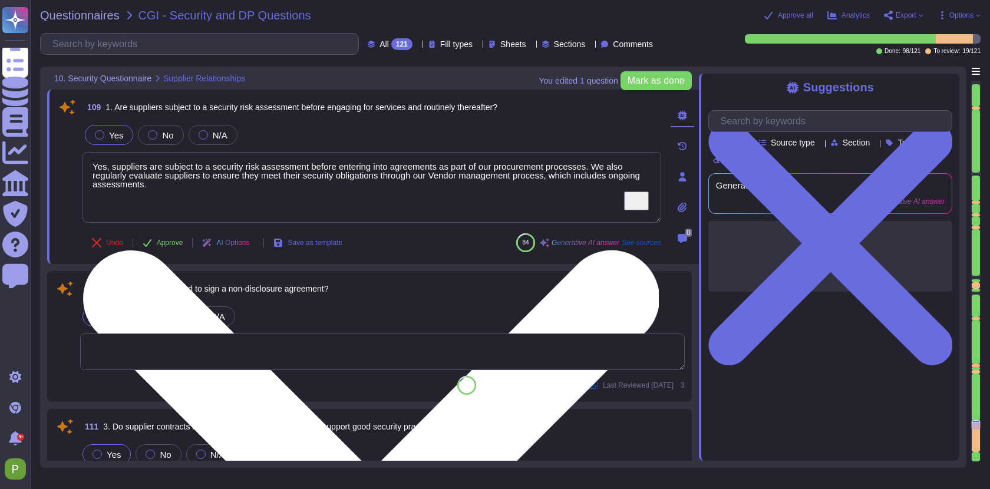
click at [166, 188] on textarea "Yes, suppliers are subject to a security risk assessment before entering into a…" at bounding box center [371, 187] width 579 height 71
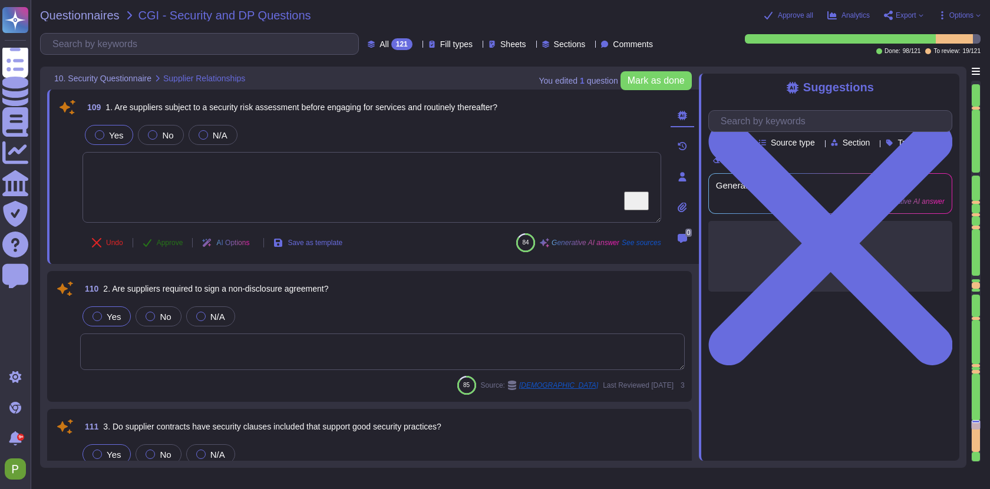
click at [166, 240] on span "Approve" at bounding box center [170, 242] width 27 height 7
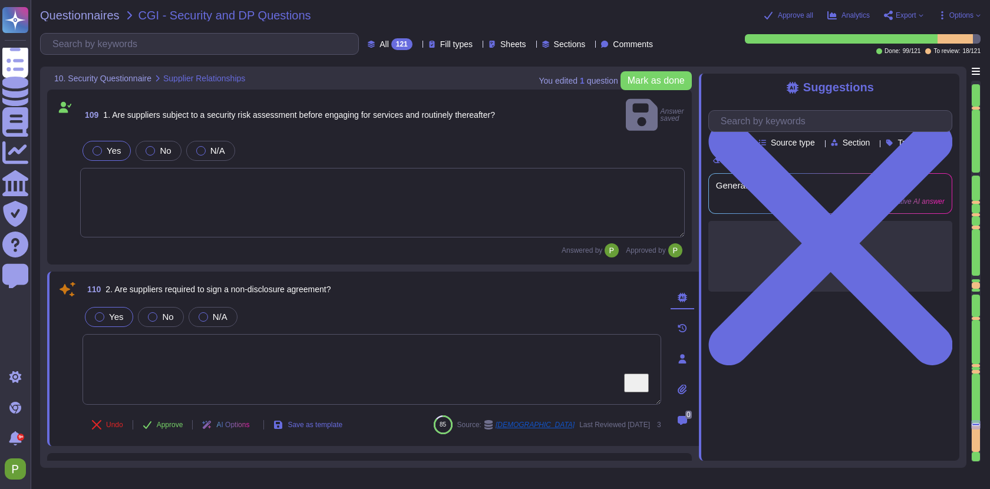
type textarea "Yes, there is a documented and defined process in place to ensure the managemen…"
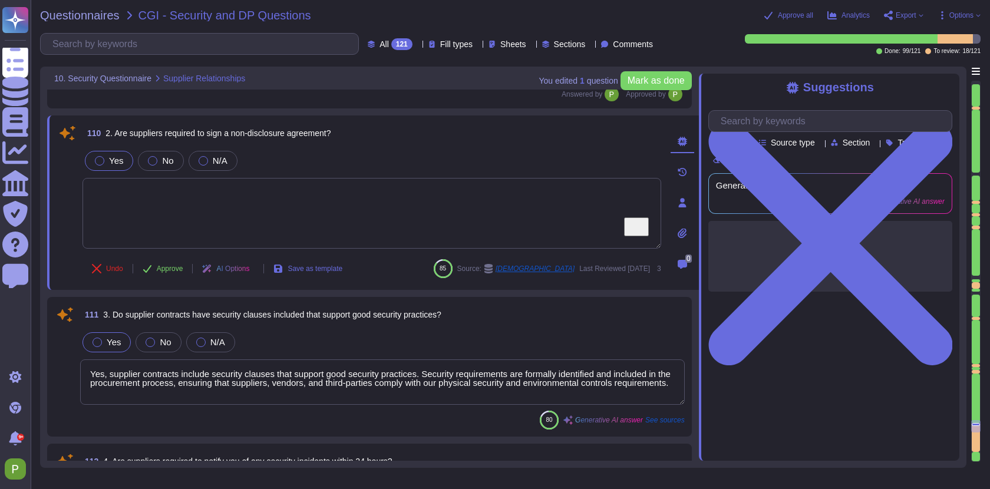
scroll to position [17087, 0]
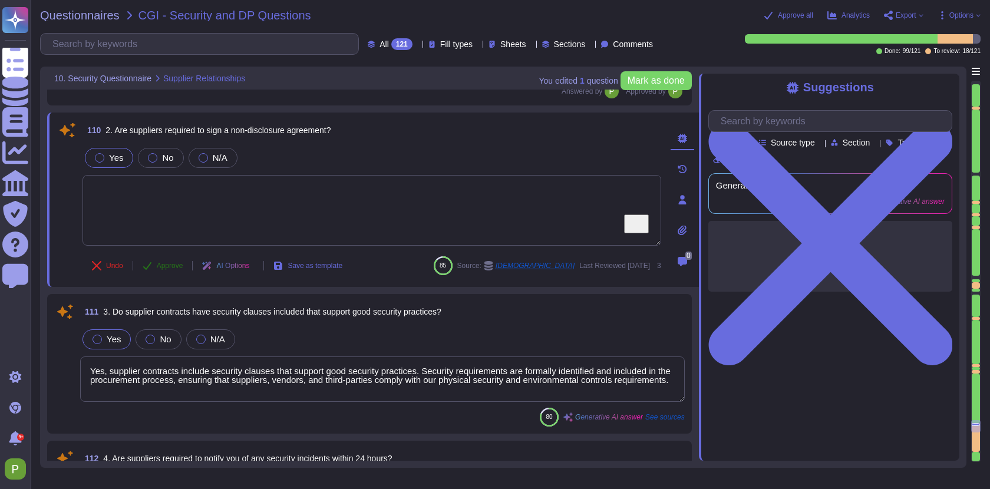
click at [162, 262] on span "Approve" at bounding box center [170, 265] width 27 height 7
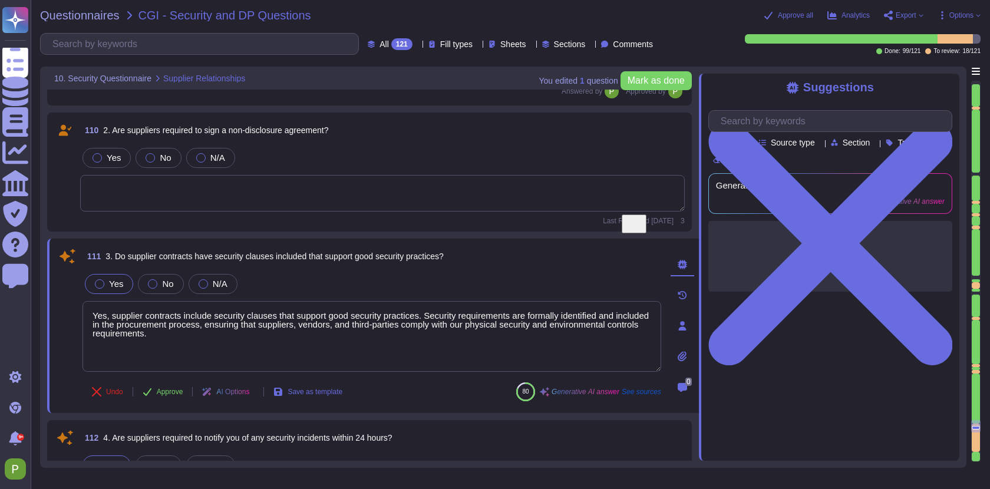
type textarea "We have no agreement in place currently with CGI"
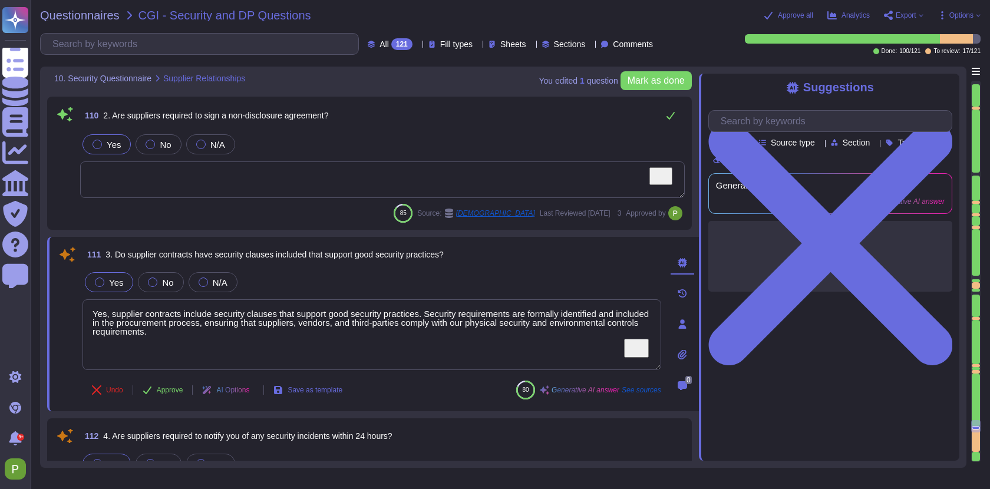
type textarea "We have no agreement in place currently with CGI"
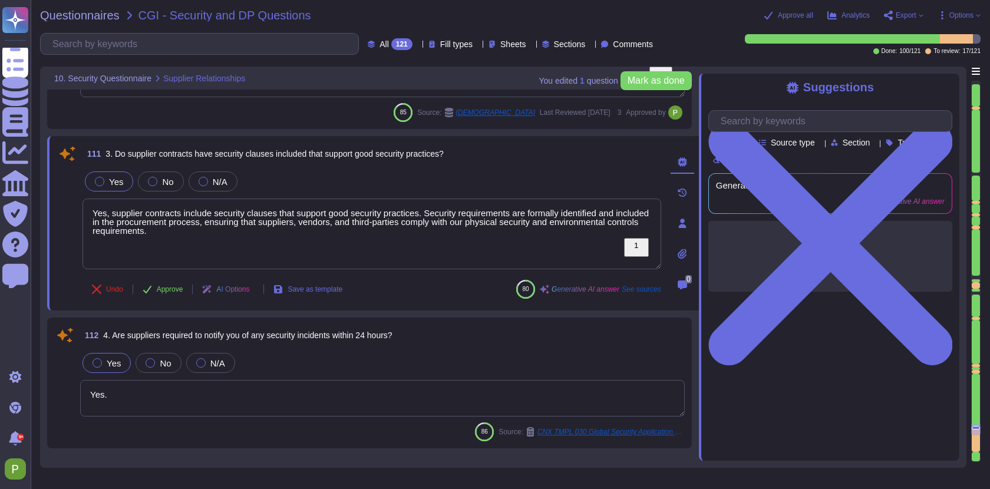
scroll to position [17220, 0]
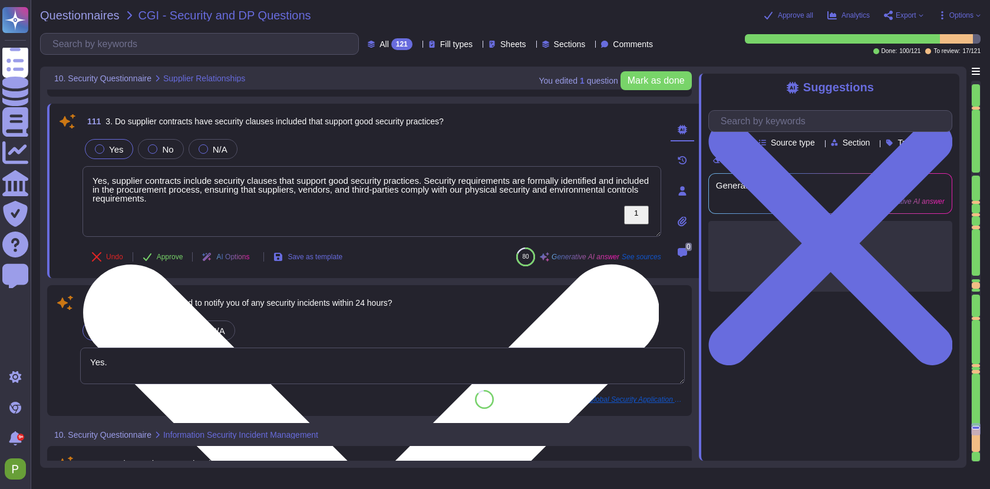
click at [251, 197] on textarea "Yes, supplier contracts include security clauses that support good security pra…" at bounding box center [371, 201] width 579 height 71
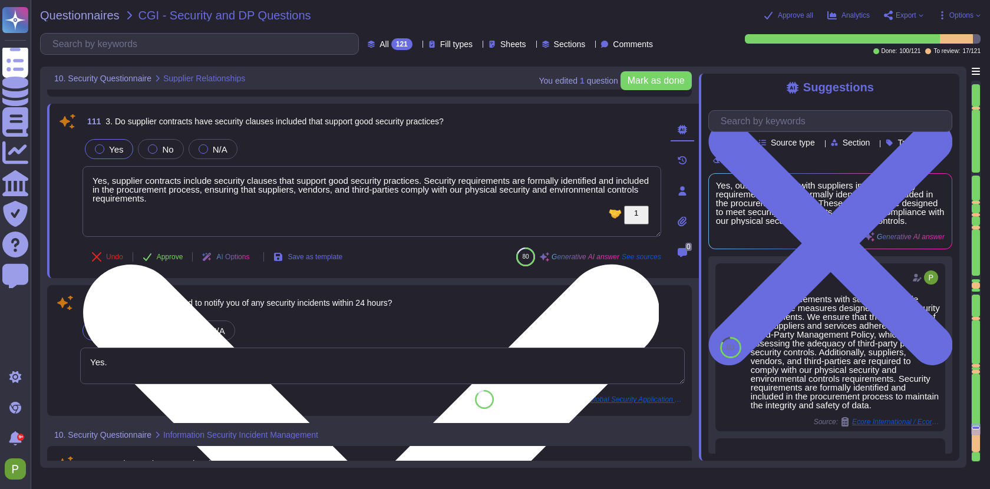
click at [276, 213] on textarea "Yes, supplier contracts include security clauses that support good security pra…" at bounding box center [371, 201] width 579 height 71
click at [277, 206] on textarea "Yes, supplier contracts include security clauses that support good security pra…" at bounding box center [371, 201] width 579 height 71
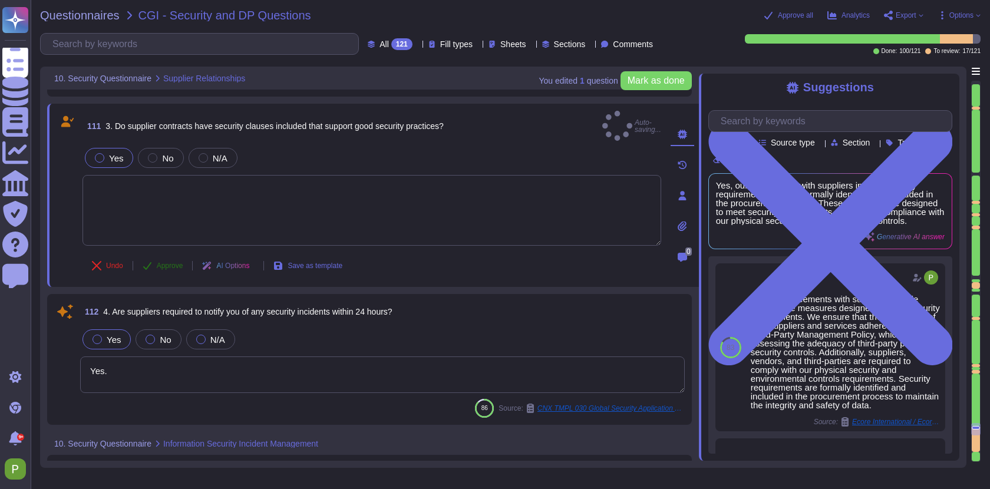
click at [166, 262] on span "Approve" at bounding box center [170, 265] width 27 height 7
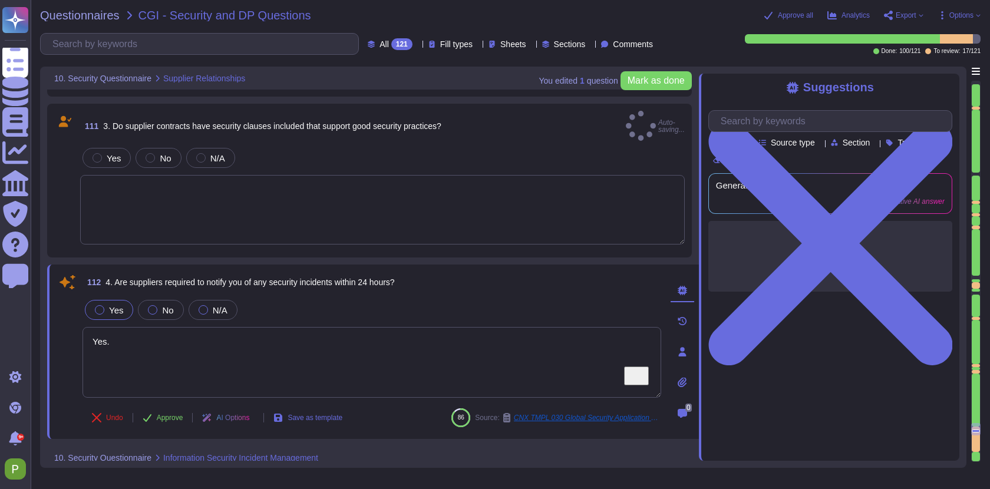
type textarea "Yes, supplier contracts include security clauses that support good security pra…"
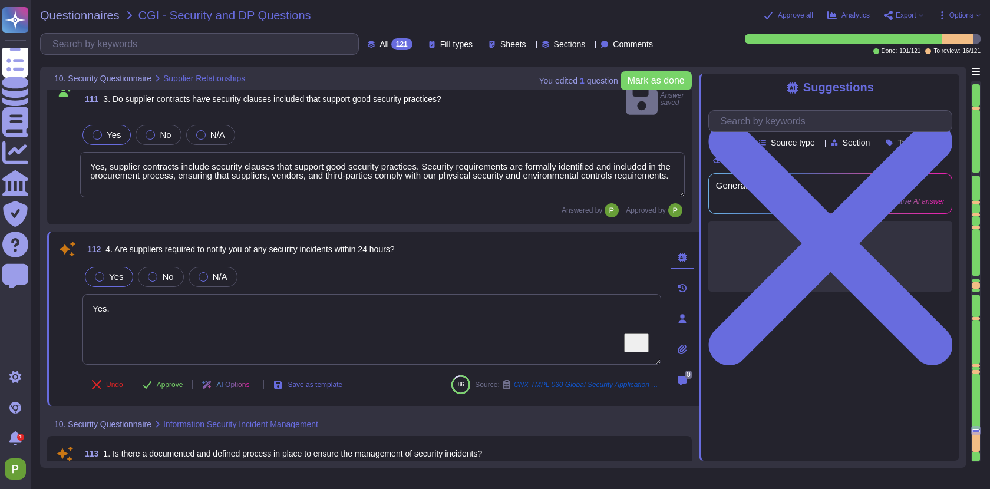
type textarea "All software developers receive secure development training appropriate to thei…"
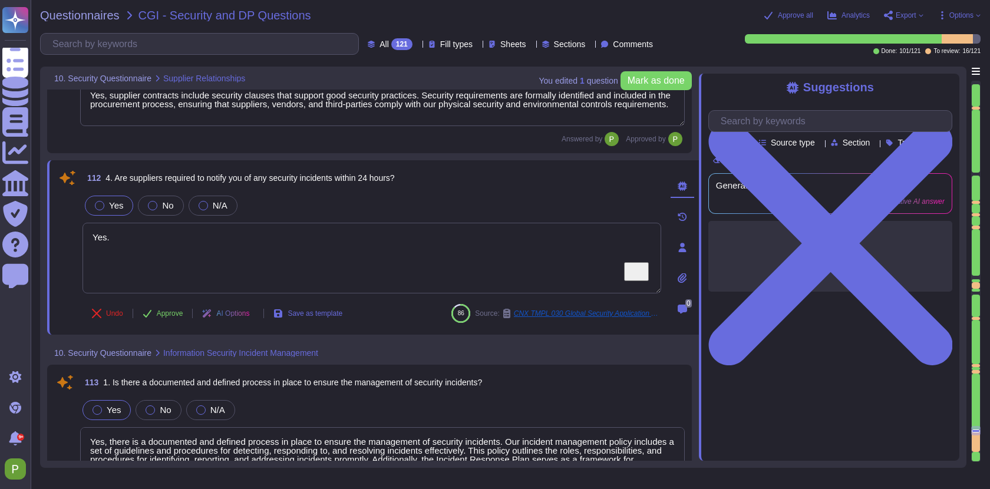
scroll to position [17355, 0]
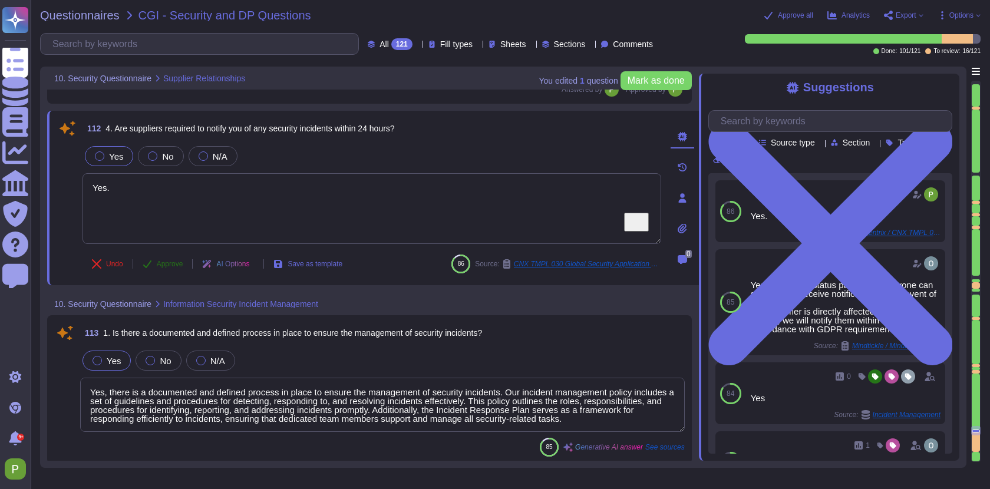
click at [170, 265] on span "Approve" at bounding box center [170, 263] width 27 height 7
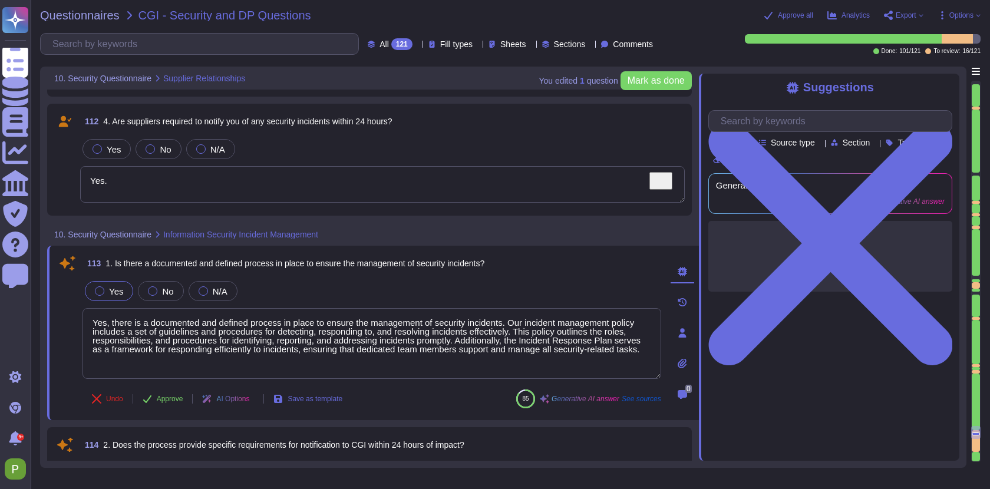
type textarea "Yes, our organization has a Secure Software Development Life Cycle (SDLC) imple…"
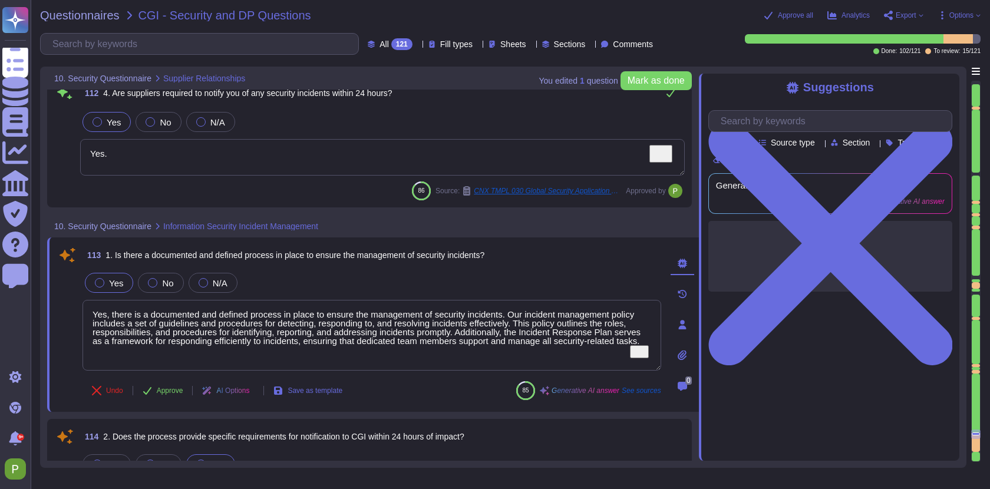
type textarea "Yes, our organization has a Secure Software Development Life Cycle (SDLC) imple…"
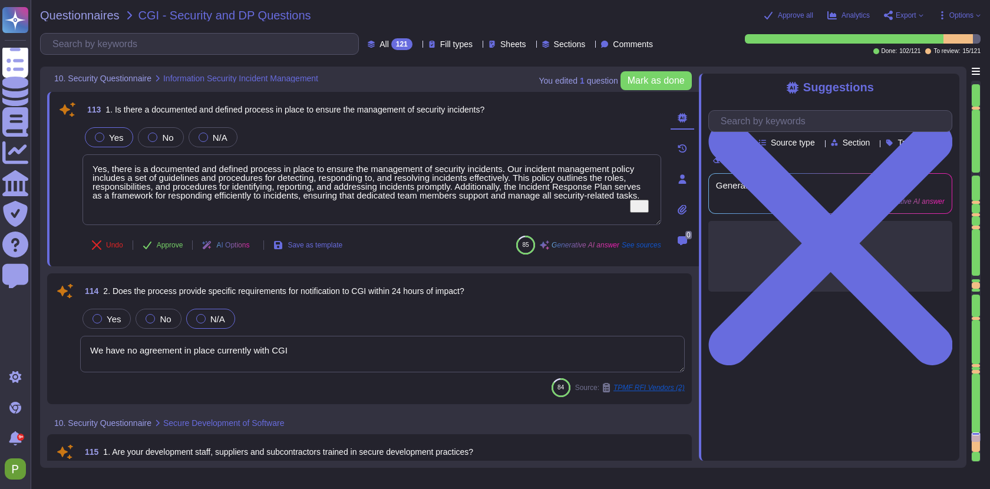
scroll to position [17511, 0]
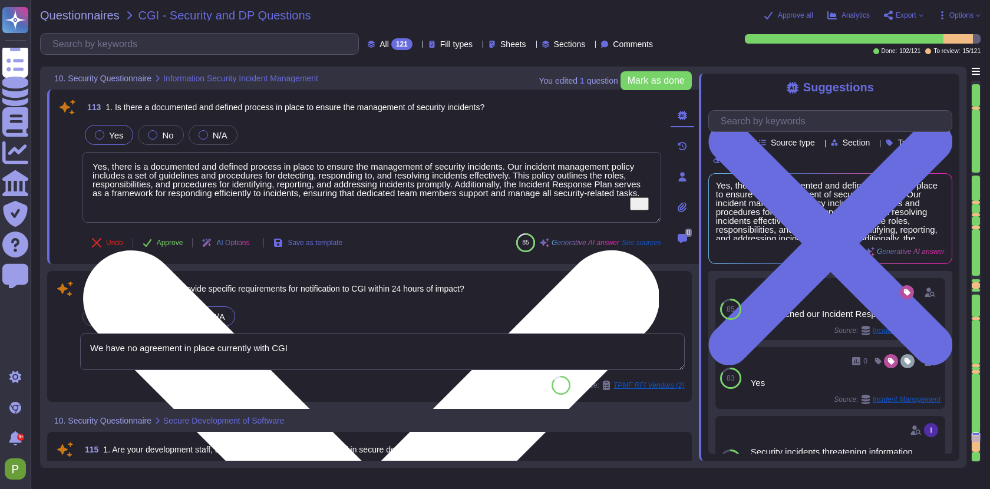
click at [367, 202] on textarea "Yes, there is a documented and defined process in place to ensure the managemen…" at bounding box center [371, 187] width 579 height 71
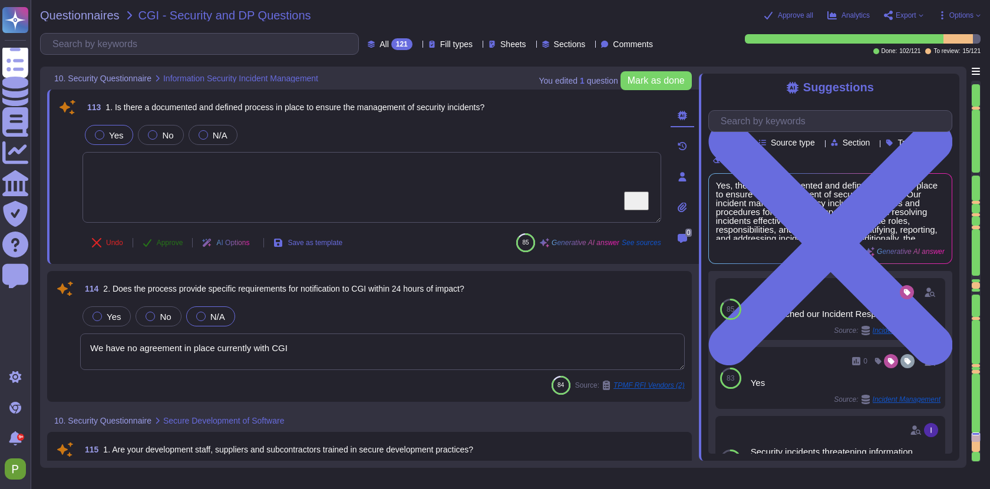
click at [153, 242] on button "Approve" at bounding box center [163, 243] width 60 height 24
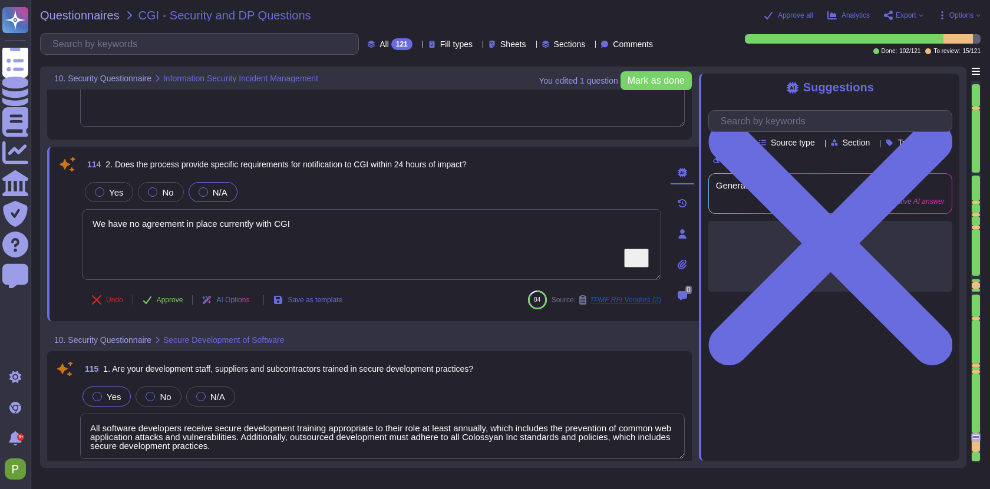
type textarea "Yes, testing and development environments are separated from production environ…"
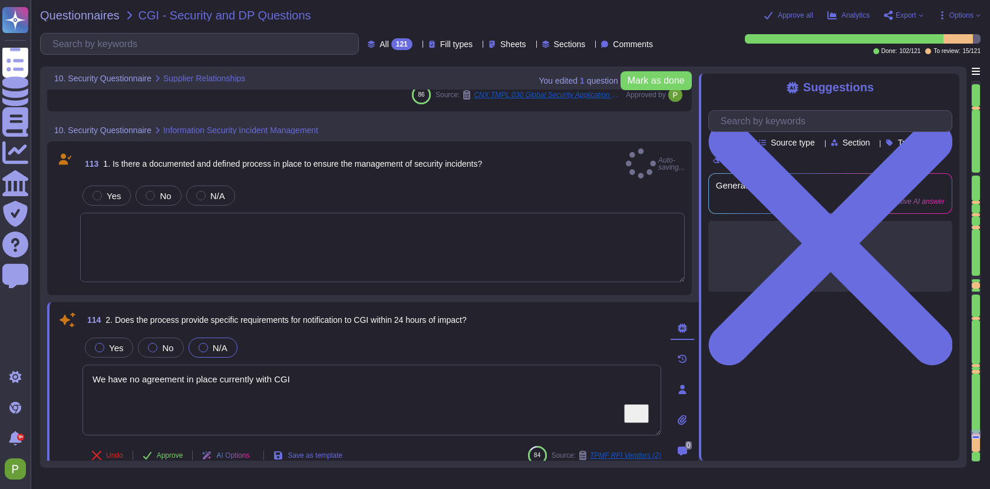
type textarea "Yes."
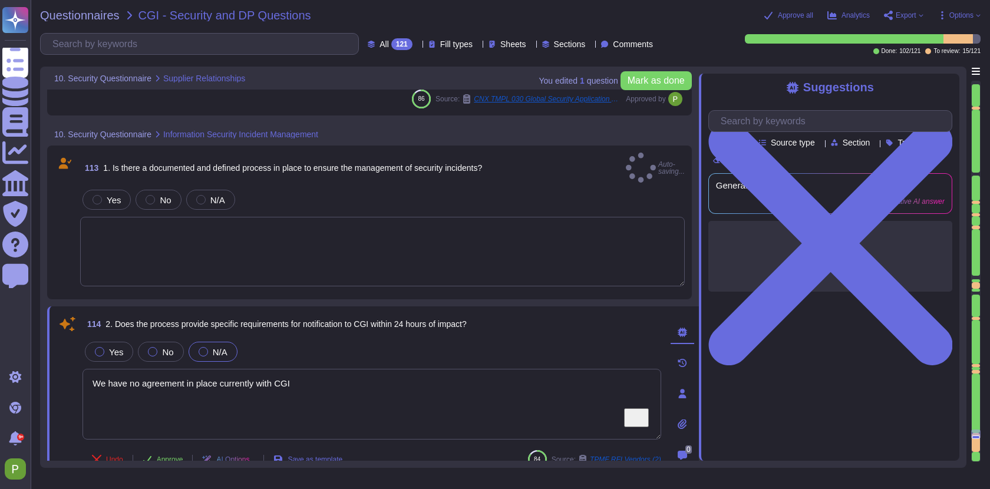
scroll to position [17461, 0]
click at [111, 200] on div "Yes" at bounding box center [106, 199] width 48 height 20
click at [93, 194] on div at bounding box center [97, 198] width 9 height 9
type textarea "Yes, there is a documented and defined process in place to ensure the managemen…"
